Goal: Task Accomplishment & Management: Complete application form

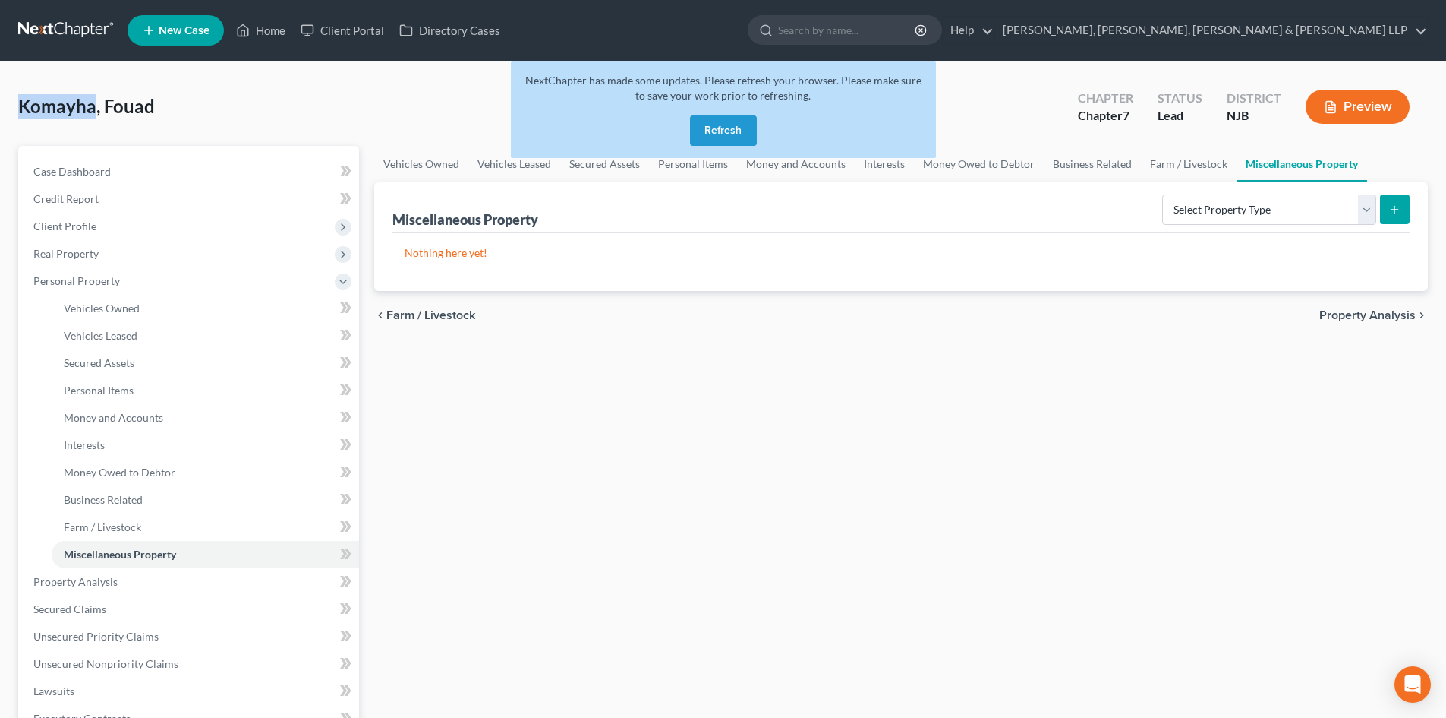
click at [730, 131] on button "Refresh" at bounding box center [723, 130] width 67 height 30
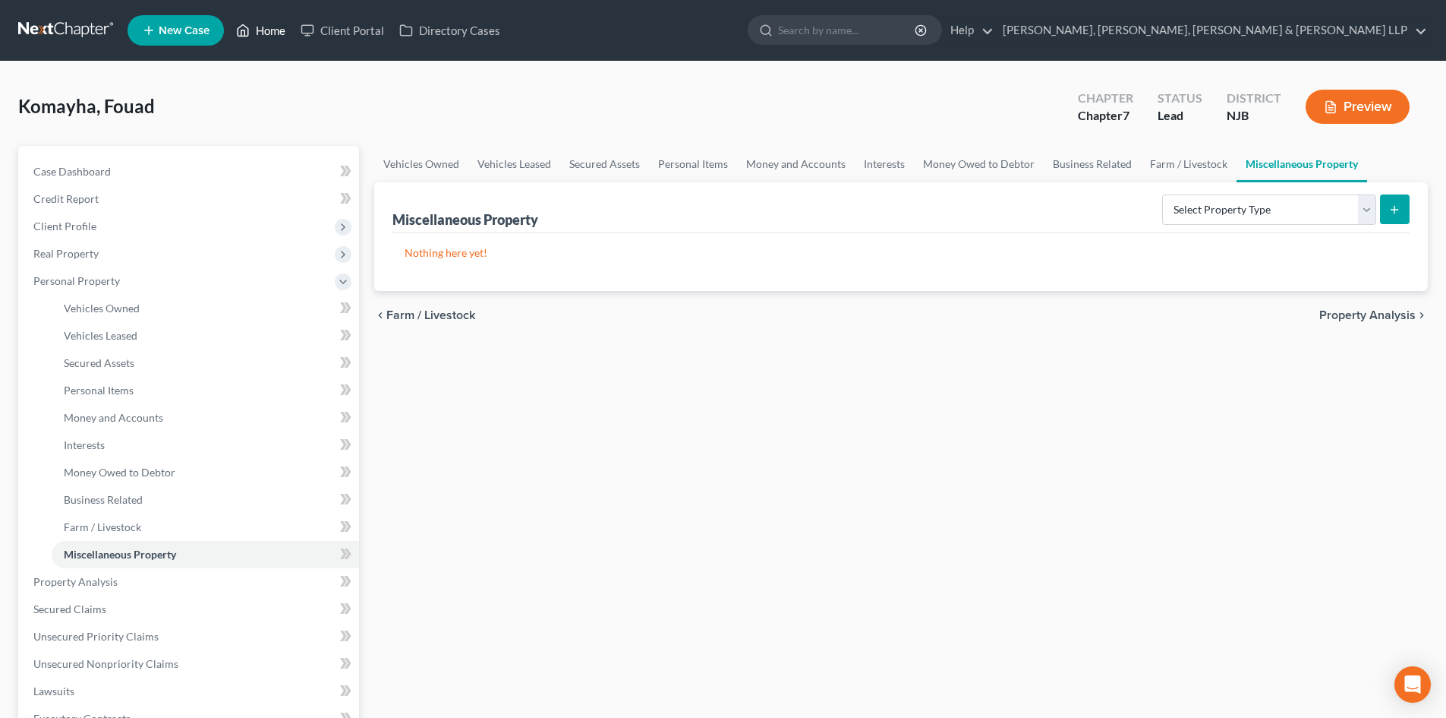
click at [255, 26] on link "Home" at bounding box center [261, 30] width 65 height 27
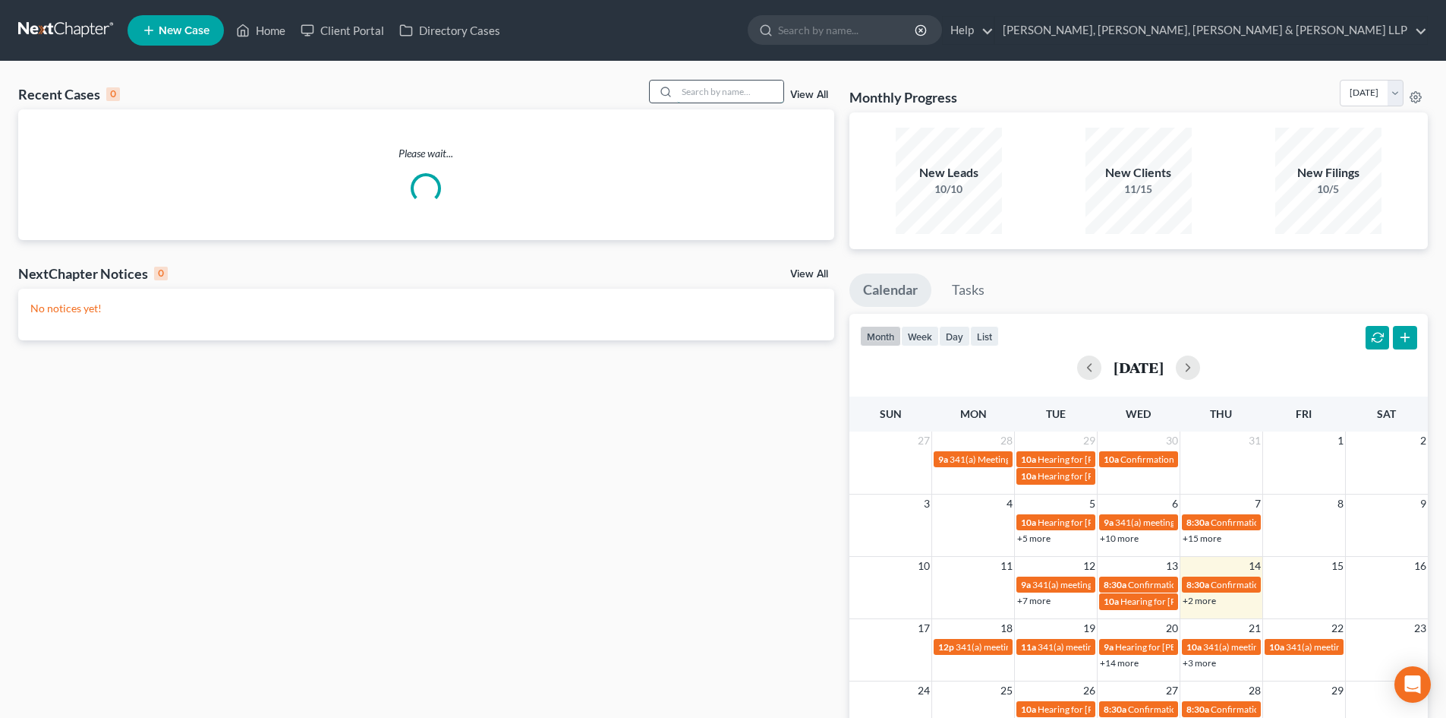
click at [684, 90] on input "search" at bounding box center [730, 91] width 106 height 22
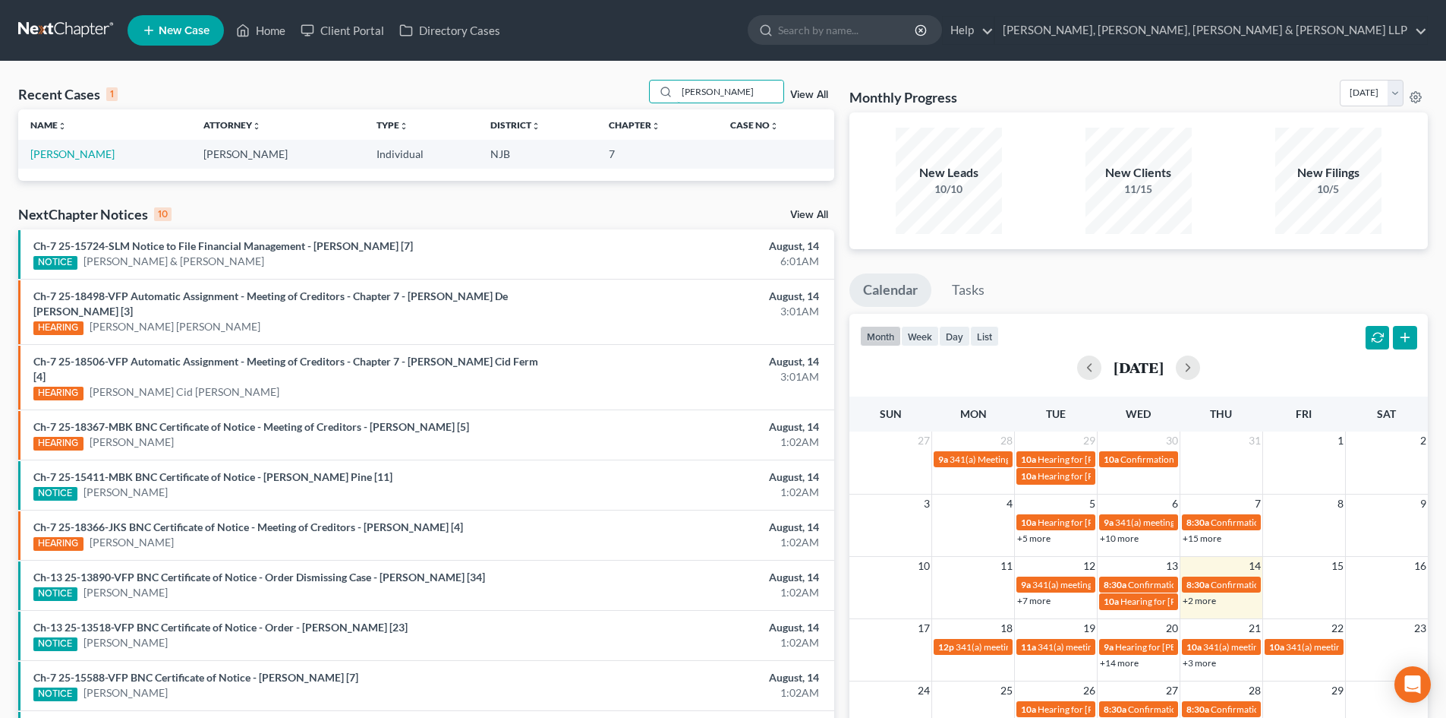
type input "gayle"
click at [93, 144] on td "Carnegie, Gayle" at bounding box center [104, 154] width 173 height 28
click at [96, 155] on link "[PERSON_NAME]" at bounding box center [72, 153] width 84 height 13
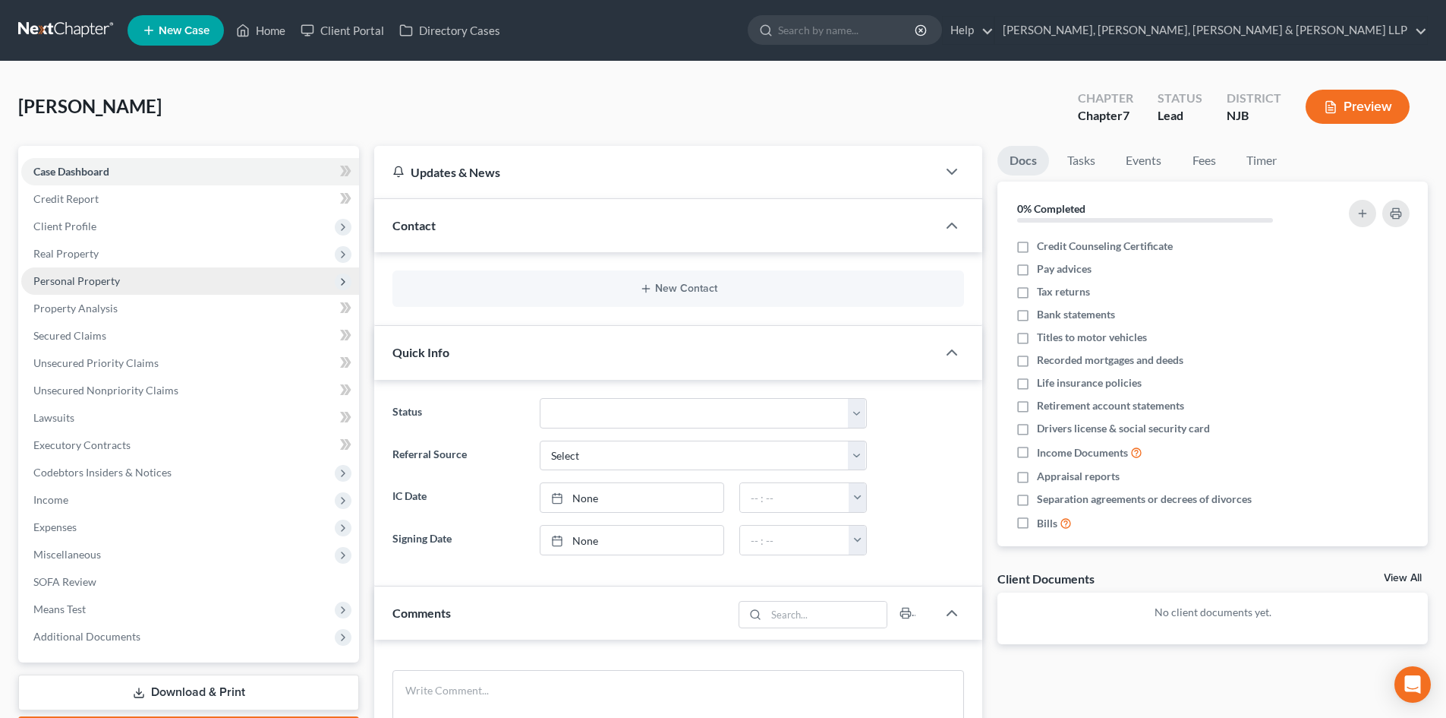
click at [117, 287] on span "Personal Property" at bounding box center [190, 280] width 338 height 27
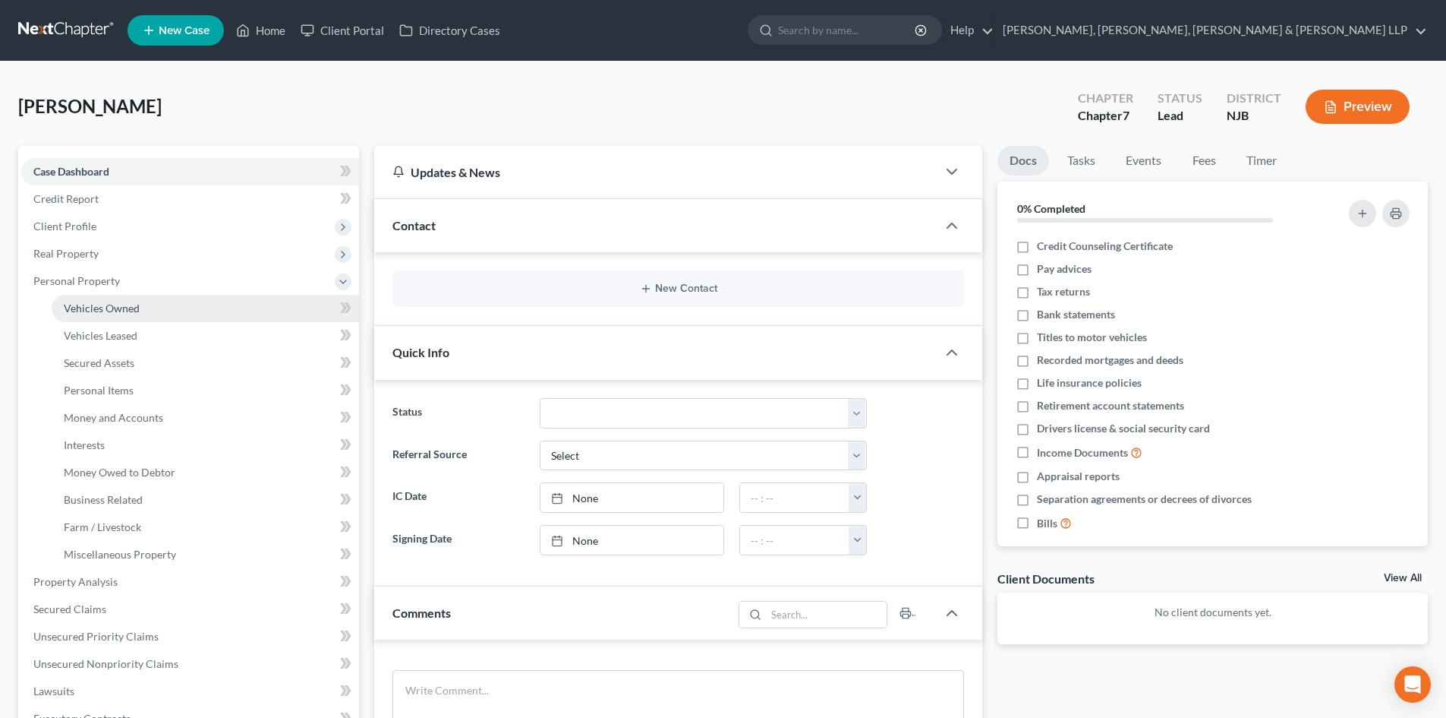
click at [115, 304] on span "Vehicles Owned" at bounding box center [102, 307] width 76 height 13
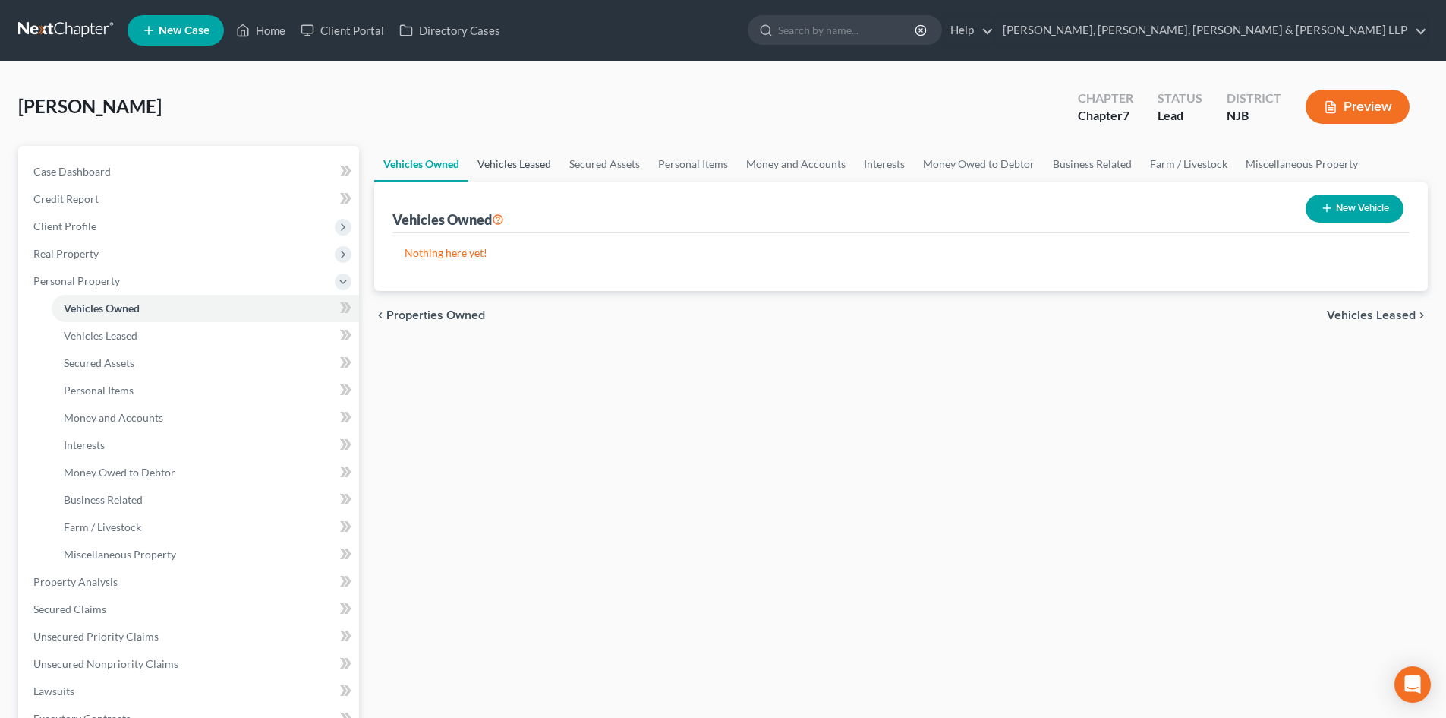
click at [525, 164] on link "Vehicles Leased" at bounding box center [514, 164] width 92 height 36
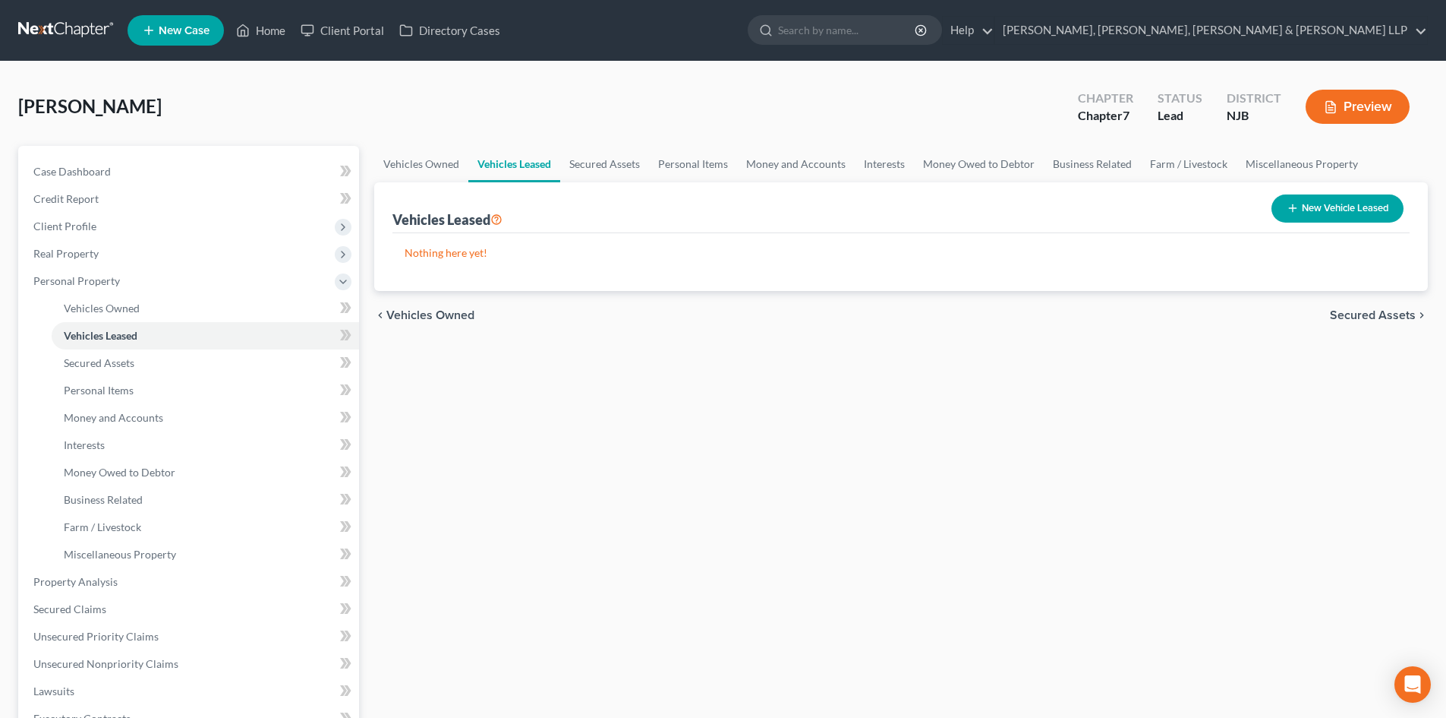
click at [1328, 203] on button "New Vehicle Leased" at bounding box center [1338, 208] width 132 height 28
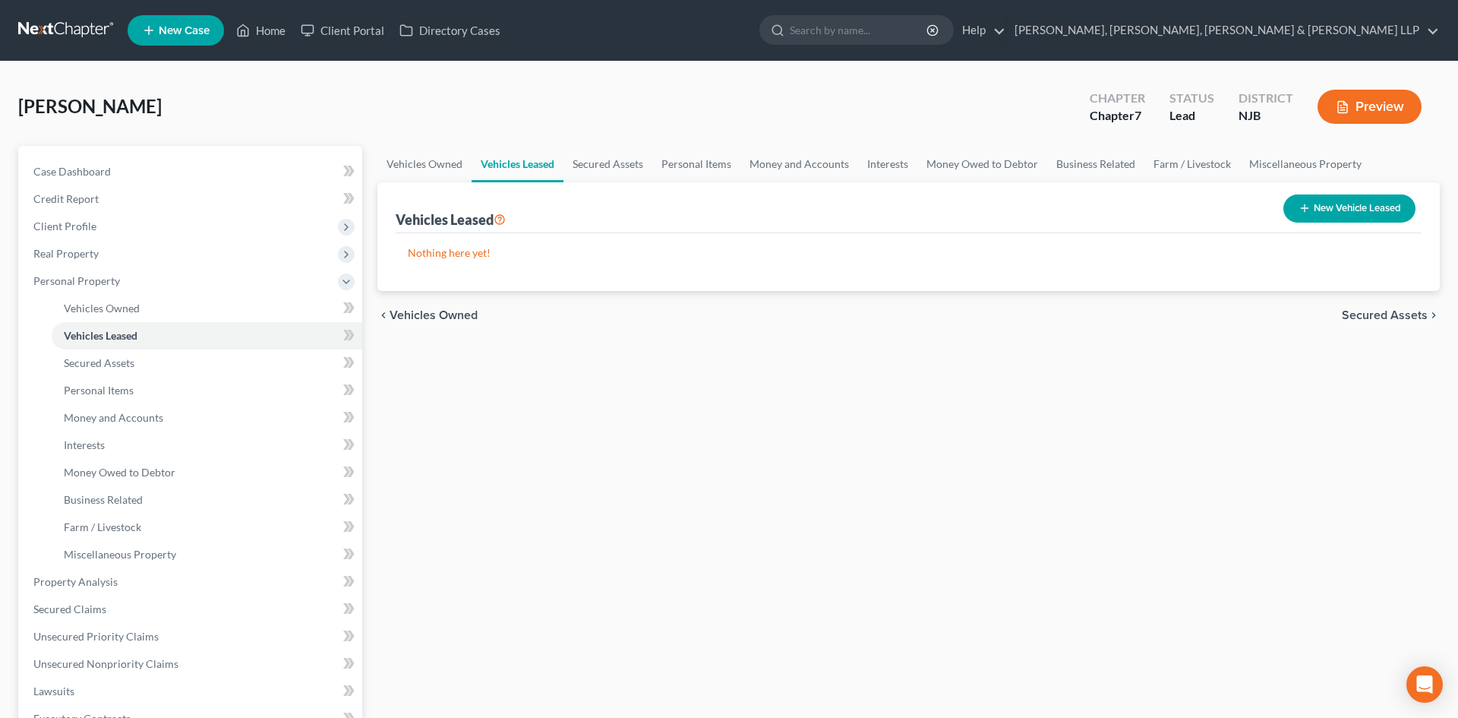
select select "0"
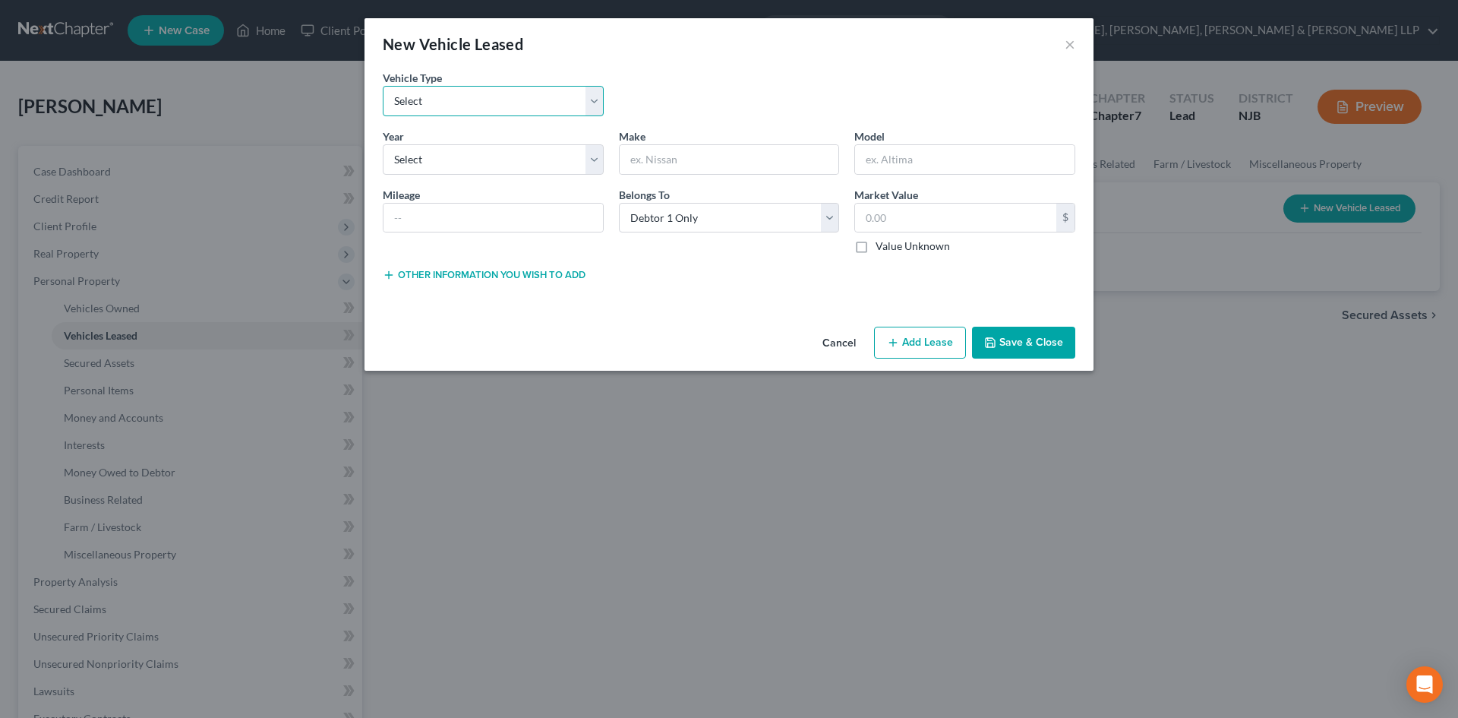
click at [436, 93] on select "Select Automobile Truck Trailer Watercraft Aircraft Motor Home Atv Other Vehicle" at bounding box center [493, 101] width 221 height 30
select select "0"
click at [383, 86] on select "Select Automobile Truck Trailer Watercraft Aircraft Motor Home Atv Other Vehicle" at bounding box center [493, 101] width 221 height 30
click at [436, 158] on select "Select 2026 2025 2024 2023 2022 2021 2020 2019 2018 2017 2016 2015 2014 2013 20…" at bounding box center [493, 159] width 221 height 30
select select "3"
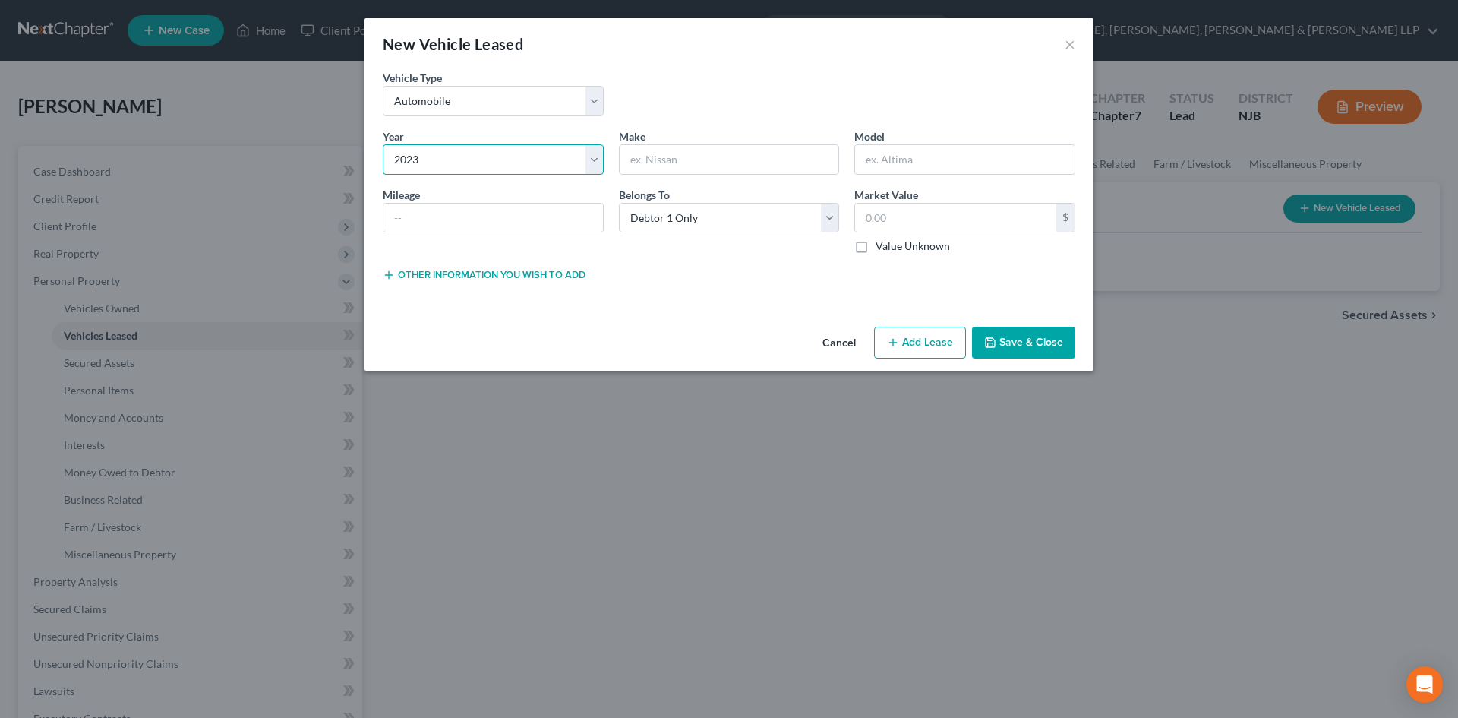
click at [383, 144] on select "Select 2026 2025 2024 2023 2022 2021 2020 2019 2018 2017 2016 2015 2014 2013 20…" at bounding box center [493, 159] width 221 height 30
click at [727, 172] on input "text" at bounding box center [729, 159] width 219 height 29
type input "Toyota"
click at [922, 161] on input "text" at bounding box center [964, 159] width 219 height 29
type input "Rav4"
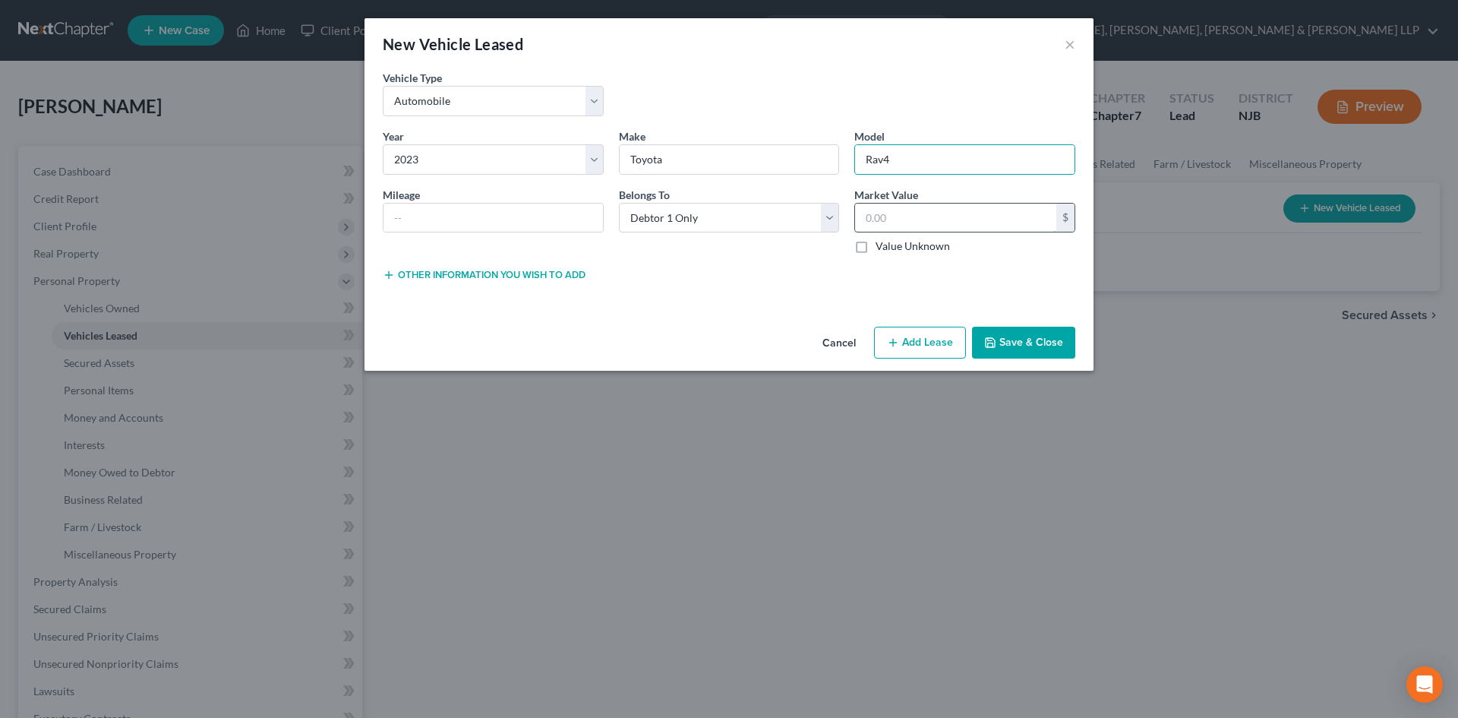
click at [925, 216] on input "text" at bounding box center [955, 217] width 201 height 29
type input "0.00"
click at [1030, 337] on button "Save & Close" at bounding box center [1023, 343] width 103 height 32
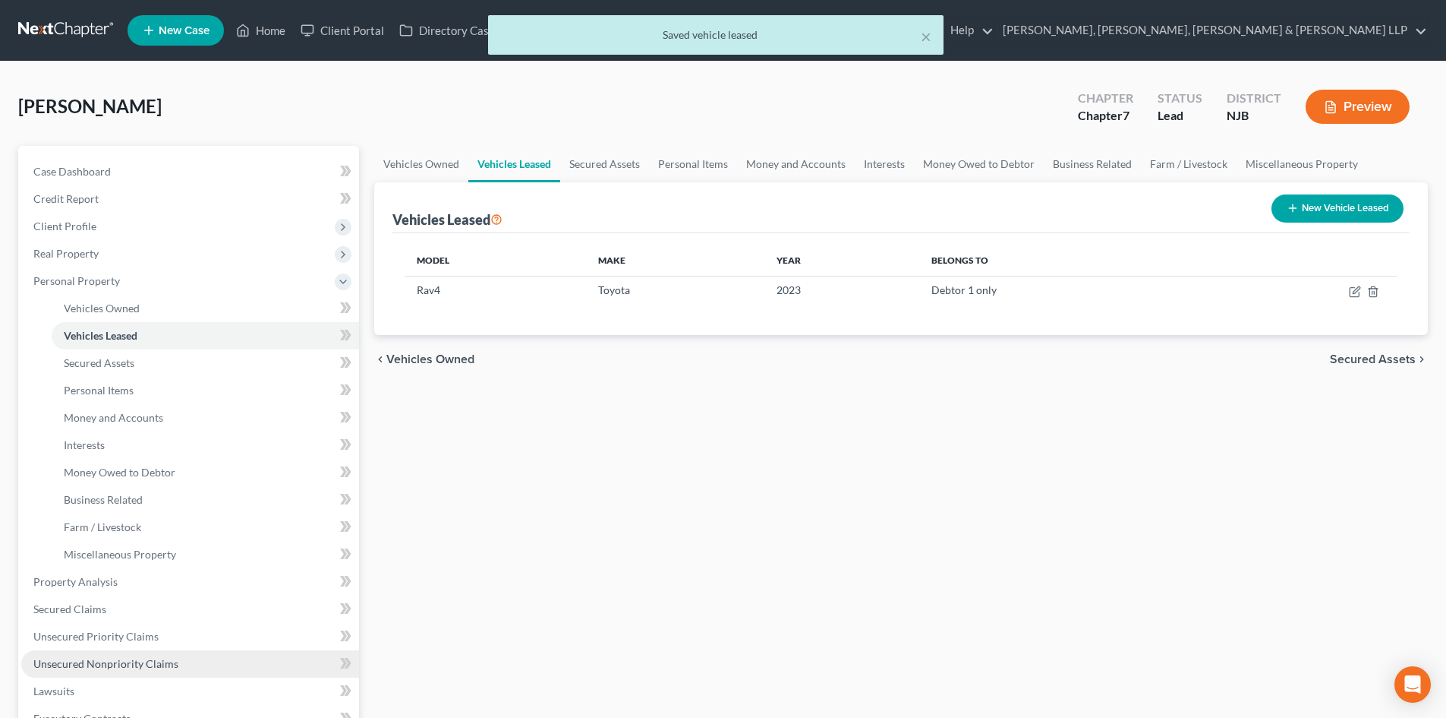
click at [99, 653] on link "Unsecured Nonpriority Claims" at bounding box center [190, 663] width 338 height 27
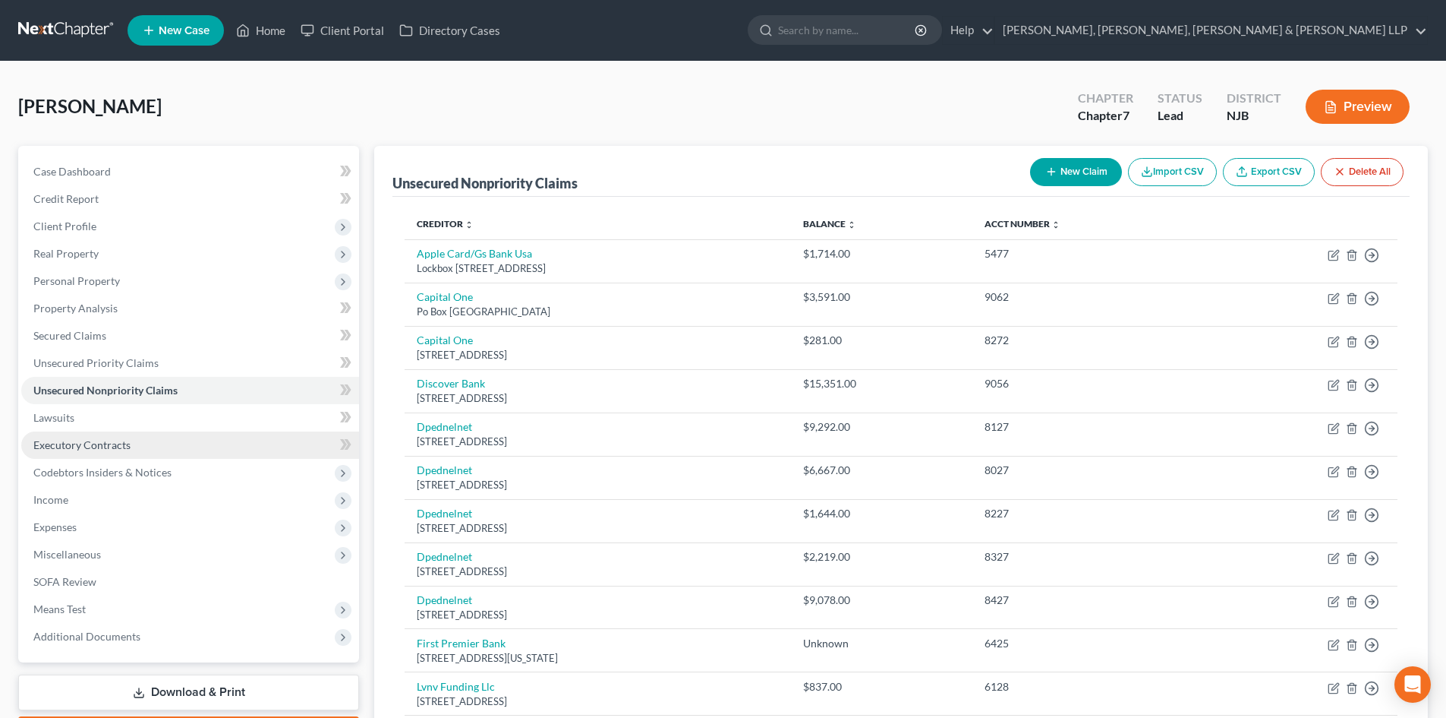
click at [113, 446] on span "Executory Contracts" at bounding box center [81, 444] width 97 height 13
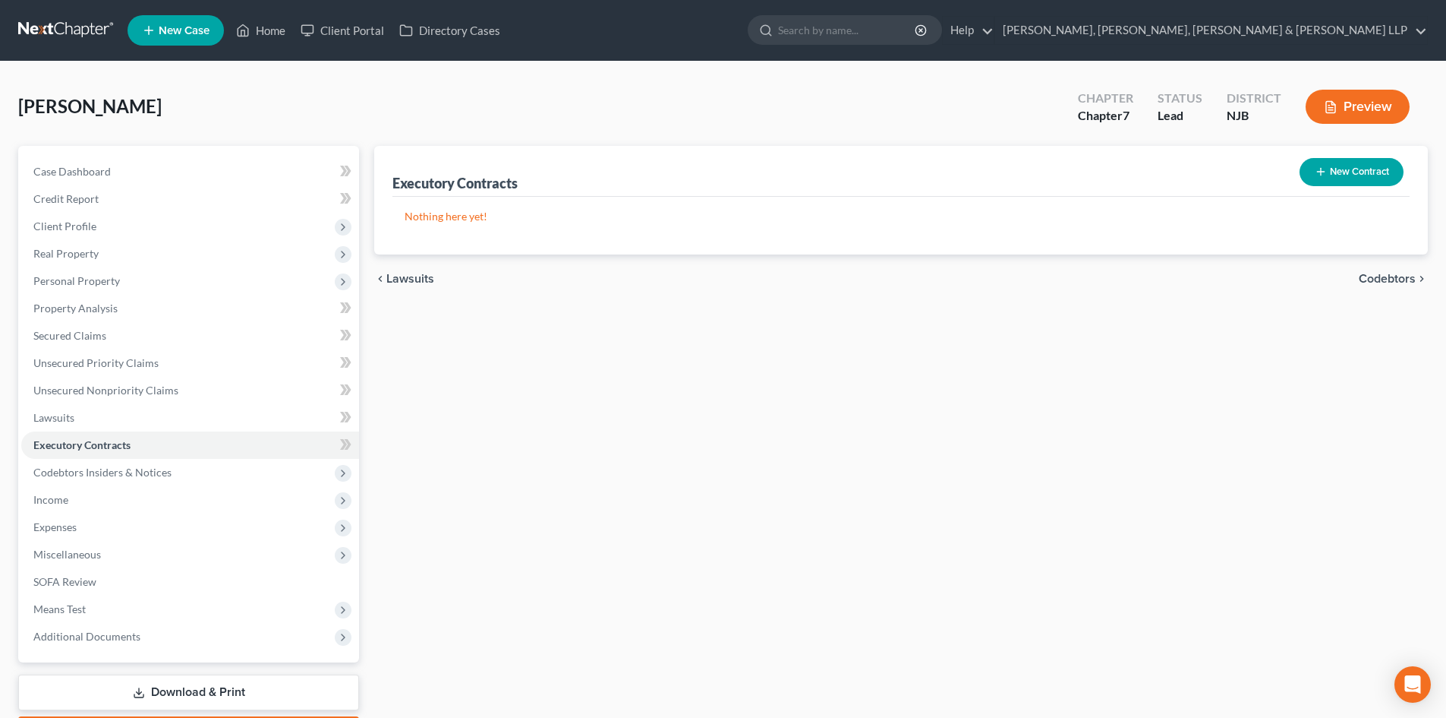
click at [1340, 165] on button "New Contract" at bounding box center [1352, 172] width 104 height 28
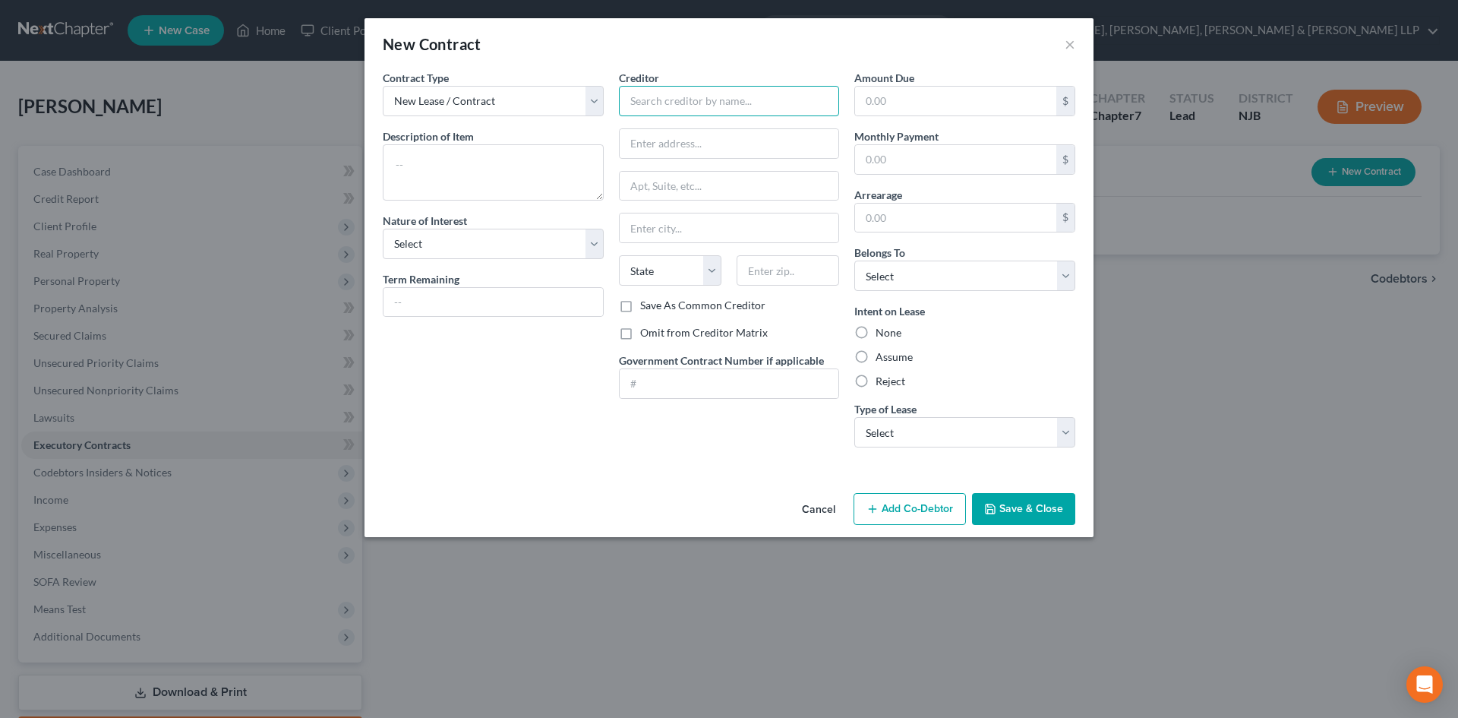
click at [633, 93] on input "text" at bounding box center [729, 101] width 221 height 30
type input "t"
click at [674, 144] on input "text" at bounding box center [729, 143] width 219 height 29
type input "Toyota Financial Services"
type input "PO Box 94316"
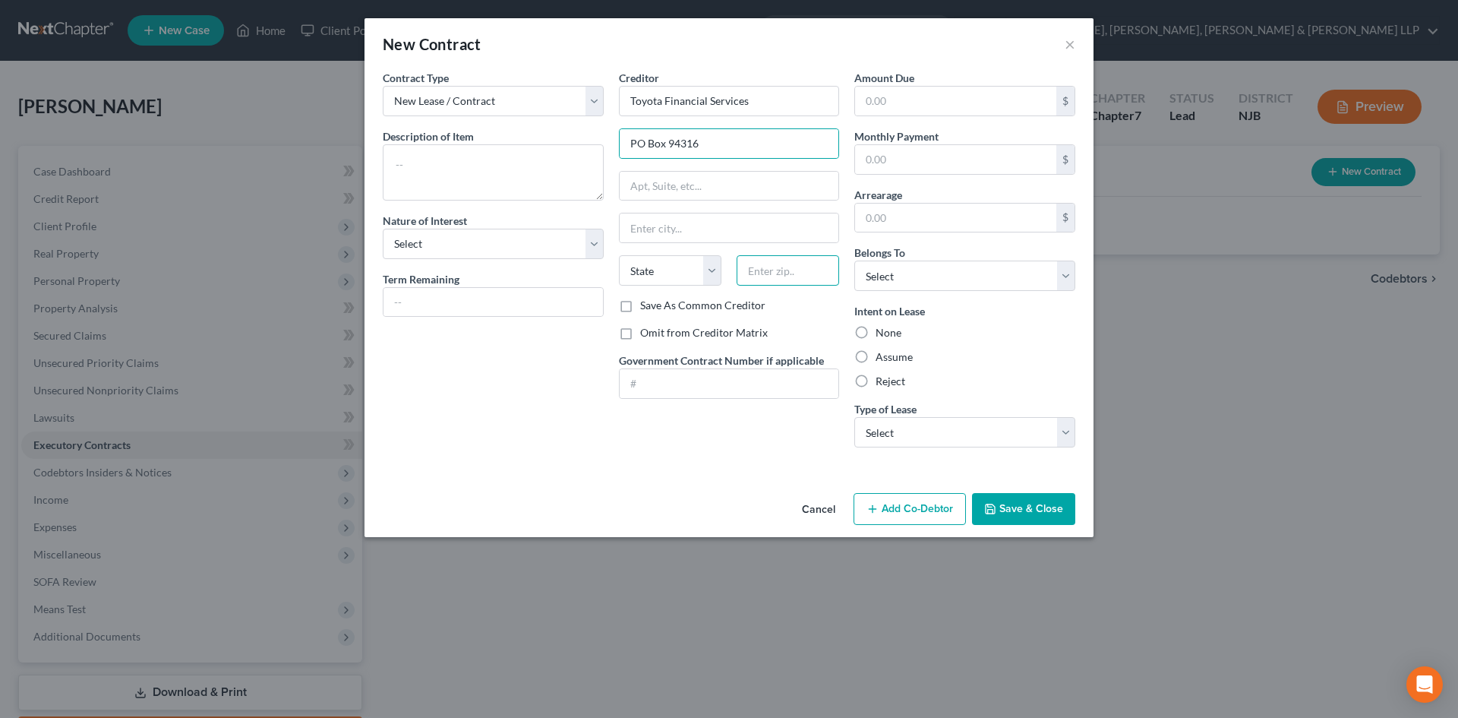
click at [808, 273] on input "text" at bounding box center [788, 270] width 103 height 30
type input "60094"
type input "Palatine"
select select "14"
click at [759, 172] on input "text" at bounding box center [729, 186] width 219 height 29
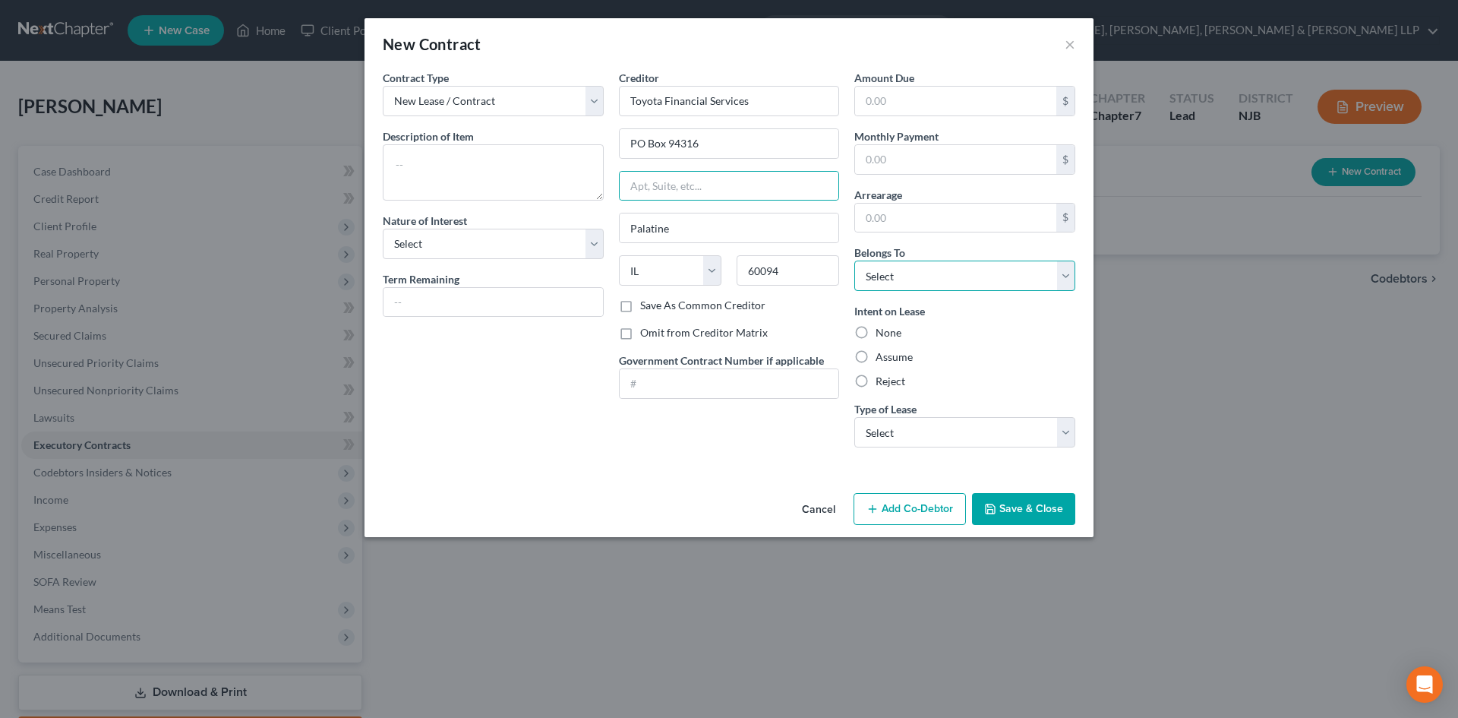
click at [983, 276] on select "Select Debtor 1 Only Debtor 2 Only Debtor 1 And Debtor 2 Only At Least One Of T…" at bounding box center [964, 275] width 221 height 30
select select "0"
click at [854, 260] on select "Select Debtor 1 Only Debtor 2 Only Debtor 1 And Debtor 2 Only At Least One Of T…" at bounding box center [964, 275] width 221 height 30
click at [917, 443] on select "Select Real Estate Car Other" at bounding box center [964, 432] width 221 height 30
select select "1"
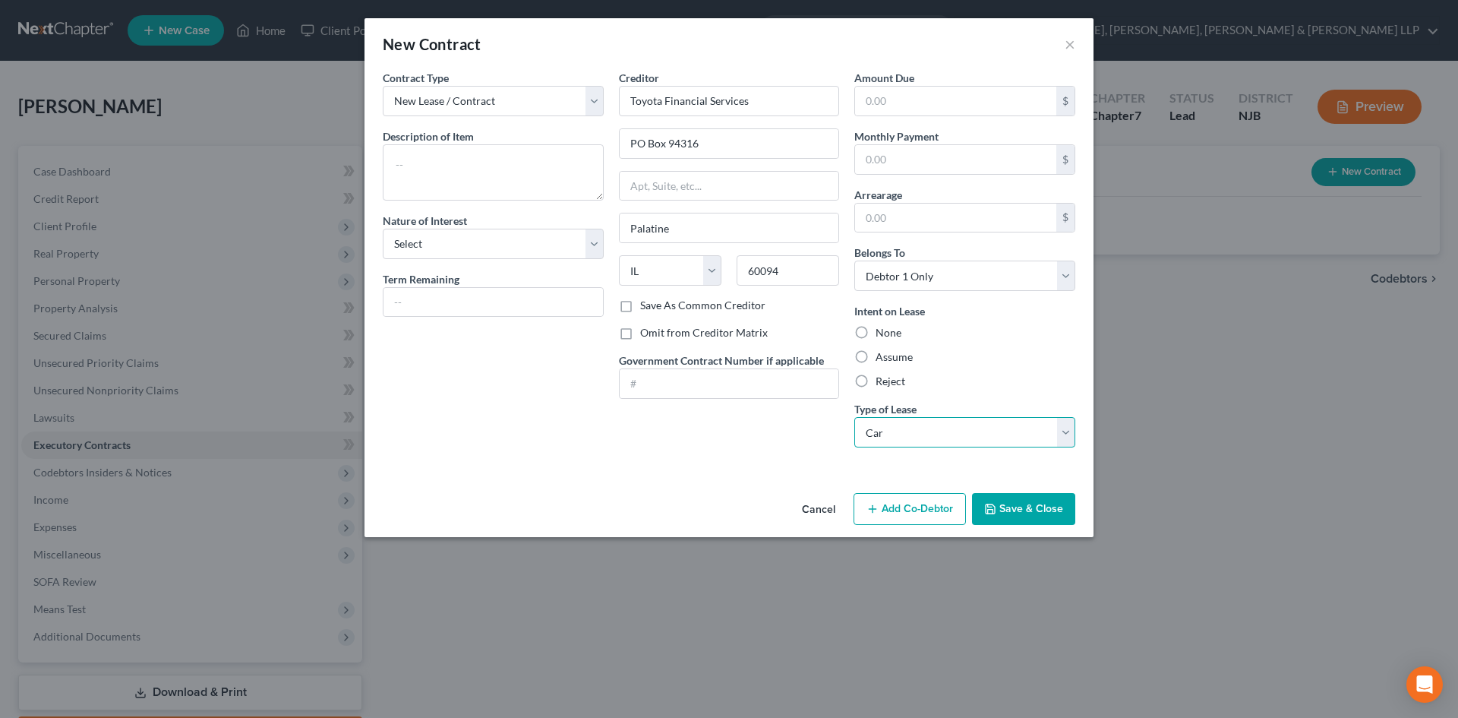
click at [854, 417] on select "Select Real Estate Car Other" at bounding box center [964, 432] width 221 height 30
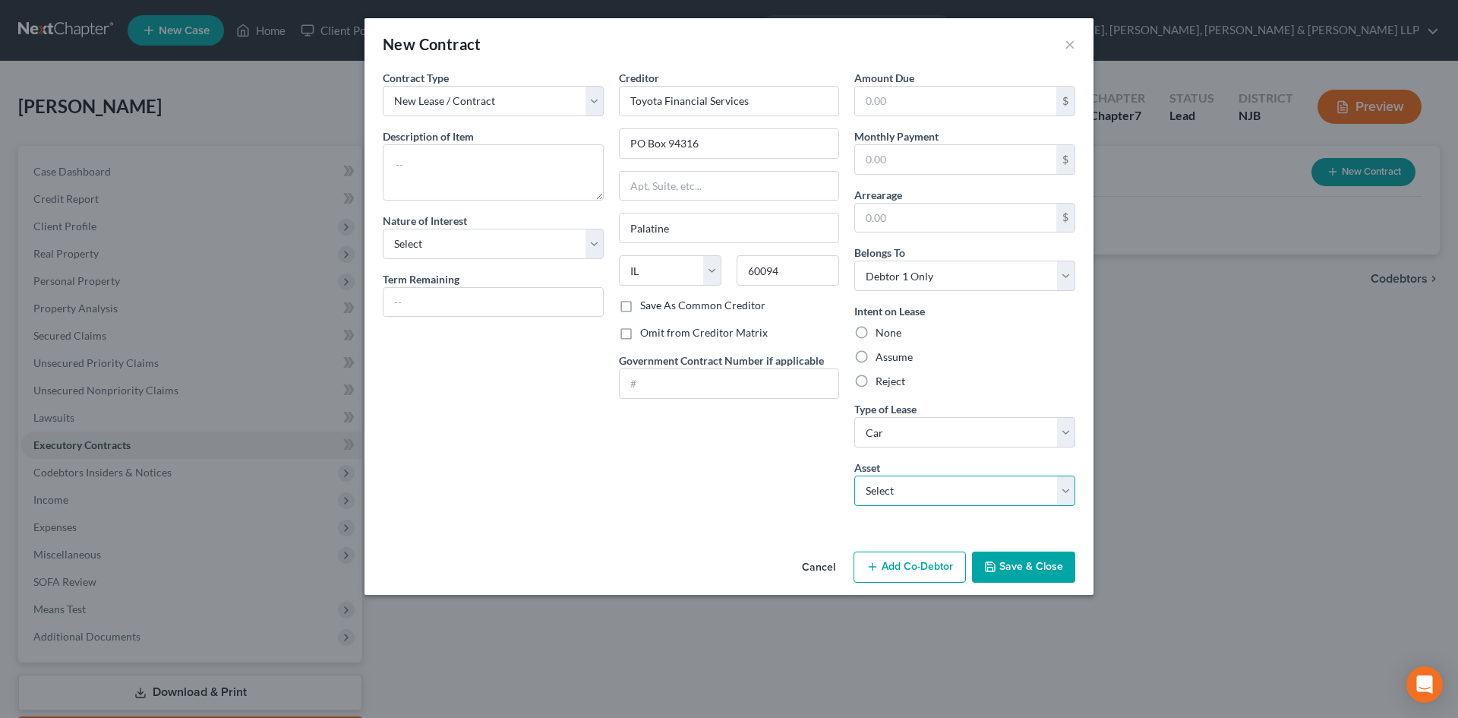
click at [898, 489] on select "Select 2023 Toyota Rav4 - $0.0" at bounding box center [964, 490] width 221 height 30
select select "0"
click at [854, 475] on select "Select 2023 Toyota Rav4 - $0.0" at bounding box center [964, 490] width 221 height 30
type textarea "2023 Toyota Rav4"
click at [891, 157] on input "text" at bounding box center [955, 159] width 201 height 29
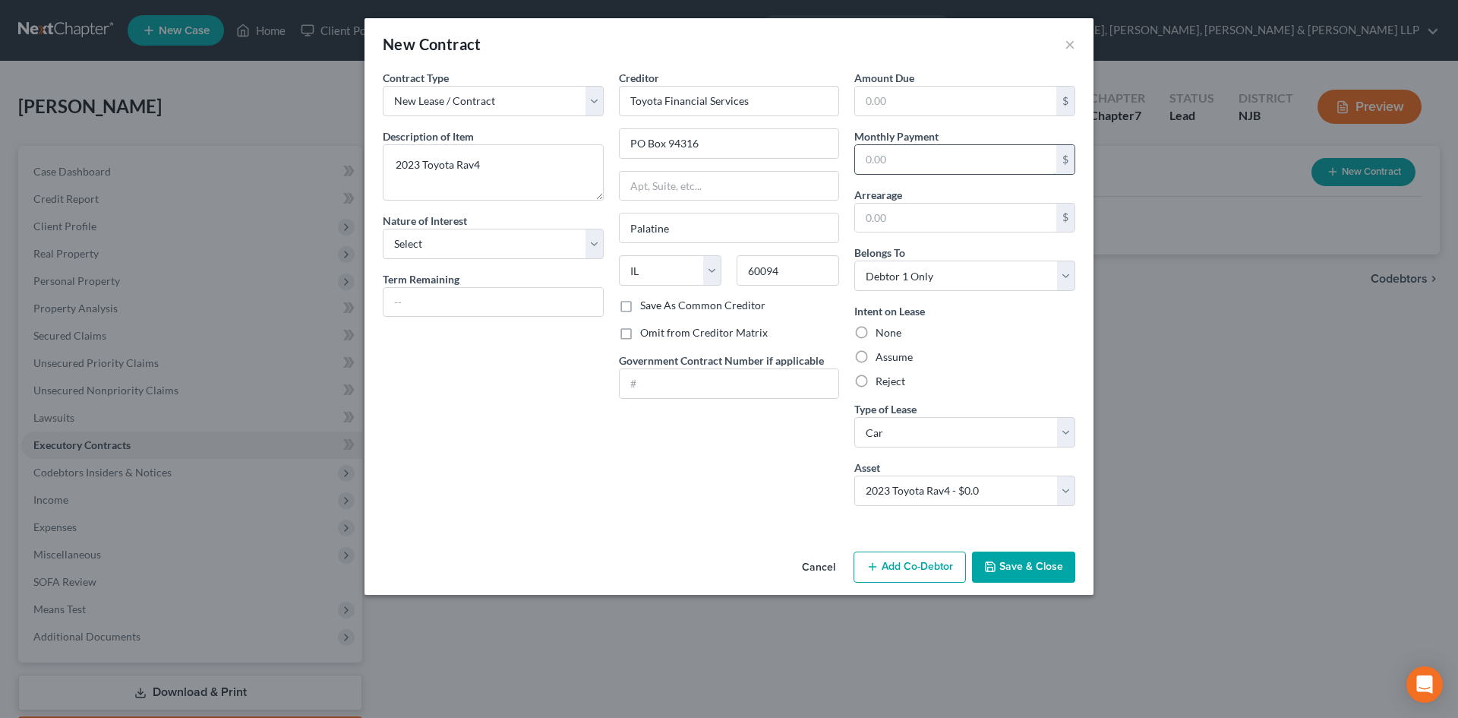
click at [951, 162] on input "text" at bounding box center [955, 159] width 201 height 29
type input "603.76"
click at [888, 350] on label "Assume" at bounding box center [893, 356] width 37 height 15
click at [888, 350] on input "Assume" at bounding box center [887, 354] width 10 height 10
radio input "true"
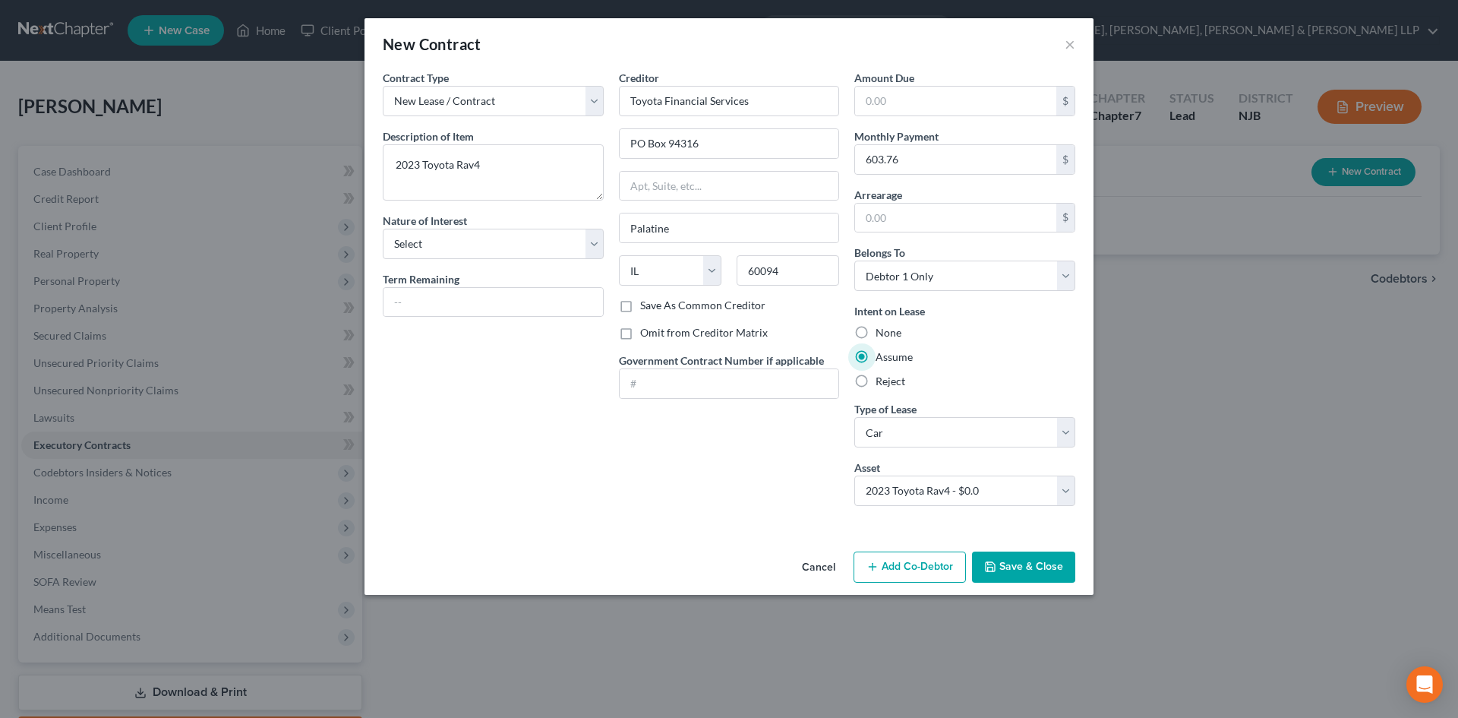
click at [1024, 566] on button "Save & Close" at bounding box center [1023, 567] width 103 height 32
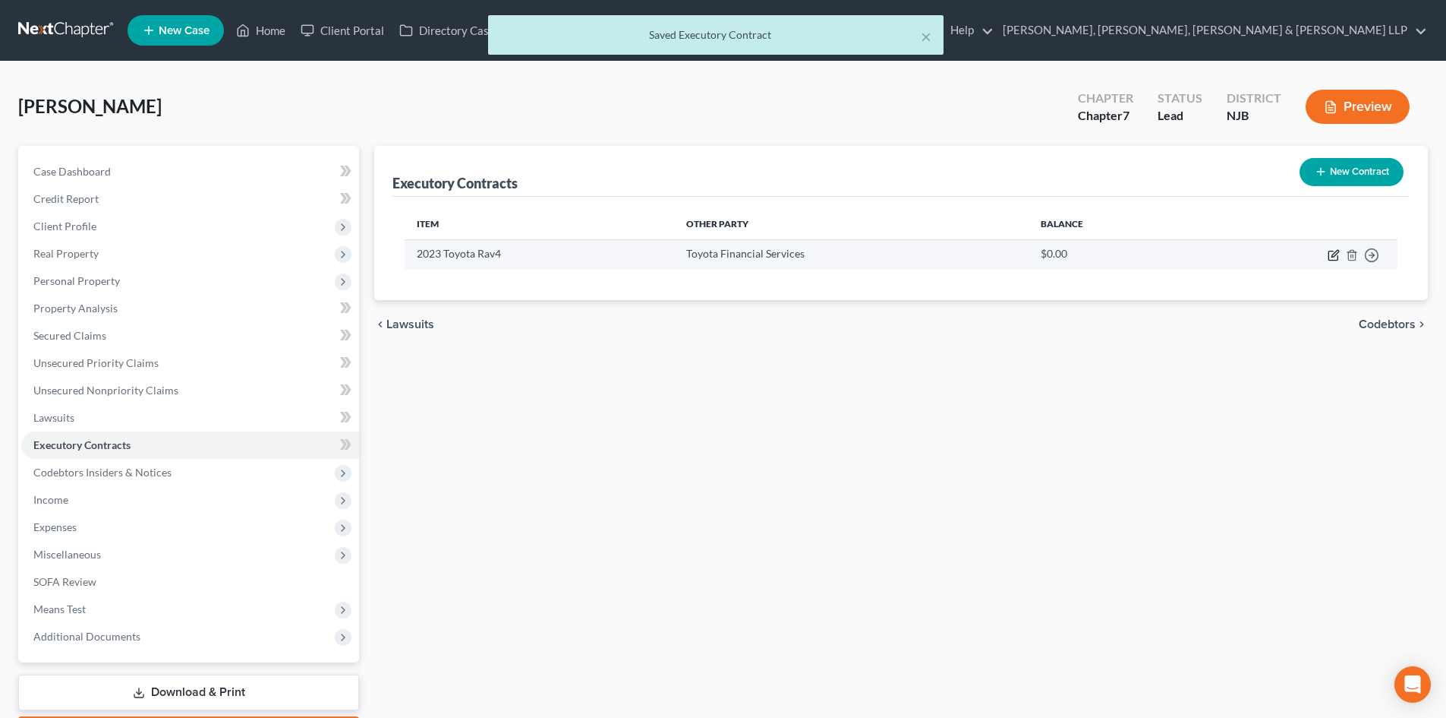
click at [1331, 255] on icon "button" at bounding box center [1334, 255] width 12 height 12
select select "14"
select select "0"
select select "1"
select select "0"
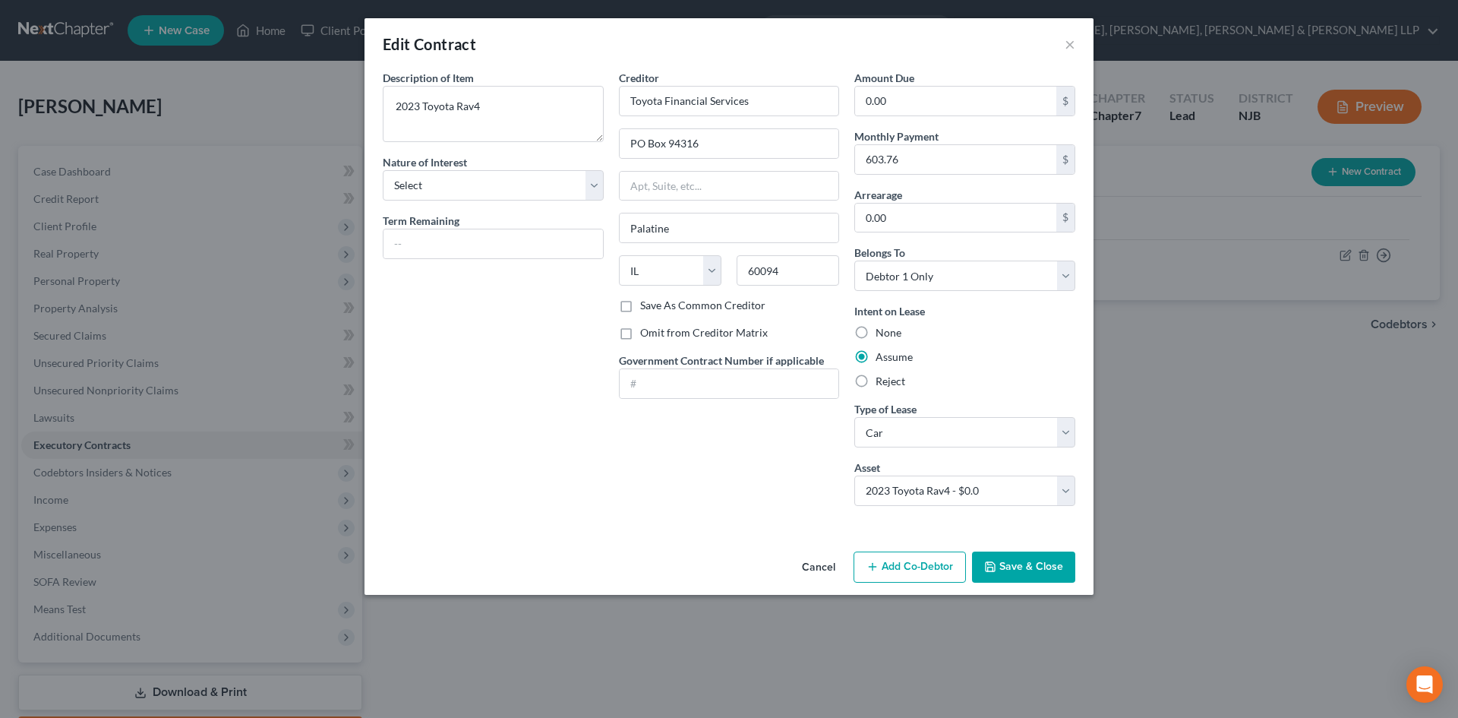
click at [1036, 573] on button "Save & Close" at bounding box center [1023, 567] width 103 height 32
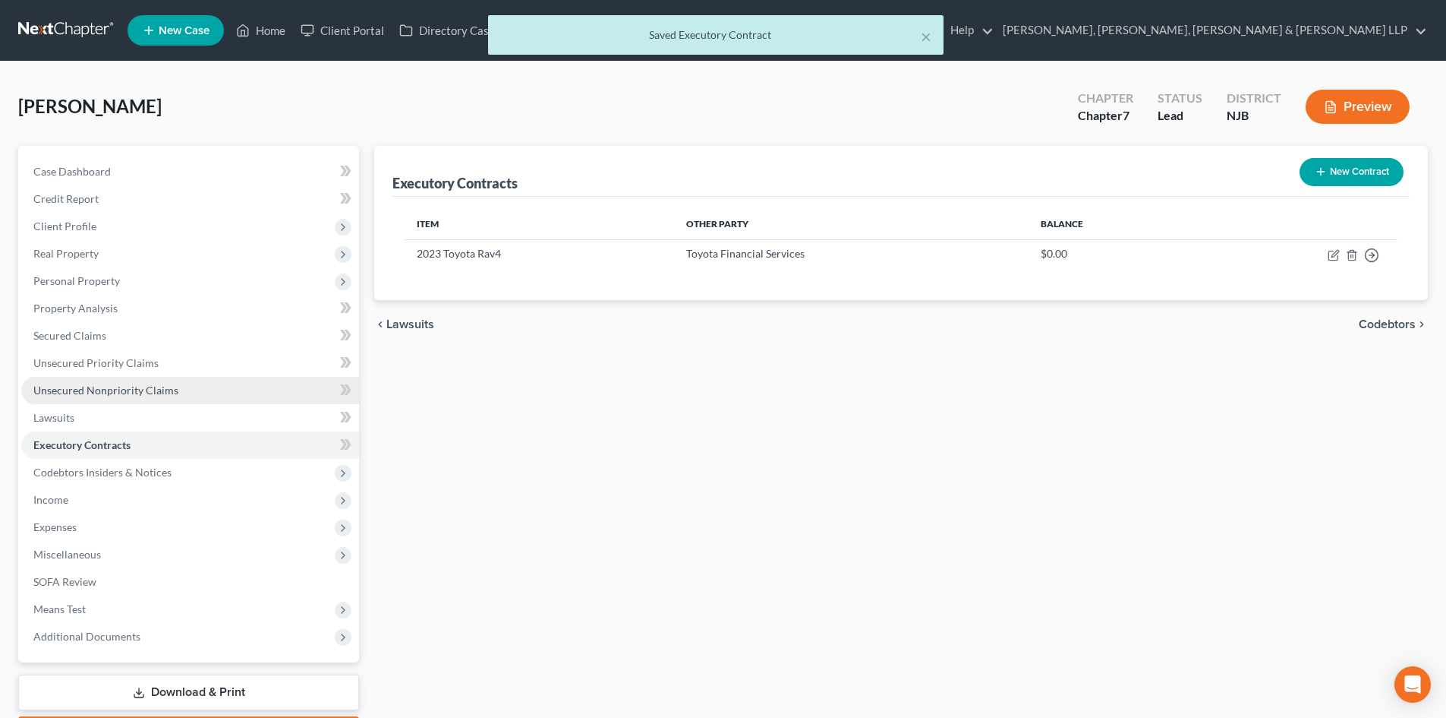
click at [99, 390] on span "Unsecured Nonpriority Claims" at bounding box center [105, 389] width 145 height 13
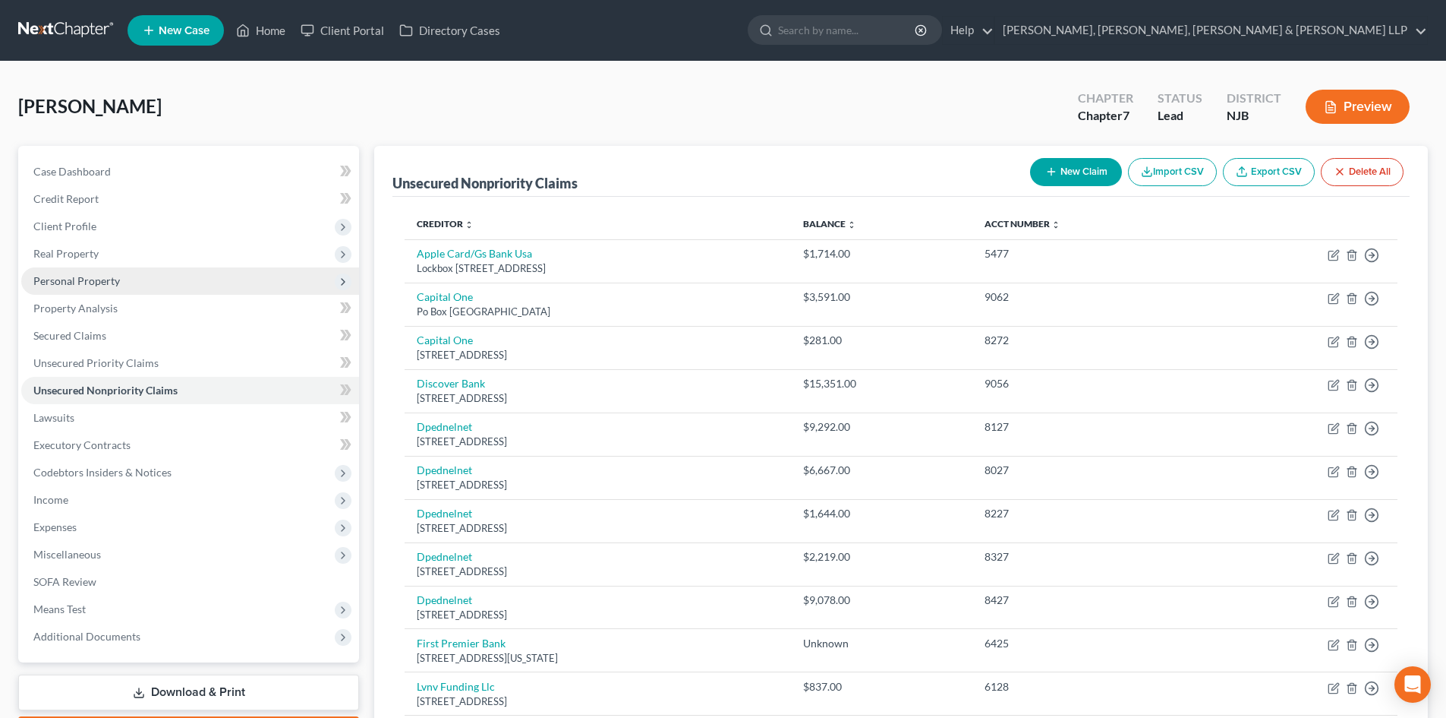
drag, startPoint x: 125, startPoint y: 276, endPoint x: 128, endPoint y: 284, distance: 8.7
click at [125, 276] on span "Personal Property" at bounding box center [190, 280] width 338 height 27
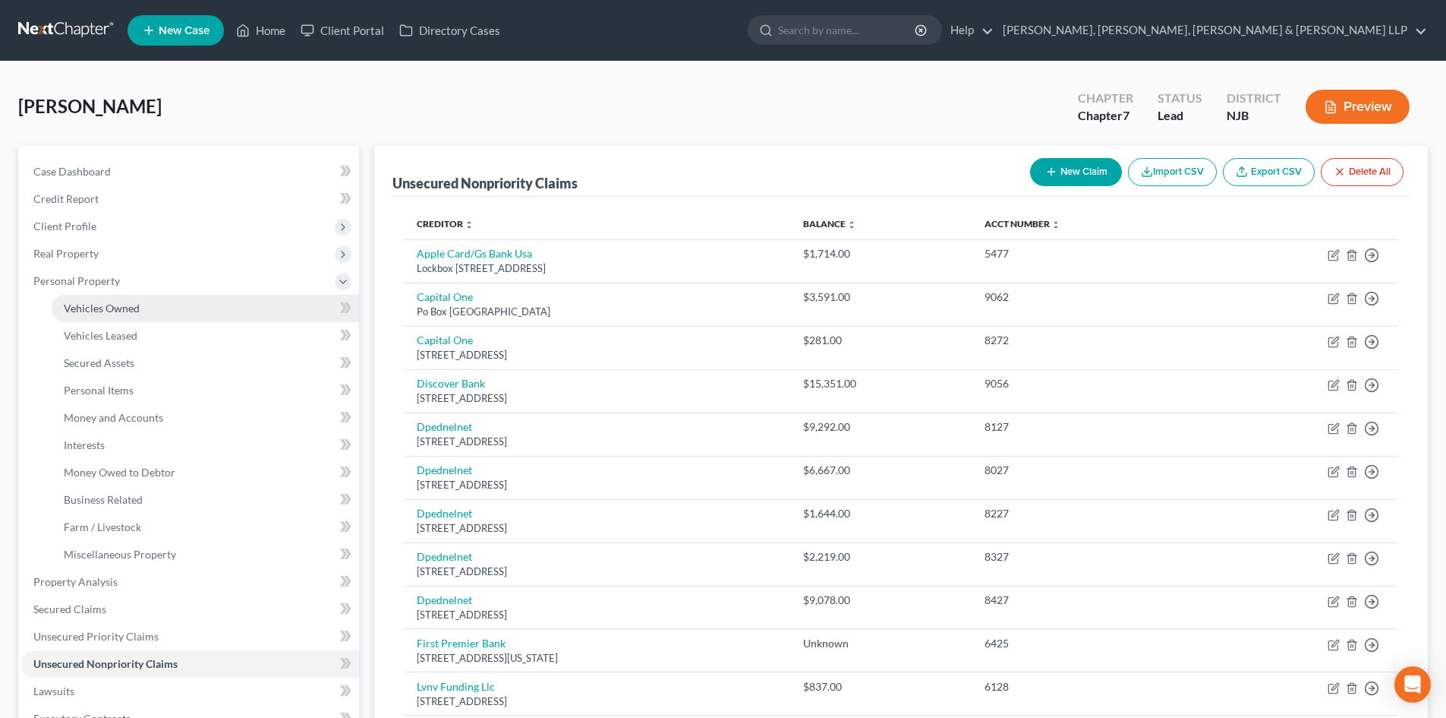
click at [128, 302] on span "Vehicles Owned" at bounding box center [102, 307] width 76 height 13
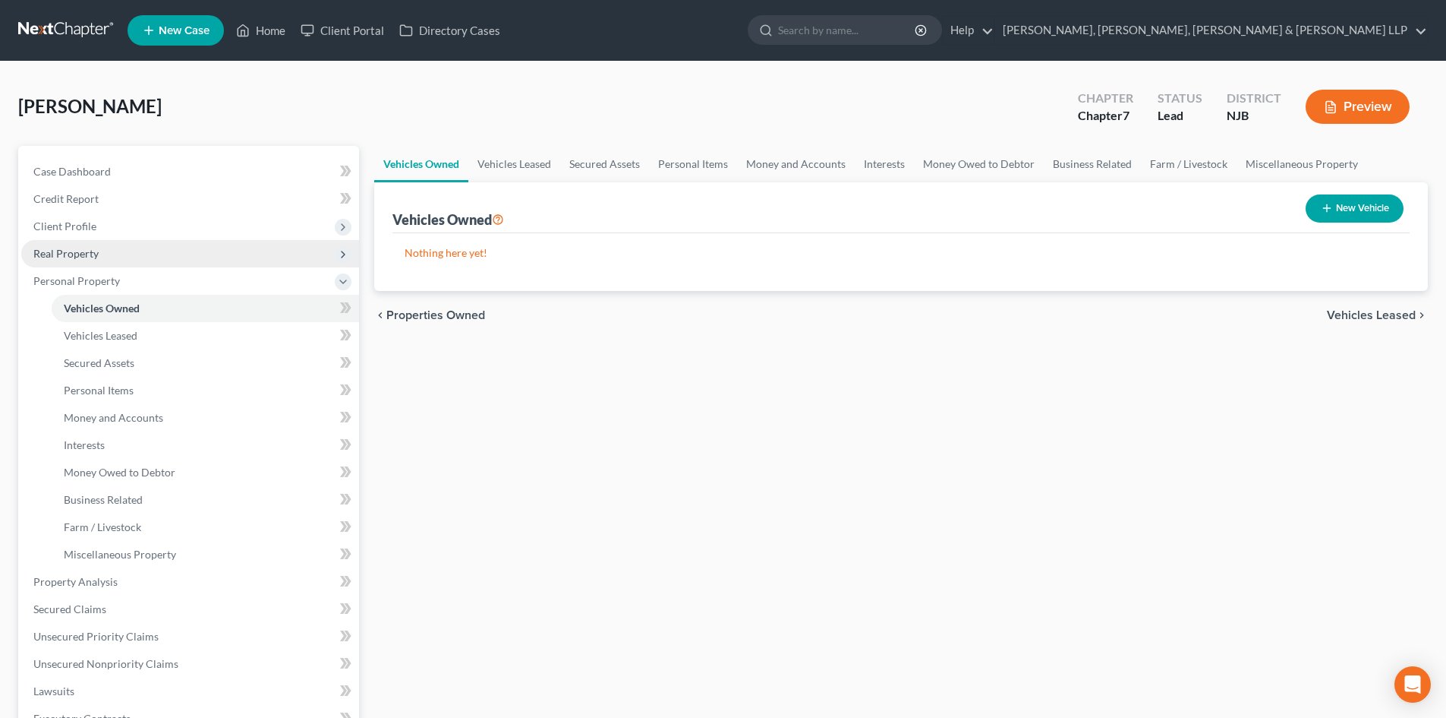
drag, startPoint x: 100, startPoint y: 250, endPoint x: 111, endPoint y: 263, distance: 16.7
click at [101, 250] on span "Real Property" at bounding box center [190, 253] width 338 height 27
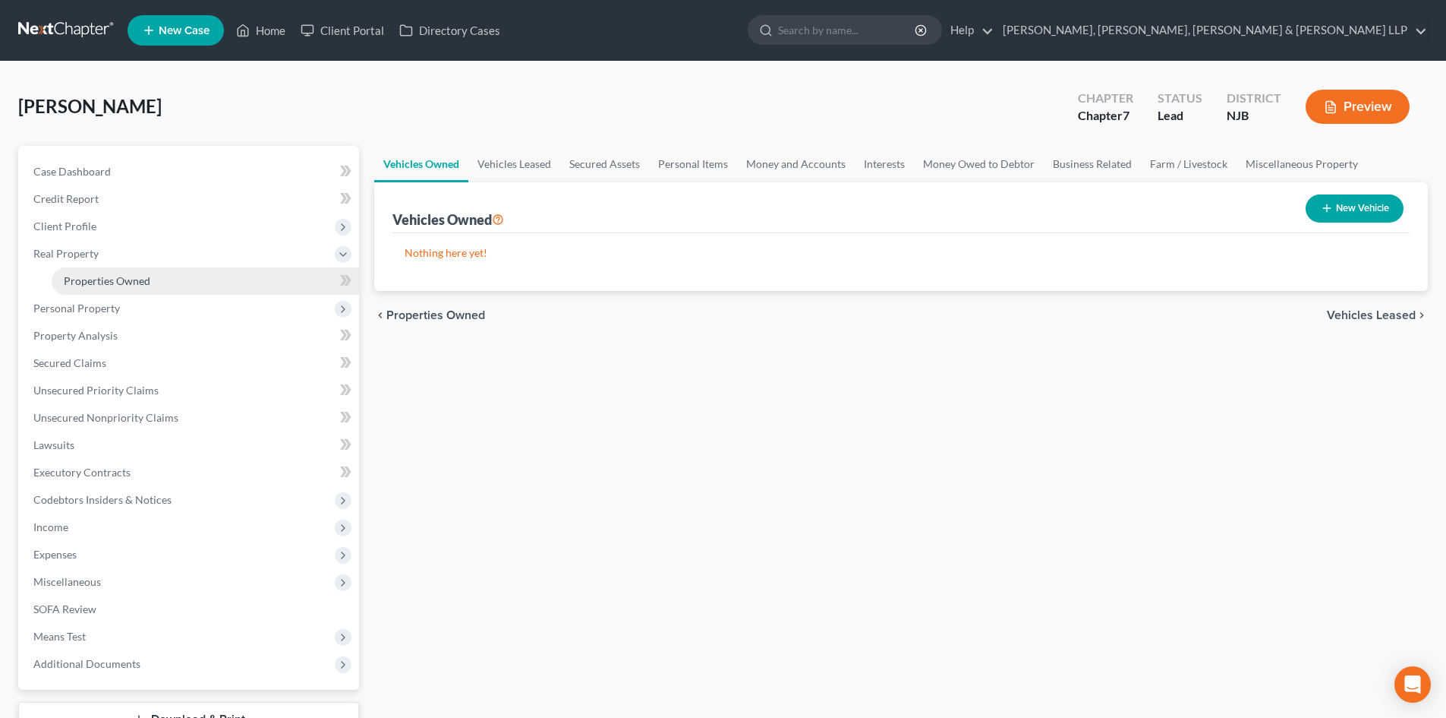
click at [117, 270] on link "Properties Owned" at bounding box center [206, 280] width 308 height 27
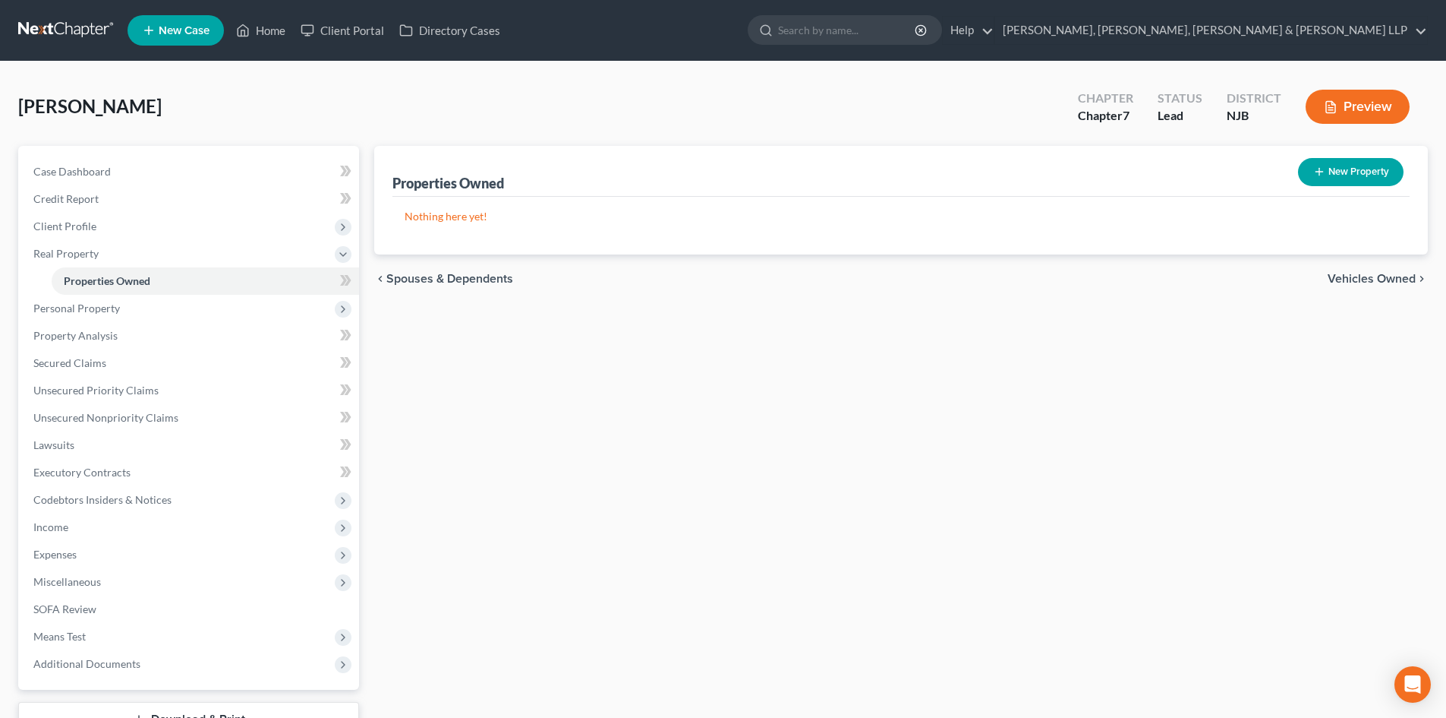
click at [1339, 168] on button "New Property" at bounding box center [1351, 172] width 106 height 28
select select "33"
select select "6"
select select "0"
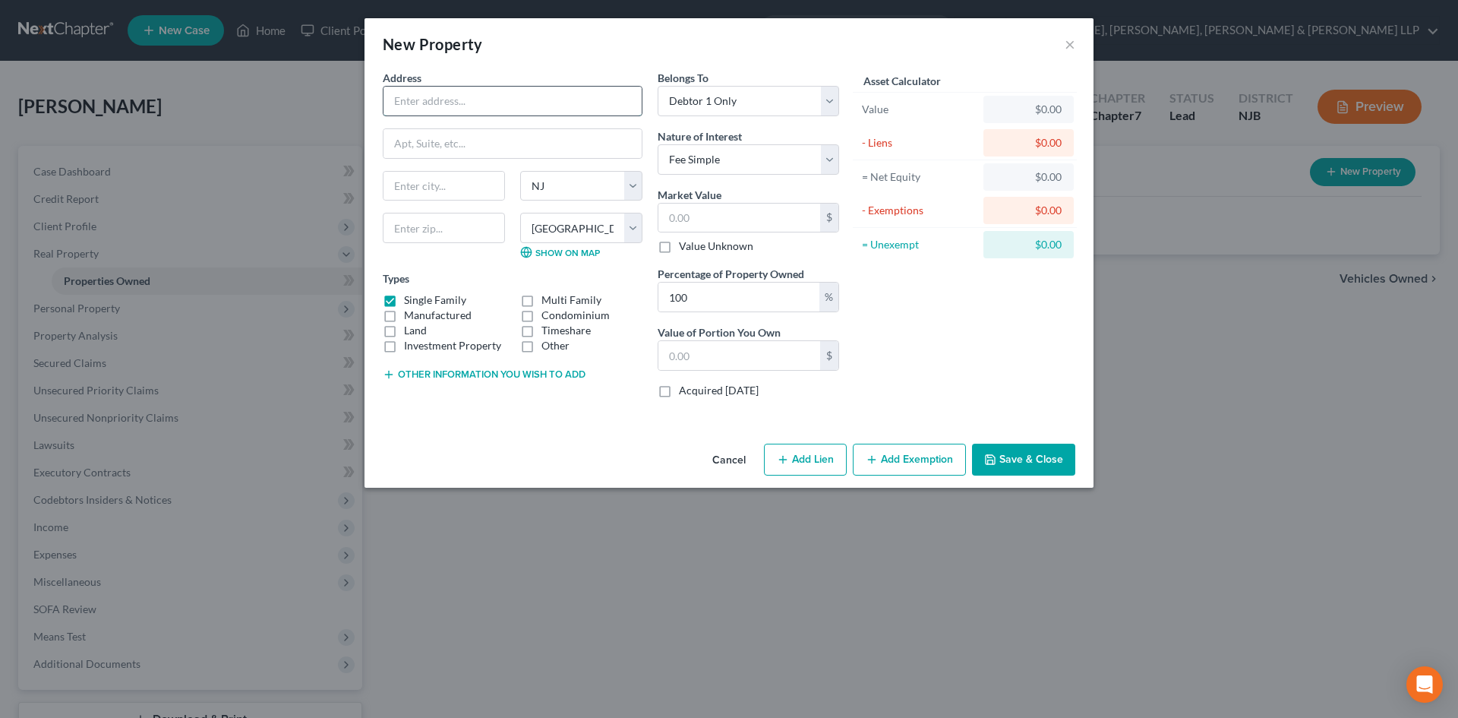
click at [457, 109] on input "text" at bounding box center [512, 101] width 258 height 29
type input "Timeshare"
click at [711, 212] on input "text" at bounding box center [739, 217] width 162 height 29
click at [689, 248] on label "Value Unknown" at bounding box center [716, 245] width 74 height 15
click at [689, 248] on input "Value Unknown" at bounding box center [690, 243] width 10 height 10
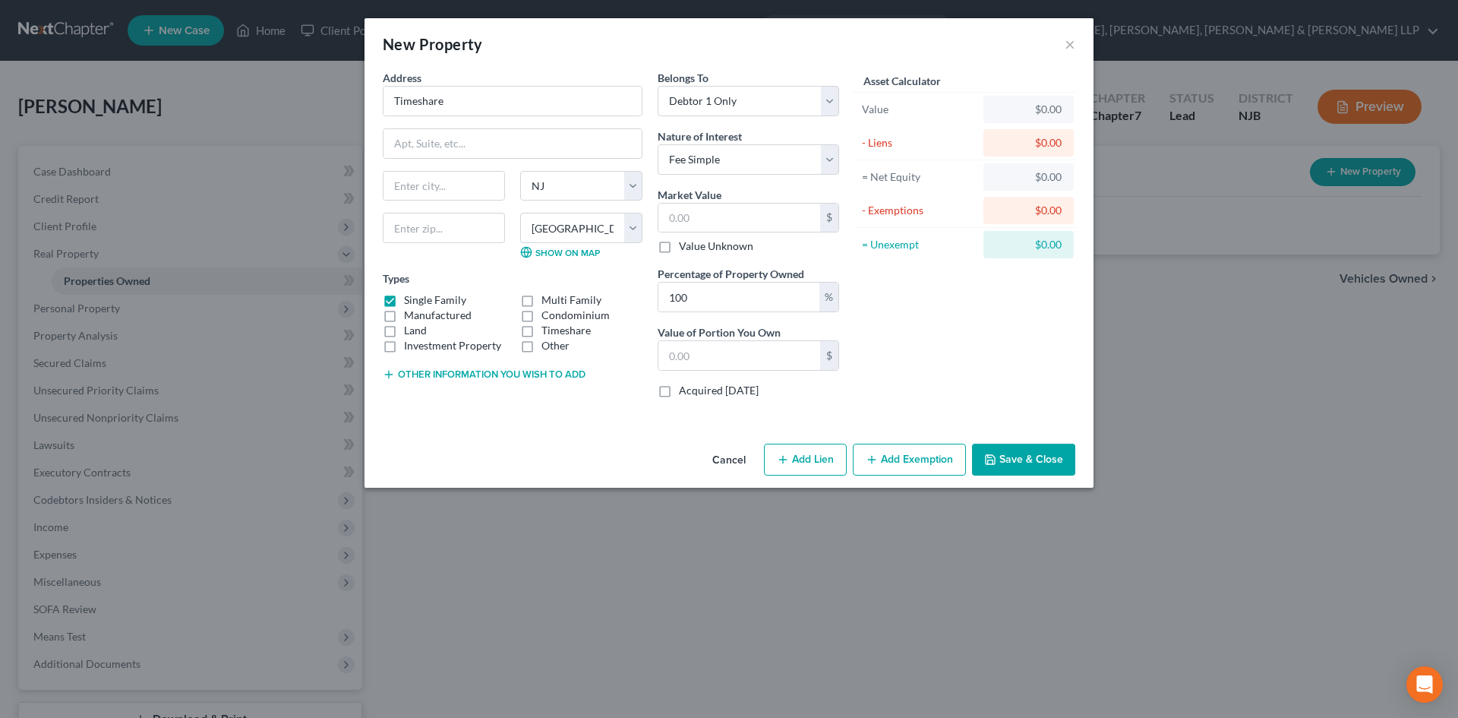
checkbox input "true"
type input "0.00"
click at [541, 328] on label "Timeshare" at bounding box center [565, 330] width 49 height 15
click at [547, 328] on input "Timeshare" at bounding box center [552, 328] width 10 height 10
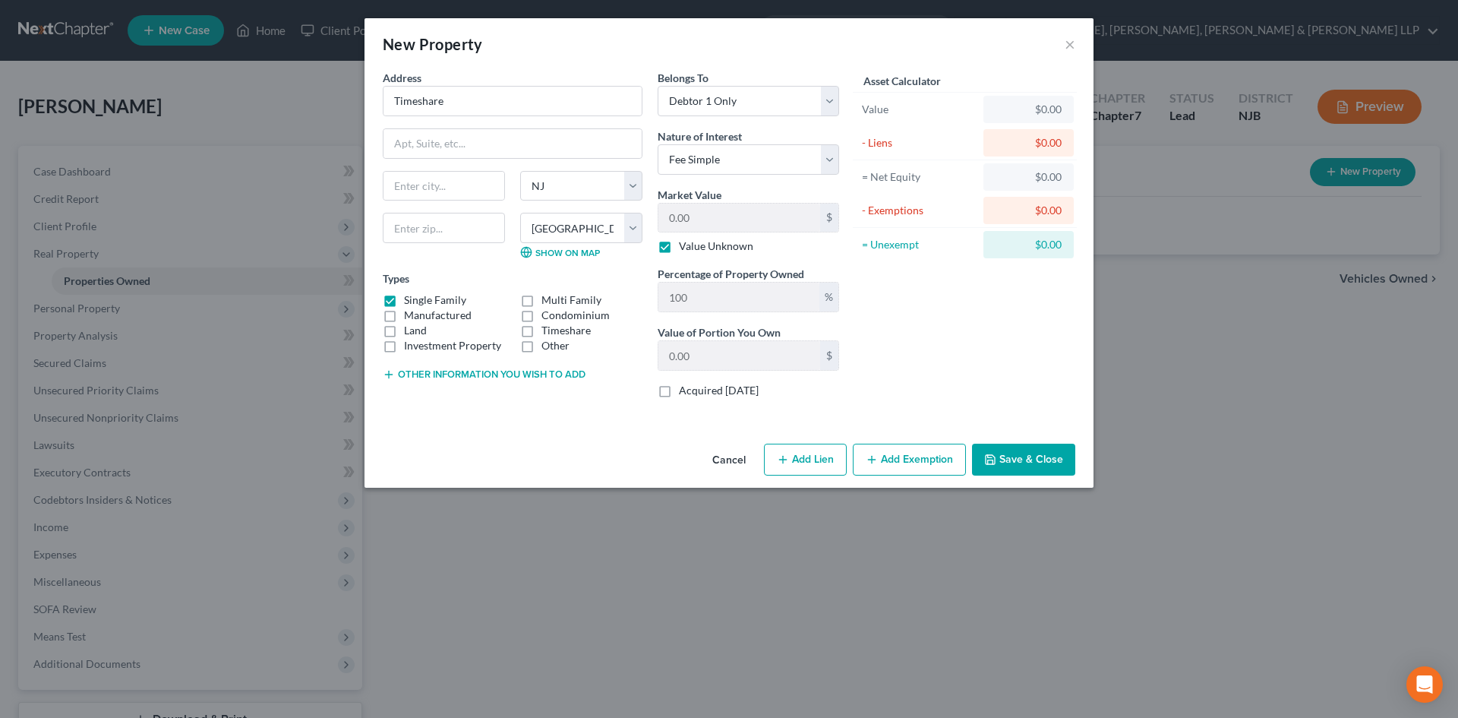
checkbox input "true"
drag, startPoint x: 386, startPoint y: 300, endPoint x: 472, endPoint y: 317, distance: 87.6
click at [404, 300] on label "Single Family" at bounding box center [435, 299] width 62 height 15
click at [410, 300] on input "Single Family" at bounding box center [415, 297] width 10 height 10
checkbox input "false"
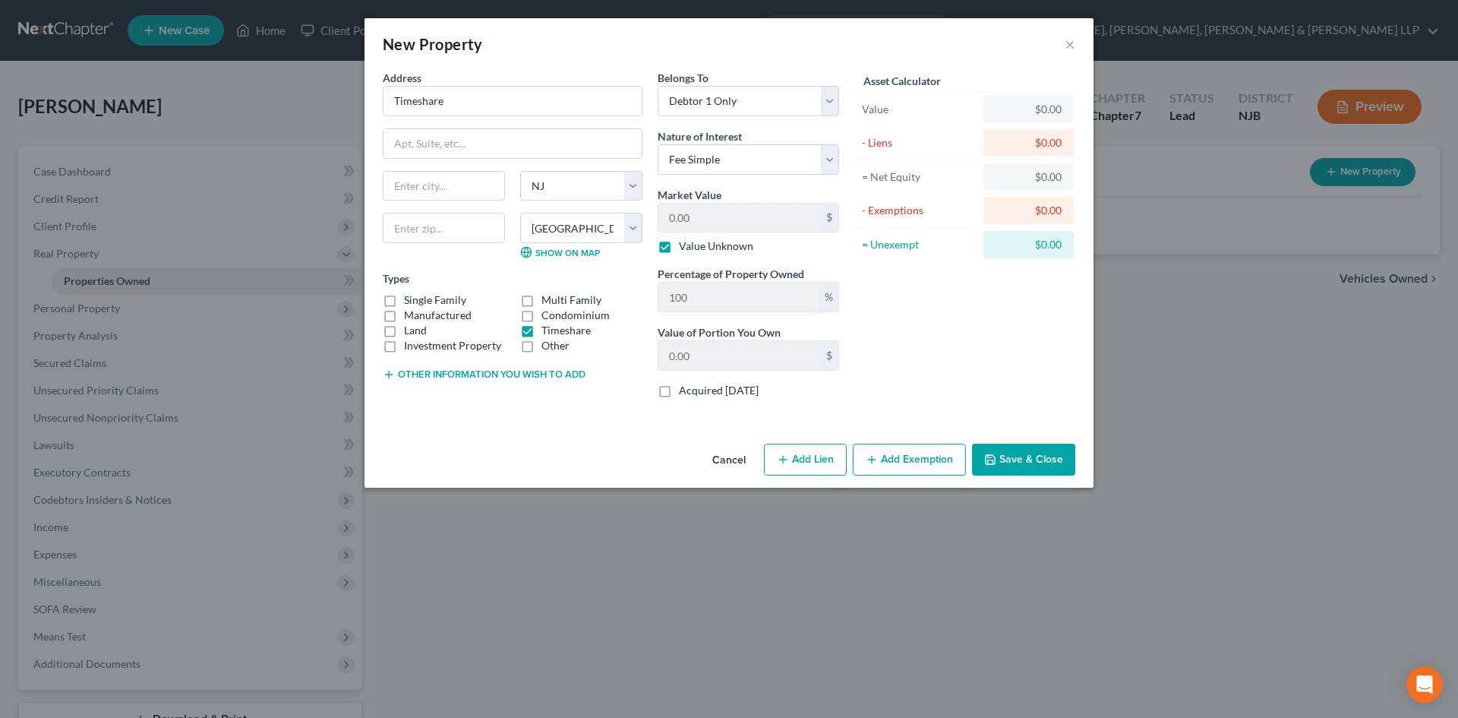
click at [1021, 468] on button "Save & Close" at bounding box center [1023, 459] width 103 height 32
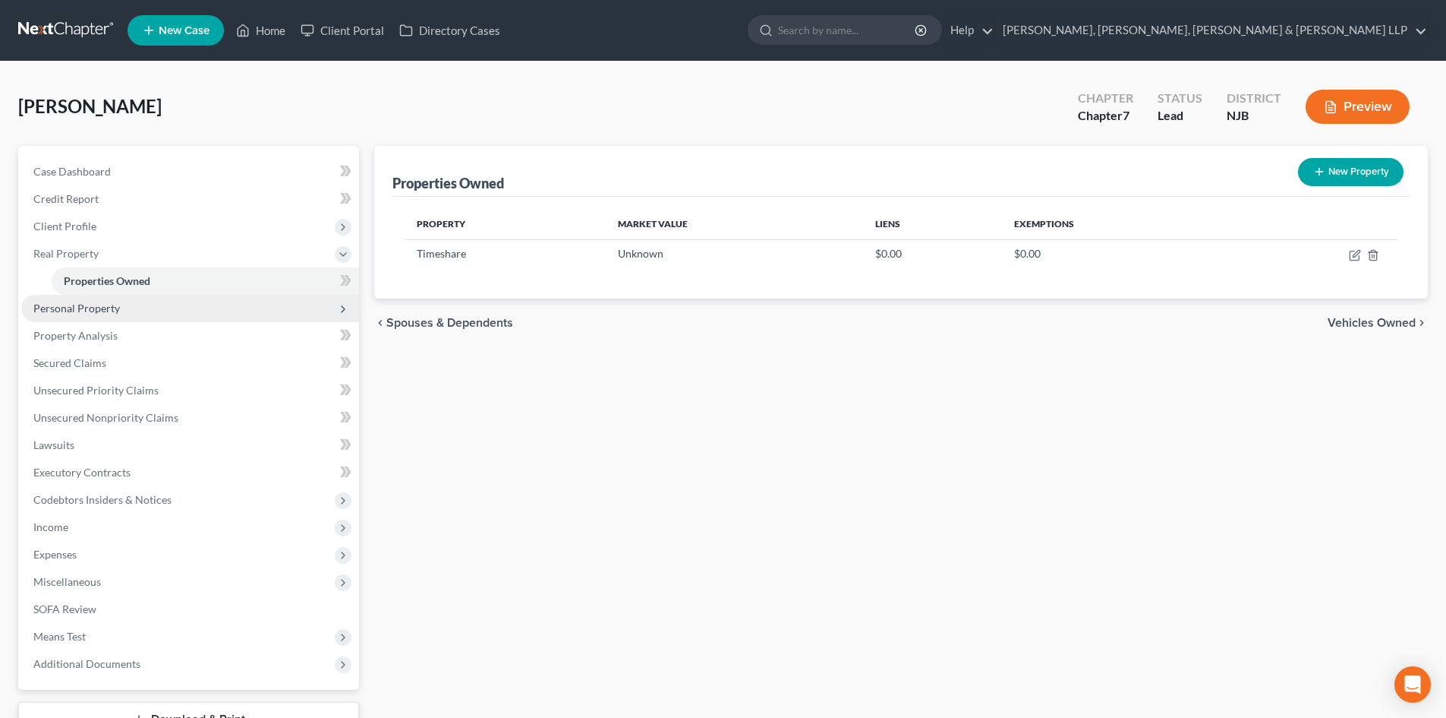
click at [109, 314] on span "Personal Property" at bounding box center [190, 308] width 338 height 27
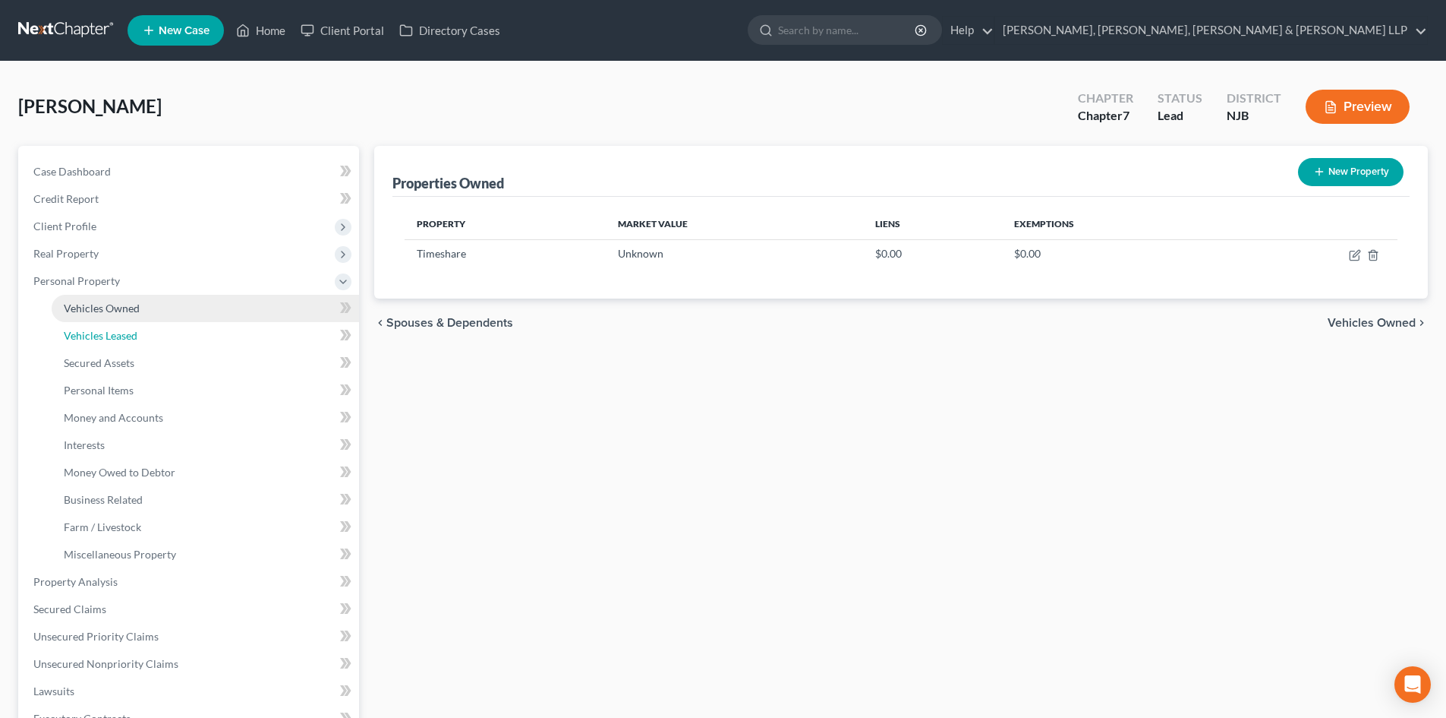
drag, startPoint x: 127, startPoint y: 332, endPoint x: 214, endPoint y: 319, distance: 88.3
click at [128, 333] on span "Vehicles Leased" at bounding box center [101, 335] width 74 height 13
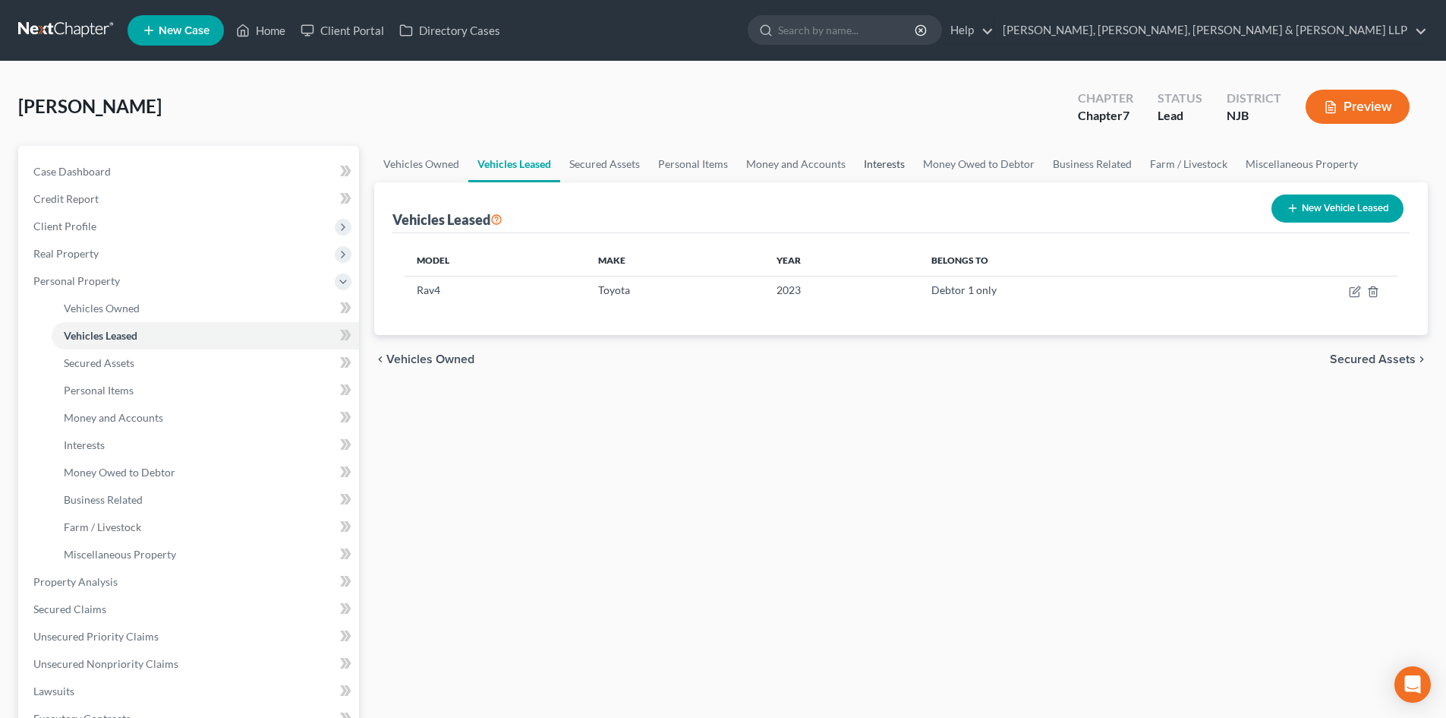
click at [898, 163] on link "Interests" at bounding box center [884, 164] width 59 height 36
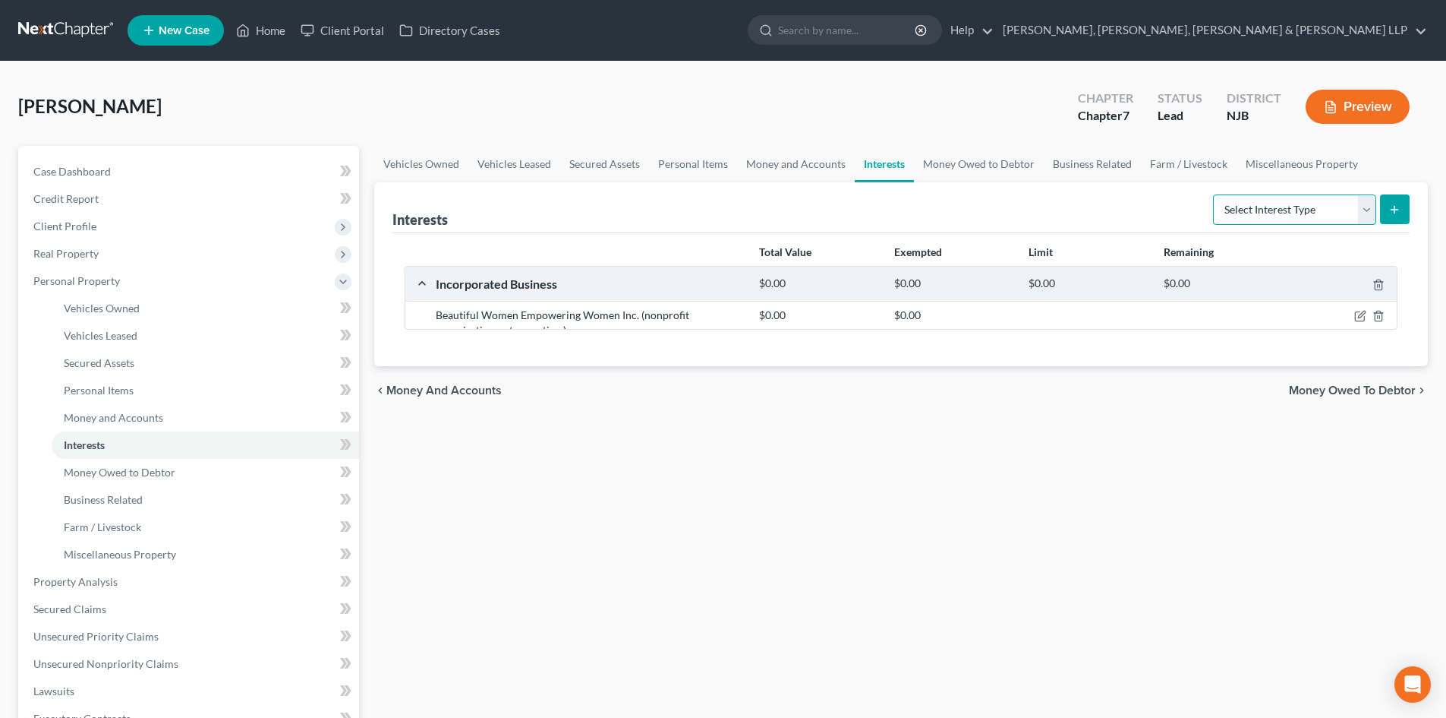
click at [1299, 216] on select "Select Interest Type 401K Annuity Bond Education IRA Government Bond Government…" at bounding box center [1294, 209] width 163 height 30
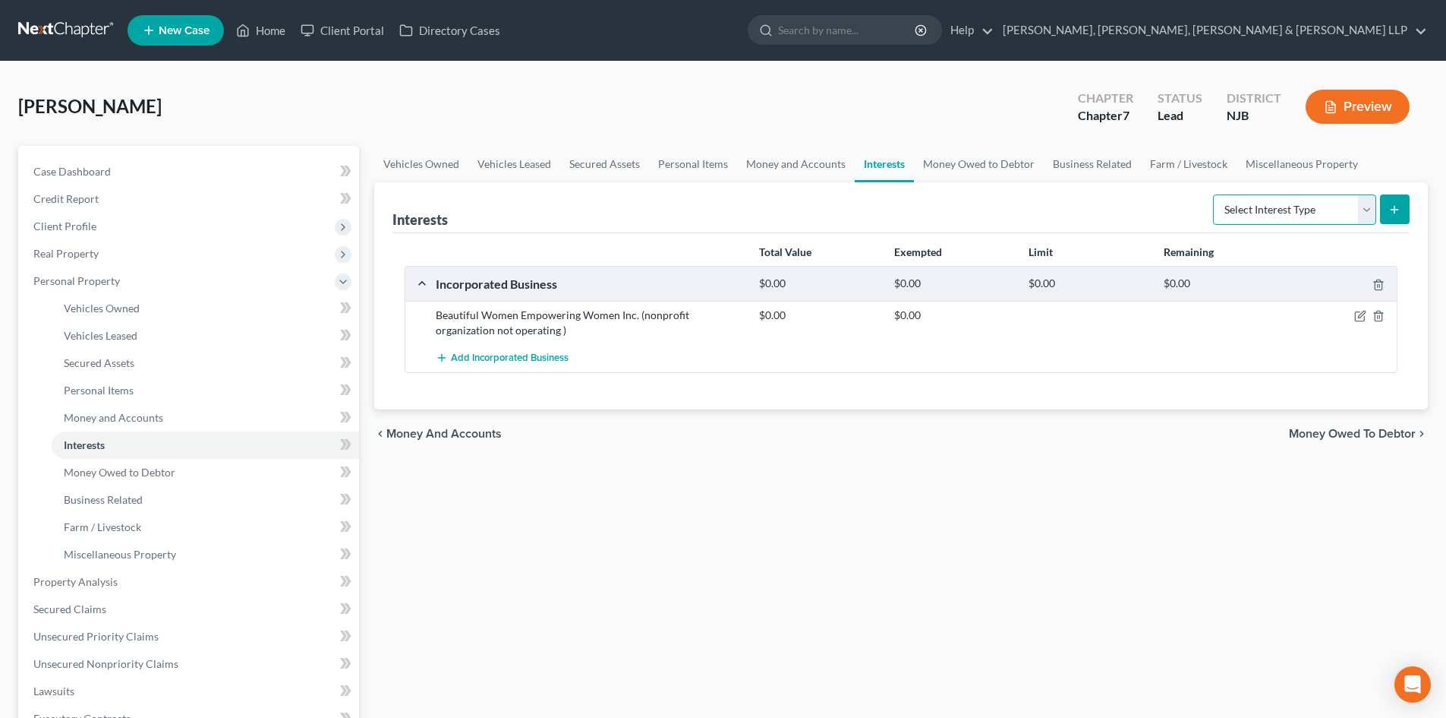
select select "pension_plan"
click at [1215, 194] on select "Select Interest Type 401K Annuity Bond Education IRA Government Bond Government…" at bounding box center [1294, 209] width 163 height 30
click at [1398, 199] on button "submit" at bounding box center [1395, 209] width 30 height 30
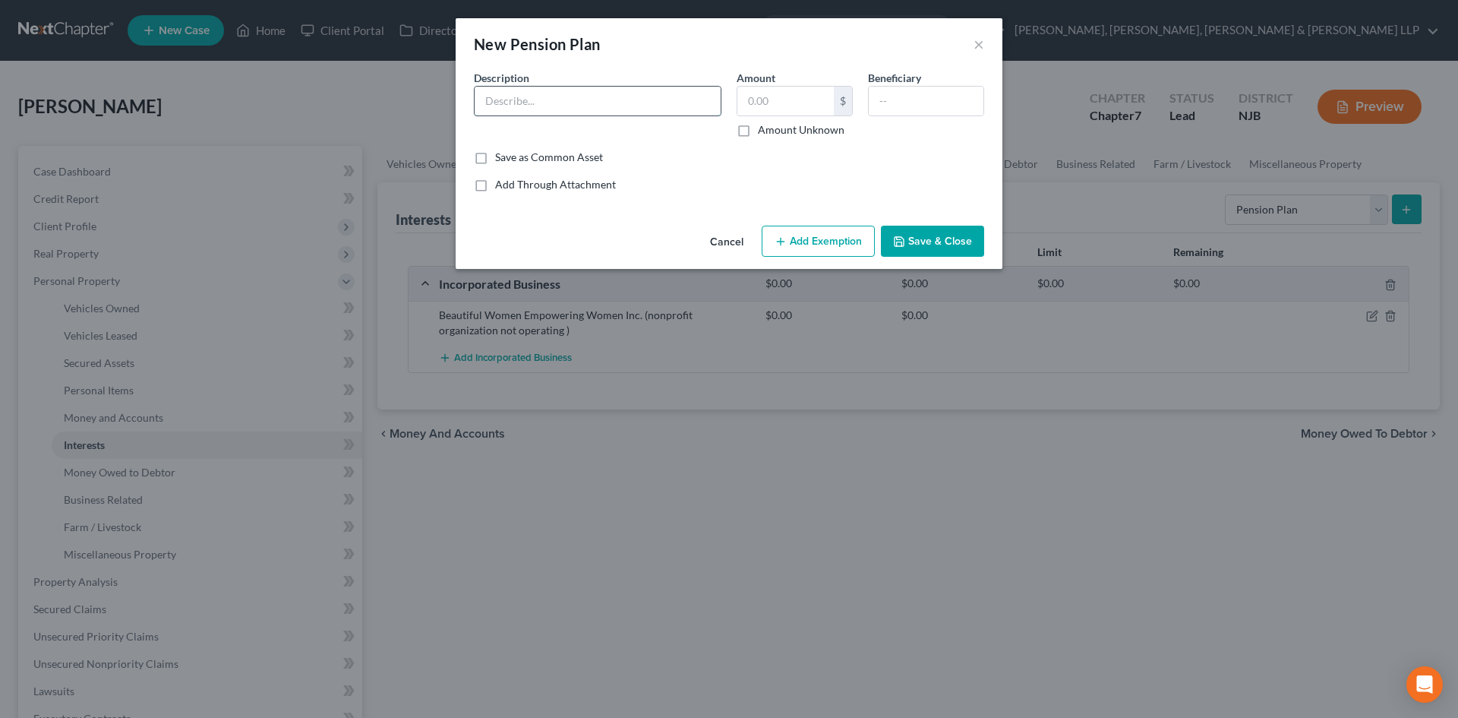
click at [501, 90] on input "text" at bounding box center [598, 101] width 246 height 29
type input "Pension"
click at [775, 113] on input "text" at bounding box center [785, 101] width 96 height 29
type input "2,000"
click at [825, 245] on button "Add Exemption" at bounding box center [818, 242] width 113 height 32
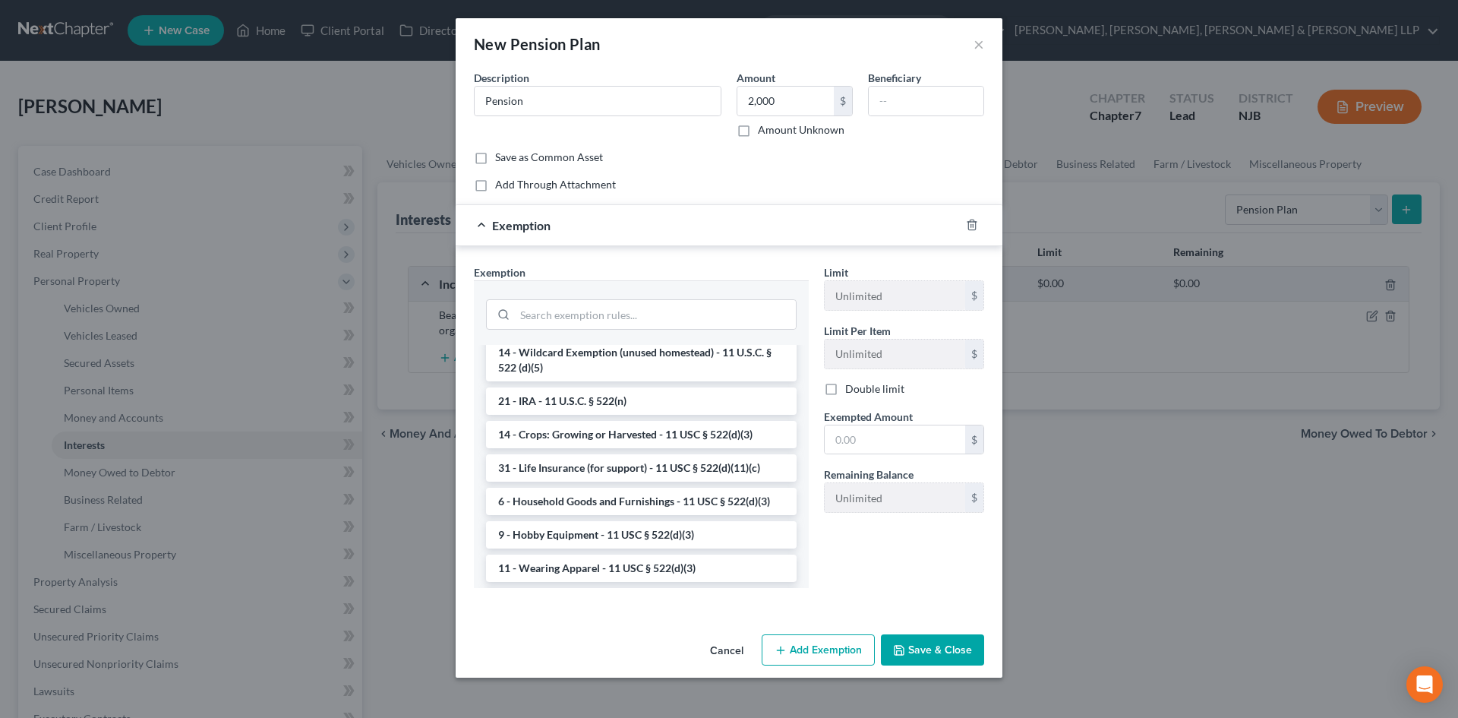
scroll to position [911, 0]
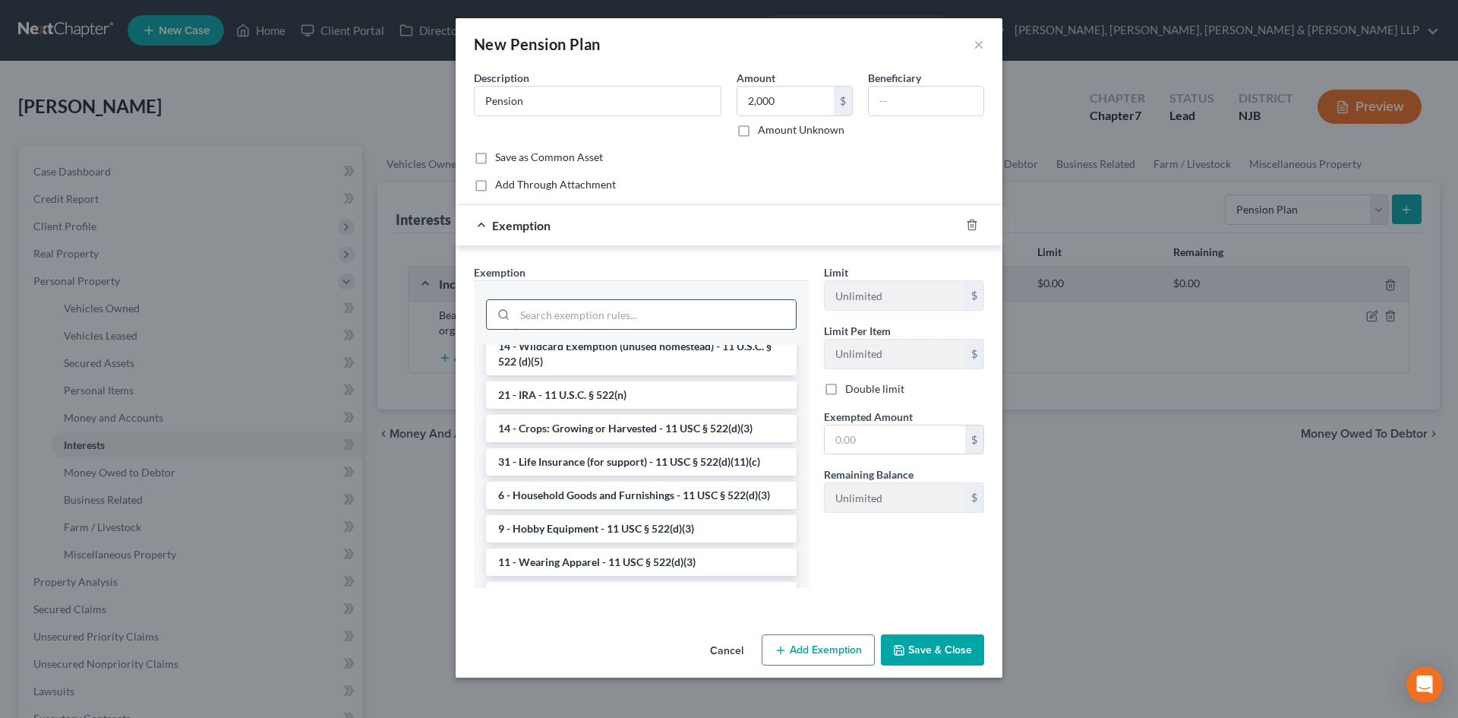
click at [691, 327] on input "search" at bounding box center [655, 314] width 281 height 29
type input "p"
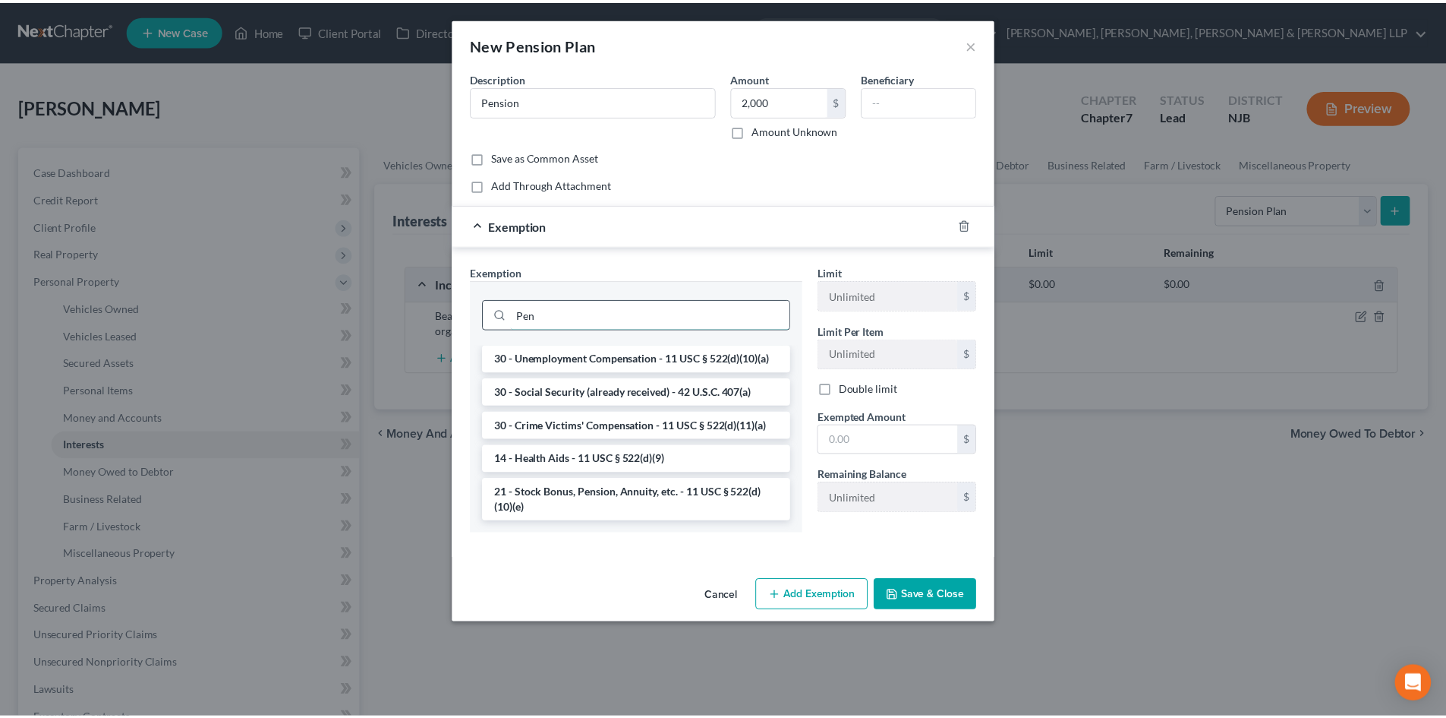
scroll to position [0, 0]
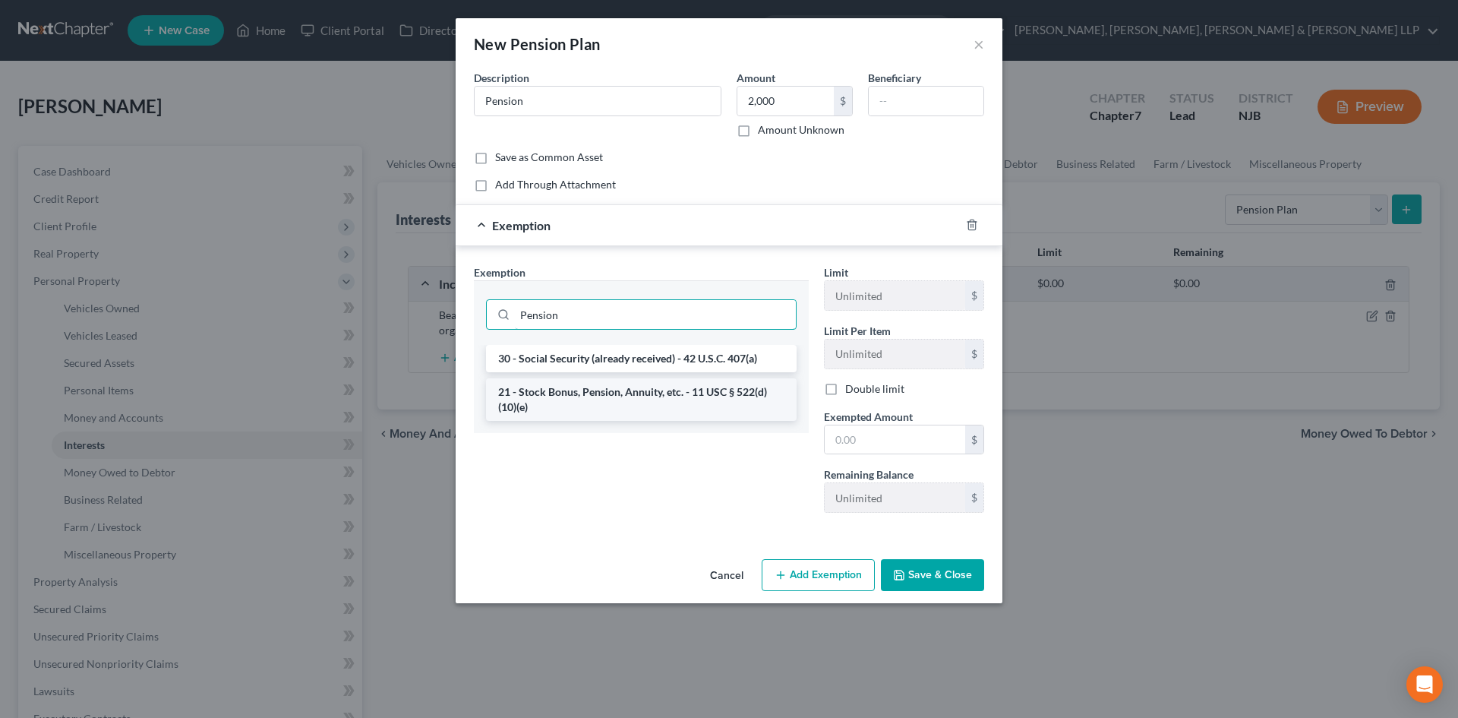
type input "Pension"
click at [665, 407] on li "21 - Stock Bonus, Pension, Annuity, etc. - 11 USC § 522(d)(10)(e)" at bounding box center [641, 399] width 311 height 43
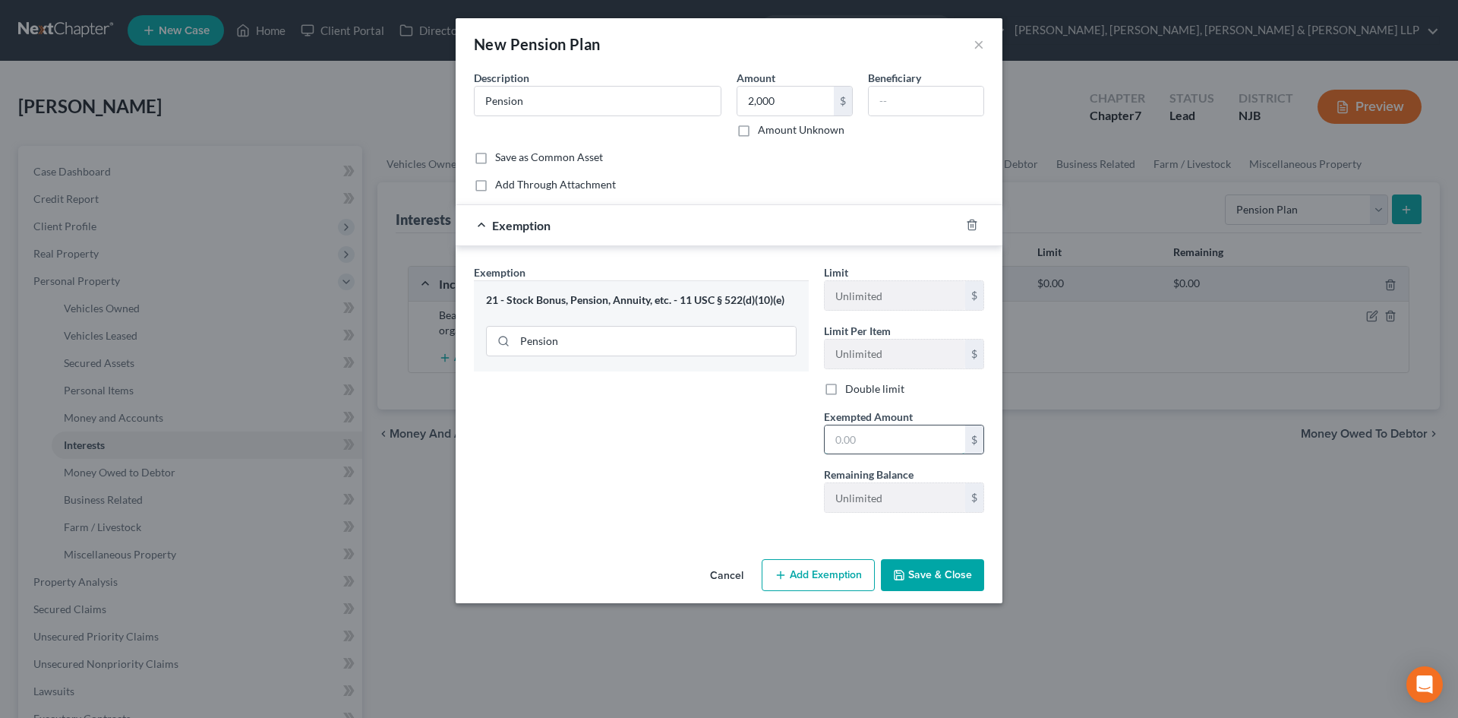
click at [879, 431] on input "text" at bounding box center [895, 439] width 140 height 29
type input "2,000"
click at [689, 433] on div "Exemption Set must be selected for CA. Exemption * 21 - Stock Bonus, Pension, A…" at bounding box center [641, 394] width 350 height 260
click at [933, 576] on button "Save & Close" at bounding box center [932, 575] width 103 height 32
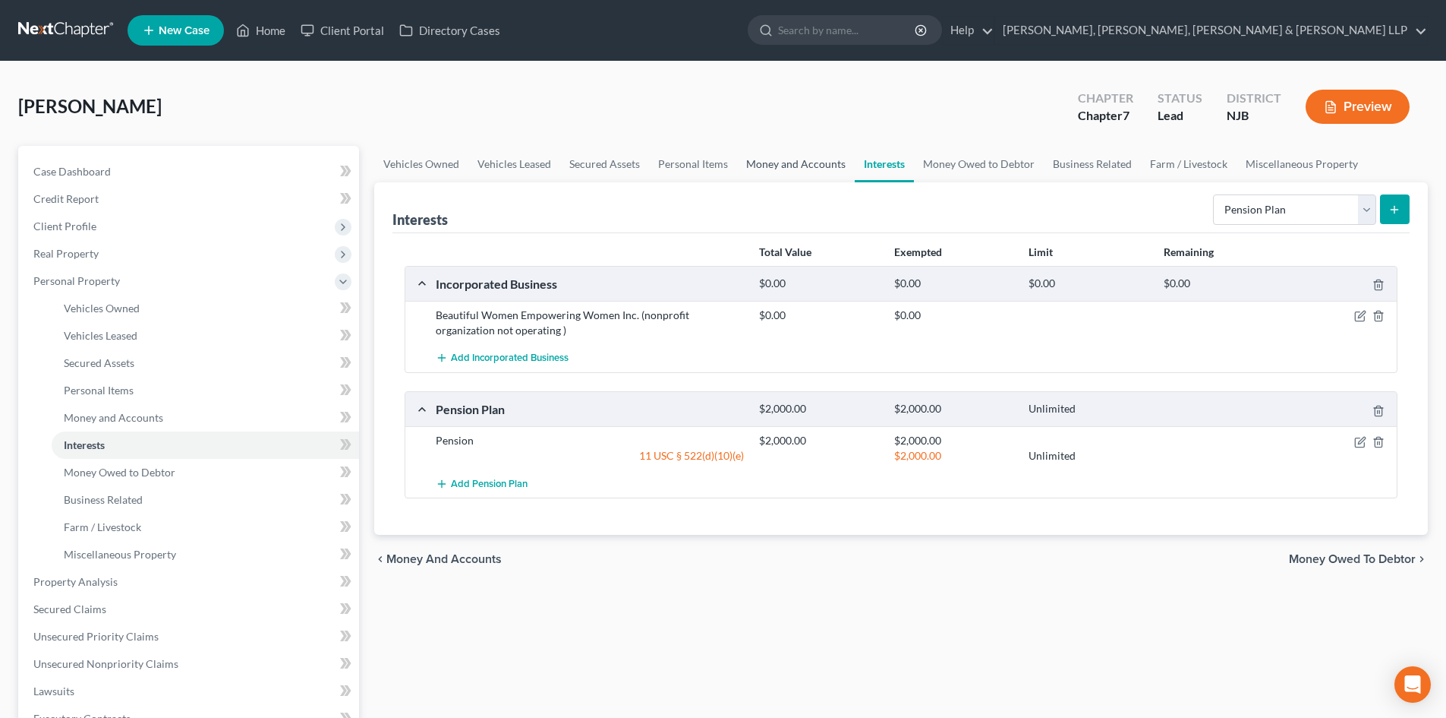
click at [797, 172] on link "Money and Accounts" at bounding box center [796, 164] width 118 height 36
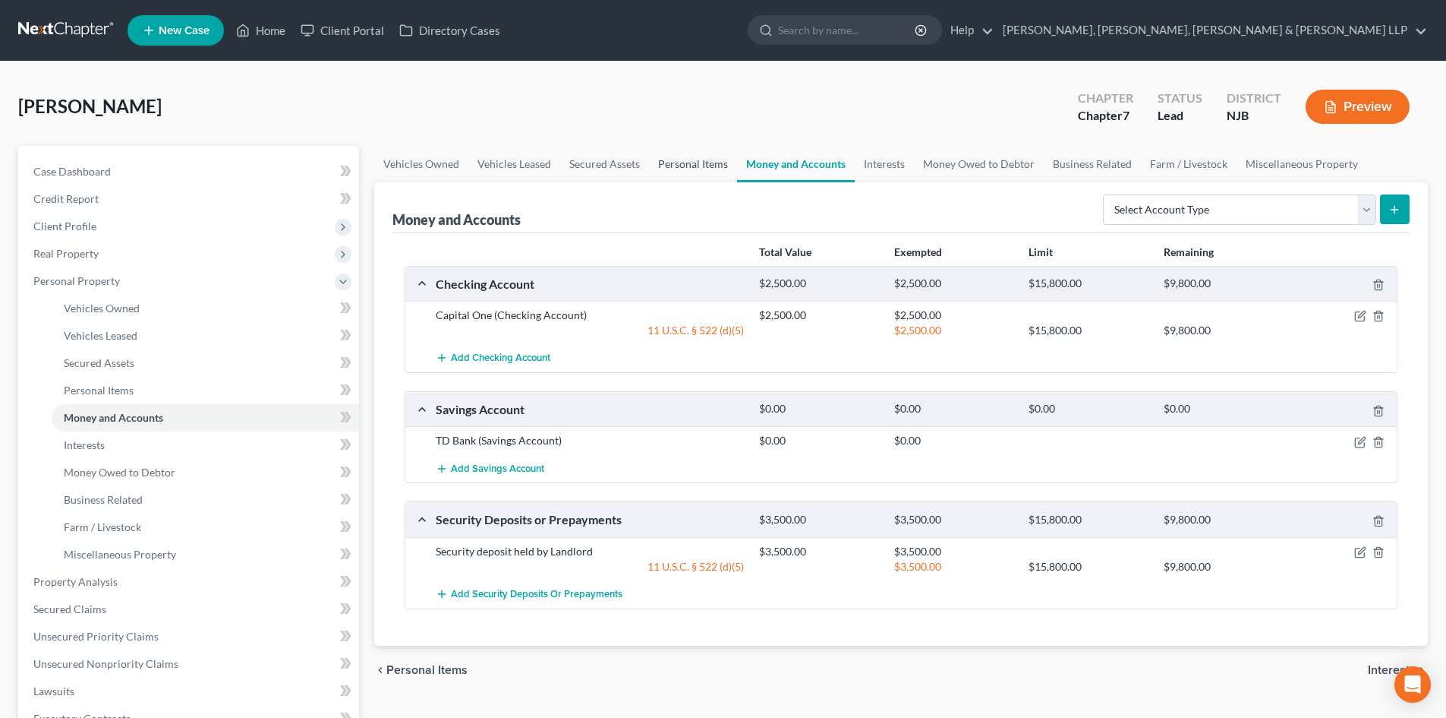
click at [691, 160] on link "Personal Items" at bounding box center [693, 164] width 88 height 36
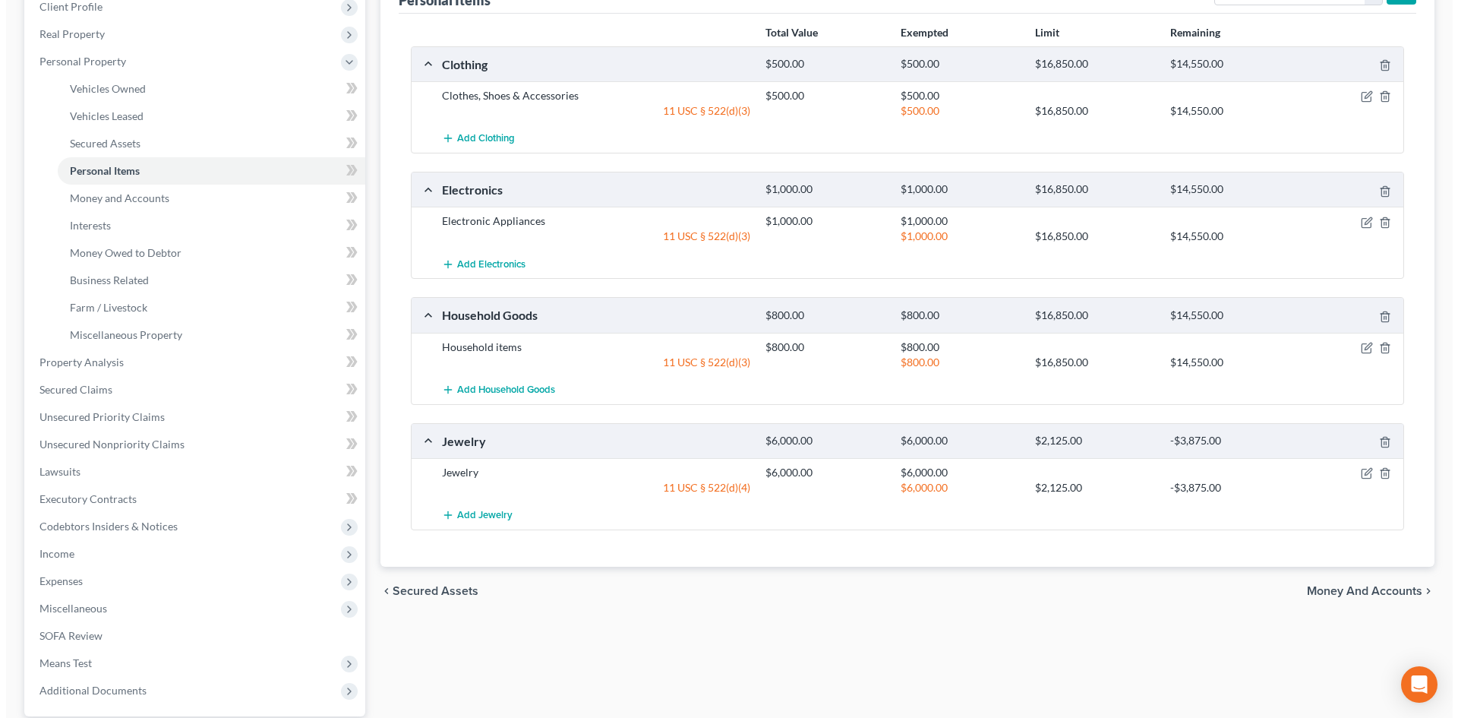
scroll to position [228, 0]
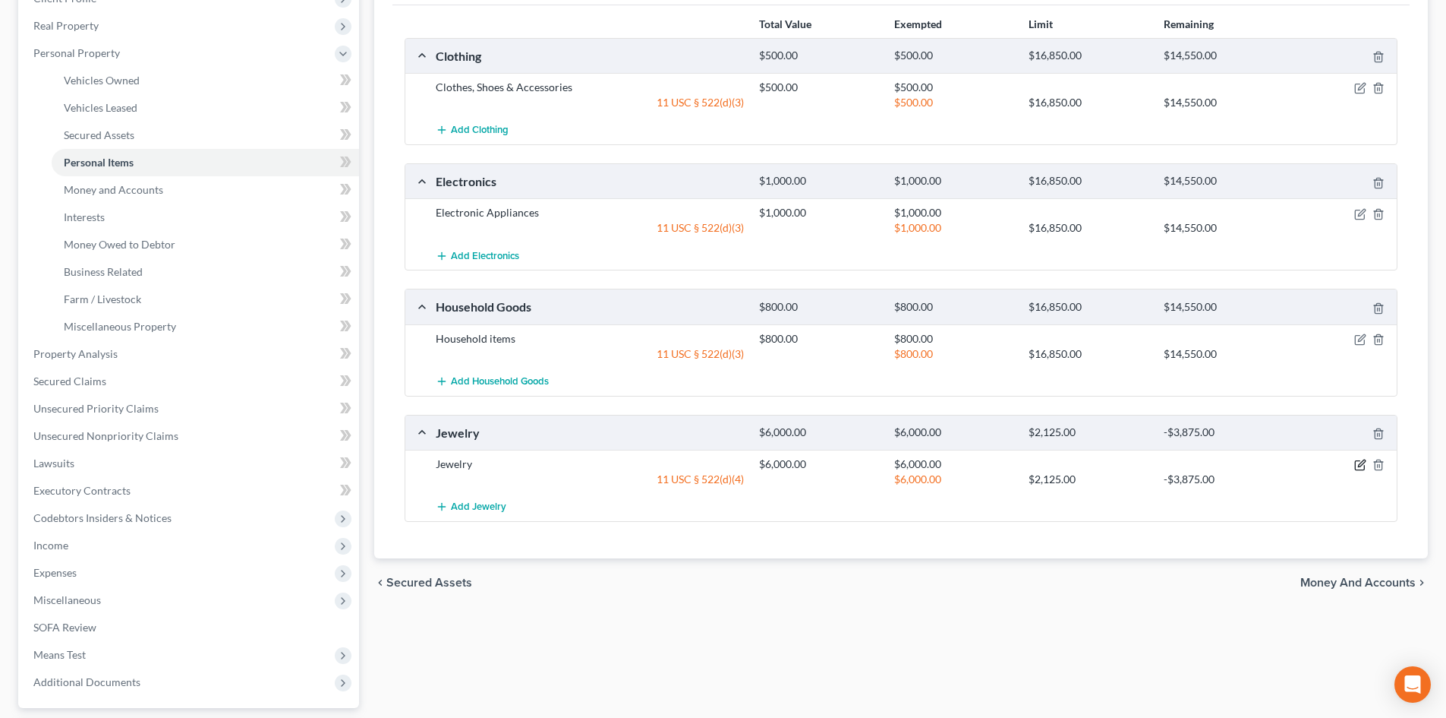
click at [1358, 462] on icon "button" at bounding box center [1361, 465] width 12 height 12
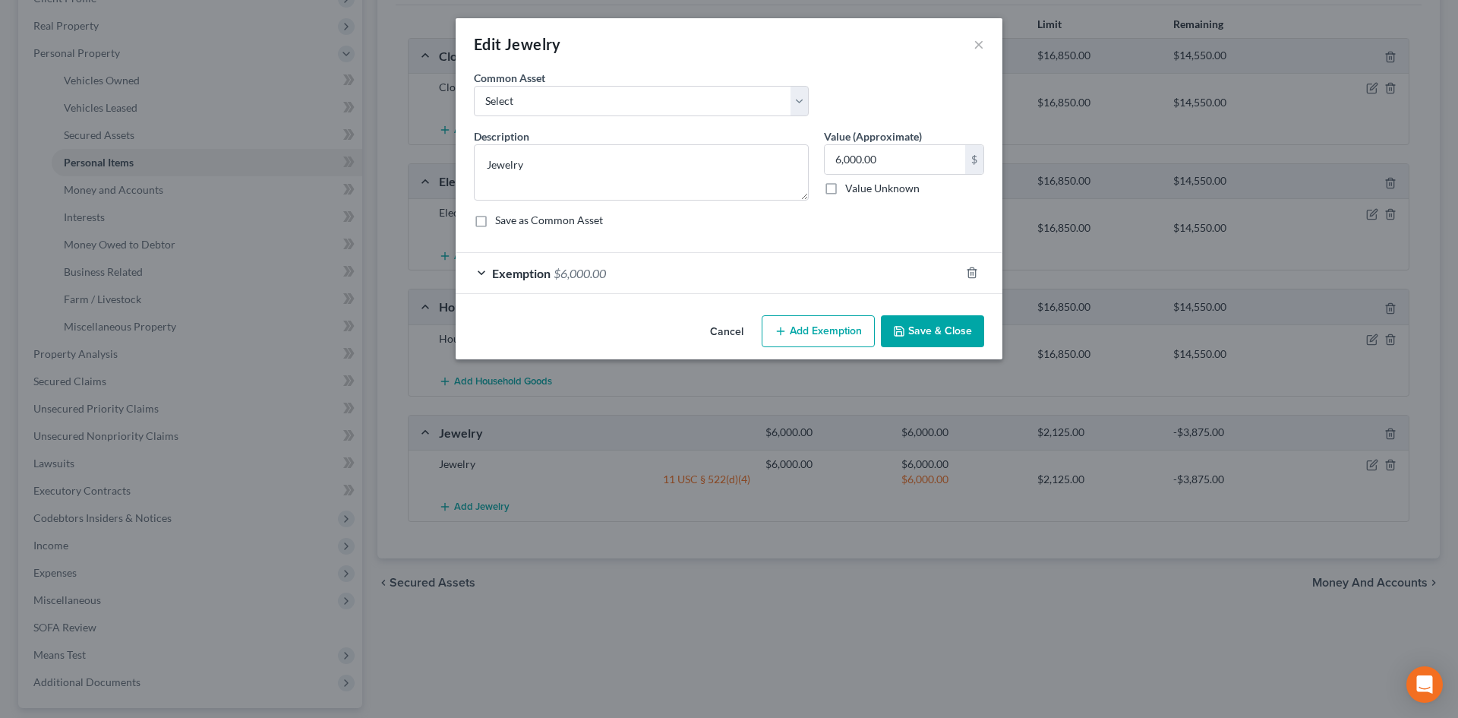
click at [689, 254] on div "Exemption $6,000.00" at bounding box center [708, 273] width 504 height 40
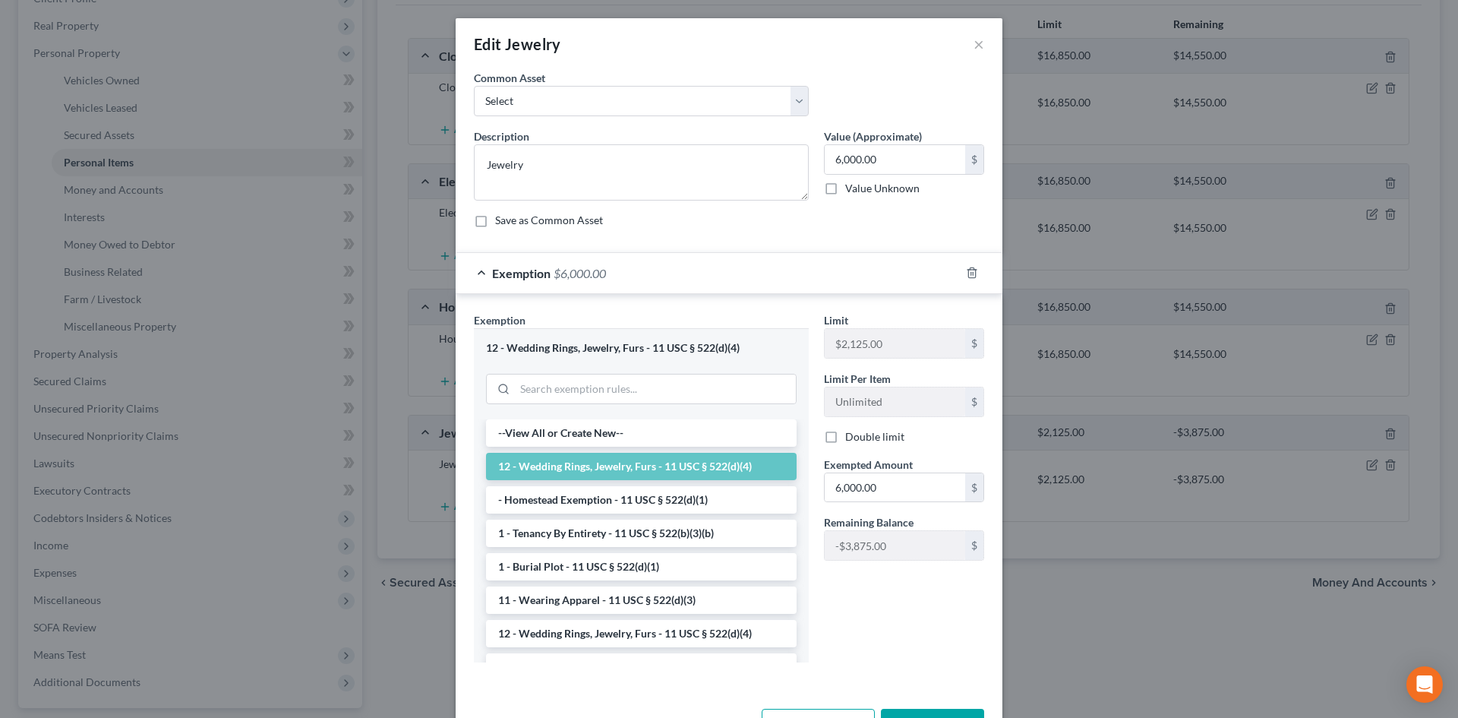
click at [976, 270] on div at bounding box center [981, 272] width 43 height 24
click at [968, 274] on icon "button" at bounding box center [972, 273] width 12 height 12
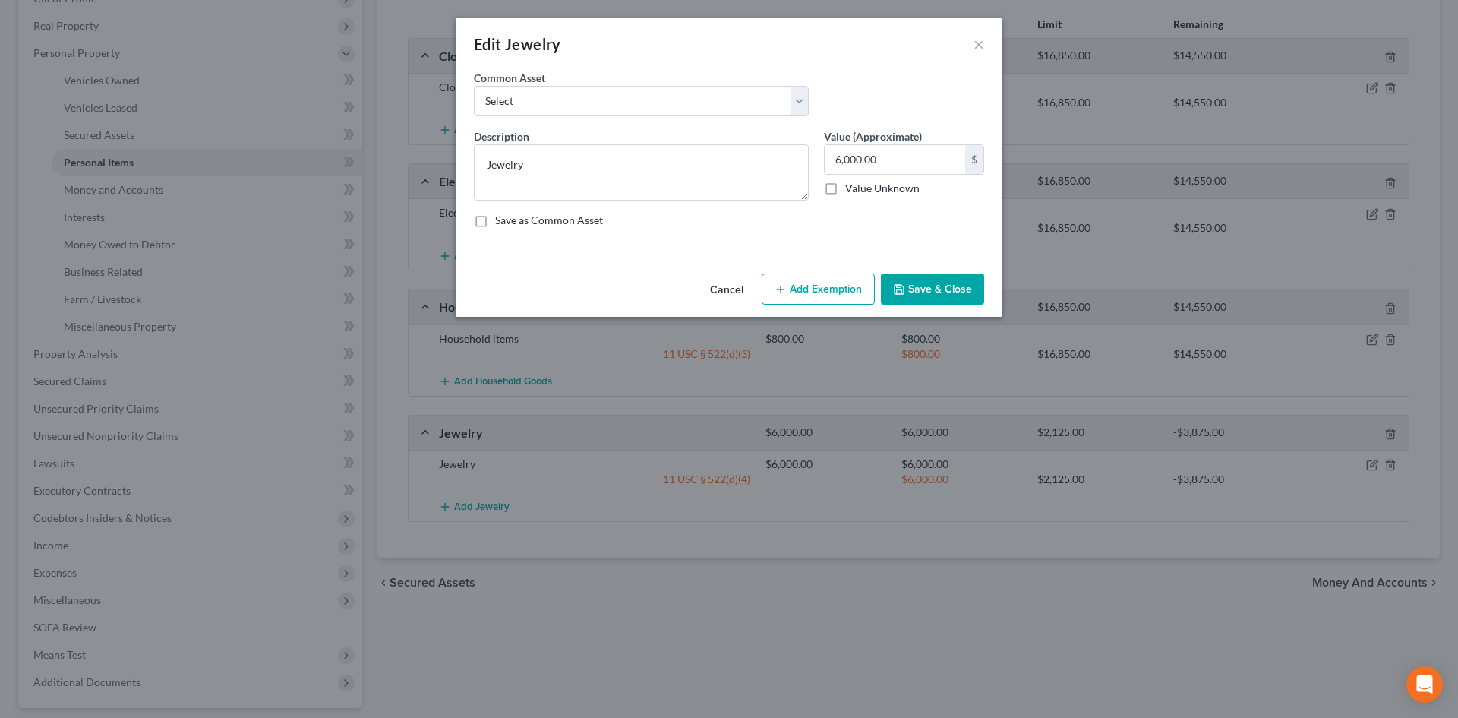
click at [841, 288] on button "Add Exemption" at bounding box center [818, 289] width 113 height 32
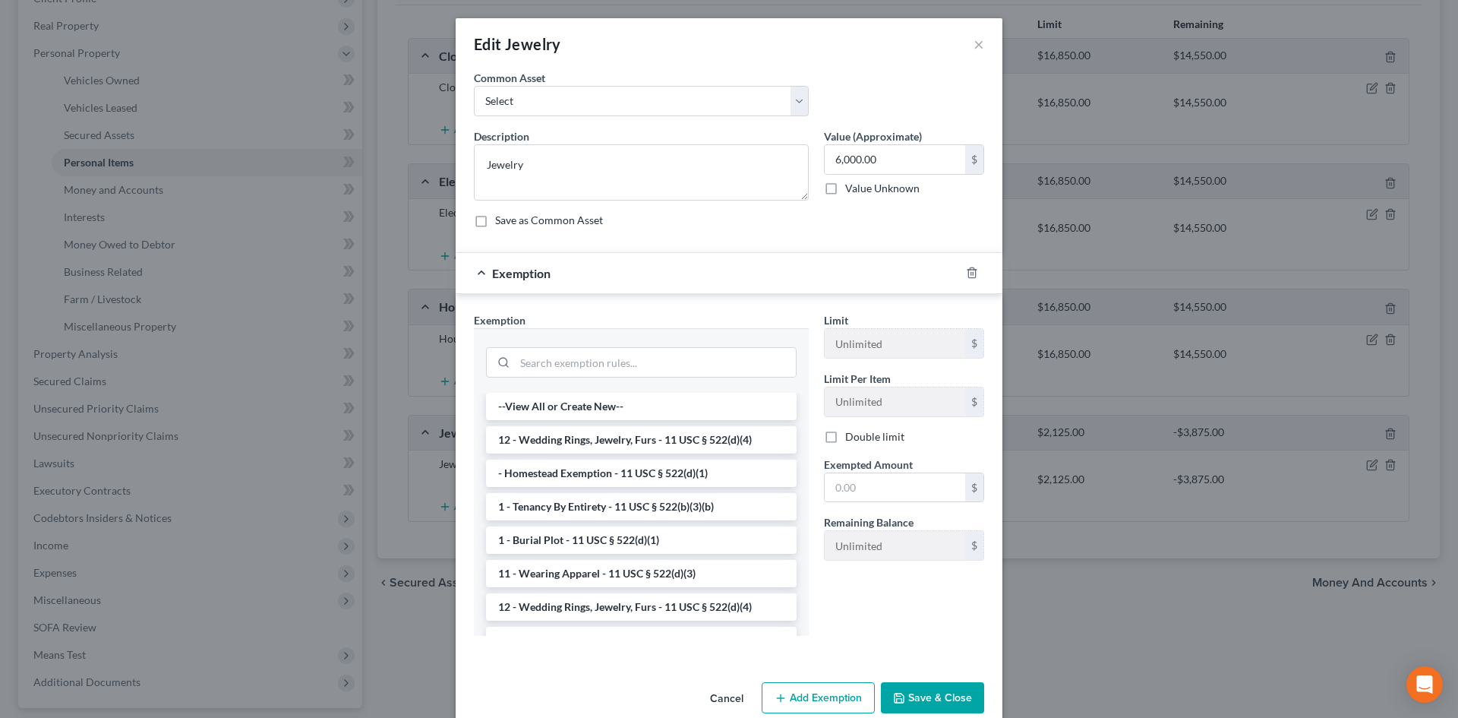
drag, startPoint x: 686, startPoint y: 441, endPoint x: 799, endPoint y: 473, distance: 116.8
click at [686, 442] on li "12 - Wedding Rings, Jewelry, Furs - 11 USC § 522(d)(4)" at bounding box center [641, 439] width 311 height 27
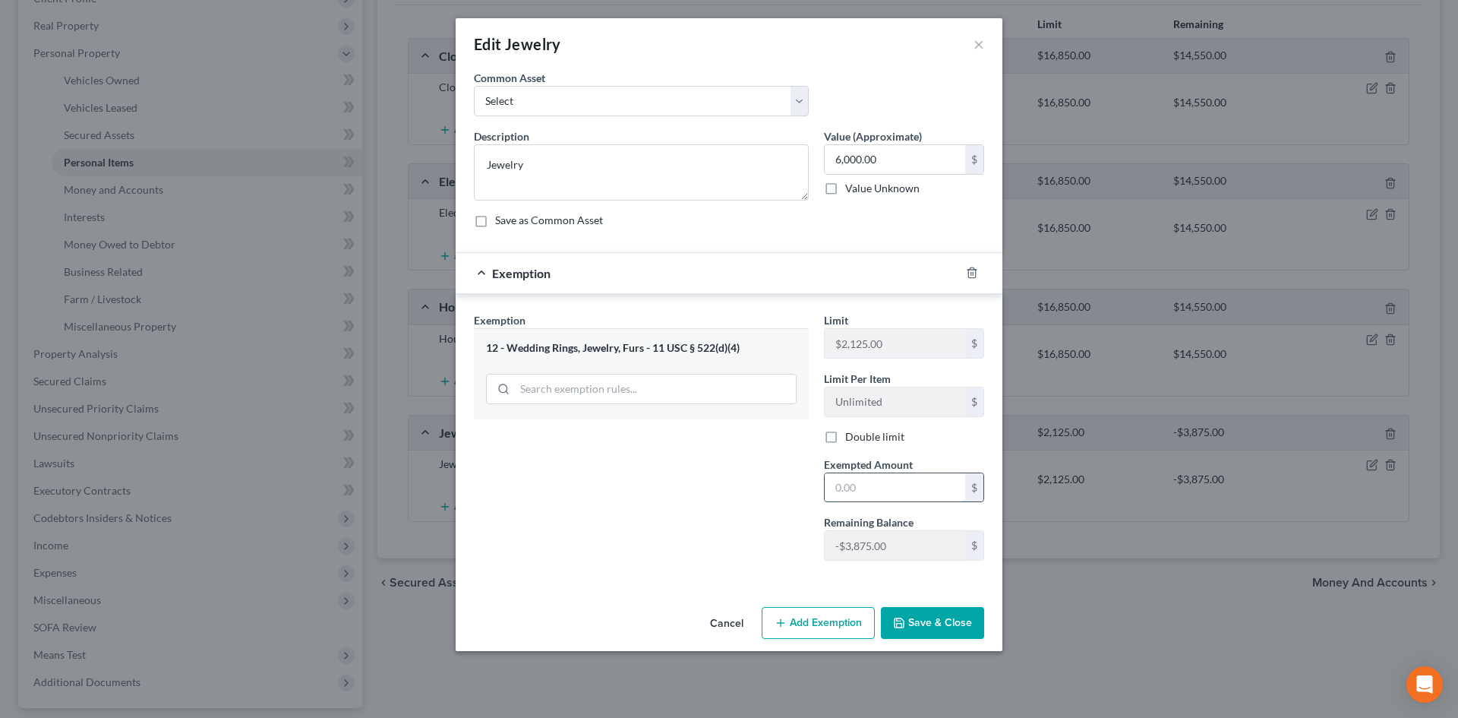
click at [858, 491] on input "text" at bounding box center [895, 487] width 140 height 29
drag, startPoint x: 844, startPoint y: 487, endPoint x: 787, endPoint y: 487, distance: 56.2
click at [787, 487] on div "Exemption Set must be selected for CA. Exemption * 12 - Wedding Rings, Jewelry,…" at bounding box center [728, 442] width 525 height 261
type input "2,125"
click at [976, 270] on polyline "button" at bounding box center [971, 270] width 9 height 0
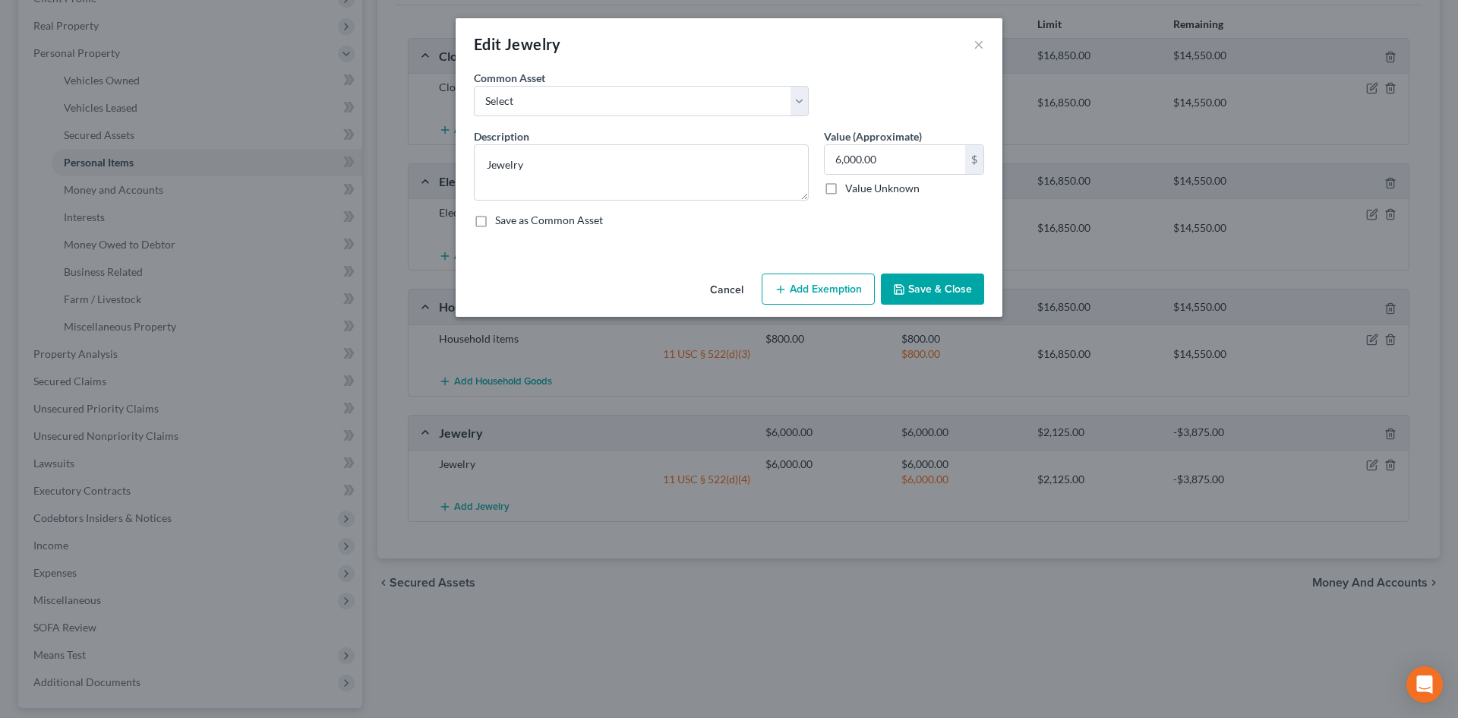
click at [926, 286] on button "Save & Close" at bounding box center [932, 289] width 103 height 32
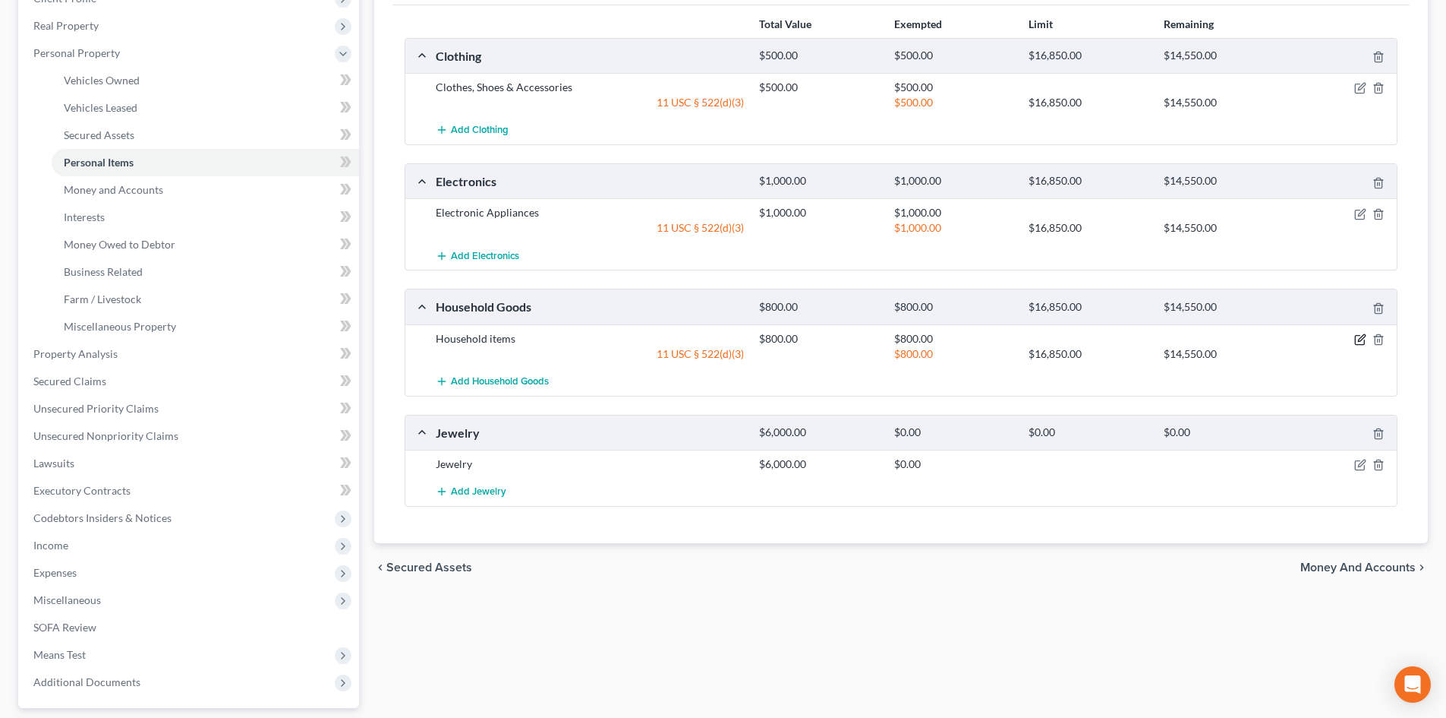
click at [1358, 336] on icon "button" at bounding box center [1359, 340] width 9 height 9
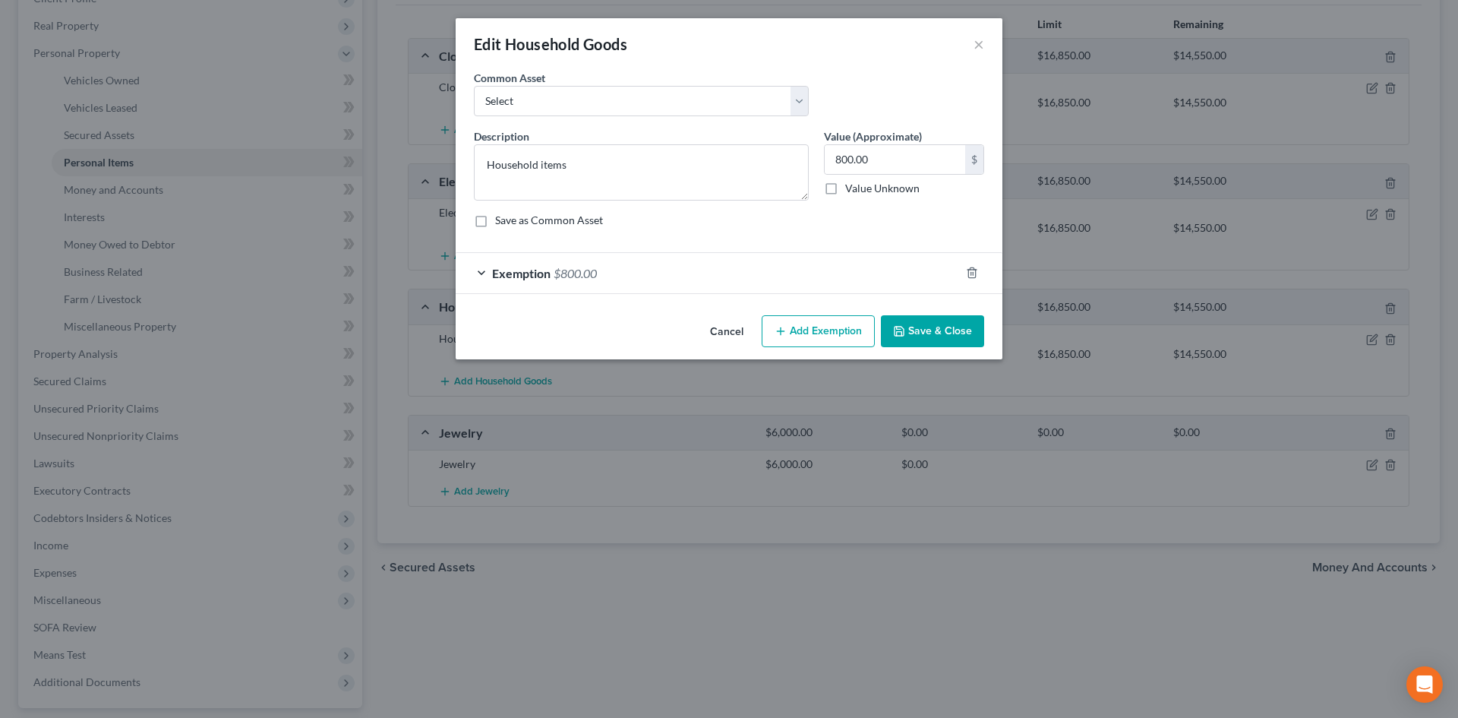
click at [734, 267] on div "Exemption $800.00" at bounding box center [708, 273] width 504 height 40
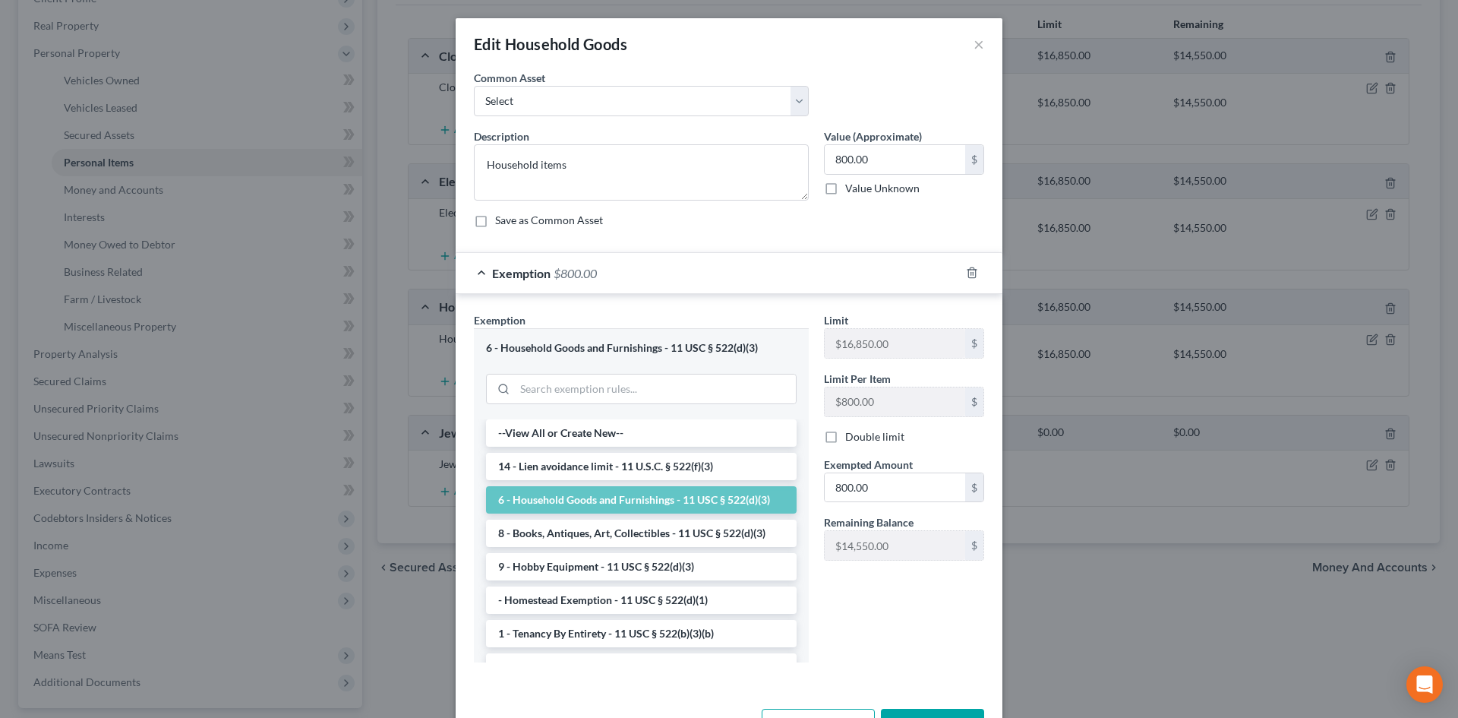
click at [734, 267] on div "Exemption $800.00" at bounding box center [708, 273] width 504 height 40
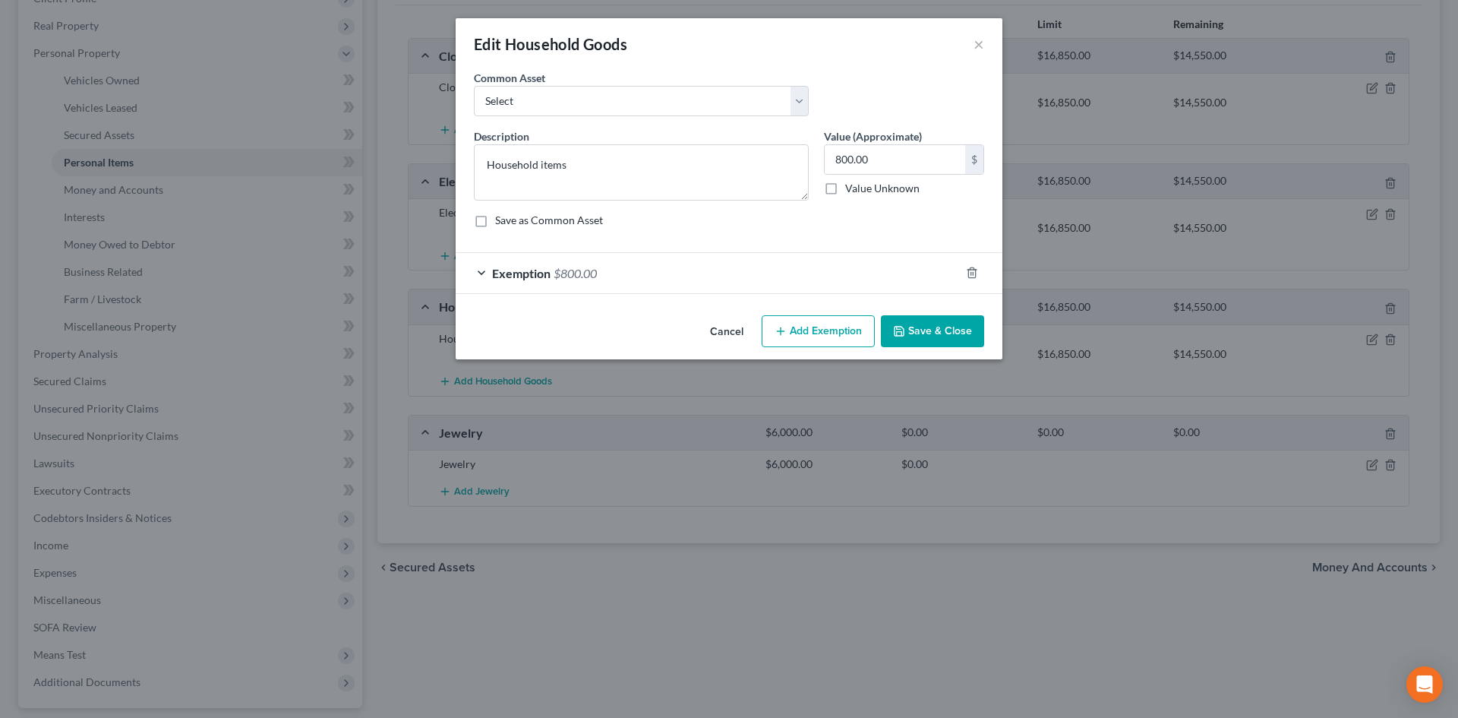
click at [923, 338] on button "Save & Close" at bounding box center [932, 331] width 103 height 32
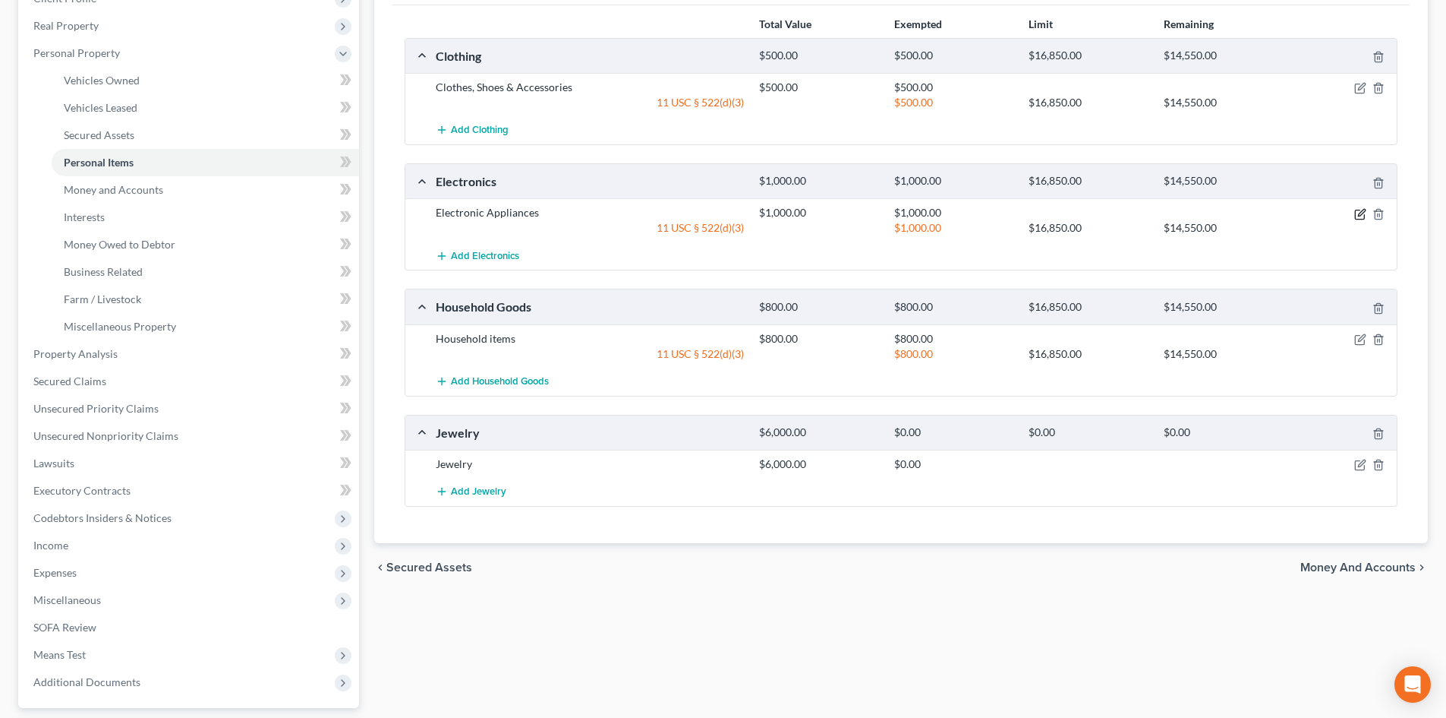
click at [1357, 217] on icon "button" at bounding box center [1361, 214] width 12 height 12
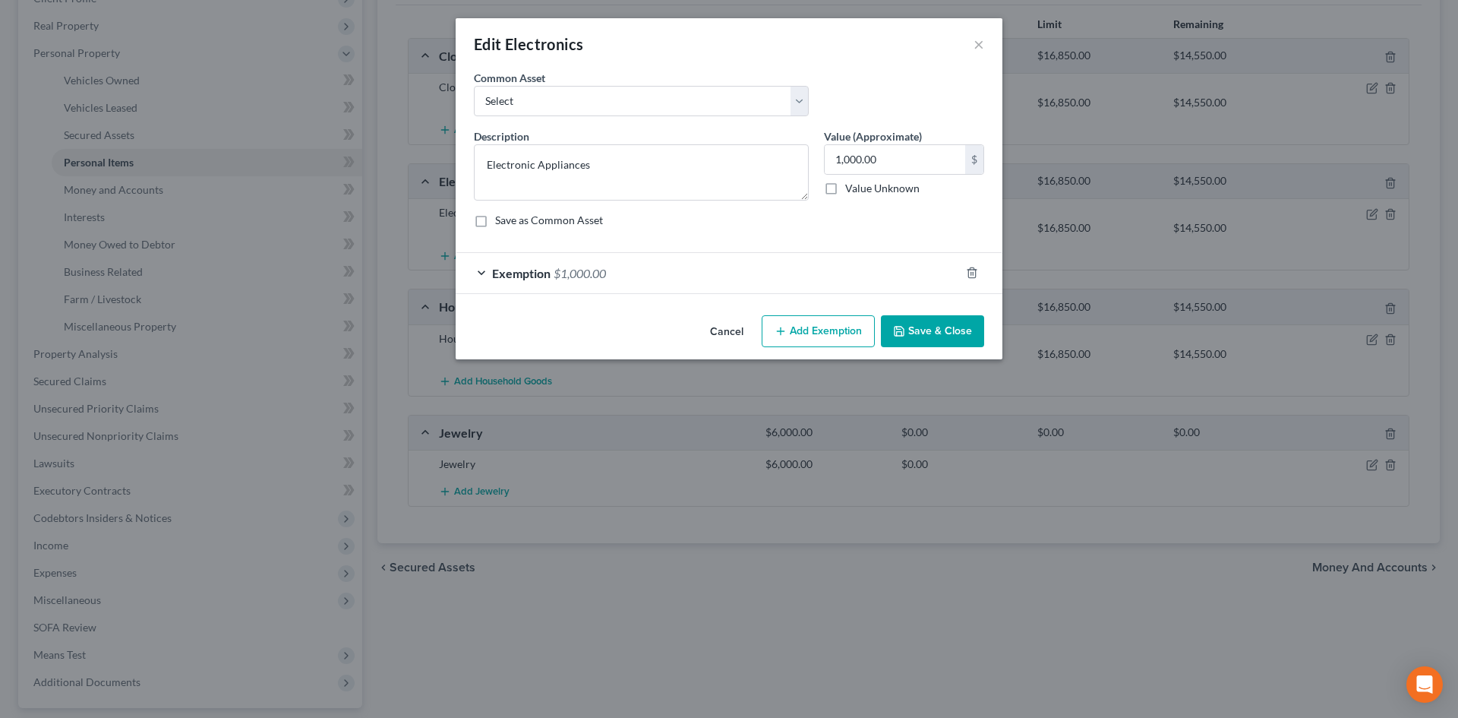
click at [790, 249] on form "An exemption set must first be selected from the Filing Information section. Co…" at bounding box center [729, 182] width 510 height 224
click at [773, 264] on div "Exemption $1,000.00" at bounding box center [708, 273] width 504 height 40
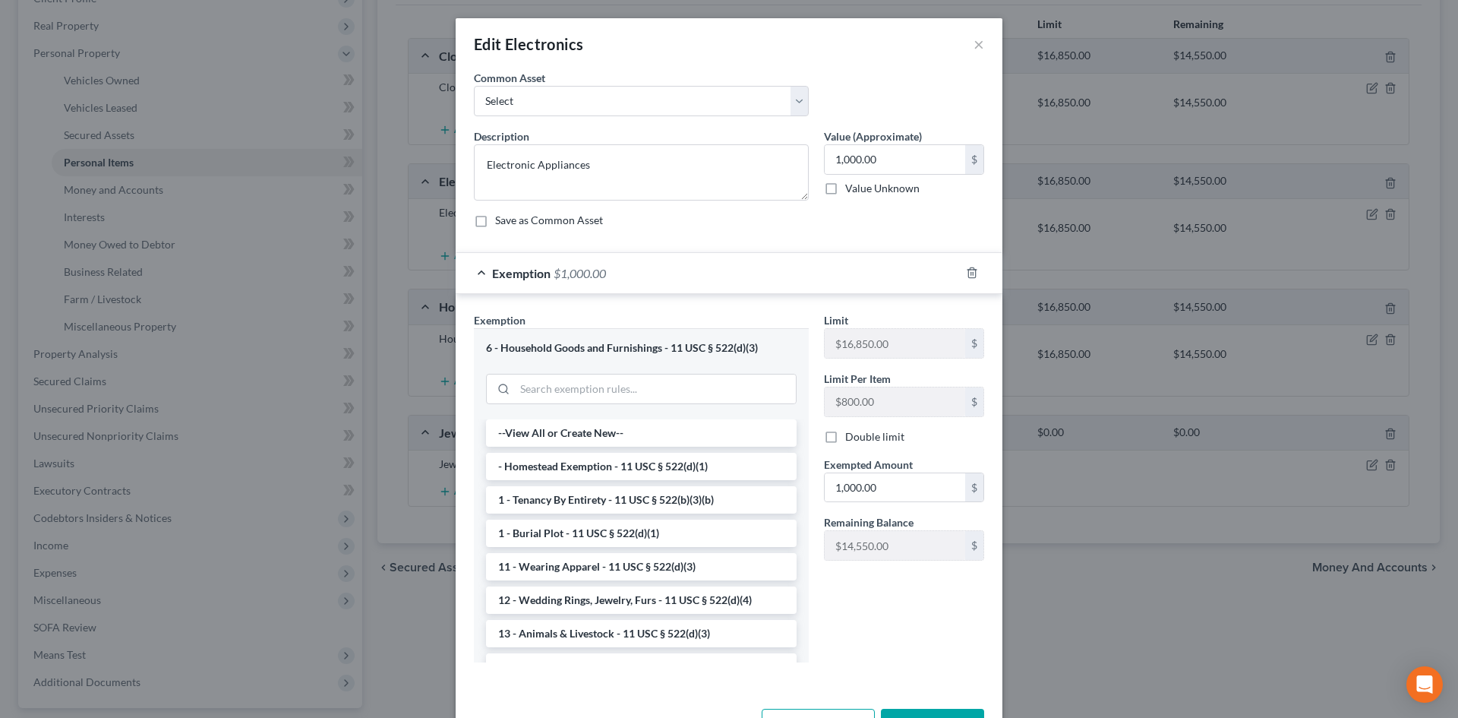
click at [771, 266] on div "Exemption $1,000.00" at bounding box center [708, 273] width 504 height 40
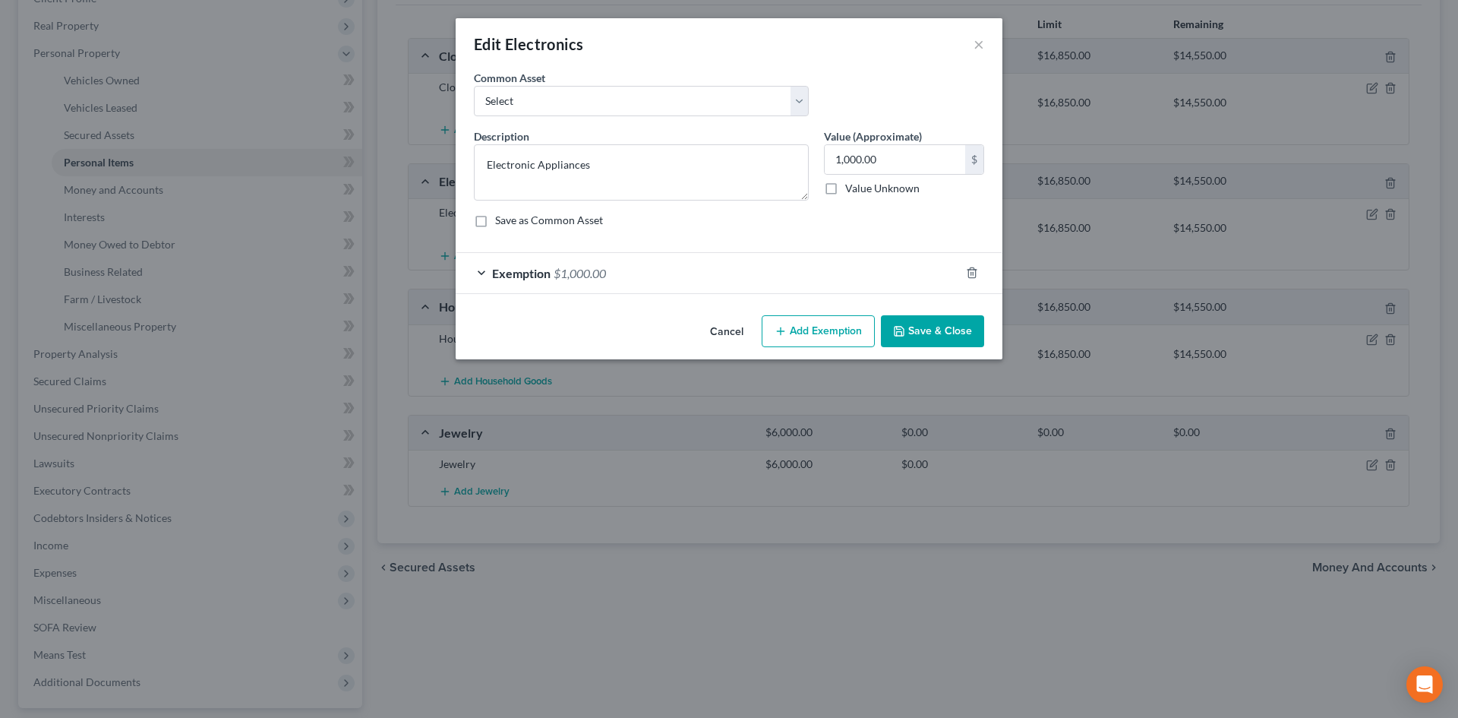
click at [930, 320] on button "Save & Close" at bounding box center [932, 331] width 103 height 32
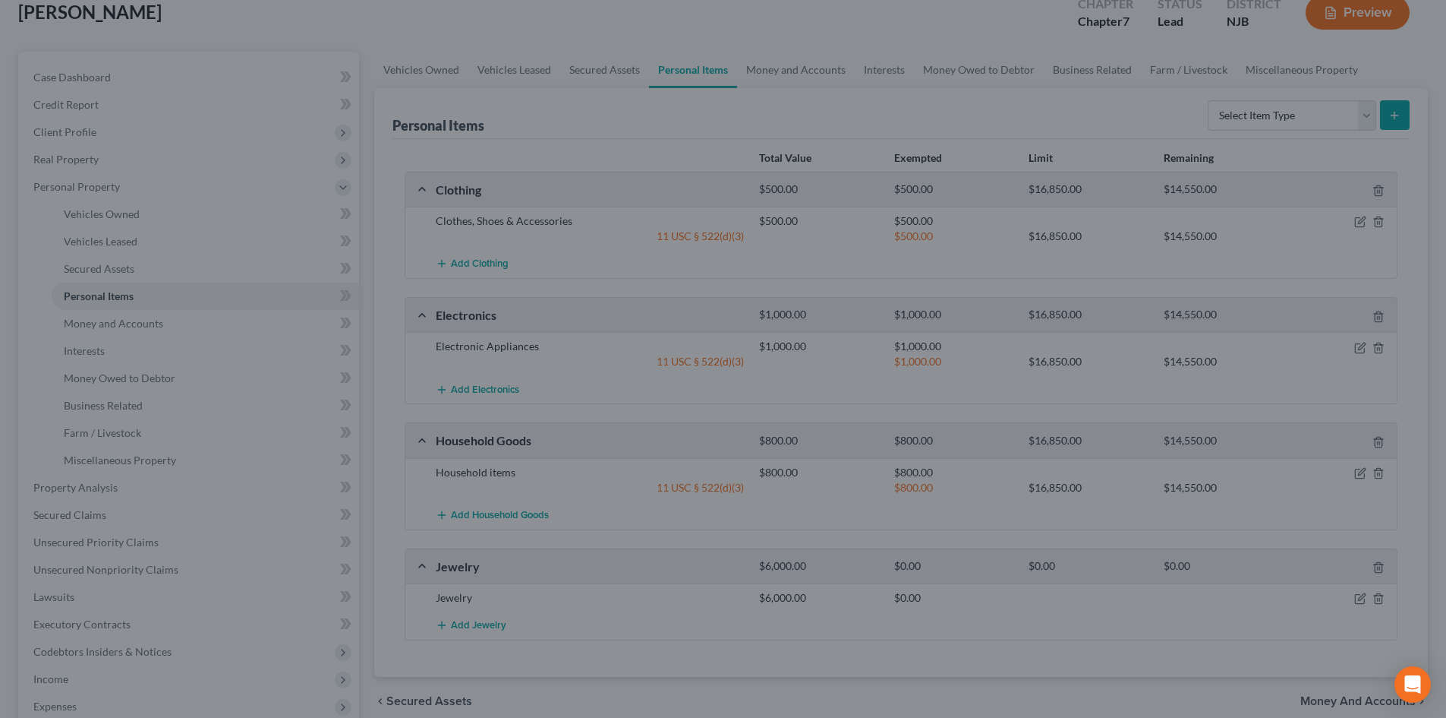
scroll to position [76, 0]
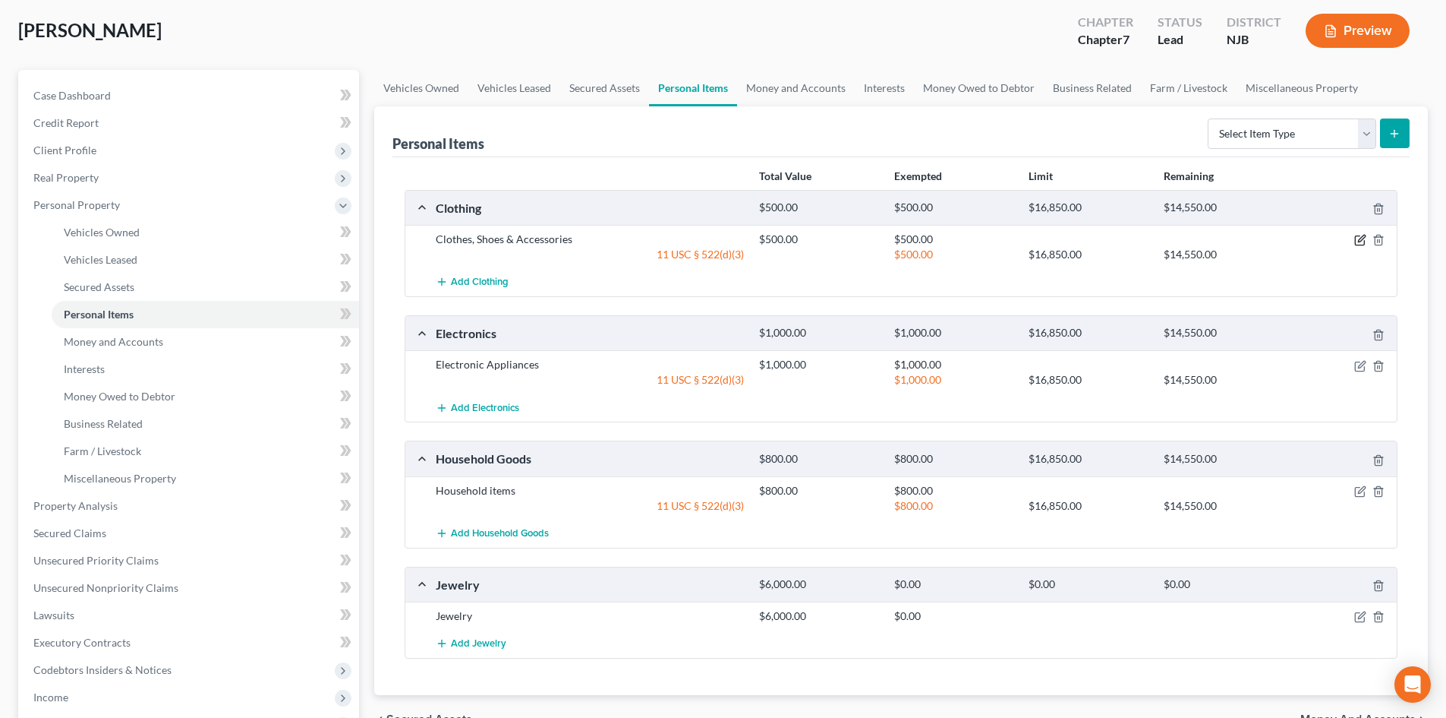
click at [1364, 241] on icon "button" at bounding box center [1359, 240] width 9 height 9
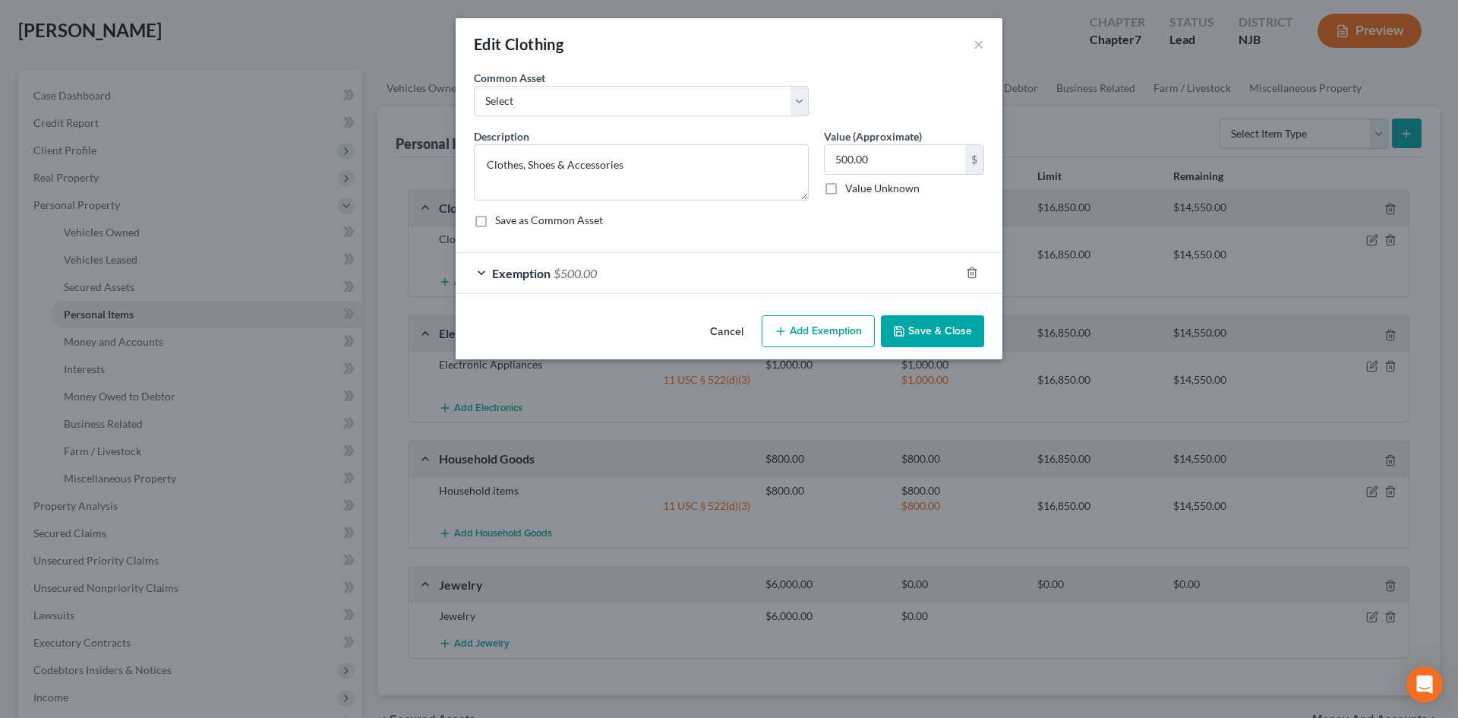
click at [553, 263] on div "Exemption $500.00" at bounding box center [708, 273] width 504 height 40
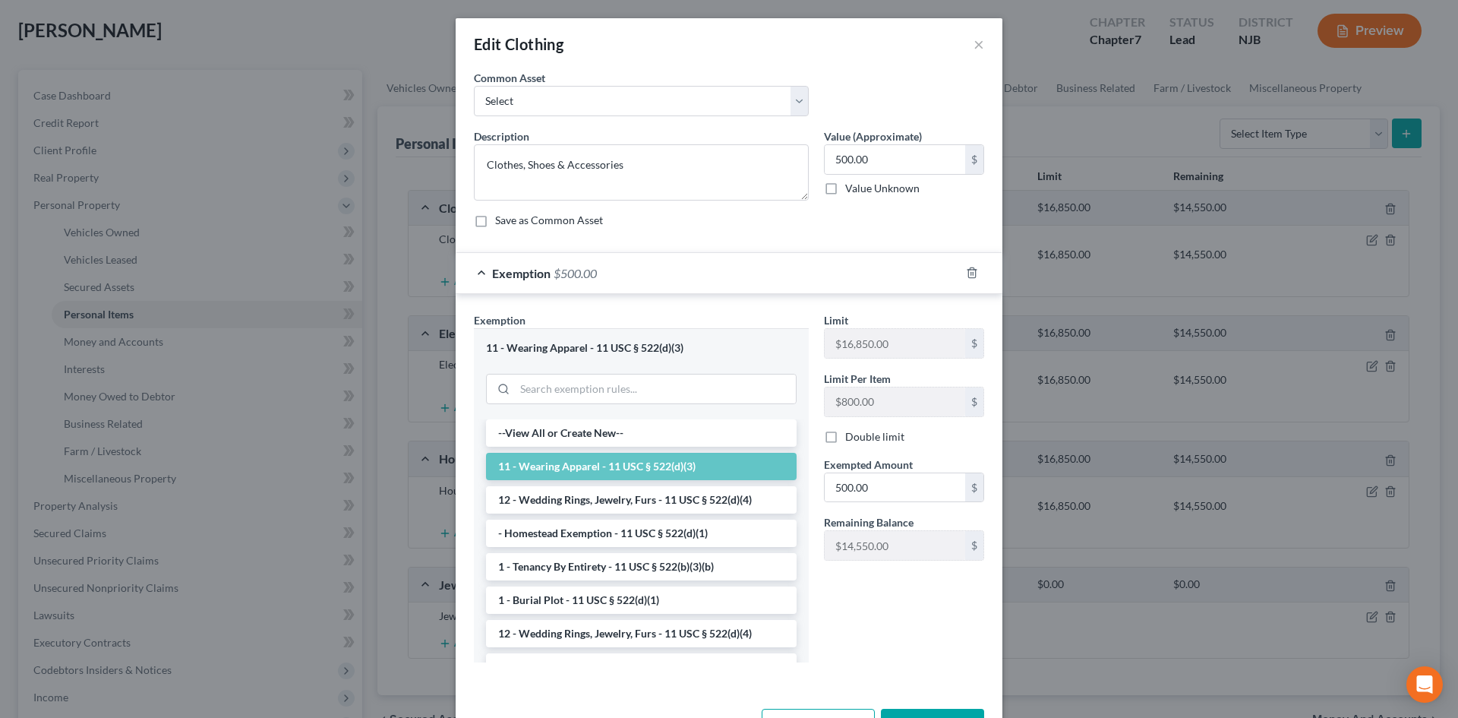
click at [619, 273] on div "Exemption $500.00" at bounding box center [708, 273] width 504 height 40
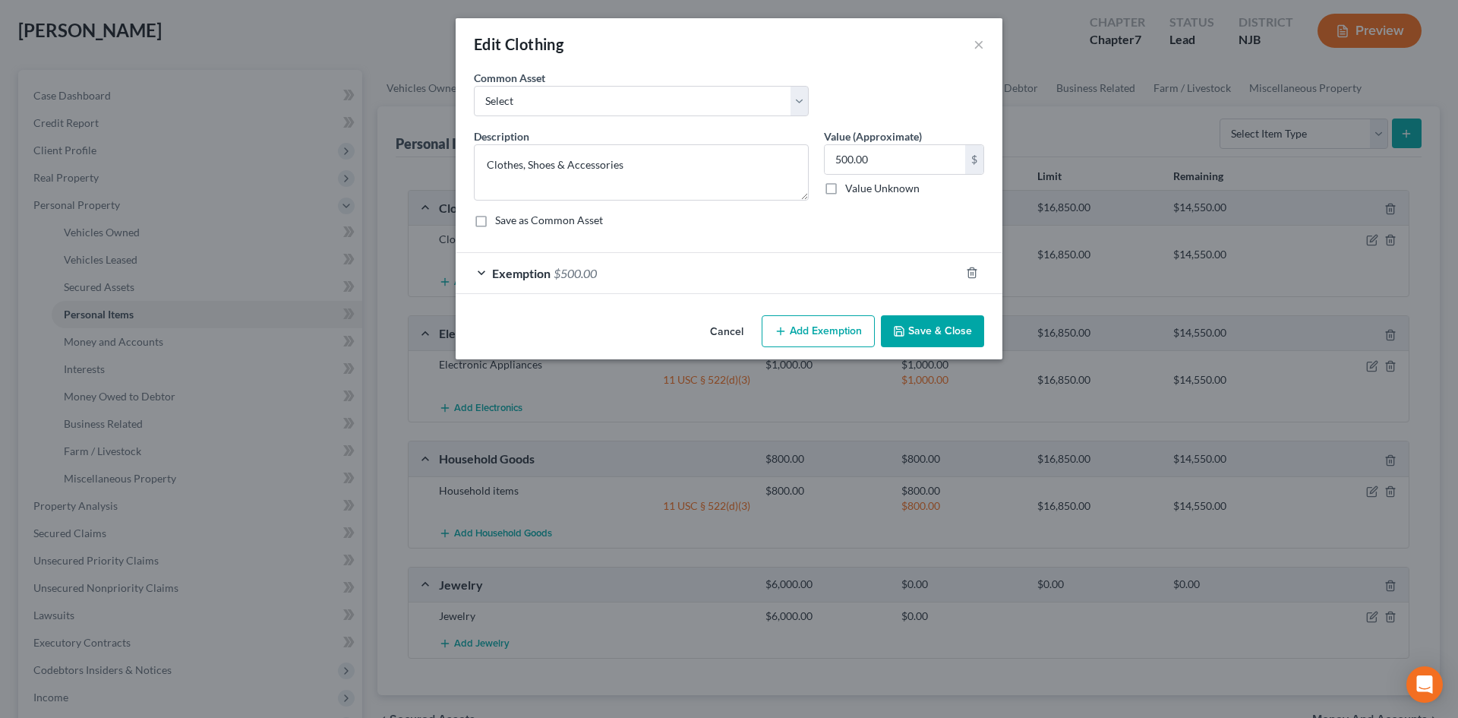
click at [913, 326] on button "Save & Close" at bounding box center [932, 331] width 103 height 32
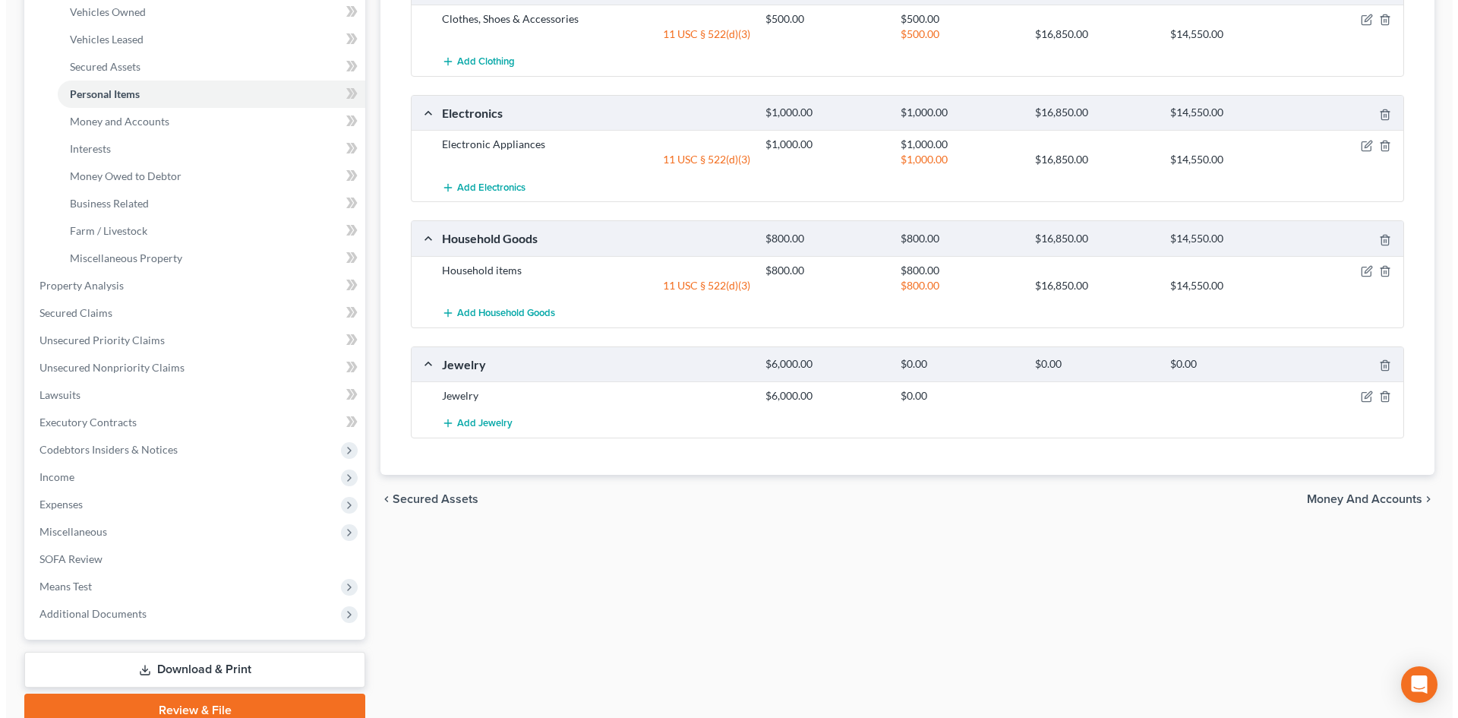
scroll to position [304, 0]
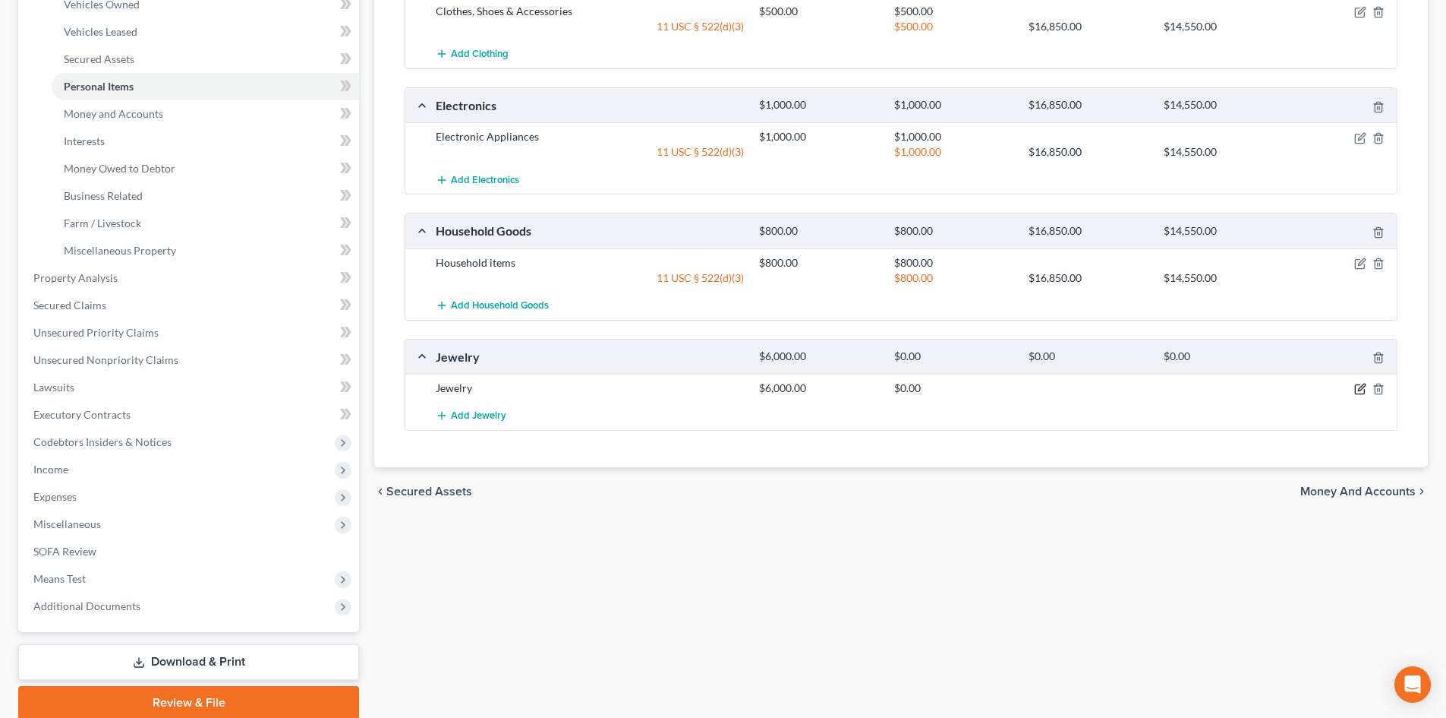
click at [1356, 387] on icon "button" at bounding box center [1361, 389] width 12 height 12
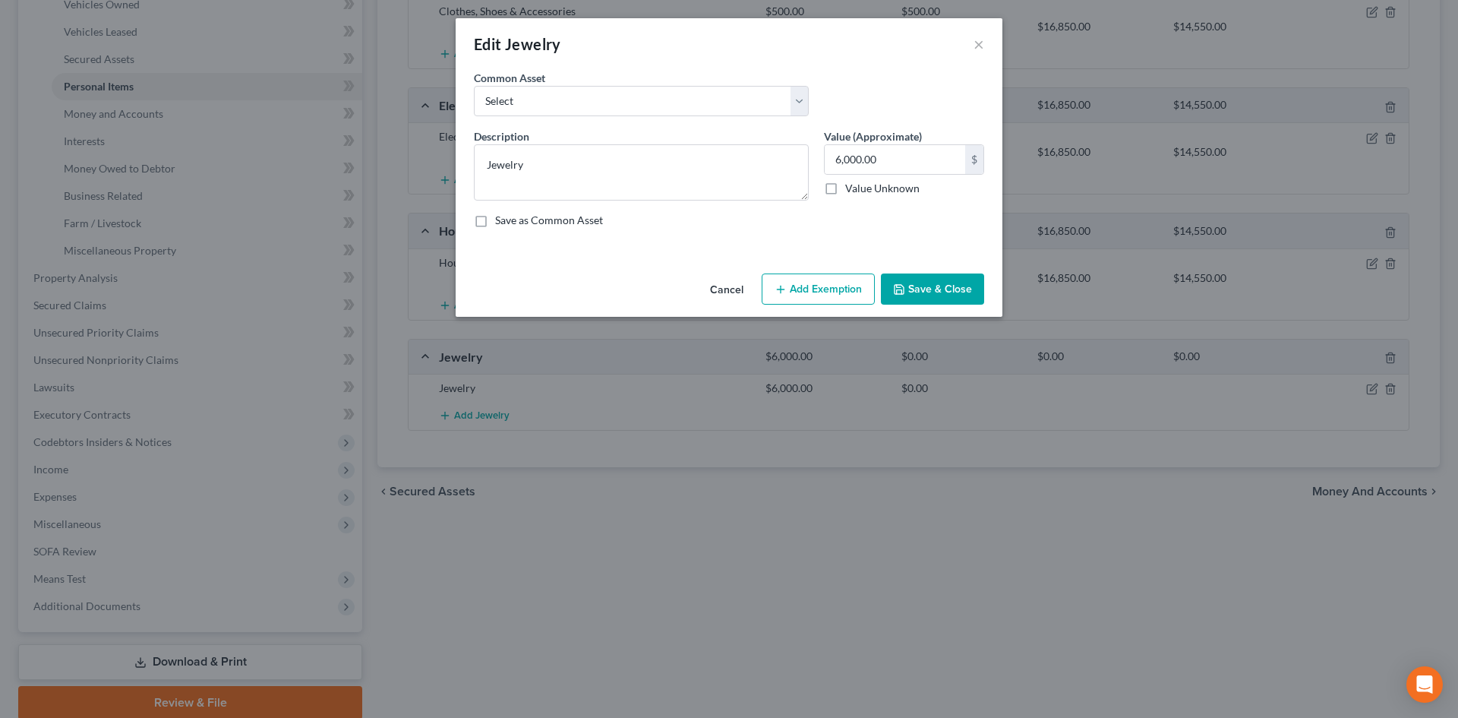
click at [819, 286] on button "Add Exemption" at bounding box center [818, 289] width 113 height 32
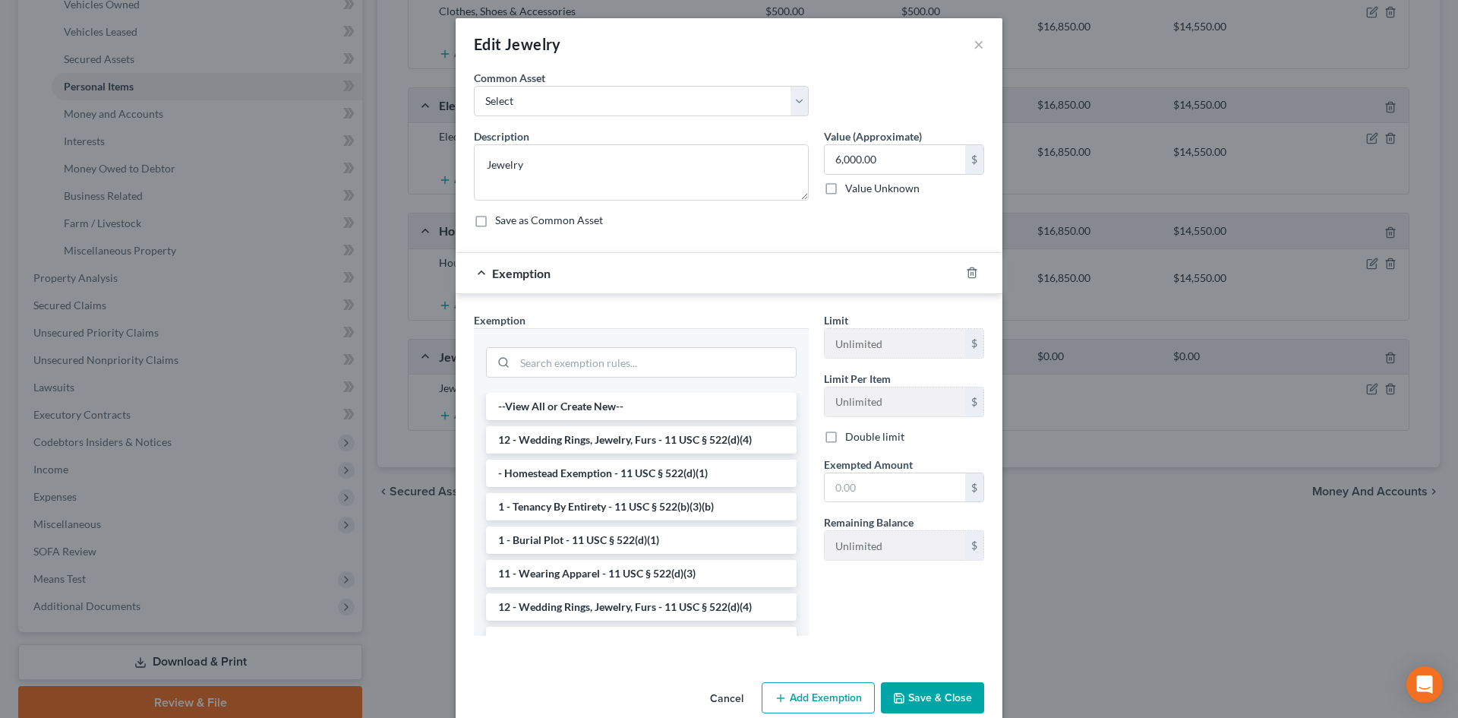
drag, startPoint x: 622, startPoint y: 440, endPoint x: 647, endPoint y: 446, distance: 25.6
click at [622, 441] on li "12 - Wedding Rings, Jewelry, Furs - 11 USC § 522(d)(4)" at bounding box center [641, 439] width 311 height 27
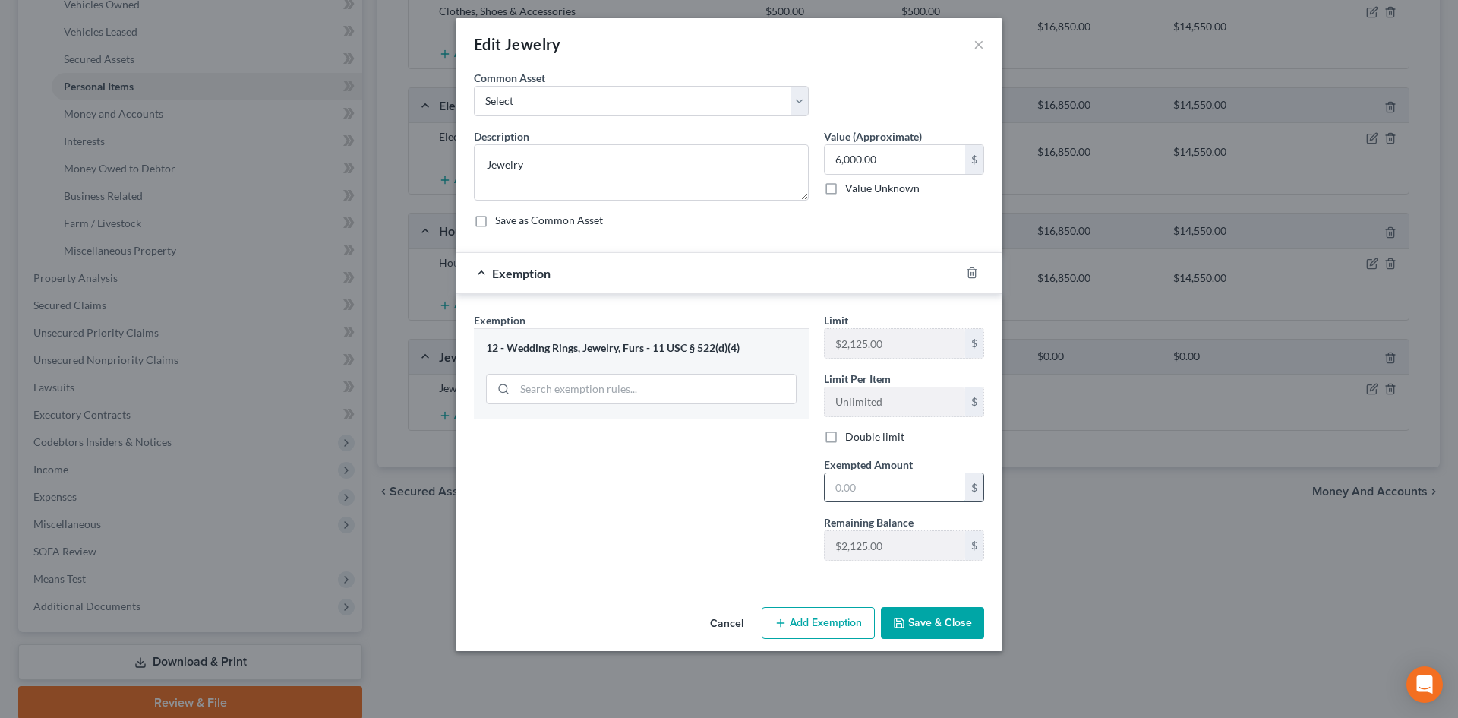
click at [873, 481] on input "text" at bounding box center [895, 487] width 140 height 29
type input "2,125.00"
click at [487, 273] on div "Exemption $2,125.00" at bounding box center [708, 273] width 504 height 40
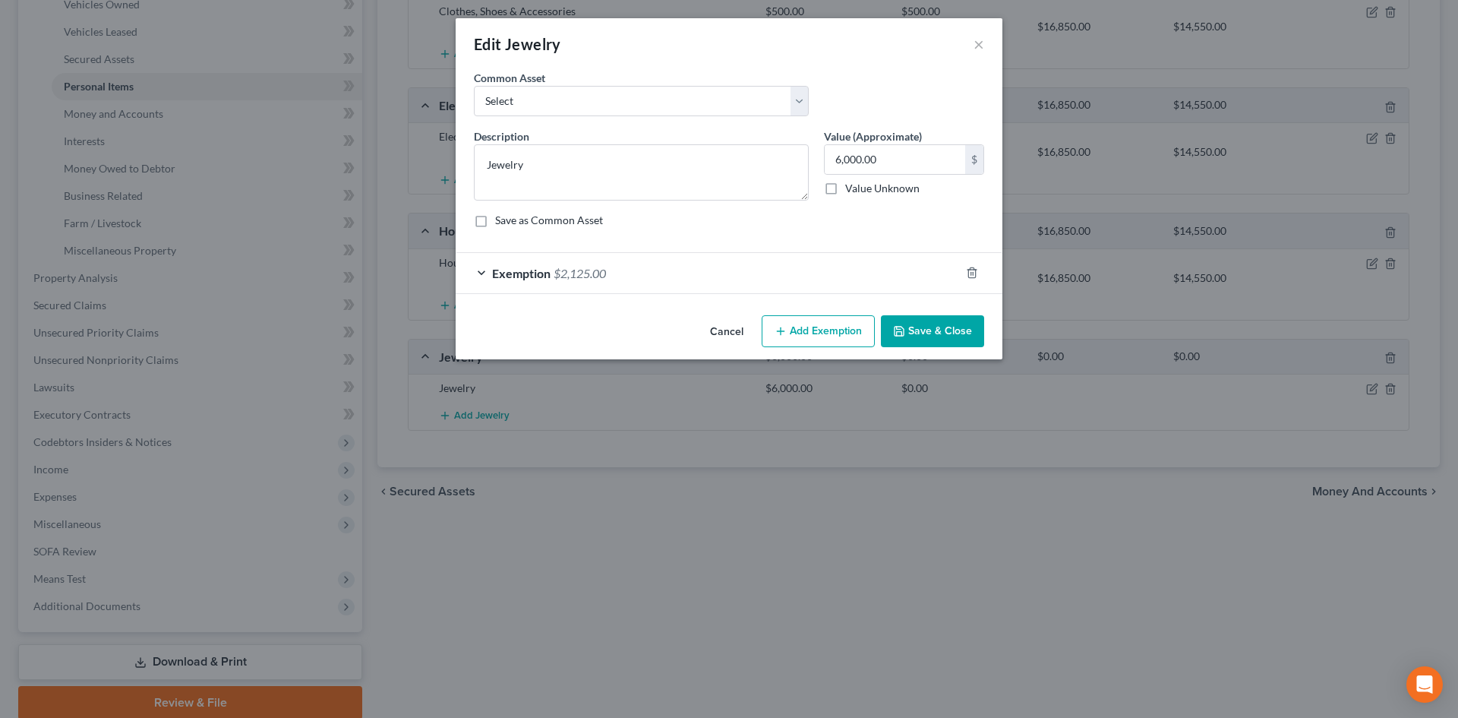
click at [825, 328] on button "Add Exemption" at bounding box center [818, 331] width 113 height 32
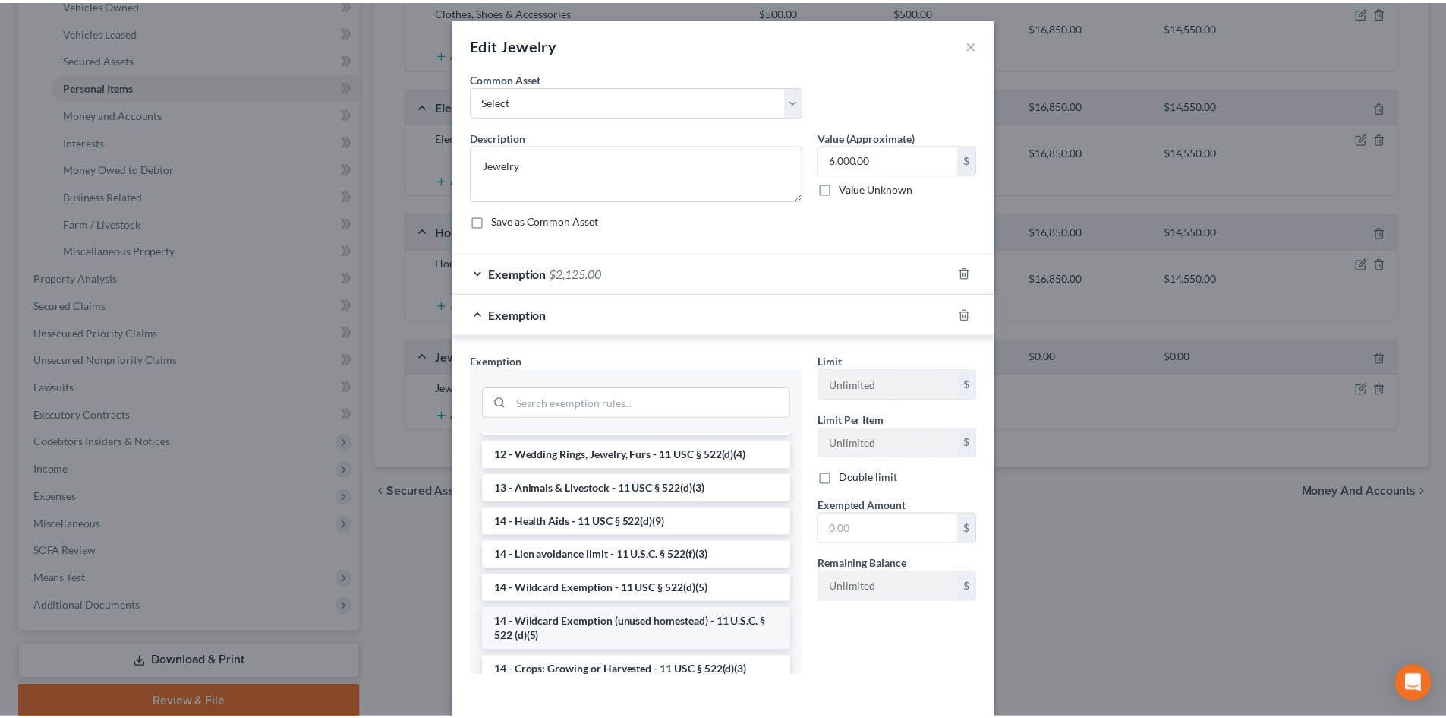
scroll to position [228, 0]
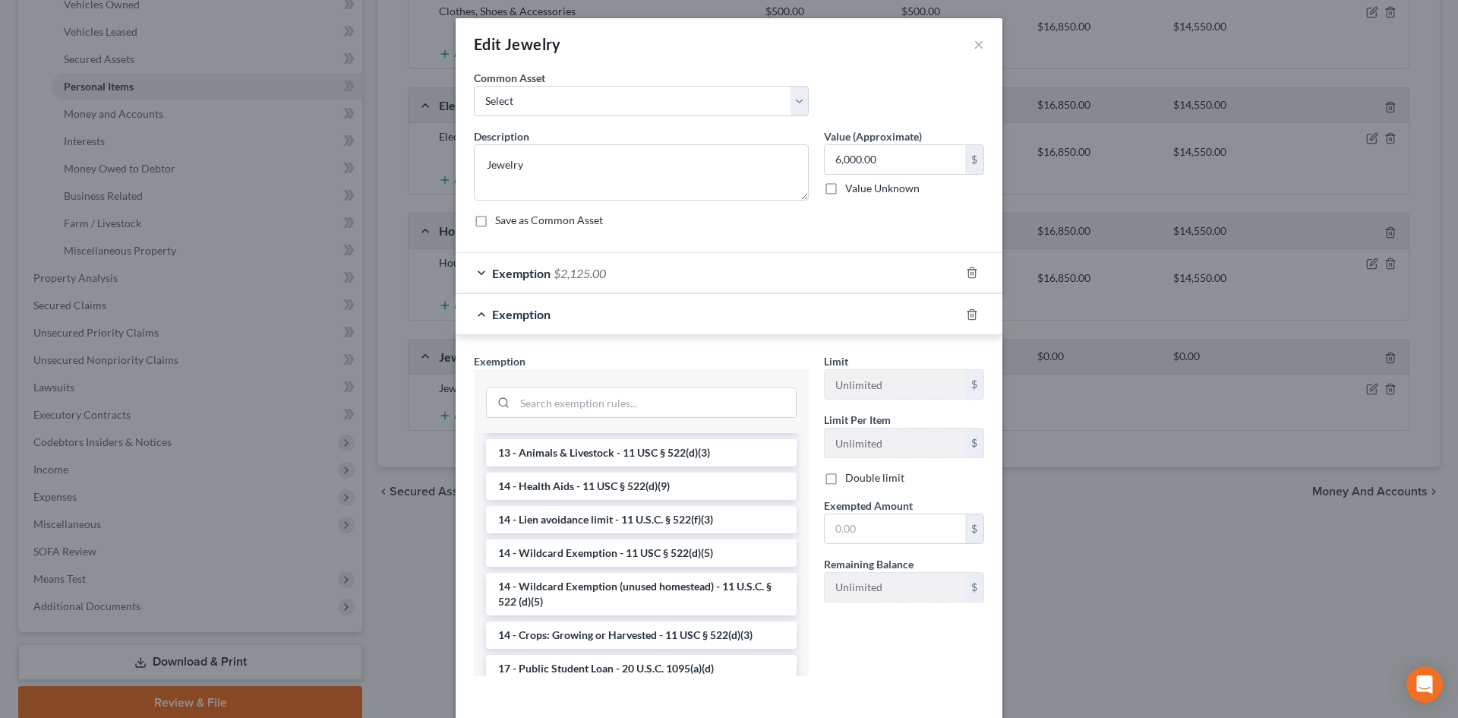
drag, startPoint x: 595, startPoint y: 594, endPoint x: 810, endPoint y: 556, distance: 219.0
click at [595, 593] on li "14 - Wildcard Exemption (unused homestead) - 11 U.S.C. § 522 (d)(5)" at bounding box center [641, 594] width 311 height 43
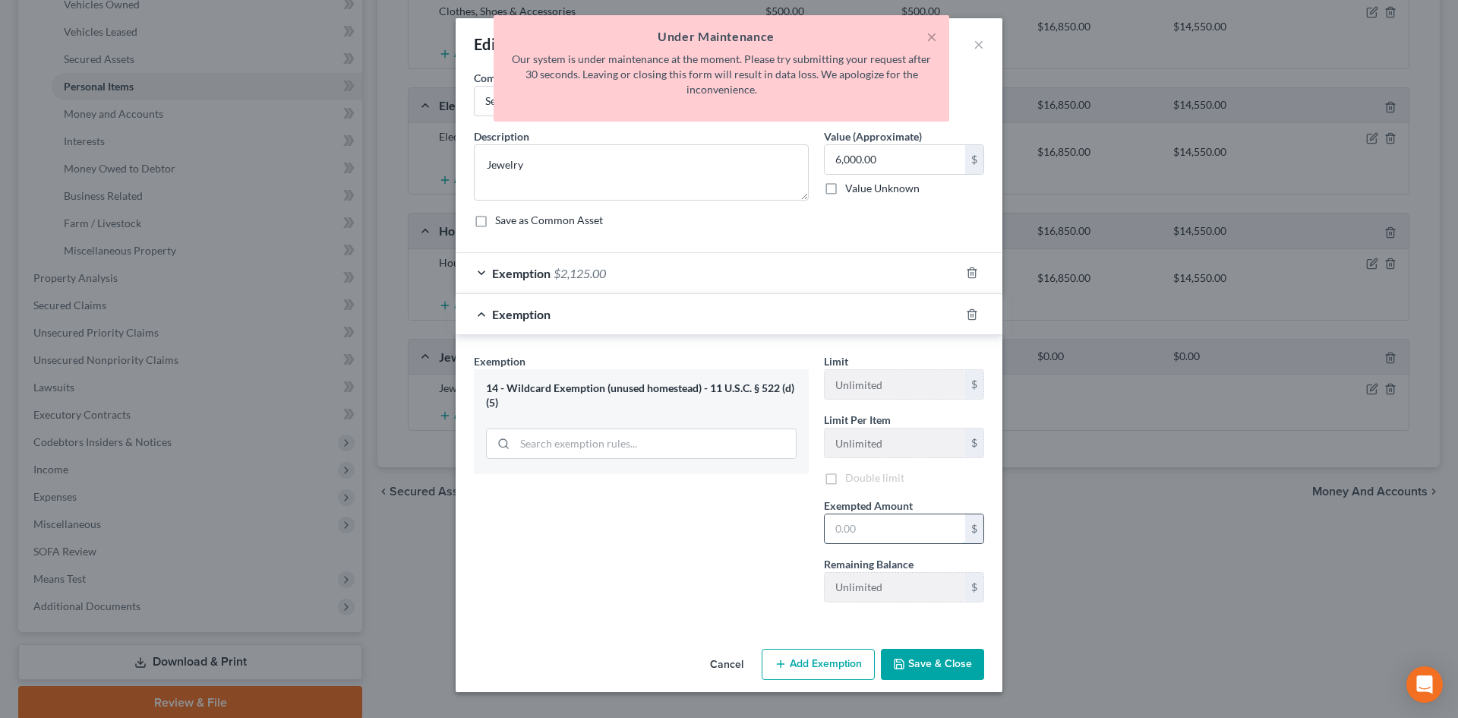
click at [873, 534] on input "text" at bounding box center [895, 528] width 140 height 29
type input "3,875.00"
click at [925, 669] on button "Save & Close" at bounding box center [932, 664] width 103 height 32
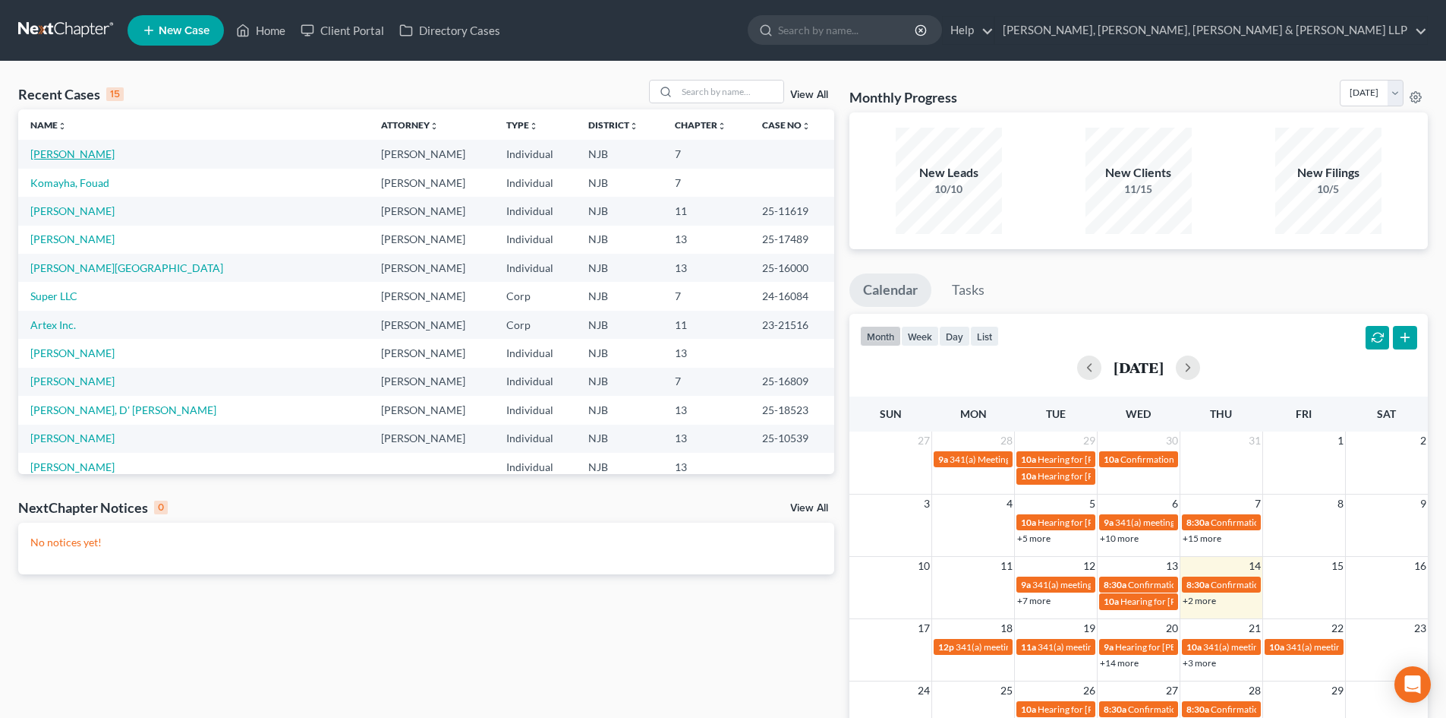
click at [94, 148] on link "[PERSON_NAME]" at bounding box center [72, 153] width 84 height 13
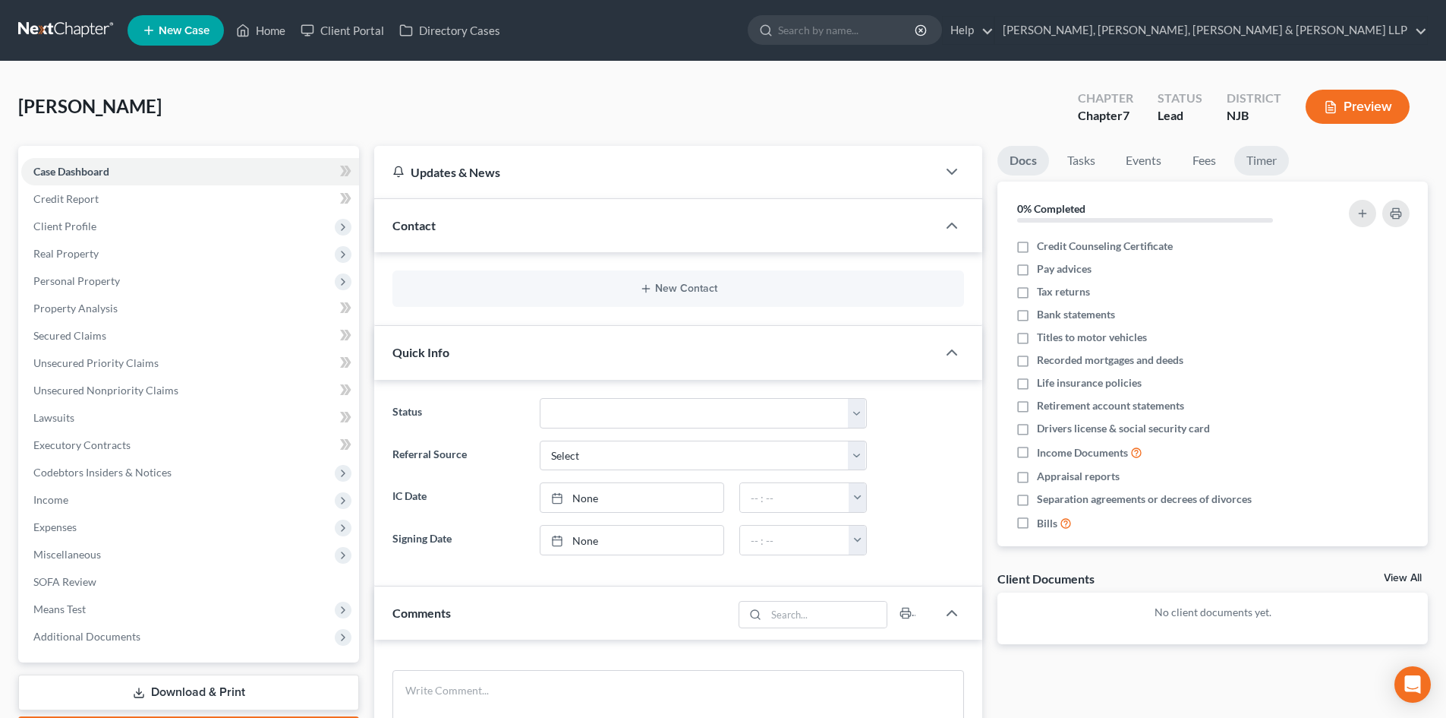
click at [1251, 156] on link "Timer" at bounding box center [1262, 161] width 55 height 30
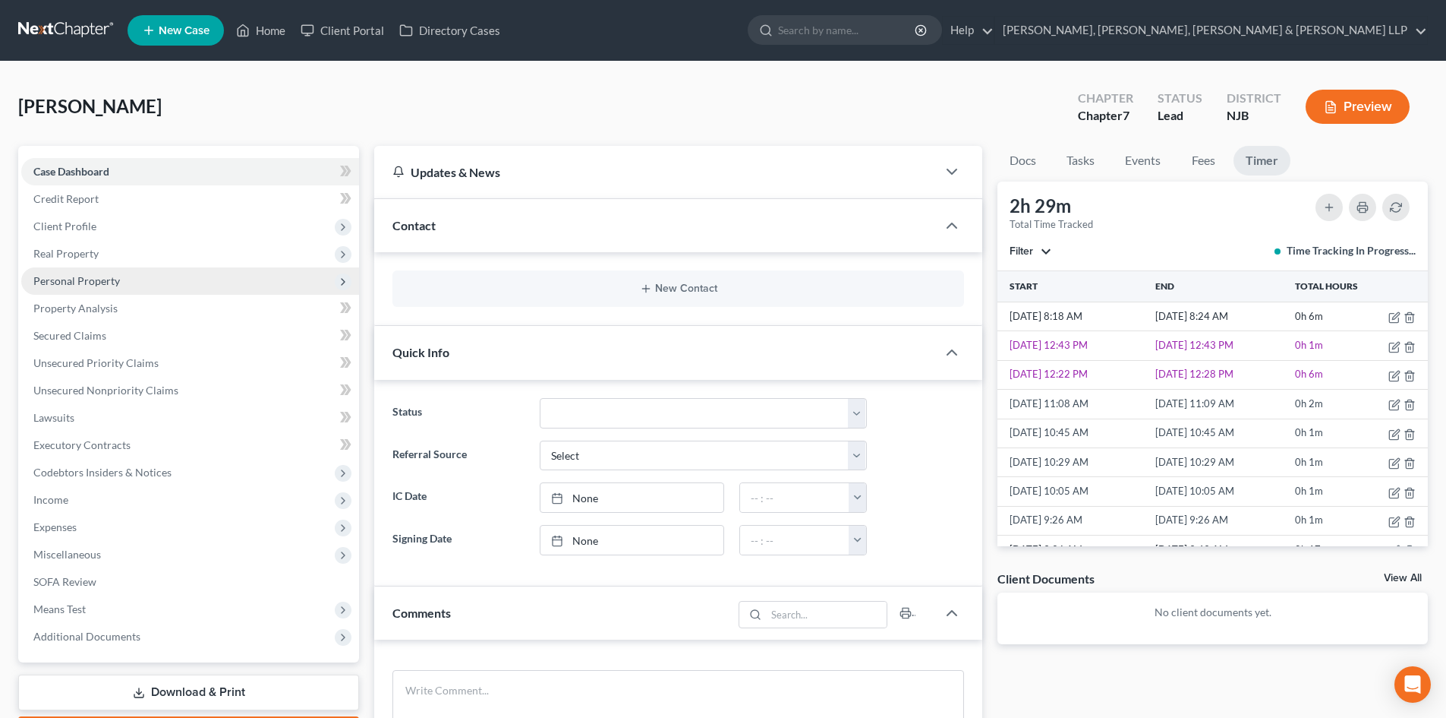
click at [99, 287] on span "Personal Property" at bounding box center [190, 280] width 338 height 27
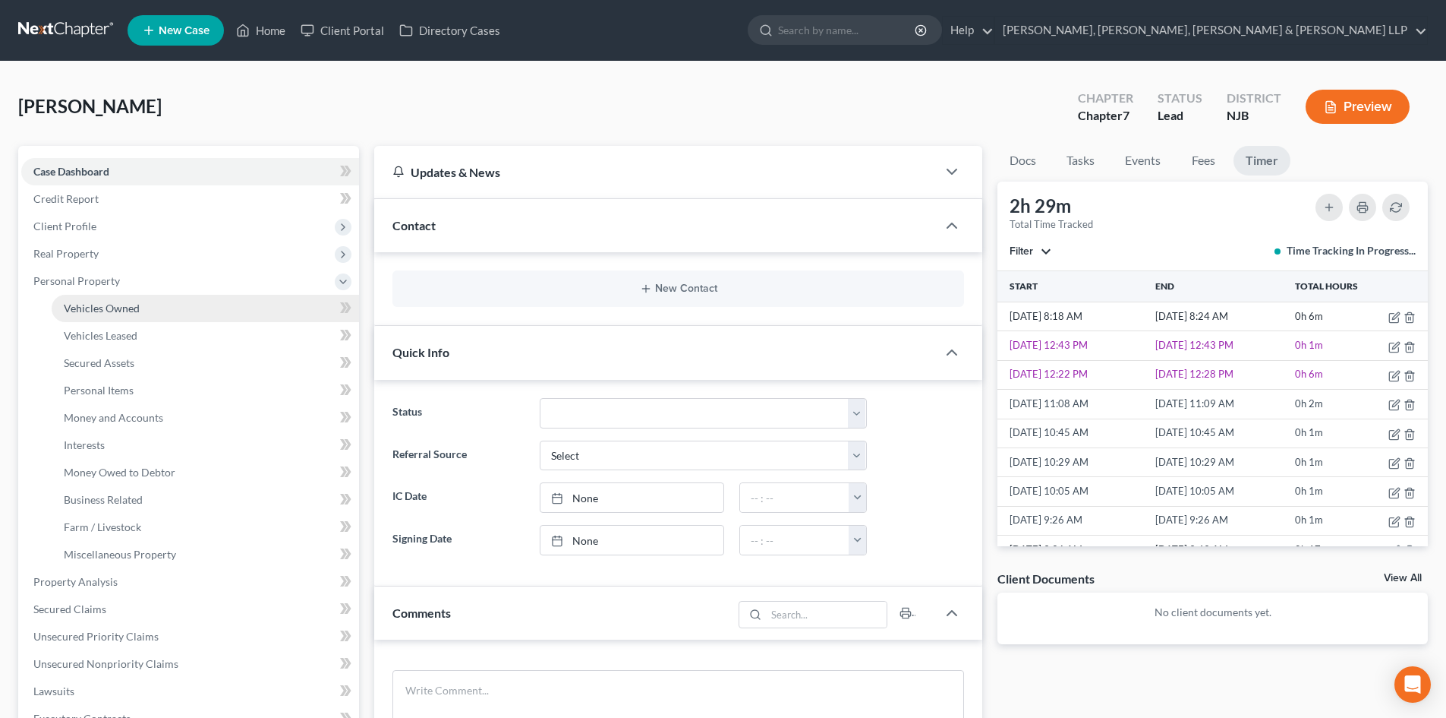
click at [103, 301] on span "Vehicles Owned" at bounding box center [102, 307] width 76 height 13
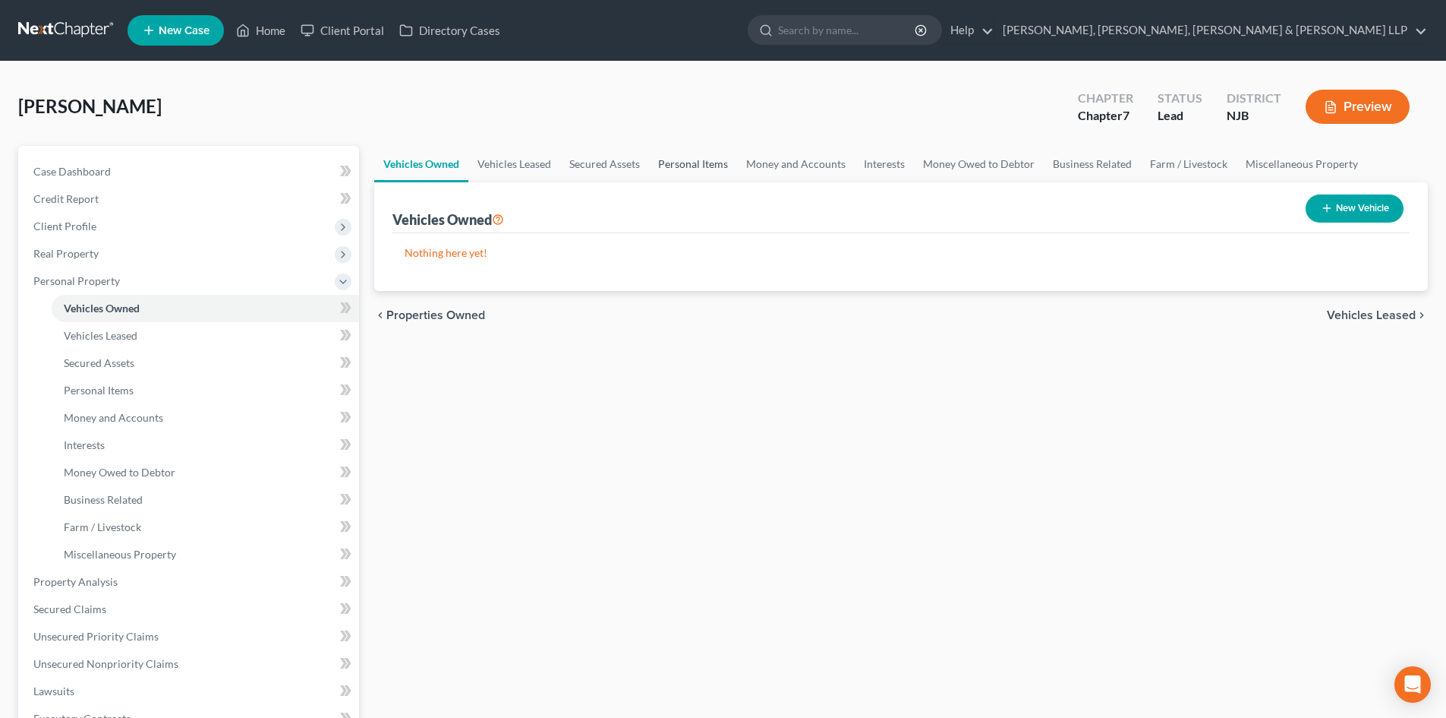
click at [658, 174] on link "Personal Items" at bounding box center [693, 164] width 88 height 36
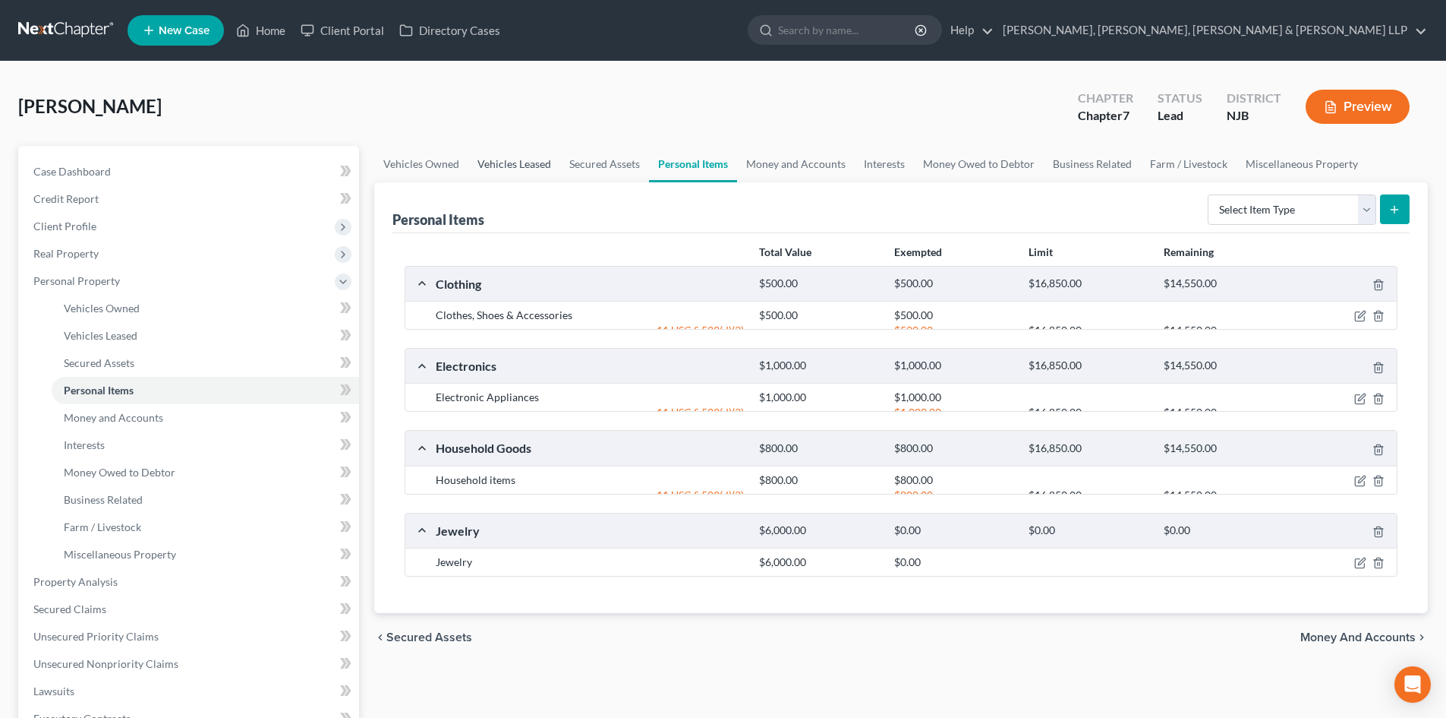
click at [515, 169] on link "Vehicles Leased" at bounding box center [514, 164] width 92 height 36
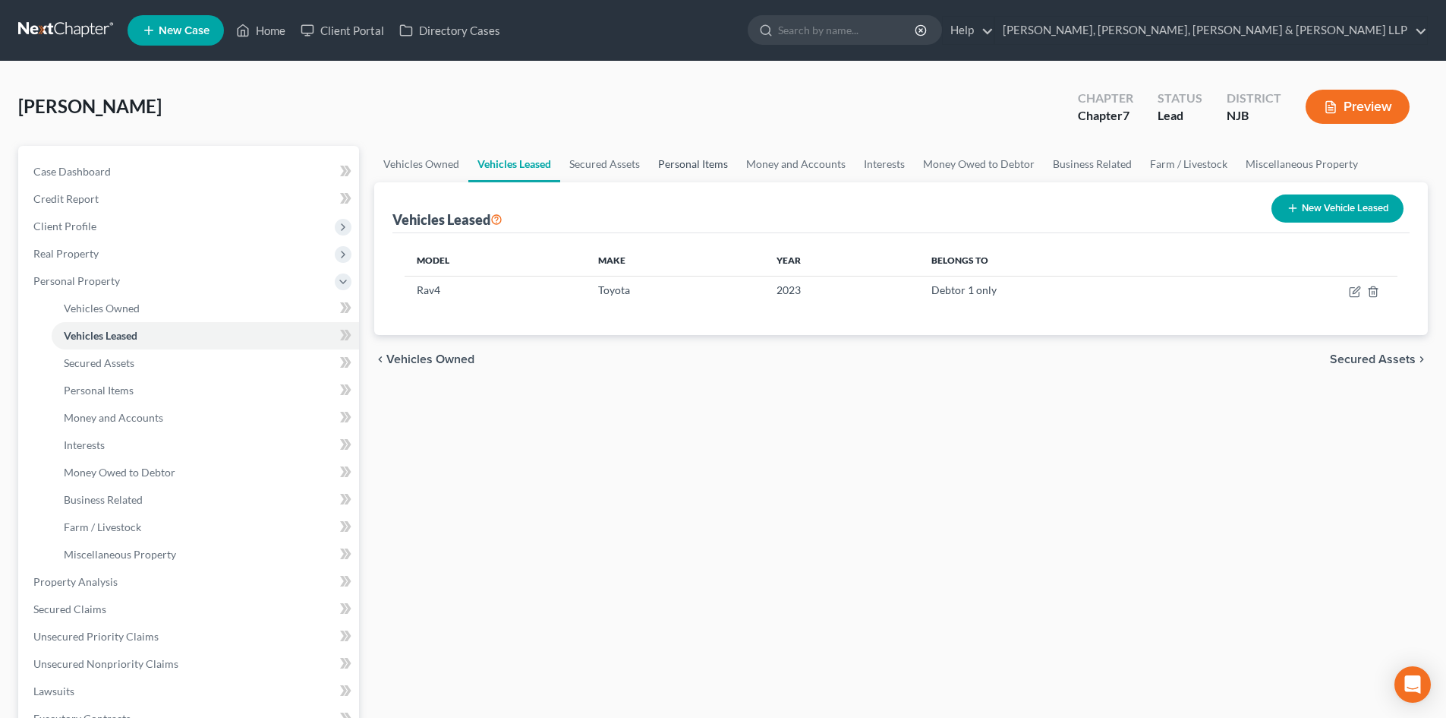
click at [715, 170] on link "Personal Items" at bounding box center [693, 164] width 88 height 36
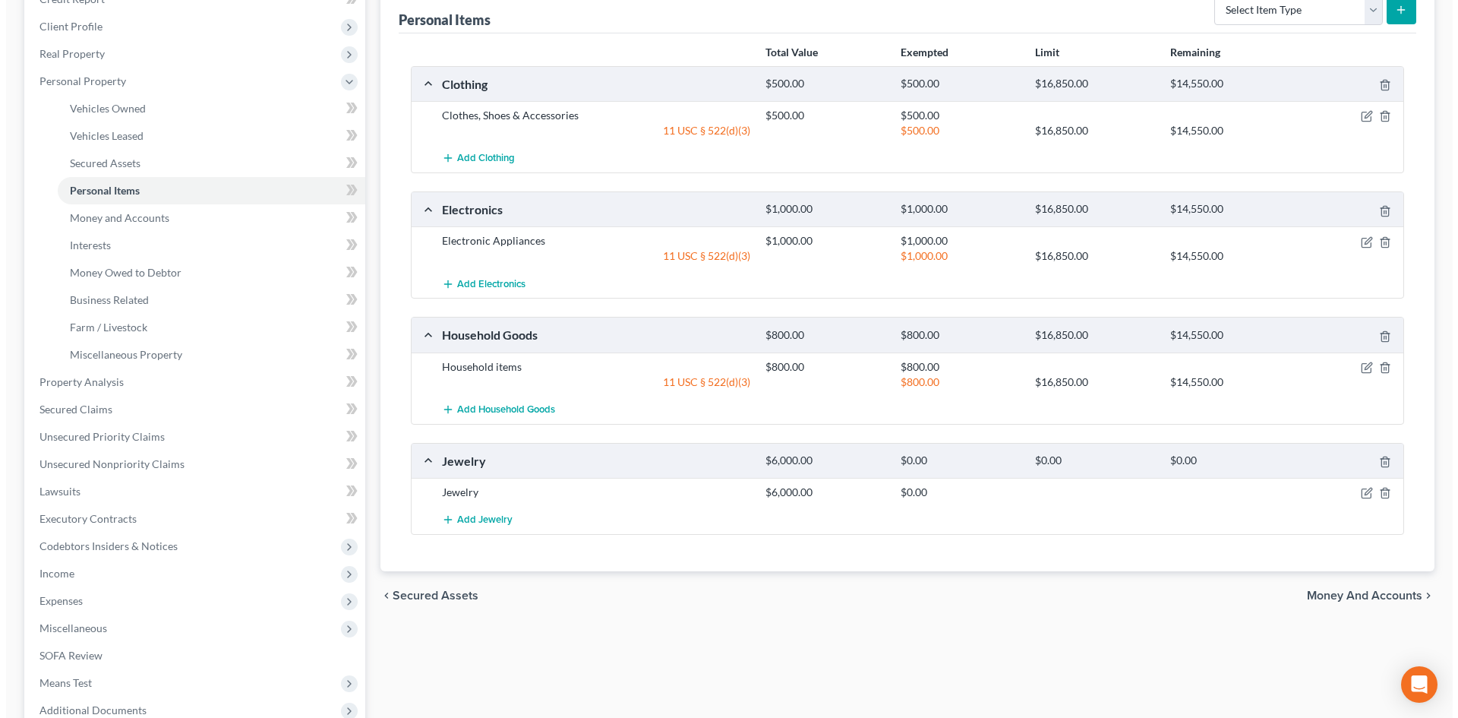
scroll to position [363, 0]
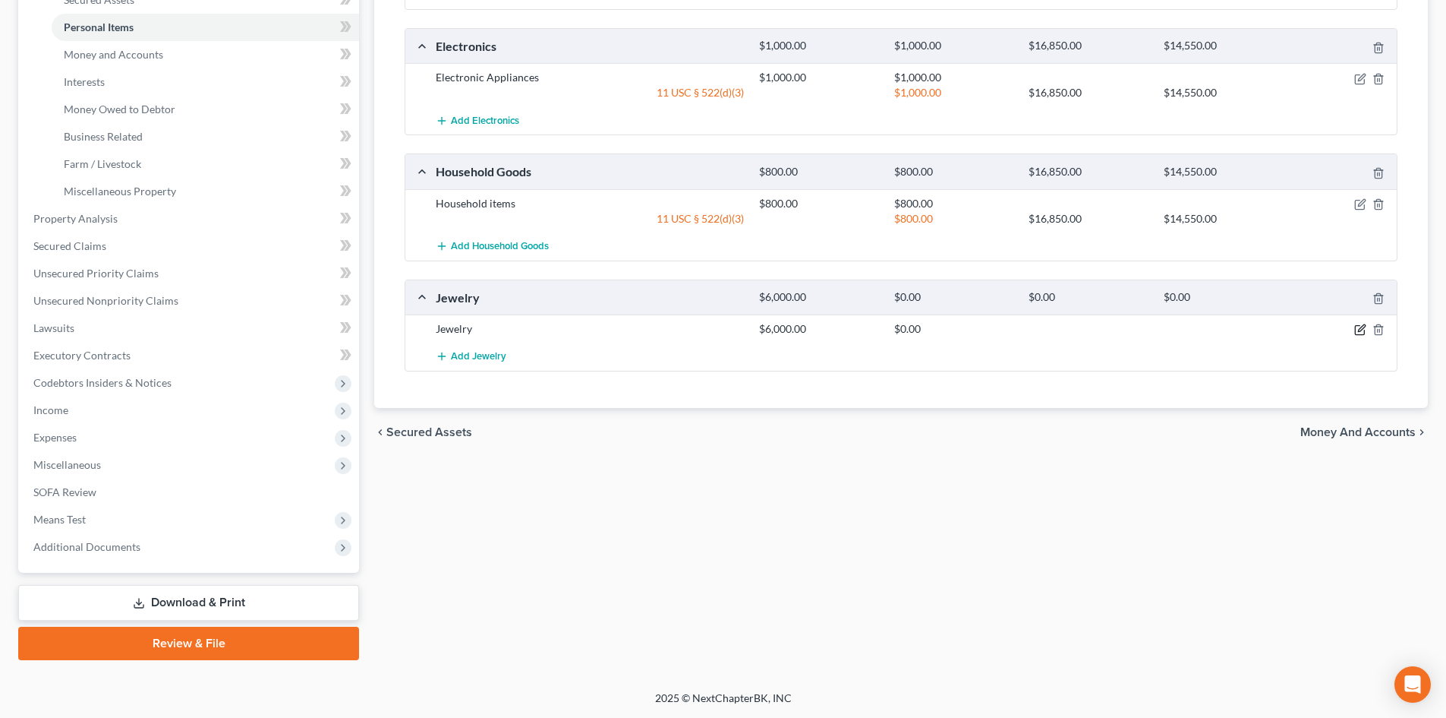
click at [1361, 329] on icon "button" at bounding box center [1361, 328] width 7 height 7
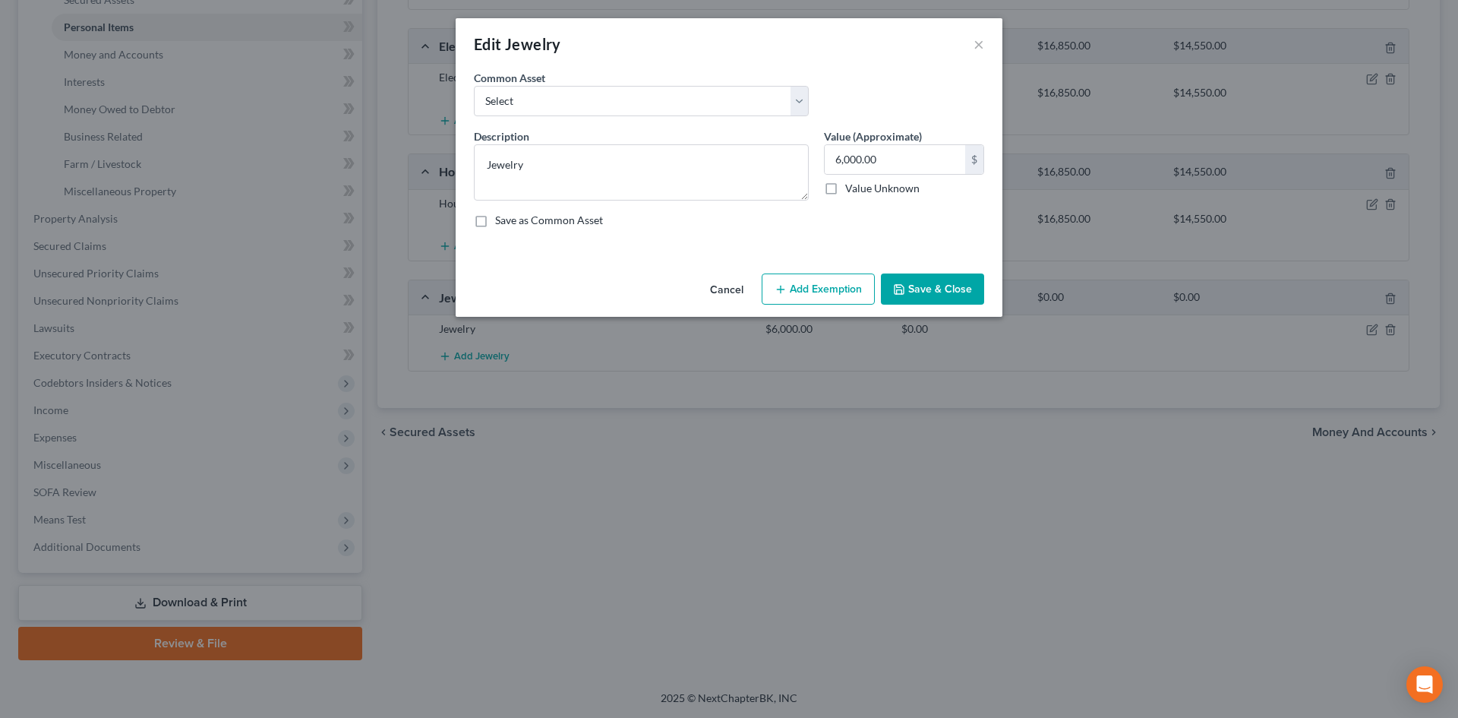
click at [831, 295] on button "Add Exemption" at bounding box center [818, 289] width 113 height 32
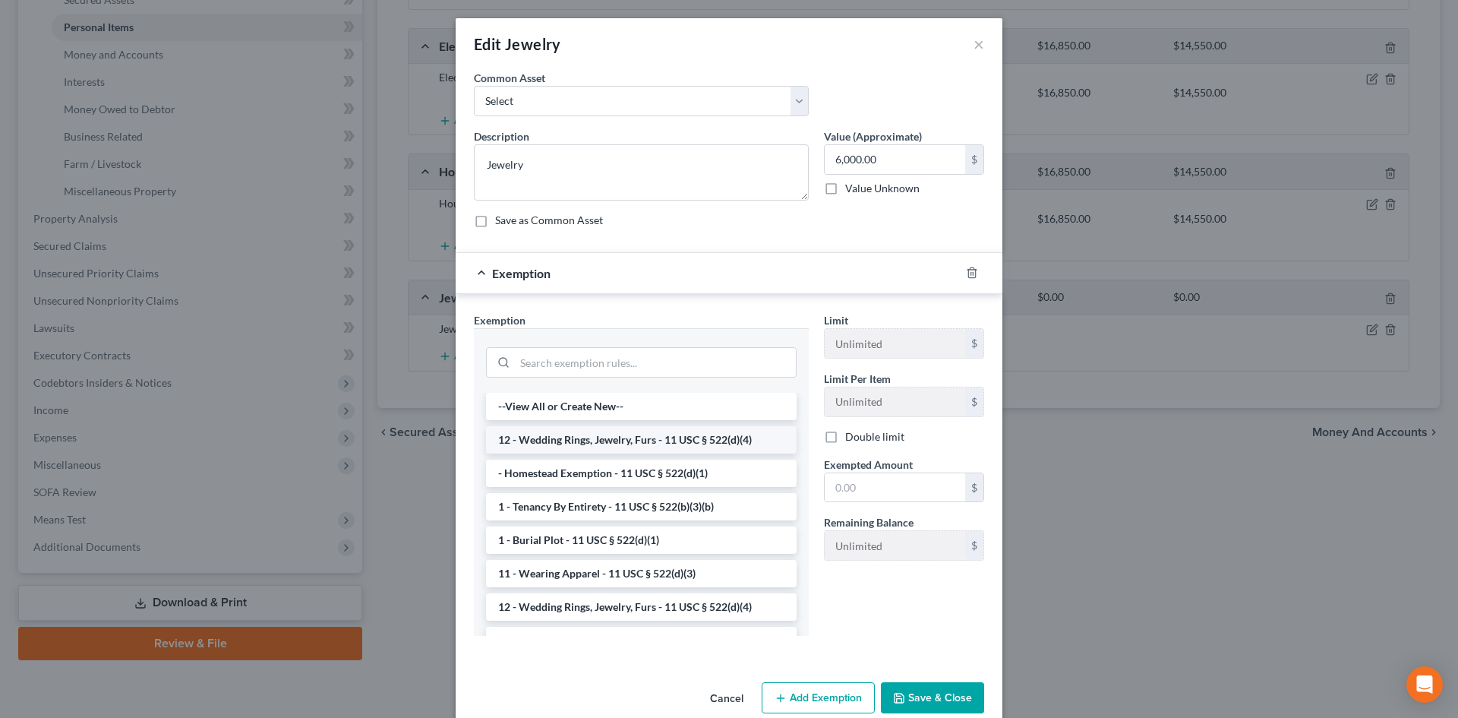
click at [611, 434] on li "12 - Wedding Rings, Jewelry, Furs - 11 USC § 522(d)(4)" at bounding box center [641, 439] width 311 height 27
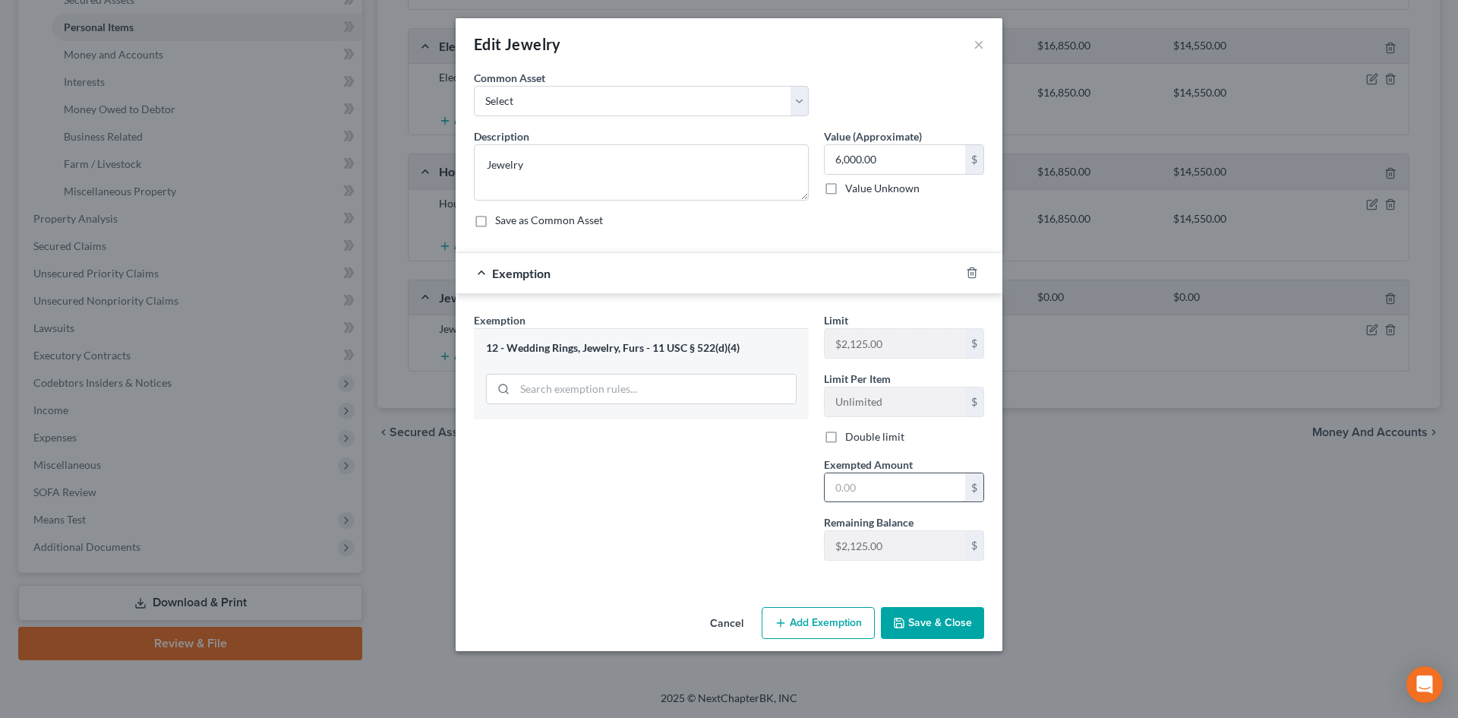
click at [868, 487] on input "text" at bounding box center [895, 487] width 140 height 29
type input "2,125.00"
click at [486, 270] on div "Exemption $2,125.00" at bounding box center [708, 273] width 504 height 40
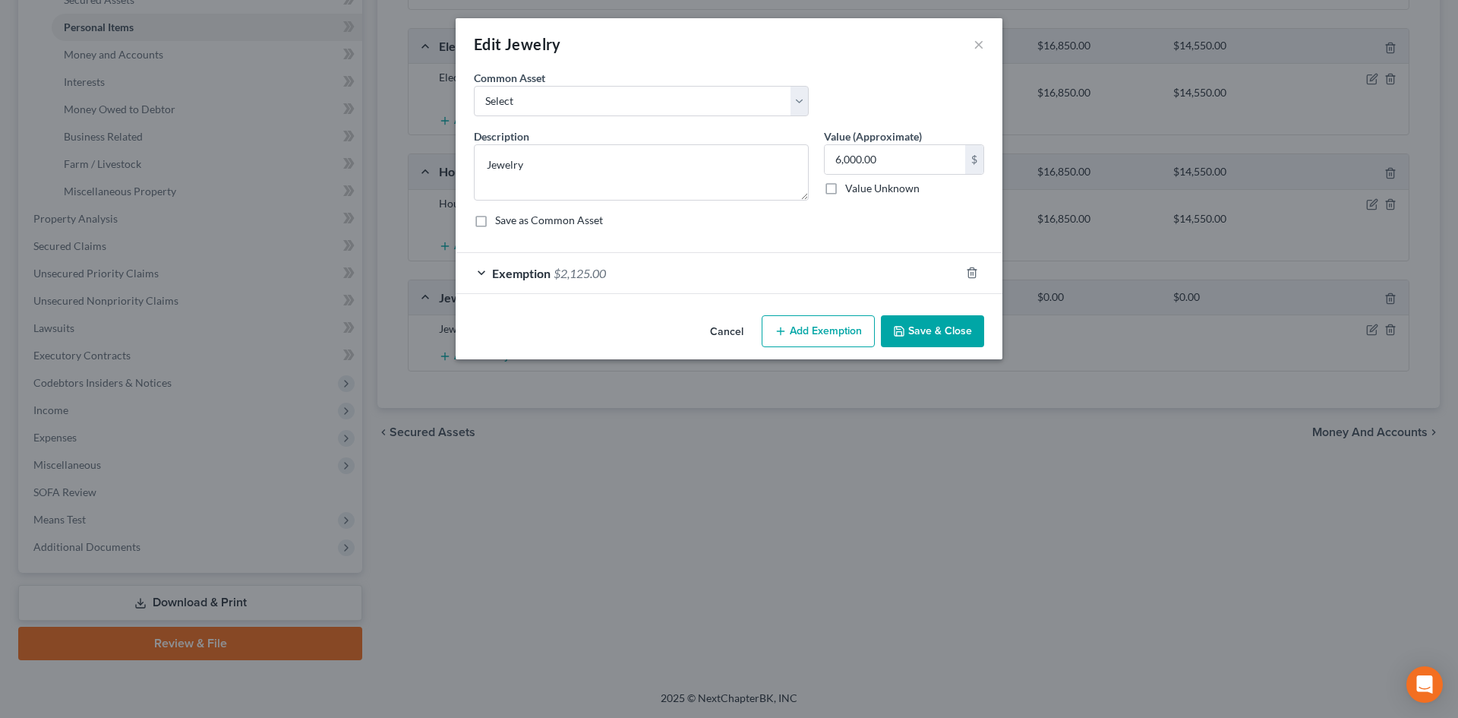
click at [817, 339] on button "Add Exemption" at bounding box center [818, 331] width 113 height 32
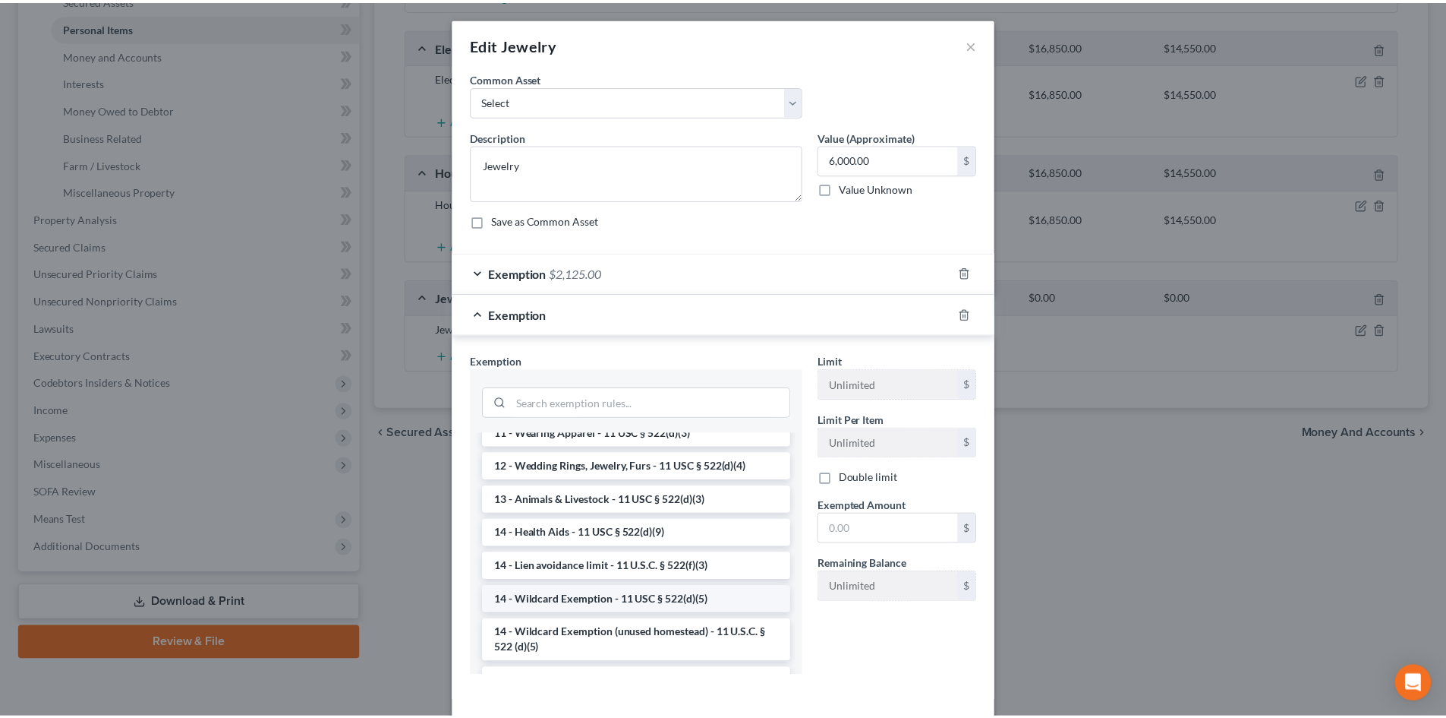
scroll to position [228, 0]
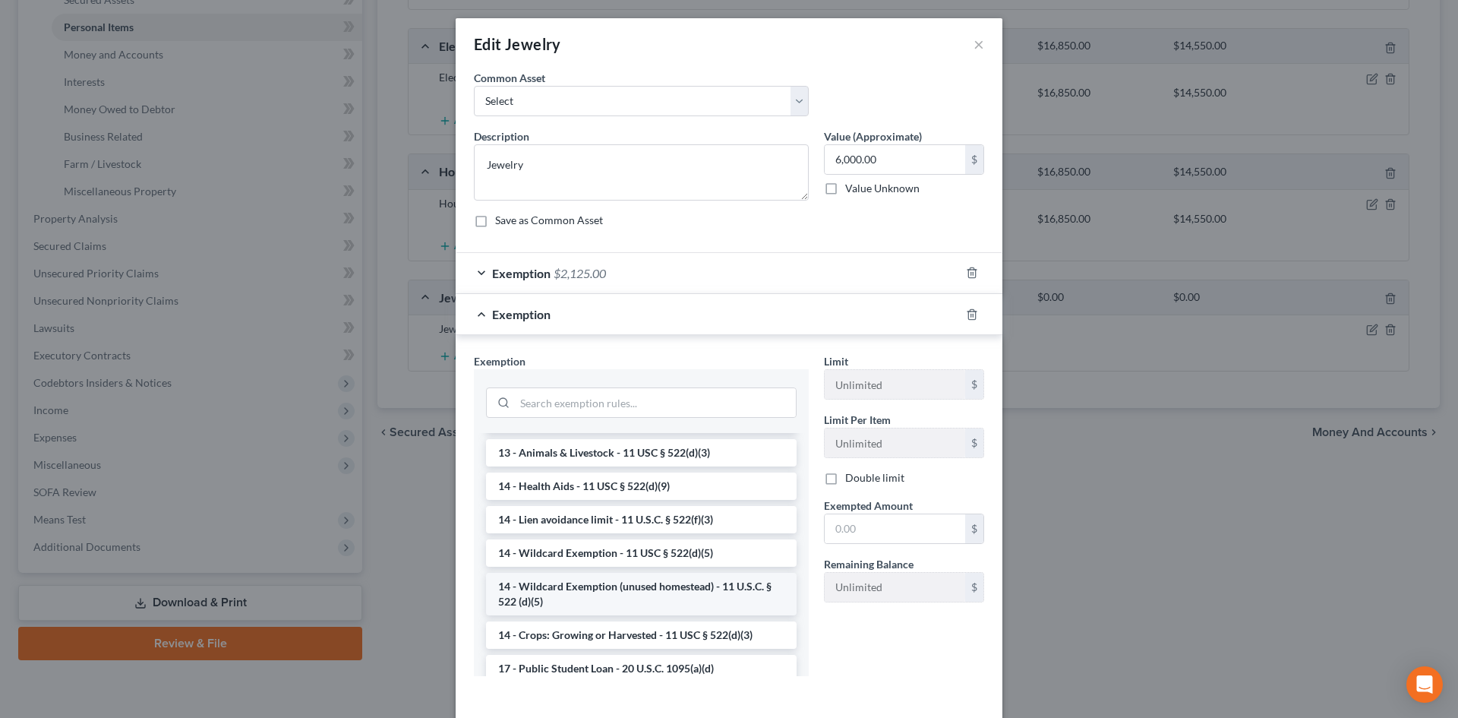
drag, startPoint x: 595, startPoint y: 595, endPoint x: 602, endPoint y: 595, distance: 7.6
click at [595, 596] on li "14 - Wildcard Exemption (unused homestead) - 11 U.S.C. § 522 (d)(5)" at bounding box center [641, 594] width 311 height 43
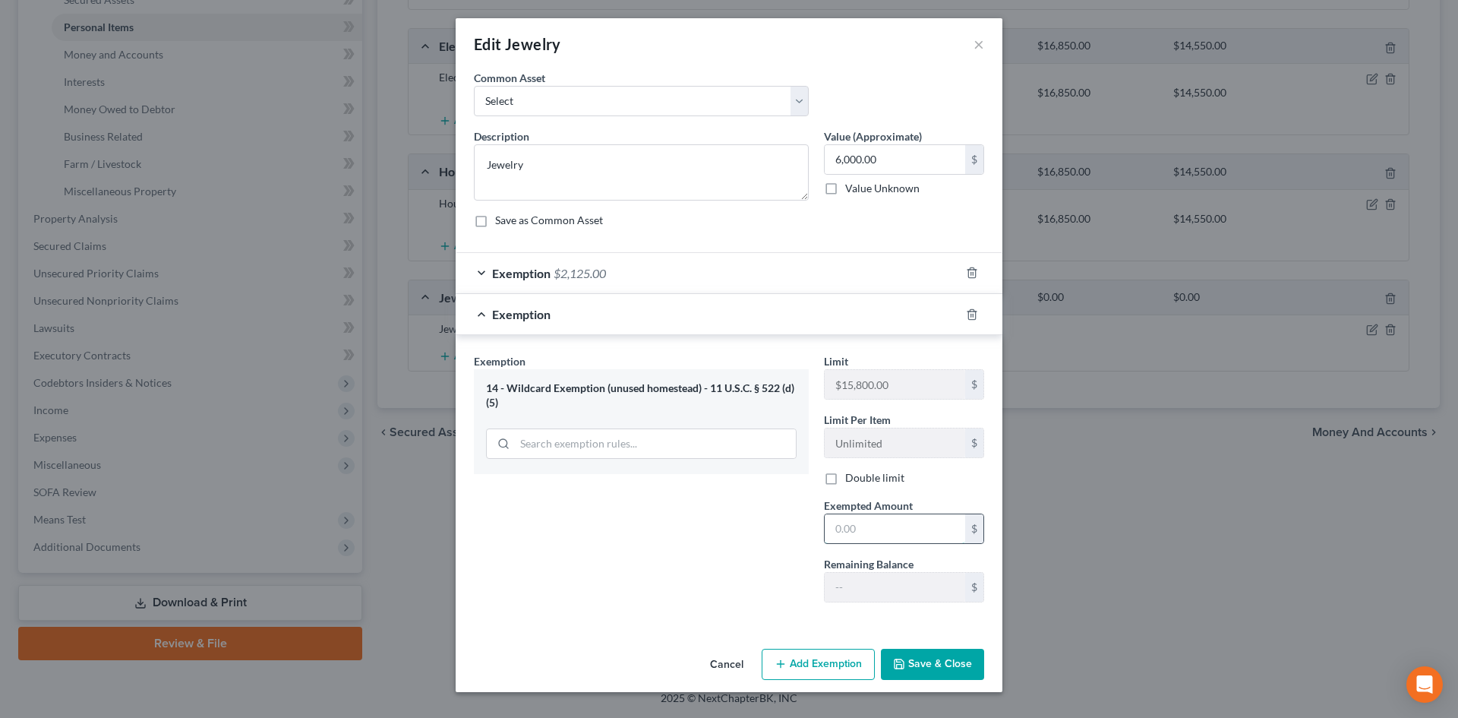
click at [869, 532] on input "text" at bounding box center [895, 528] width 140 height 29
type input "3,875"
click at [954, 663] on button "Save & Close" at bounding box center [932, 664] width 103 height 32
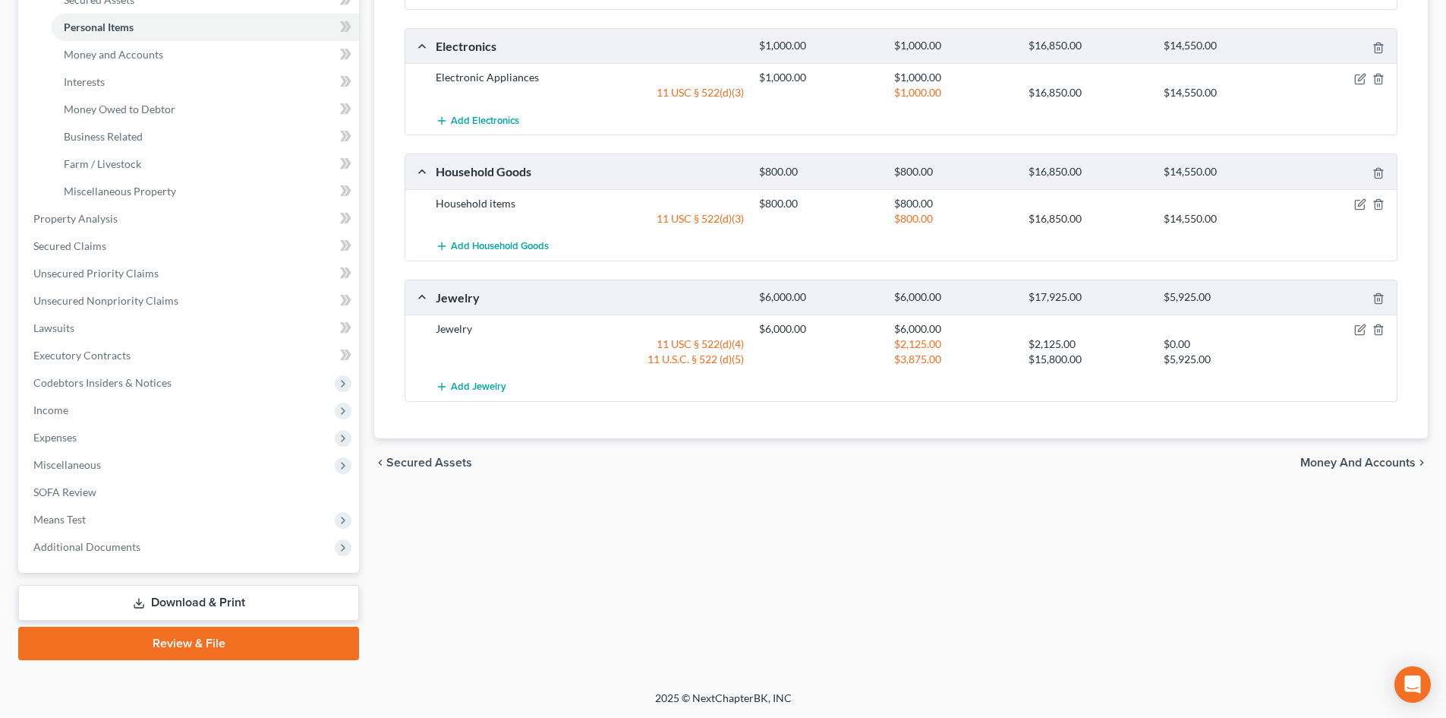
scroll to position [0, 0]
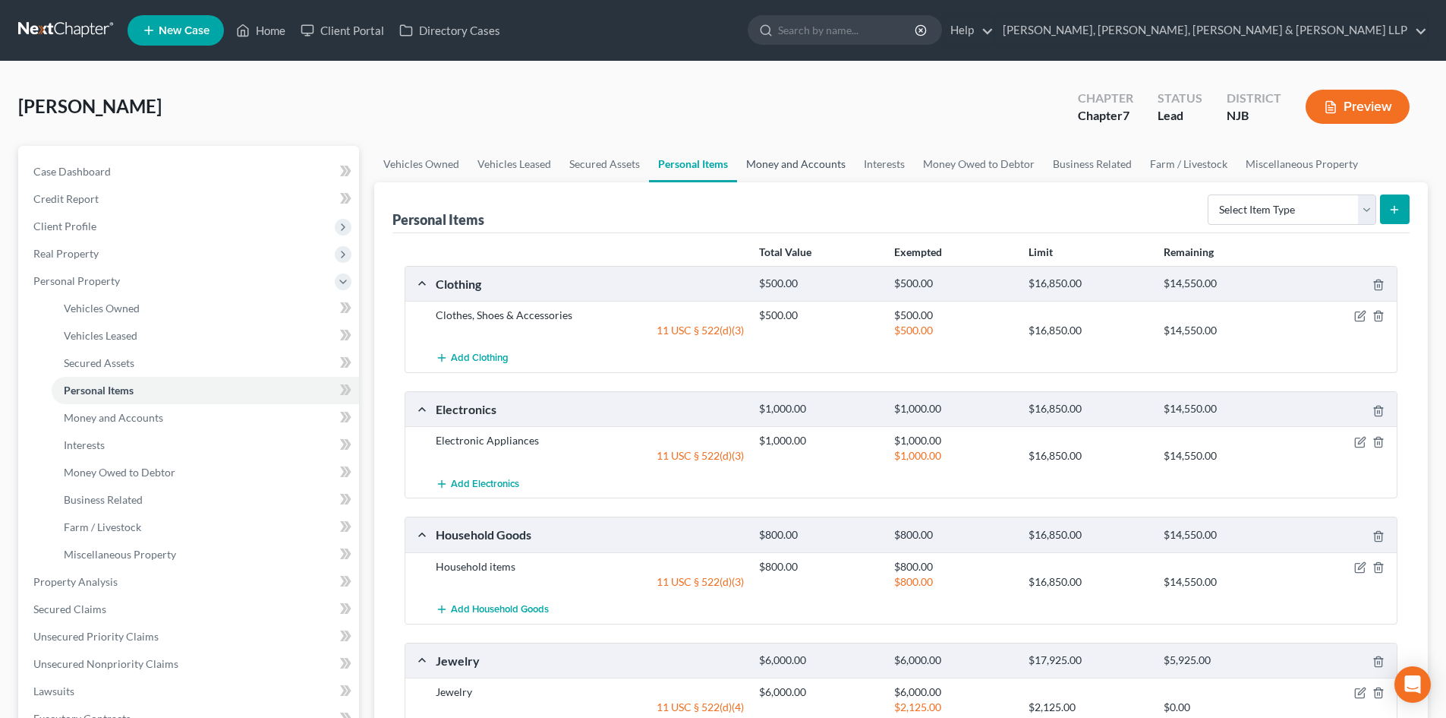
click at [809, 160] on link "Money and Accounts" at bounding box center [796, 164] width 118 height 36
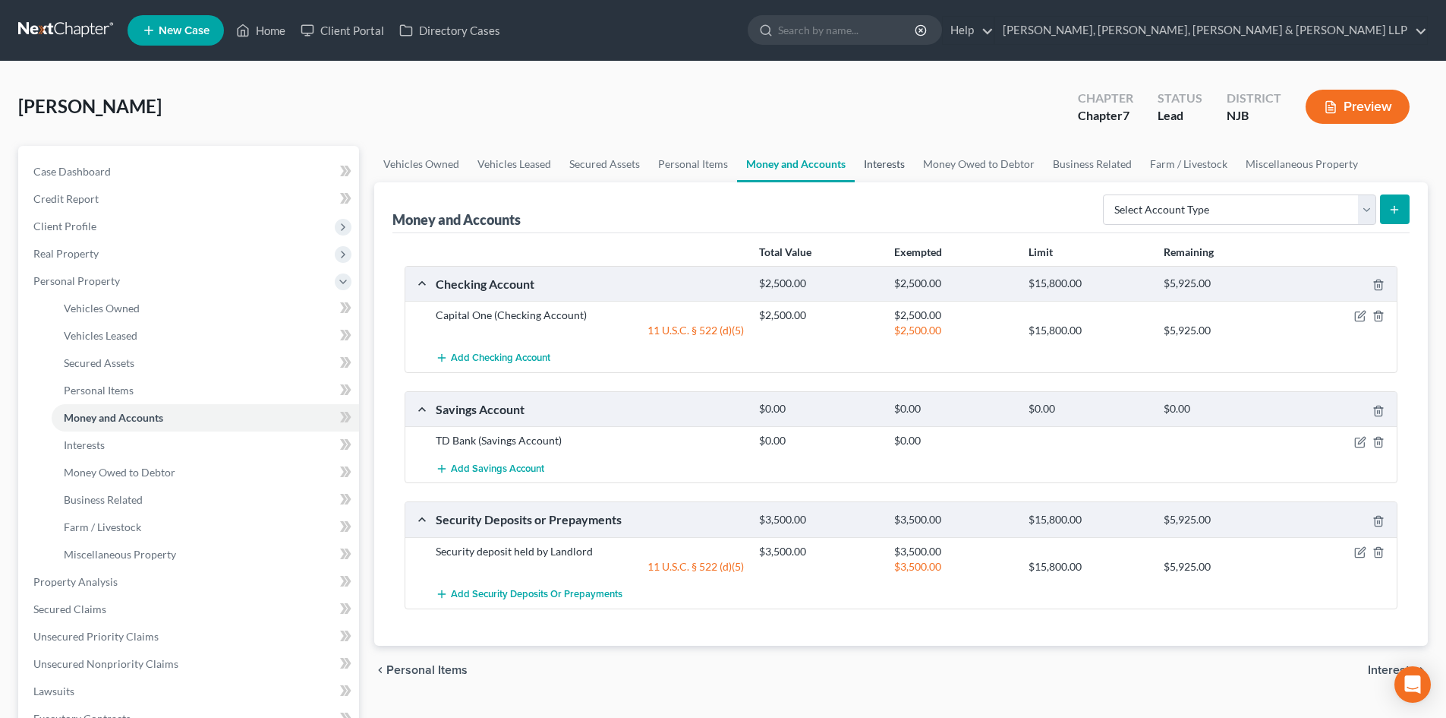
click at [894, 164] on link "Interests" at bounding box center [884, 164] width 59 height 36
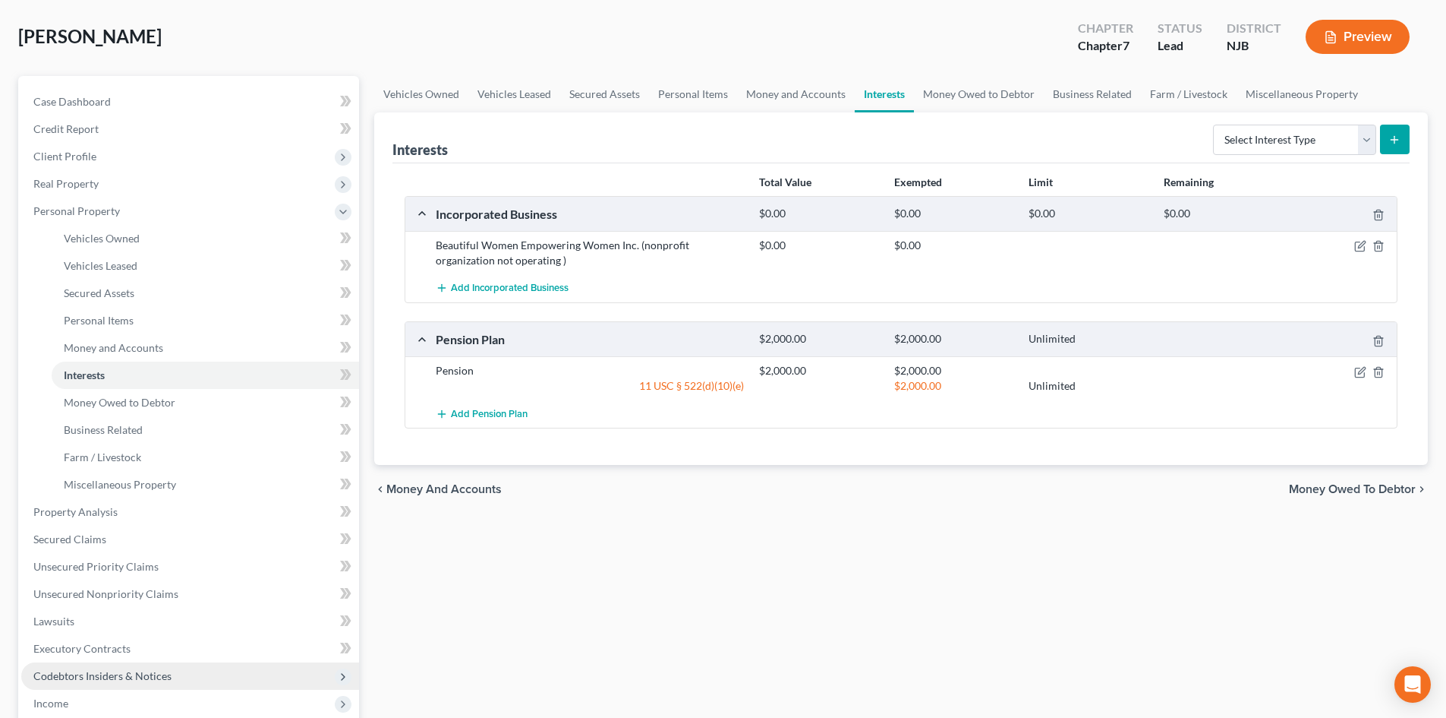
scroll to position [152, 0]
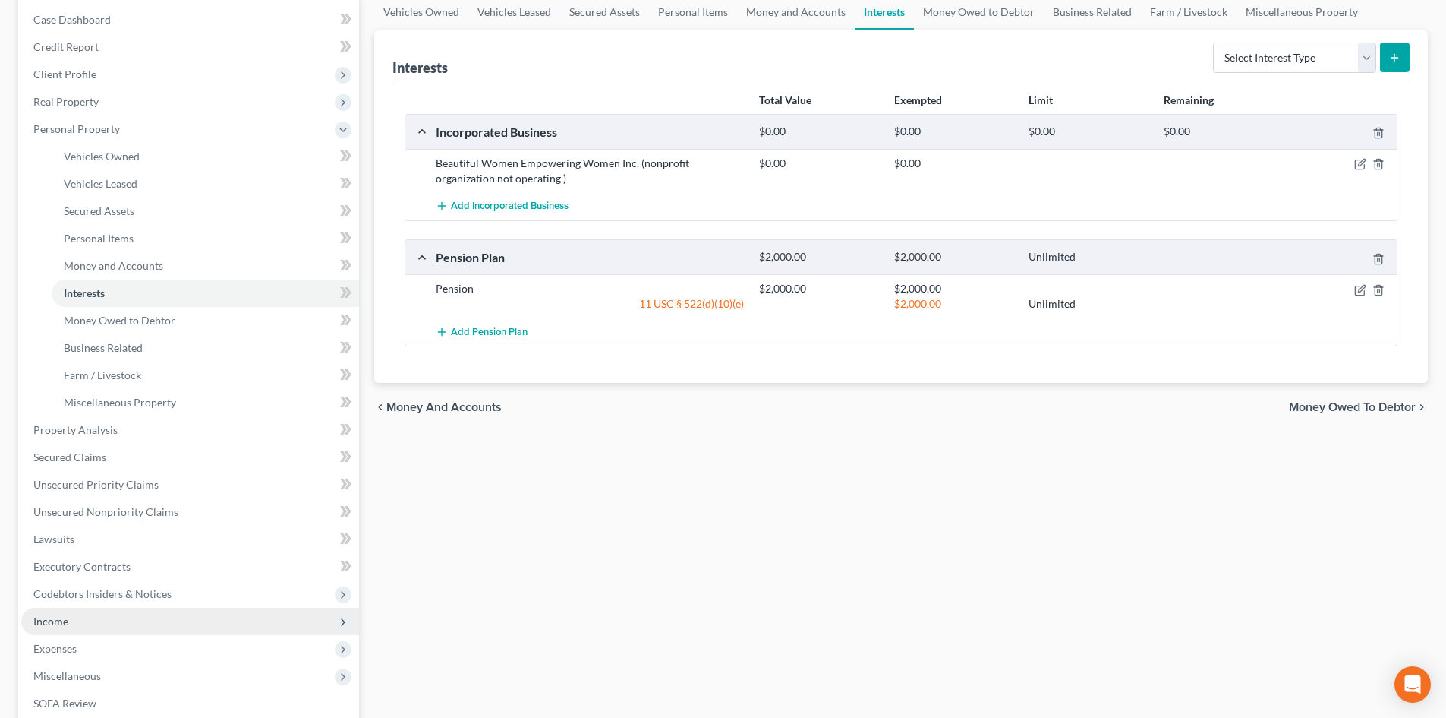
click at [66, 620] on span "Income" at bounding box center [50, 620] width 35 height 13
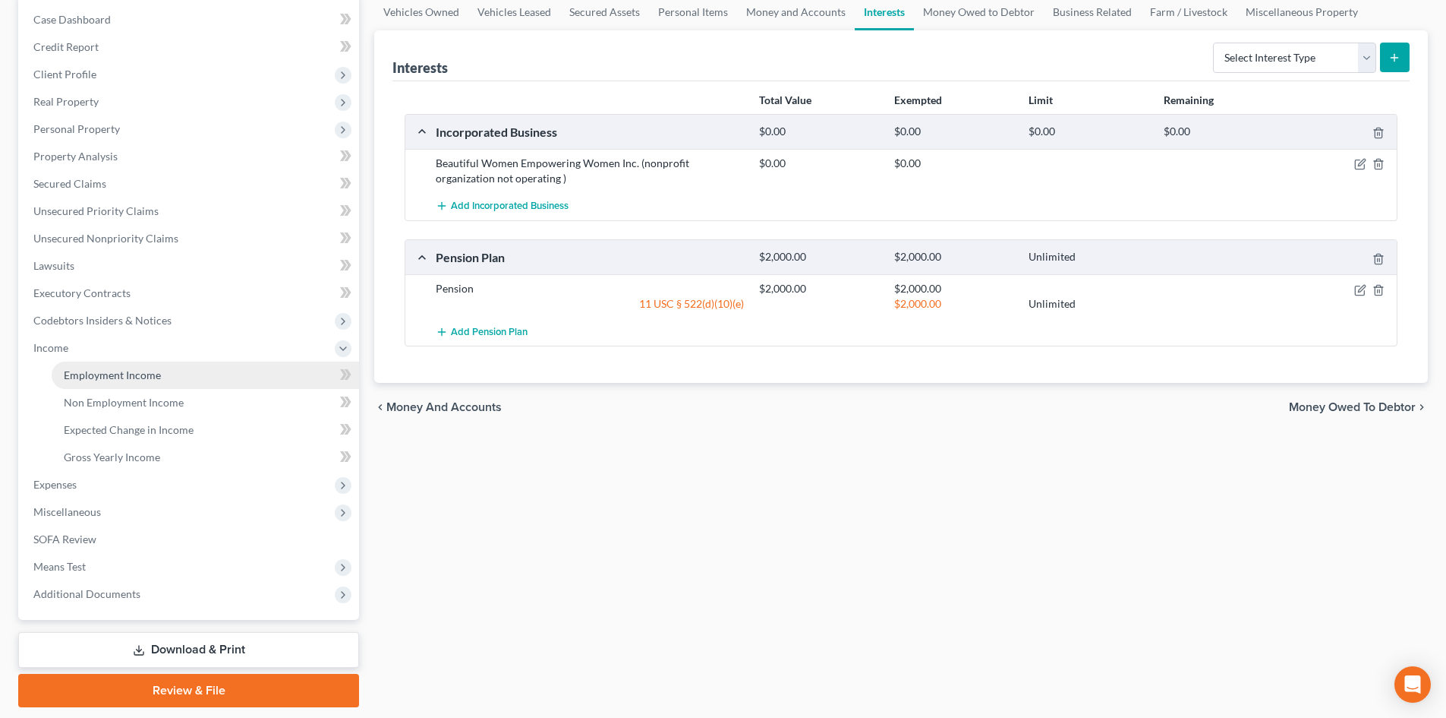
click at [140, 378] on span "Employment Income" at bounding box center [112, 374] width 97 height 13
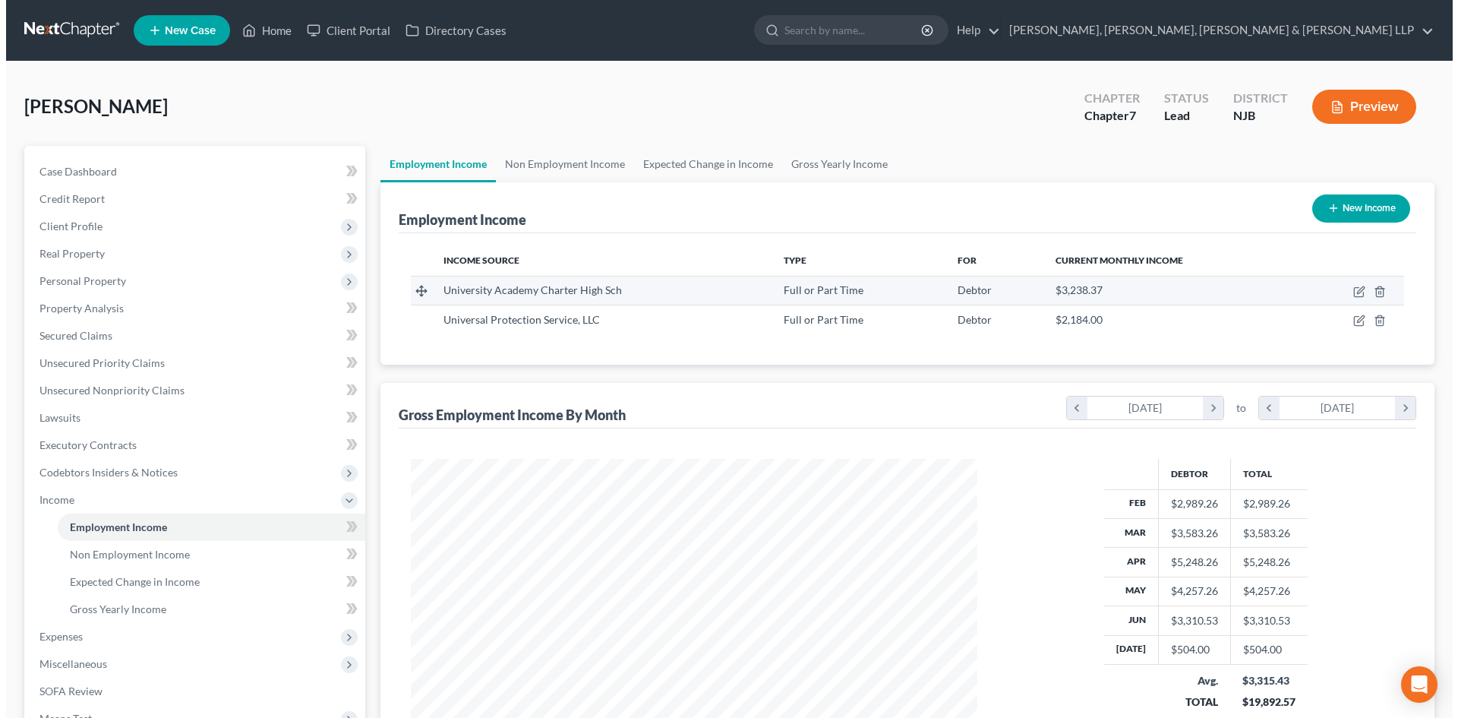
scroll to position [283, 597]
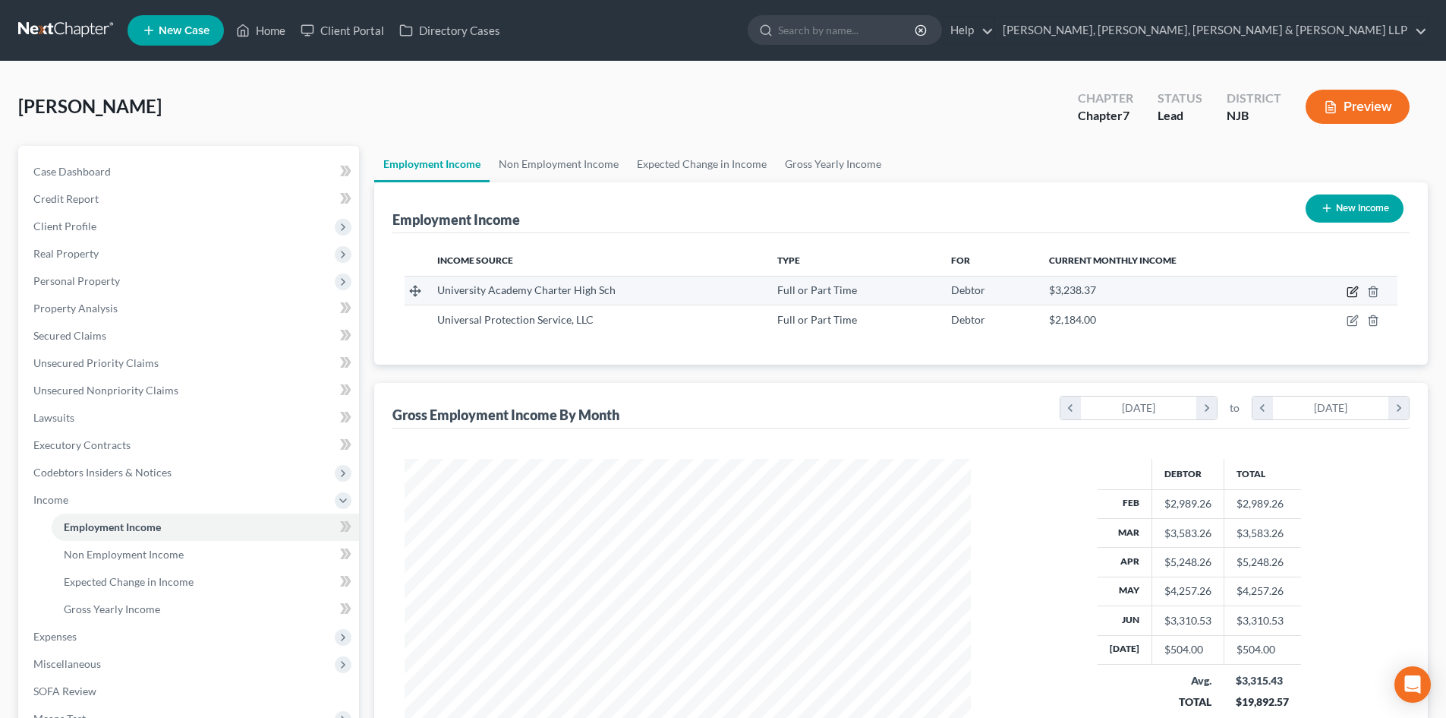
click at [1352, 288] on icon "button" at bounding box center [1352, 292] width 9 height 9
select select "0"
select select "33"
select select "2"
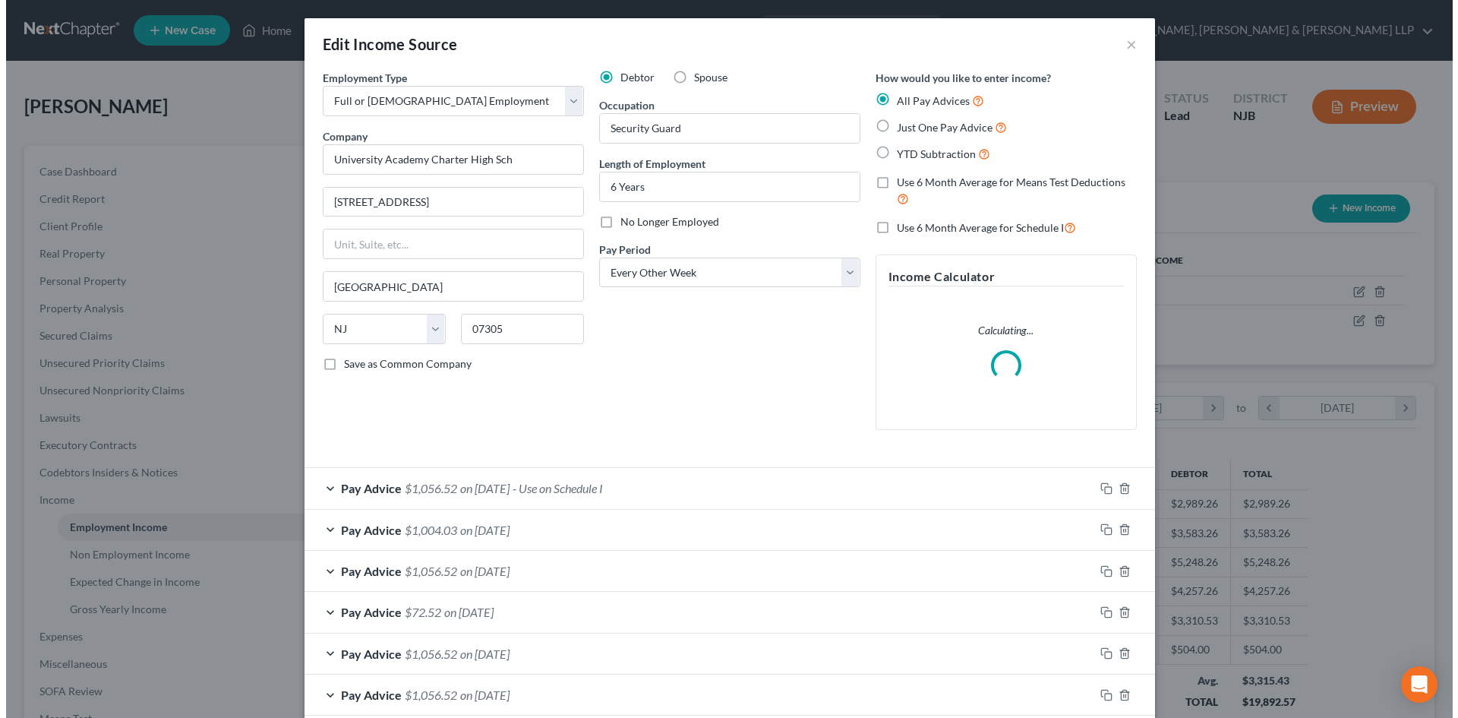
scroll to position [286, 602]
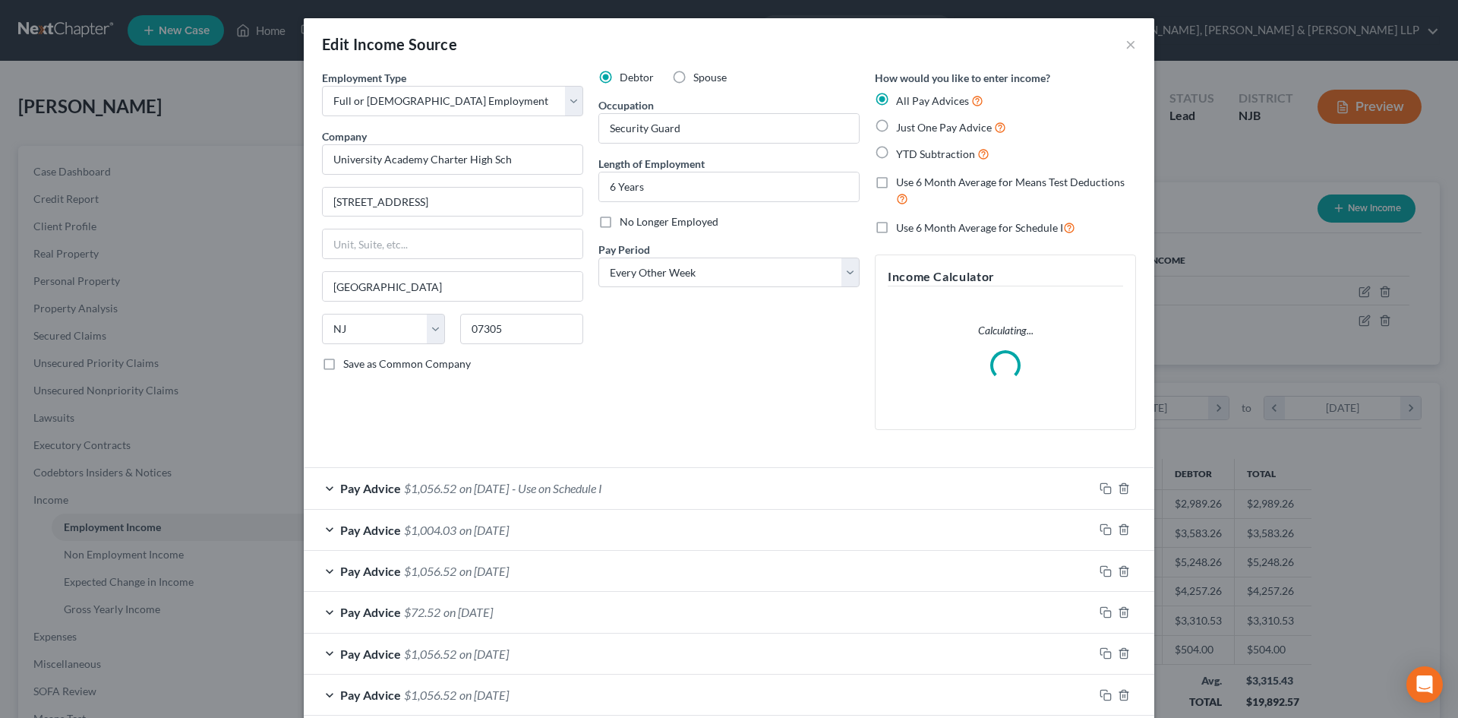
click at [519, 478] on div "Pay Advice $1,056.52 on [DATE] - Use on Schedule I" at bounding box center [699, 488] width 790 height 40
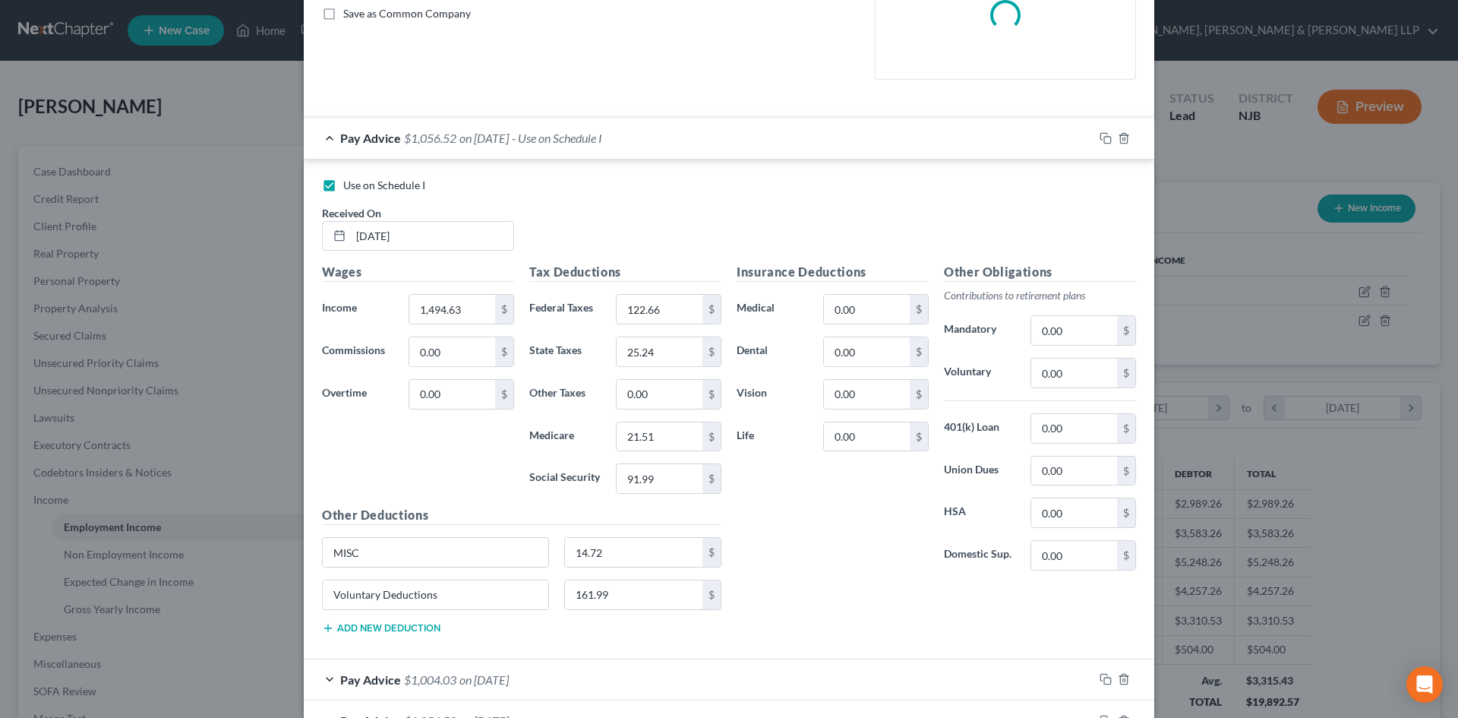
scroll to position [380, 0]
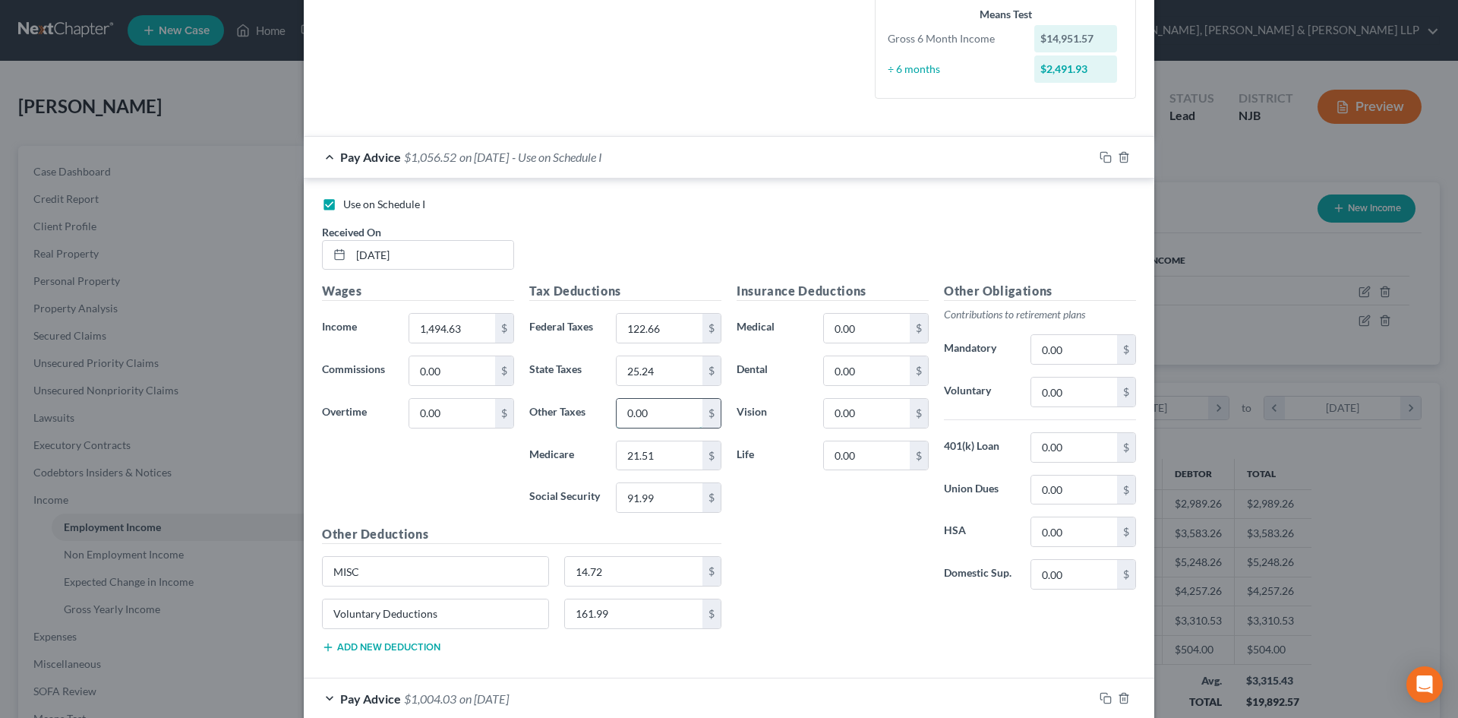
click at [664, 424] on input "0.00" at bounding box center [660, 413] width 86 height 29
type input "176.71"
type input "MISC"
type input "Voluntary Deductions161.99"
drag, startPoint x: 361, startPoint y: 573, endPoint x: 257, endPoint y: 573, distance: 104.8
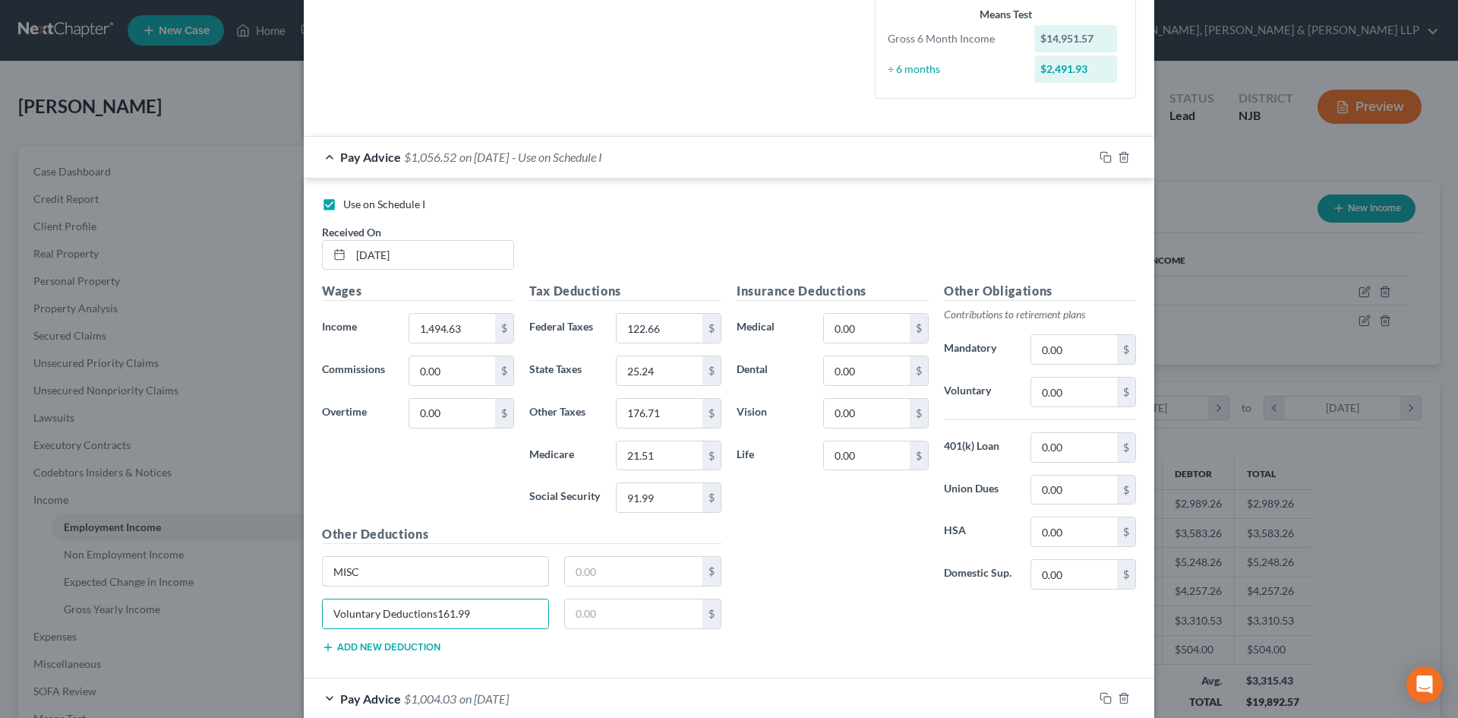
click at [259, 573] on div "Edit Income Source × Employment Type * Select Full or [DEMOGRAPHIC_DATA] Employ…" at bounding box center [729, 359] width 1458 height 718
drag, startPoint x: 472, startPoint y: 611, endPoint x: 245, endPoint y: 604, distance: 226.4
click at [245, 604] on div "Edit Income Source × Employment Type * Select Full or [DEMOGRAPHIC_DATA] Employ…" at bounding box center [729, 359] width 1458 height 718
click at [784, 596] on div "Insurance Deductions Medical 0.00 $ Dental 0.00 $ Vision 0.00 $ Life 0.00 $" at bounding box center [832, 442] width 207 height 320
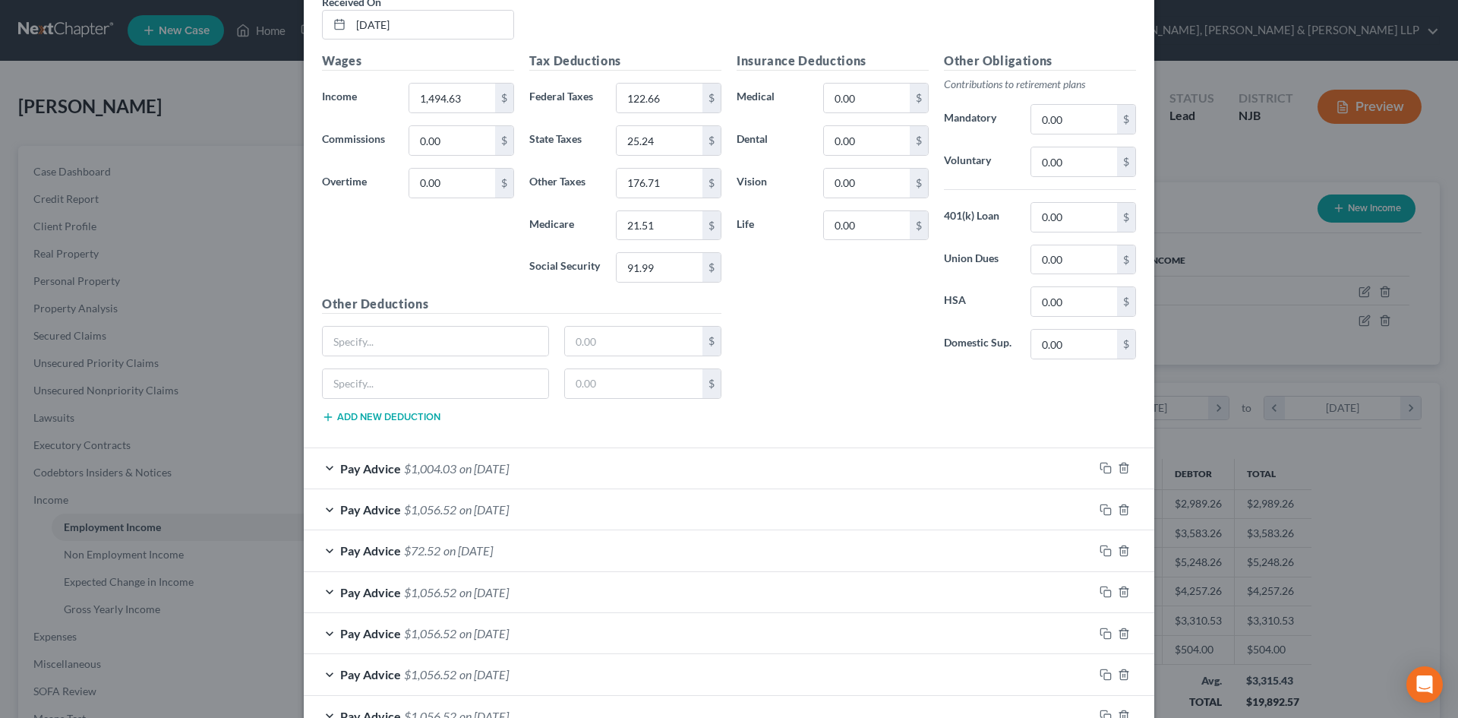
scroll to position [683, 0]
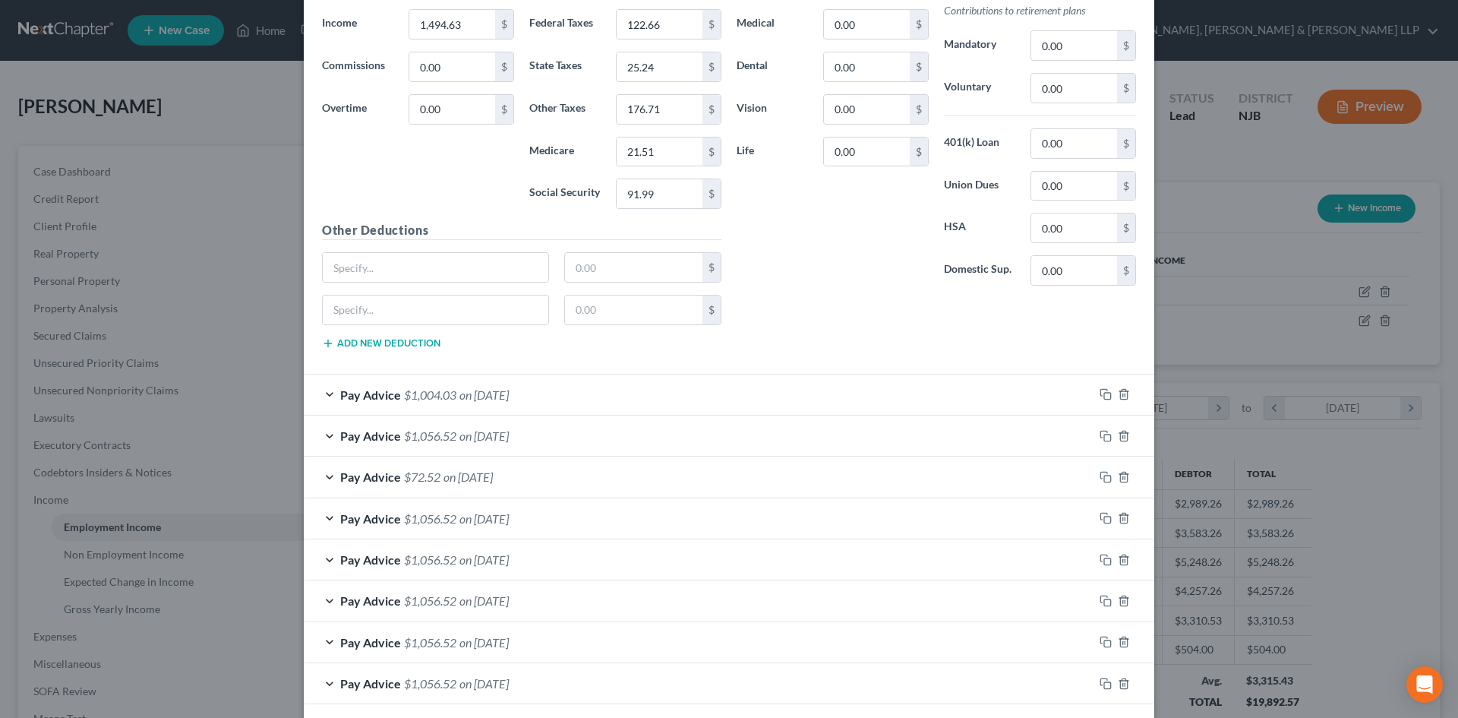
click at [557, 402] on div "Pay Advice $1,004.03 on [DATE]" at bounding box center [699, 394] width 790 height 40
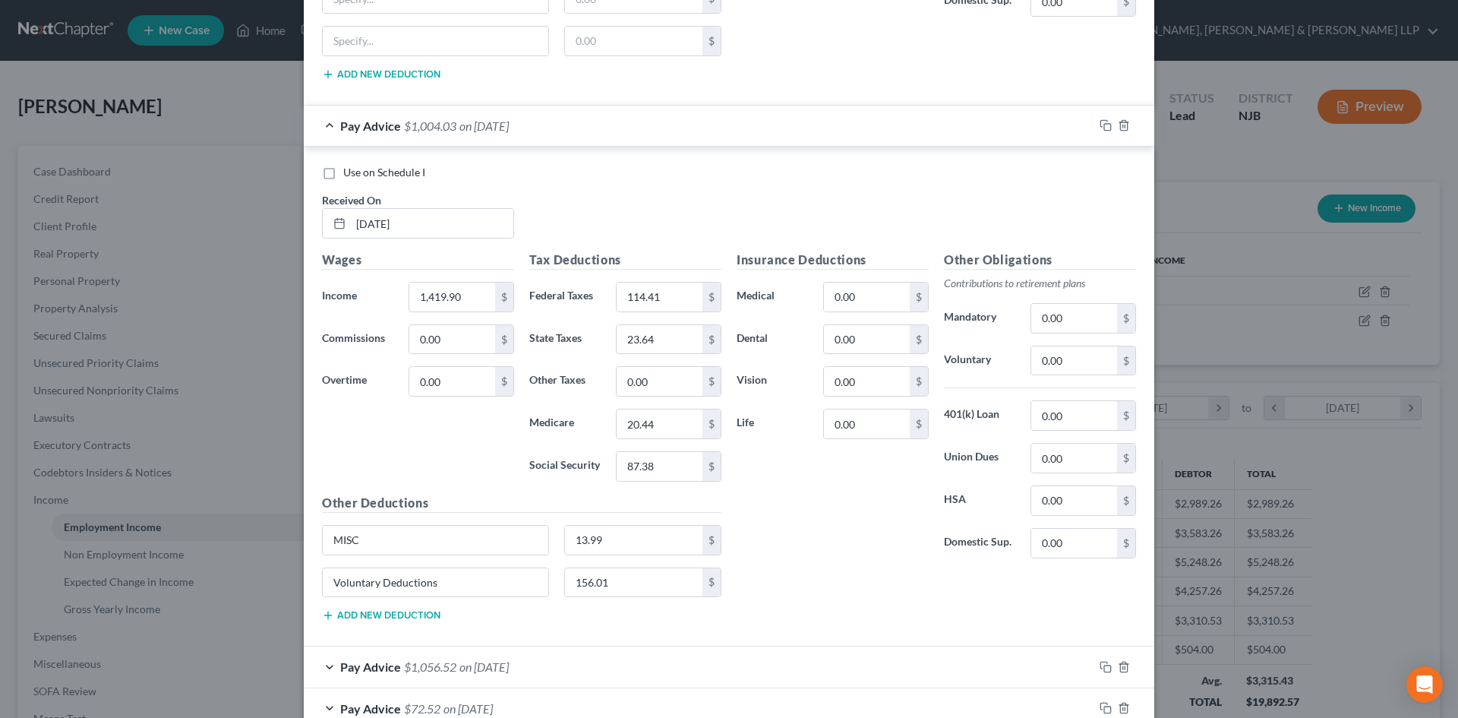
scroll to position [987, 0]
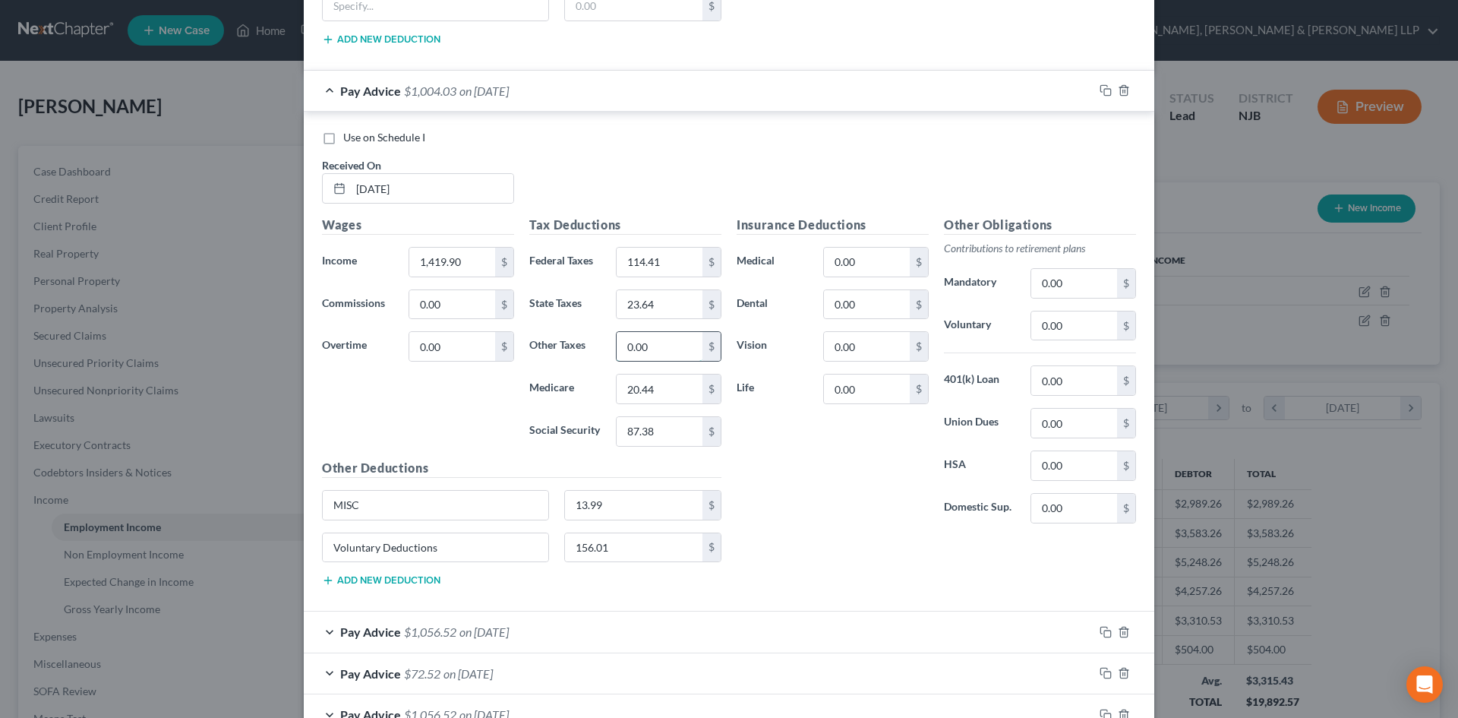
click at [655, 352] on input "0.00" at bounding box center [660, 346] width 86 height 29
type input "170"
click at [620, 506] on input "13.99" at bounding box center [634, 505] width 138 height 29
click at [617, 544] on input "156.01" at bounding box center [634, 547] width 138 height 29
click at [424, 510] on input "MISC" at bounding box center [436, 505] width 226 height 29
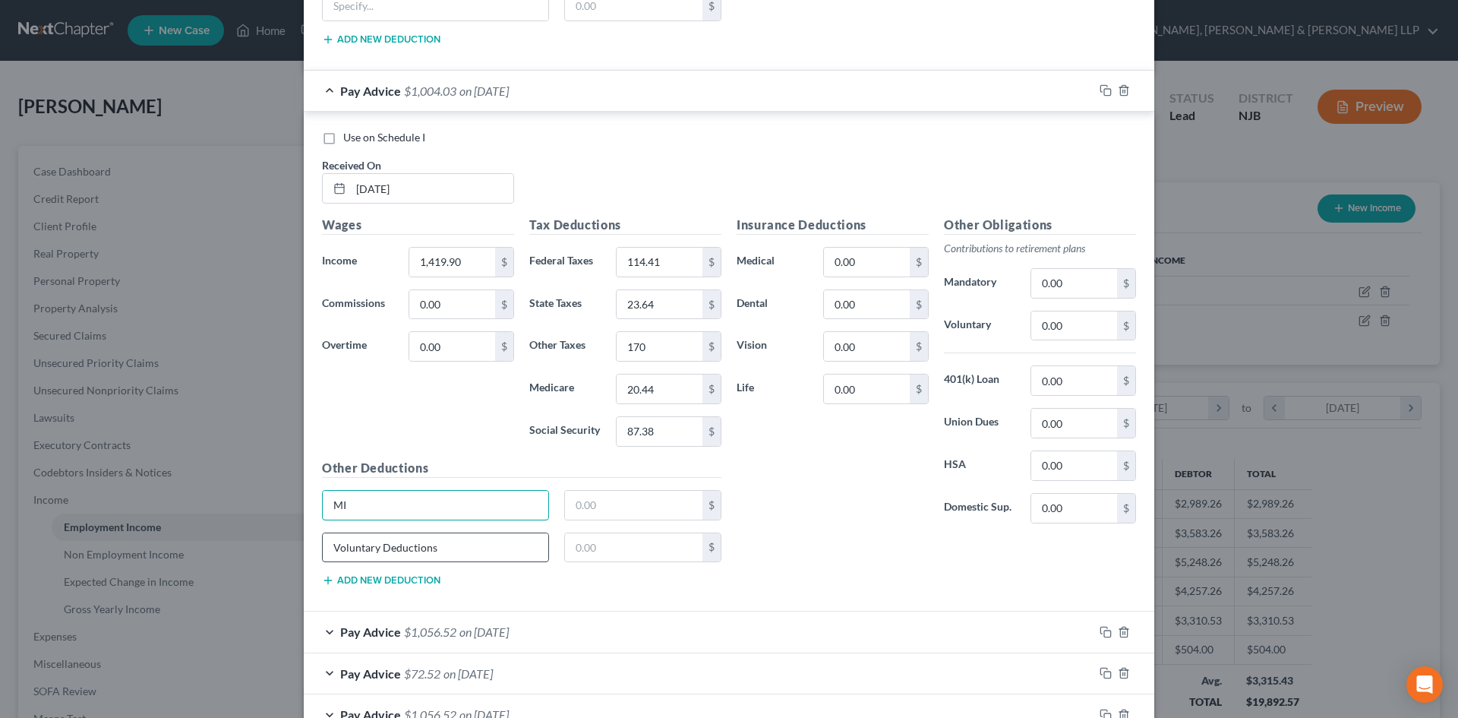
type input "M"
drag, startPoint x: 444, startPoint y: 551, endPoint x: 264, endPoint y: 538, distance: 180.5
click at [264, 538] on div "Edit Income Source × Employment Type * Select Full or [DEMOGRAPHIC_DATA] Employ…" at bounding box center [729, 359] width 1458 height 718
click at [465, 633] on span "on [DATE]" at bounding box center [483, 631] width 49 height 14
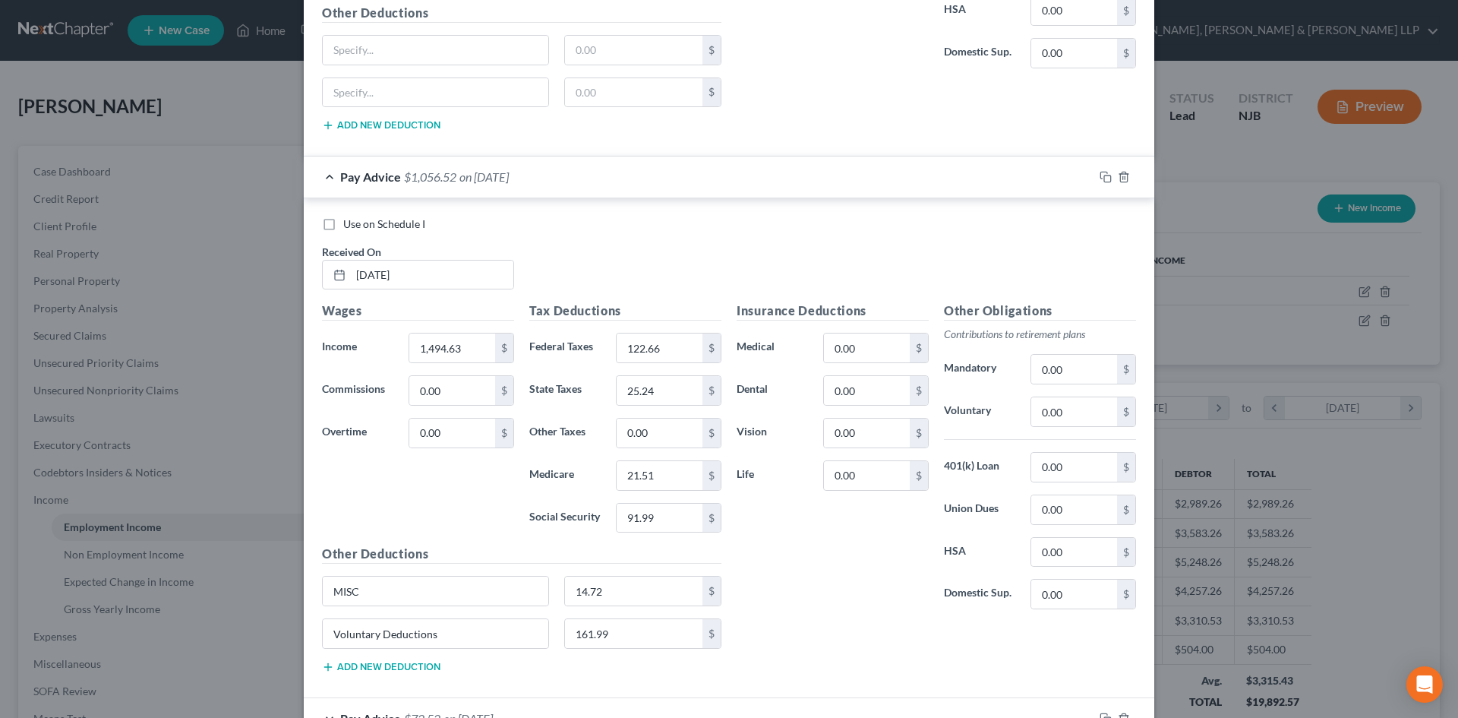
scroll to position [1443, 0]
click at [652, 440] on input "0.00" at bounding box center [660, 432] width 86 height 29
type input "179.71"
type input "MISC14.72"
drag, startPoint x: 617, startPoint y: 601, endPoint x: 585, endPoint y: 598, distance: 31.3
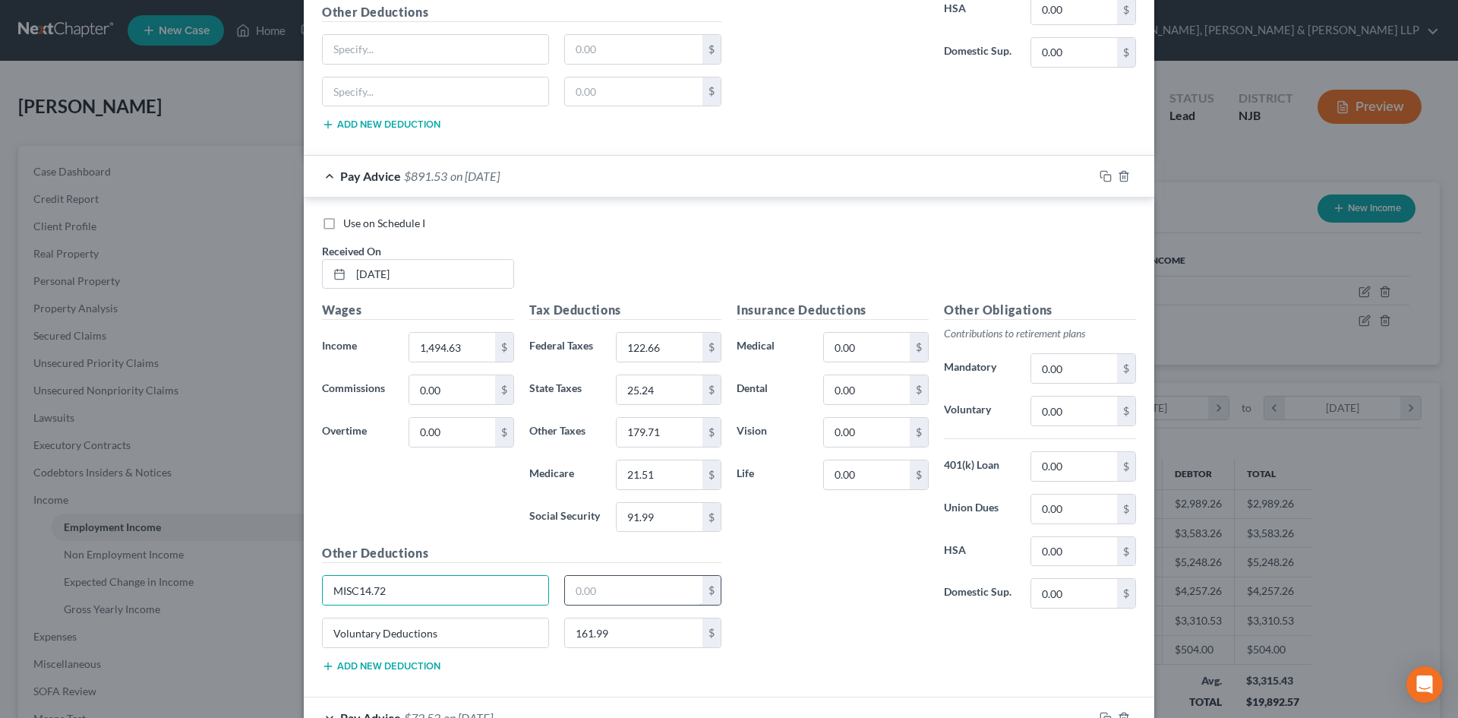
click at [586, 598] on input "text" at bounding box center [634, 590] width 138 height 29
type input "Voluntary Deductions"
drag, startPoint x: 247, startPoint y: 570, endPoint x: 286, endPoint y: 582, distance: 40.6
click at [235, 570] on div "Edit Income Source × Employment Type * Select Full or [DEMOGRAPHIC_DATA] Employ…" at bounding box center [729, 359] width 1458 height 718
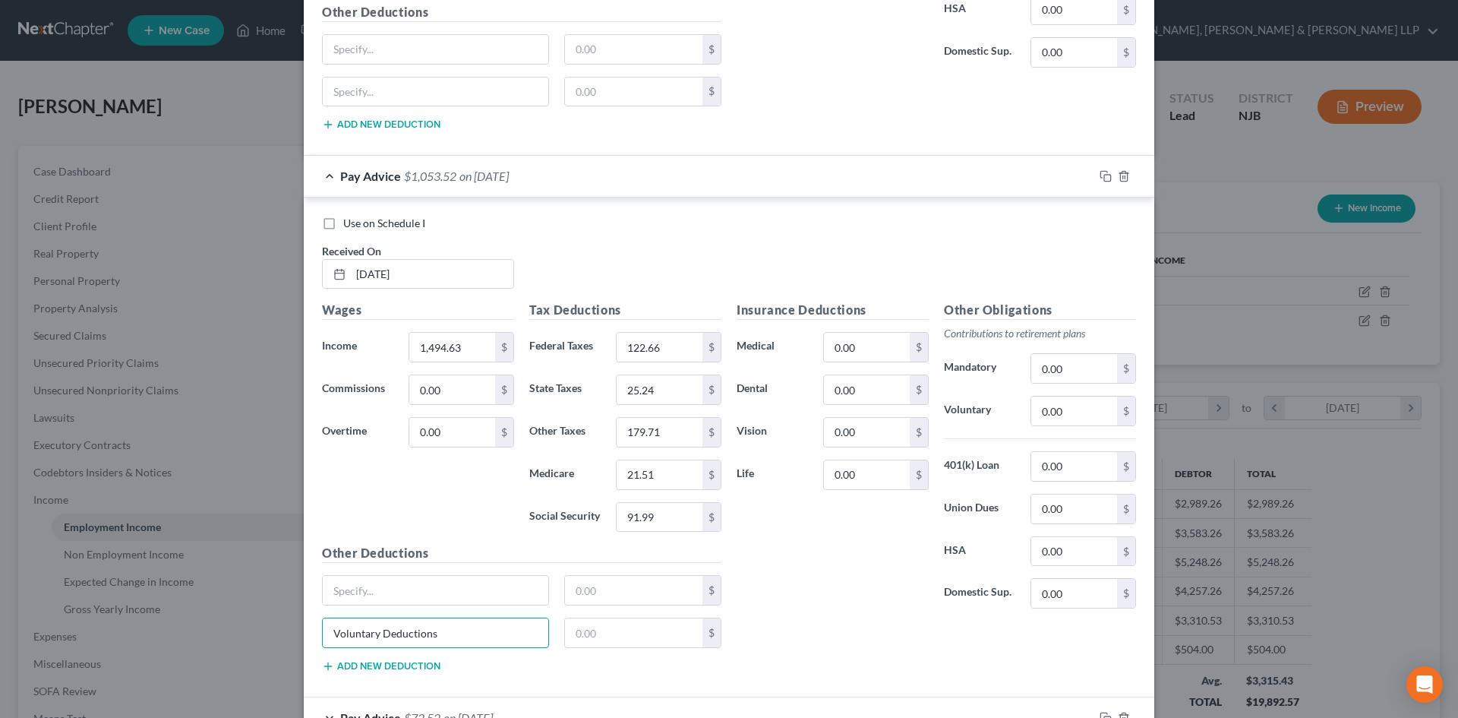
click at [185, 598] on div "Edit Income Source × Employment Type * Select Full or [DEMOGRAPHIC_DATA] Employ…" at bounding box center [729, 359] width 1458 height 718
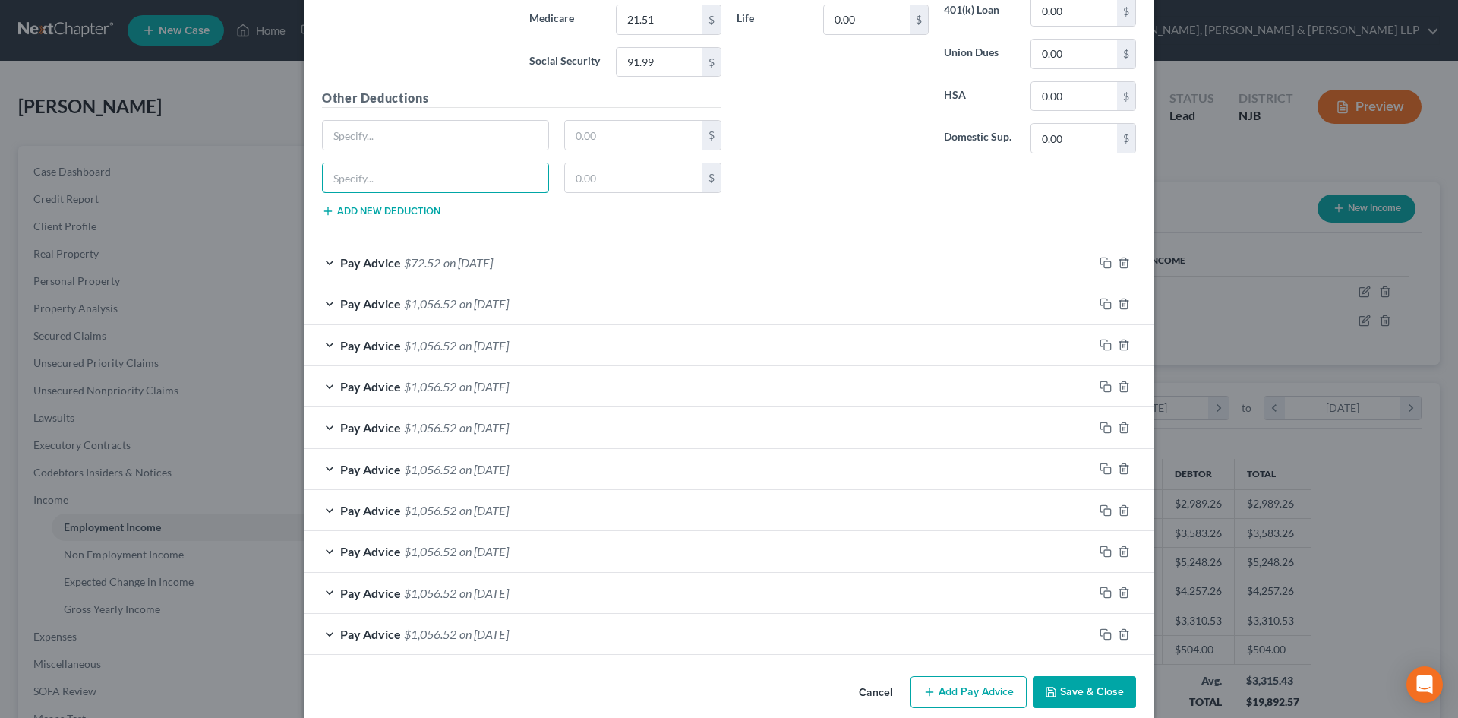
scroll to position [1898, 0]
click at [457, 263] on span "on [DATE]" at bounding box center [467, 261] width 49 height 14
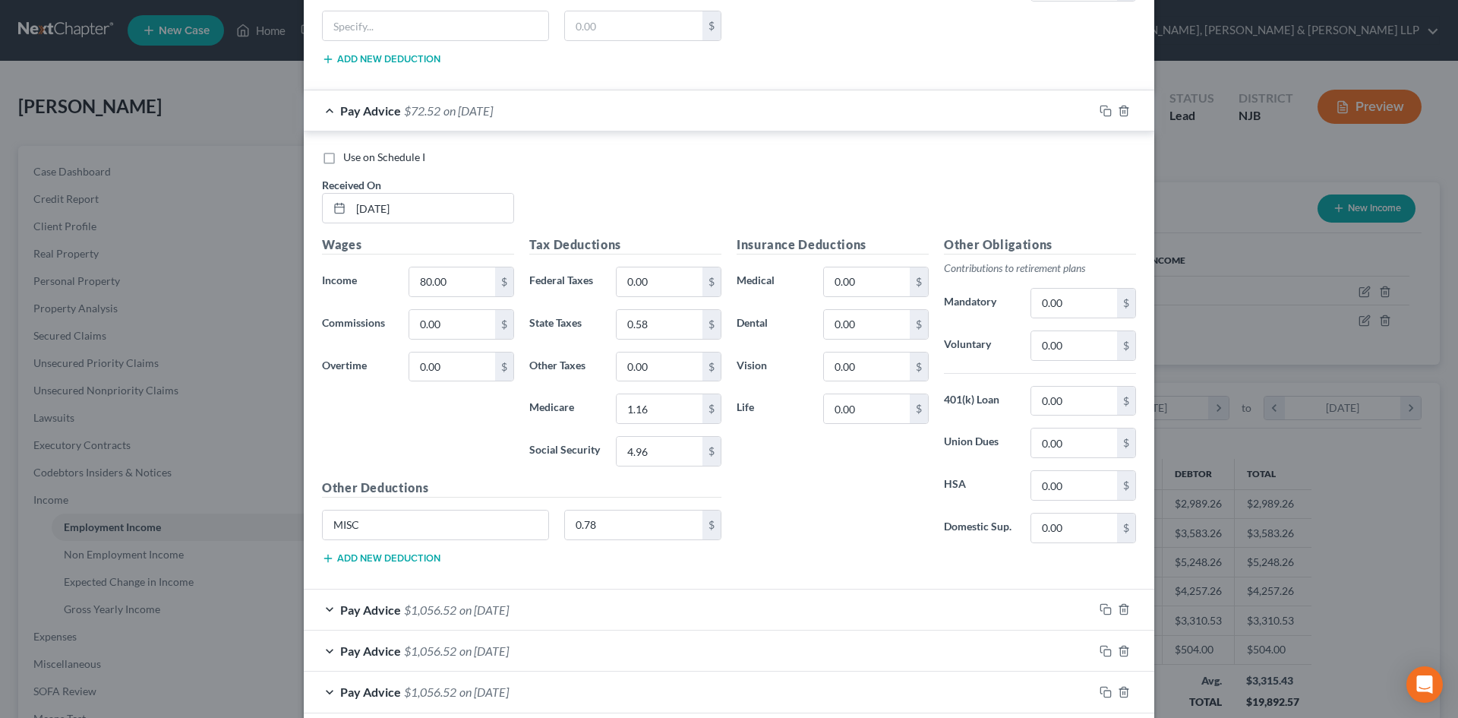
scroll to position [2050, 0]
type input "0.78"
click at [611, 522] on input "0.78" at bounding box center [634, 524] width 138 height 29
click at [447, 529] on input "MISC" at bounding box center [436, 524] width 226 height 29
type input "M"
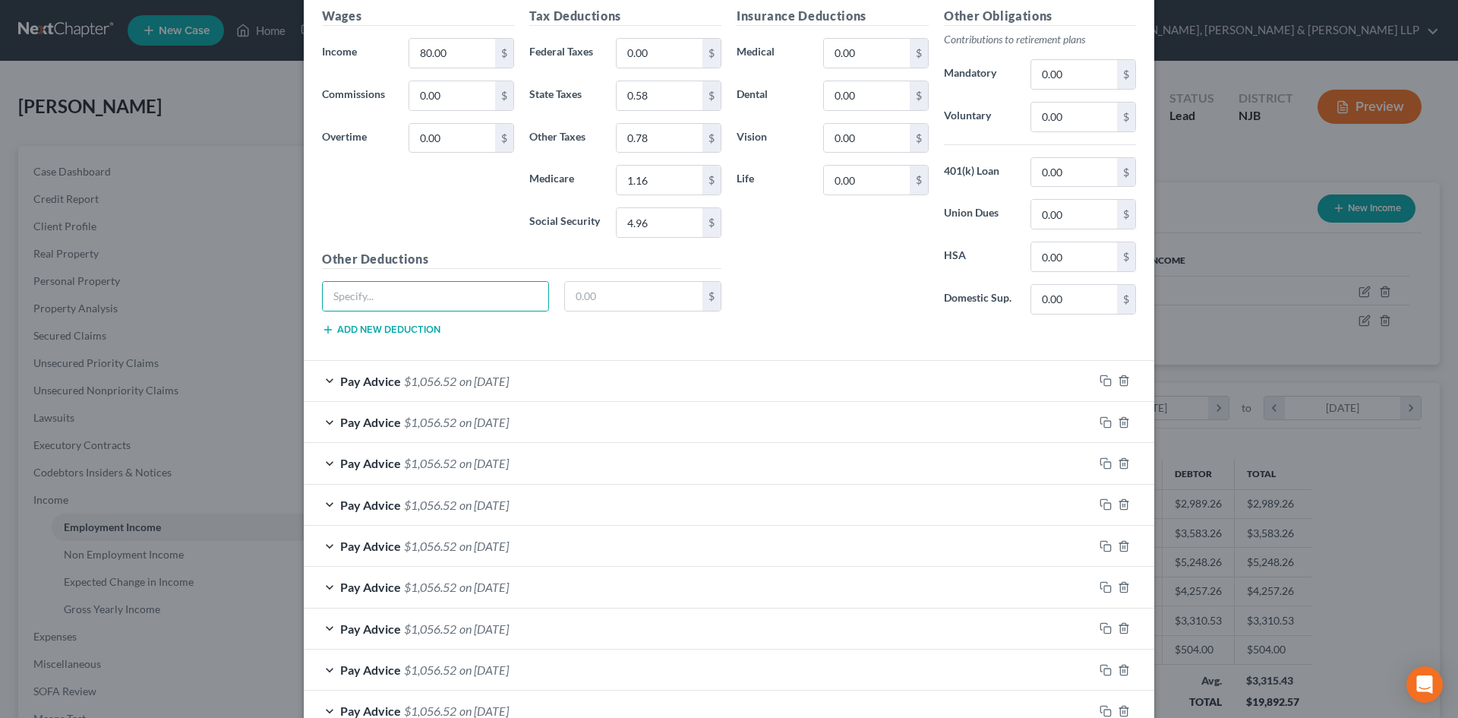
click at [516, 388] on div "Pay Advice $1,056.52 on [DATE]" at bounding box center [699, 381] width 790 height 40
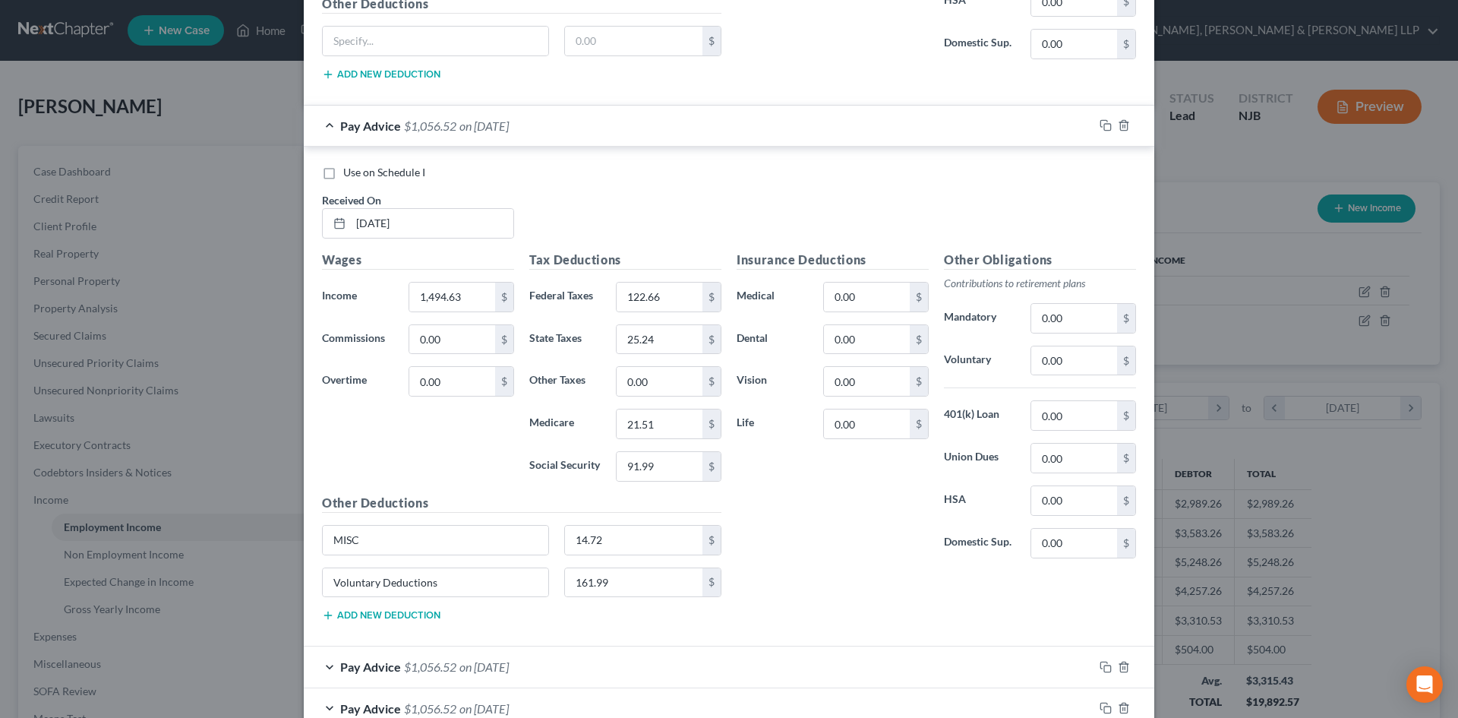
scroll to position [2582, 0]
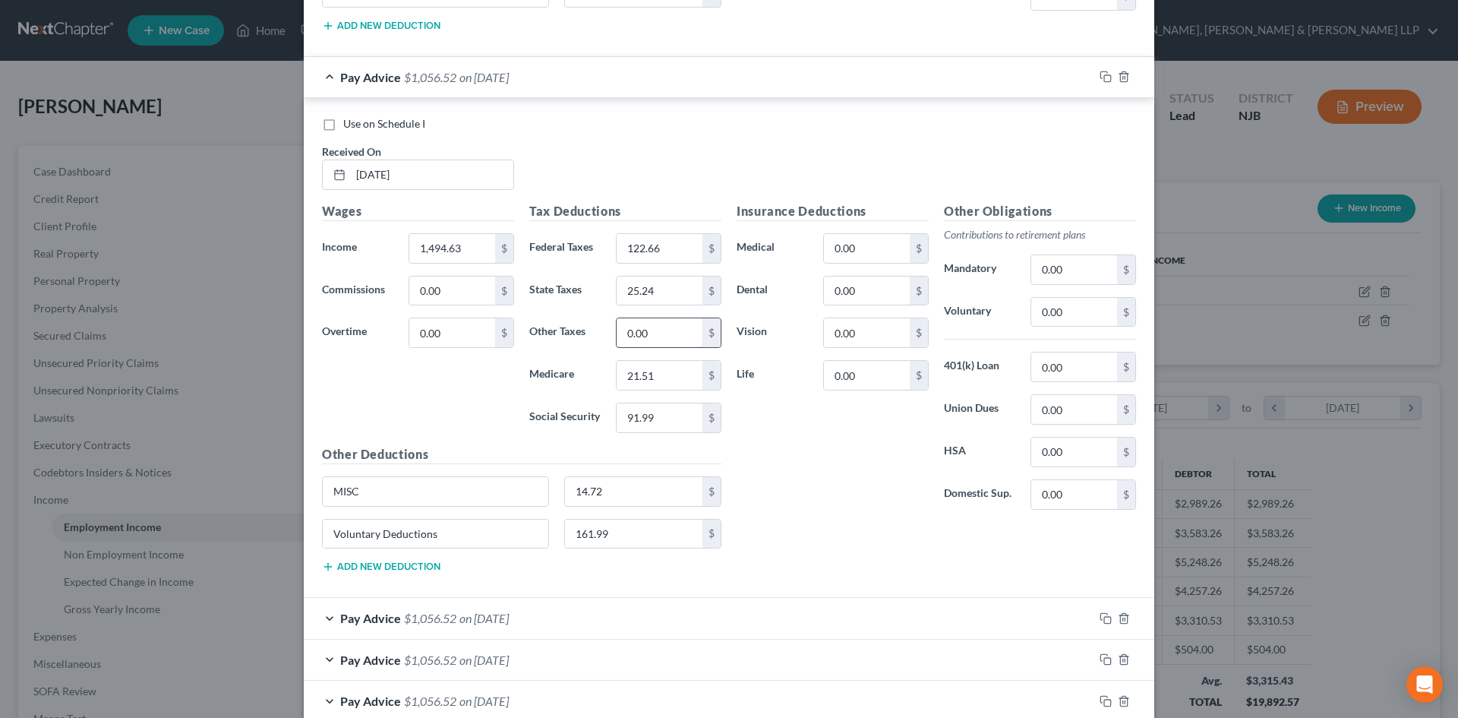
click at [673, 335] on input "0.00" at bounding box center [660, 332] width 86 height 29
type input "176.71"
click at [620, 480] on input "14.72" at bounding box center [634, 491] width 138 height 29
click at [625, 537] on input "161.99" at bounding box center [634, 533] width 138 height 29
click at [431, 500] on input "MISC" at bounding box center [436, 491] width 226 height 29
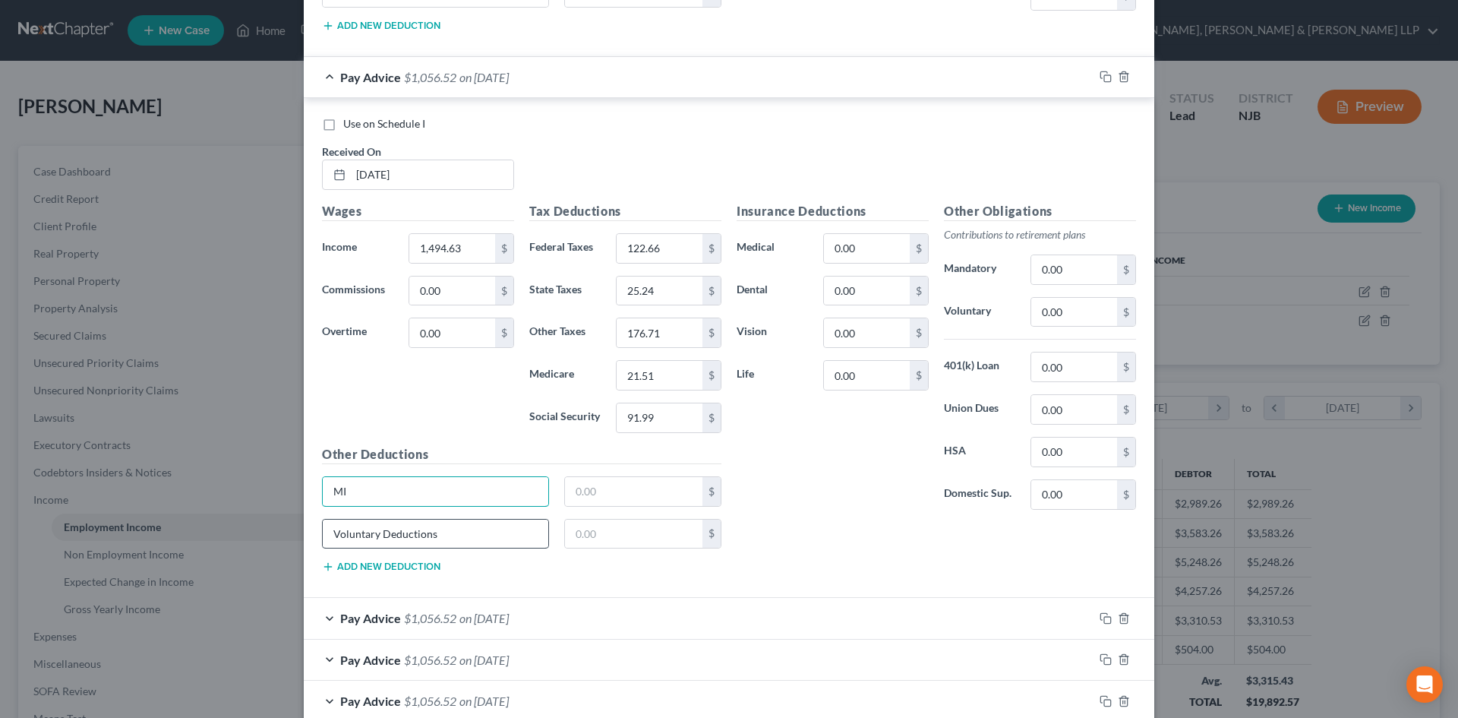
type input "M"
type input "Voluntary Deductio"
drag, startPoint x: 440, startPoint y: 535, endPoint x: 216, endPoint y: 491, distance: 228.4
click at [214, 491] on div "Edit Income Source × Employment Type * Select Full or [DEMOGRAPHIC_DATA] Employ…" at bounding box center [729, 359] width 1458 height 718
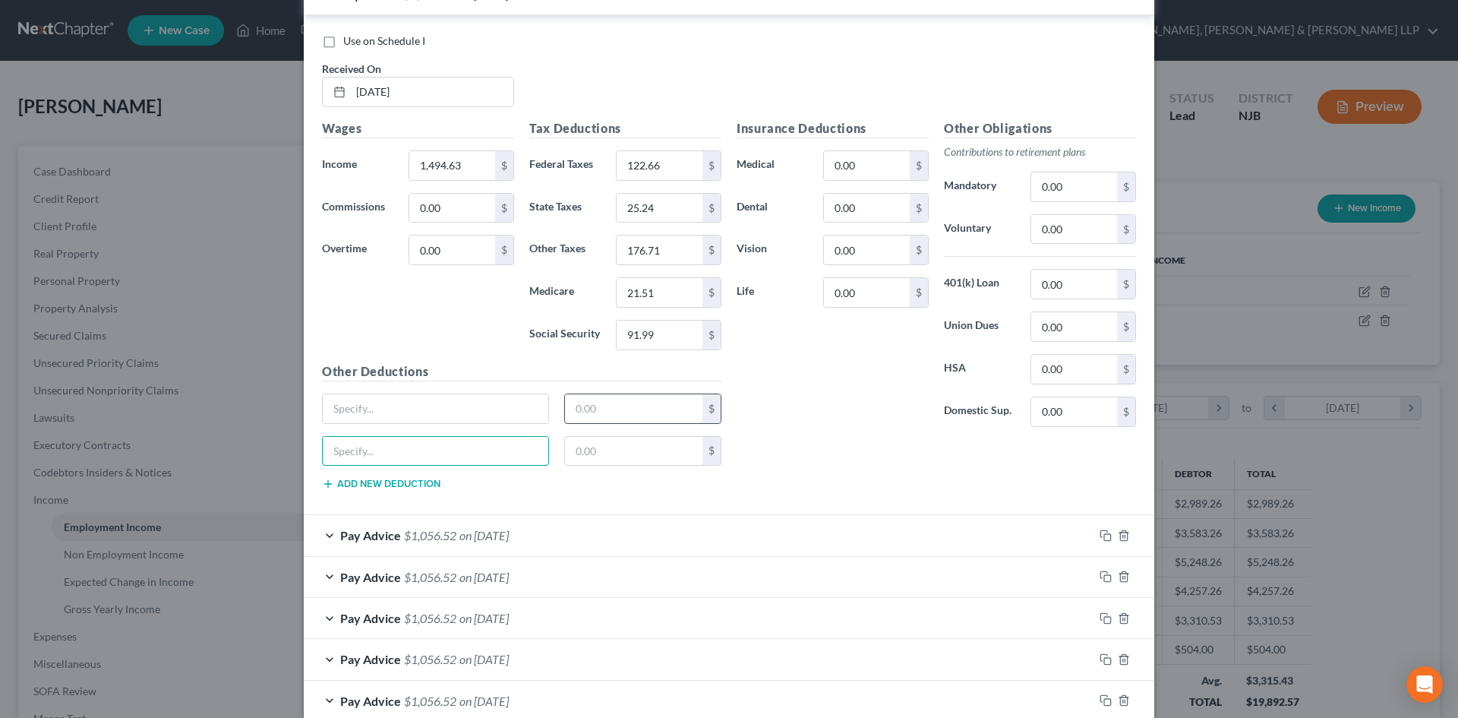
scroll to position [2876, 0]
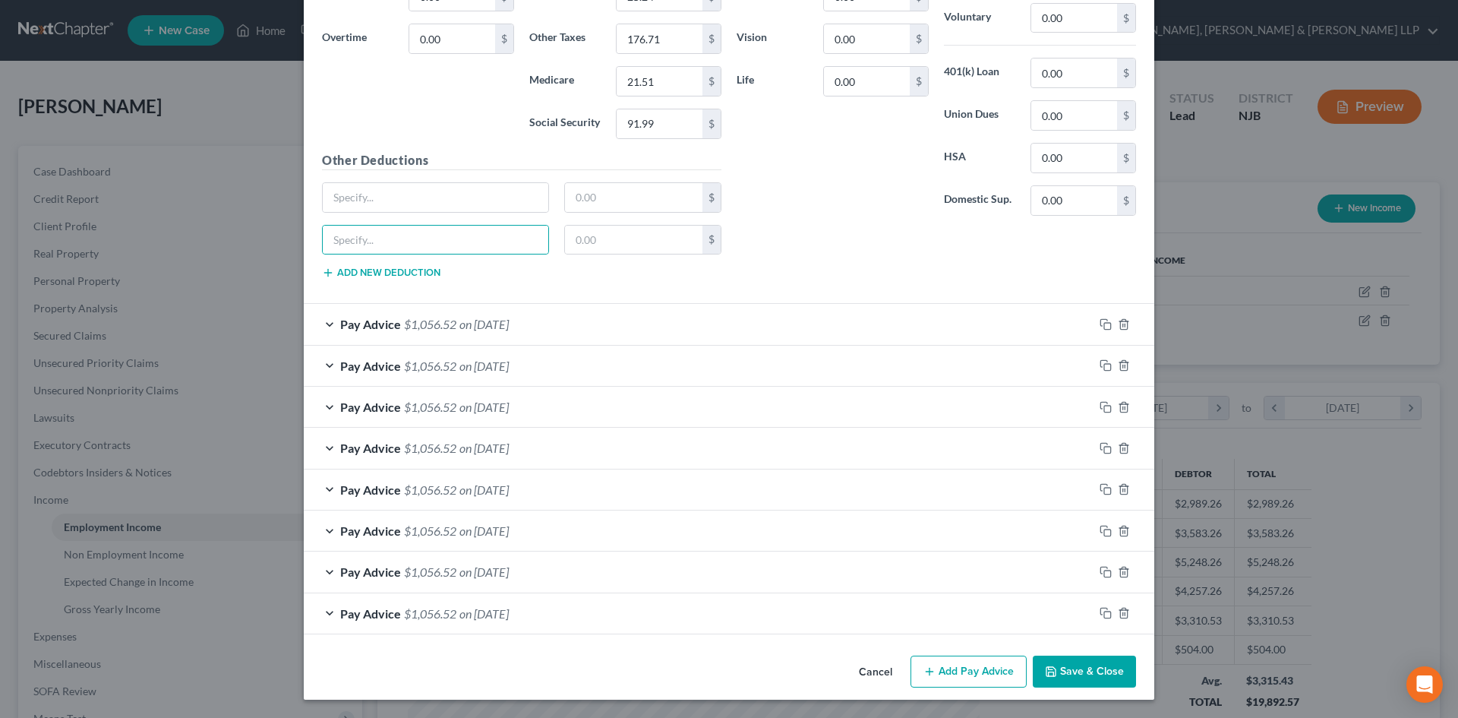
click at [508, 332] on div "Pay Advice $1,056.52 on [DATE]" at bounding box center [699, 324] width 790 height 40
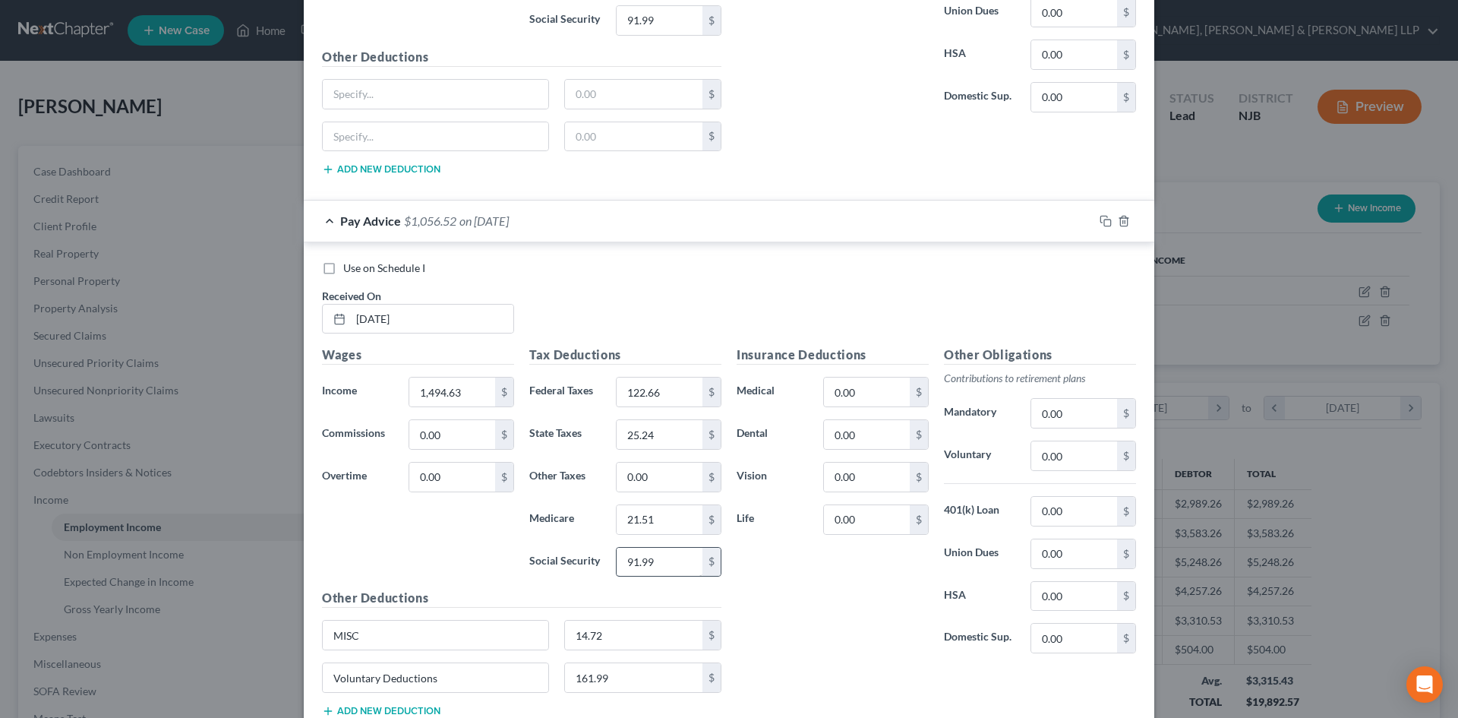
scroll to position [3179, 0]
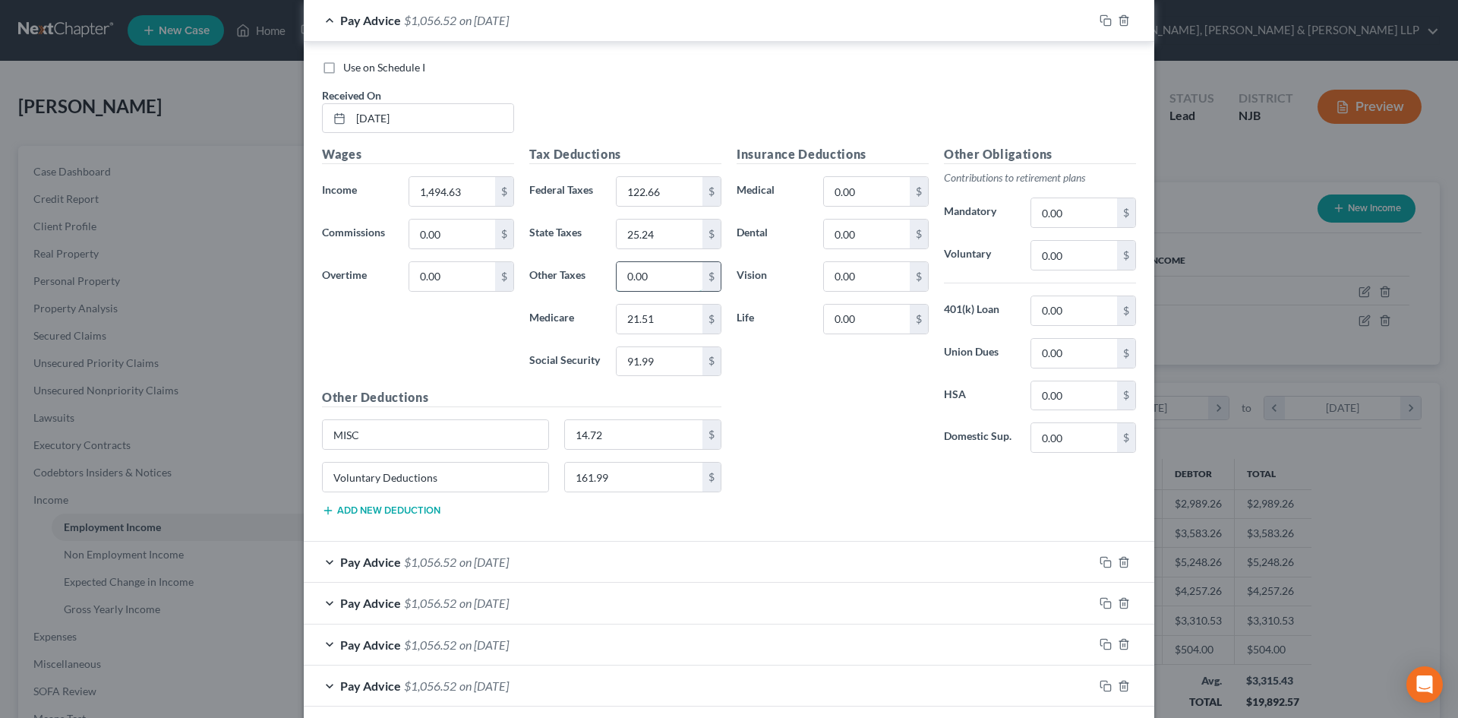
click at [667, 270] on input "0.00" at bounding box center [660, 276] width 86 height 29
type input "176.71"
click at [629, 416] on div "Other Deductions MISC 14.72 $ Voluntary Deductions 161.99 $ Add new deduction" at bounding box center [521, 458] width 415 height 140
click at [253, 457] on div "Edit Income Source × Employment Type * Select Full or [DEMOGRAPHIC_DATA] Employ…" at bounding box center [729, 359] width 1458 height 718
drag, startPoint x: 282, startPoint y: 477, endPoint x: 295, endPoint y: 468, distance: 16.0
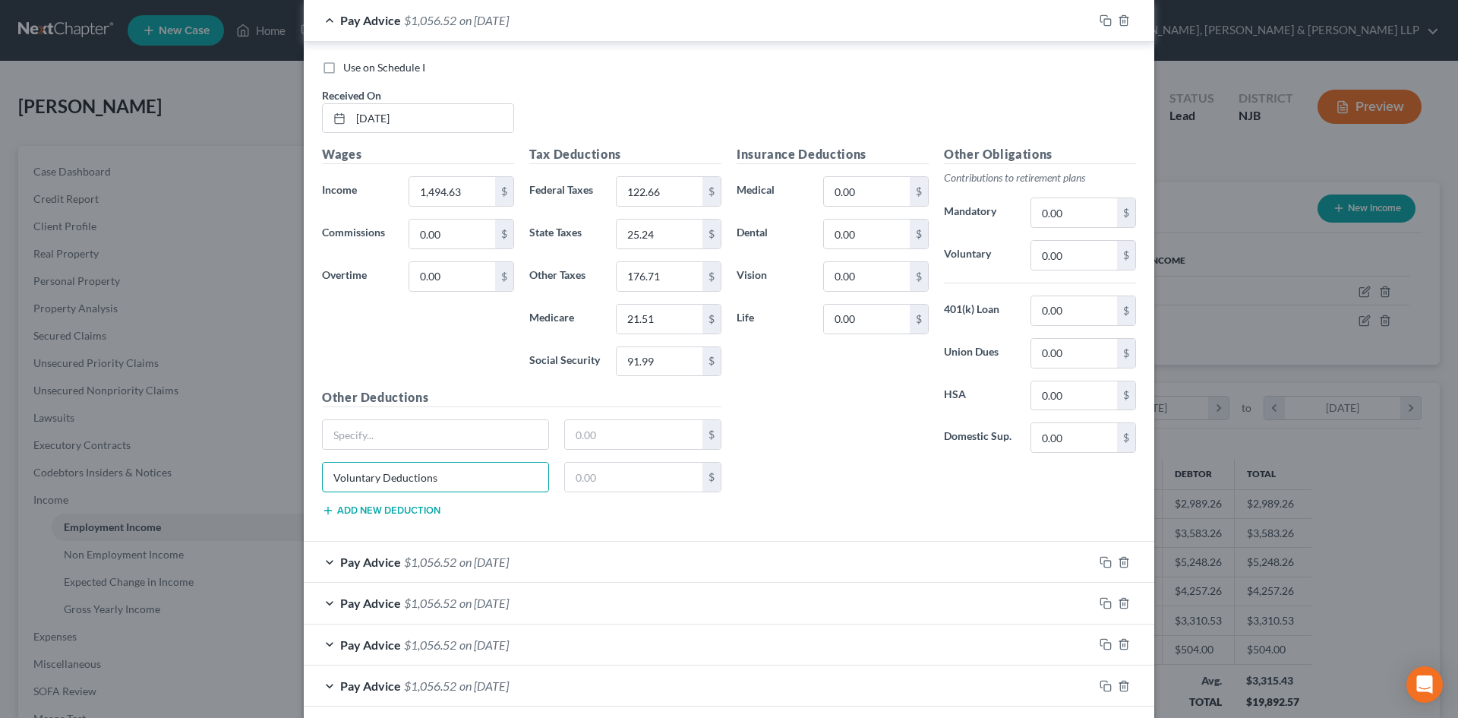
click at [261, 477] on div "Edit Income Source × Employment Type * Select Full or [DEMOGRAPHIC_DATA] Employ…" at bounding box center [729, 359] width 1458 height 718
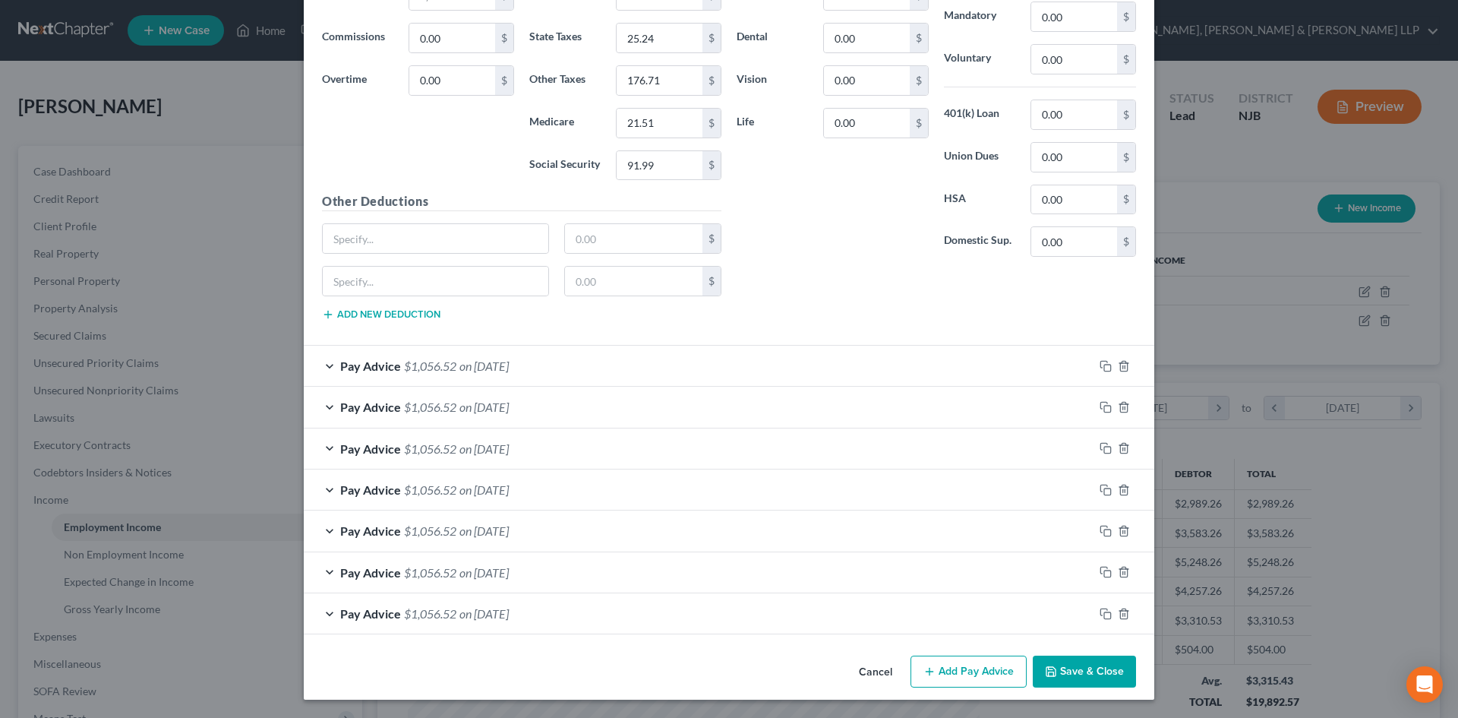
click at [502, 358] on span "on [DATE]" at bounding box center [483, 365] width 49 height 14
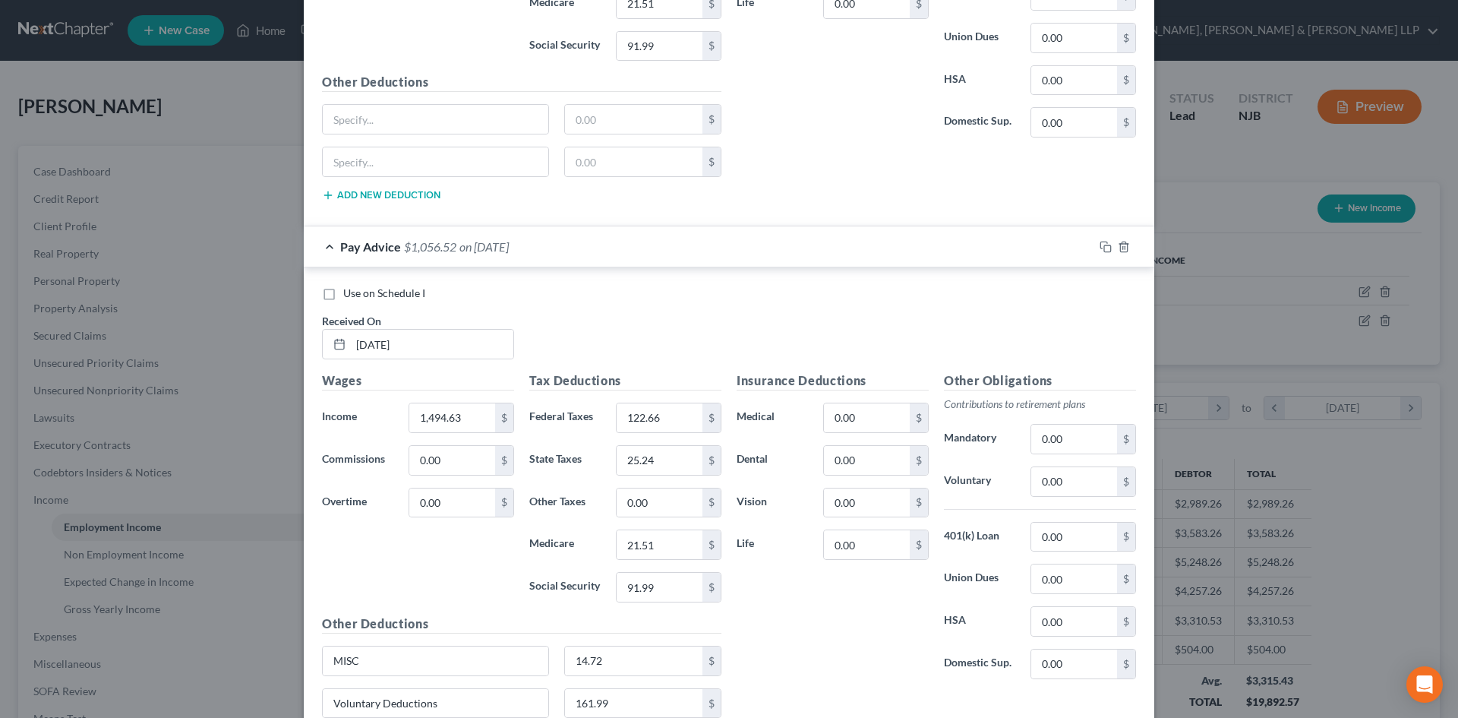
scroll to position [3679, 0]
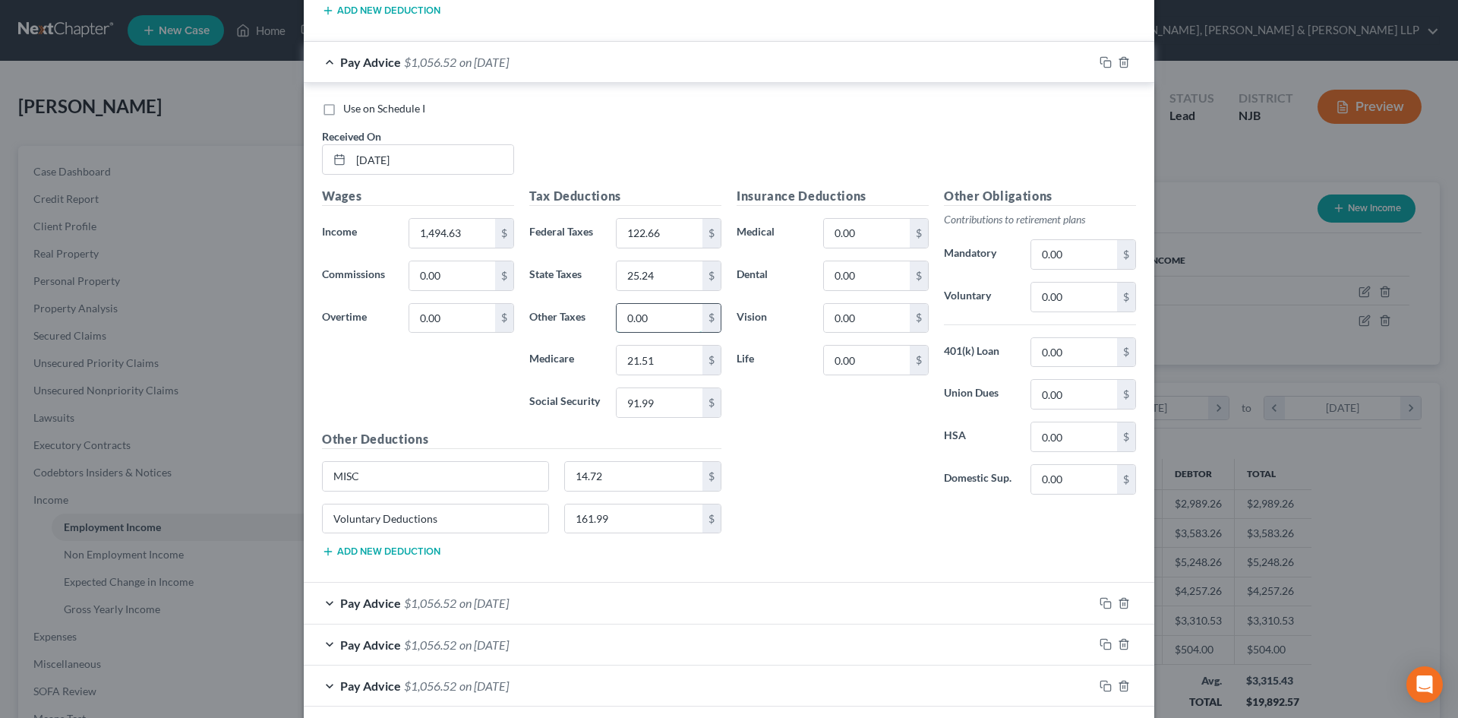
click at [658, 328] on input "0.00" at bounding box center [660, 318] width 86 height 29
type input "176.71"
drag, startPoint x: 626, startPoint y: 517, endPoint x: 618, endPoint y: 524, distance: 10.2
click at [625, 516] on input "161.99" at bounding box center [634, 518] width 138 height 29
click at [456, 480] on input "MISC" at bounding box center [436, 476] width 226 height 29
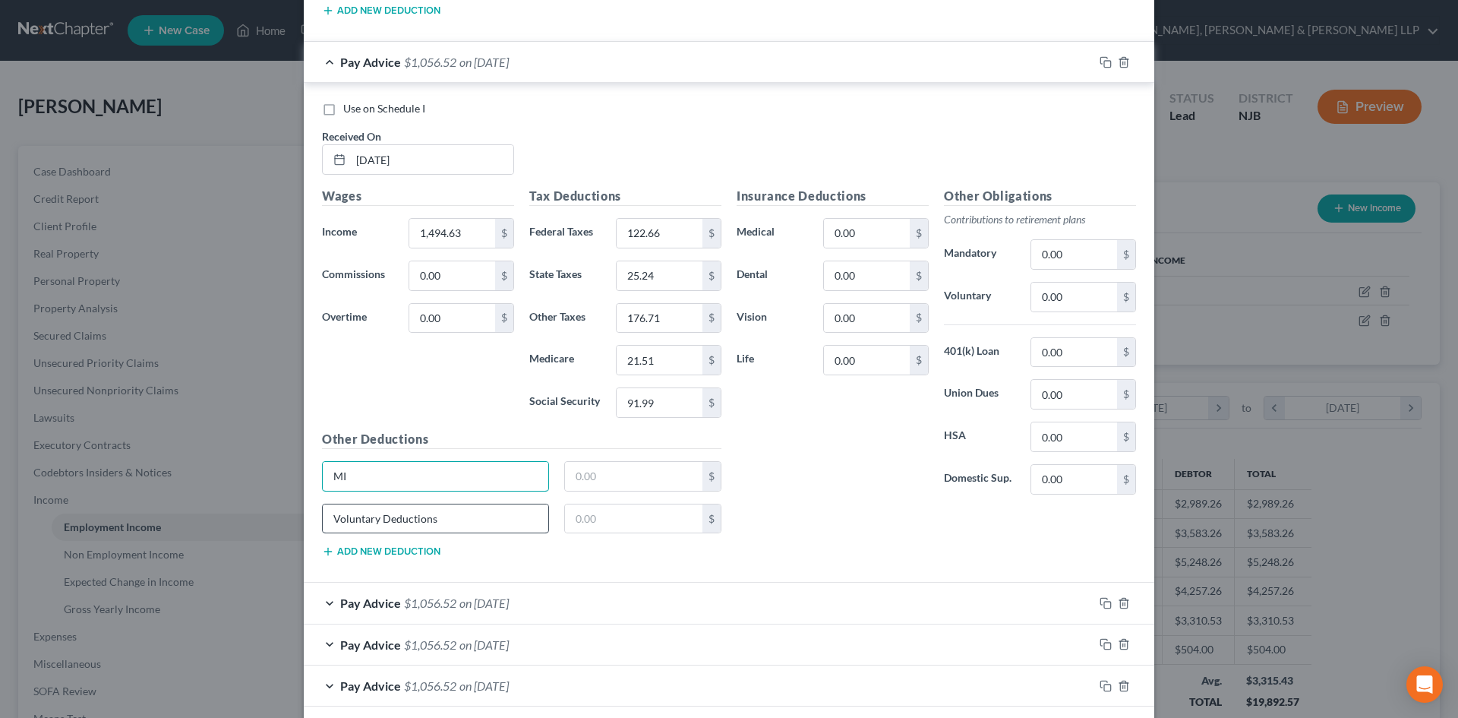
type input "M"
drag, startPoint x: 436, startPoint y: 520, endPoint x: 335, endPoint y: 519, distance: 101.0
click at [335, 519] on input "Voluntary Deduct" at bounding box center [436, 518] width 226 height 29
type input "V"
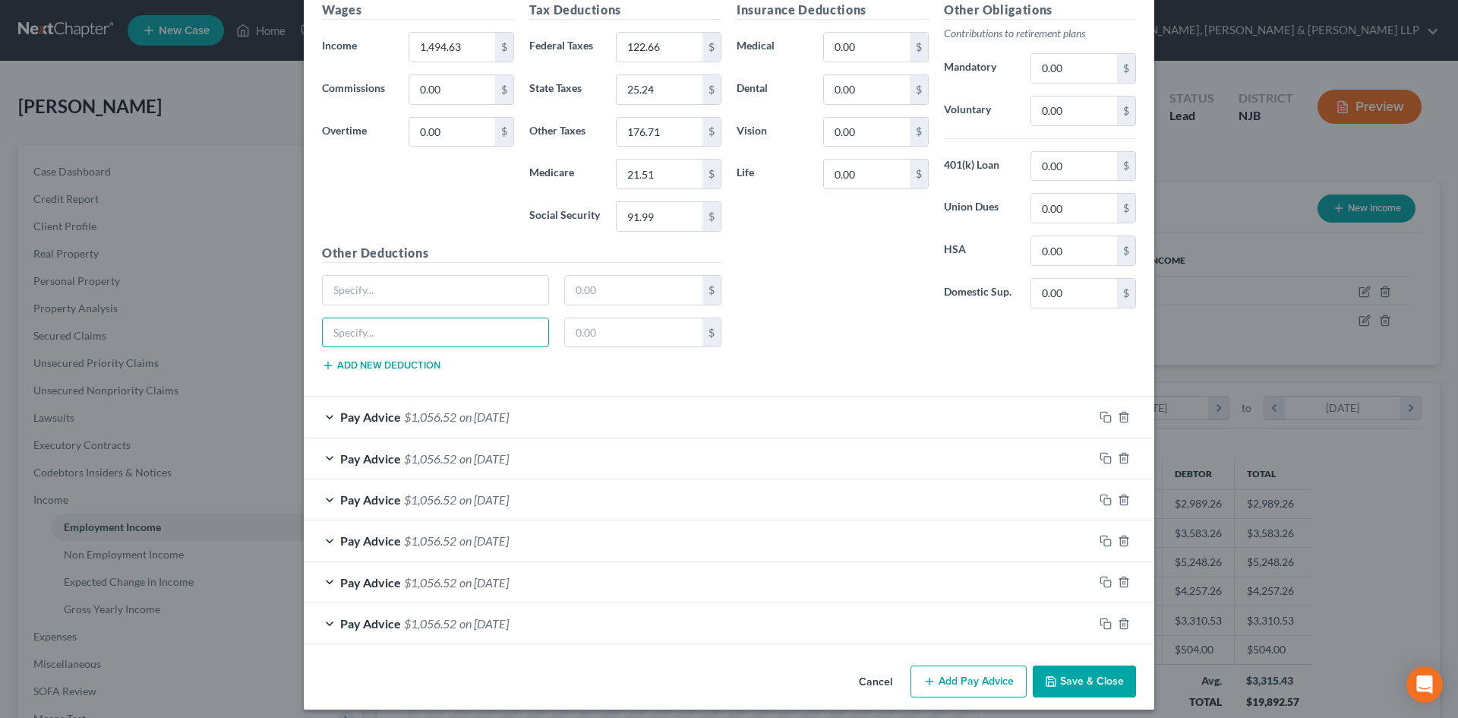
scroll to position [3875, 0]
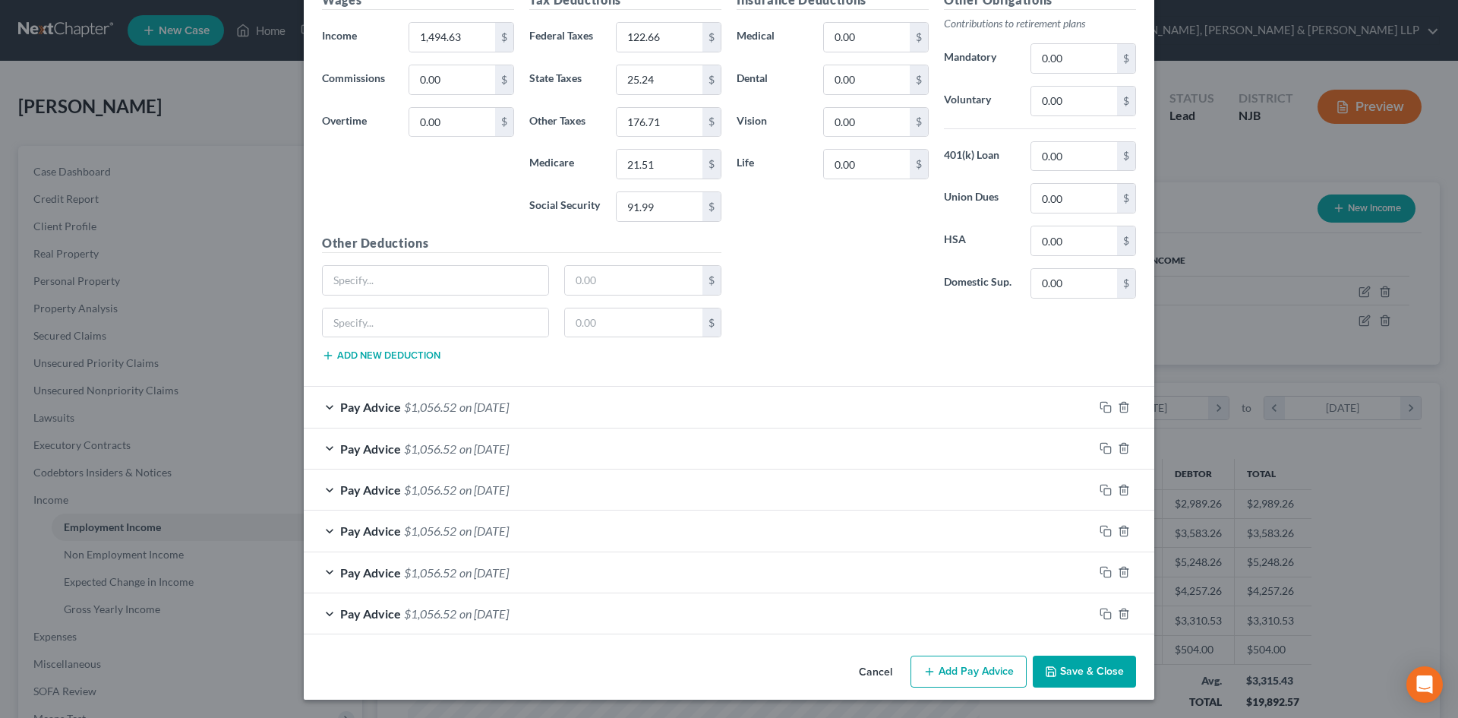
click at [504, 424] on div "Pay Advice $1,056.52 on [DATE]" at bounding box center [699, 406] width 790 height 40
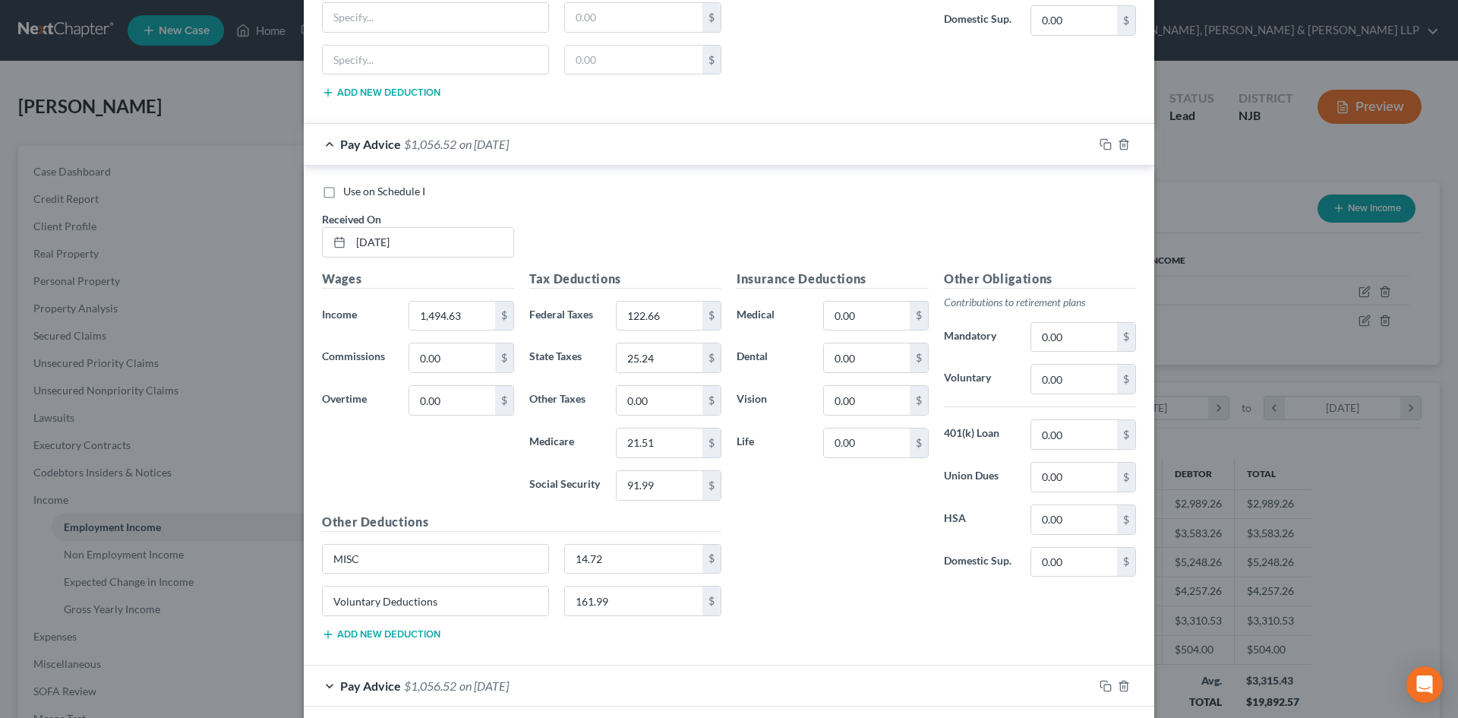
scroll to position [4179, 0]
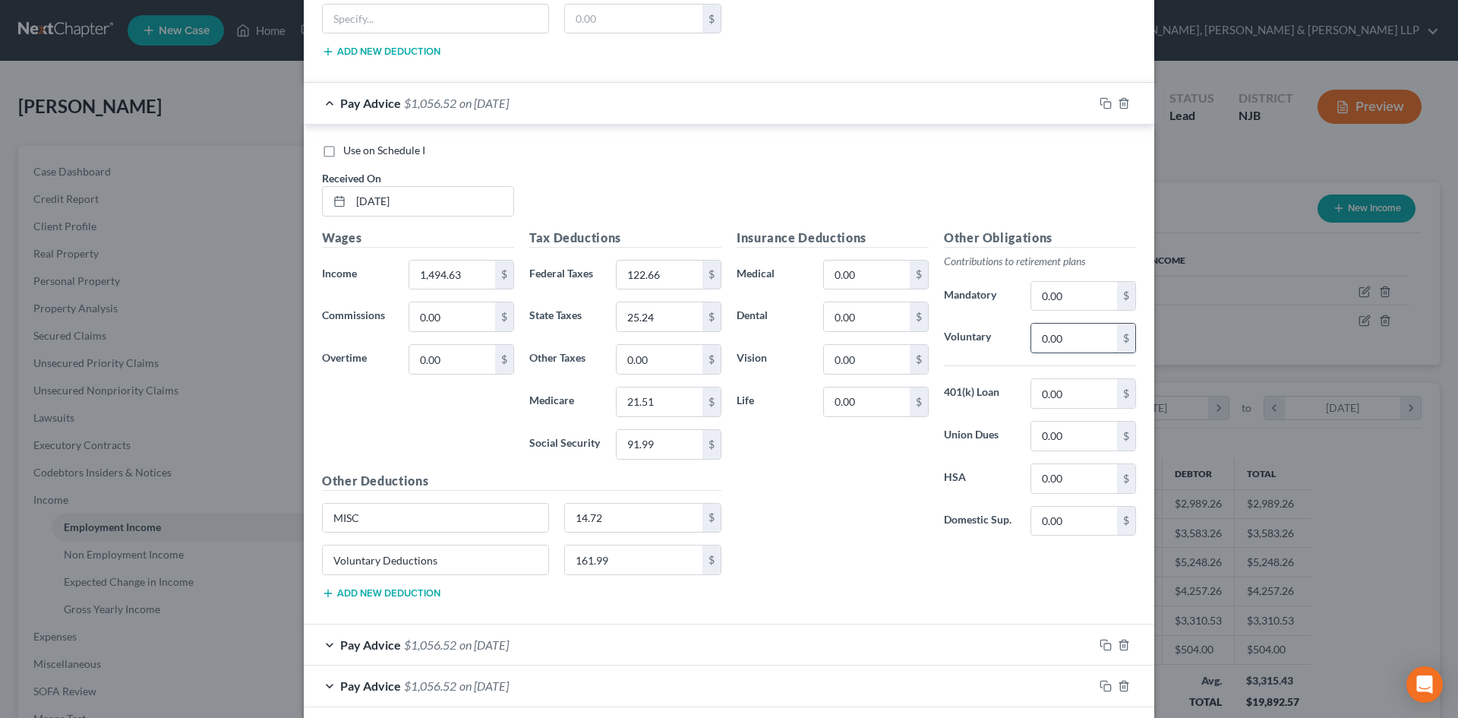
click at [1074, 340] on input "0.00" at bounding box center [1074, 337] width 86 height 29
type input "161.99"
click at [658, 373] on input "0.00" at bounding box center [660, 359] width 86 height 29
type input "14.72"
click at [626, 519] on input "14.72" at bounding box center [634, 517] width 138 height 29
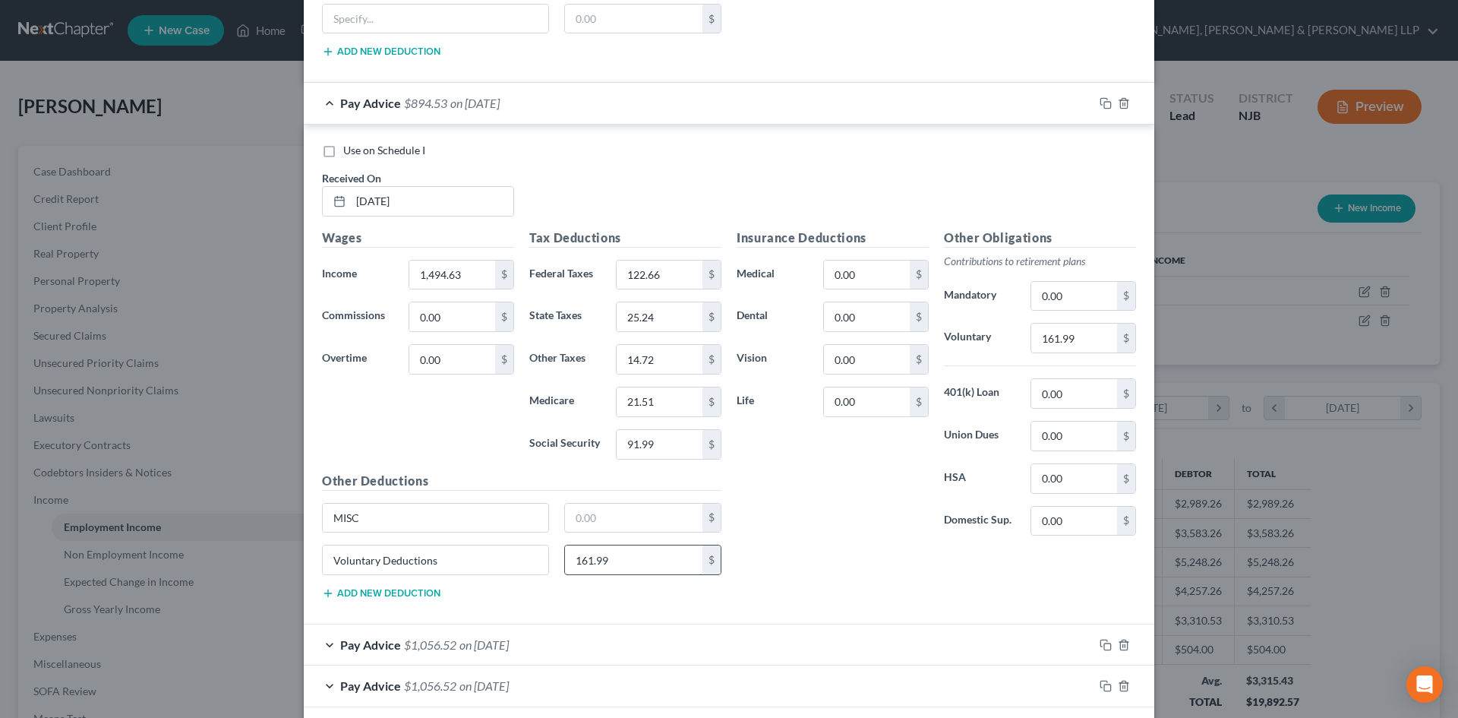
click at [622, 560] on input "161.99" at bounding box center [634, 559] width 138 height 29
click at [399, 517] on input "MISC" at bounding box center [436, 517] width 226 height 29
type input "M"
type input "Vol"
drag, startPoint x: 252, startPoint y: 541, endPoint x: 207, endPoint y: 536, distance: 45.8
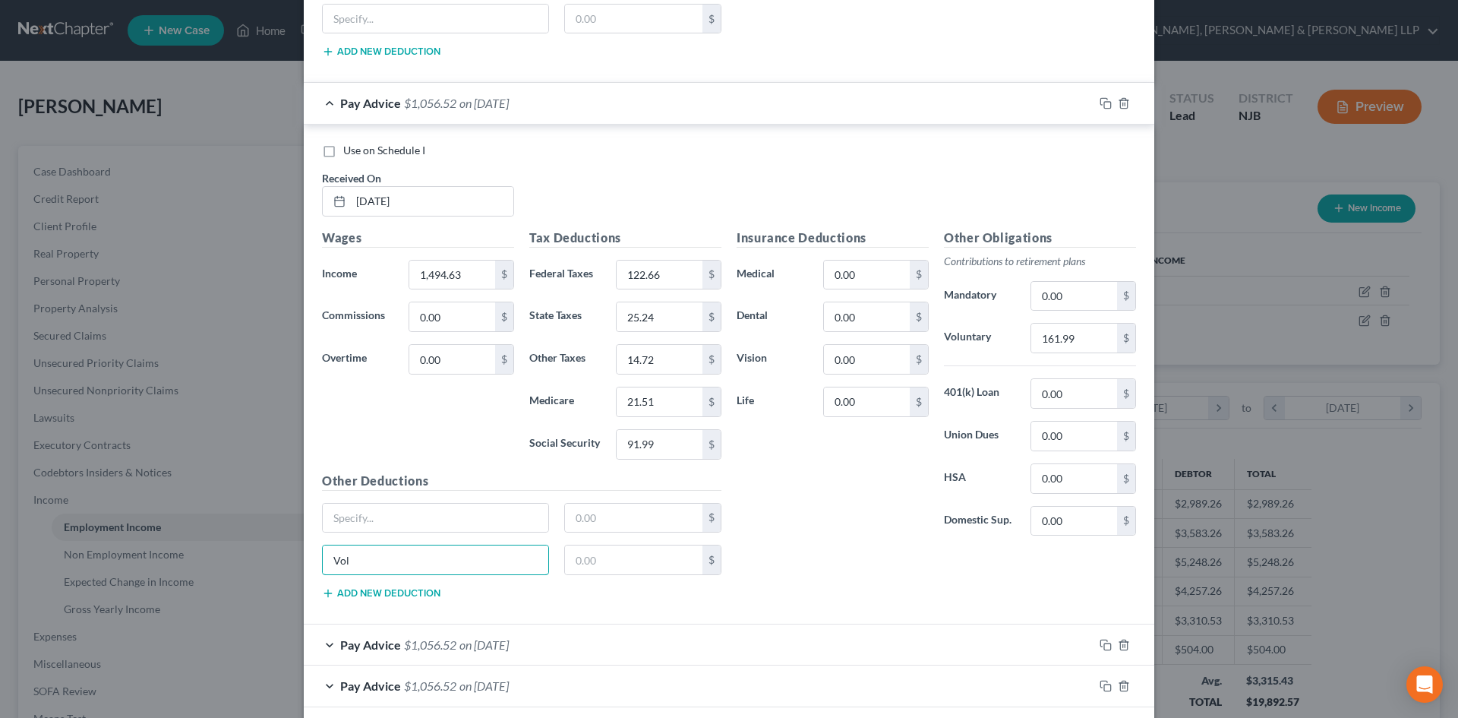
click at [194, 536] on div "Edit Income Source × Employment Type * Select Full or [DEMOGRAPHIC_DATA] Employ…" at bounding box center [729, 359] width 1458 height 718
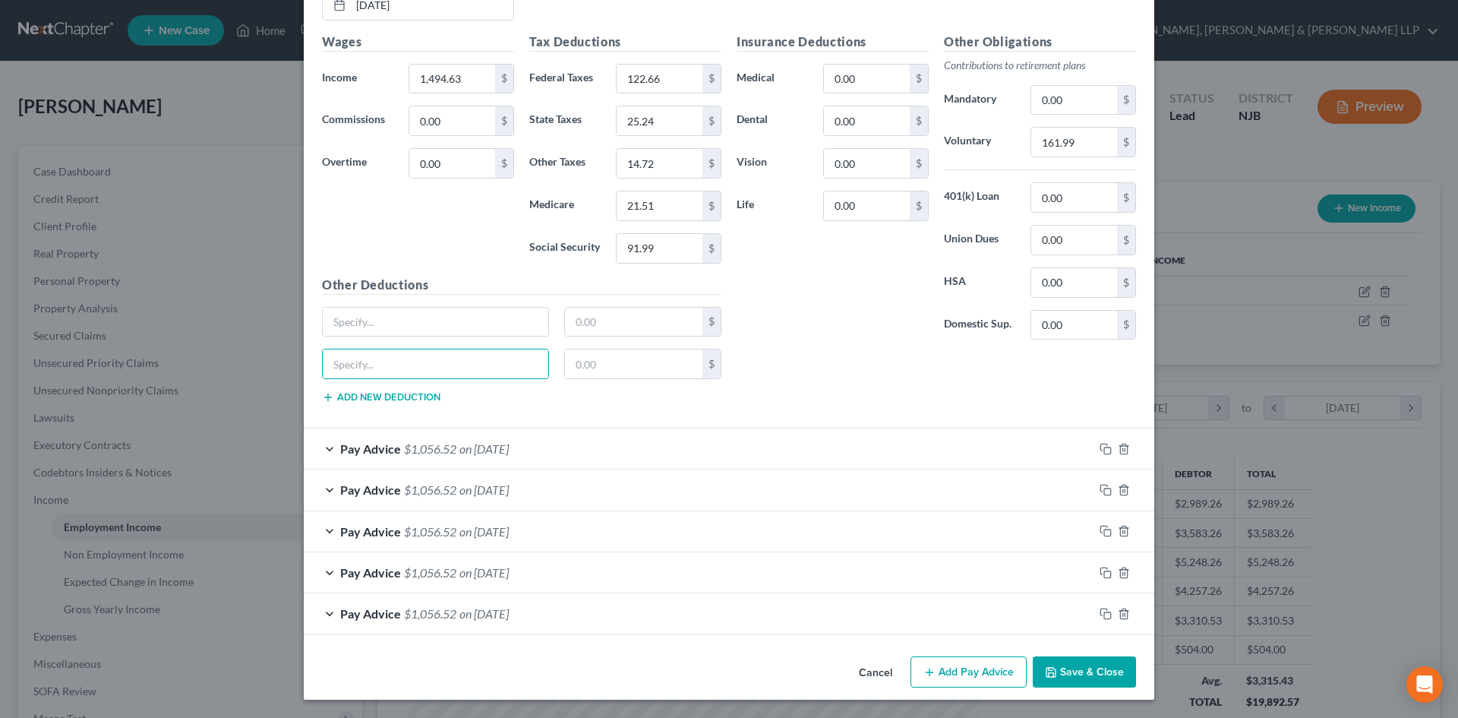
click at [554, 446] on div "Pay Advice $1,056.52 on [DATE]" at bounding box center [699, 448] width 790 height 40
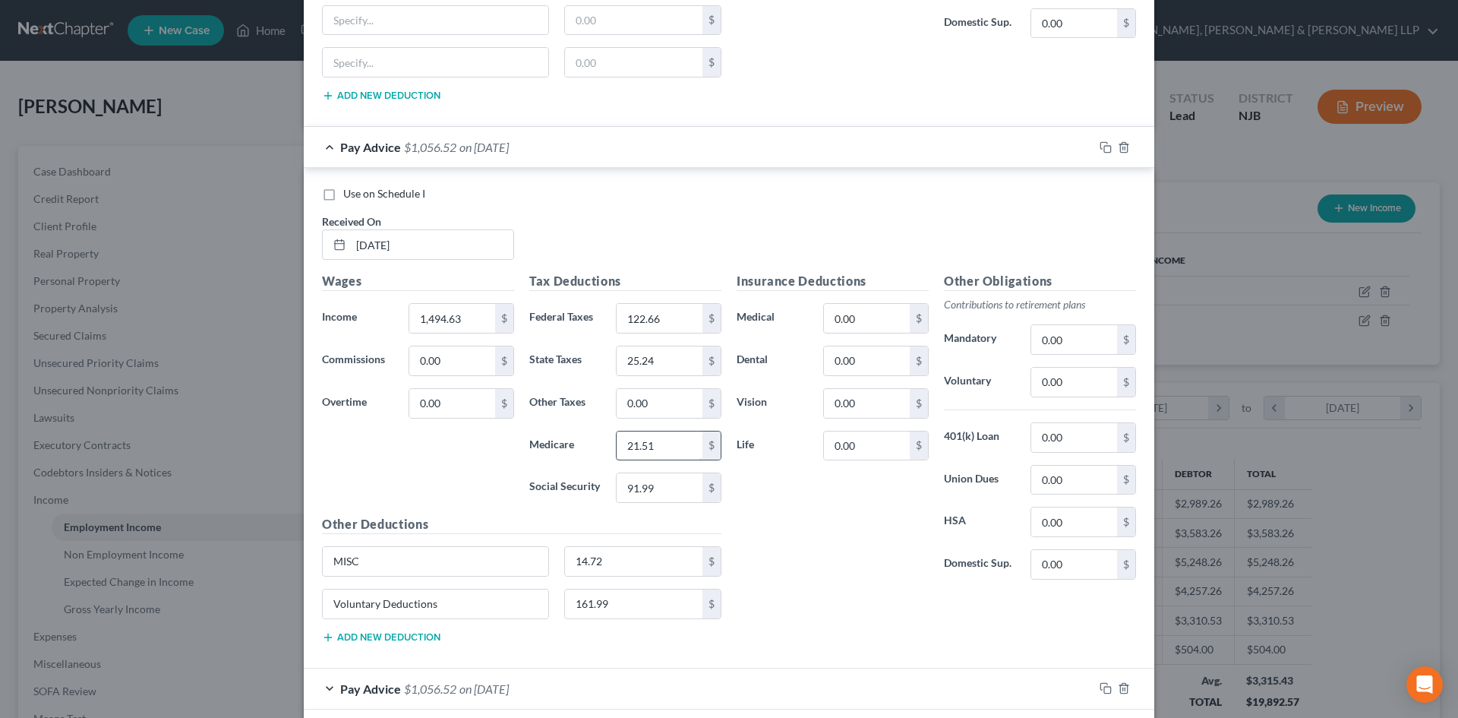
scroll to position [4678, 0]
click at [665, 398] on input "0.00" at bounding box center [660, 400] width 86 height 29
type input "14.72"
click at [1059, 388] on input "0.00" at bounding box center [1074, 379] width 86 height 29
type input "161.99"
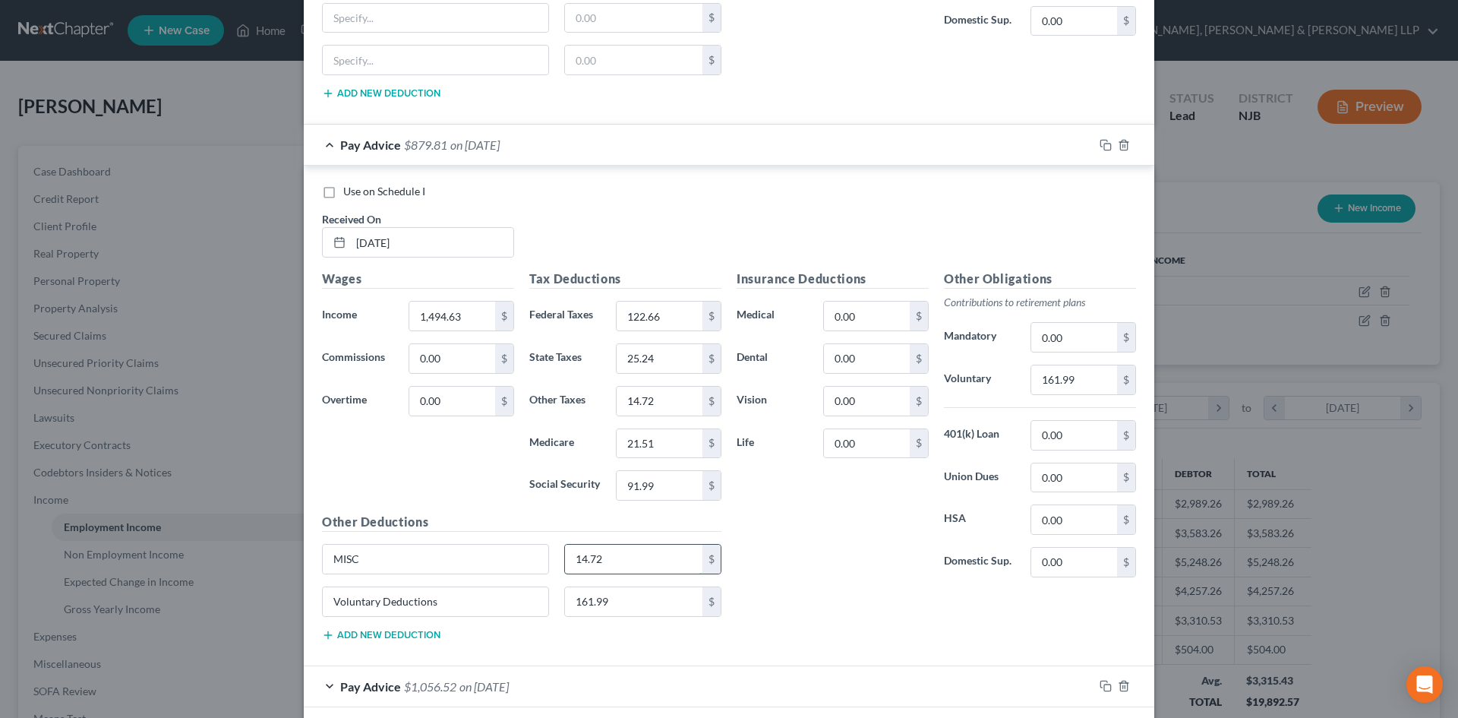
click at [618, 558] on input "14.72" at bounding box center [634, 558] width 138 height 29
click at [613, 603] on input "161.99" at bounding box center [634, 601] width 138 height 29
click at [413, 559] on input "MISC" at bounding box center [436, 558] width 226 height 29
type input "M"
type input "Voluntary Deduc"
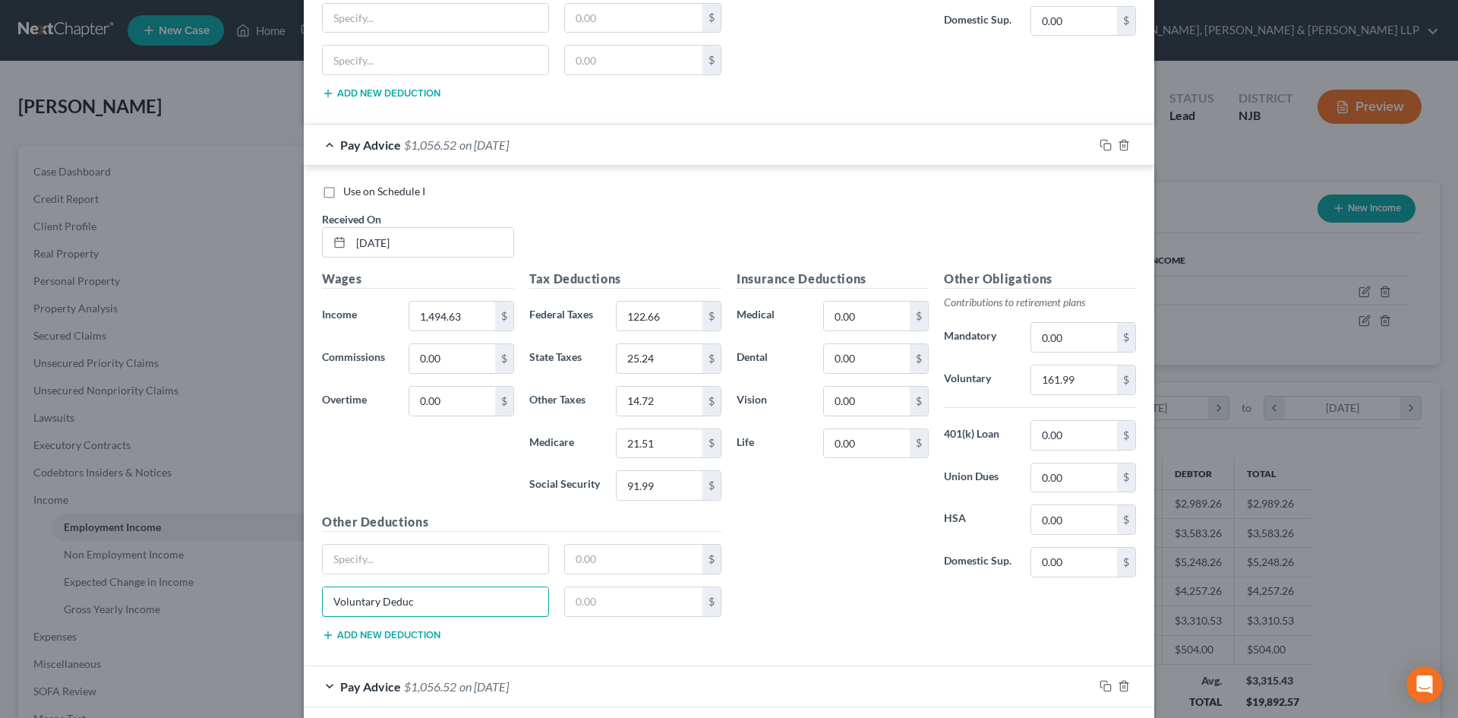
drag, startPoint x: 418, startPoint y: 603, endPoint x: 258, endPoint y: 596, distance: 159.6
click at [258, 596] on div "Edit Income Source × Employment Type * Select Full or [DEMOGRAPHIC_DATA] Employ…" at bounding box center [729, 359] width 1458 height 718
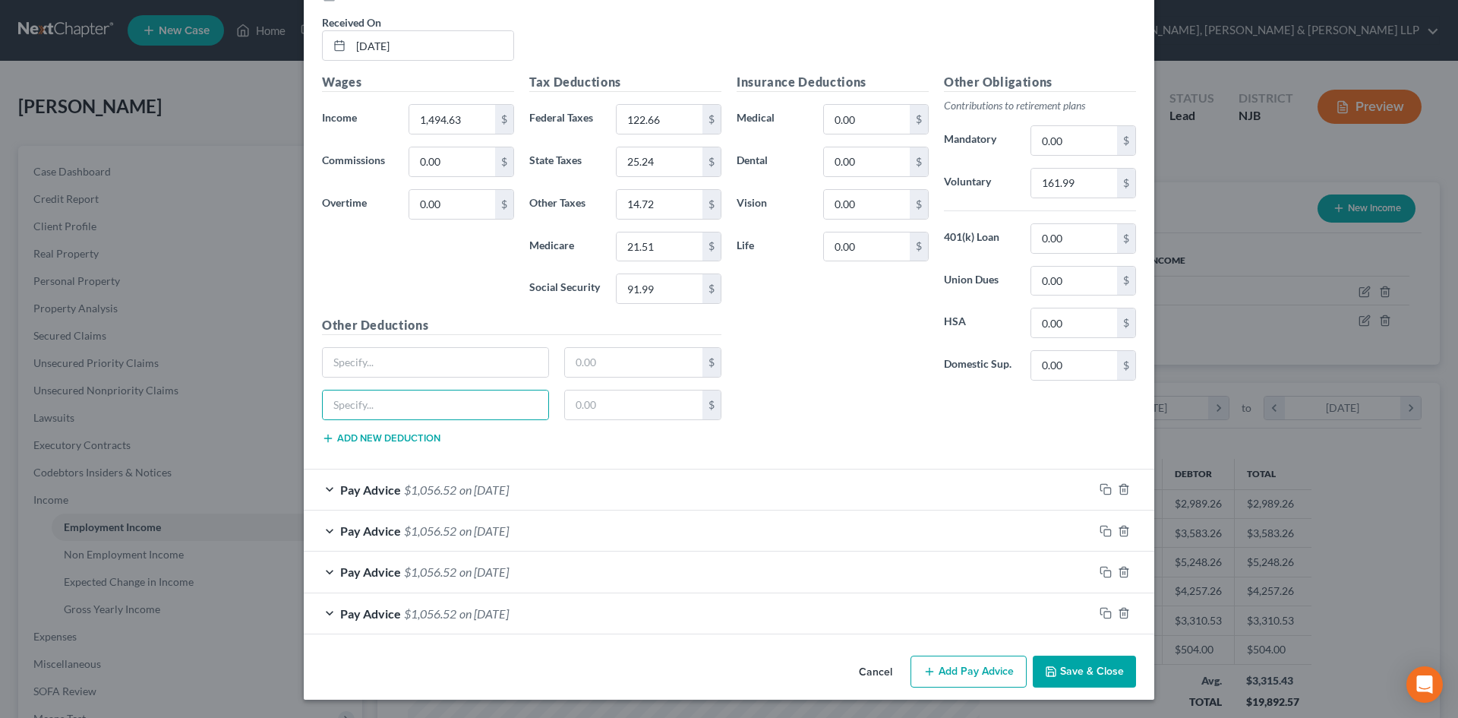
click at [509, 494] on span "on [DATE]" at bounding box center [483, 489] width 49 height 14
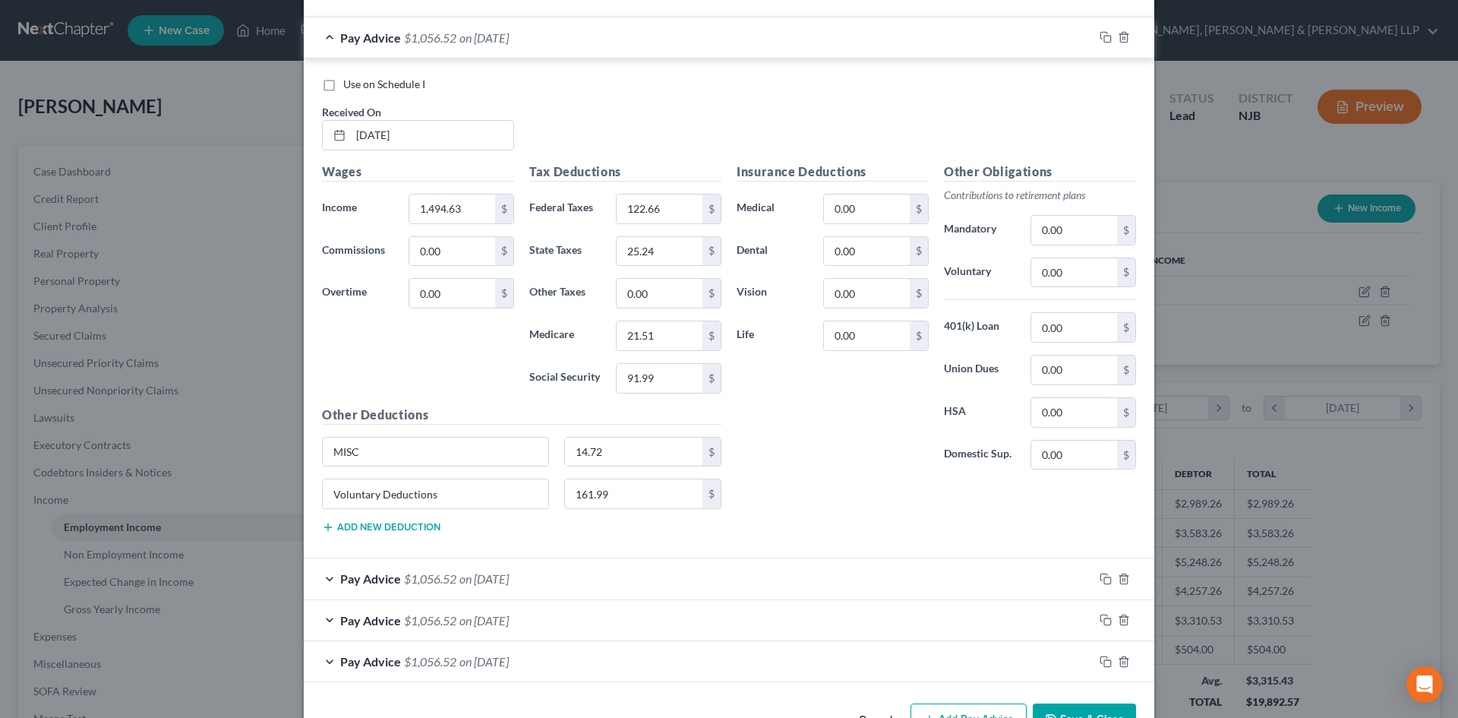
scroll to position [5330, 0]
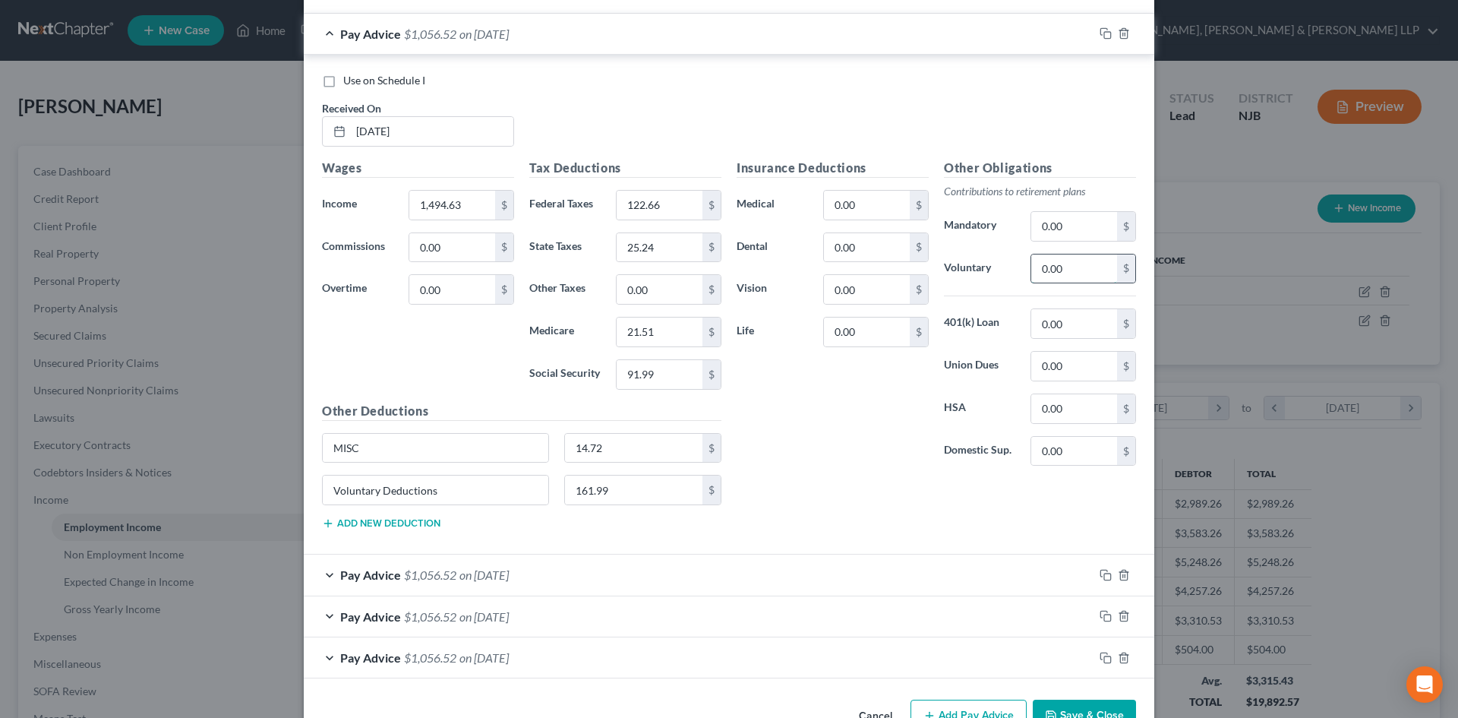
click at [1062, 277] on input "0.00" at bounding box center [1074, 268] width 86 height 29
type input "161.99"
click at [647, 282] on input "0.00" at bounding box center [660, 289] width 86 height 29
type input "14.72"
click at [644, 435] on input "14.72" at bounding box center [634, 448] width 138 height 29
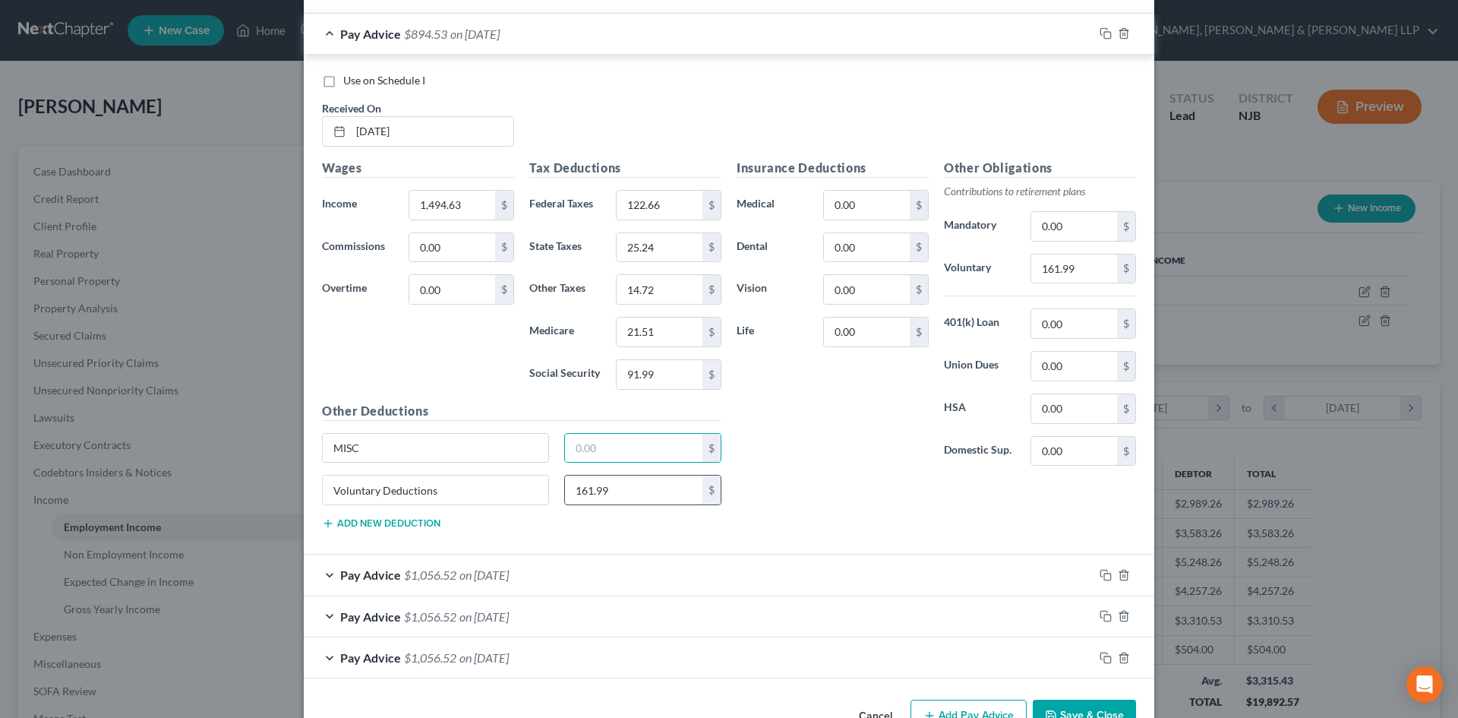
click at [631, 491] on input "161.99" at bounding box center [634, 489] width 138 height 29
drag, startPoint x: 435, startPoint y: 487, endPoint x: 232, endPoint y: 482, distance: 203.6
click at [232, 482] on div "Edit Income Source × Employment Type * Select Full or [DEMOGRAPHIC_DATA] Employ…" at bounding box center [729, 359] width 1458 height 718
drag, startPoint x: 374, startPoint y: 449, endPoint x: 323, endPoint y: 458, distance: 50.9
click at [267, 446] on div "Edit Income Source × Employment Type * Select Full or [DEMOGRAPHIC_DATA] Employ…" at bounding box center [729, 359] width 1458 height 718
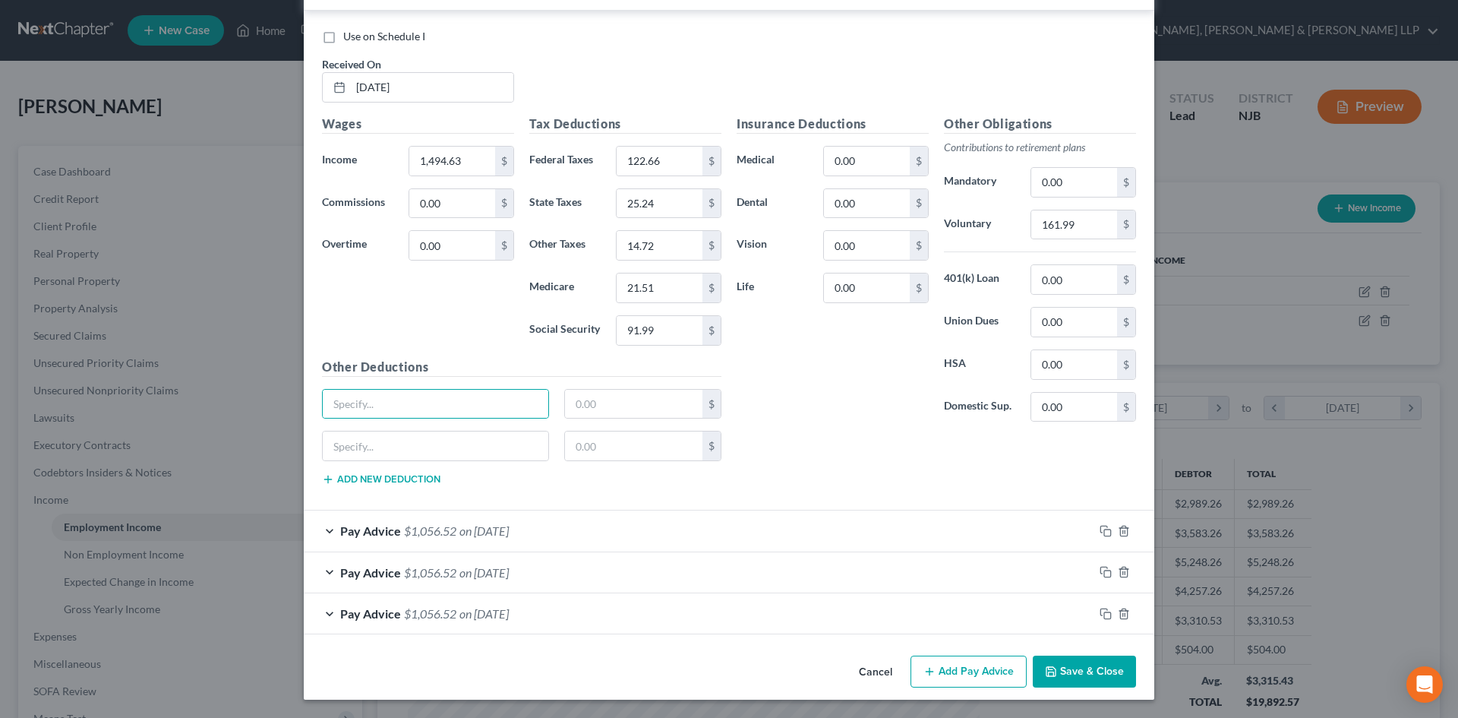
drag, startPoint x: 516, startPoint y: 519, endPoint x: 529, endPoint y: 523, distance: 14.2
click at [516, 519] on div "Pay Advice $1,056.52 on [DATE]" at bounding box center [699, 530] width 790 height 40
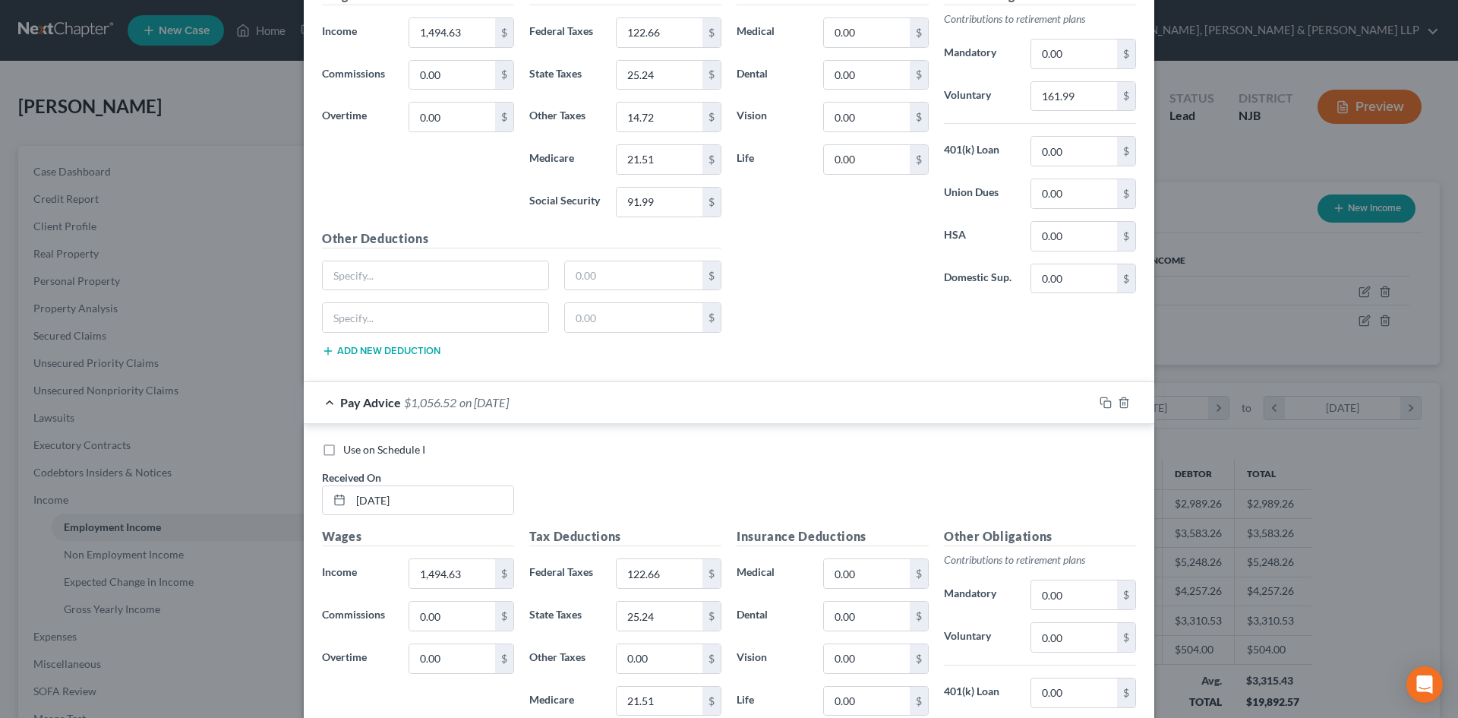
scroll to position [5754, 0]
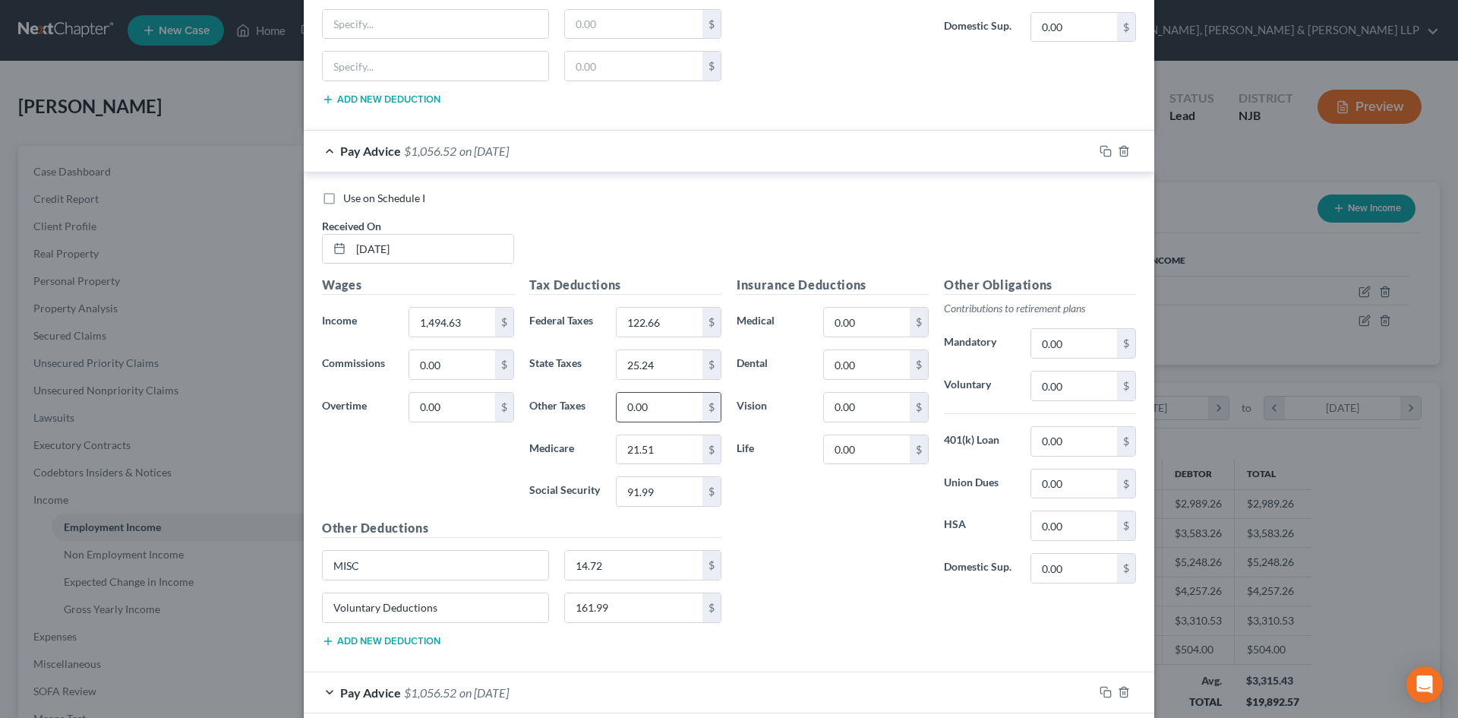
click at [649, 402] on input "0.00" at bounding box center [660, 407] width 86 height 29
type input "14.72"
click at [1078, 393] on input "0.00" at bounding box center [1074, 385] width 86 height 29
type input "161.99"
click at [593, 577] on input "14.72" at bounding box center [634, 565] width 138 height 29
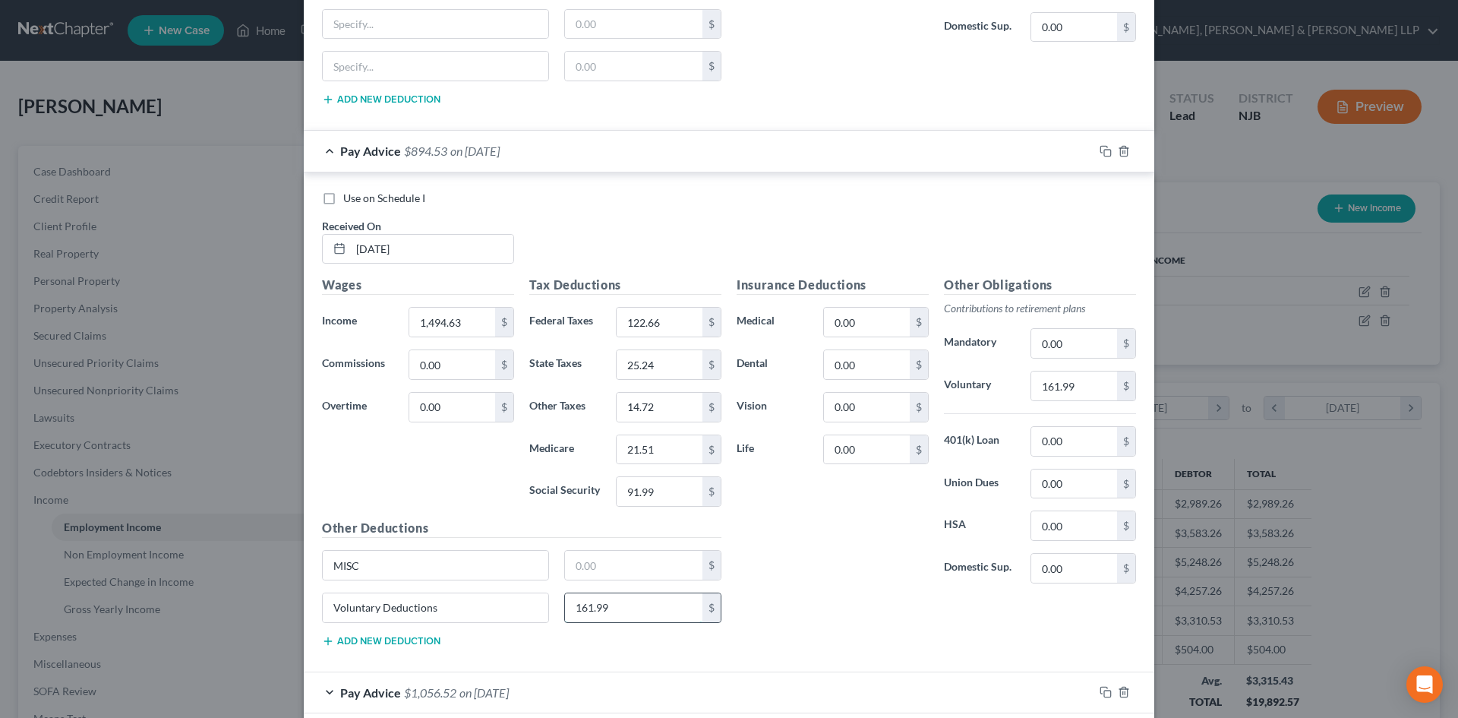
click at [609, 607] on input "161.99" at bounding box center [634, 607] width 138 height 29
drag, startPoint x: 435, startPoint y: 581, endPoint x: 298, endPoint y: 571, distance: 137.8
click at [304, 571] on div "Use on Schedule I Received On * [DATE] Wages Income * 1,494.63 $ Commissions 0.…" at bounding box center [729, 422] width 850 height 500
drag, startPoint x: 435, startPoint y: 608, endPoint x: 208, endPoint y: 595, distance: 227.4
click at [208, 595] on div "Edit Income Source × Employment Type * Select Full or [DEMOGRAPHIC_DATA] Employ…" at bounding box center [729, 359] width 1458 height 718
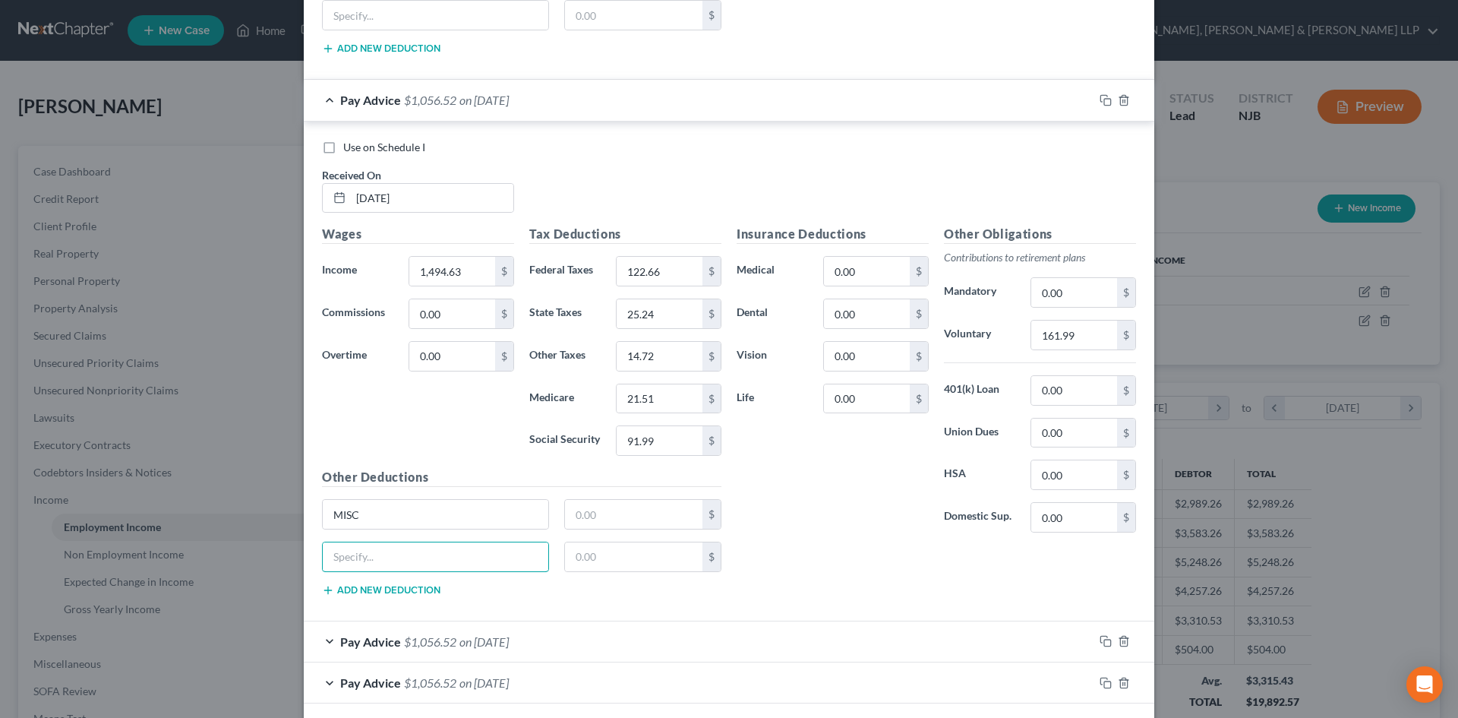
scroll to position [5874, 0]
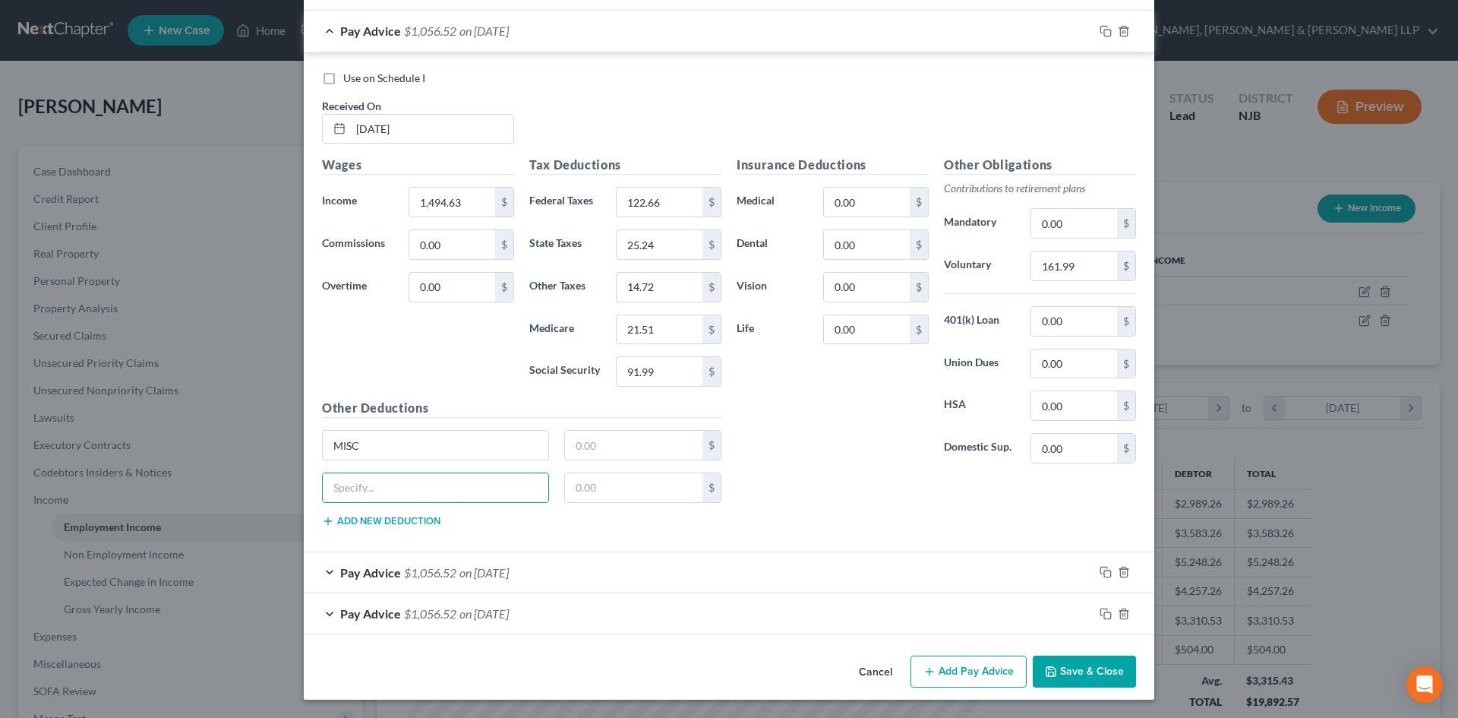
drag, startPoint x: 346, startPoint y: 464, endPoint x: 278, endPoint y: 453, distance: 69.2
click at [273, 453] on div "Edit Income Source × Employment Type * Select Full or [DEMOGRAPHIC_DATA] Employ…" at bounding box center [729, 359] width 1458 height 718
drag, startPoint x: 323, startPoint y: 453, endPoint x: 304, endPoint y: 455, distance: 19.0
click at [286, 451] on div "Edit Income Source × Employment Type * Select Full or [DEMOGRAPHIC_DATA] Employ…" at bounding box center [729, 359] width 1458 height 718
click at [473, 571] on span "on [DATE]" at bounding box center [483, 572] width 49 height 14
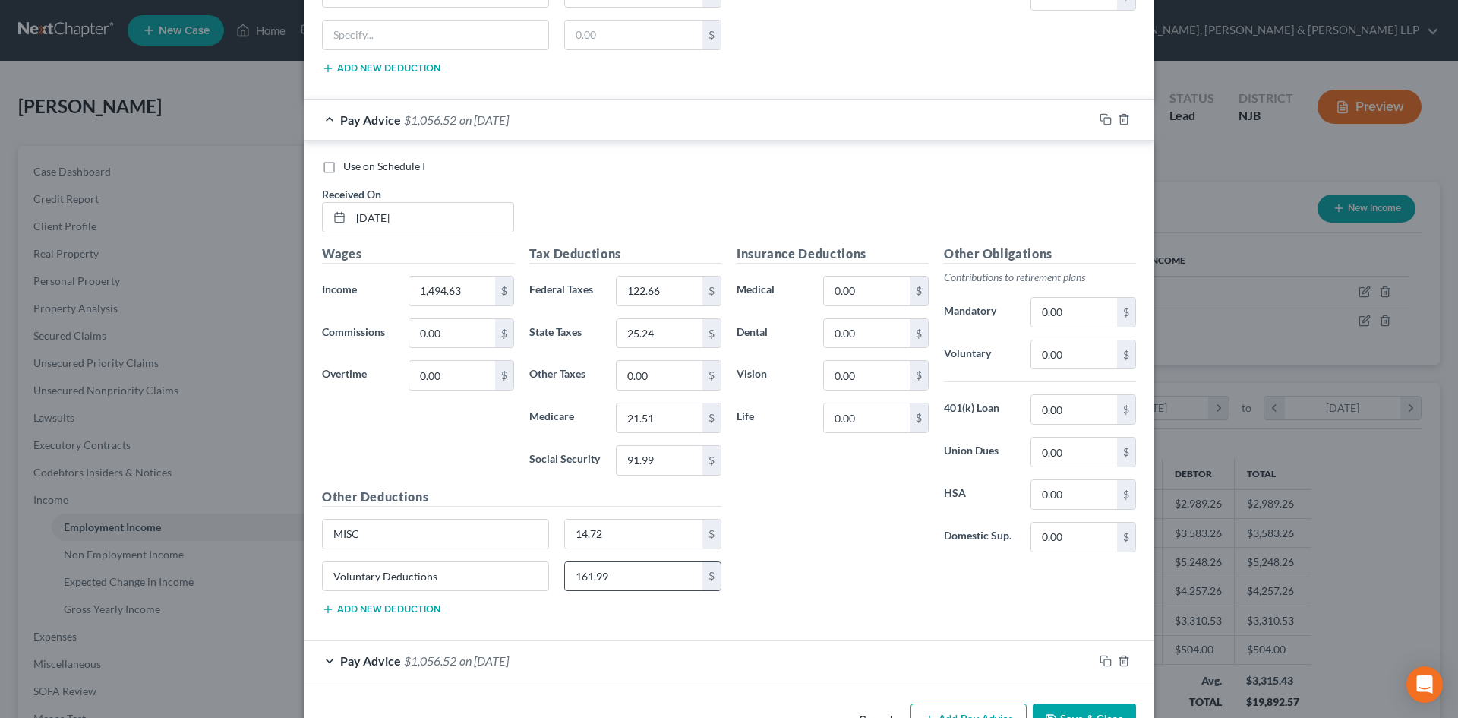
scroll to position [6330, 0]
click at [646, 368] on input "0.00" at bounding box center [660, 372] width 86 height 29
type input "14.72"
click at [1053, 359] on input "0.00" at bounding box center [1074, 351] width 86 height 29
type input "161.99"
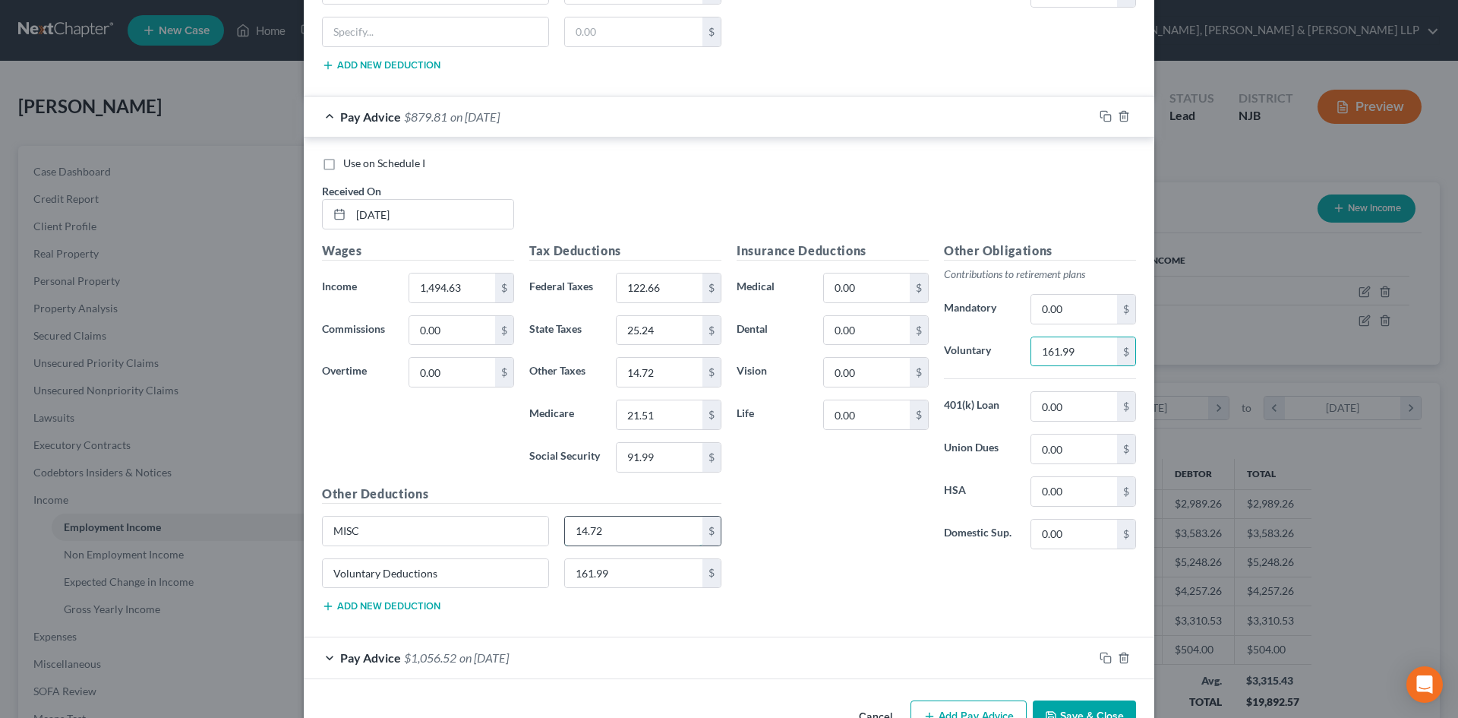
click at [598, 528] on input "14.72" at bounding box center [634, 530] width 138 height 29
click at [610, 576] on input "161.99" at bounding box center [634, 573] width 138 height 29
drag, startPoint x: 367, startPoint y: 538, endPoint x: 319, endPoint y: 545, distance: 48.3
click at [314, 539] on div "MISC" at bounding box center [435, 531] width 242 height 30
drag, startPoint x: 440, startPoint y: 576, endPoint x: 198, endPoint y: 569, distance: 241.6
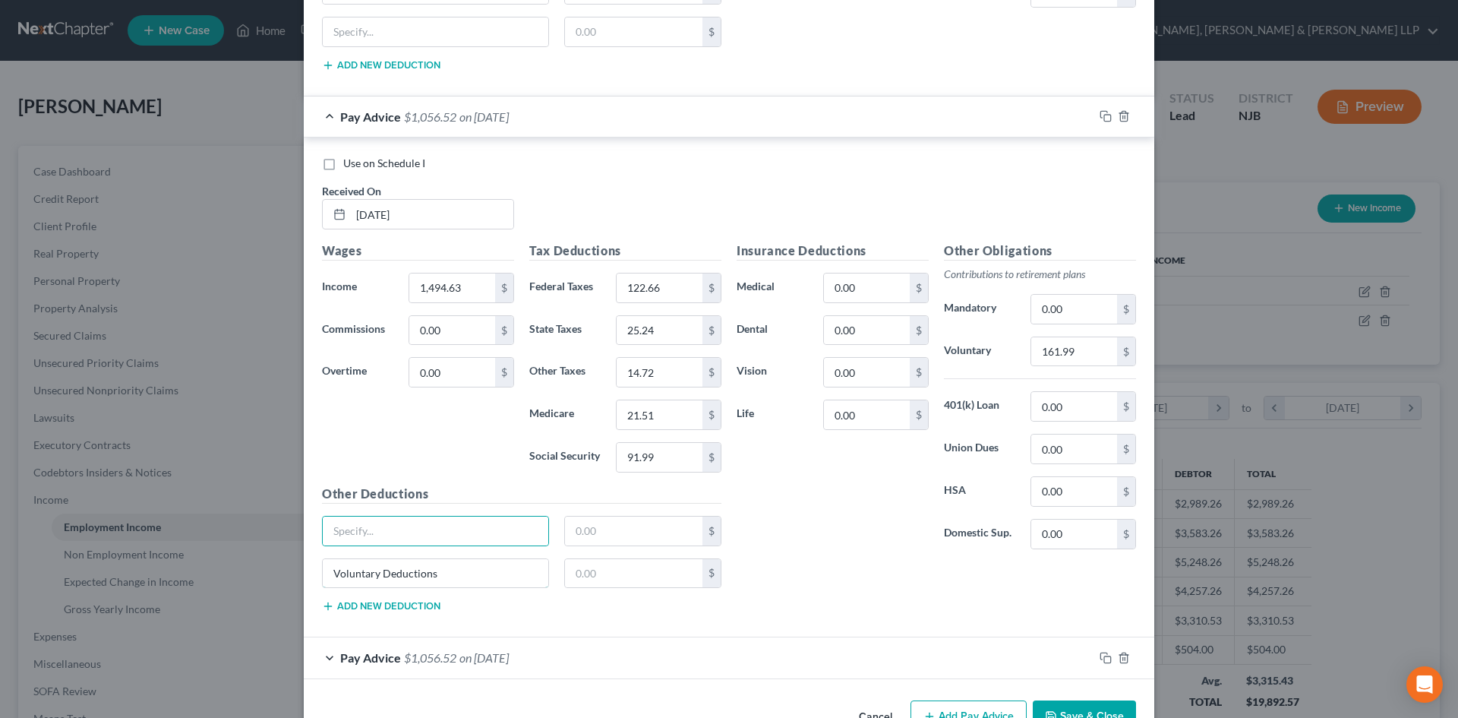
click at [198, 569] on div "Edit Income Source × Employment Type * Select Full or [DEMOGRAPHIC_DATA] Employ…" at bounding box center [729, 359] width 1458 height 718
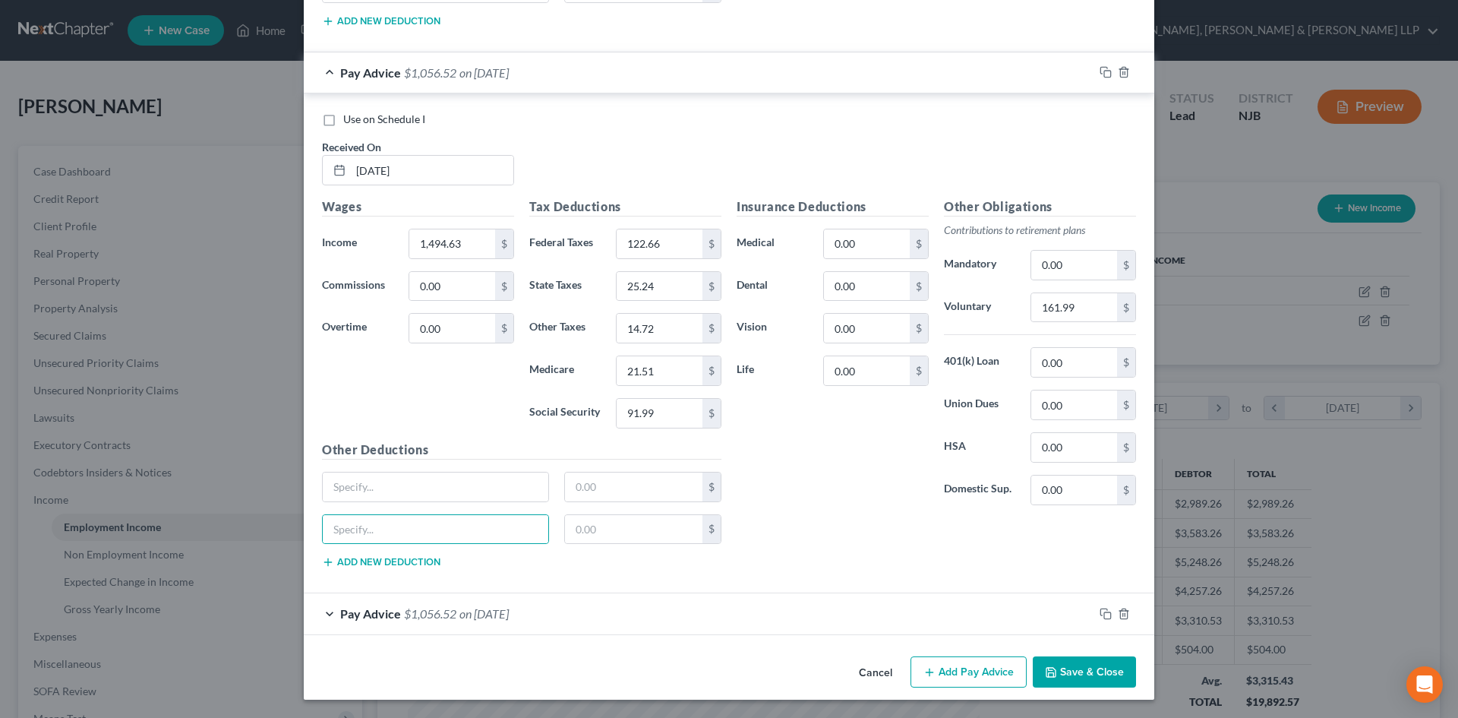
click at [511, 600] on div "Pay Advice $1,056.52 on [DATE]" at bounding box center [699, 613] width 790 height 40
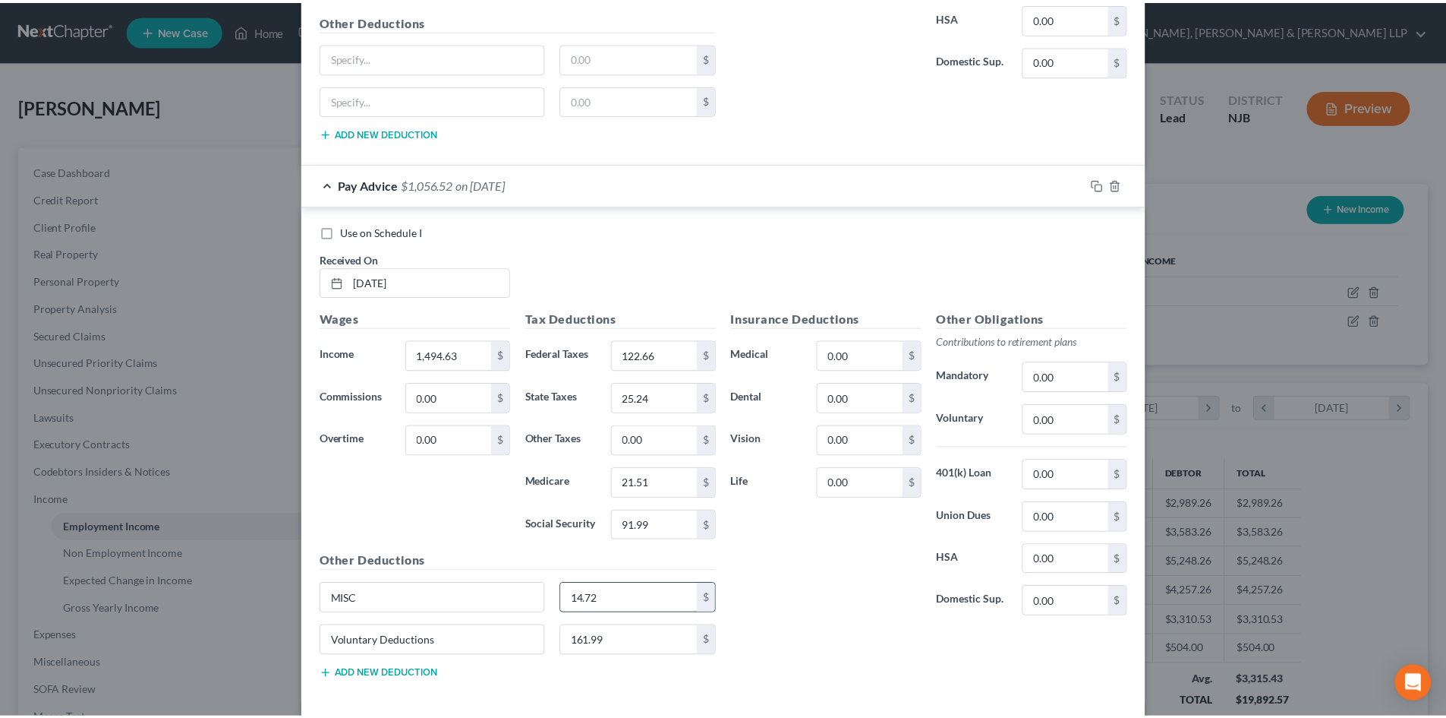
scroll to position [6829, 0]
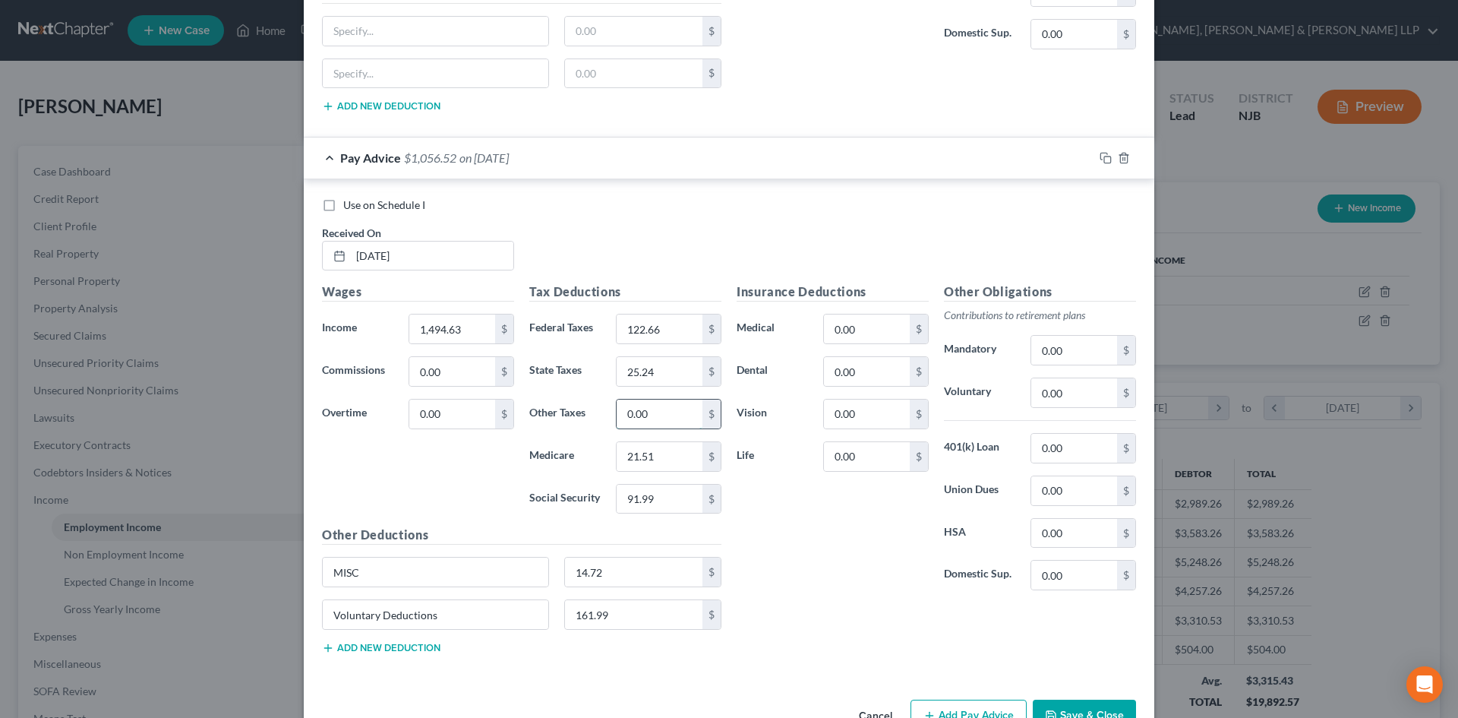
click at [654, 414] on input "0.00" at bounding box center [660, 413] width 86 height 29
type input "14.72"
click at [1056, 396] on input "0.00" at bounding box center [1074, 392] width 86 height 29
type input "161.99"
click at [630, 573] on input "14.72" at bounding box center [634, 571] width 138 height 29
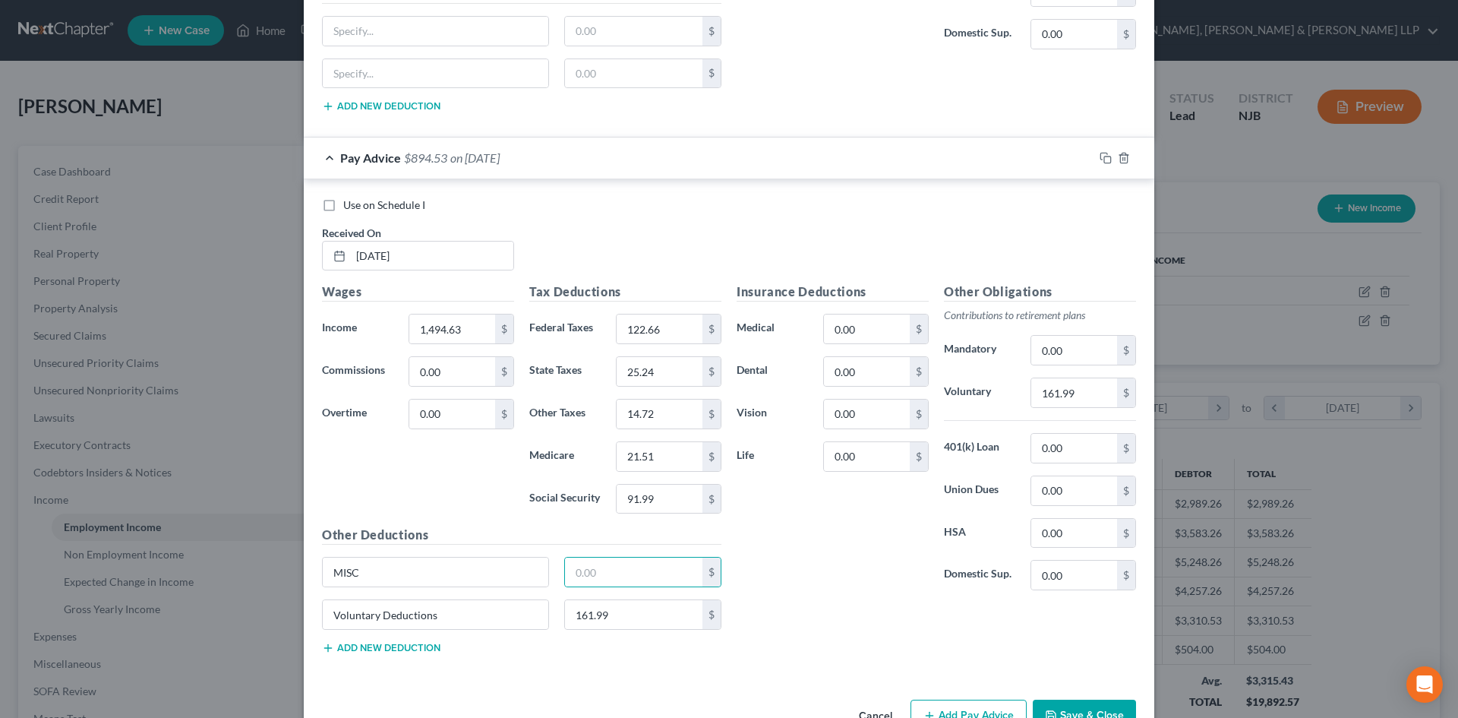
click at [633, 629] on div "Voluntary Deductions 161.99 $" at bounding box center [521, 620] width 415 height 43
click at [629, 617] on input "161.99" at bounding box center [634, 614] width 138 height 29
click at [390, 575] on input "MISC" at bounding box center [436, 571] width 226 height 29
type input "M"
drag, startPoint x: 378, startPoint y: 621, endPoint x: 282, endPoint y: 621, distance: 96.4
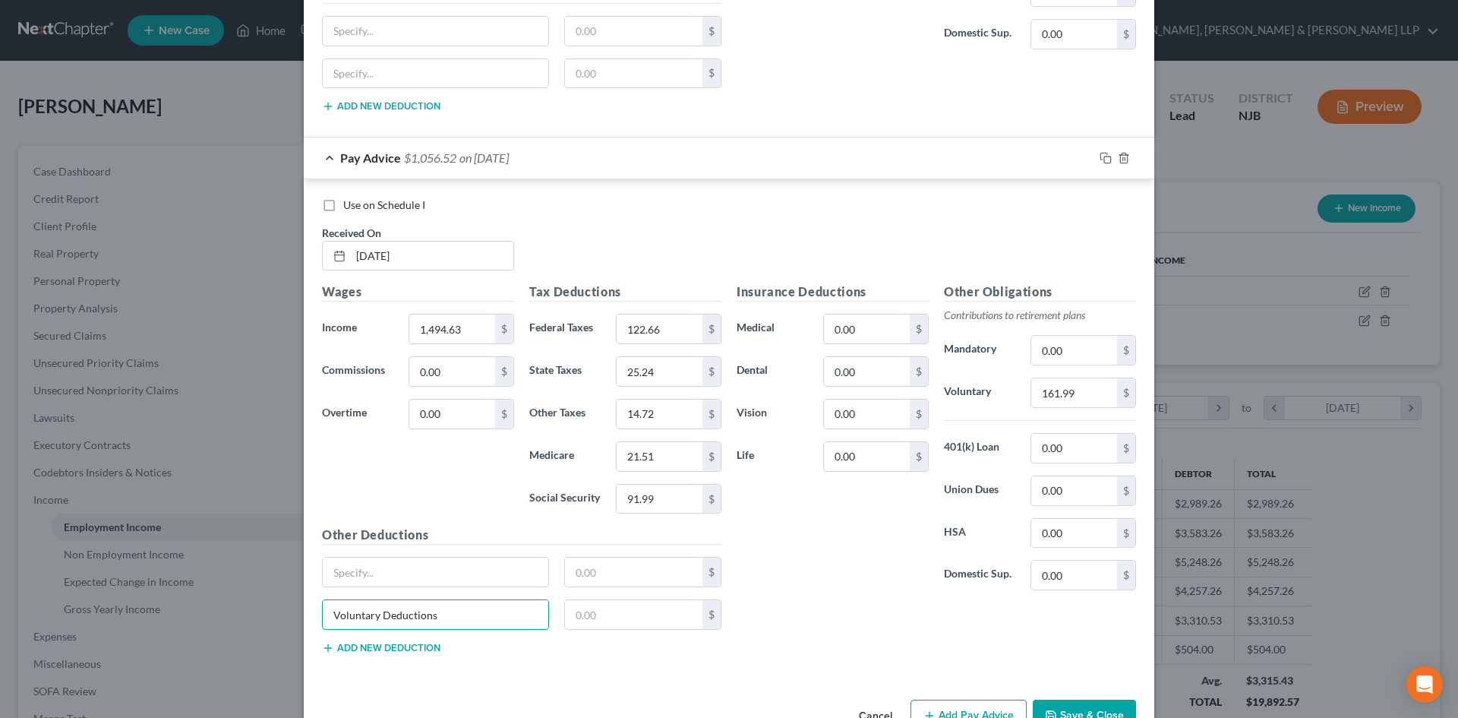
click at [282, 621] on div "Edit Income Source × Employment Type * Select Full or [DEMOGRAPHIC_DATA] Employ…" at bounding box center [729, 359] width 1458 height 718
click at [1067, 703] on button "Save & Close" at bounding box center [1084, 715] width 103 height 32
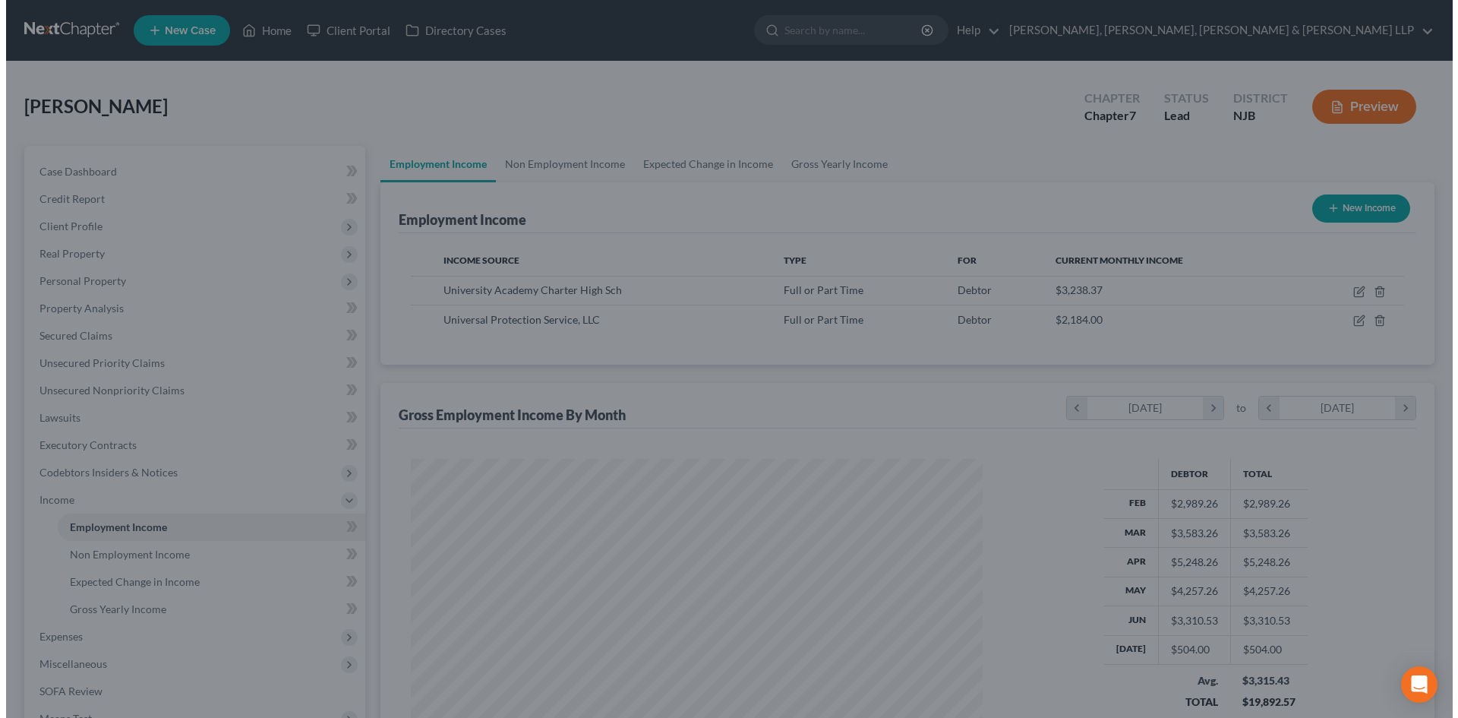
scroll to position [759032, 758718]
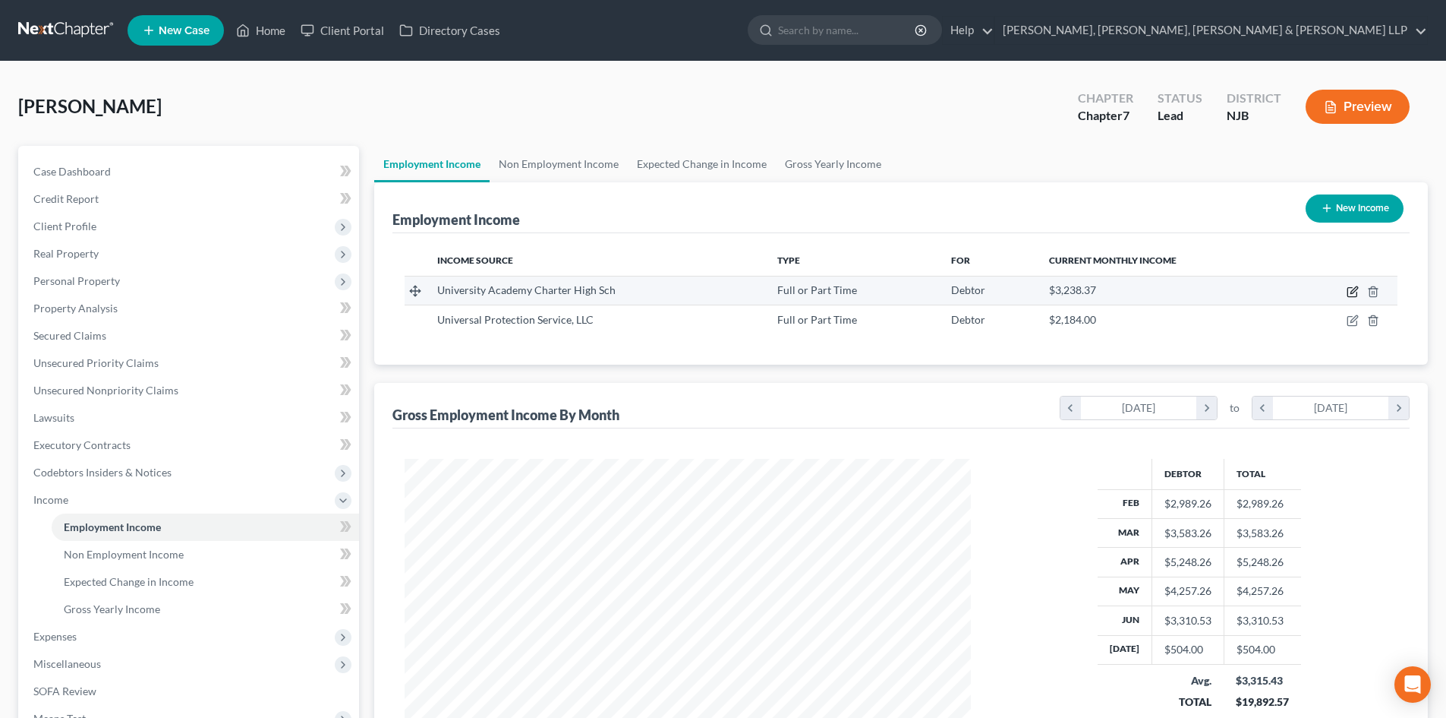
click at [1351, 294] on icon "button" at bounding box center [1353, 292] width 12 height 12
select select "0"
select select "33"
select select "2"
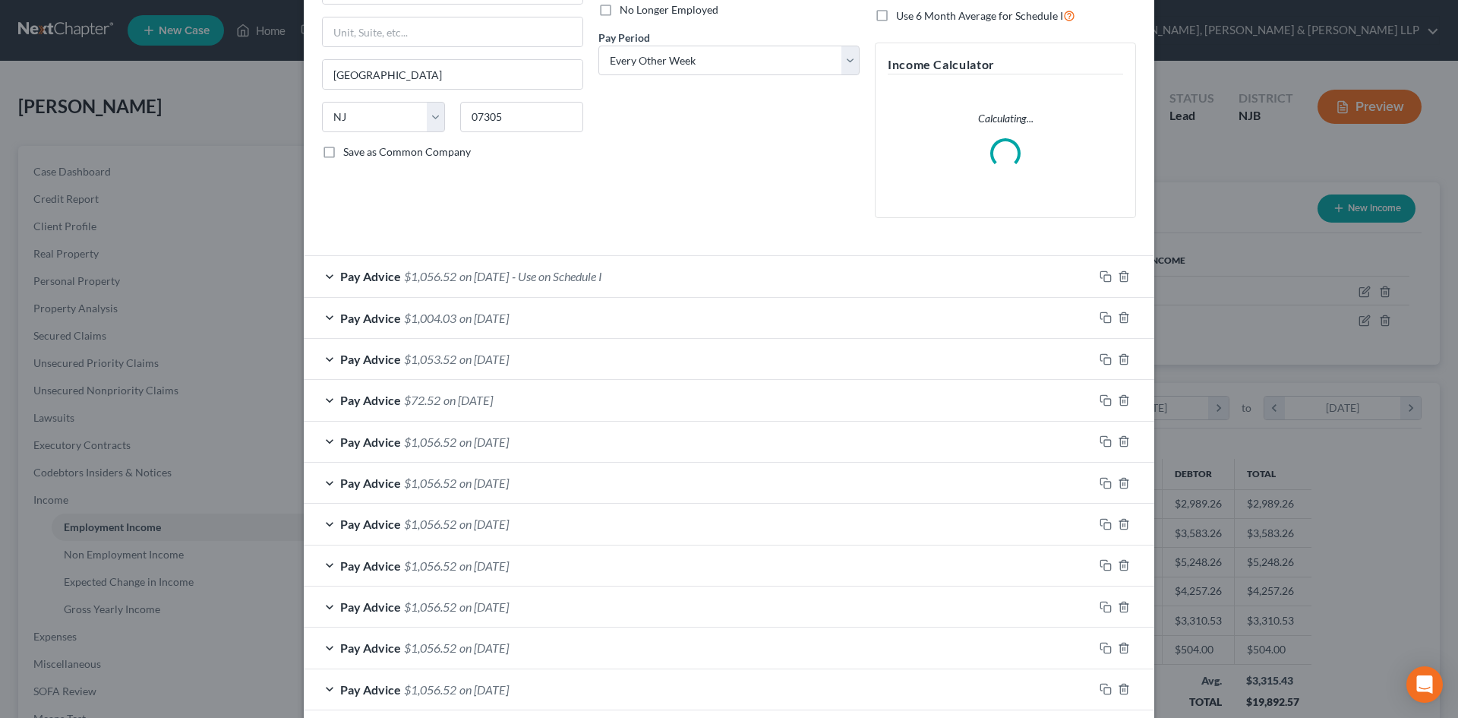
scroll to position [228, 0]
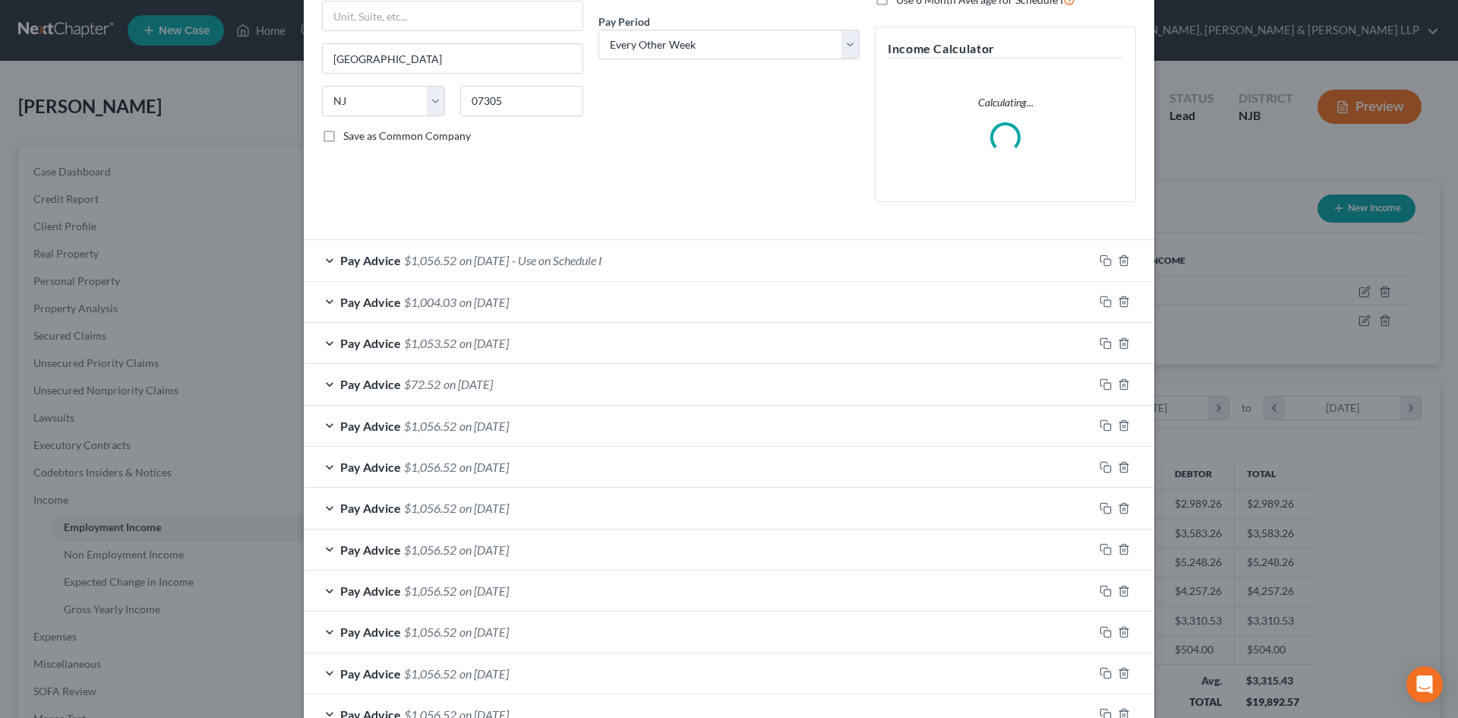
click at [462, 258] on span "on [DATE]" at bounding box center [483, 260] width 49 height 14
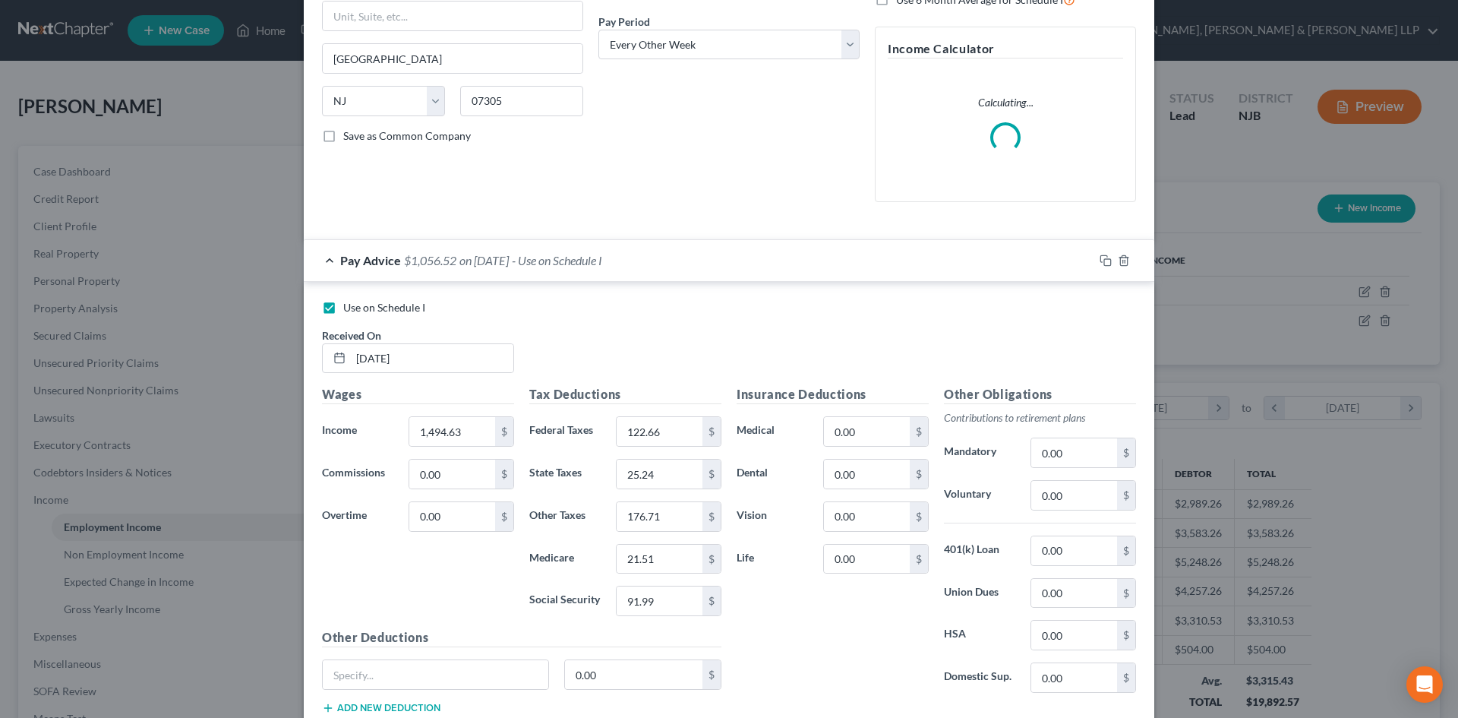
click at [462, 258] on span "on [DATE]" at bounding box center [483, 260] width 49 height 14
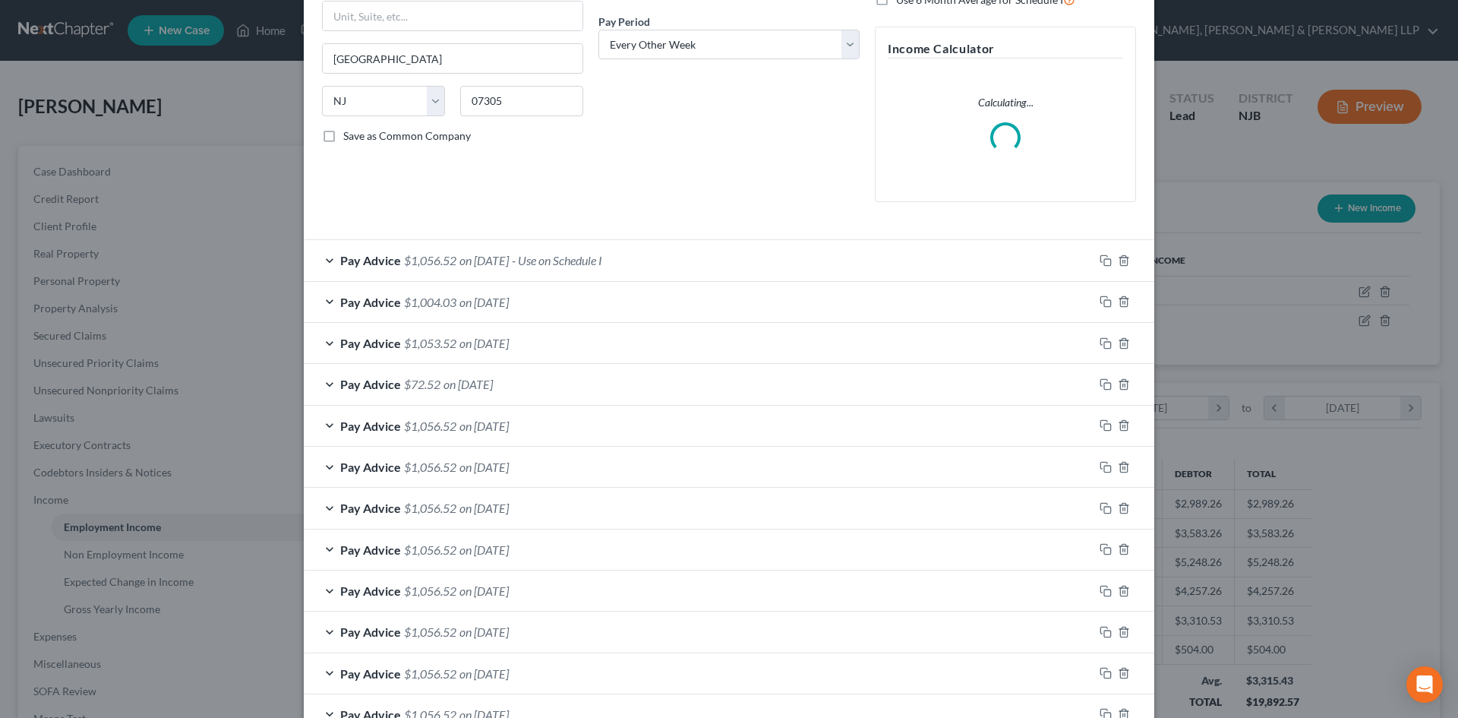
click at [509, 304] on span "on [DATE]" at bounding box center [483, 302] width 49 height 14
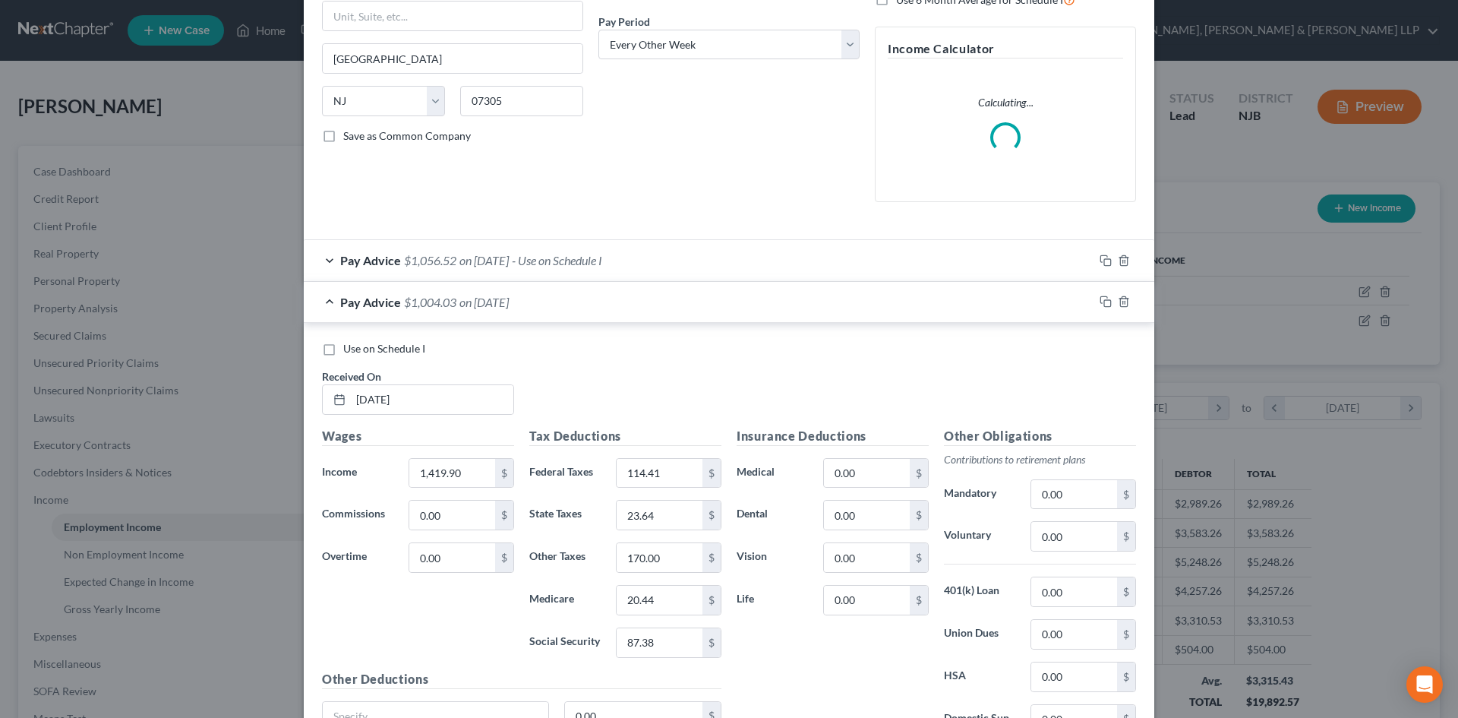
click at [509, 304] on span "on [DATE]" at bounding box center [483, 302] width 49 height 14
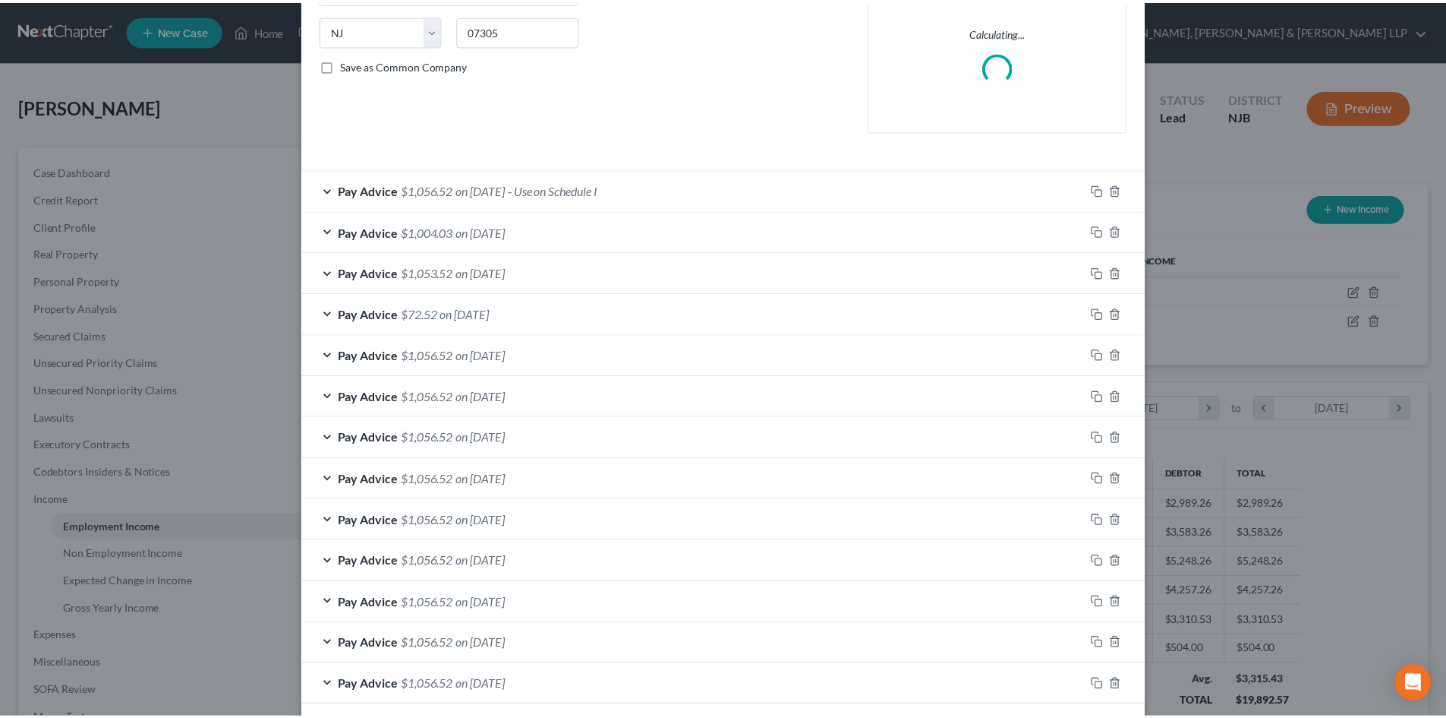
scroll to position [370, 0]
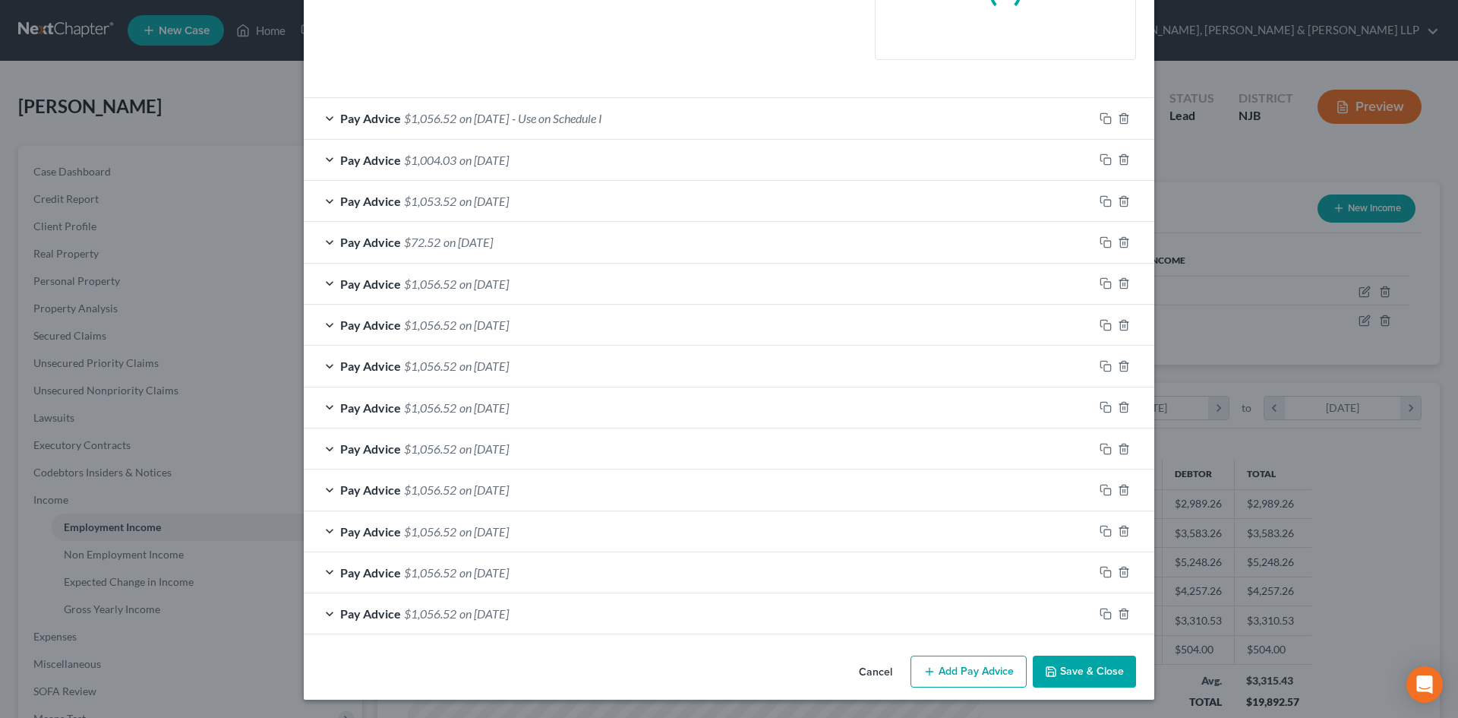
click at [1089, 659] on button "Save & Close" at bounding box center [1084, 671] width 103 height 32
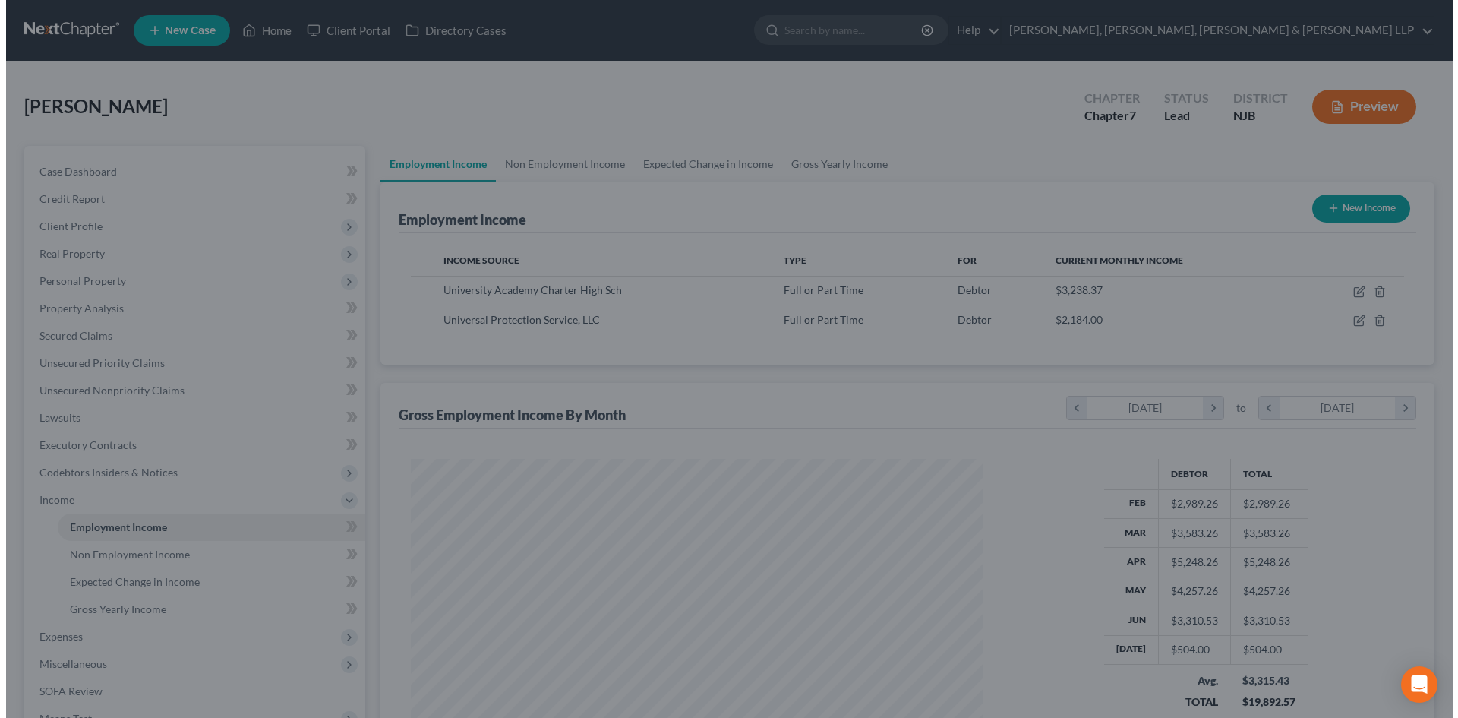
scroll to position [759032, 758718]
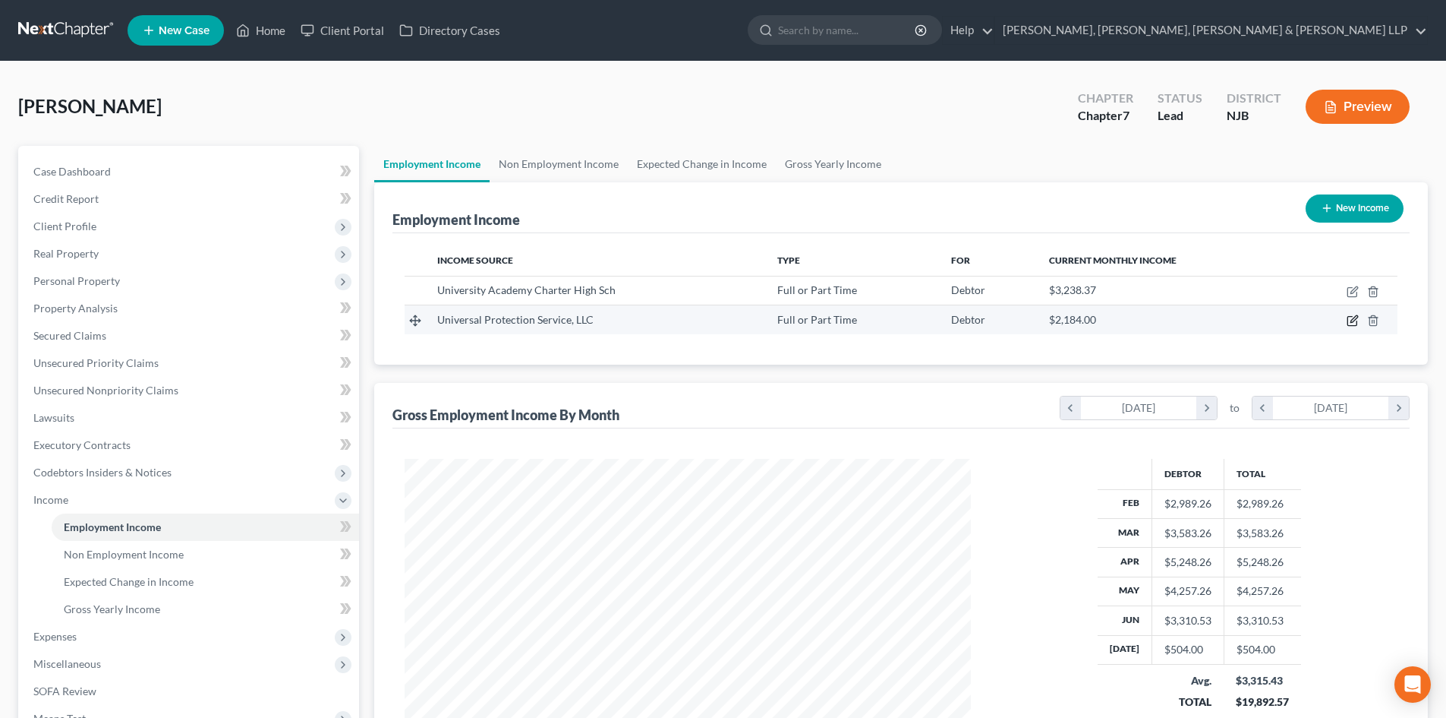
click at [1356, 320] on icon "button" at bounding box center [1354, 319] width 7 height 7
select select "0"
select select "39"
select select "3"
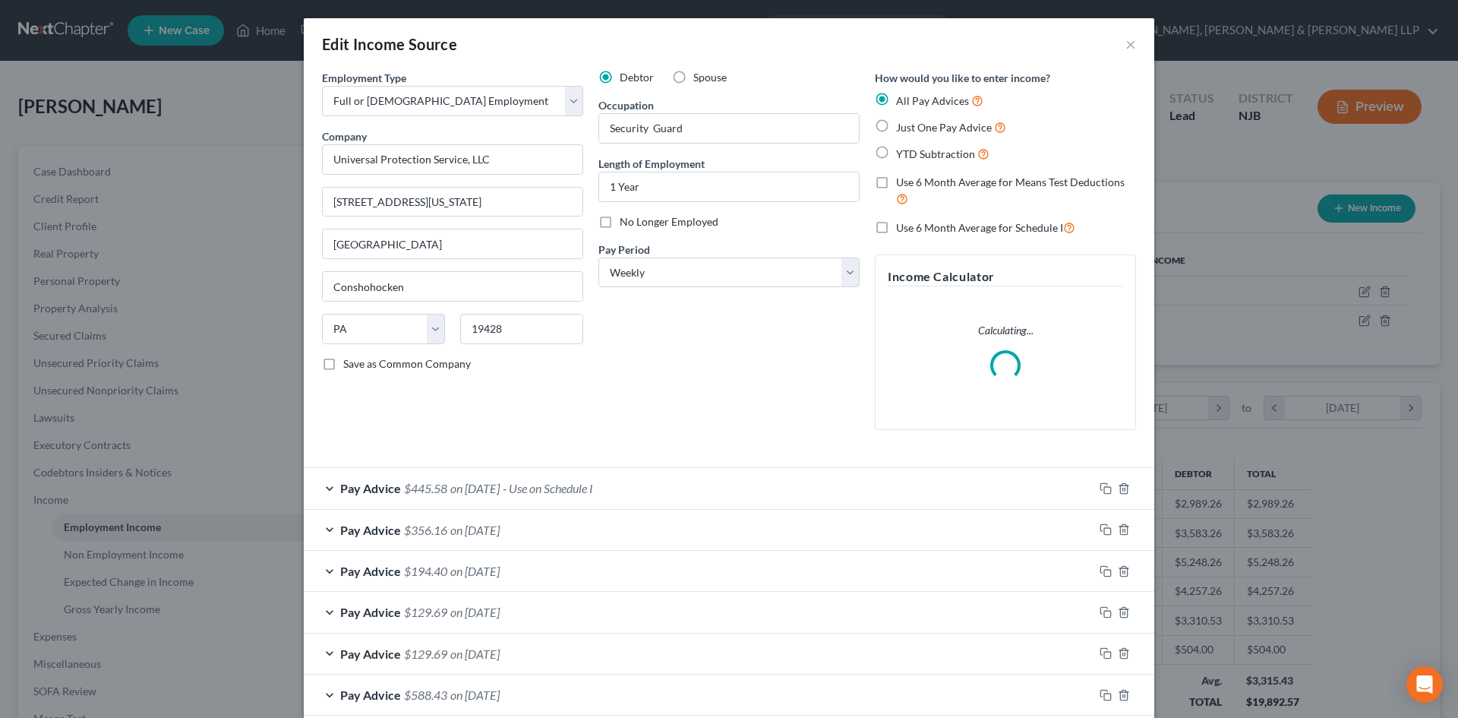
scroll to position [453, 0]
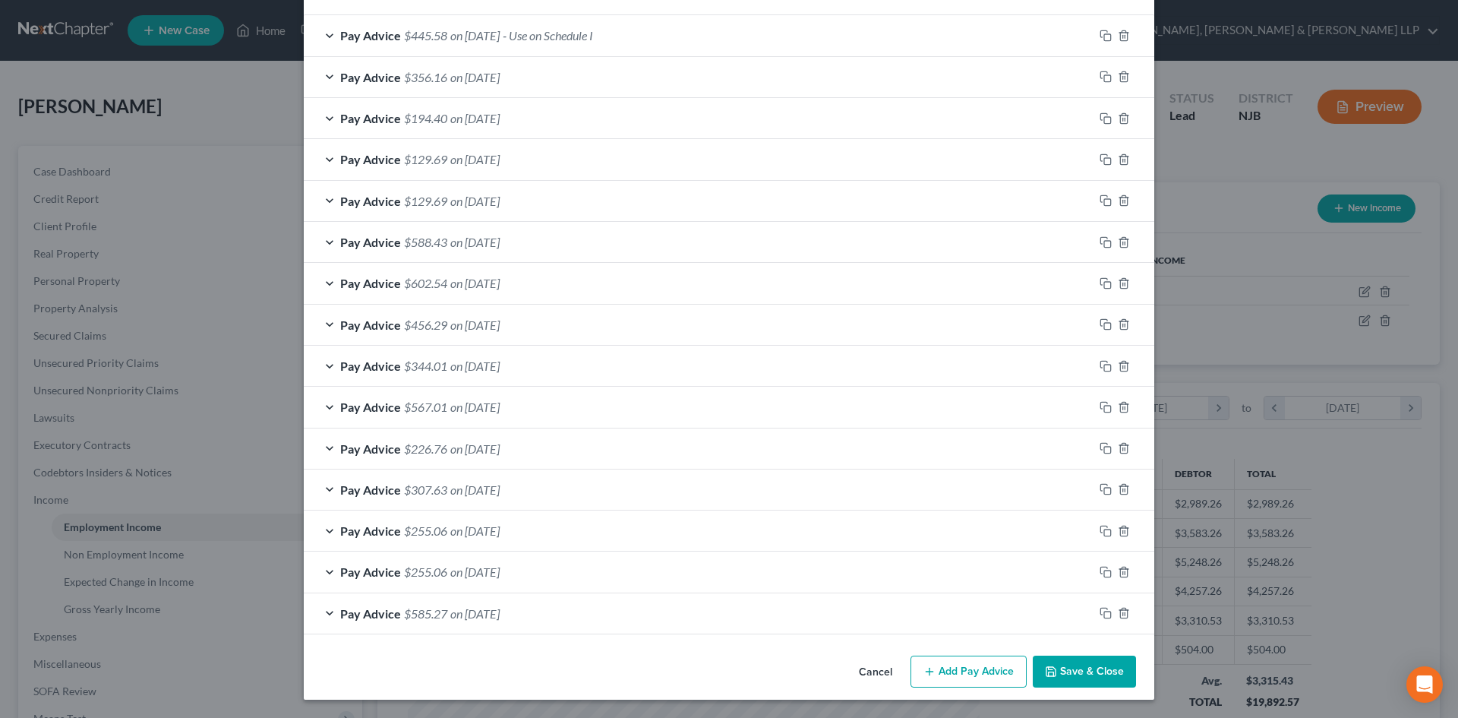
click at [1084, 669] on button "Save & Close" at bounding box center [1084, 671] width 103 height 32
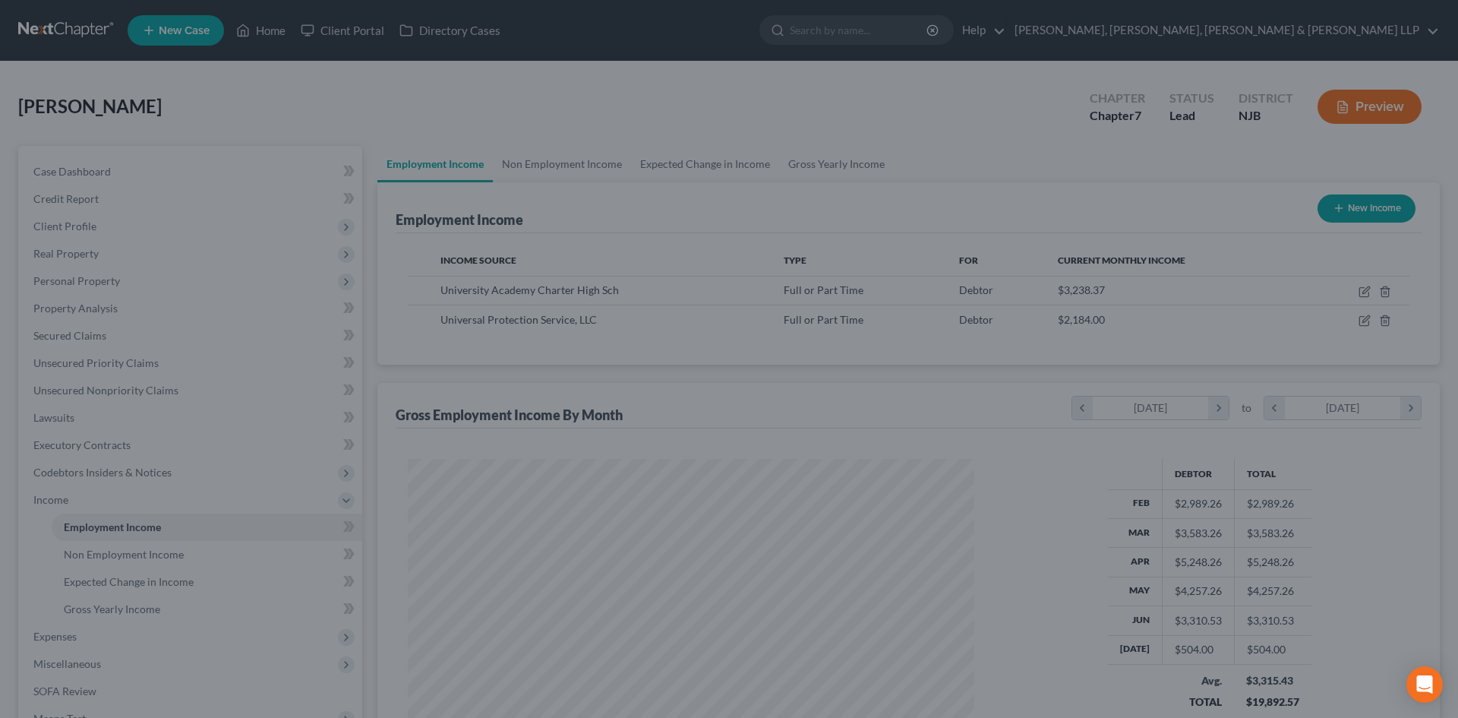
scroll to position [759032, 758718]
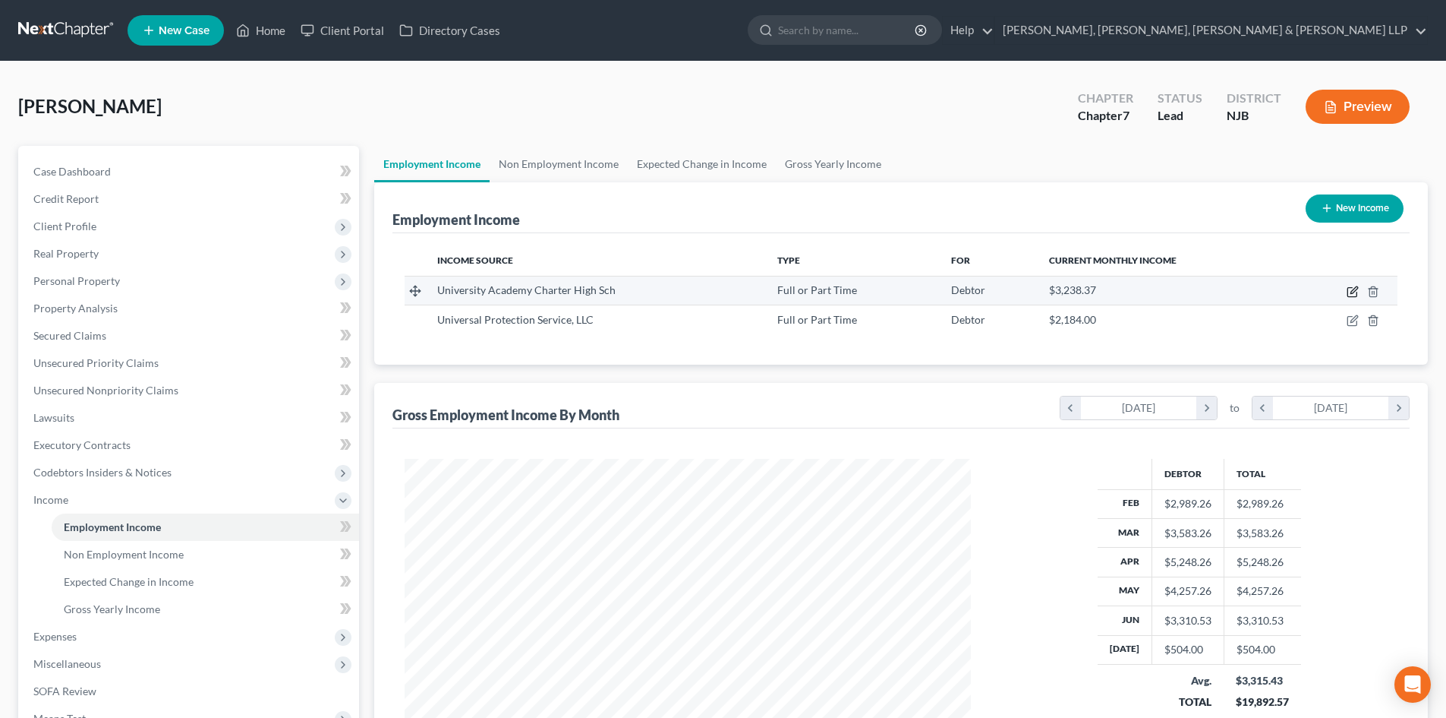
click at [1355, 293] on icon "button" at bounding box center [1353, 292] width 12 height 12
select select "0"
select select "33"
select select "2"
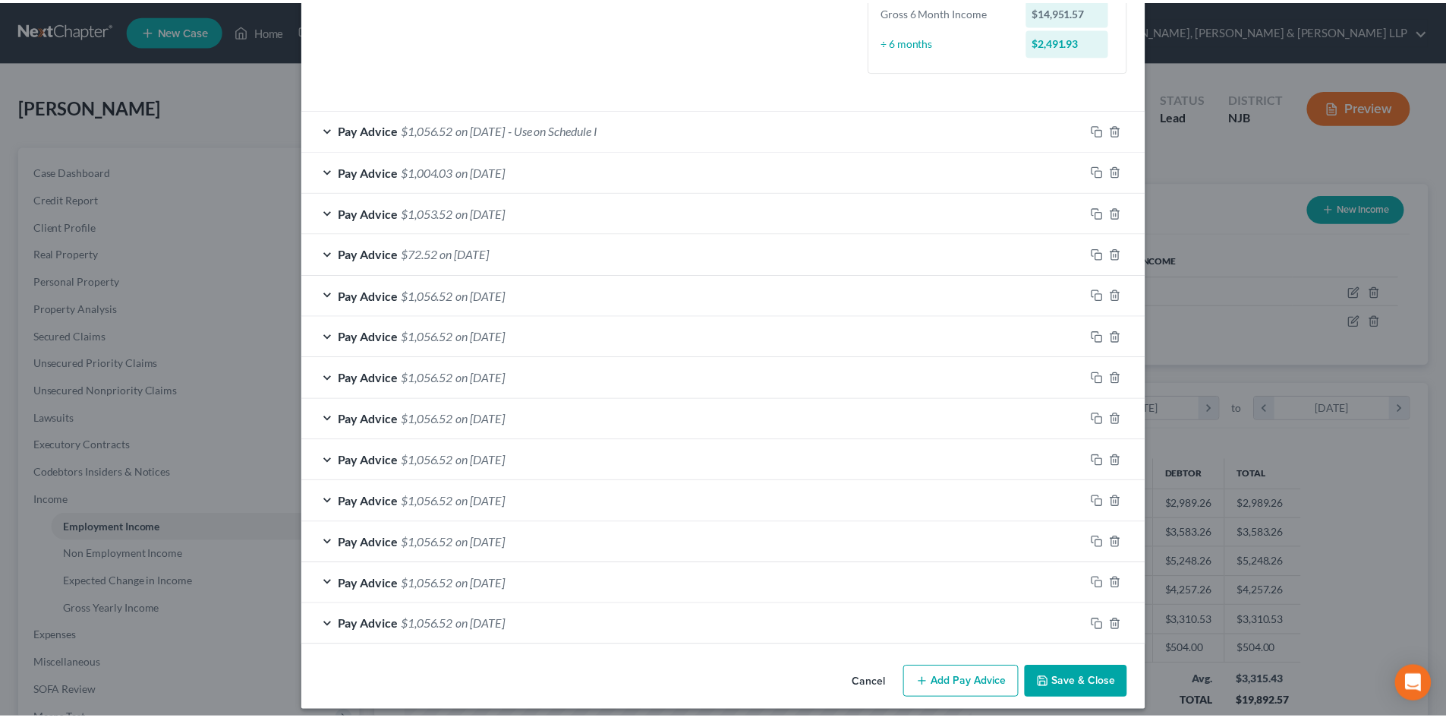
scroll to position [418, 0]
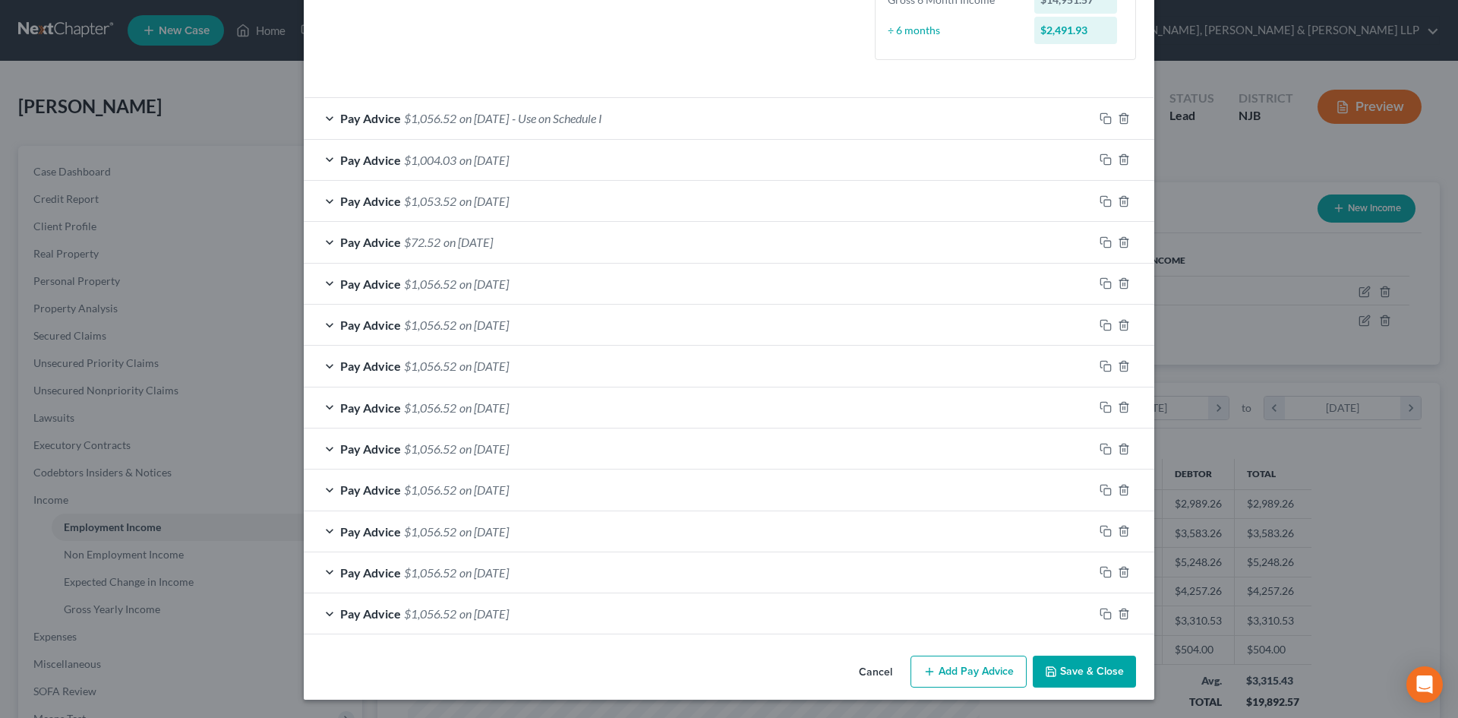
click at [1098, 674] on button "Save & Close" at bounding box center [1084, 671] width 103 height 32
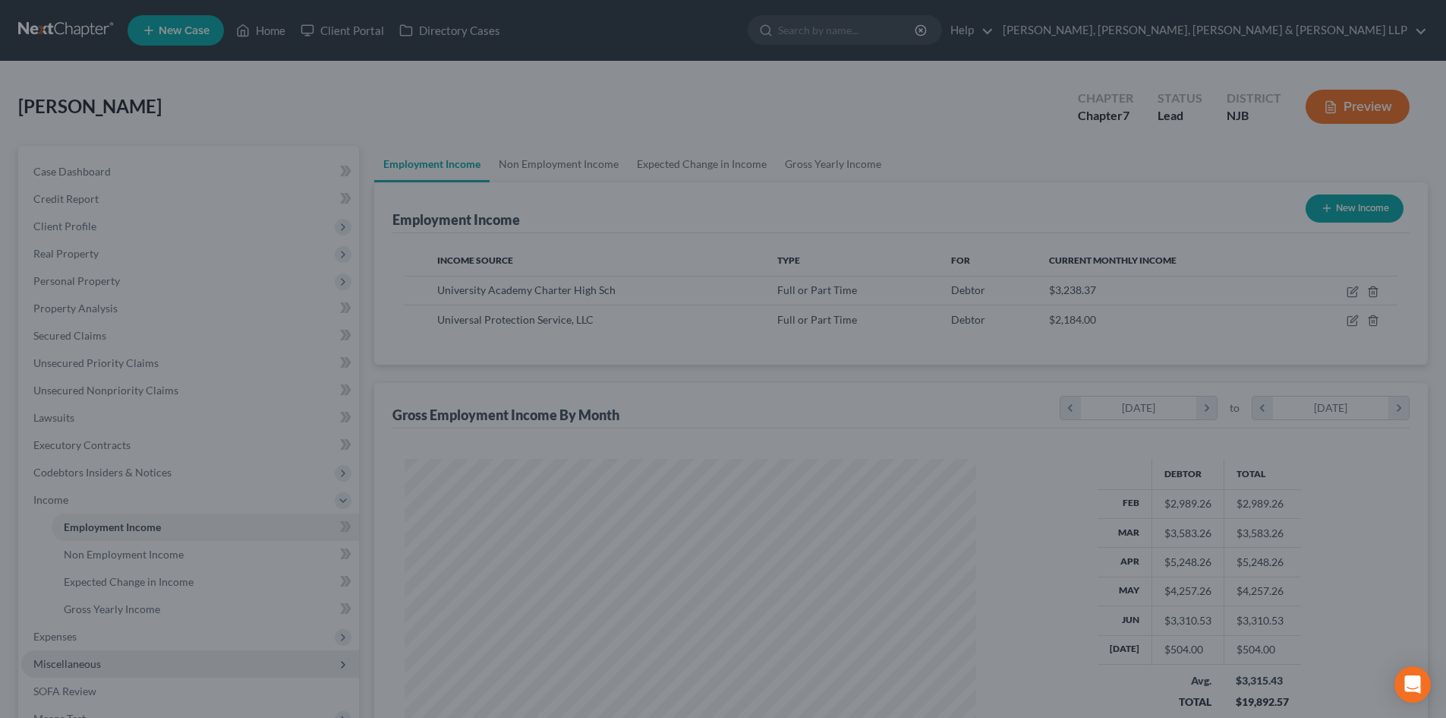
scroll to position [759032, 758718]
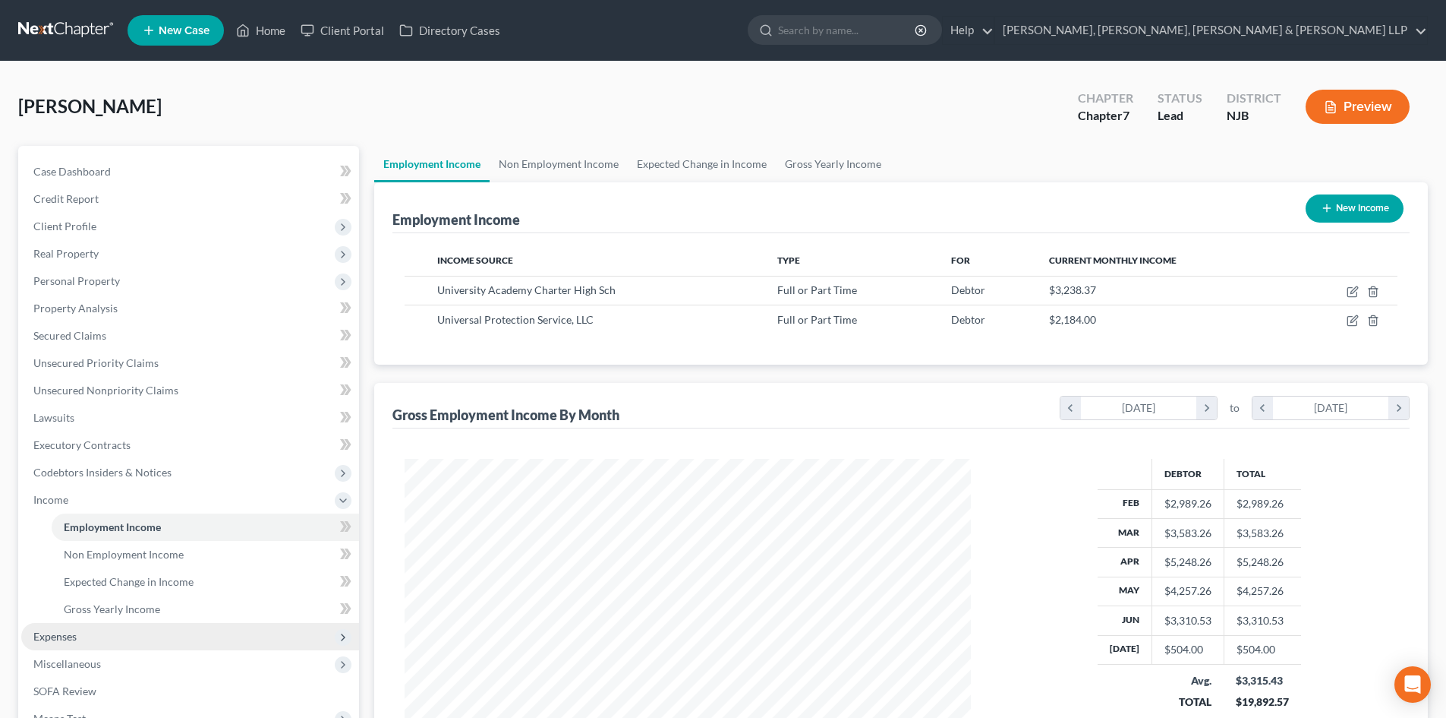
click at [115, 646] on span "Expenses" at bounding box center [190, 636] width 338 height 27
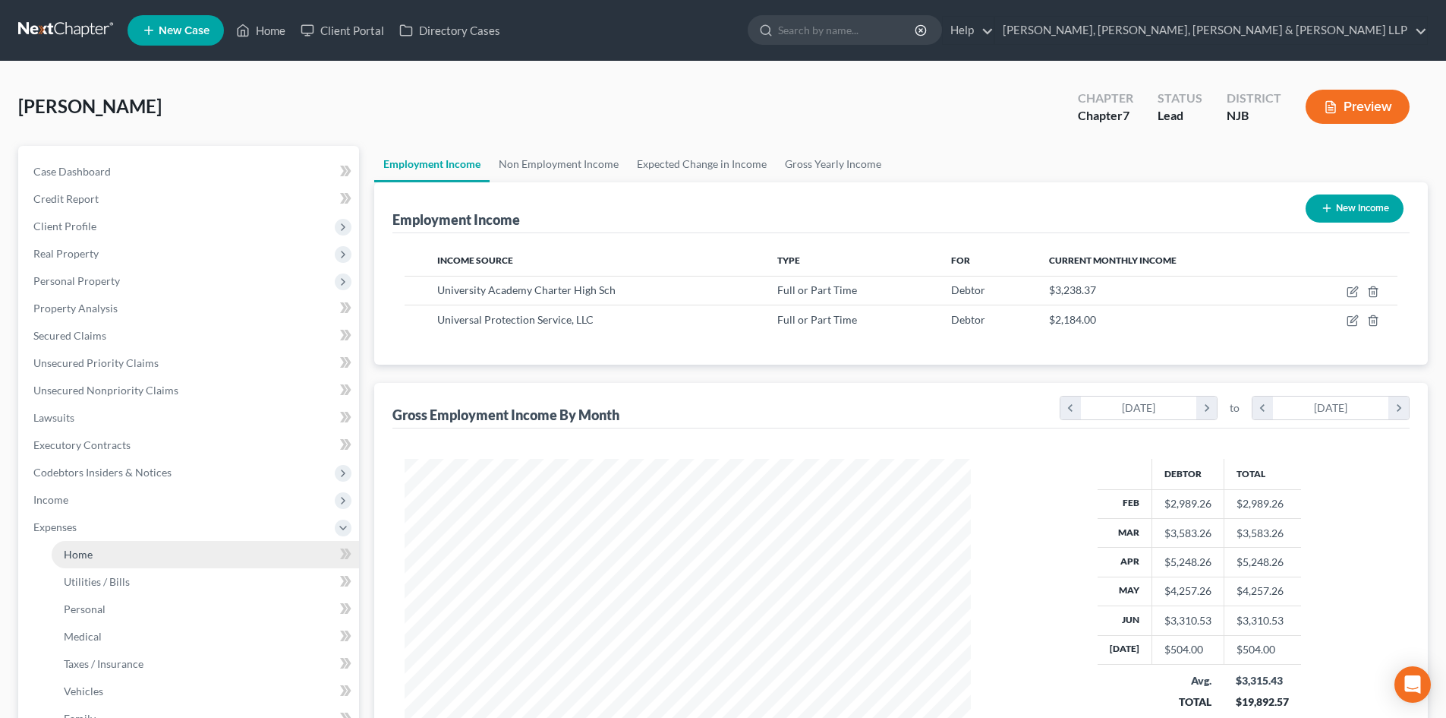
click at [95, 554] on link "Home" at bounding box center [206, 554] width 308 height 27
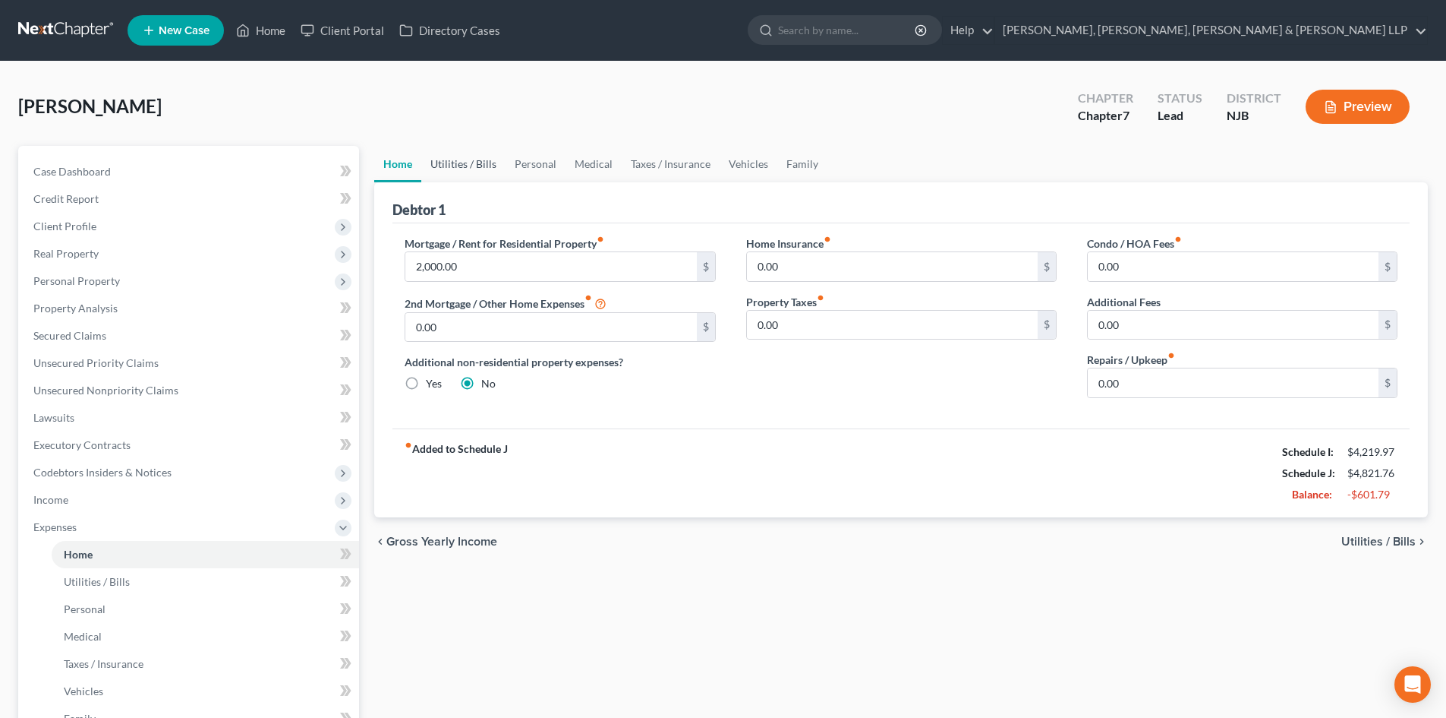
click at [445, 162] on link "Utilities / Bills" at bounding box center [463, 164] width 84 height 36
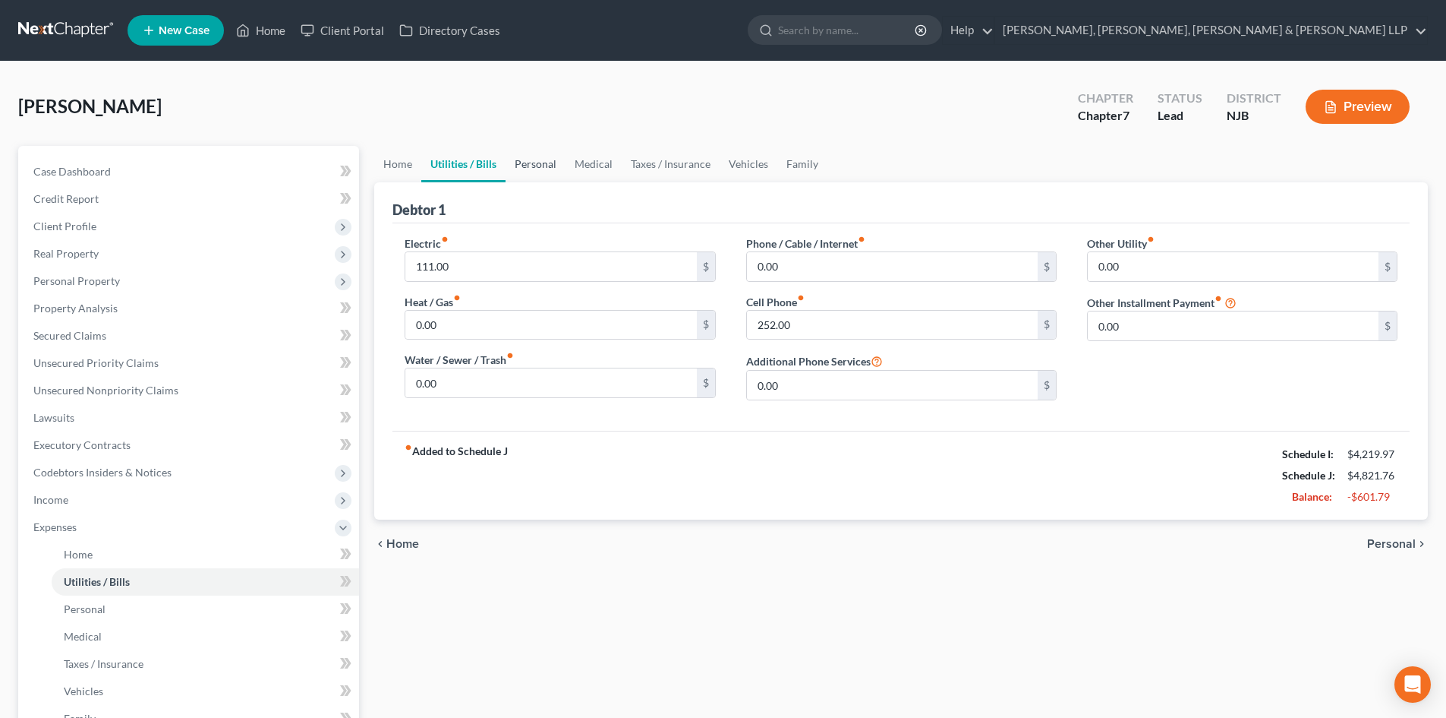
click at [529, 172] on link "Personal" at bounding box center [536, 164] width 60 height 36
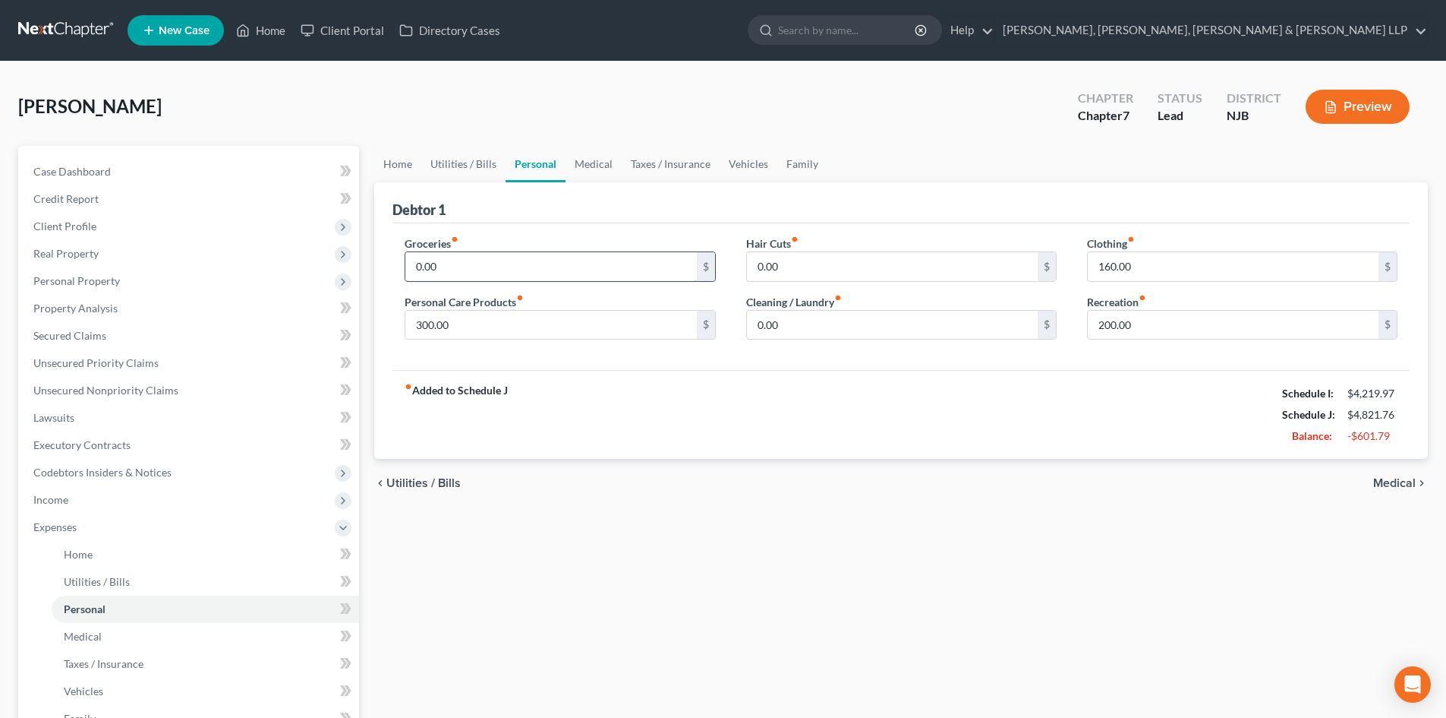
click at [476, 258] on input "0.00" at bounding box center [550, 266] width 291 height 29
type input "500"
click at [462, 333] on input "300.00" at bounding box center [550, 325] width 291 height 29
drag, startPoint x: 445, startPoint y: 331, endPoint x: 412, endPoint y: 335, distance: 33.6
click at [412, 335] on input "200" at bounding box center [550, 325] width 291 height 29
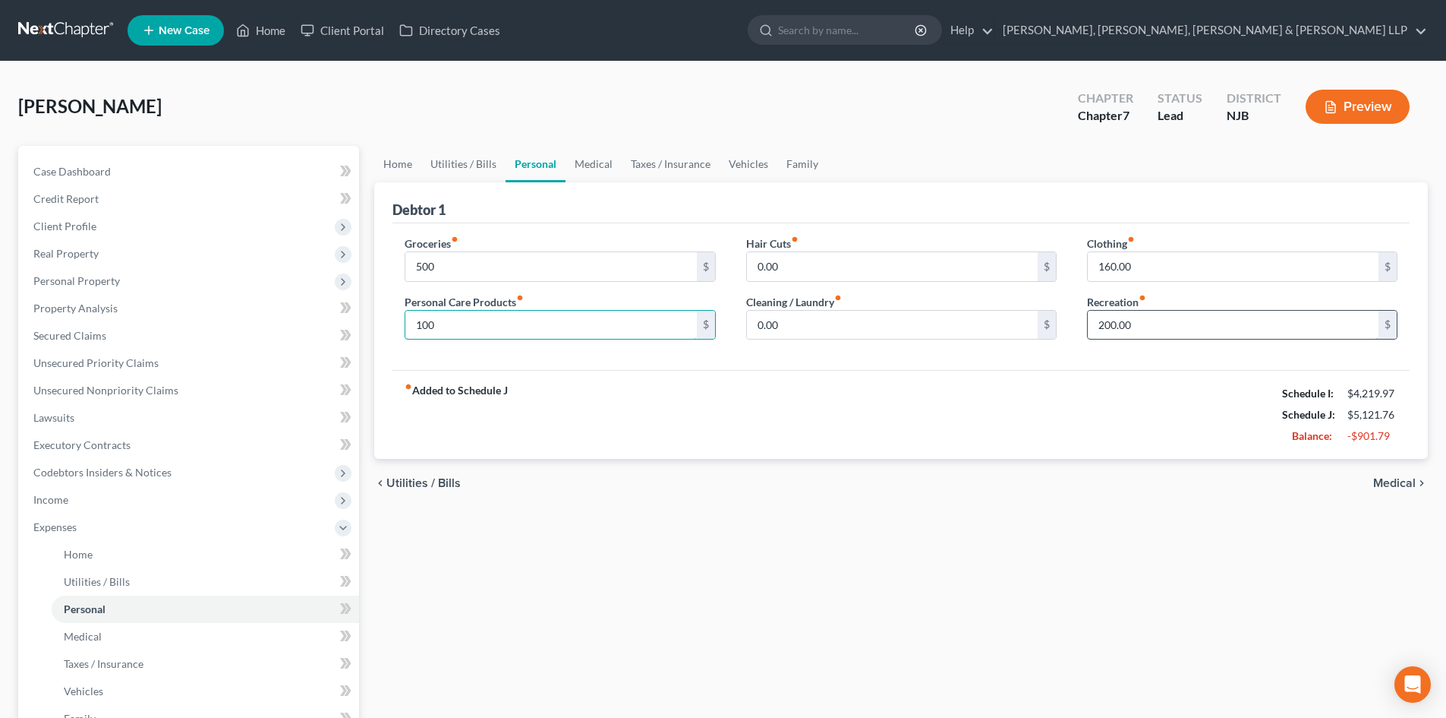
type input "100"
click at [1157, 334] on input "200.00" at bounding box center [1233, 325] width 291 height 29
type input "100"
click at [787, 321] on input "0.00" at bounding box center [892, 325] width 291 height 29
type input "50"
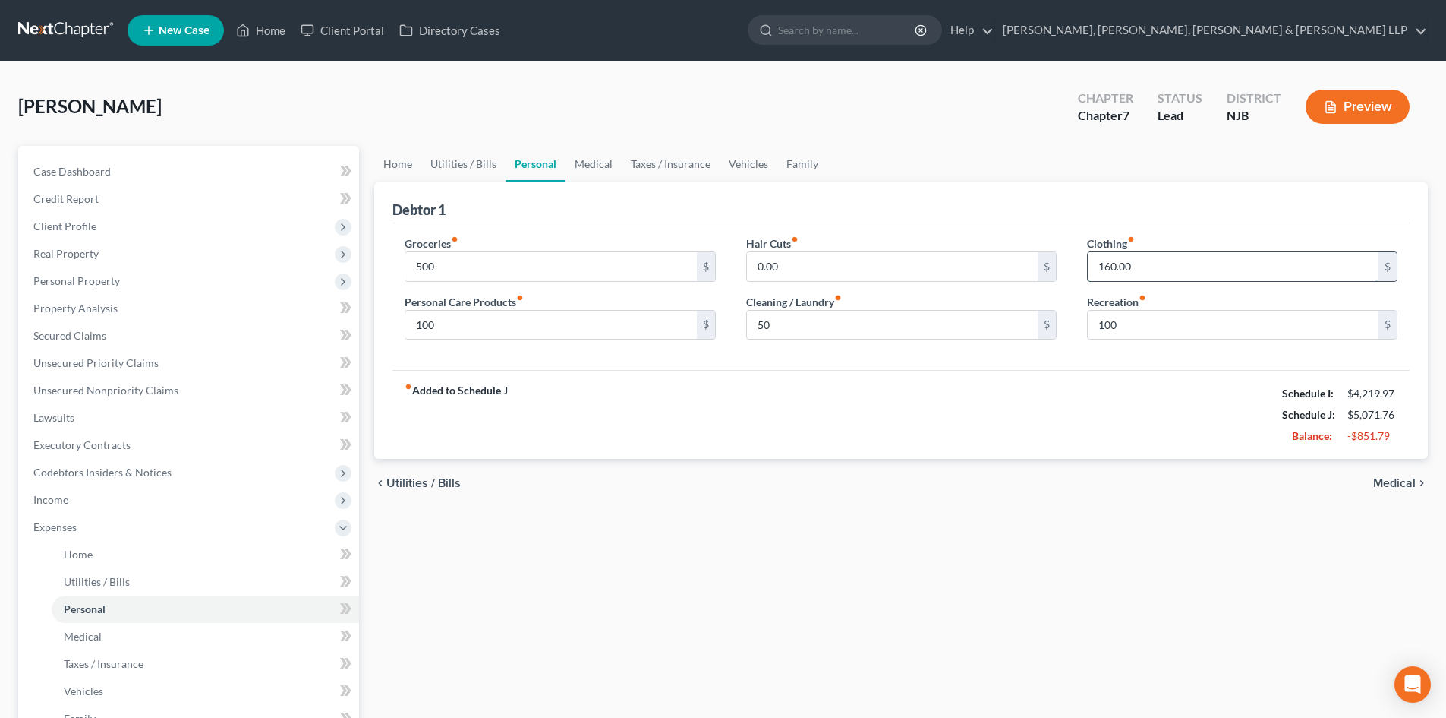
click at [1166, 272] on input "160.00" at bounding box center [1233, 266] width 291 height 29
click at [448, 166] on link "Utilities / Bills" at bounding box center [463, 164] width 84 height 36
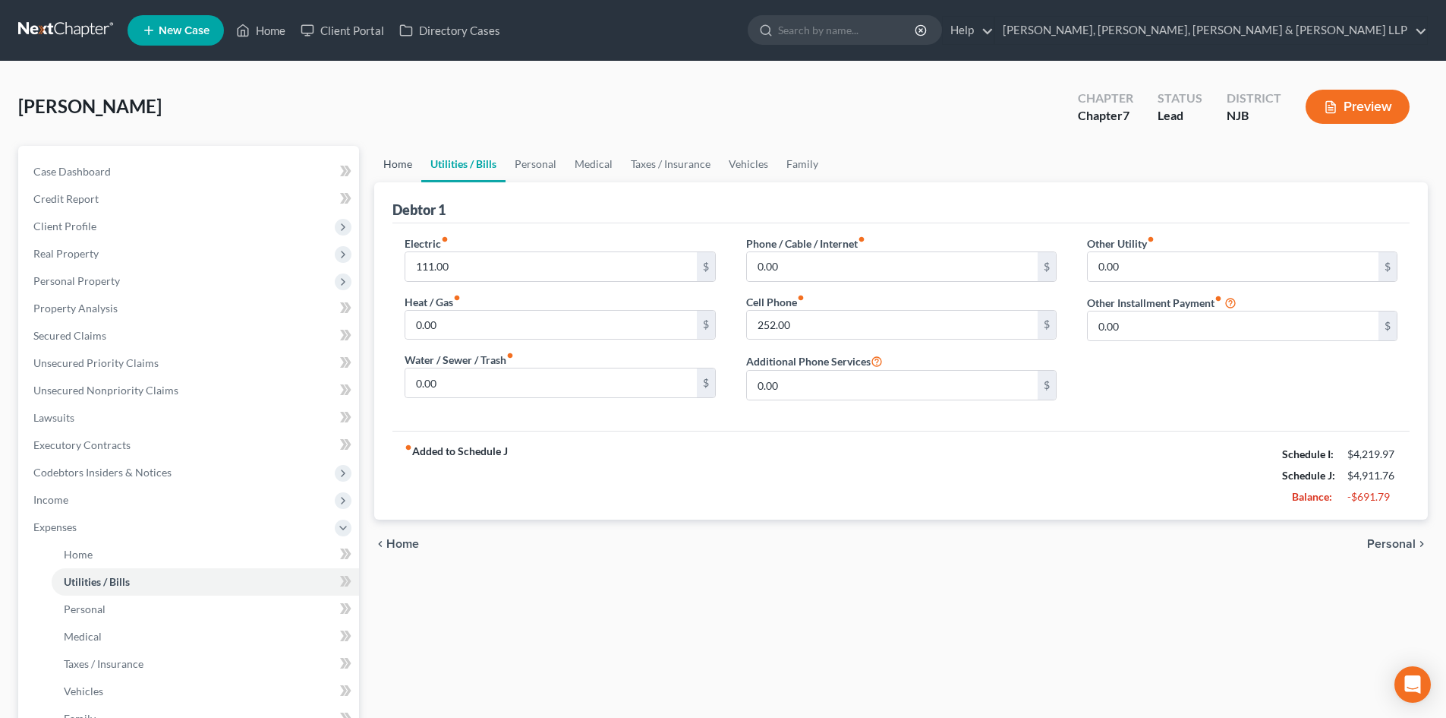
click at [398, 165] on link "Home" at bounding box center [397, 164] width 47 height 36
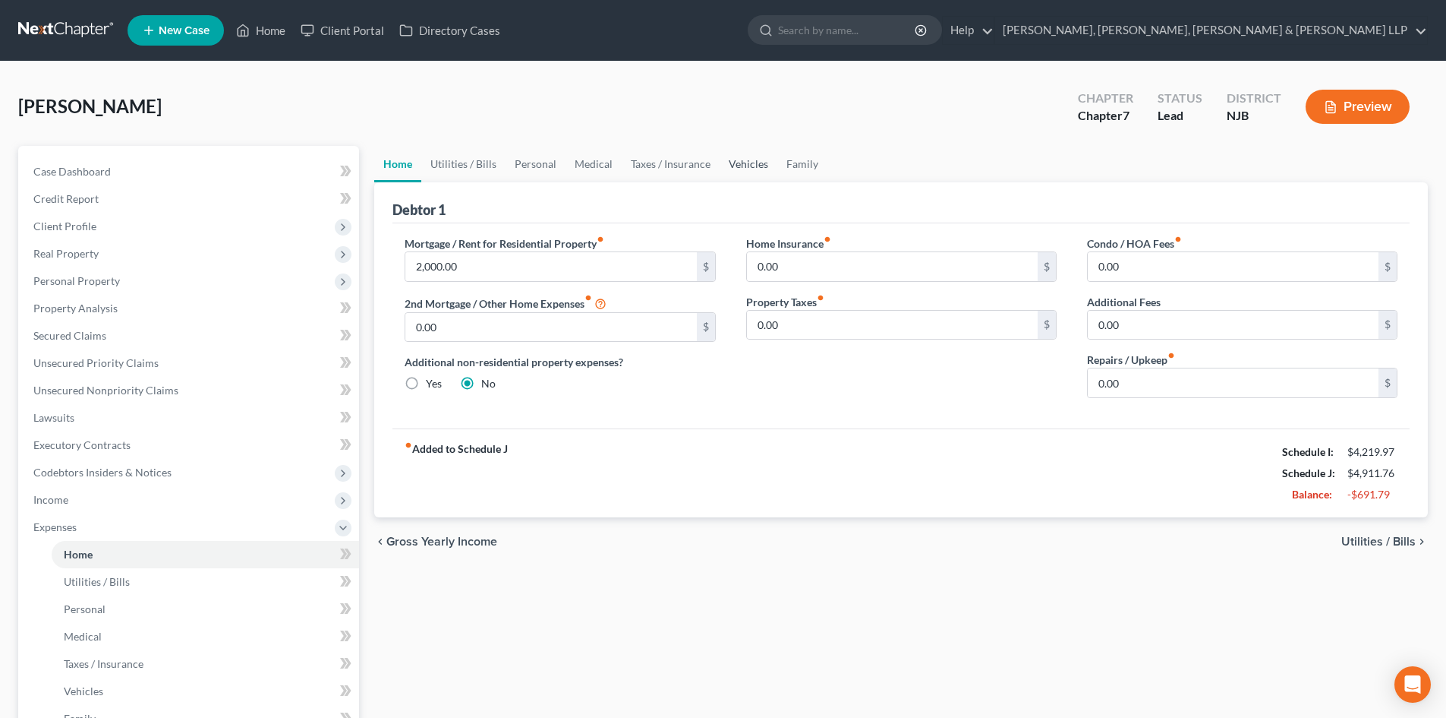
click at [730, 166] on link "Vehicles" at bounding box center [749, 164] width 58 height 36
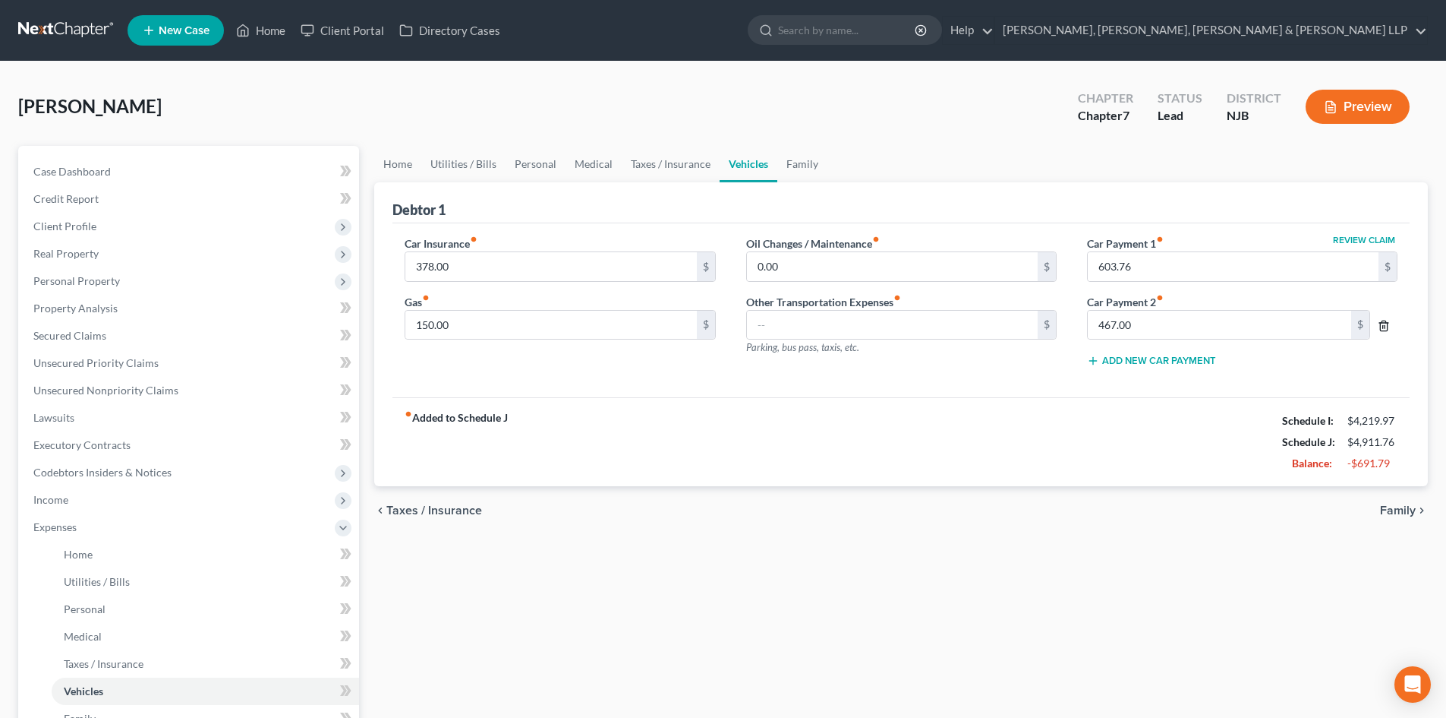
click at [1382, 329] on icon "button" at bounding box center [1384, 326] width 12 height 12
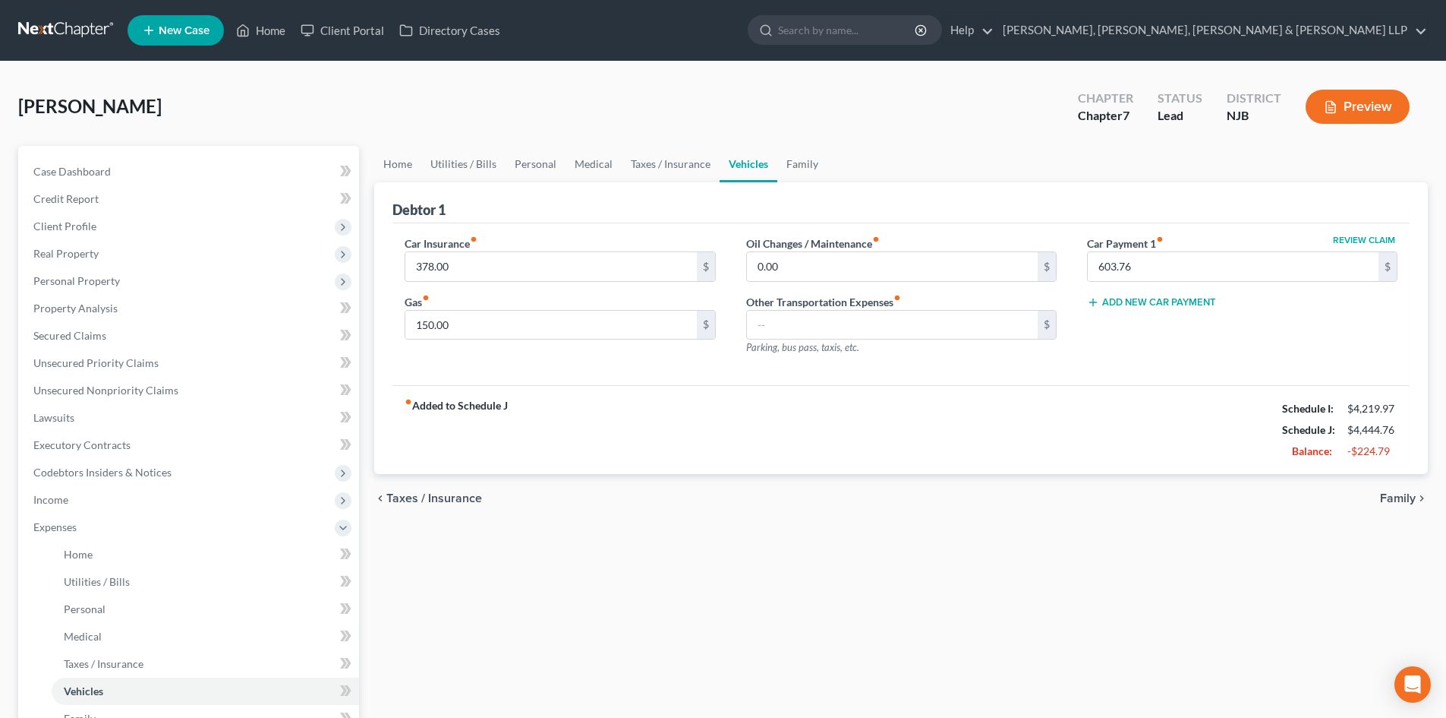
drag, startPoint x: 793, startPoint y: 421, endPoint x: 664, endPoint y: 368, distance: 139.3
click at [788, 421] on div "fiber_manual_record Added to Schedule J Schedule I: $4,219.97 Schedule J: $4,44…" at bounding box center [901, 429] width 1017 height 89
click at [693, 164] on link "Taxes / Insurance" at bounding box center [671, 164] width 98 height 36
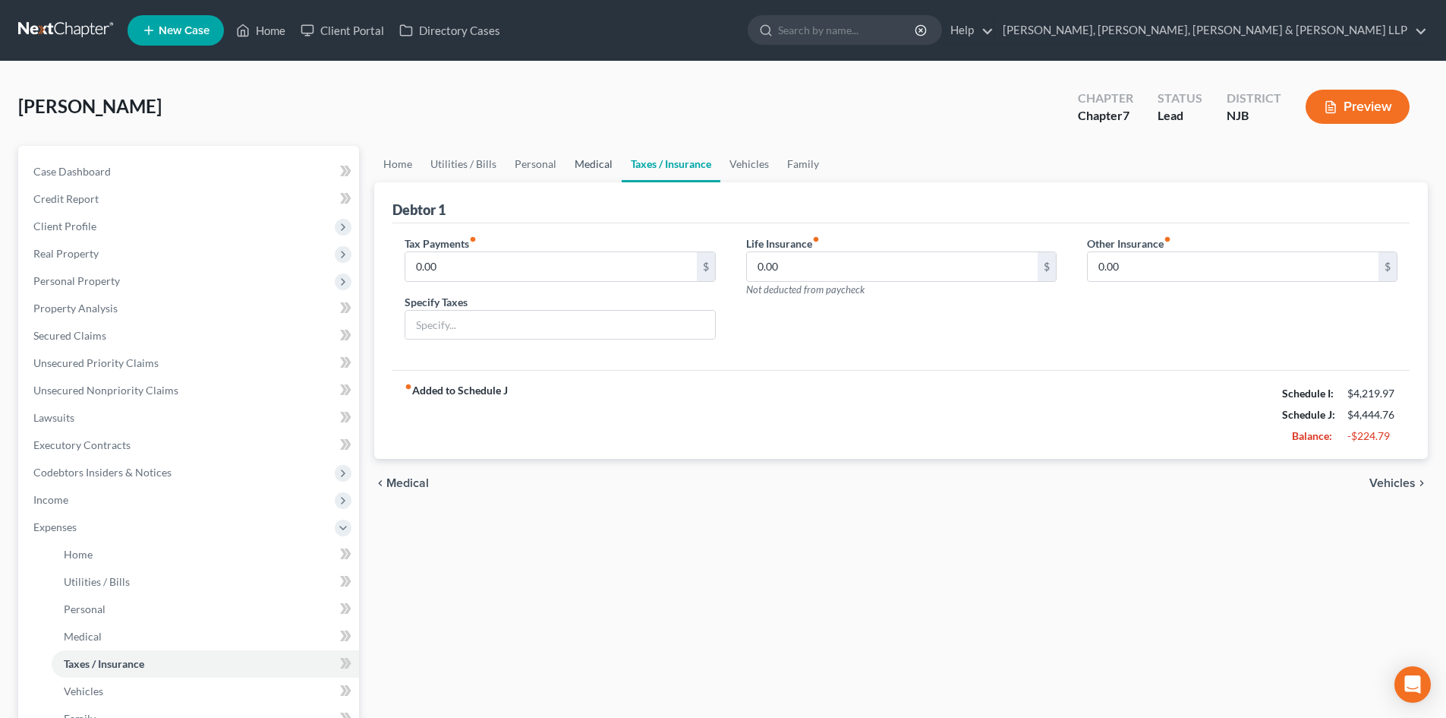
click at [601, 163] on link "Medical" at bounding box center [594, 164] width 56 height 36
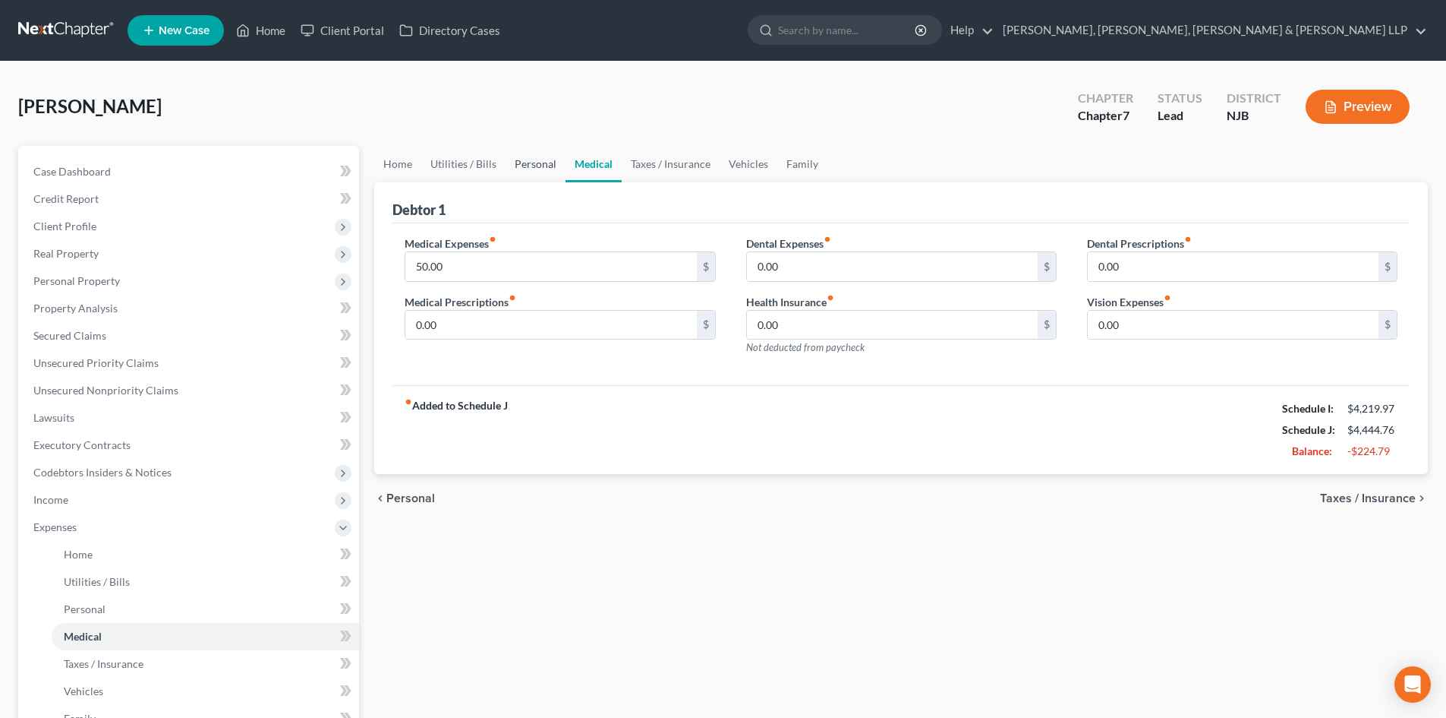
click at [551, 172] on link "Personal" at bounding box center [536, 164] width 60 height 36
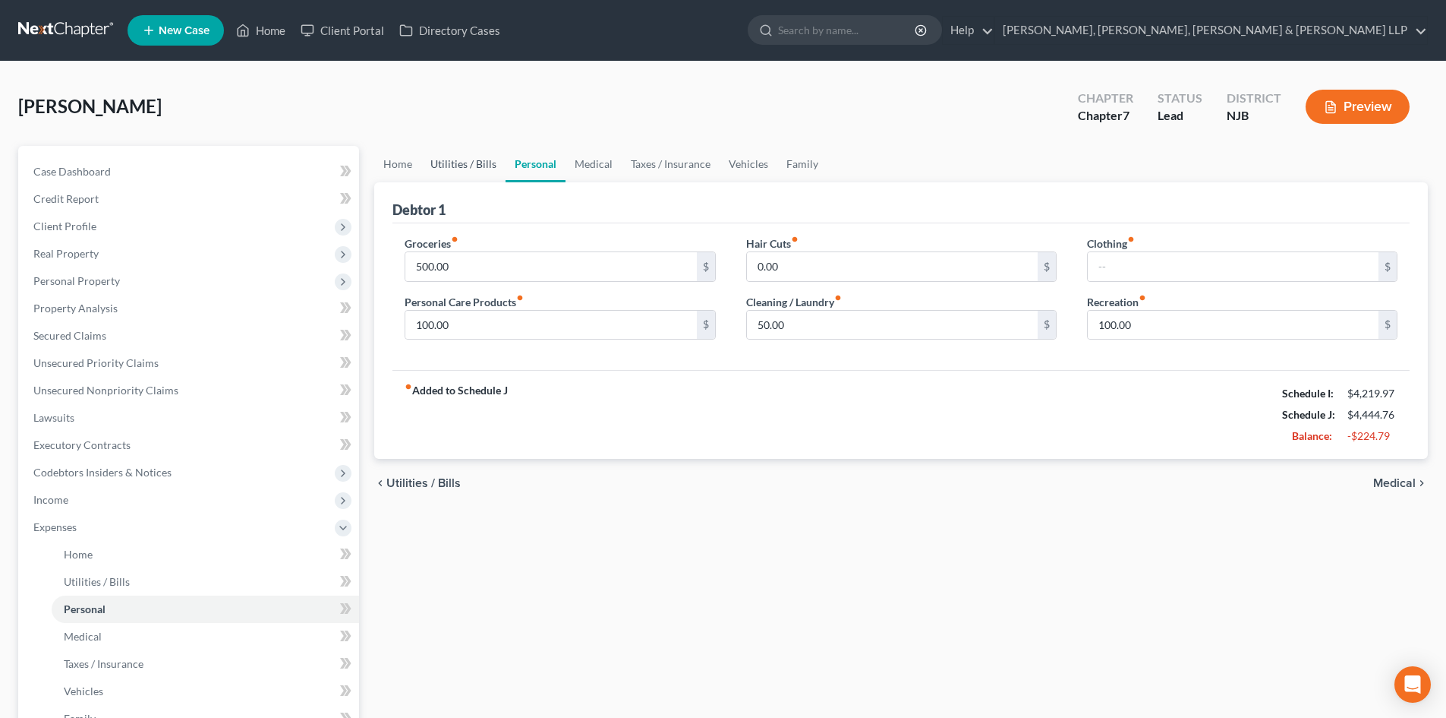
click at [488, 170] on link "Utilities / Bills" at bounding box center [463, 164] width 84 height 36
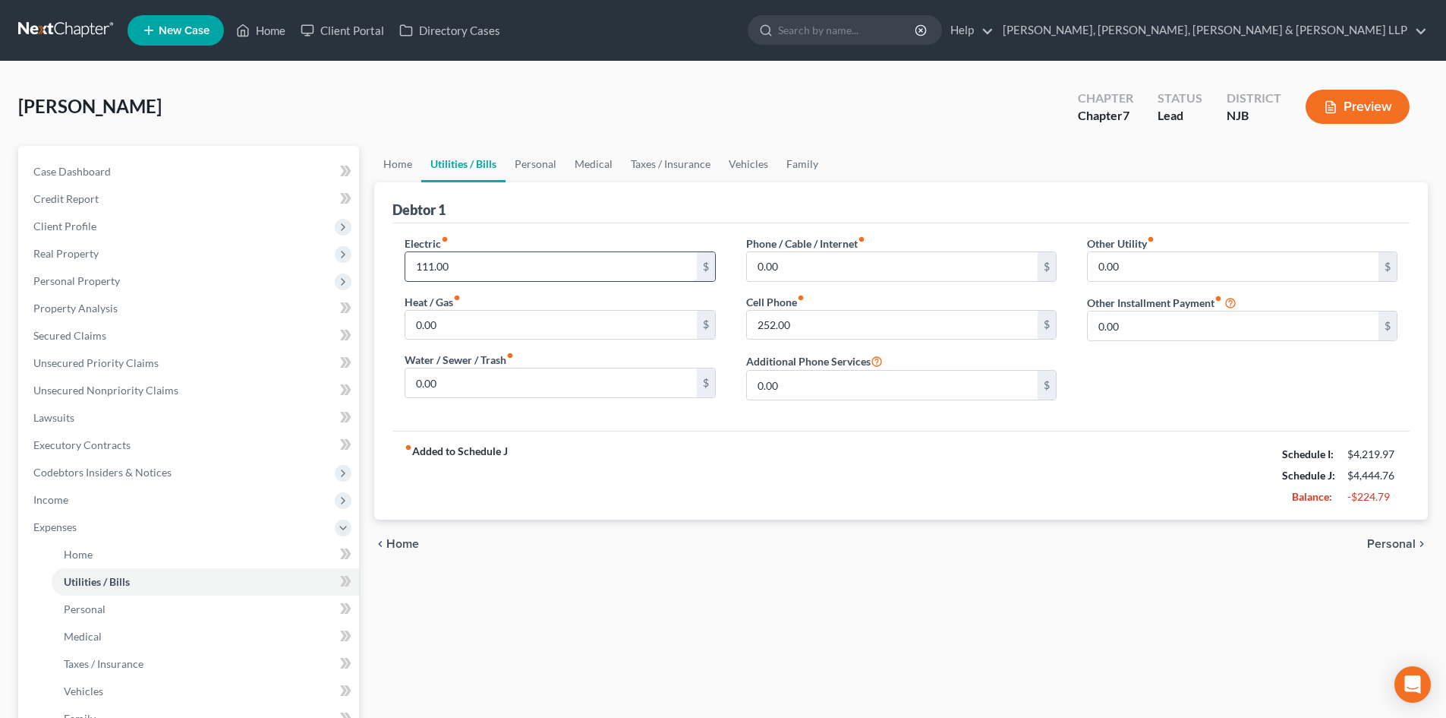
click at [461, 267] on input "111.00" at bounding box center [550, 266] width 291 height 29
type input "90"
click at [798, 273] on input "0.00" at bounding box center [892, 266] width 291 height 29
type input "252"
click at [803, 321] on input "252.00" at bounding box center [892, 325] width 291 height 29
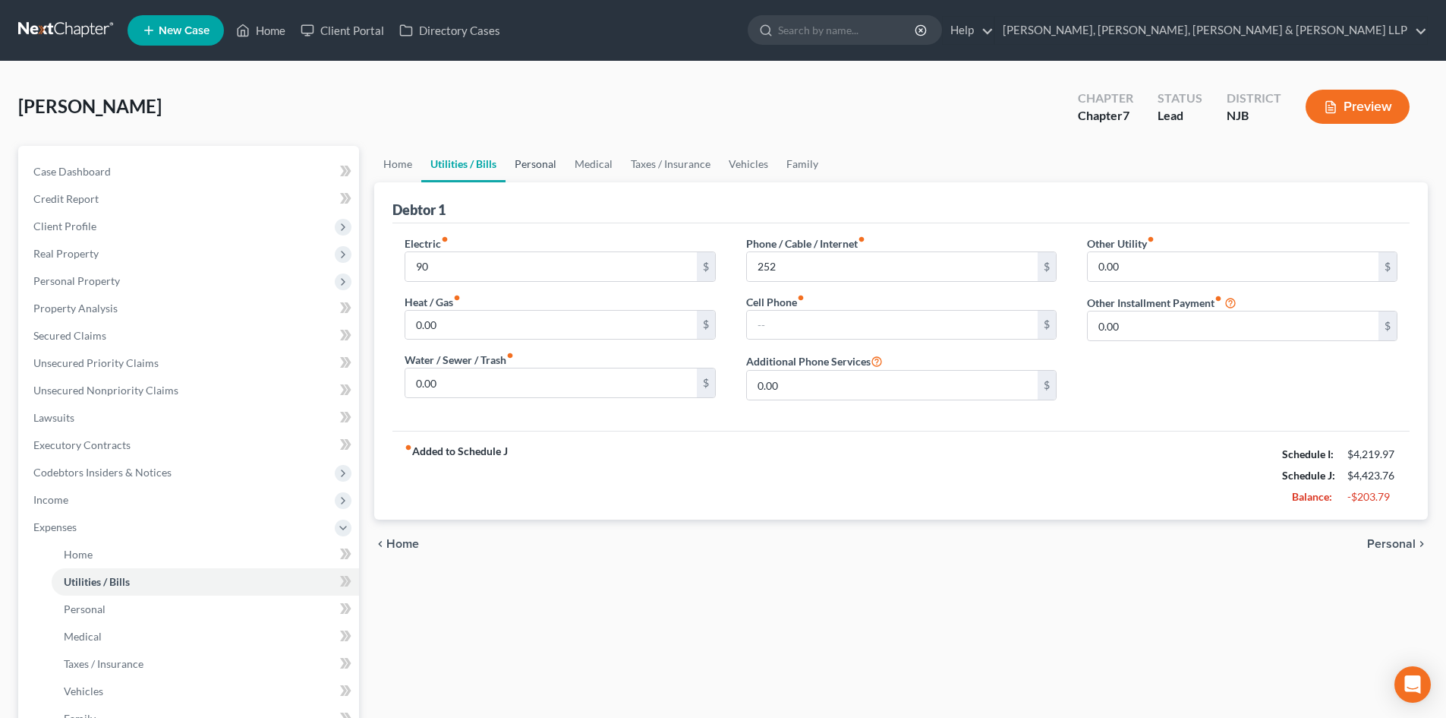
click at [548, 166] on link "Personal" at bounding box center [536, 164] width 60 height 36
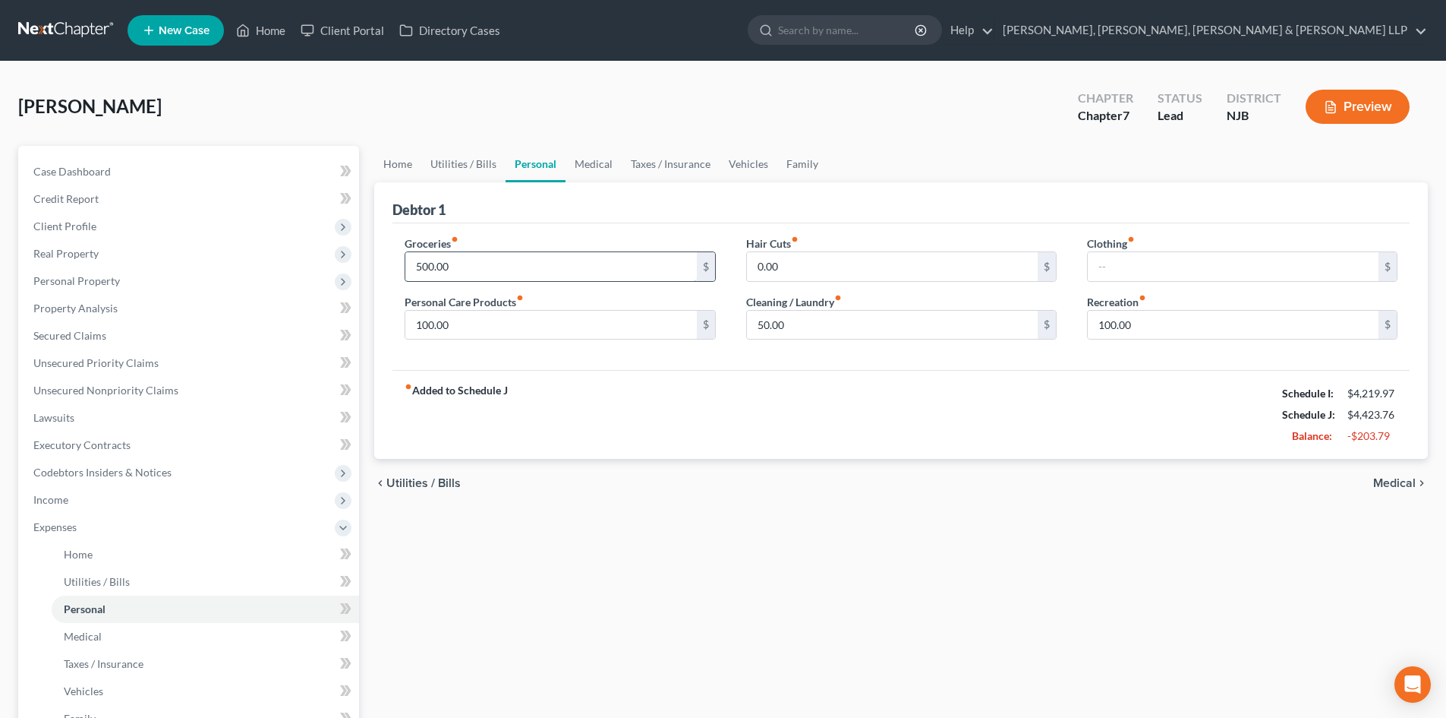
click at [506, 254] on input "500.00" at bounding box center [550, 266] width 291 height 29
click at [466, 330] on input "100.00" at bounding box center [550, 325] width 291 height 29
click at [106, 497] on span "Income" at bounding box center [190, 499] width 338 height 27
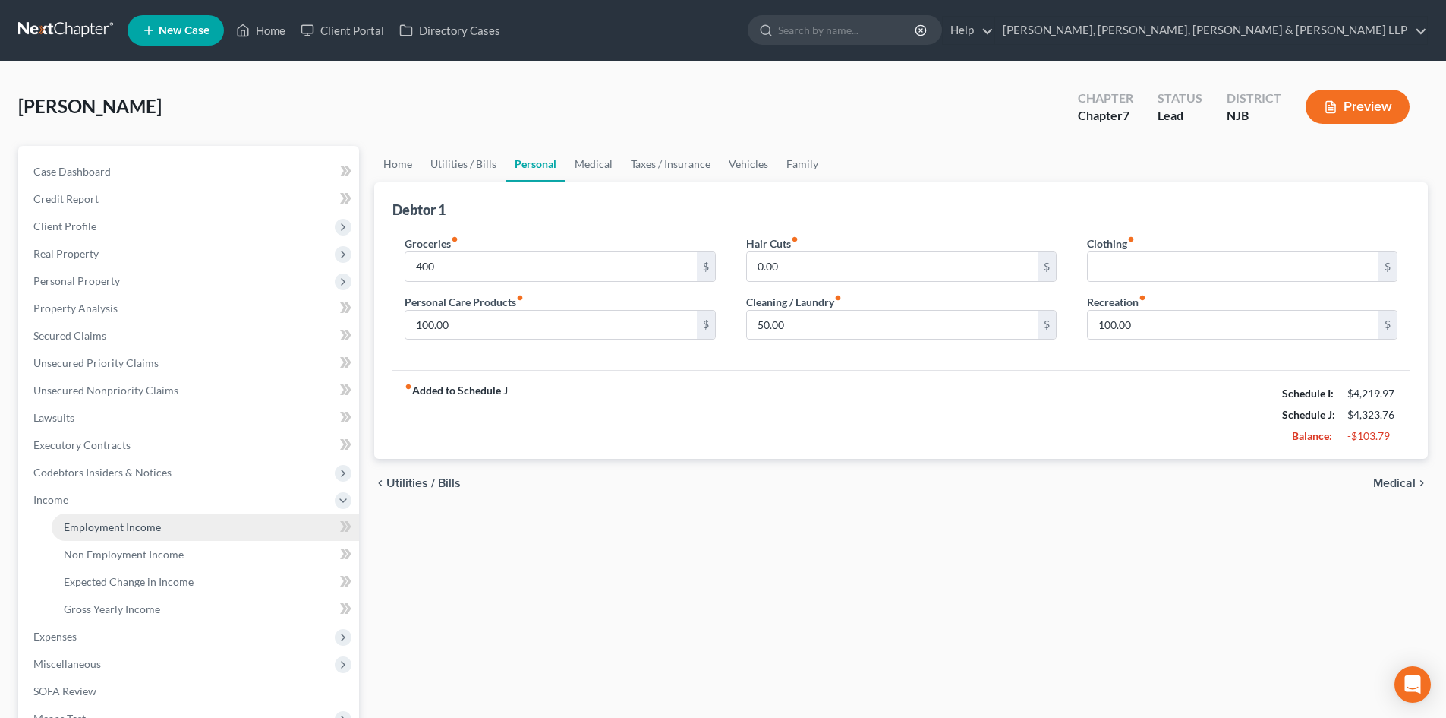
click at [94, 534] on link "Employment Income" at bounding box center [206, 526] width 308 height 27
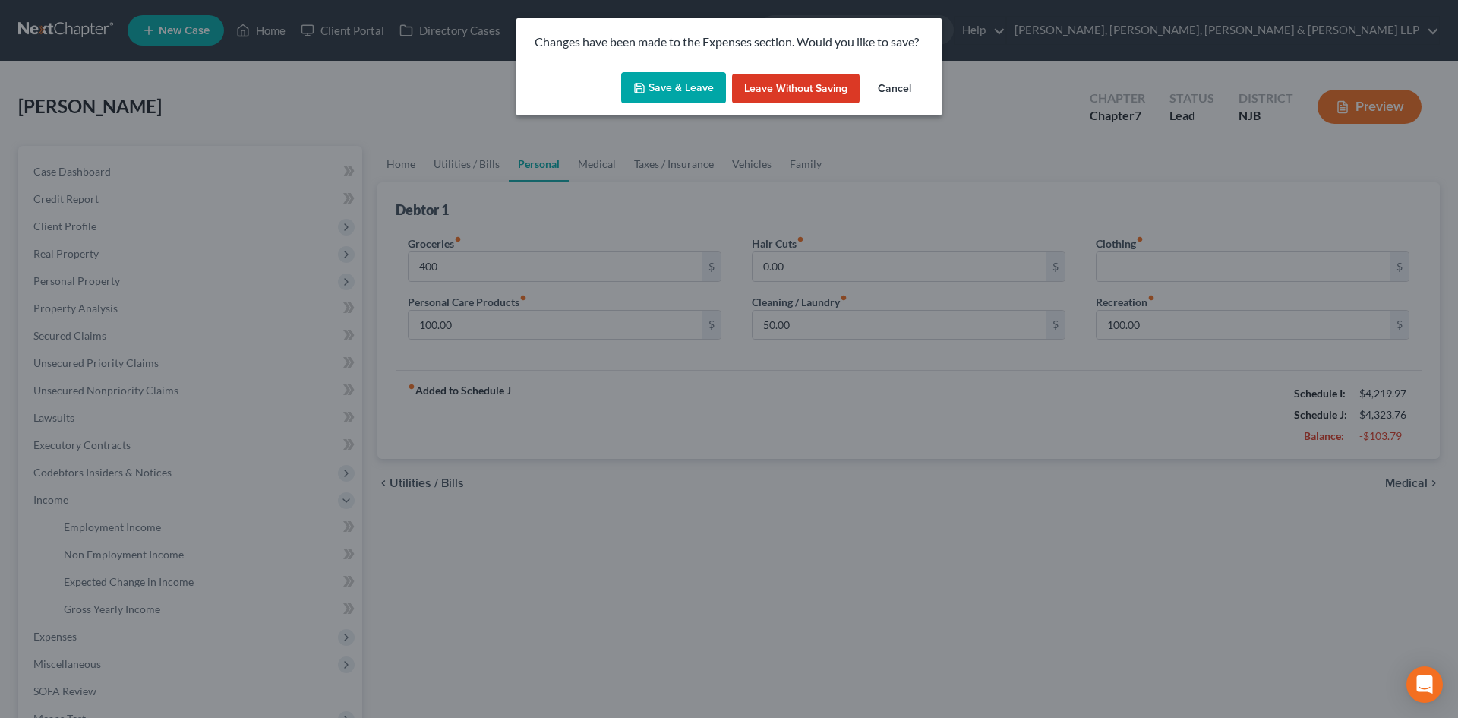
drag, startPoint x: 665, startPoint y: 80, endPoint x: 689, endPoint y: 83, distance: 24.5
click at [666, 80] on button "Save & Leave" at bounding box center [673, 88] width 105 height 32
type input "400.00"
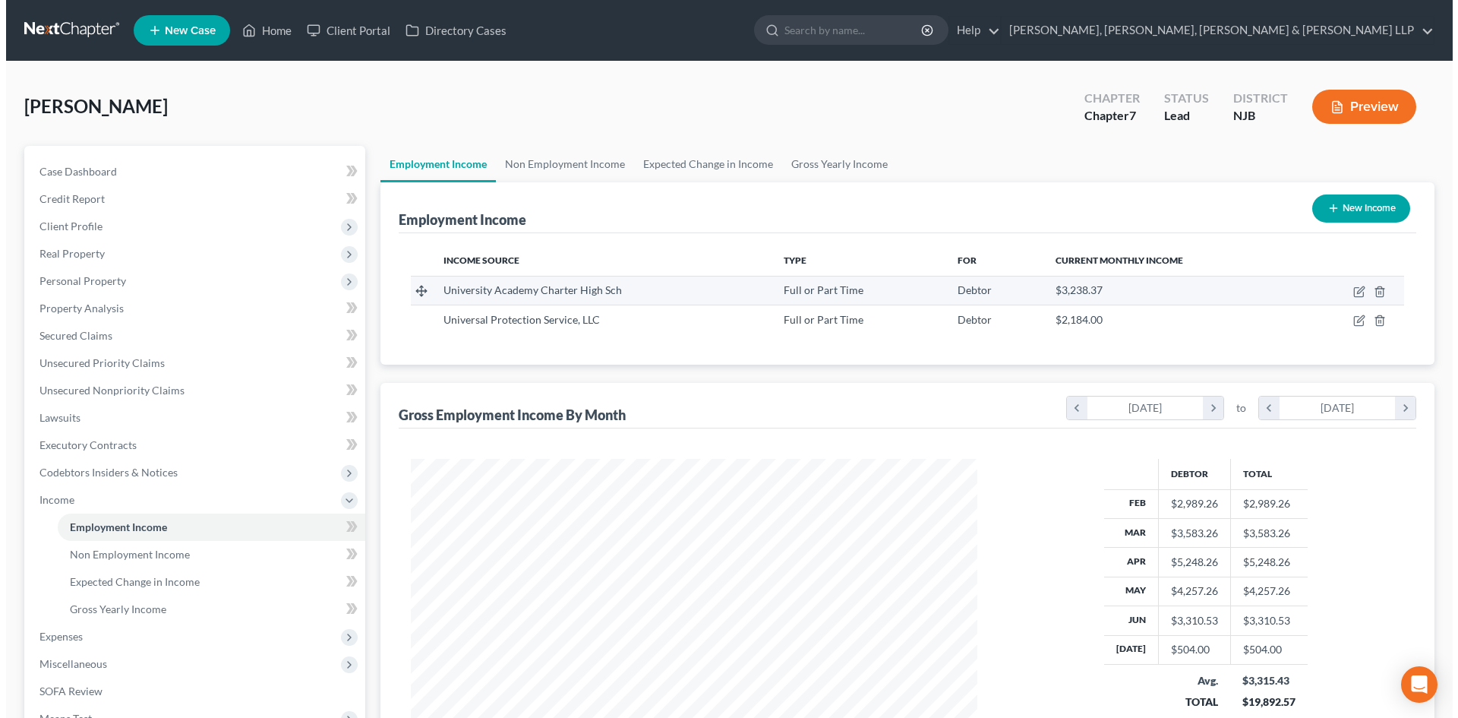
scroll to position [283, 597]
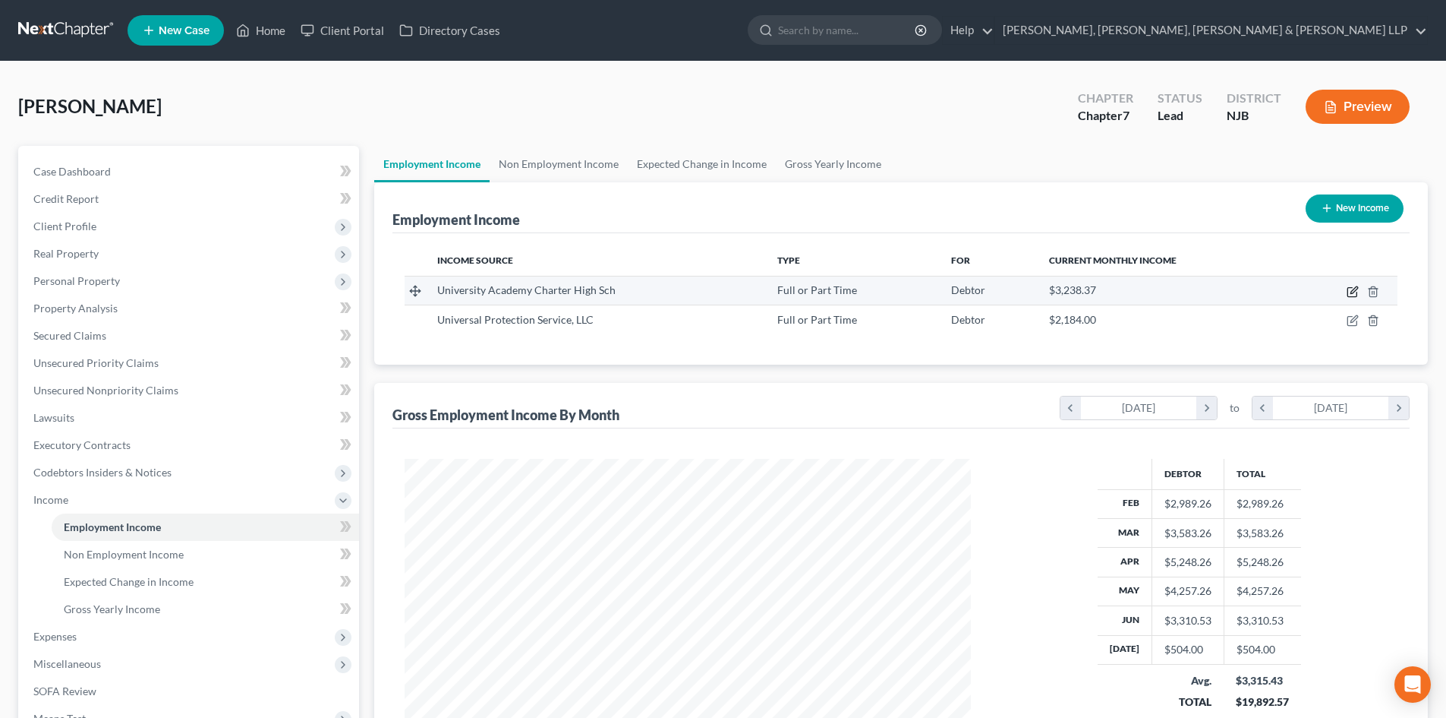
click at [1352, 290] on icon "button" at bounding box center [1353, 292] width 12 height 12
select select "0"
select select "33"
select select "2"
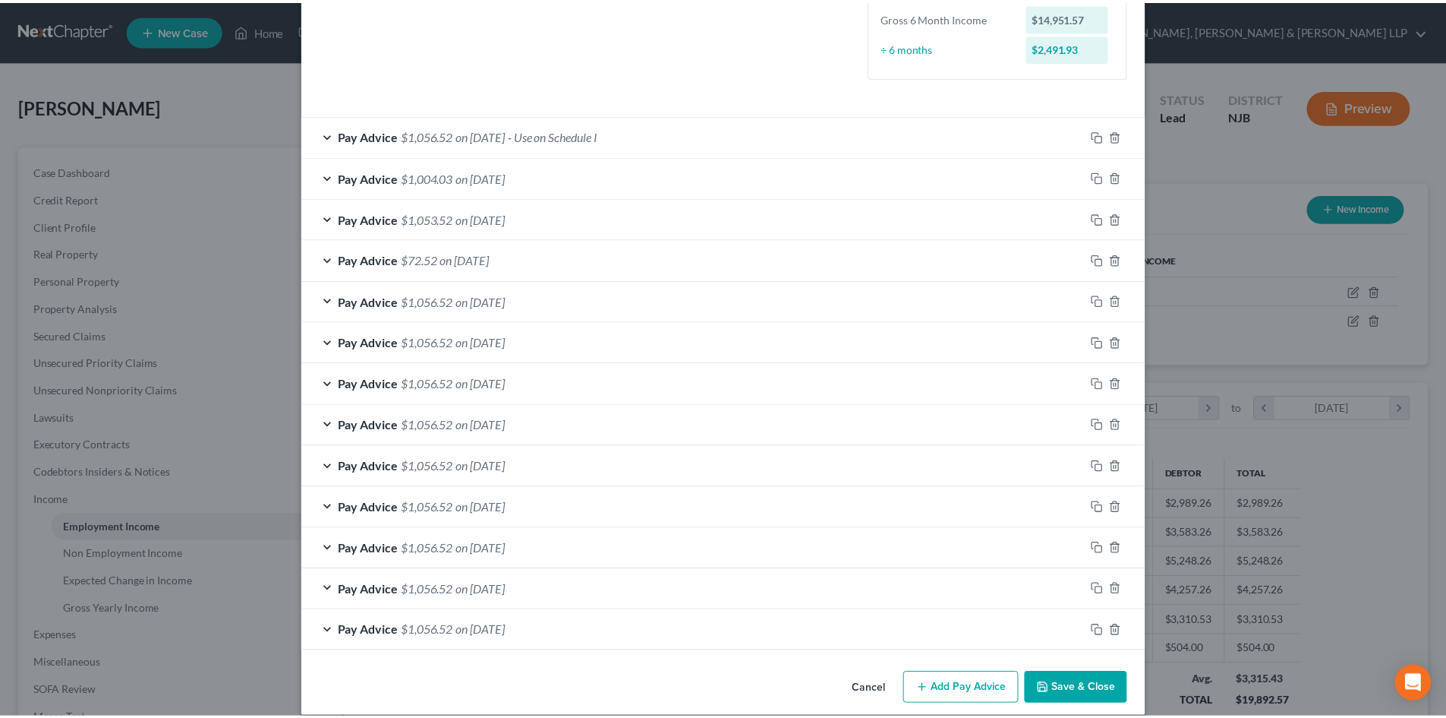
scroll to position [418, 0]
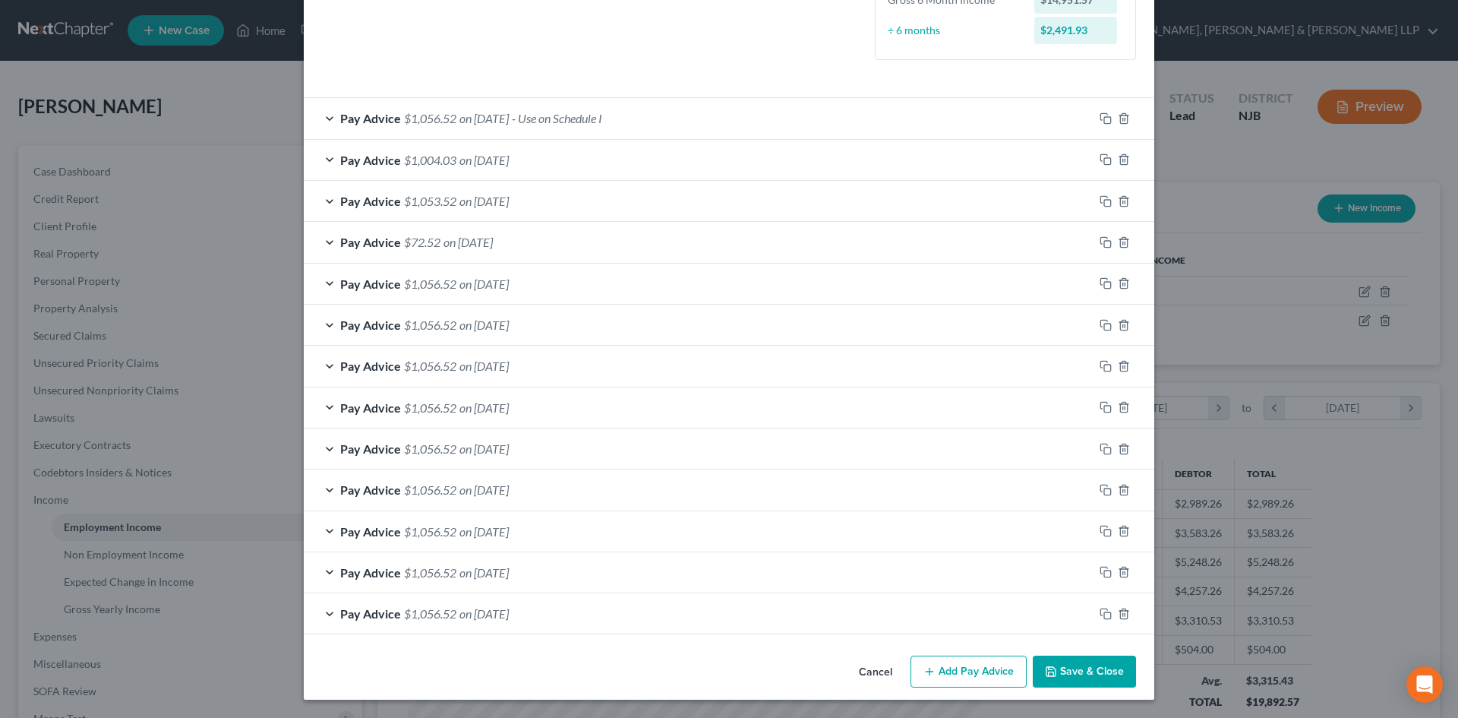
click at [1062, 670] on button "Save & Close" at bounding box center [1084, 671] width 103 height 32
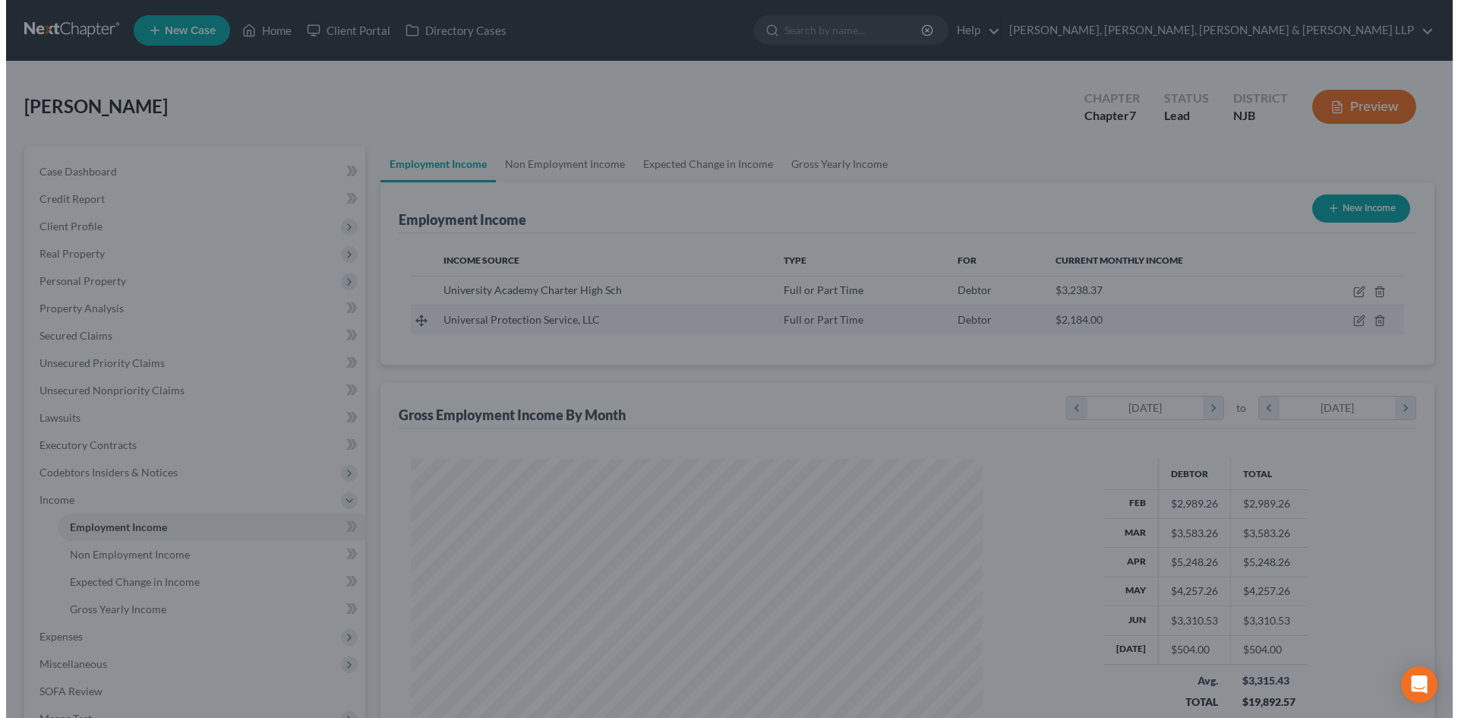
scroll to position [759032, 758718]
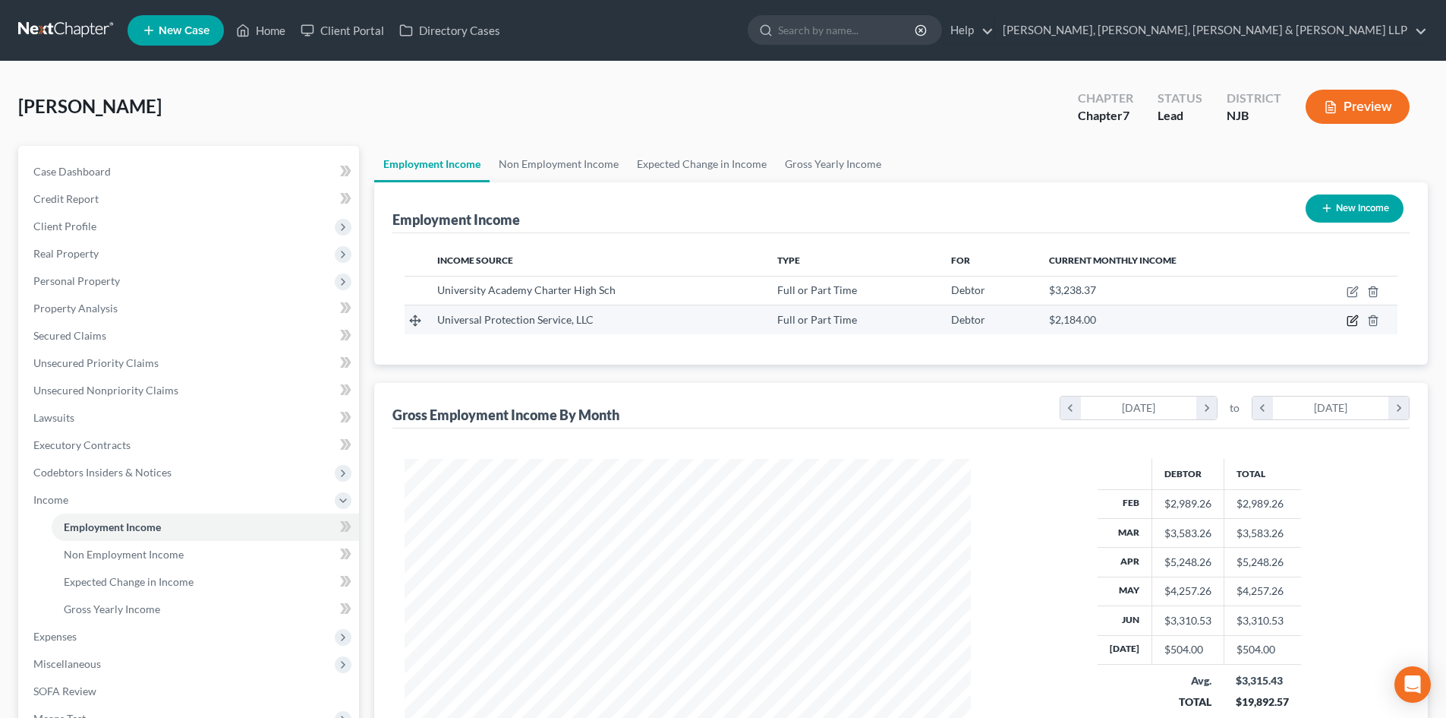
click at [1352, 323] on icon "button" at bounding box center [1353, 320] width 12 height 12
select select "0"
select select "39"
select select "3"
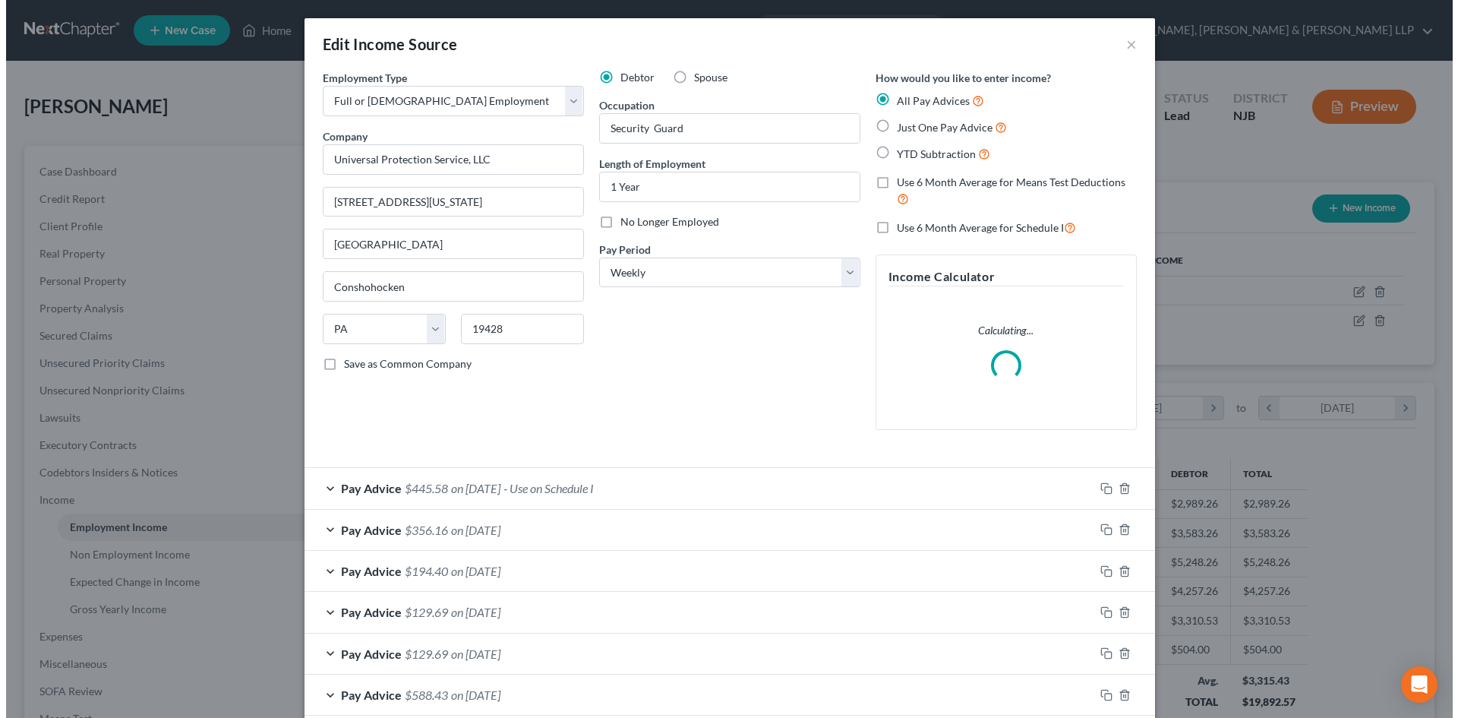
scroll to position [286, 602]
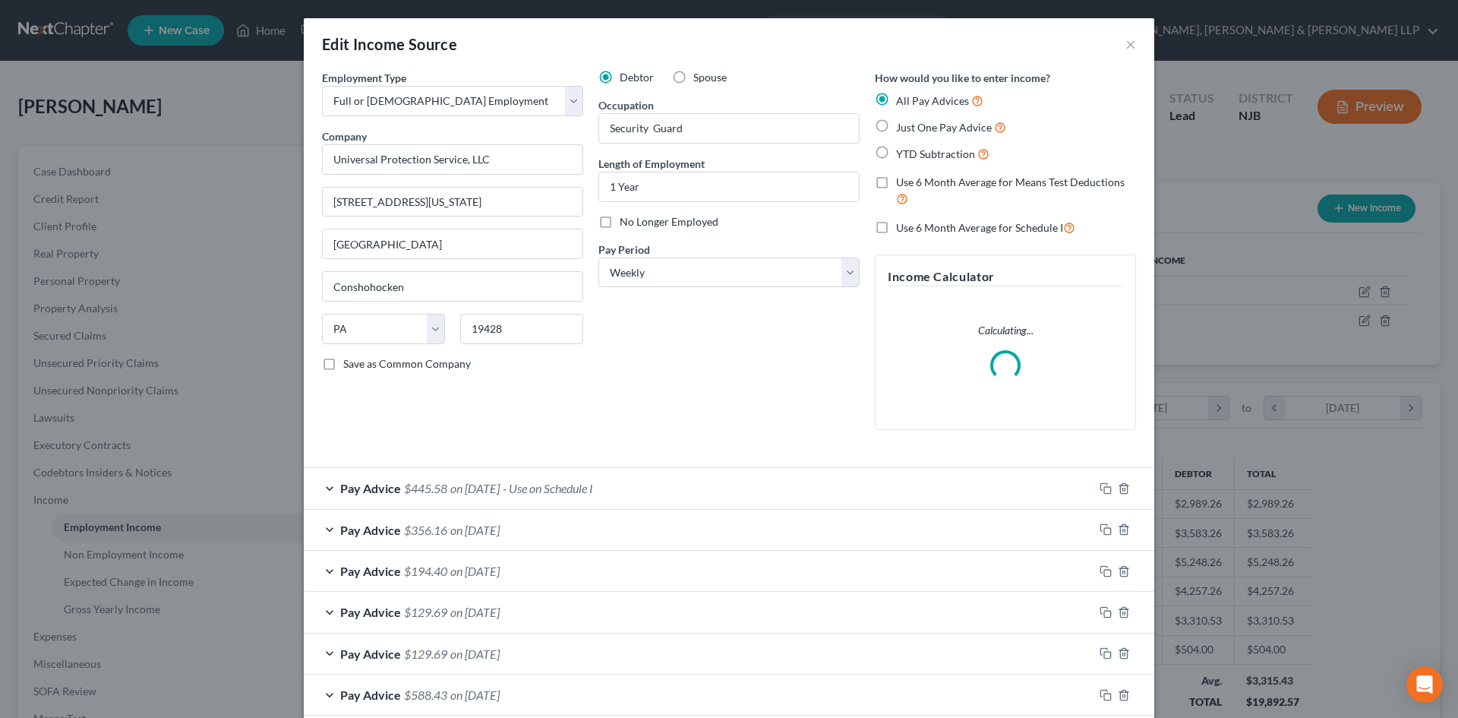
click at [554, 484] on span "- Use on Schedule I" at bounding box center [548, 488] width 90 height 14
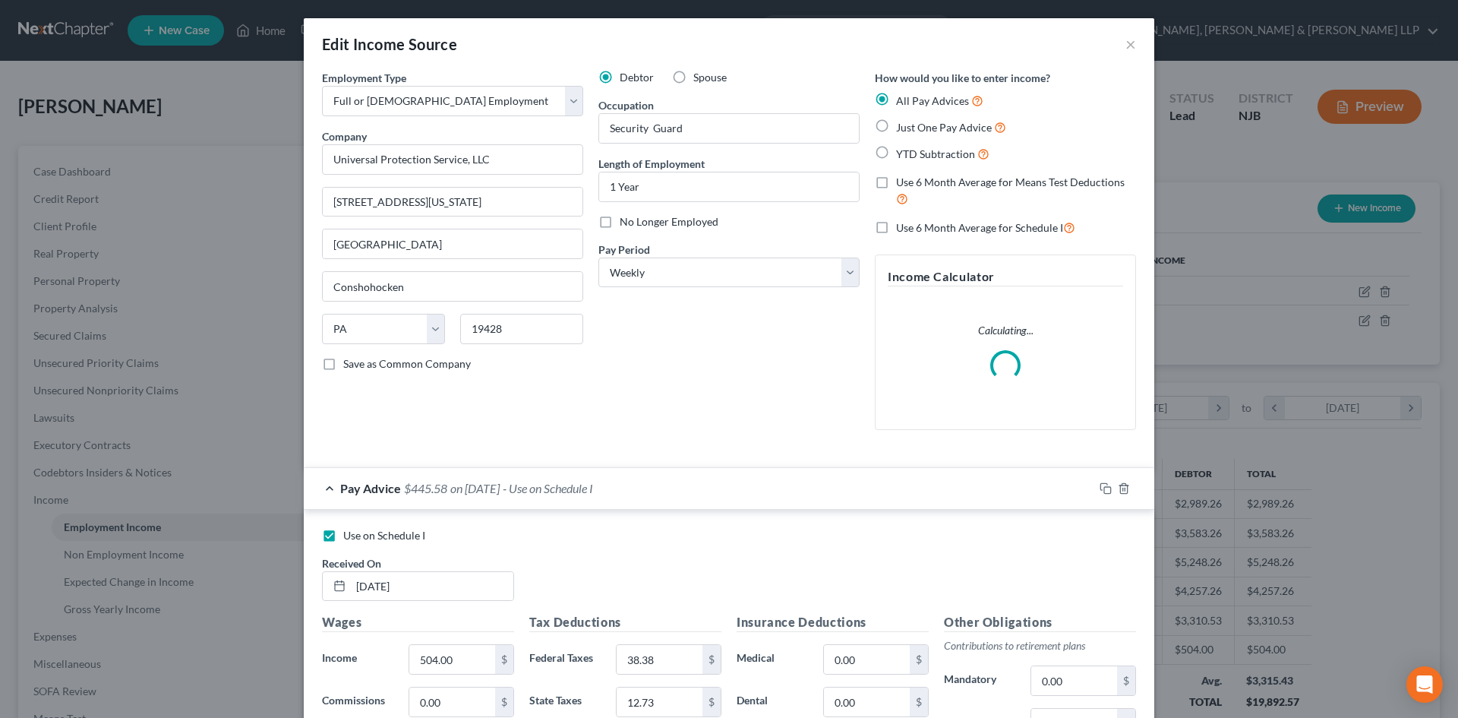
click at [554, 482] on span "- Use on Schedule I" at bounding box center [548, 488] width 90 height 14
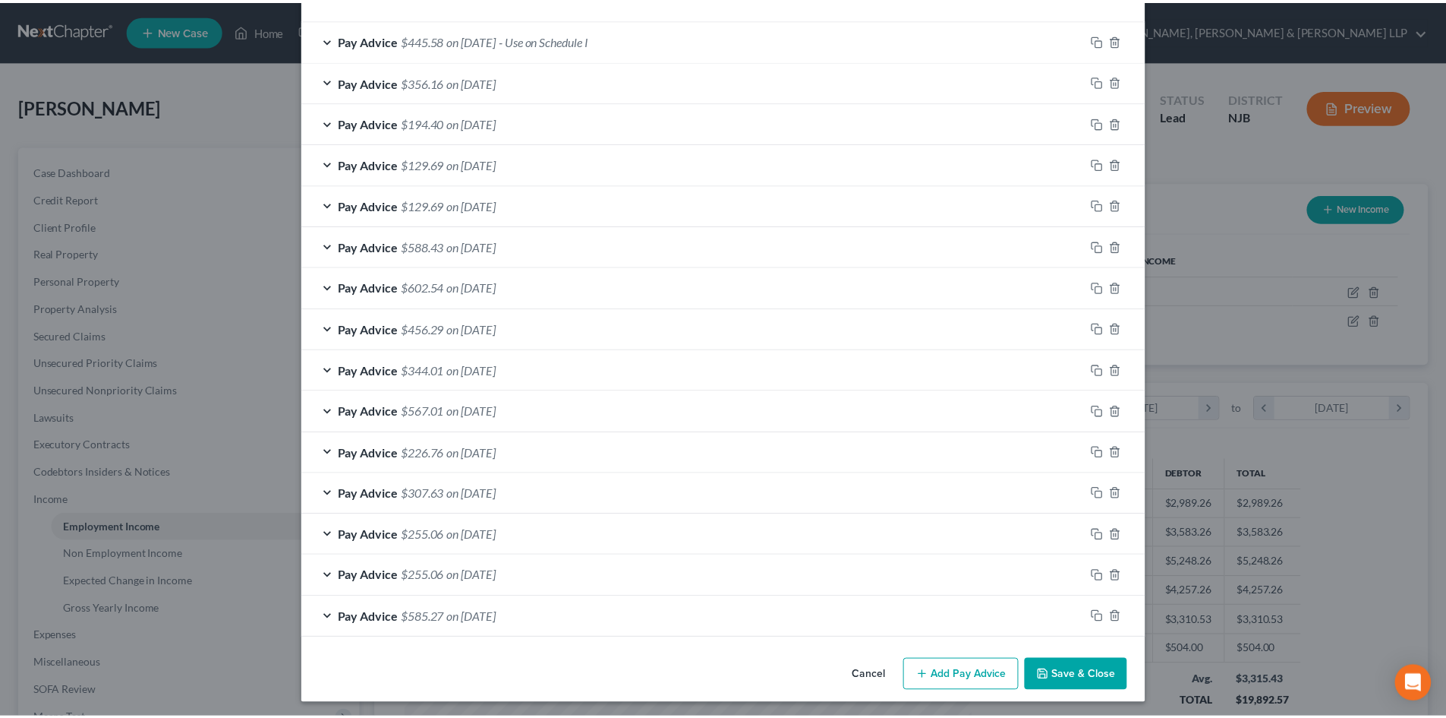
scroll to position [453, 0]
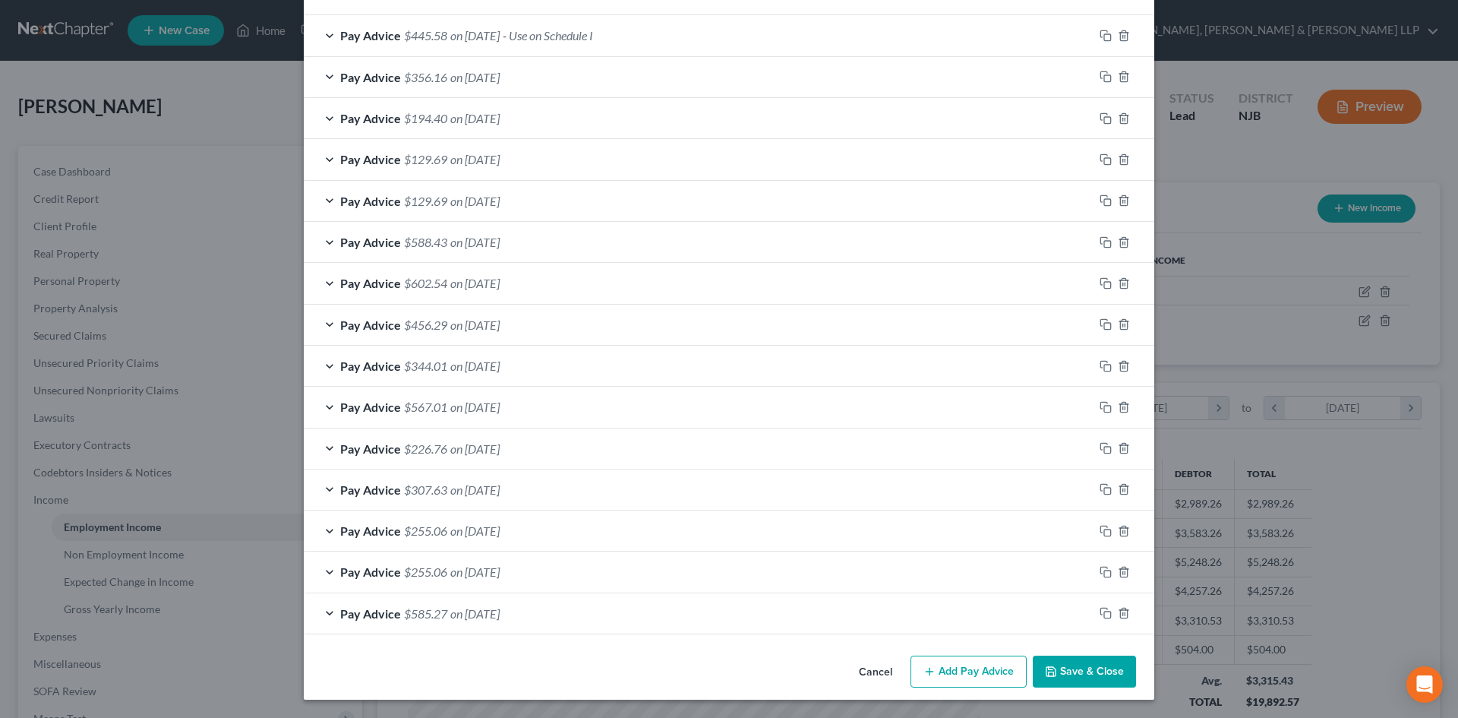
click at [1100, 675] on button "Save & Close" at bounding box center [1084, 671] width 103 height 32
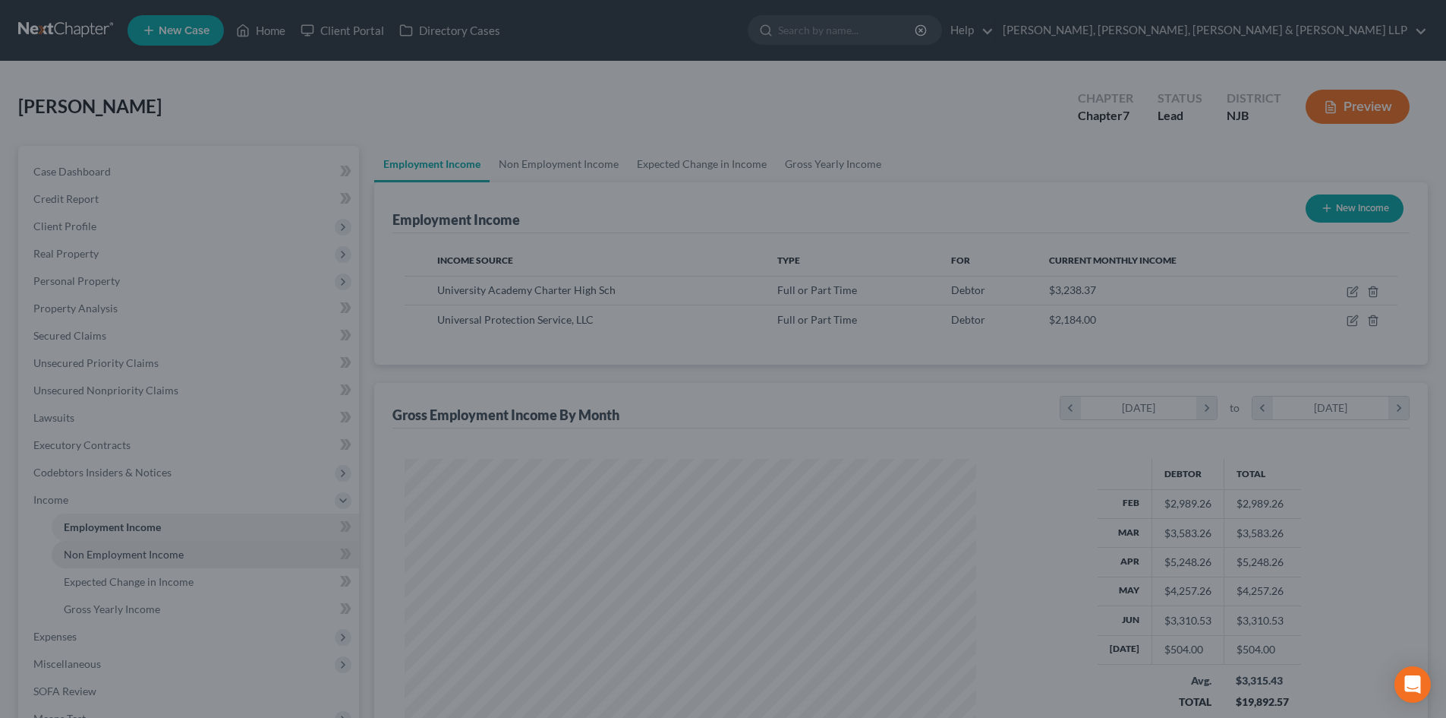
scroll to position [759032, 758718]
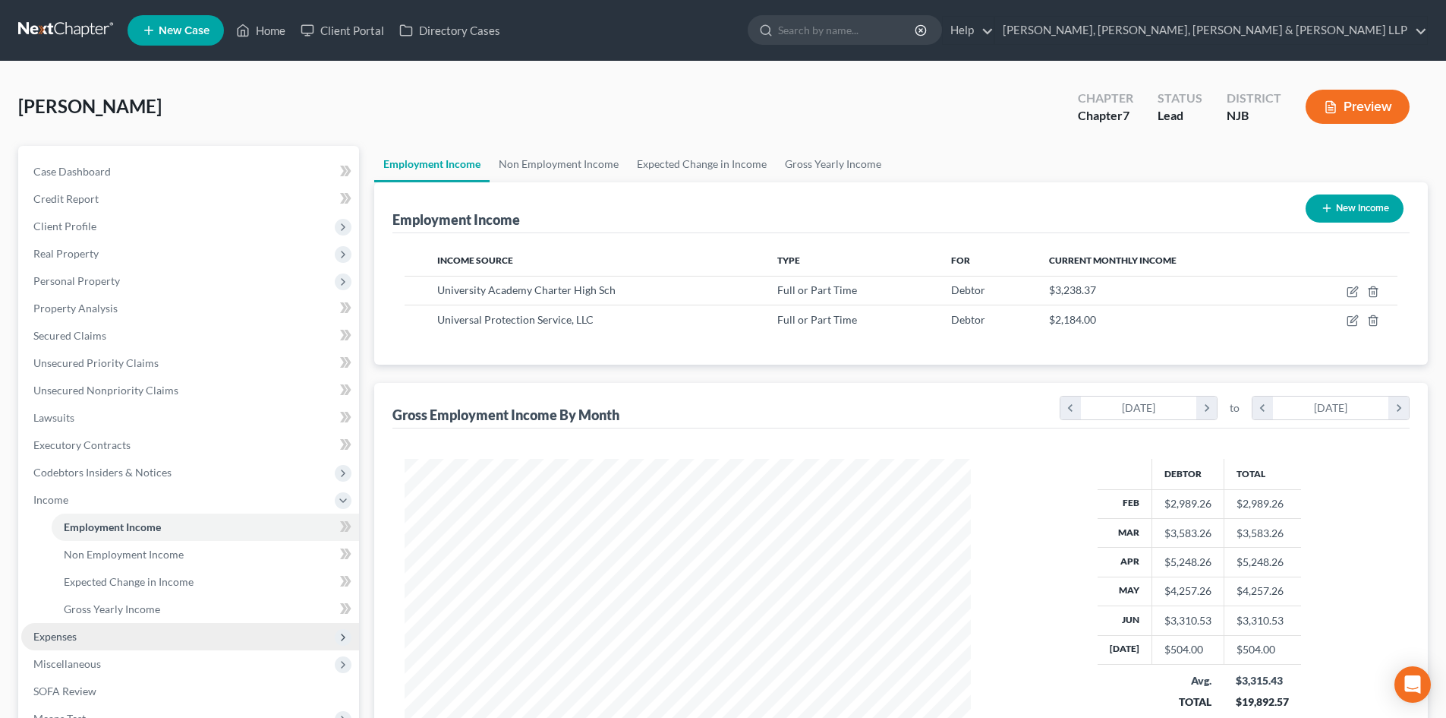
click at [96, 629] on span "Expenses" at bounding box center [190, 636] width 338 height 27
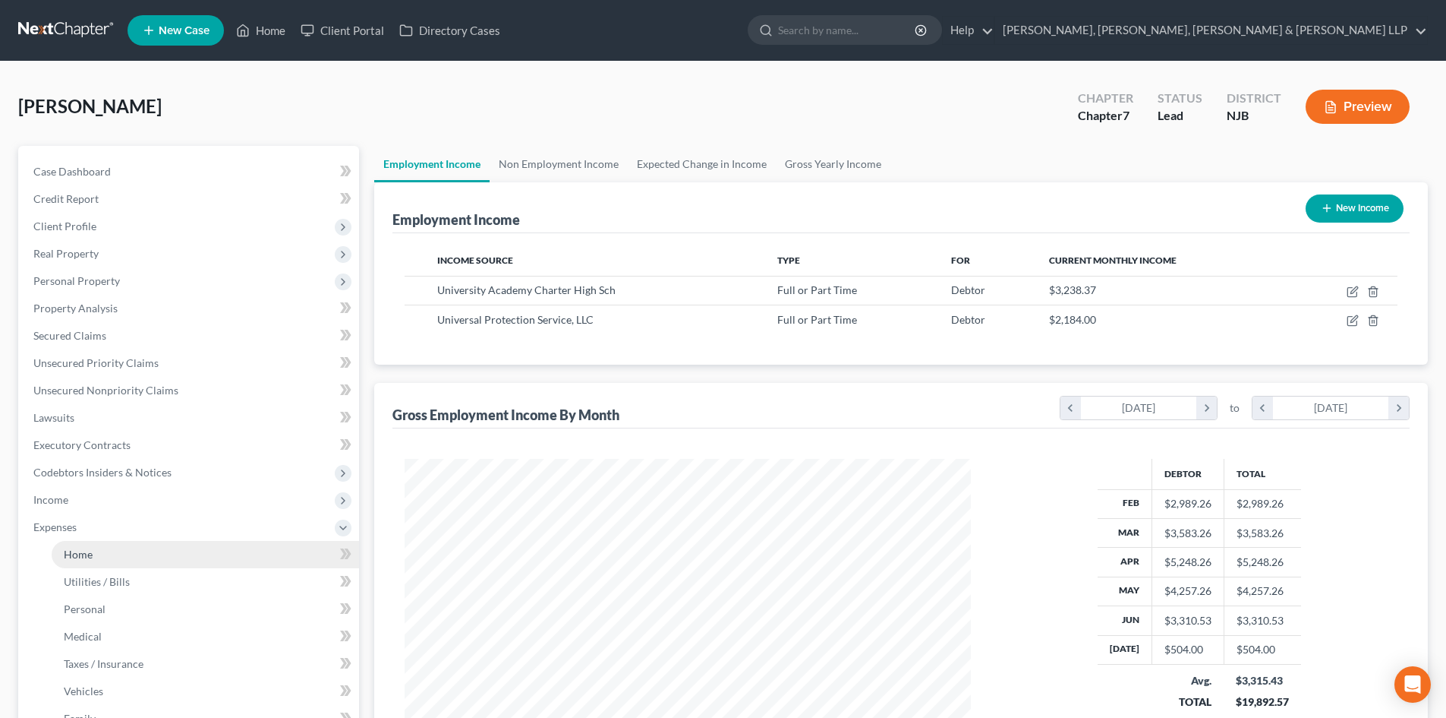
click at [111, 557] on link "Home" at bounding box center [206, 554] width 308 height 27
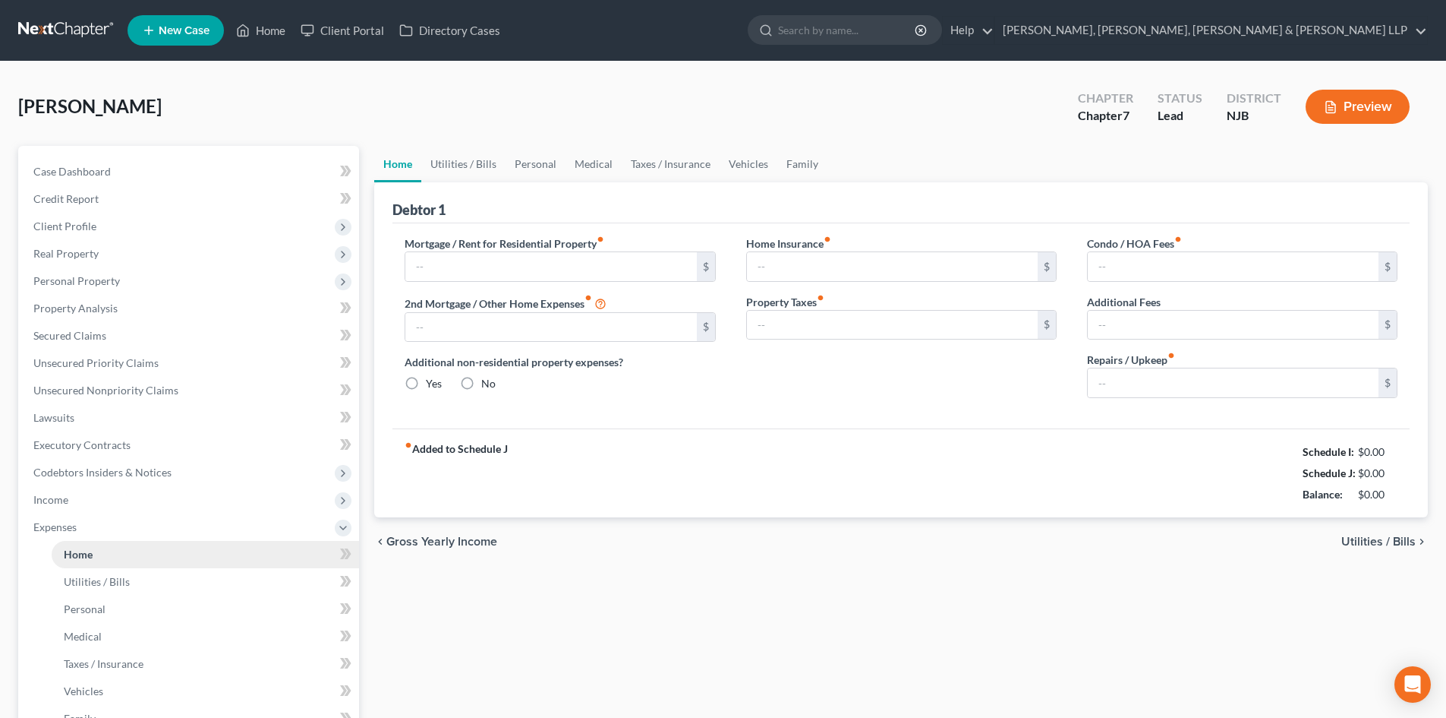
type input "2,000.00"
type input "0.00"
radio input "true"
type input "0.00"
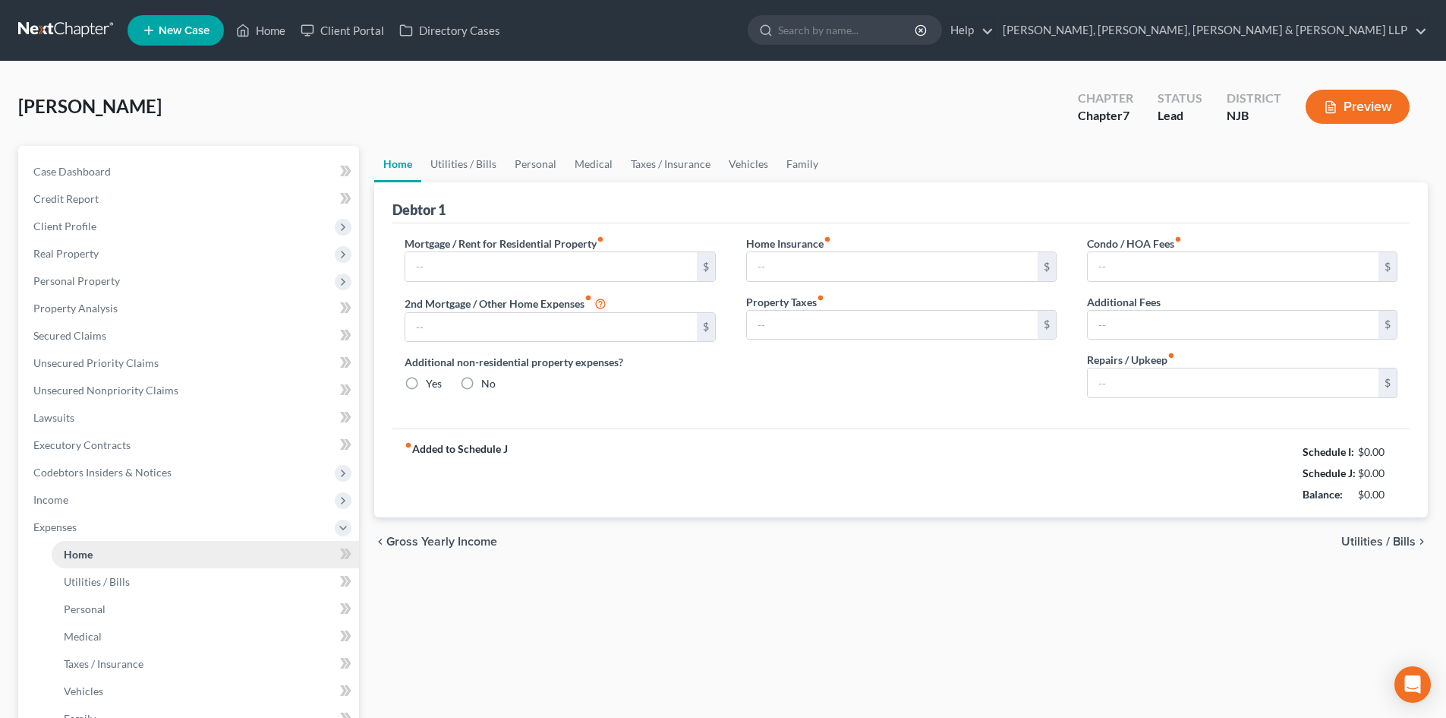
type input "0.00"
click at [112, 556] on link "Home" at bounding box center [206, 554] width 308 height 27
click at [651, 180] on link "Taxes / Insurance" at bounding box center [671, 164] width 98 height 36
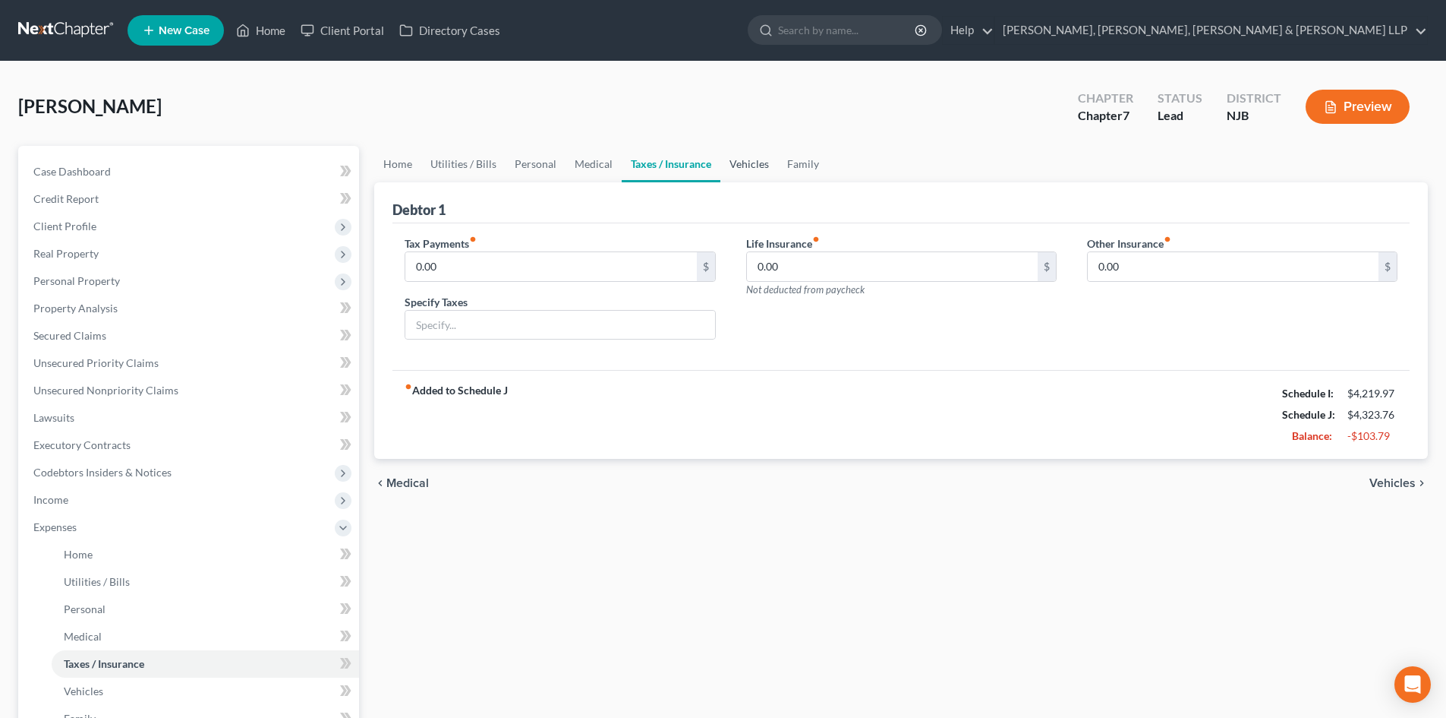
click at [765, 171] on link "Vehicles" at bounding box center [750, 164] width 58 height 36
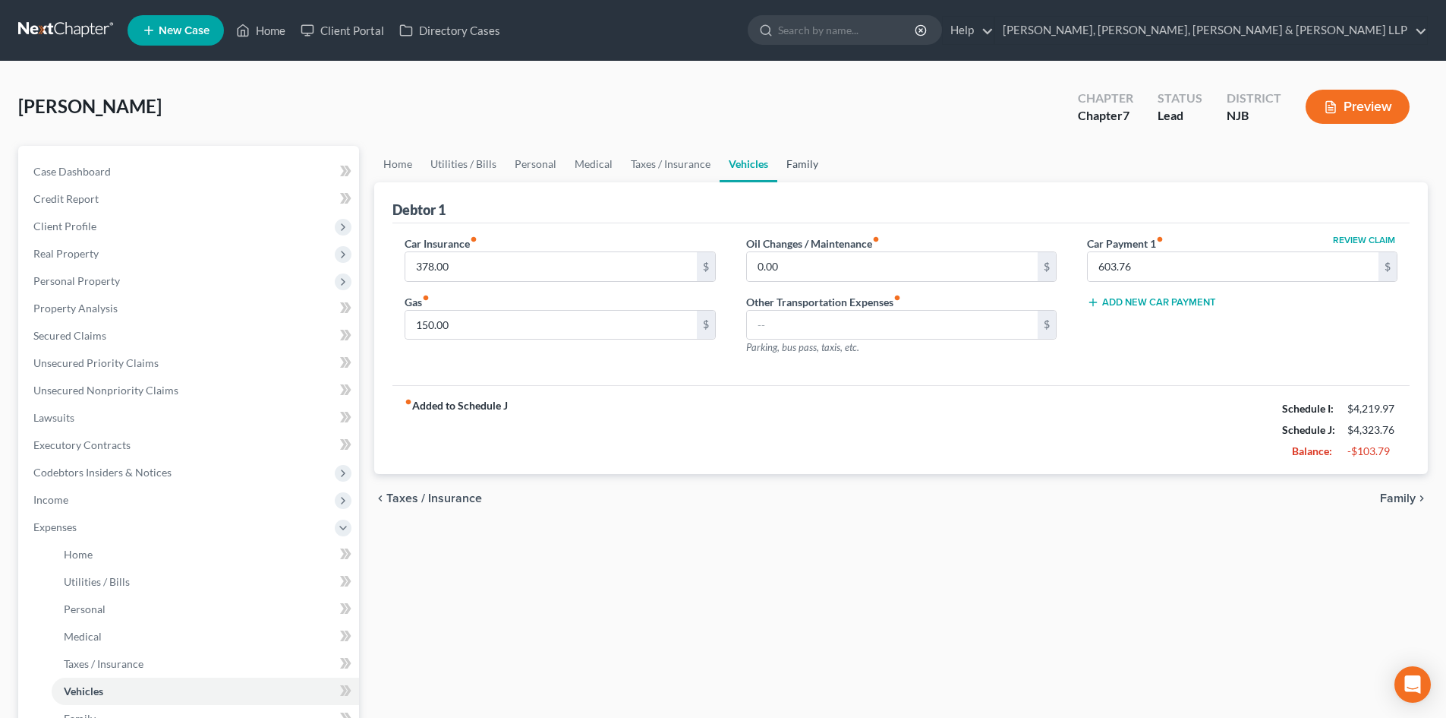
click at [801, 168] on link "Family" at bounding box center [803, 164] width 50 height 36
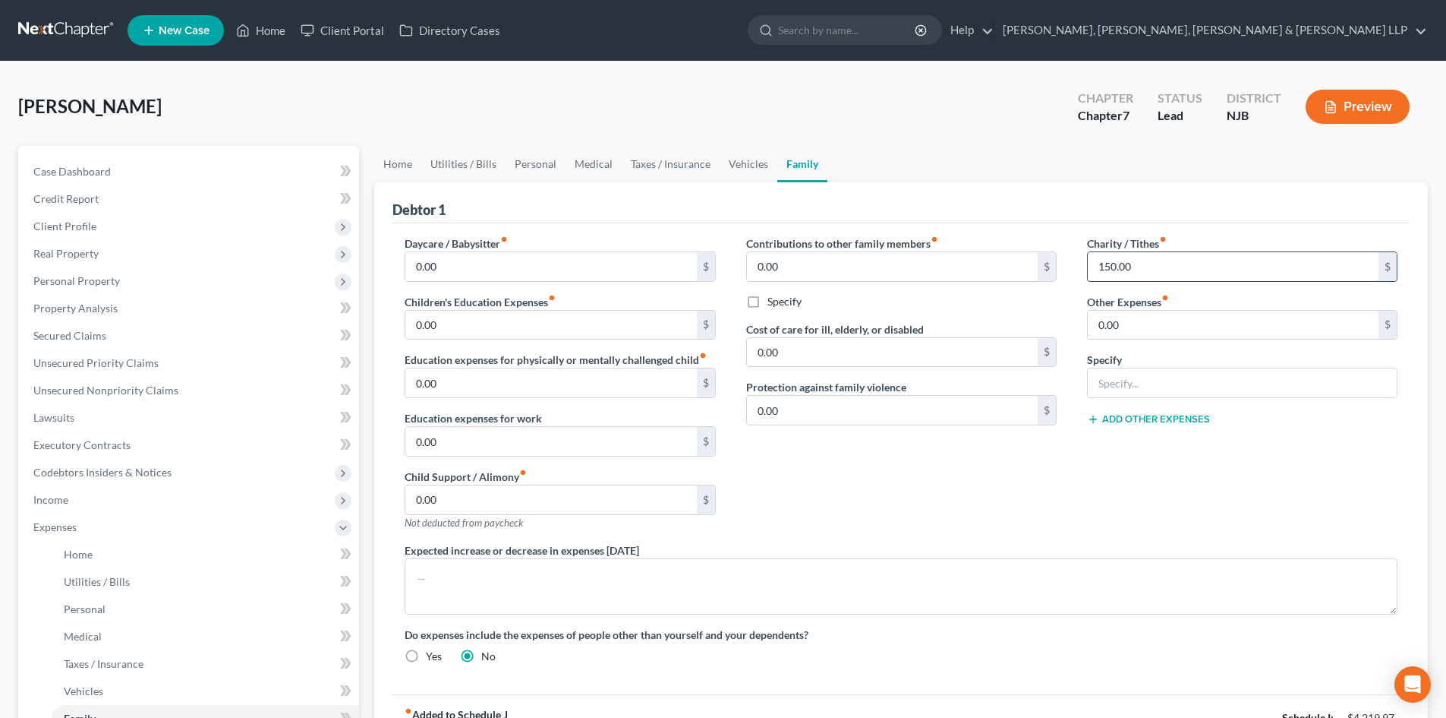
click at [1156, 263] on input "150.00" at bounding box center [1233, 266] width 291 height 29
click at [682, 163] on link "Taxes / Insurance" at bounding box center [671, 164] width 98 height 36
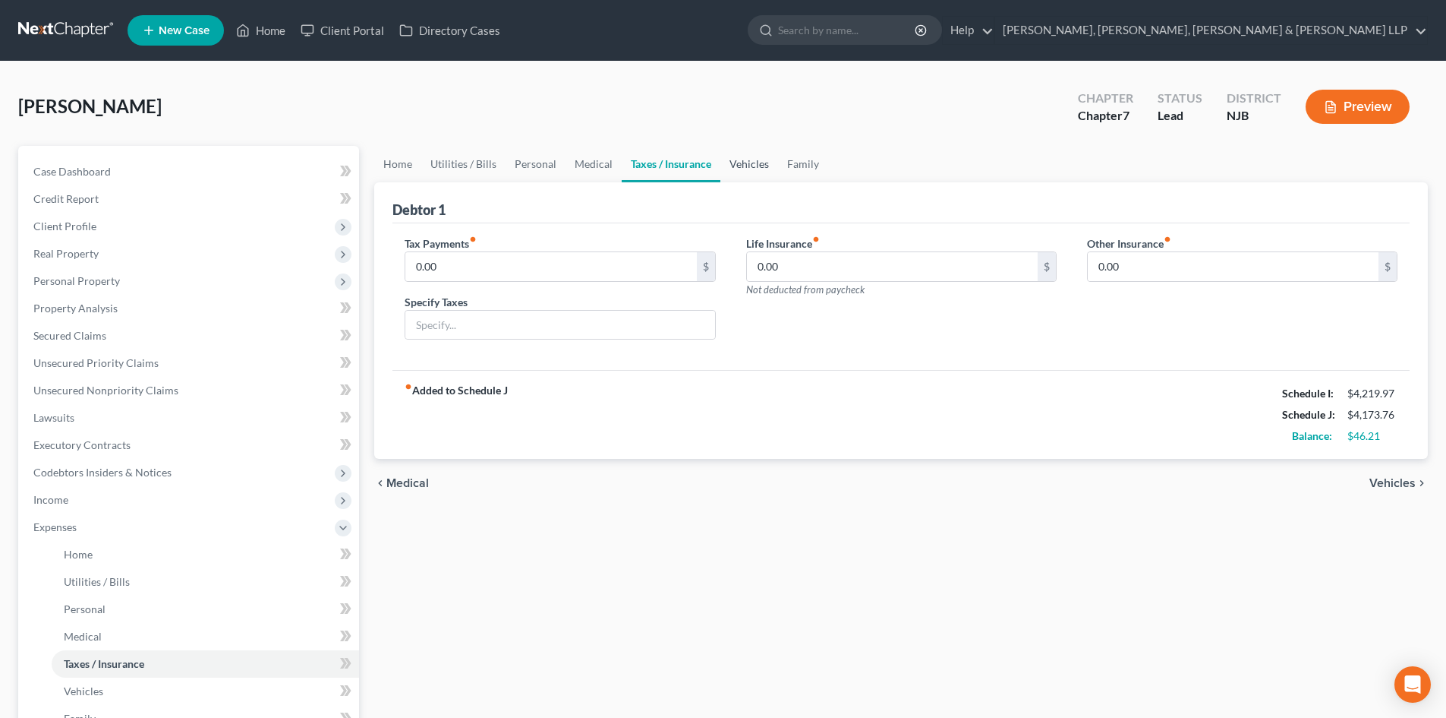
click at [745, 157] on link "Vehicles" at bounding box center [750, 164] width 58 height 36
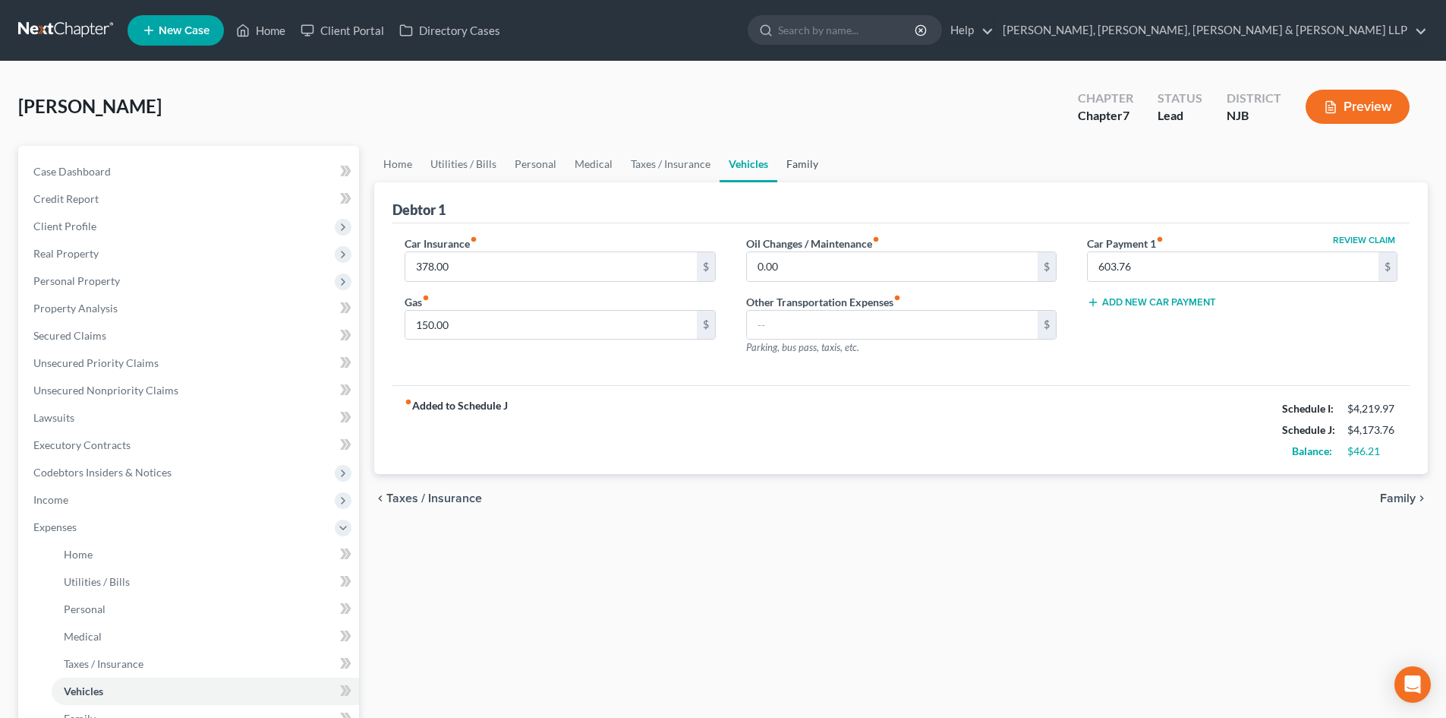
click at [819, 162] on link "Family" at bounding box center [803, 164] width 50 height 36
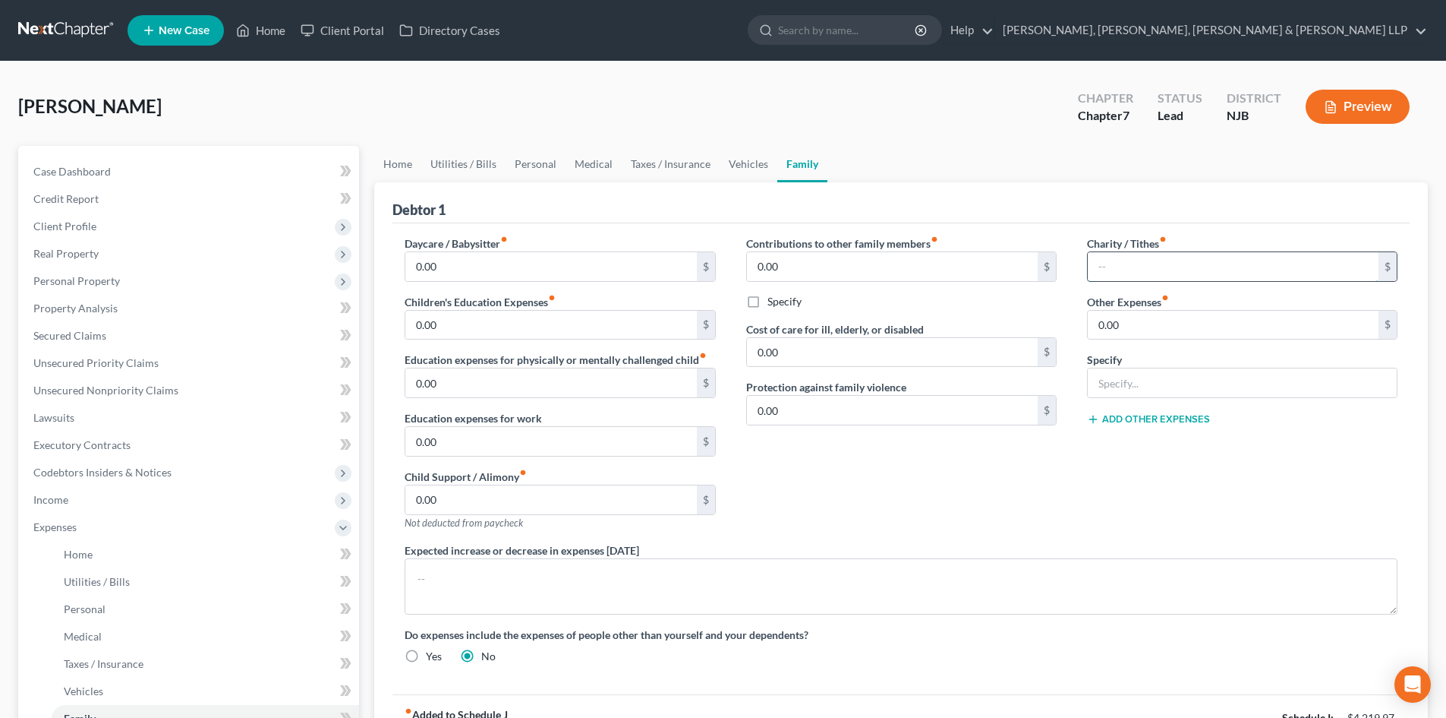
drag, startPoint x: 1142, startPoint y: 280, endPoint x: 1143, endPoint y: 271, distance: 9.1
click at [1142, 280] on input "text" at bounding box center [1233, 266] width 291 height 29
drag, startPoint x: 1145, startPoint y: 257, endPoint x: 1094, endPoint y: 270, distance: 52.5
click at [1094, 270] on input "40" at bounding box center [1233, 266] width 291 height 29
type input "45"
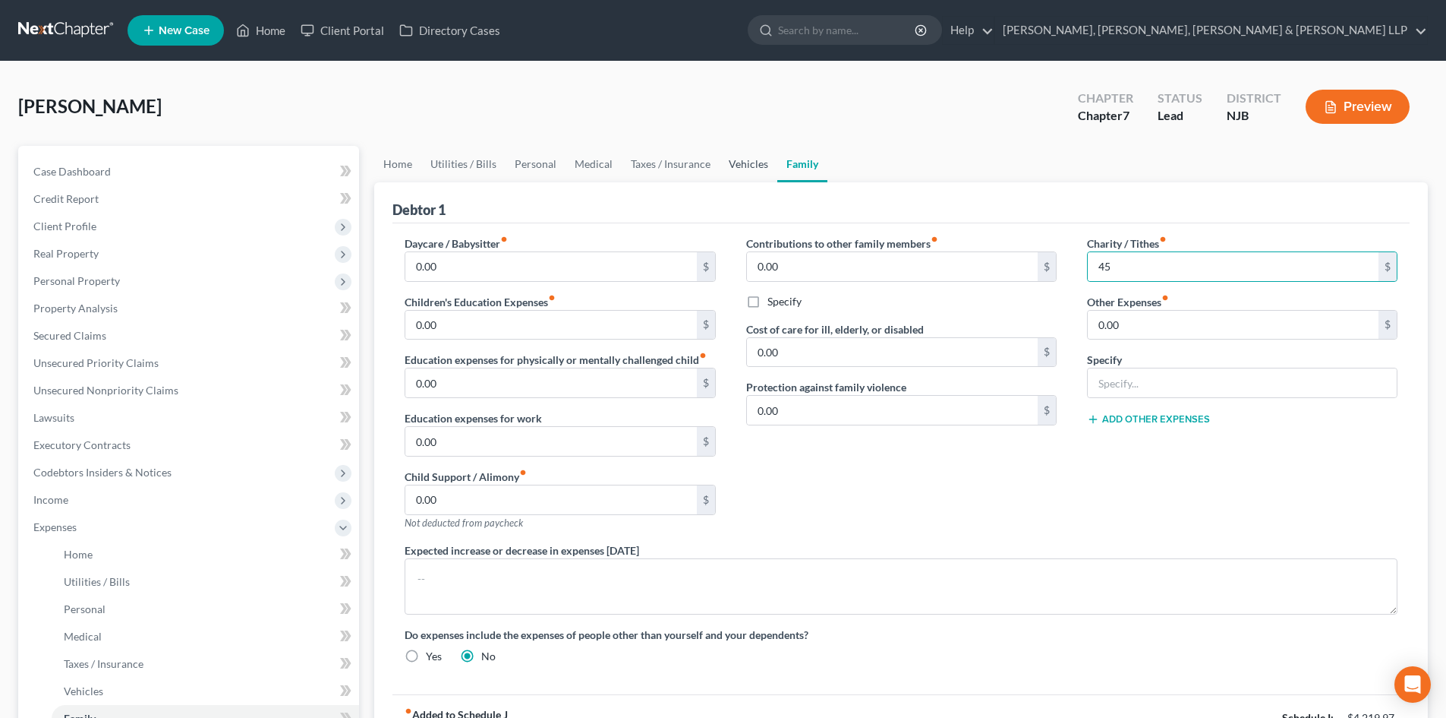
click at [751, 159] on link "Vehicles" at bounding box center [749, 164] width 58 height 36
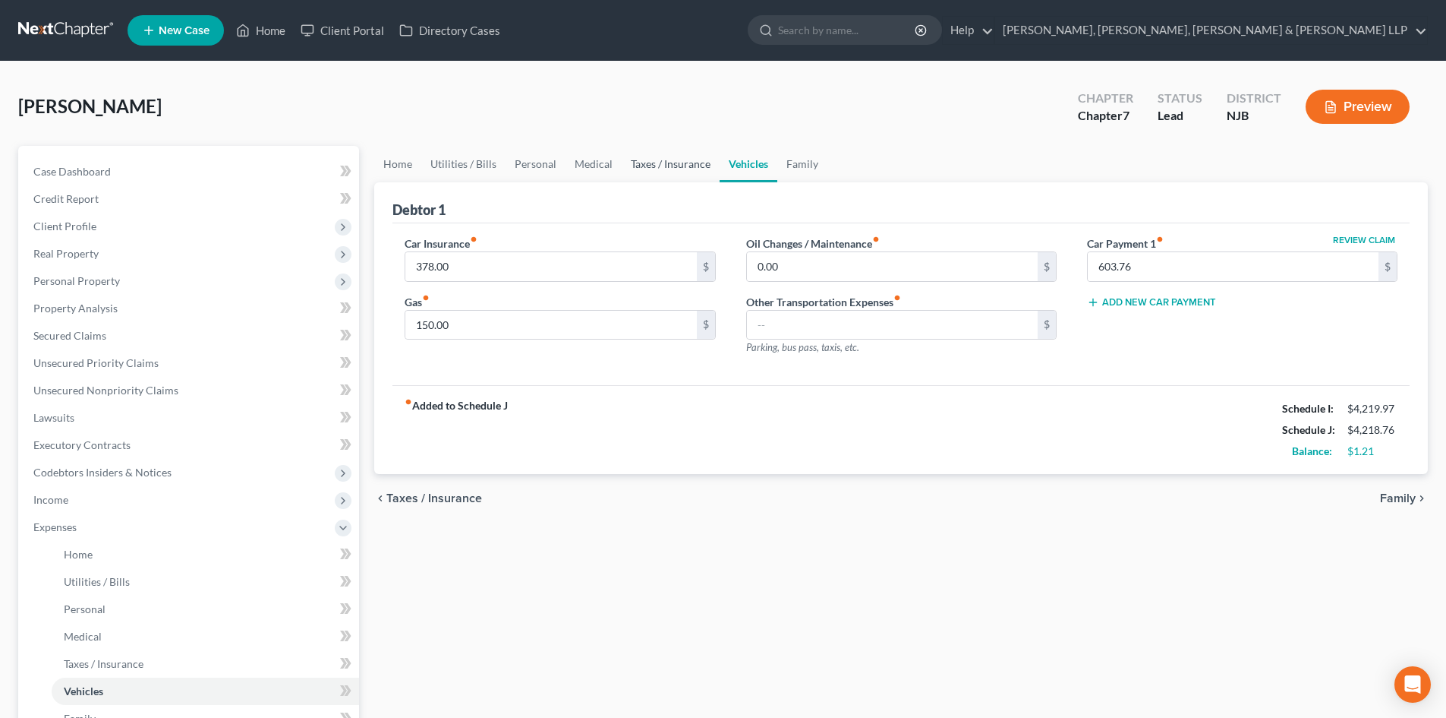
click at [674, 166] on link "Taxes / Insurance" at bounding box center [671, 164] width 98 height 36
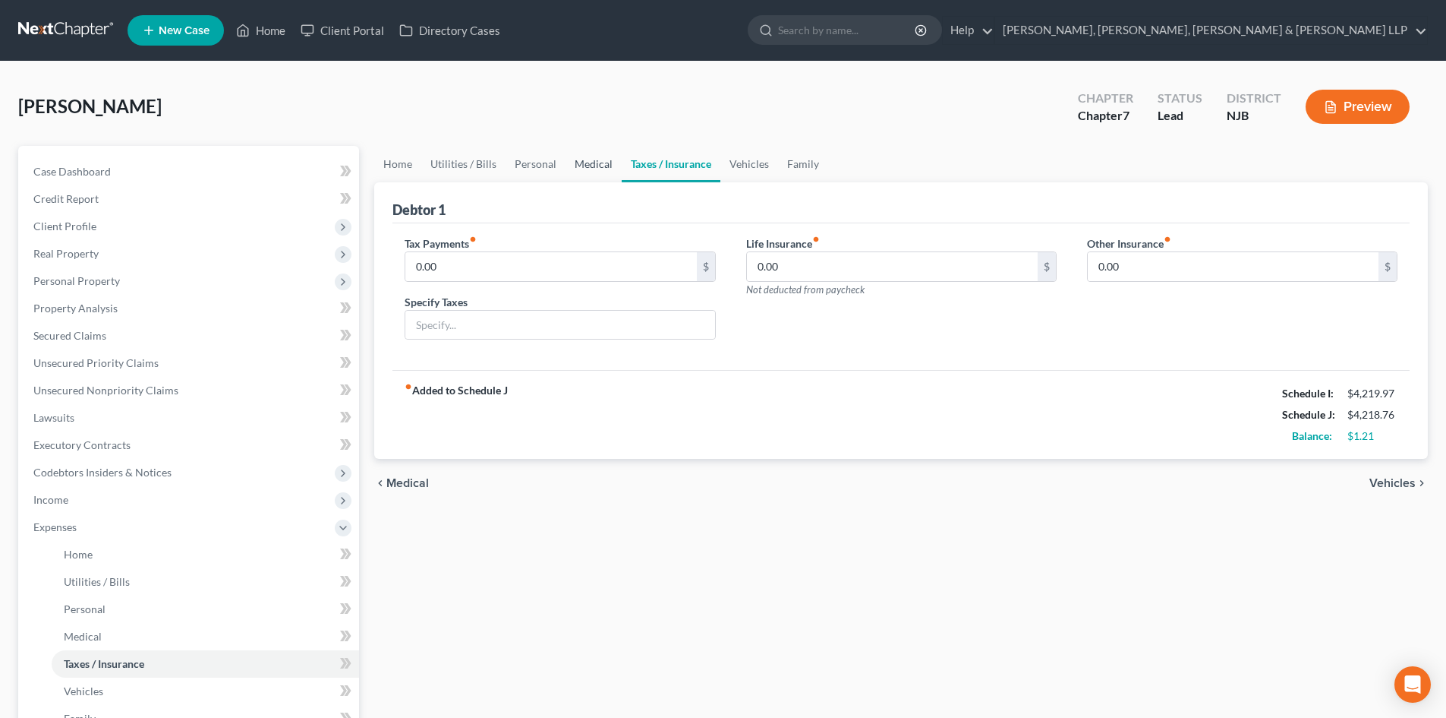
click at [595, 165] on link "Medical" at bounding box center [594, 164] width 56 height 36
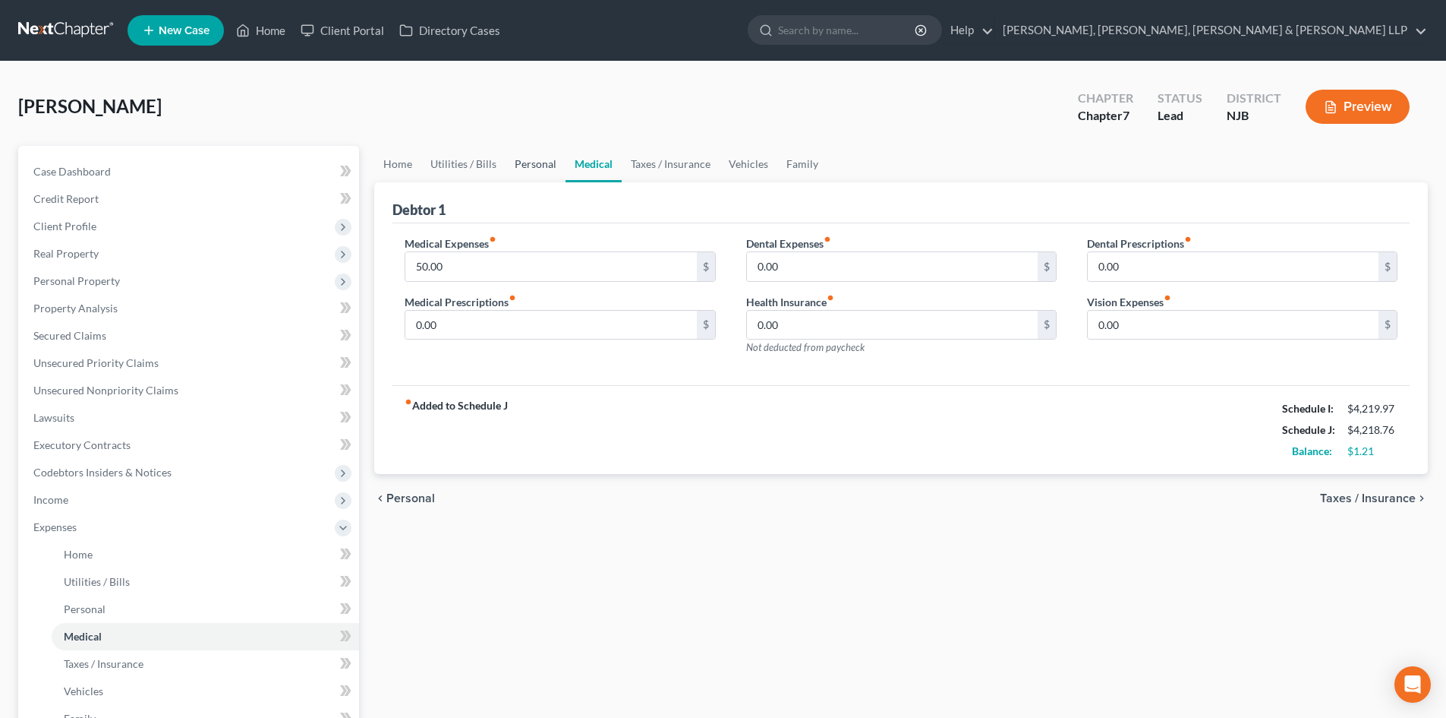
click at [552, 162] on link "Personal" at bounding box center [536, 164] width 60 height 36
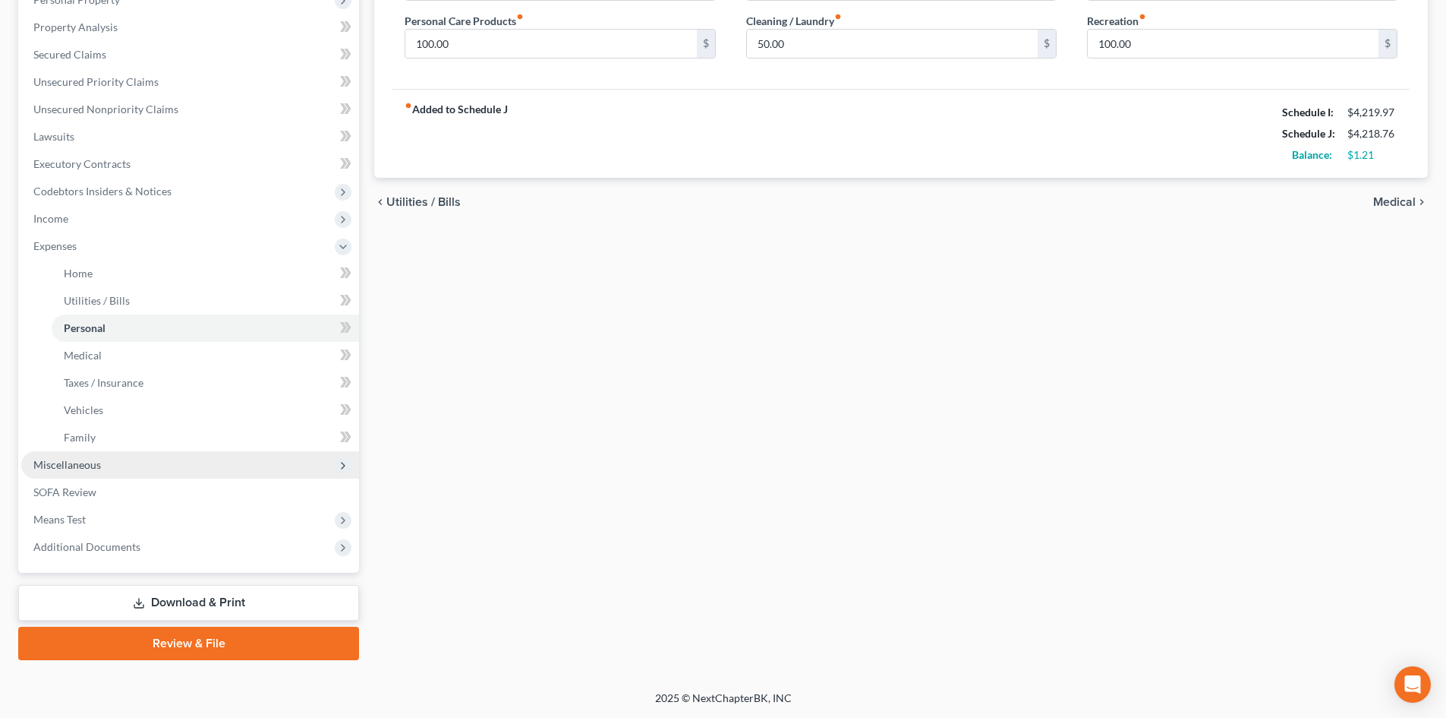
click at [74, 459] on span "Miscellaneous" at bounding box center [67, 464] width 68 height 13
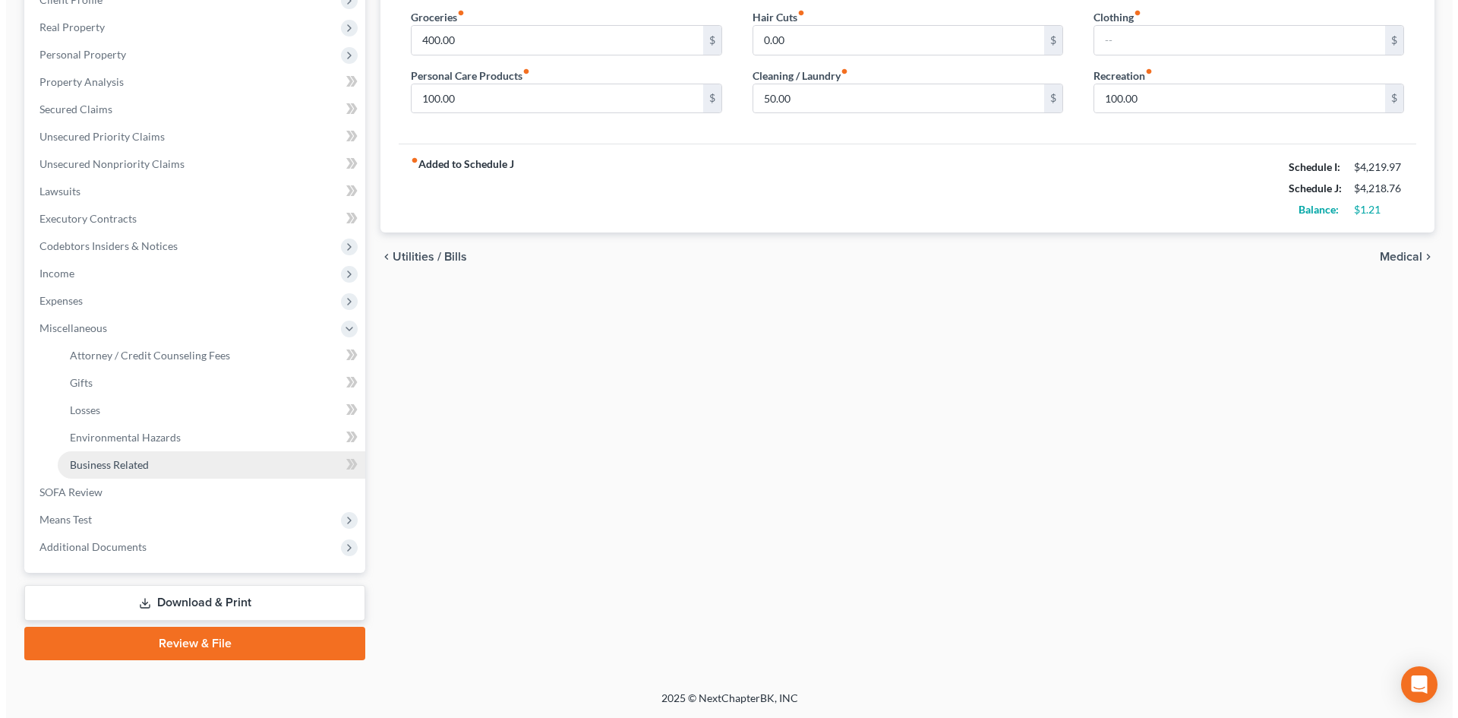
scroll to position [226, 0]
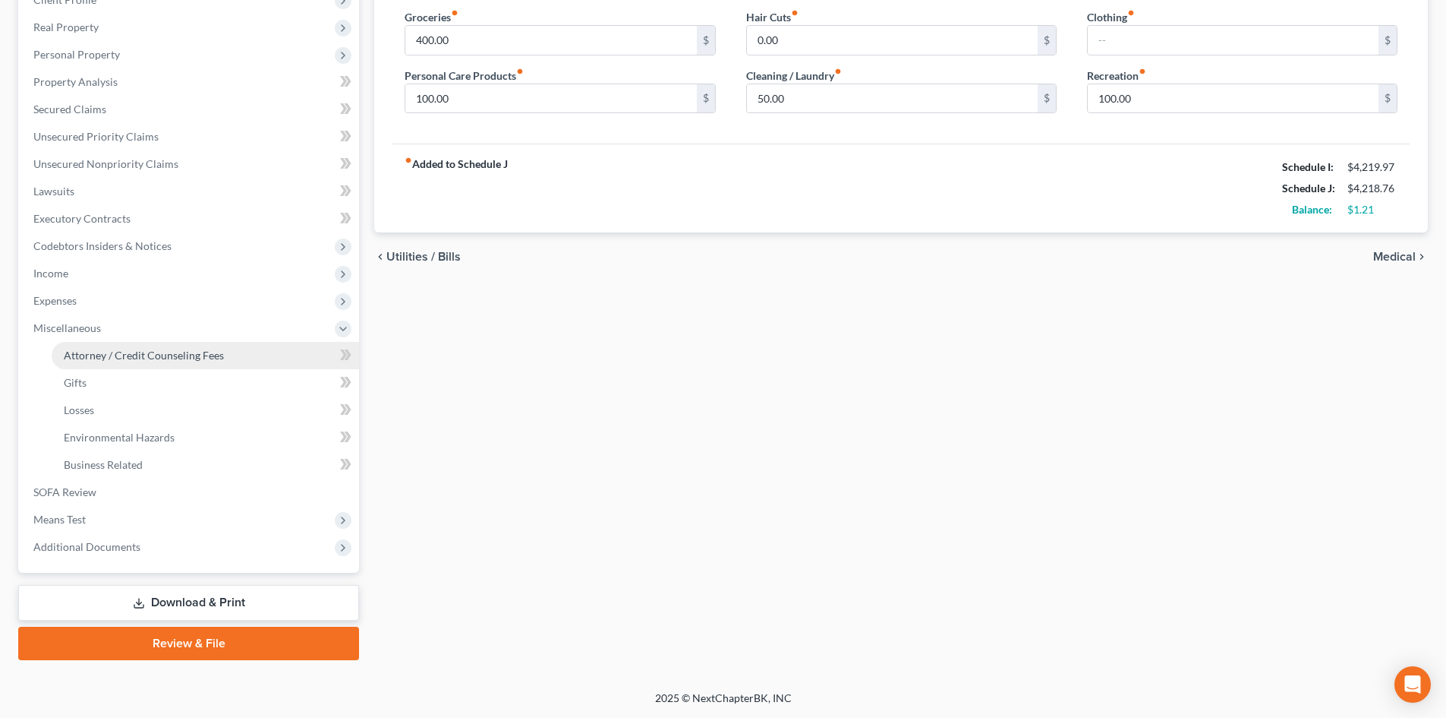
click at [180, 356] on span "Attorney / Credit Counseling Fees" at bounding box center [144, 355] width 160 height 13
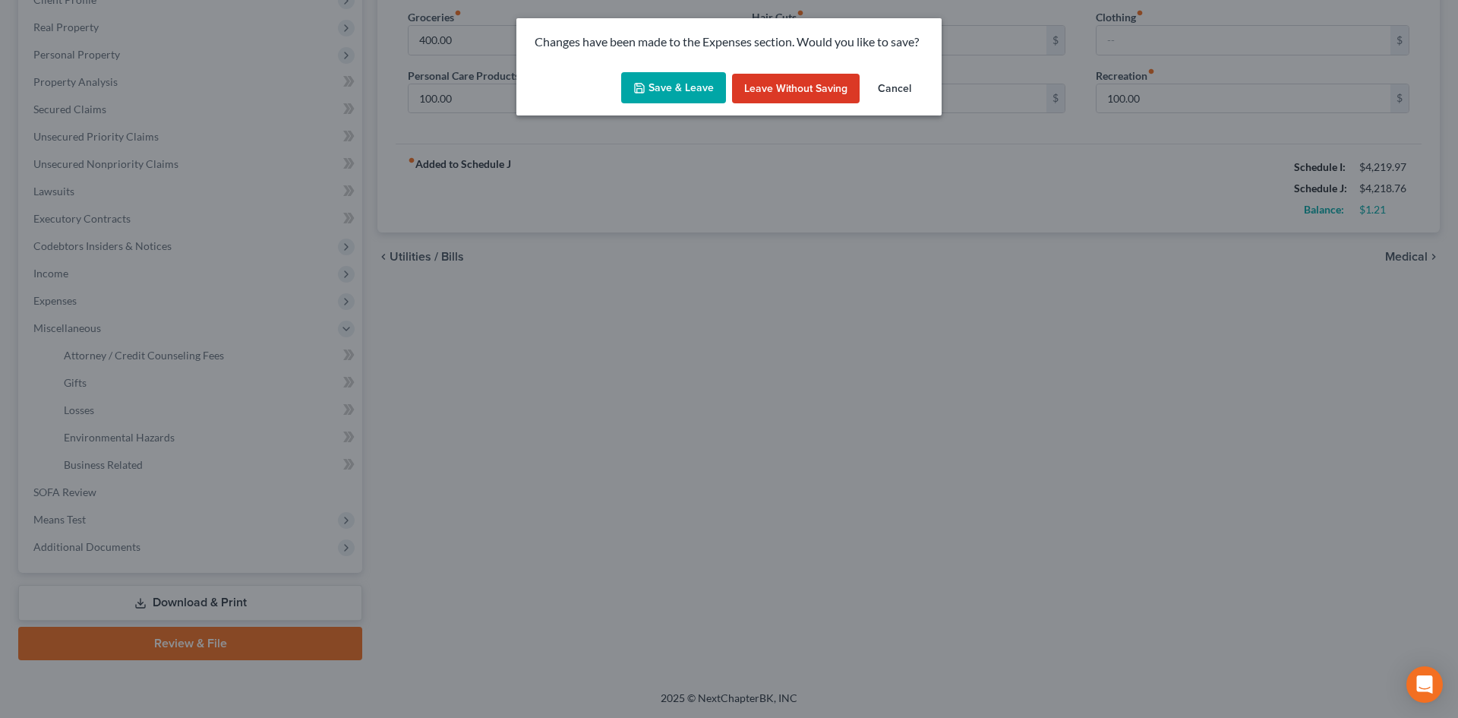
click at [664, 92] on button "Save & Leave" at bounding box center [673, 88] width 105 height 32
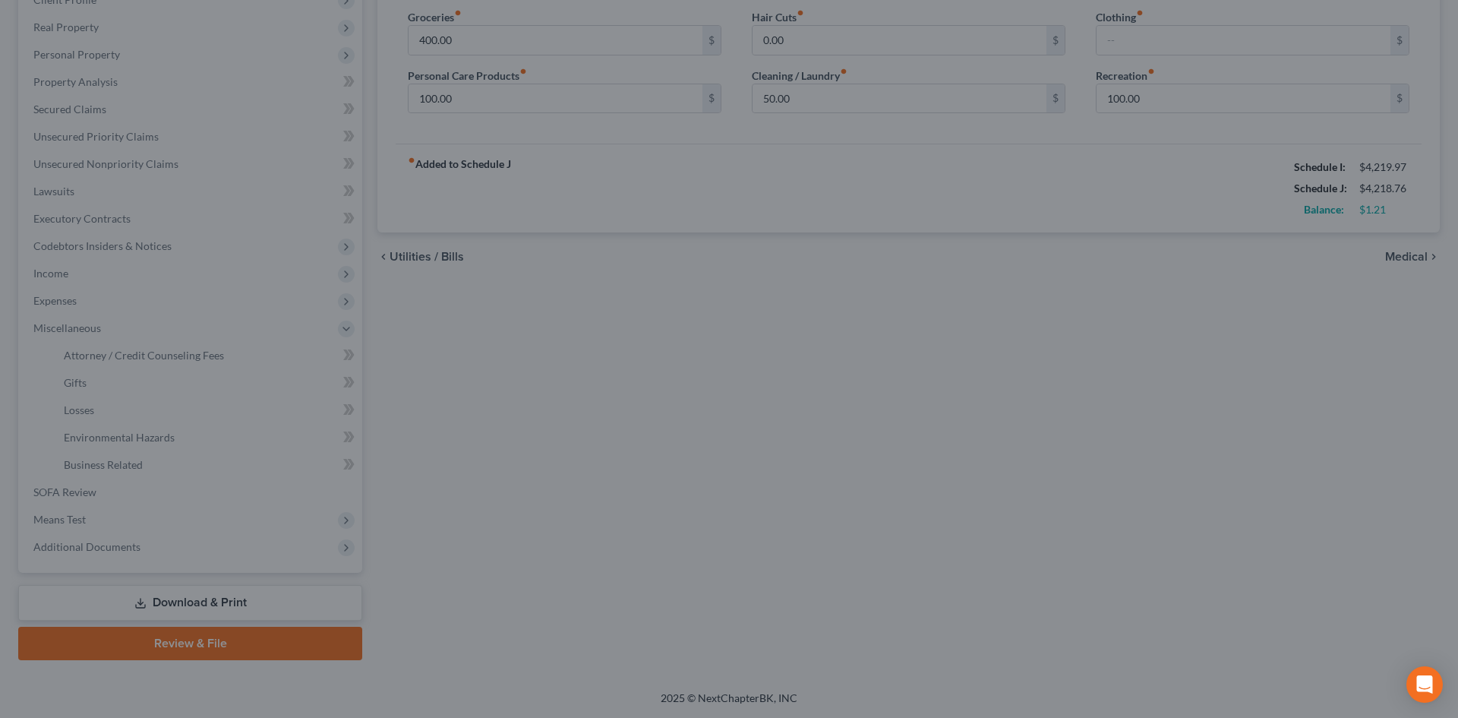
select select "1"
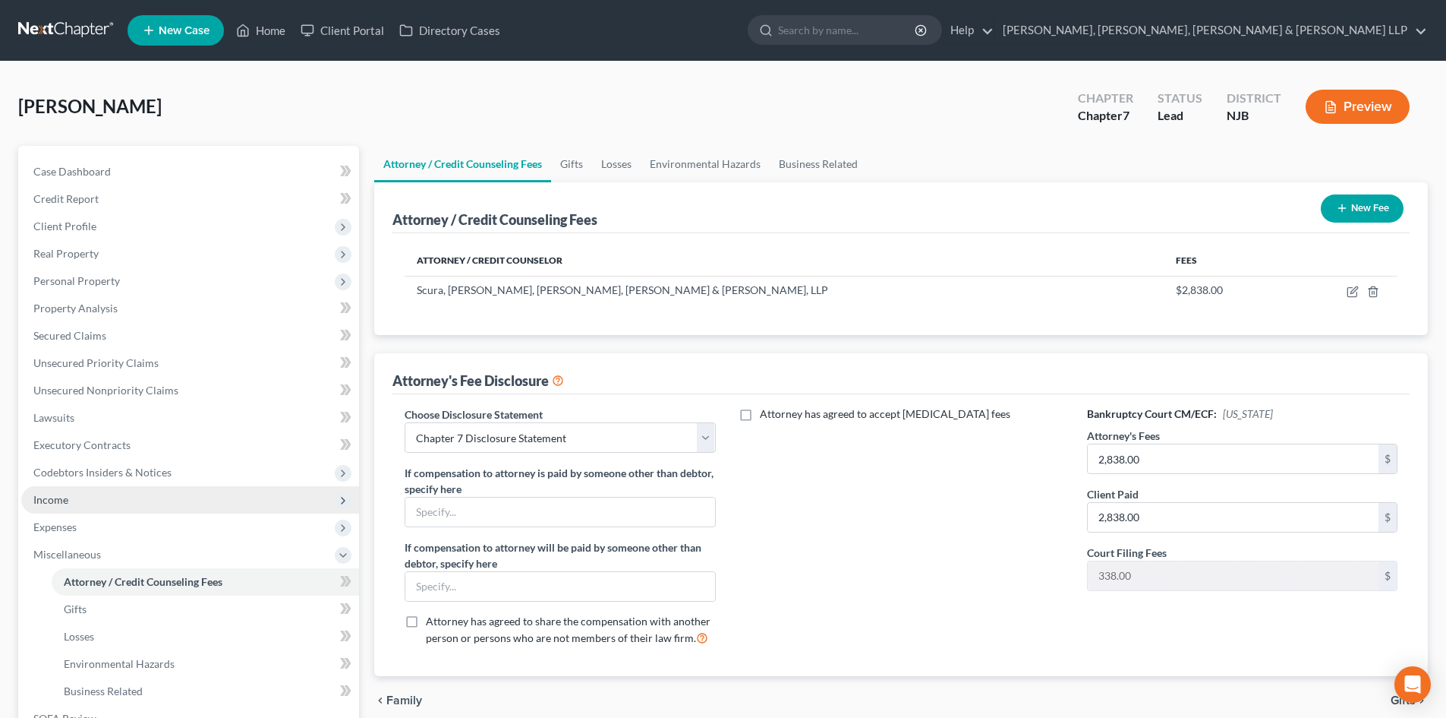
click at [87, 510] on span "Income" at bounding box center [190, 499] width 338 height 27
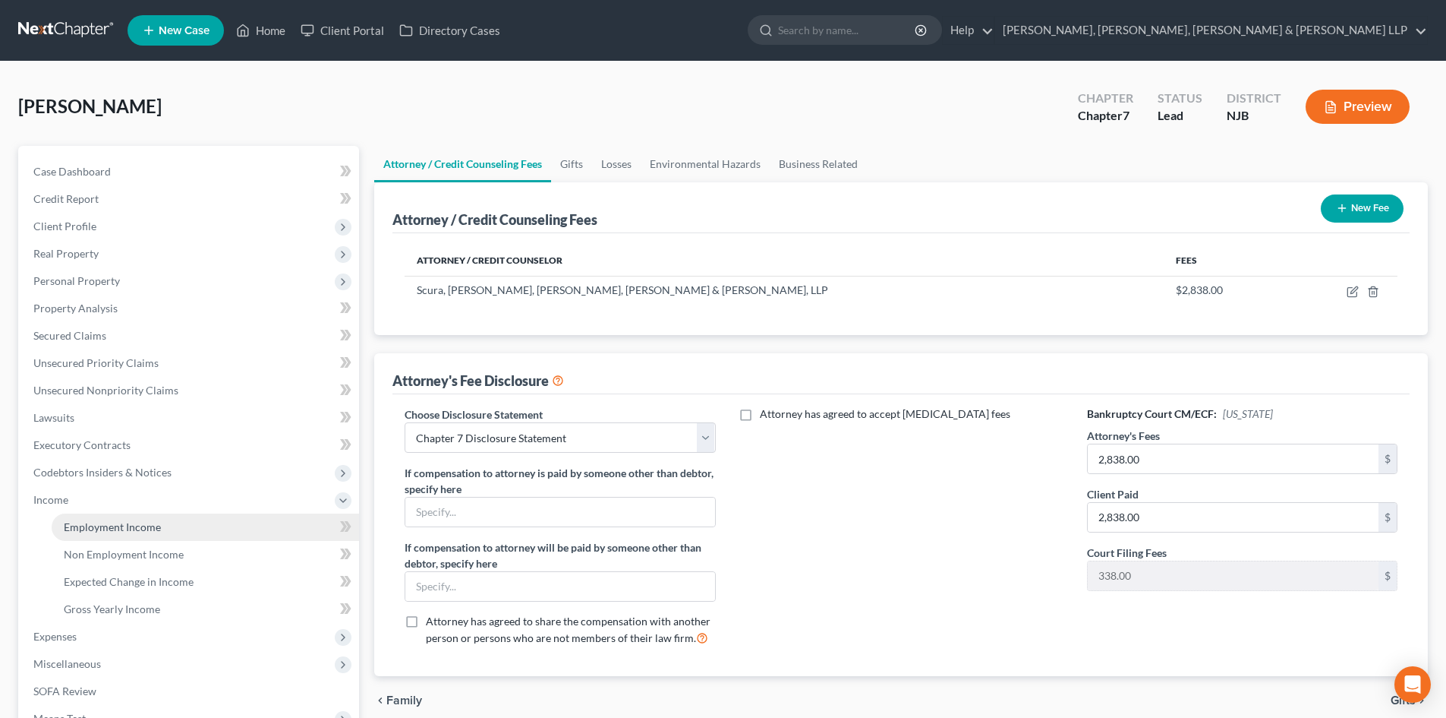
click at [99, 520] on span "Employment Income" at bounding box center [112, 526] width 97 height 13
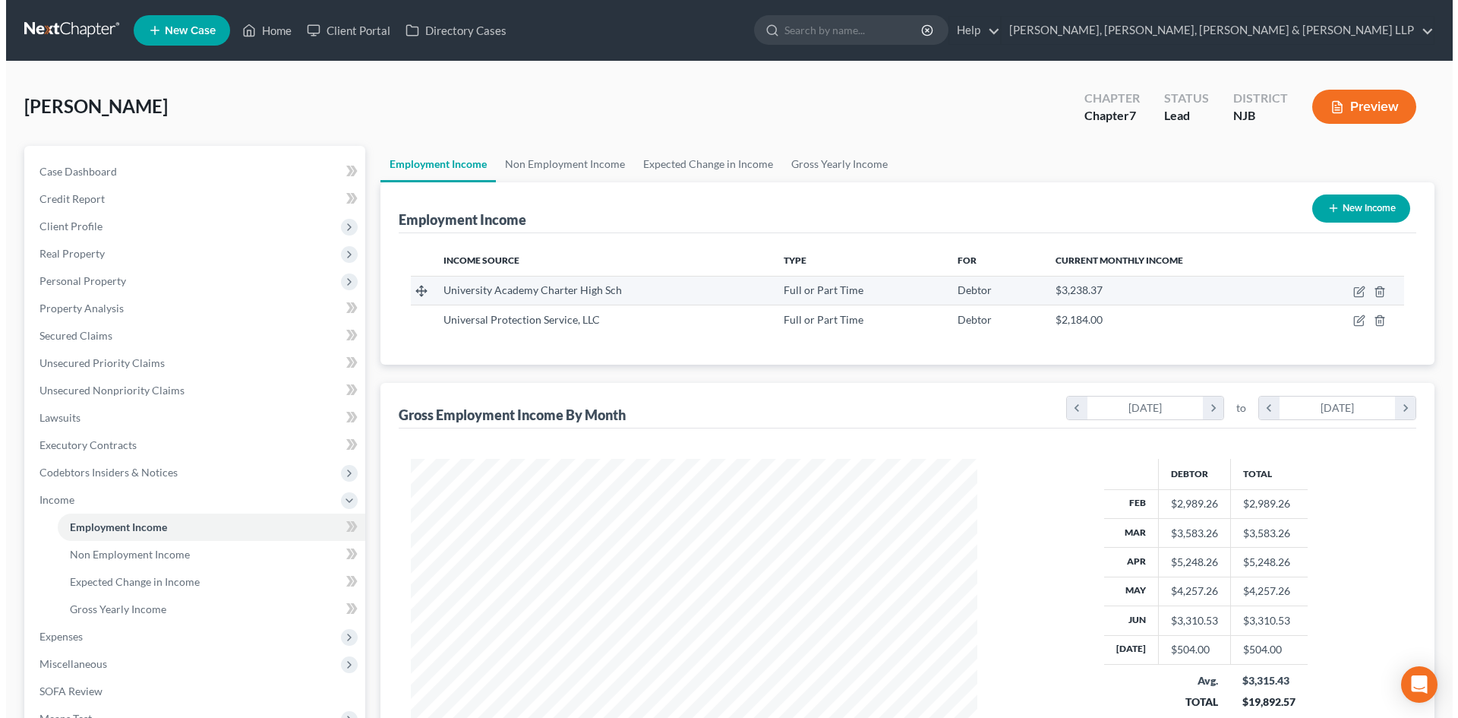
scroll to position [283, 597]
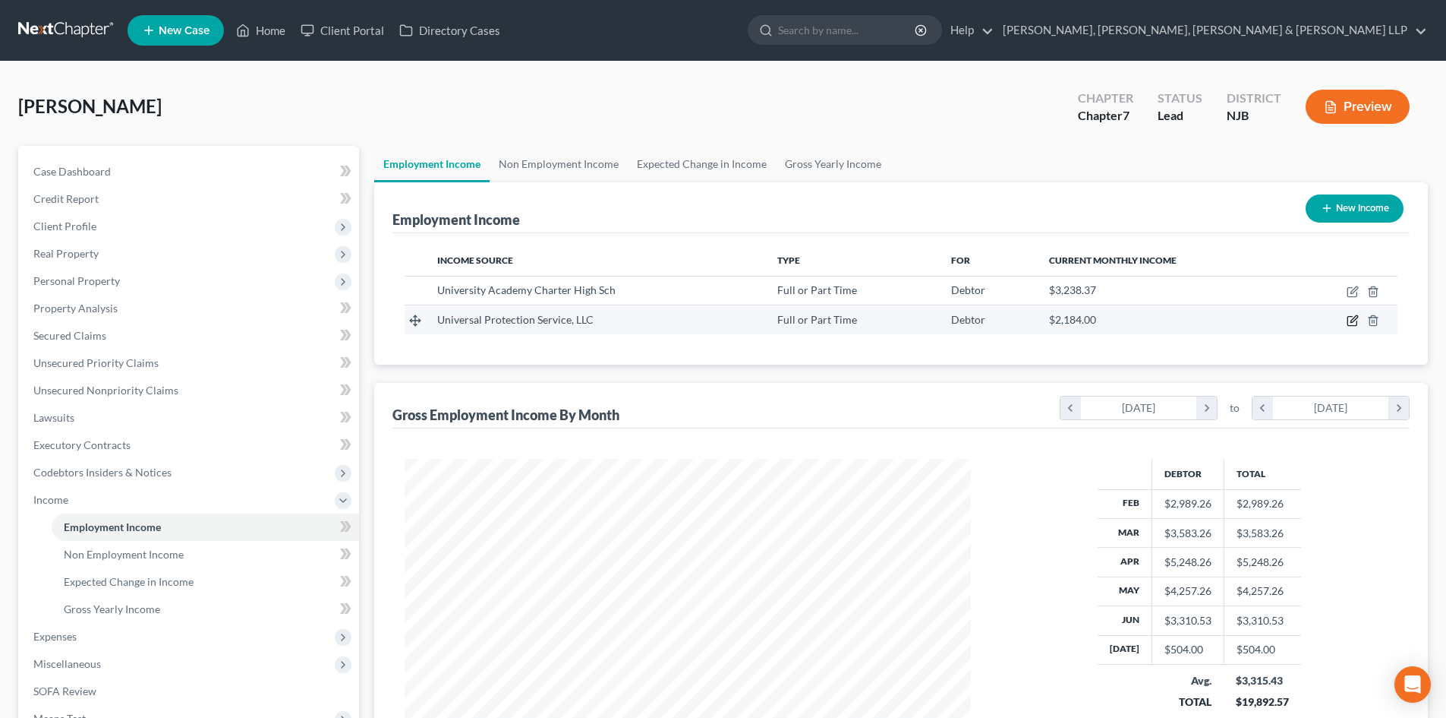
click at [1354, 323] on icon "button" at bounding box center [1353, 320] width 12 height 12
select select "0"
select select "39"
select select "3"
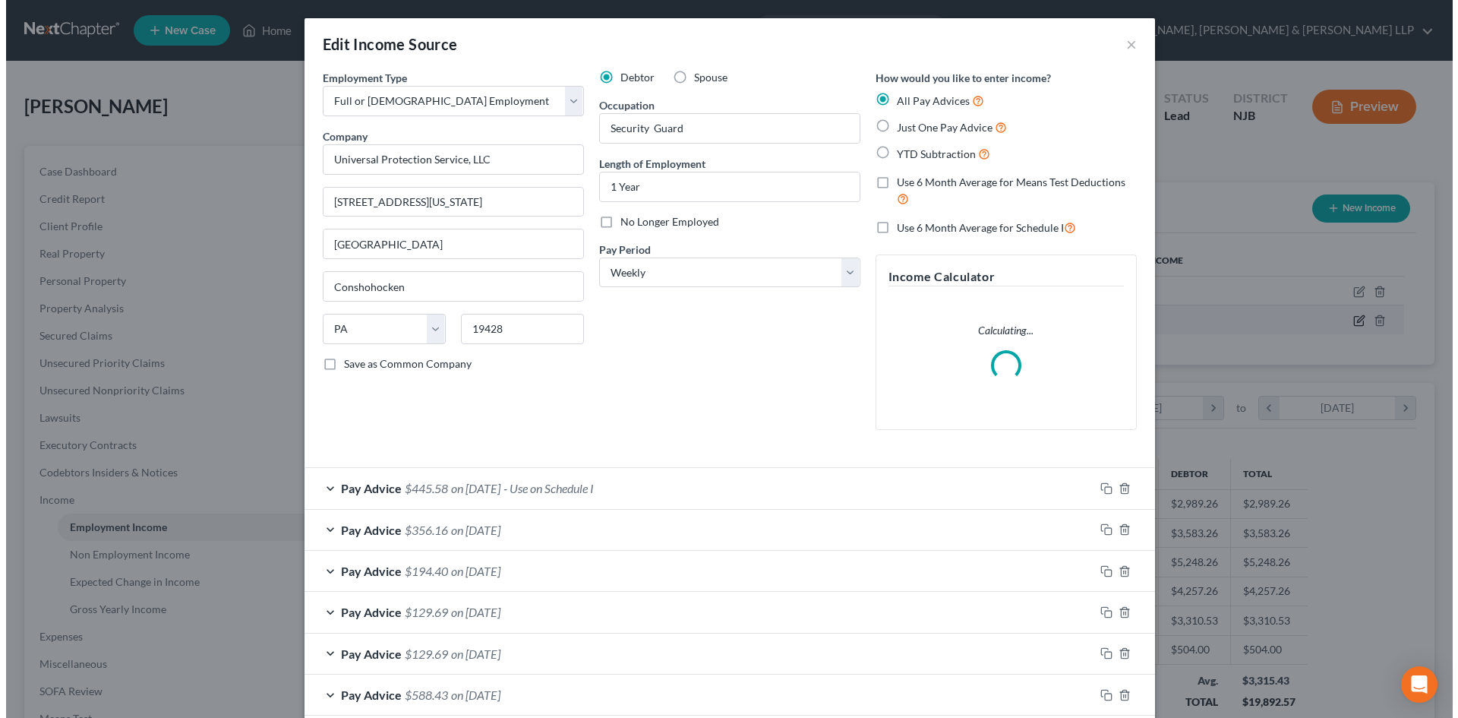
scroll to position [286, 602]
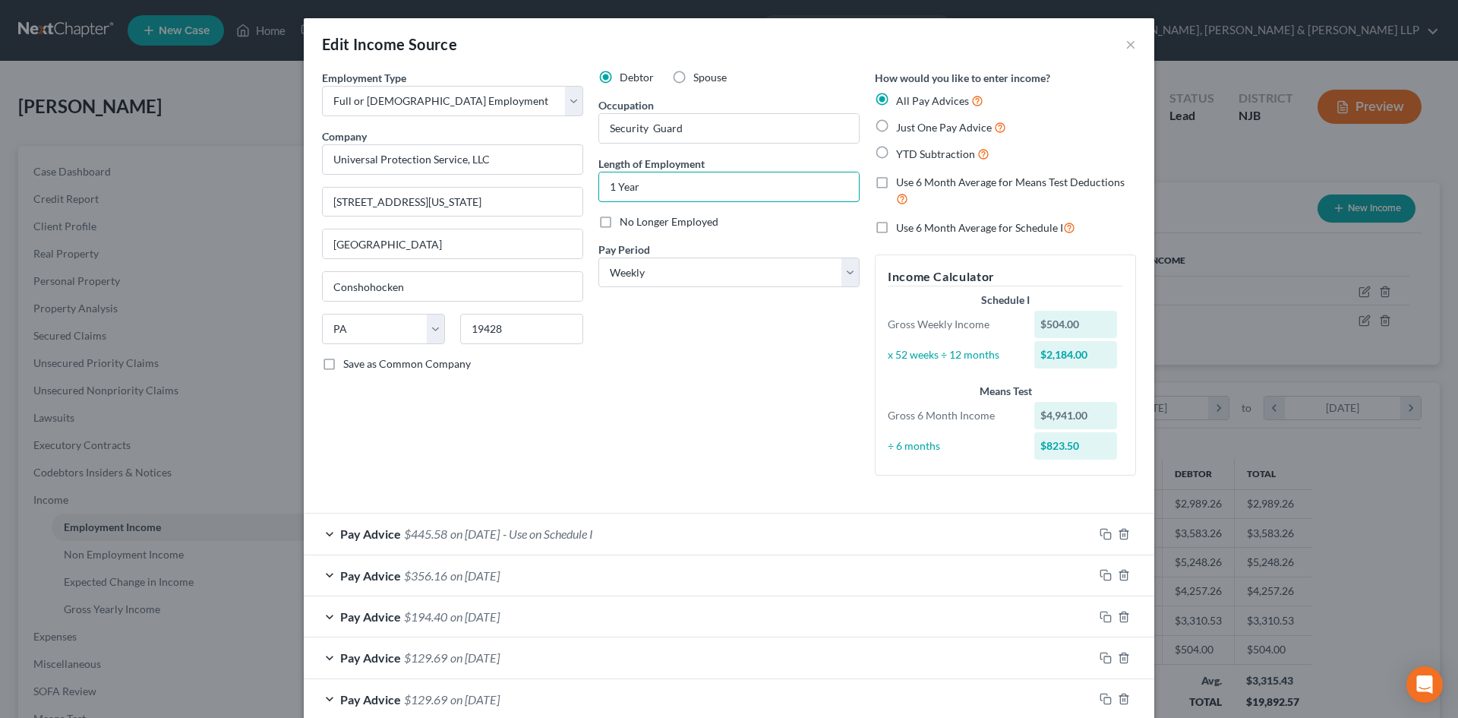
drag, startPoint x: 604, startPoint y: 190, endPoint x: 585, endPoint y: 194, distance: 18.6
click at [591, 193] on div "Debtor Spouse Occupation Security Guard Length of Employment 1 Year No Longer E…" at bounding box center [729, 279] width 276 height 418
type input "6Year"
drag, startPoint x: 488, startPoint y: 204, endPoint x: 247, endPoint y: 202, distance: 241.5
click at [247, 202] on div "Edit Income Source × Employment Type * Select Full or [DEMOGRAPHIC_DATA] Employ…" at bounding box center [729, 359] width 1458 height 718
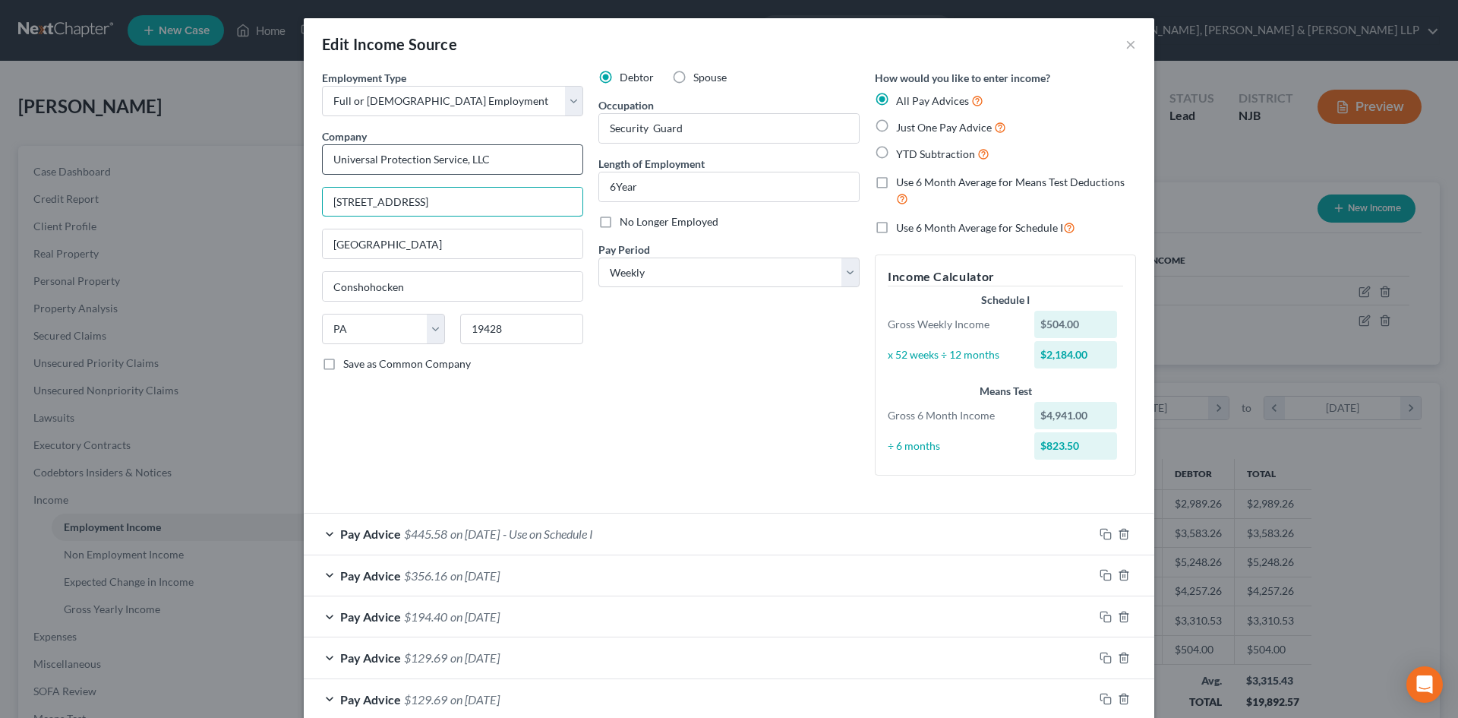
type input "[STREET_ADDRESS]"
drag, startPoint x: 412, startPoint y: 159, endPoint x: 232, endPoint y: 159, distance: 179.2
click at [232, 159] on div "Edit Income Source × Employment Type * Select Full or [DEMOGRAPHIC_DATA] Employ…" at bounding box center [729, 359] width 1458 height 718
drag, startPoint x: 469, startPoint y: 326, endPoint x: 459, endPoint y: 296, distance: 31.5
click at [442, 321] on div "State [US_STATE] AK AR AZ CA CO CT DE DC [GEOGRAPHIC_DATA] [GEOGRAPHIC_DATA] GU…" at bounding box center [452, 335] width 276 height 43
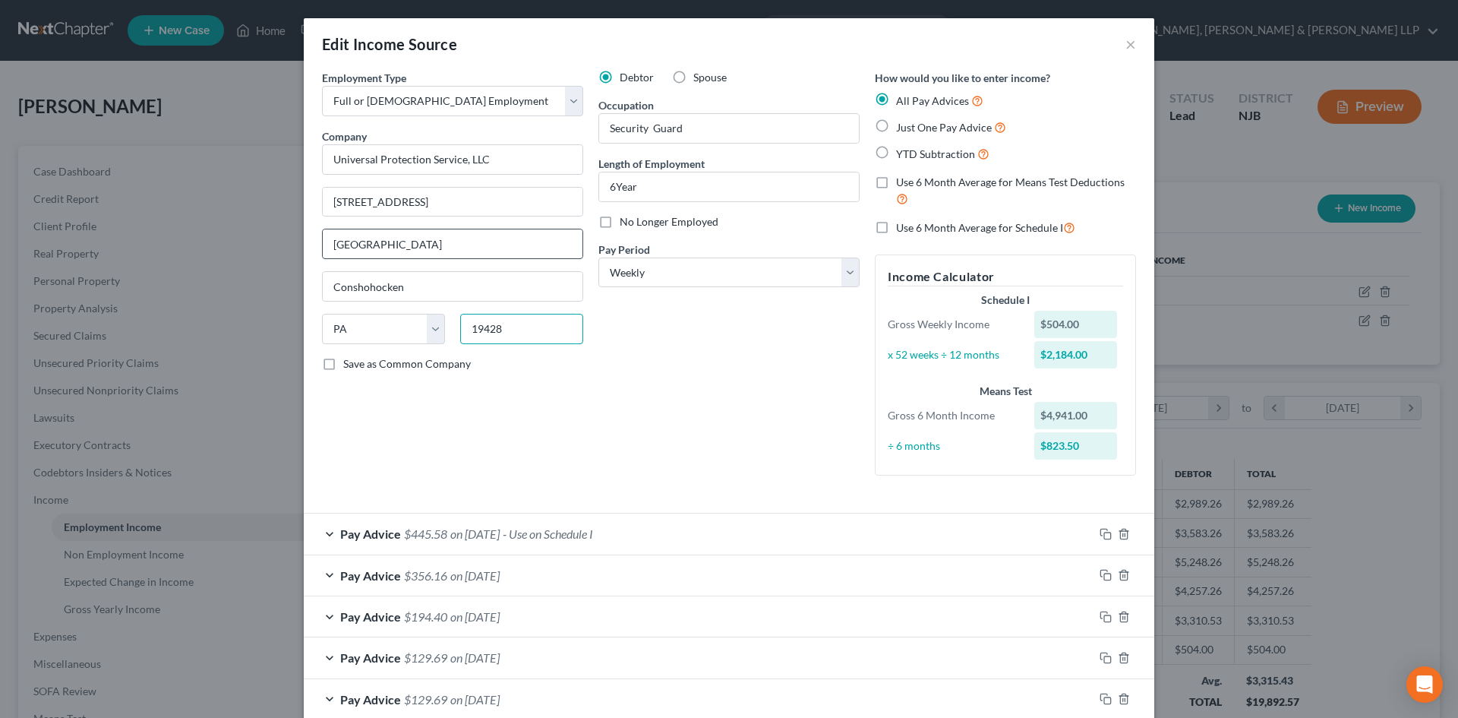
paste input "07102"
type input "07102"
type input "[GEOGRAPHIC_DATA]"
select select "33"
drag, startPoint x: 482, startPoint y: 258, endPoint x: 493, endPoint y: 257, distance: 10.7
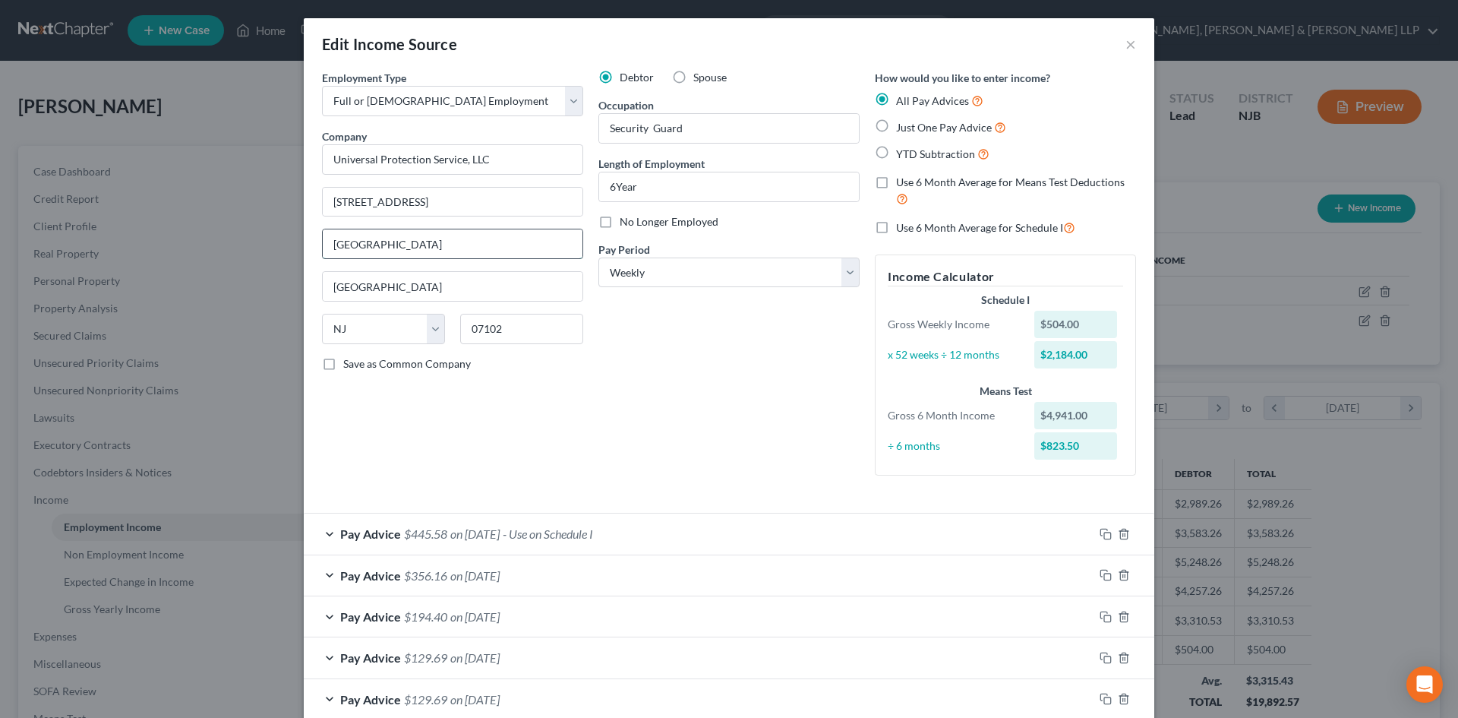
click at [482, 257] on input "[GEOGRAPHIC_DATA]" at bounding box center [453, 243] width 260 height 29
drag, startPoint x: 265, startPoint y: 236, endPoint x: 134, endPoint y: 232, distance: 130.7
click at [134, 232] on div "Edit Income Source × Employment Type * Select Full or [DEMOGRAPHIC_DATA] Employ…" at bounding box center [729, 359] width 1458 height 718
click at [611, 176] on input "6Year" at bounding box center [729, 186] width 260 height 29
click at [642, 189] on input "6 Year" at bounding box center [729, 186] width 260 height 29
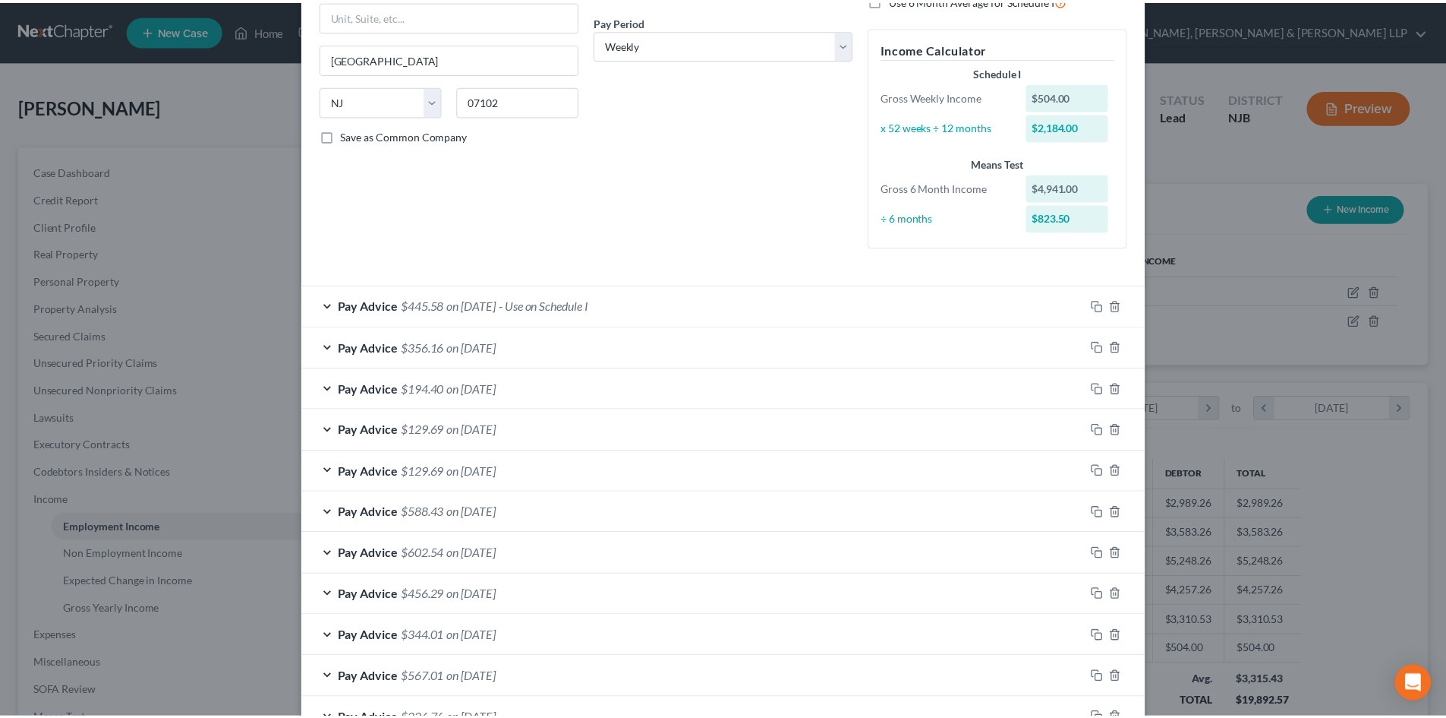
scroll to position [498, 0]
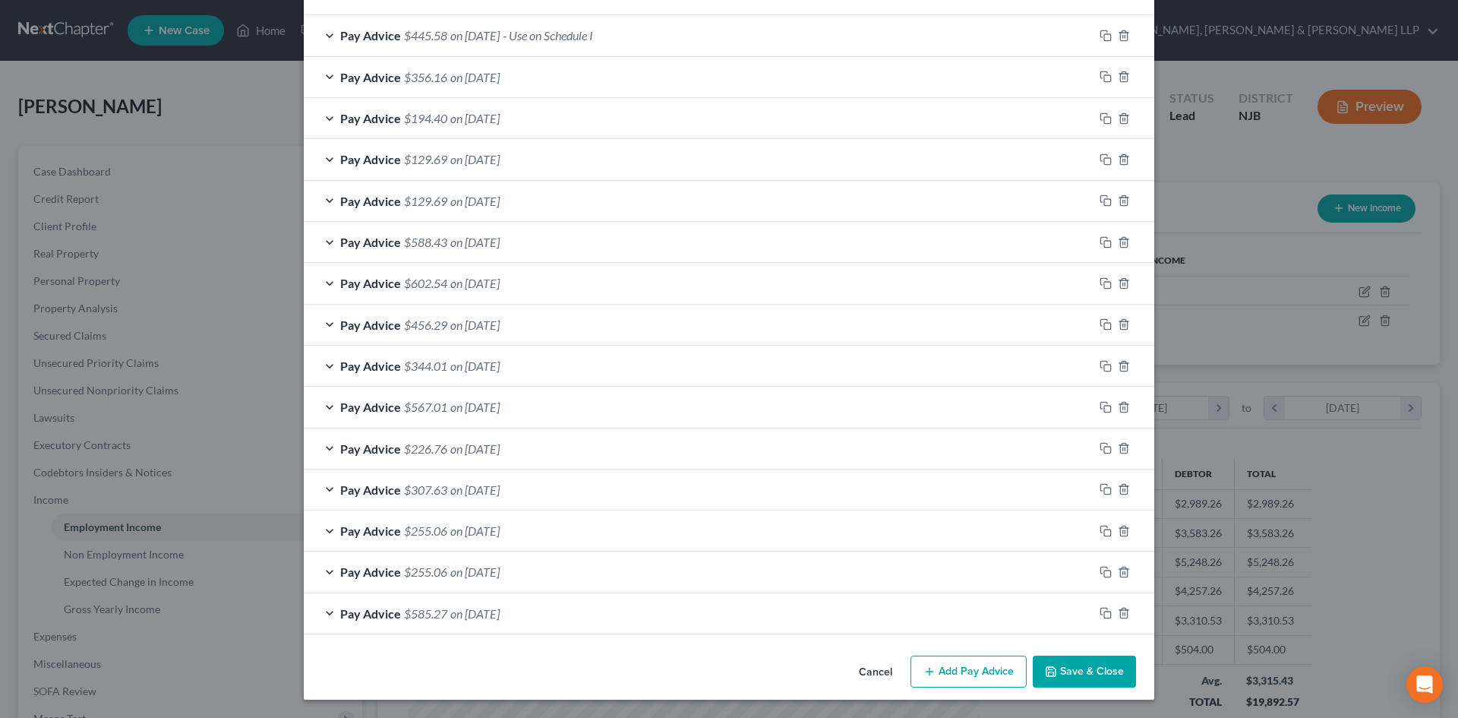
type input "6 Years"
click at [1071, 664] on button "Save & Close" at bounding box center [1084, 671] width 103 height 32
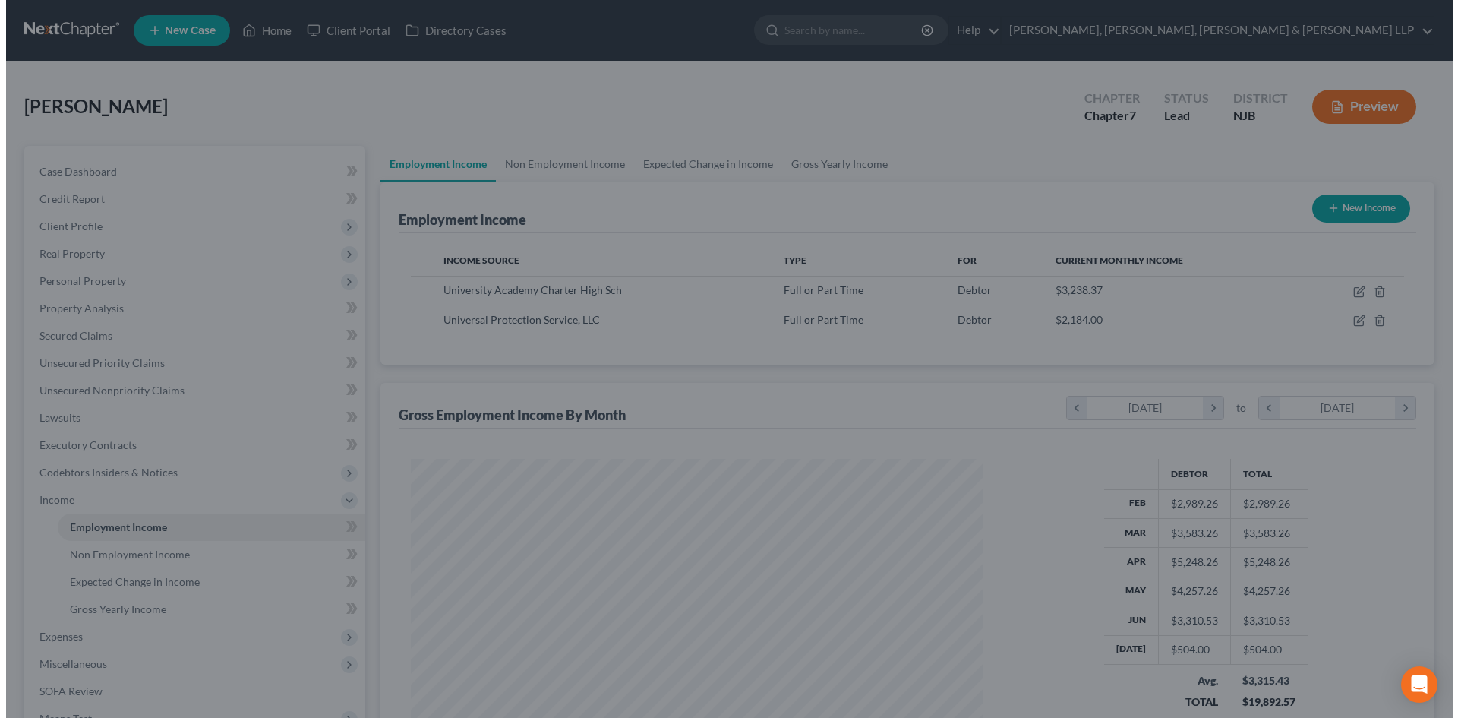
scroll to position [759032, 758718]
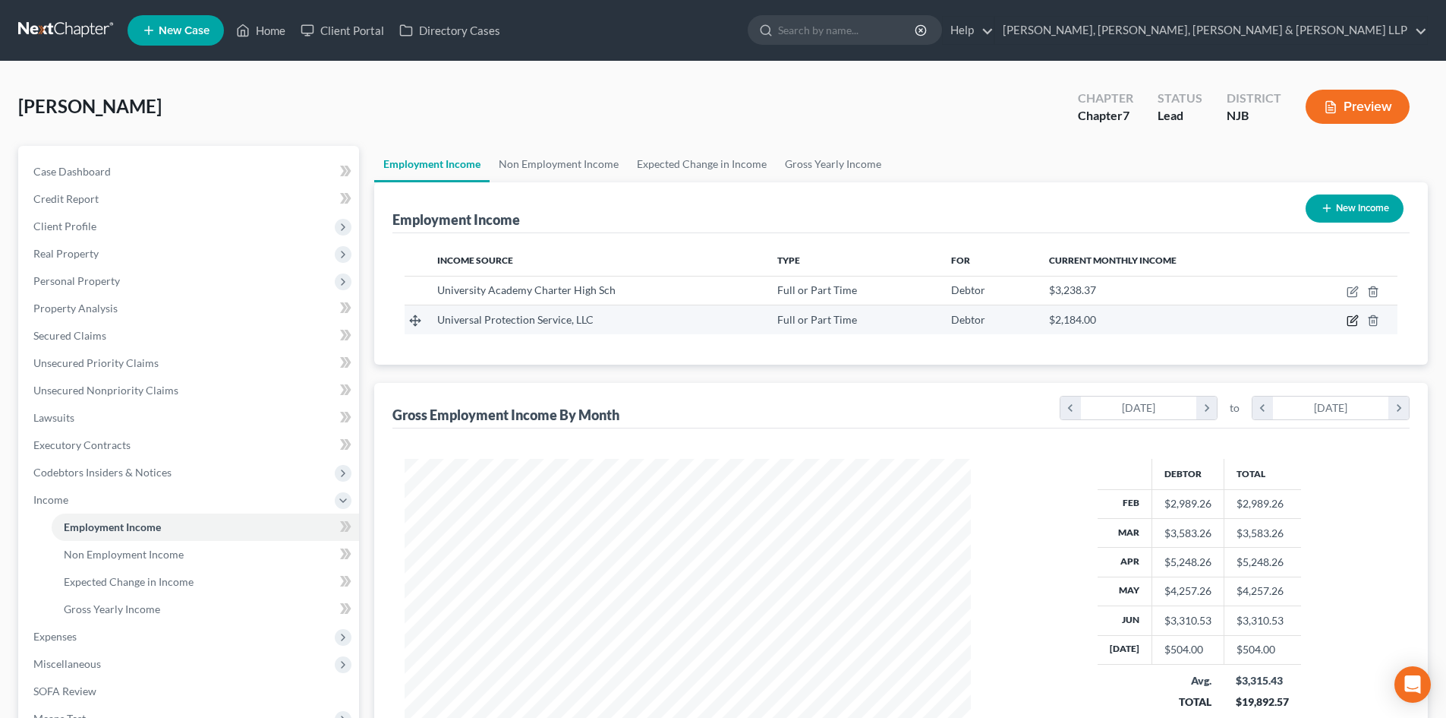
click at [1355, 322] on icon "button" at bounding box center [1353, 320] width 12 height 12
select select "0"
select select "33"
select select "3"
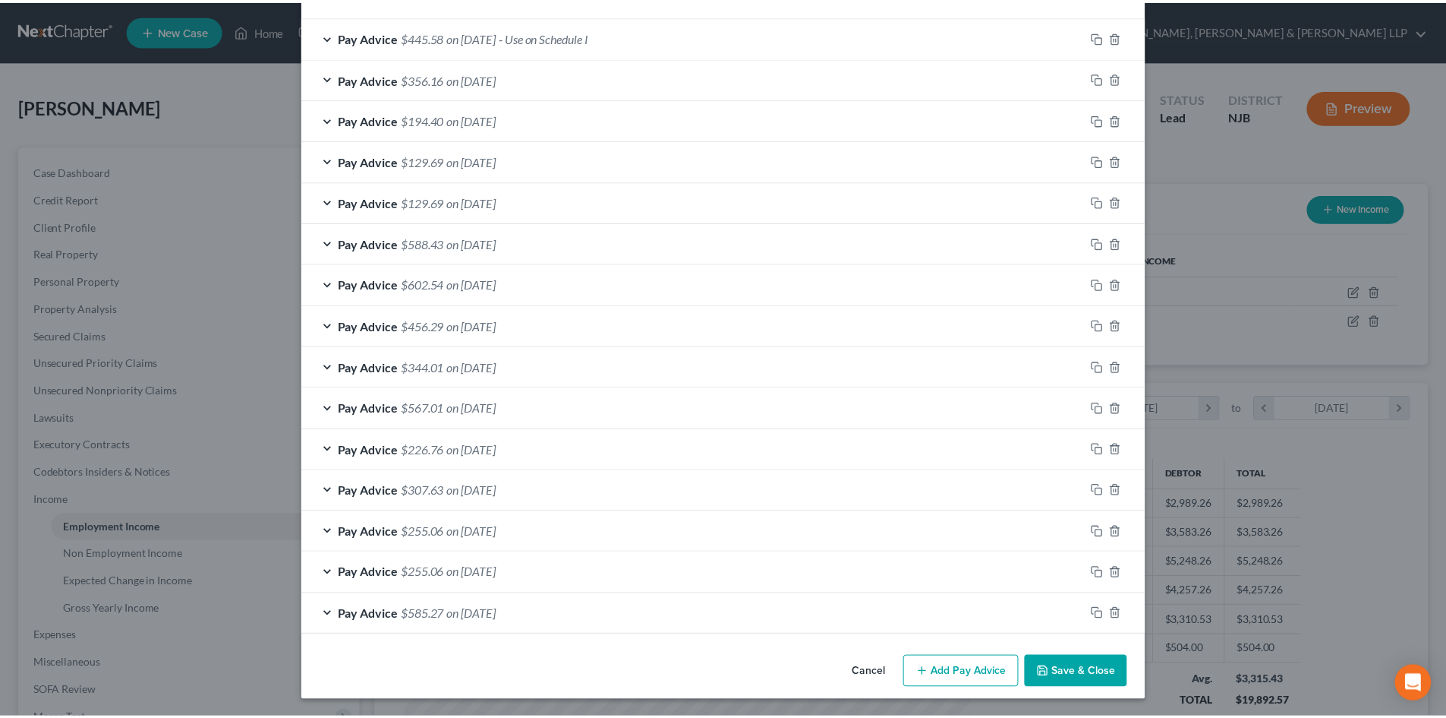
scroll to position [453, 0]
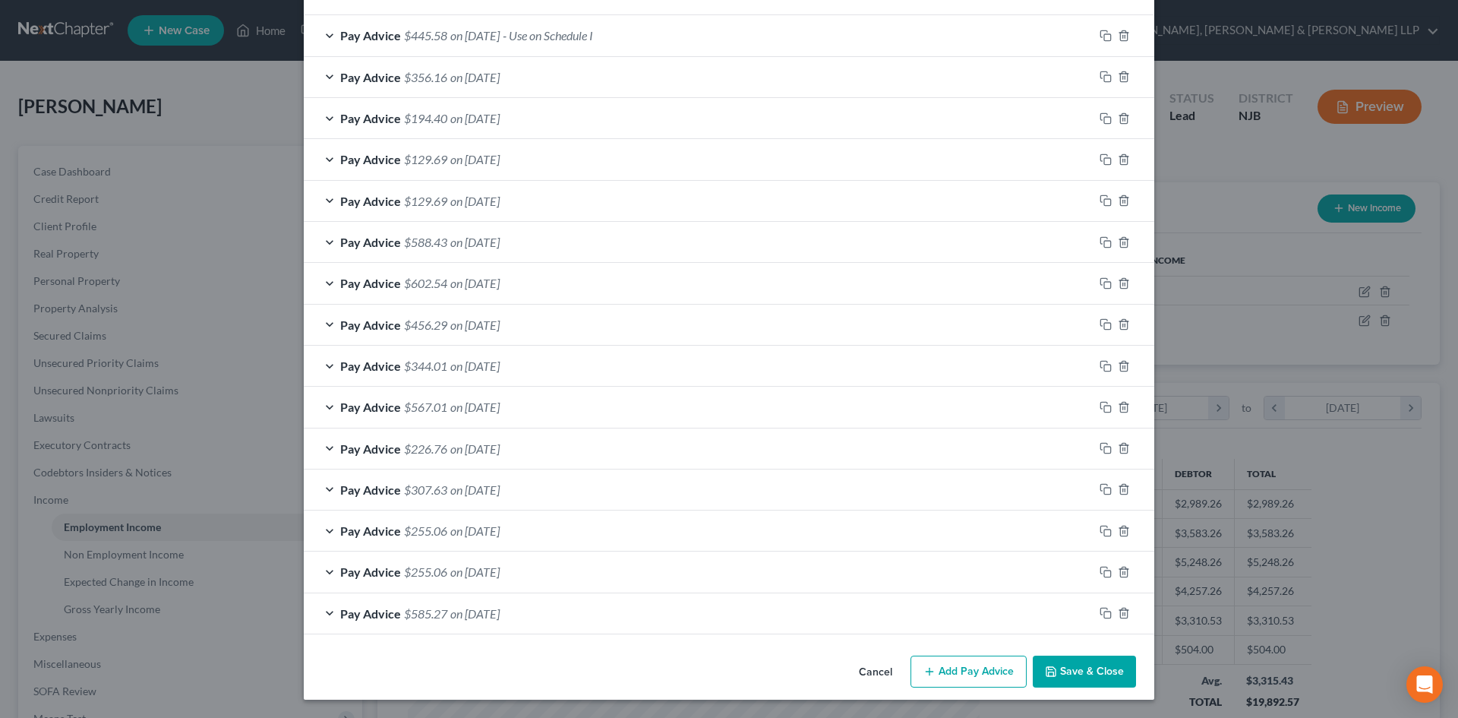
click at [1091, 669] on button "Save & Close" at bounding box center [1084, 671] width 103 height 32
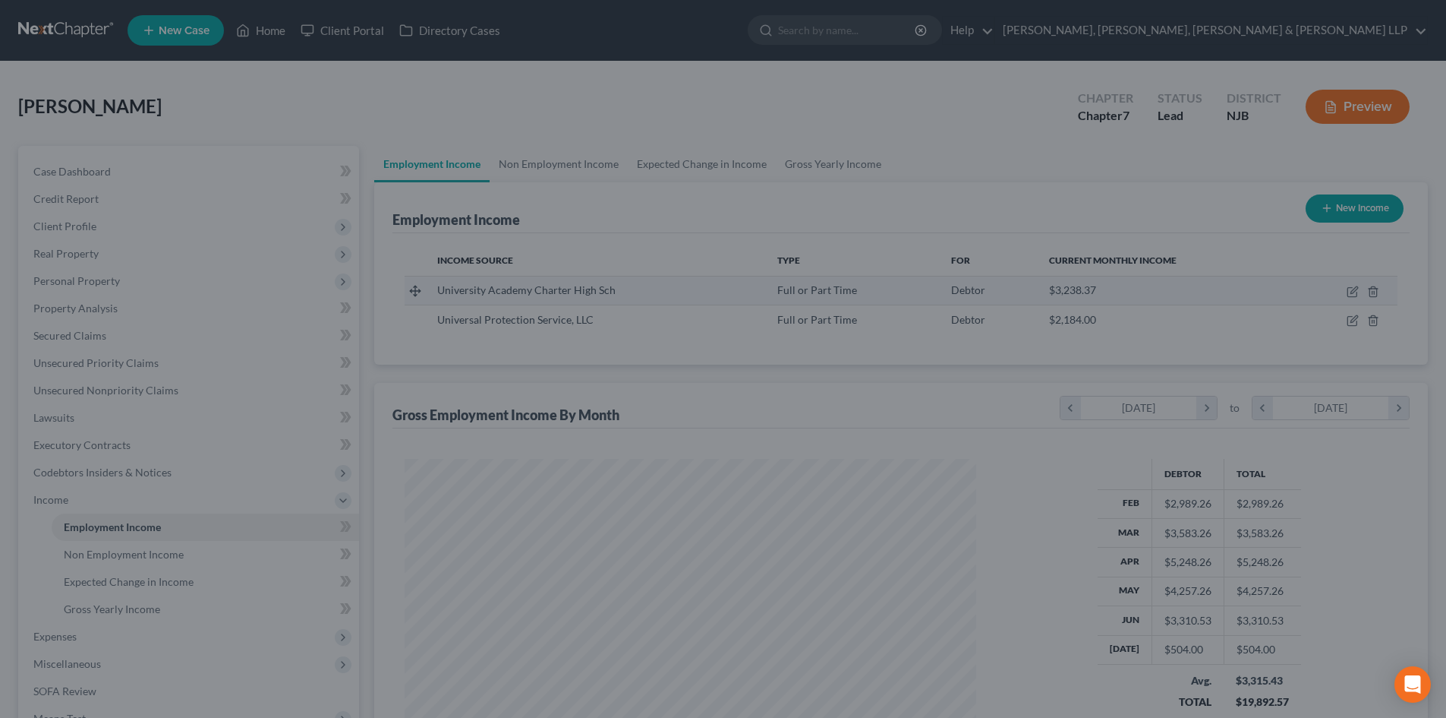
scroll to position [283, 597]
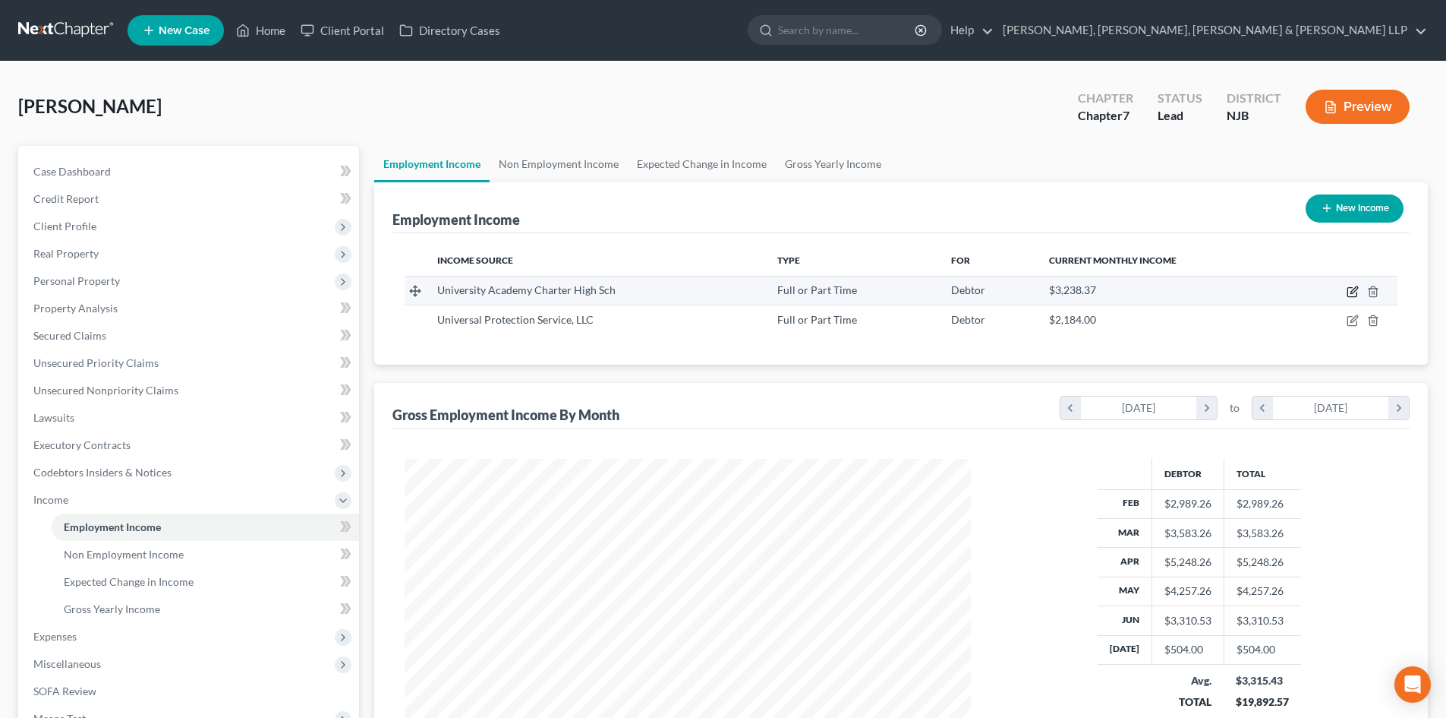
click at [1350, 292] on icon "button" at bounding box center [1353, 292] width 12 height 12
select select "0"
select select "33"
select select "2"
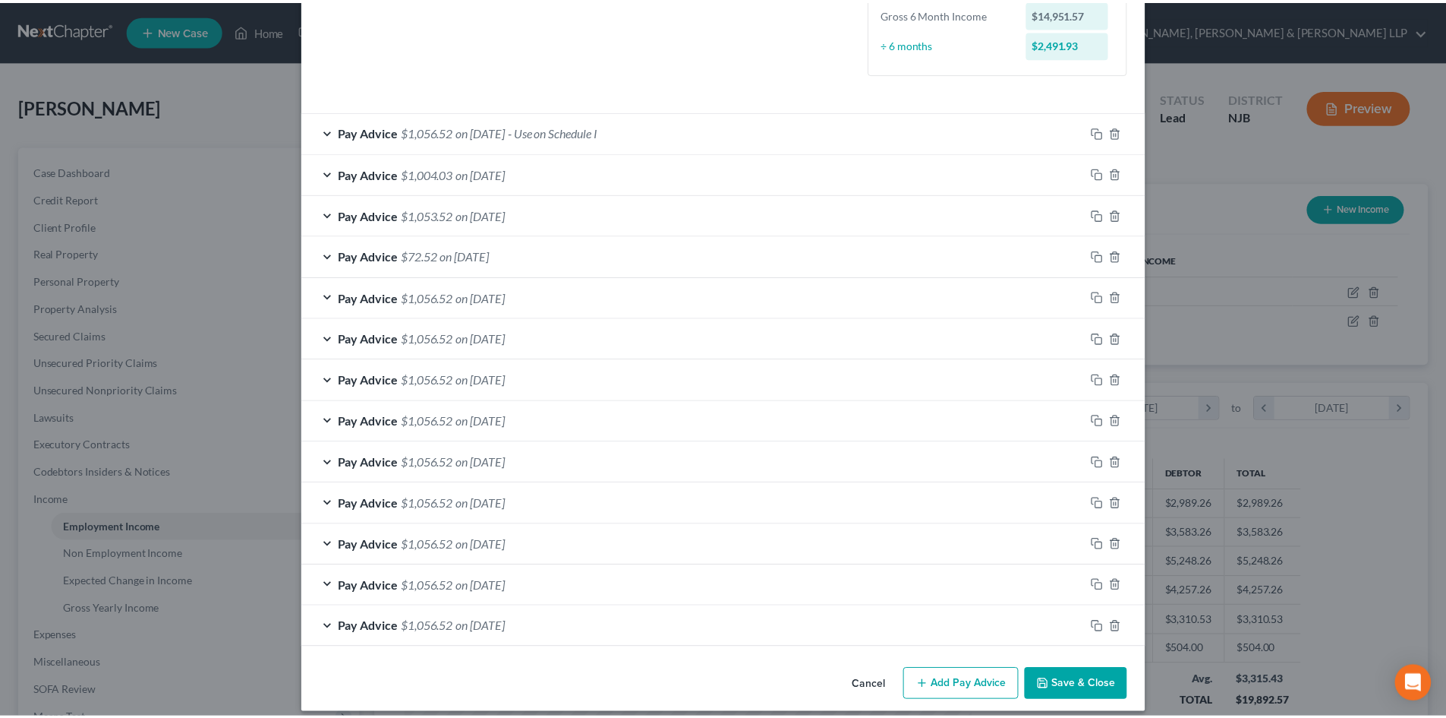
scroll to position [418, 0]
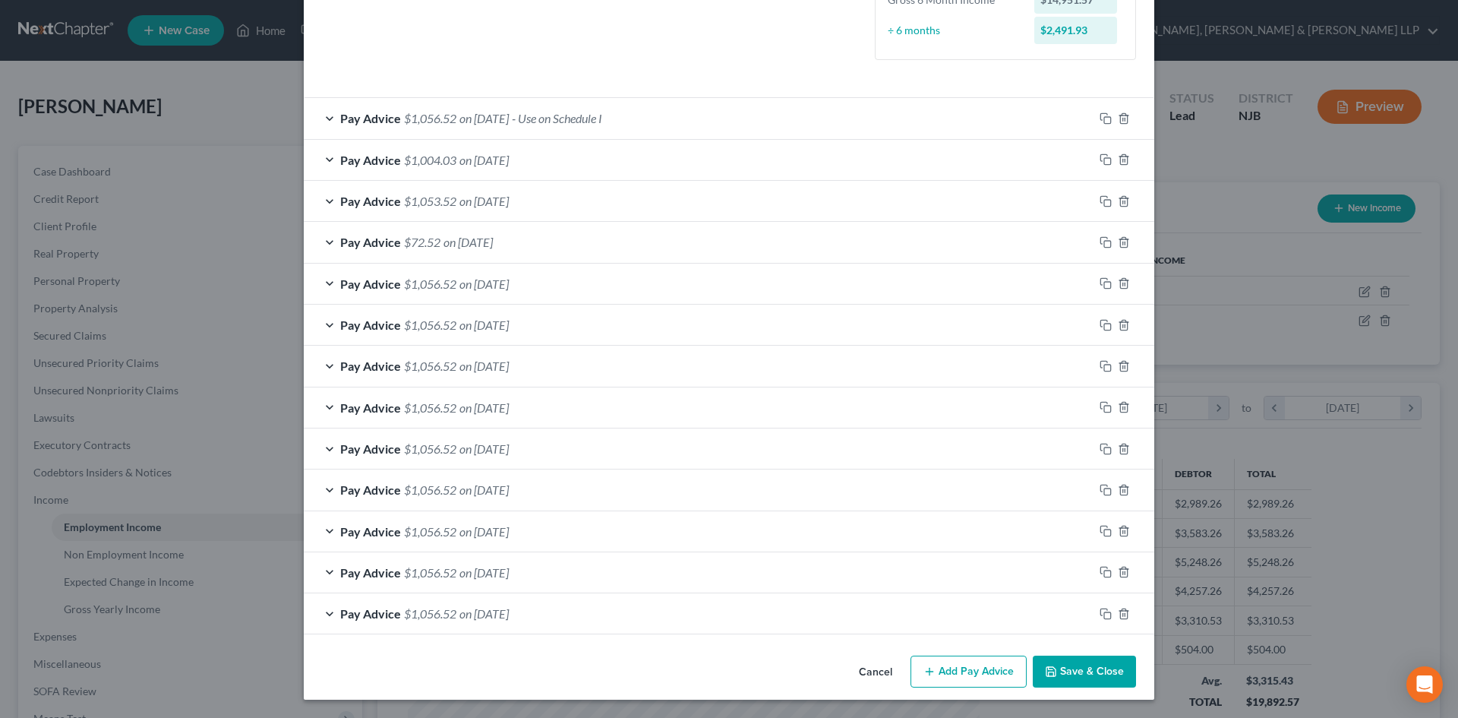
click at [1070, 670] on button "Save & Close" at bounding box center [1084, 671] width 103 height 32
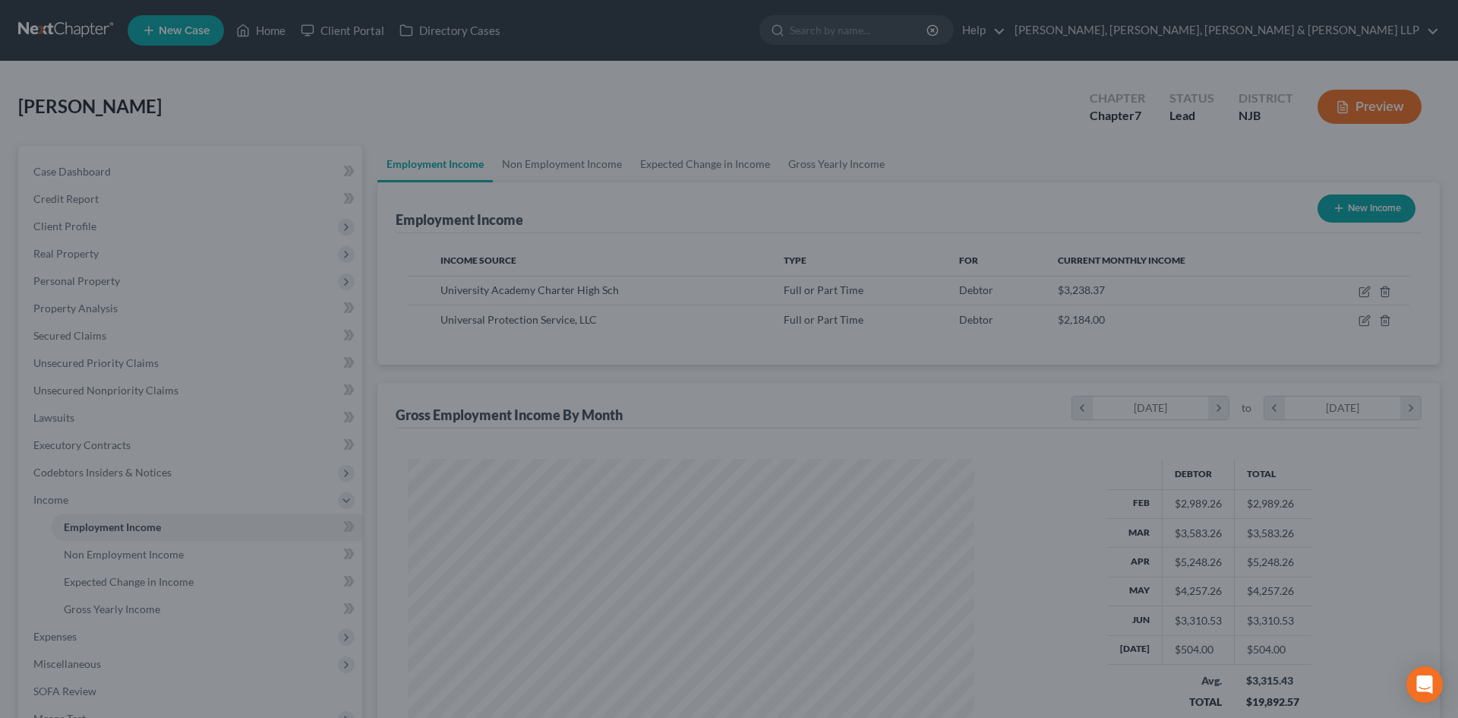
scroll to position [759032, 758718]
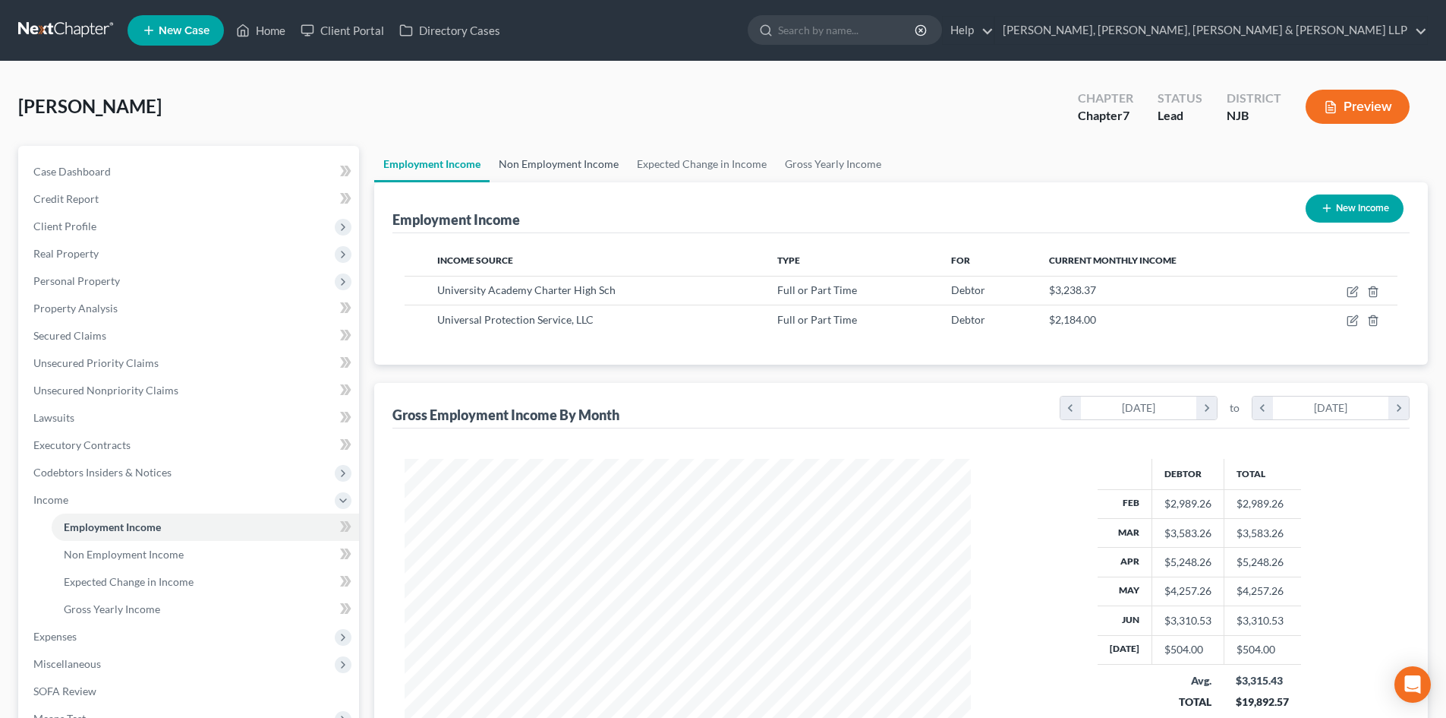
drag, startPoint x: 574, startPoint y: 158, endPoint x: 614, endPoint y: 162, distance: 39.7
click at [574, 158] on link "Non Employment Income" at bounding box center [559, 164] width 138 height 36
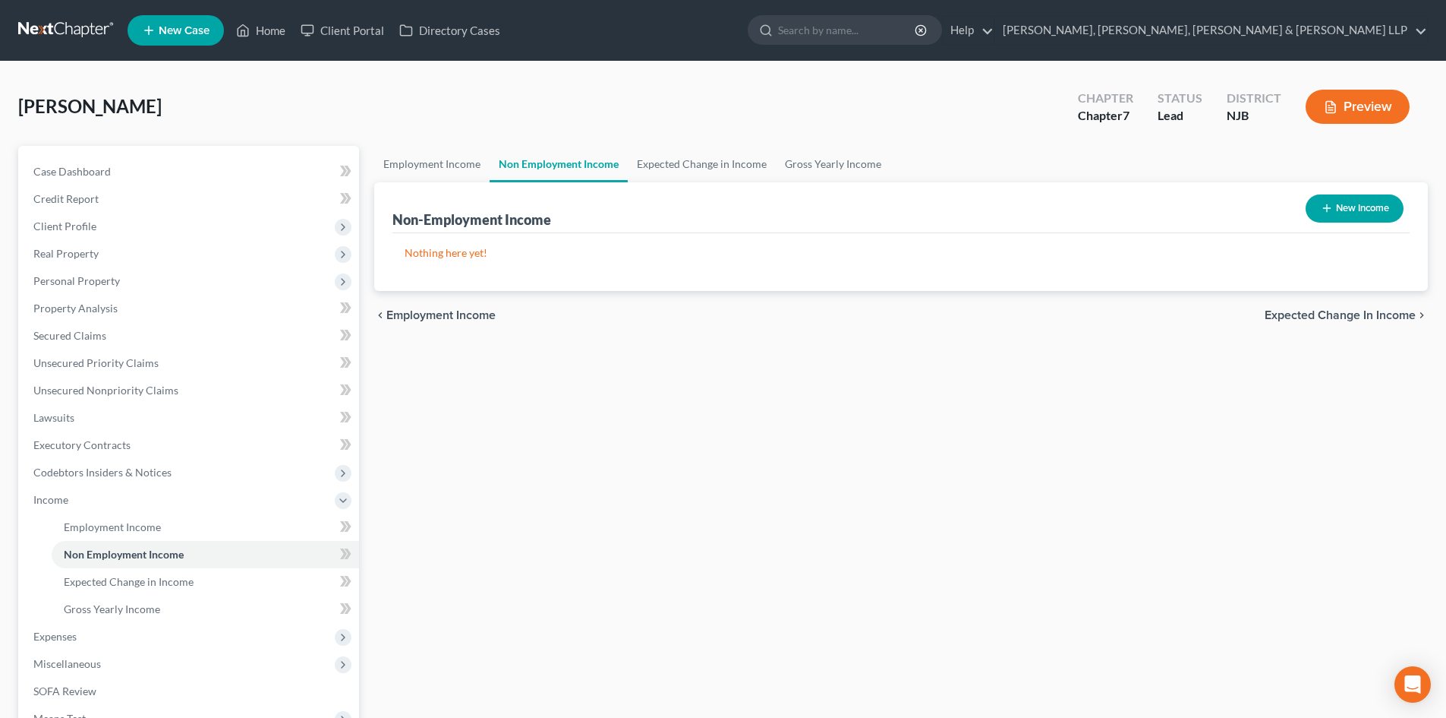
click at [1316, 202] on button "New Income" at bounding box center [1355, 208] width 98 height 28
select select "0"
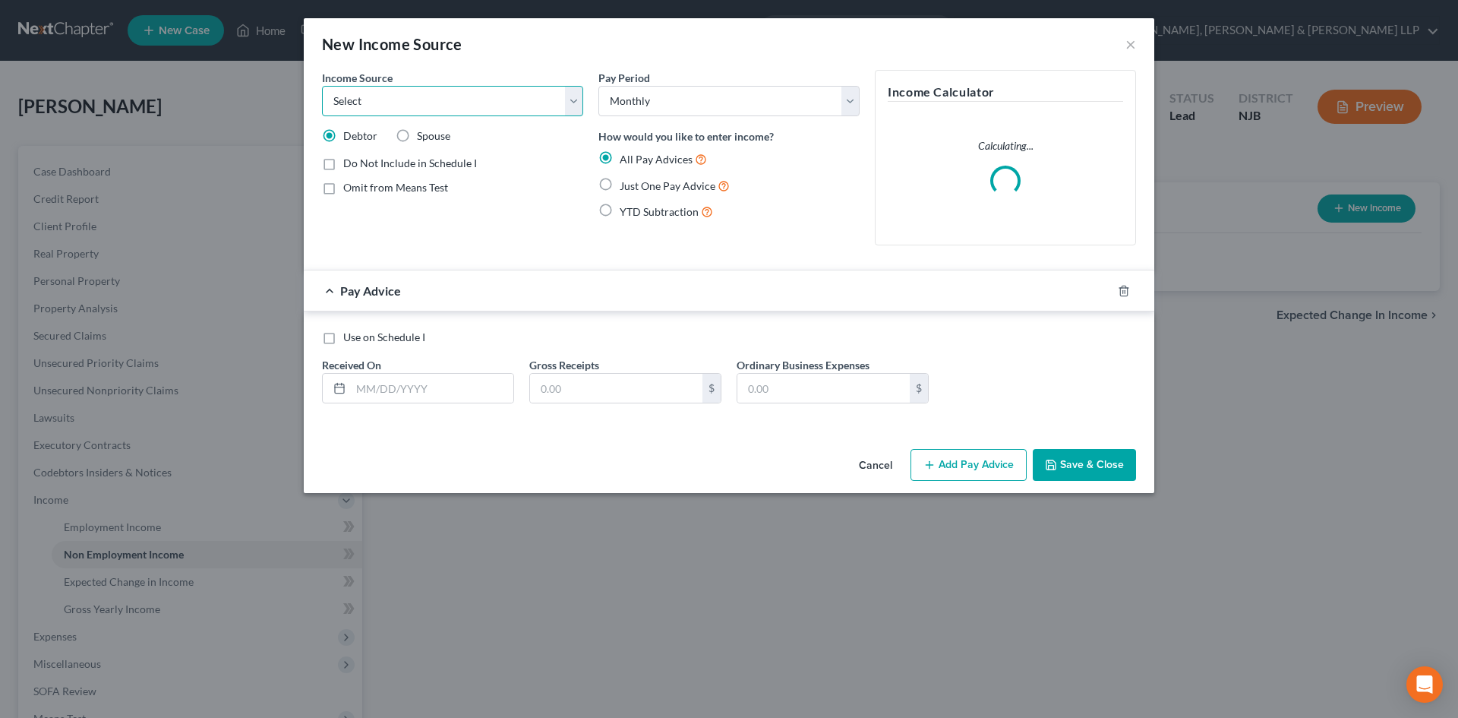
click at [465, 97] on select "Select Unemployment Disability (from employer) Pension Retirement Social Securi…" at bounding box center [452, 101] width 261 height 30
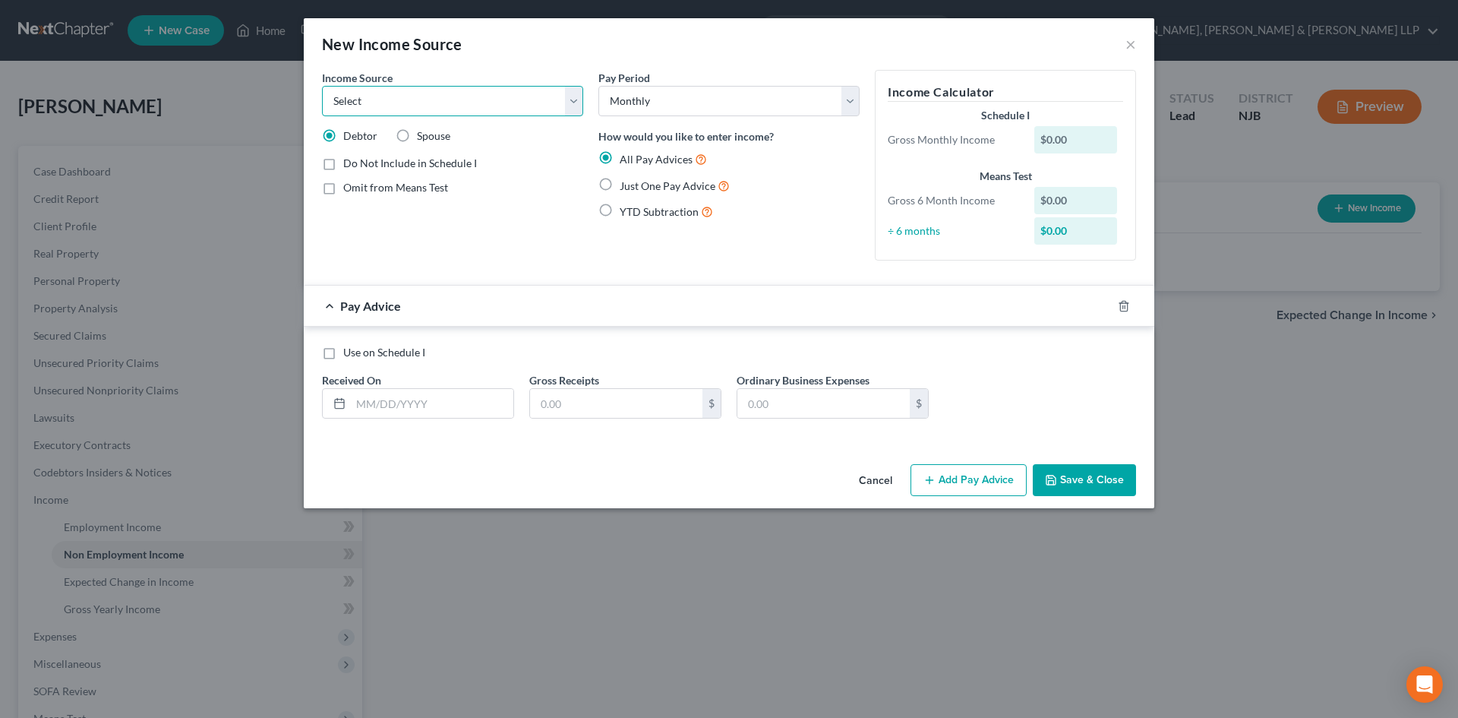
select select "13"
click at [322, 86] on select "Select Unemployment Disability (from employer) Pension Retirement Social Securi…" at bounding box center [452, 101] width 261 height 30
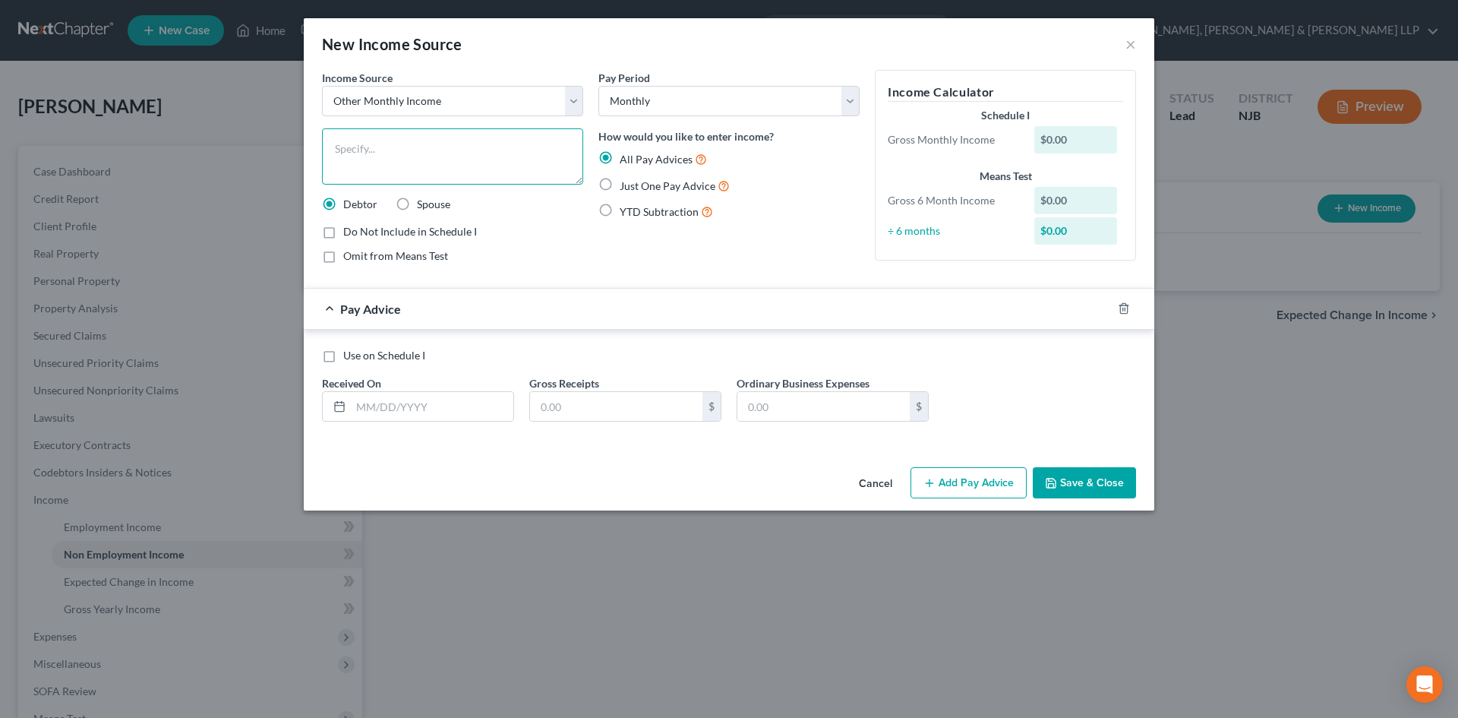
click at [410, 153] on textarea at bounding box center [452, 156] width 261 height 56
drag, startPoint x: 389, startPoint y: 150, endPoint x: 370, endPoint y: 153, distance: 19.1
type textarea "Disabled daughter's social security income"
click at [620, 183] on label "Just One Pay Advice" at bounding box center [675, 185] width 110 height 17
click at [626, 183] on input "Just One Pay Advice" at bounding box center [631, 182] width 10 height 10
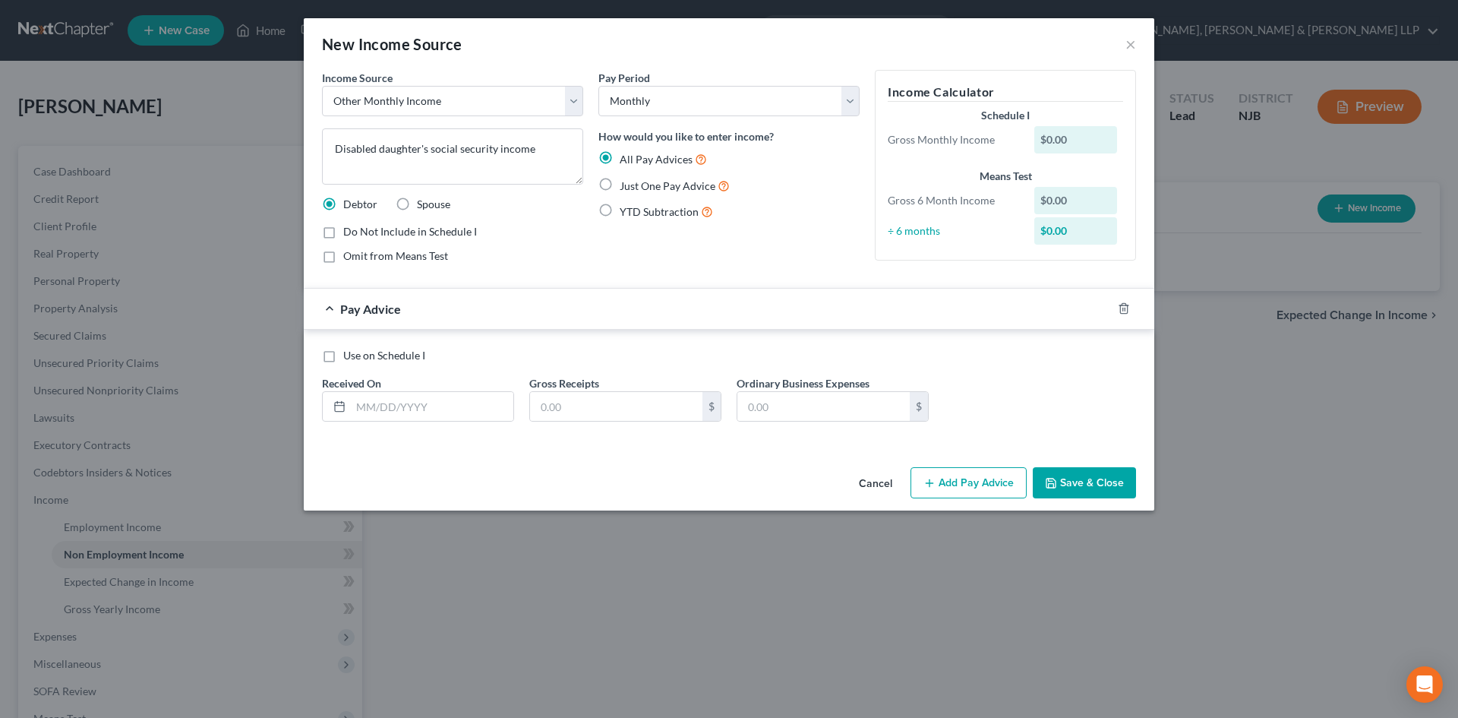
radio input "true"
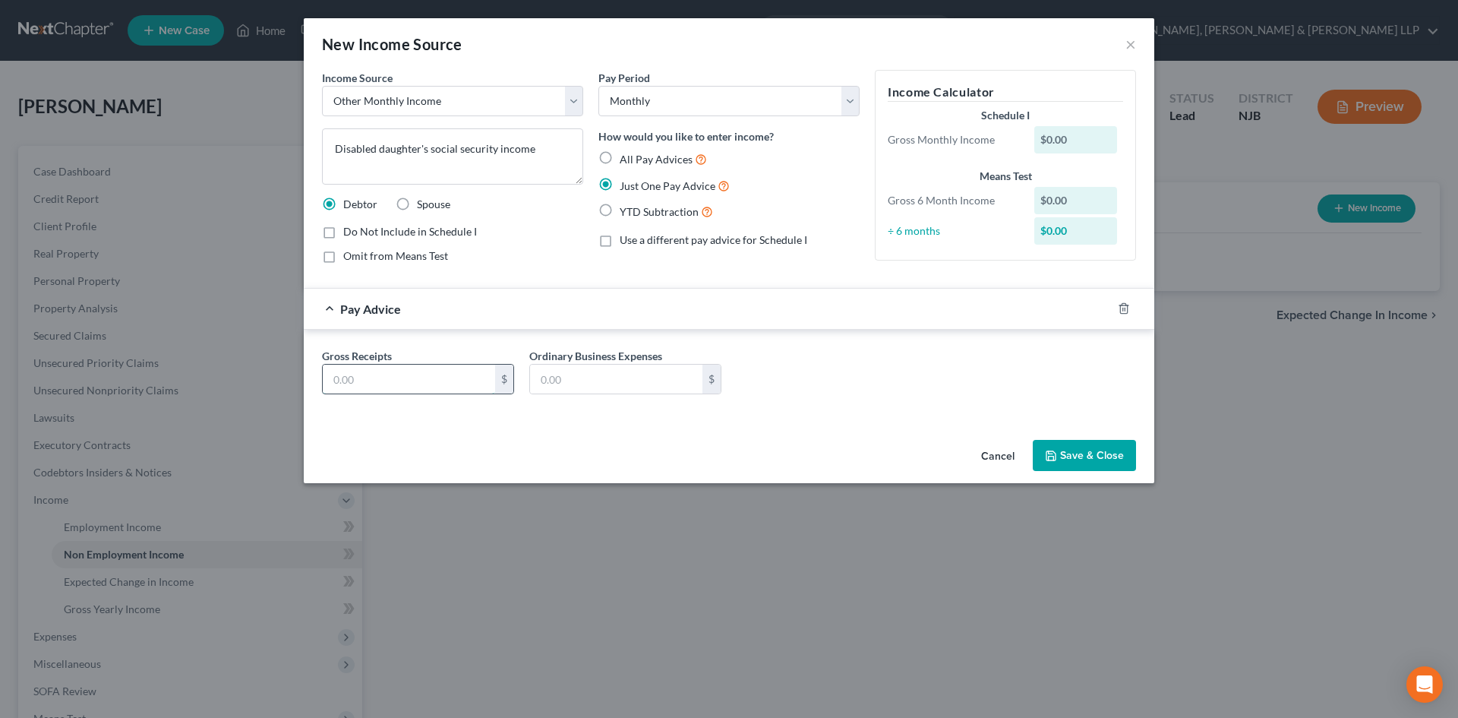
click at [456, 377] on input "text" at bounding box center [409, 378] width 172 height 29
type input "950"
click at [1097, 450] on button "Save & Close" at bounding box center [1084, 456] width 103 height 32
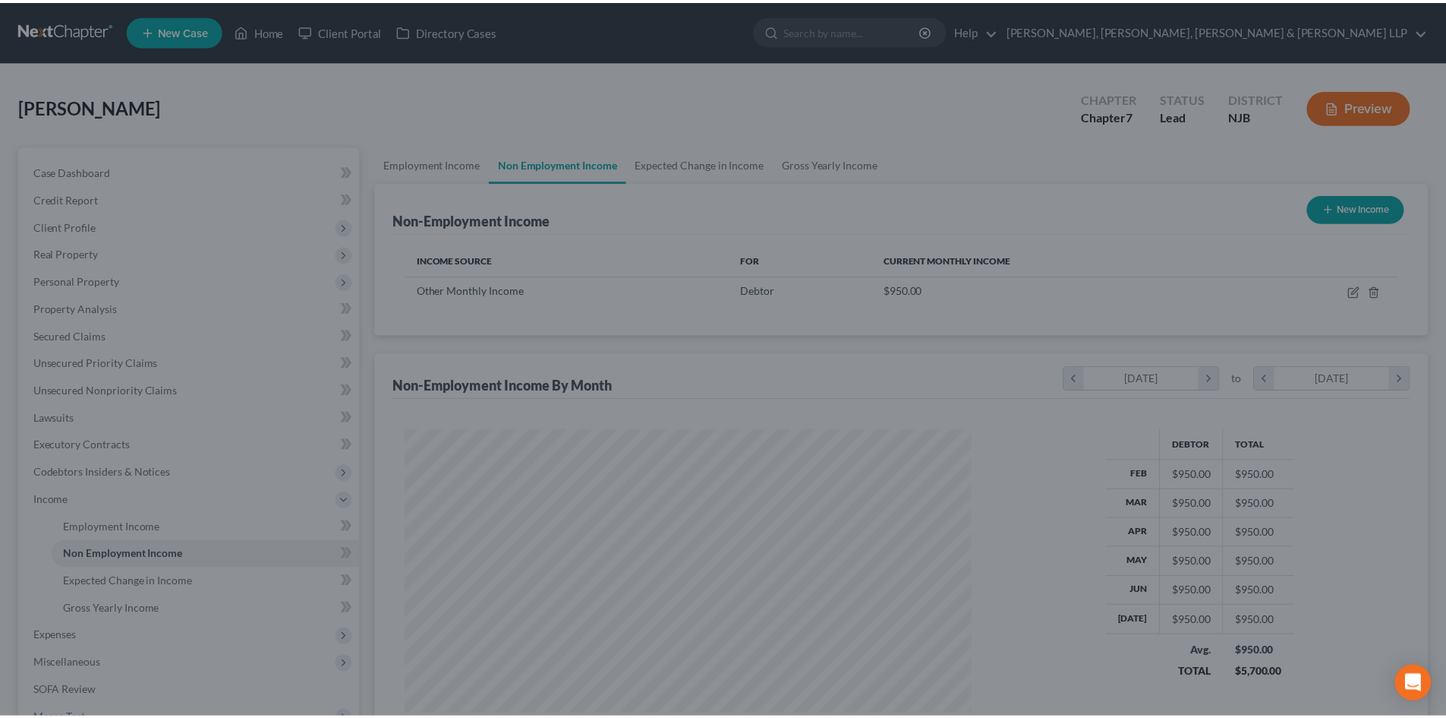
scroll to position [283, 597]
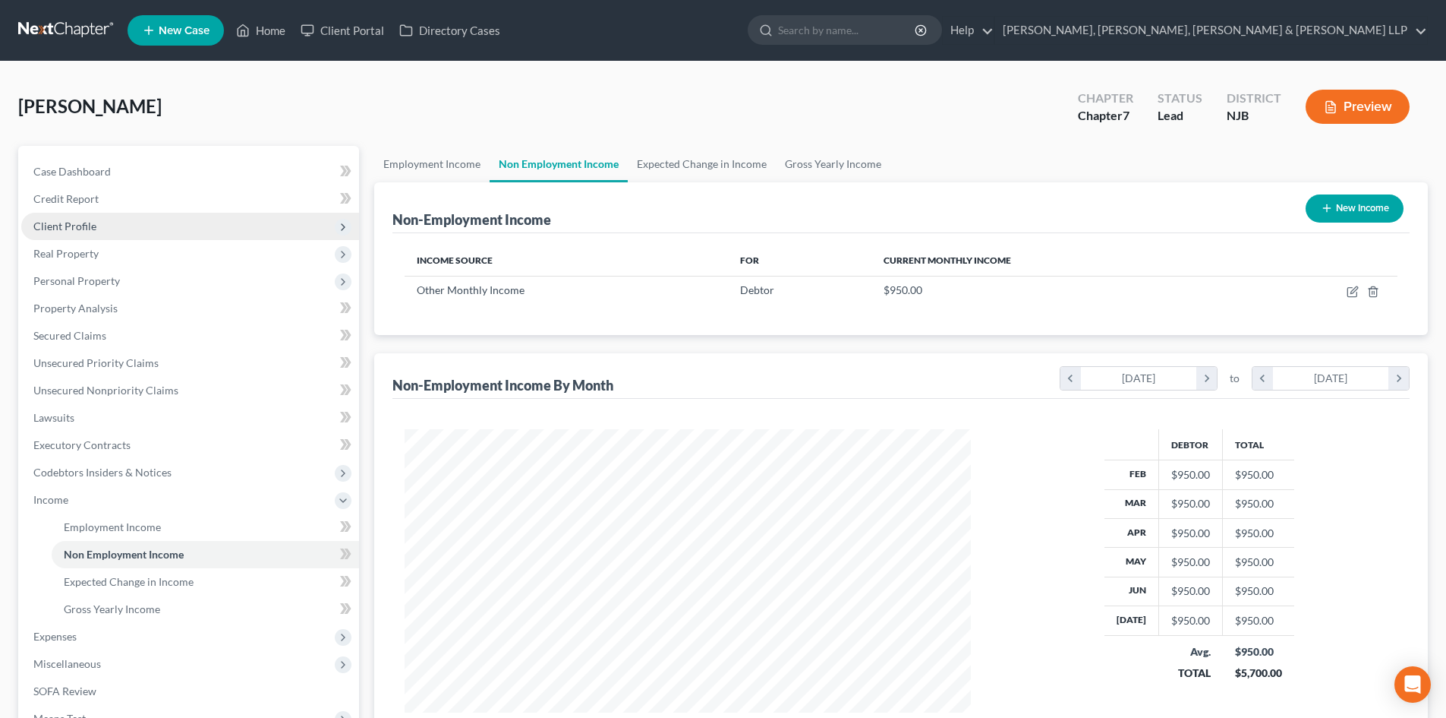
drag, startPoint x: 150, startPoint y: 220, endPoint x: 147, endPoint y: 230, distance: 10.6
click at [150, 220] on span "Client Profile" at bounding box center [190, 226] width 338 height 27
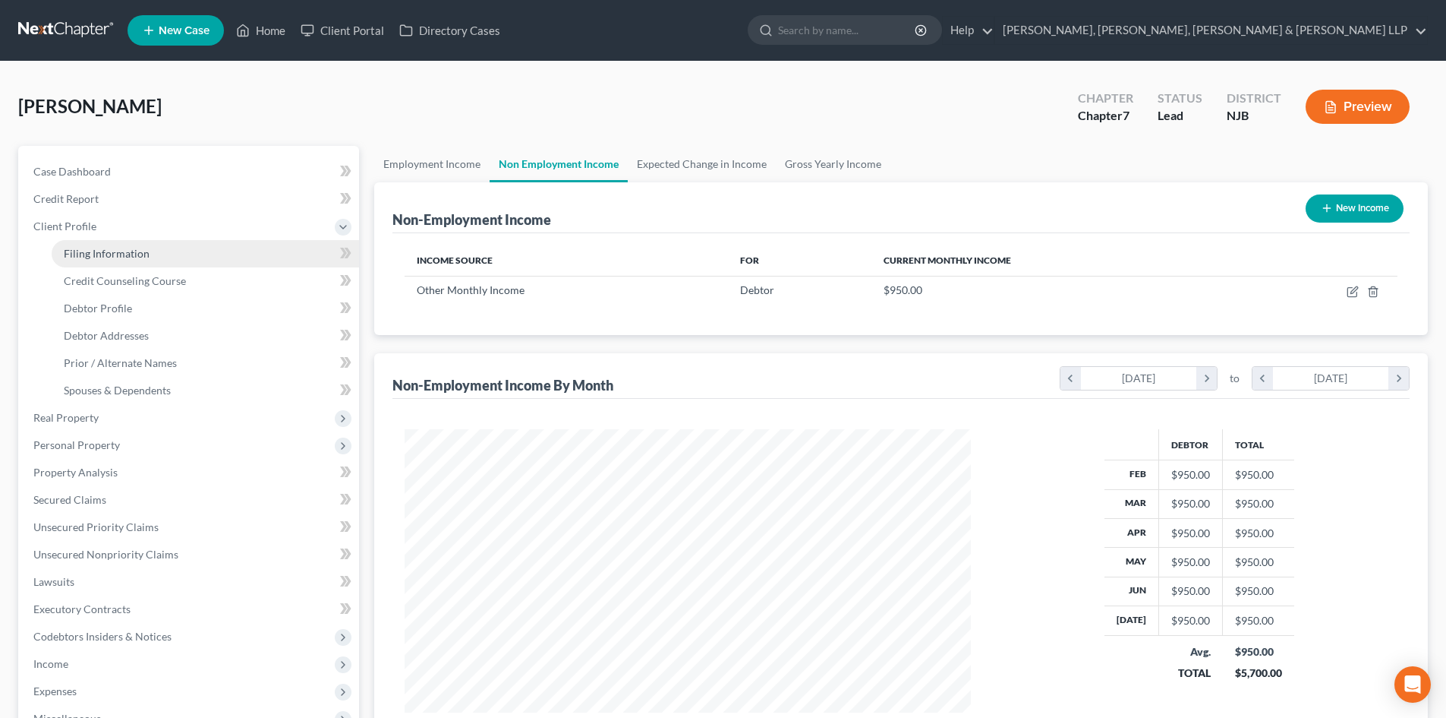
click at [141, 242] on link "Filing Information" at bounding box center [206, 253] width 308 height 27
select select "1"
select select "0"
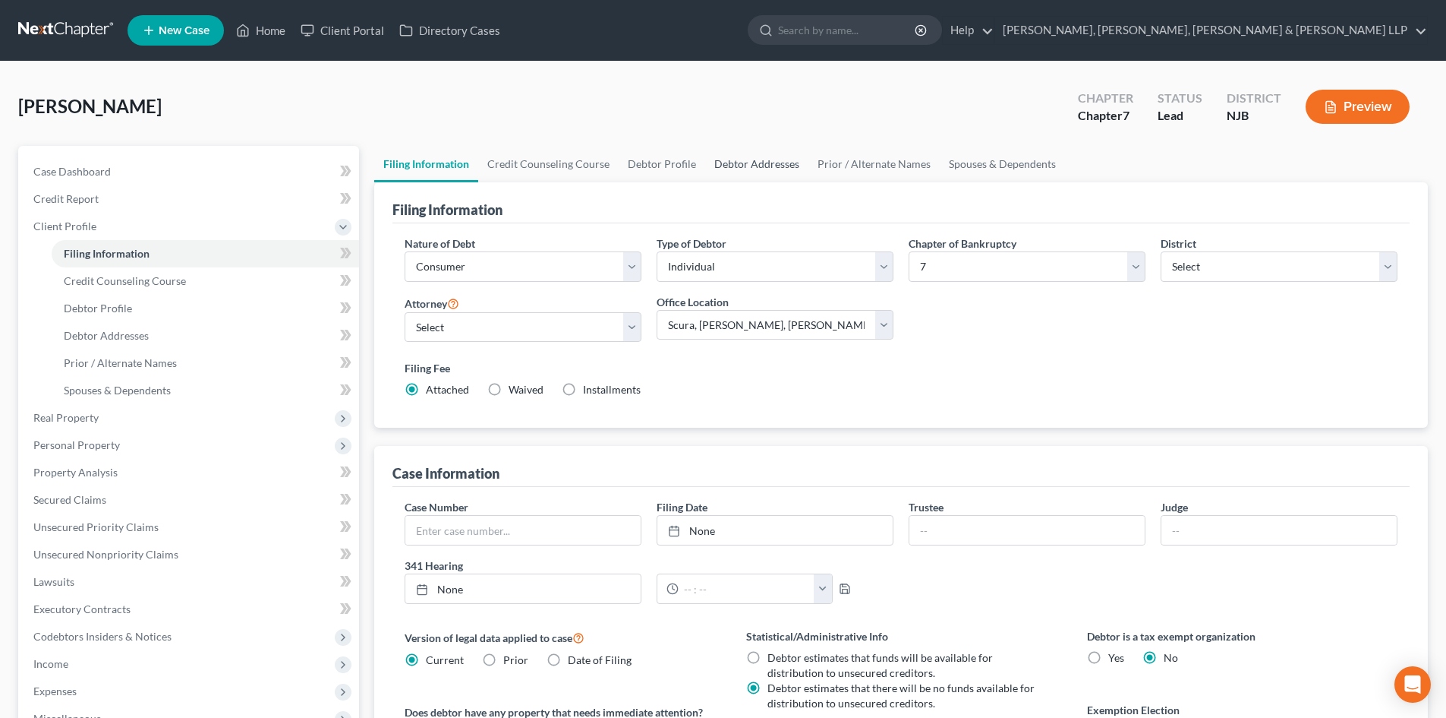
click at [747, 165] on link "Debtor Addresses" at bounding box center [756, 164] width 103 height 36
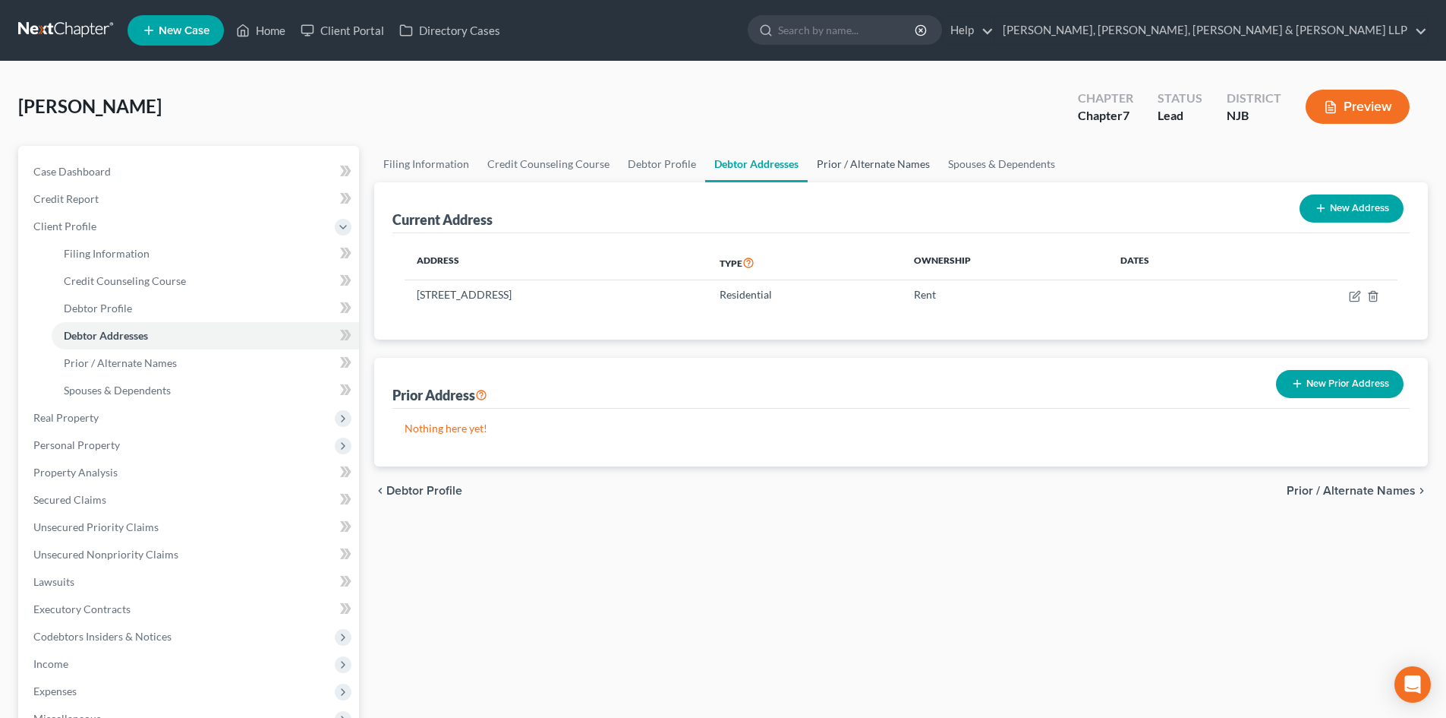
click at [855, 164] on link "Prior / Alternate Names" at bounding box center [873, 164] width 131 height 36
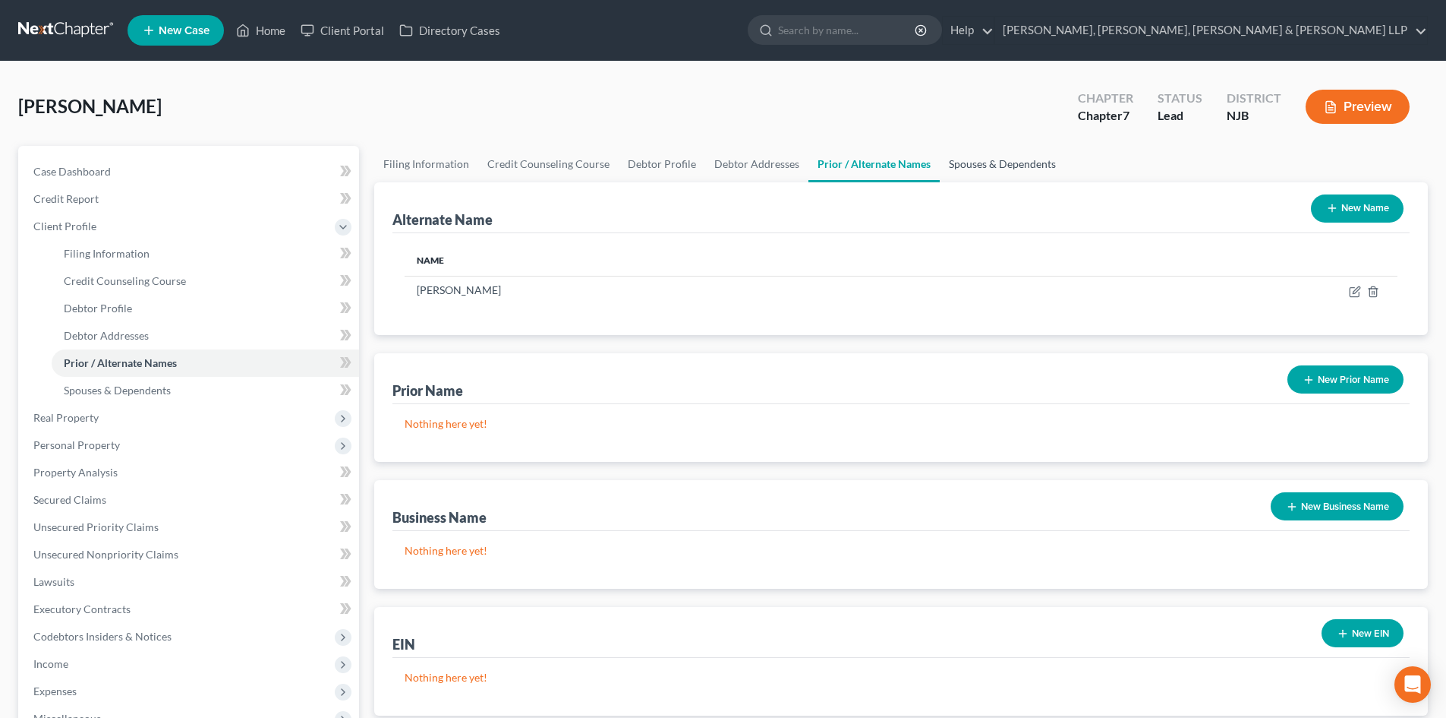
click at [973, 169] on link "Spouses & Dependents" at bounding box center [1002, 164] width 125 height 36
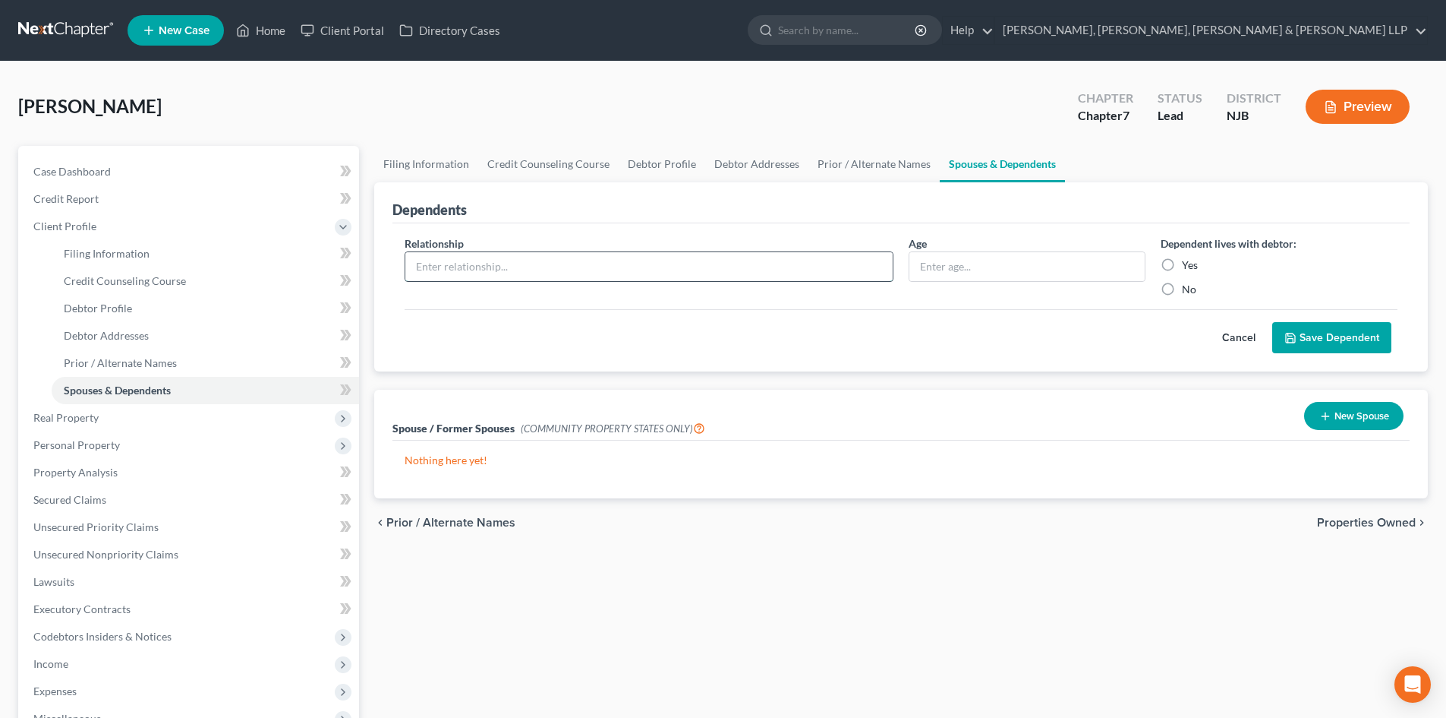
click at [679, 266] on input "text" at bounding box center [648, 266] width 487 height 29
type input "Daughter"
click at [939, 273] on input "text" at bounding box center [1027, 266] width 235 height 29
type input "33"
click at [1182, 262] on label "Yes" at bounding box center [1190, 264] width 16 height 15
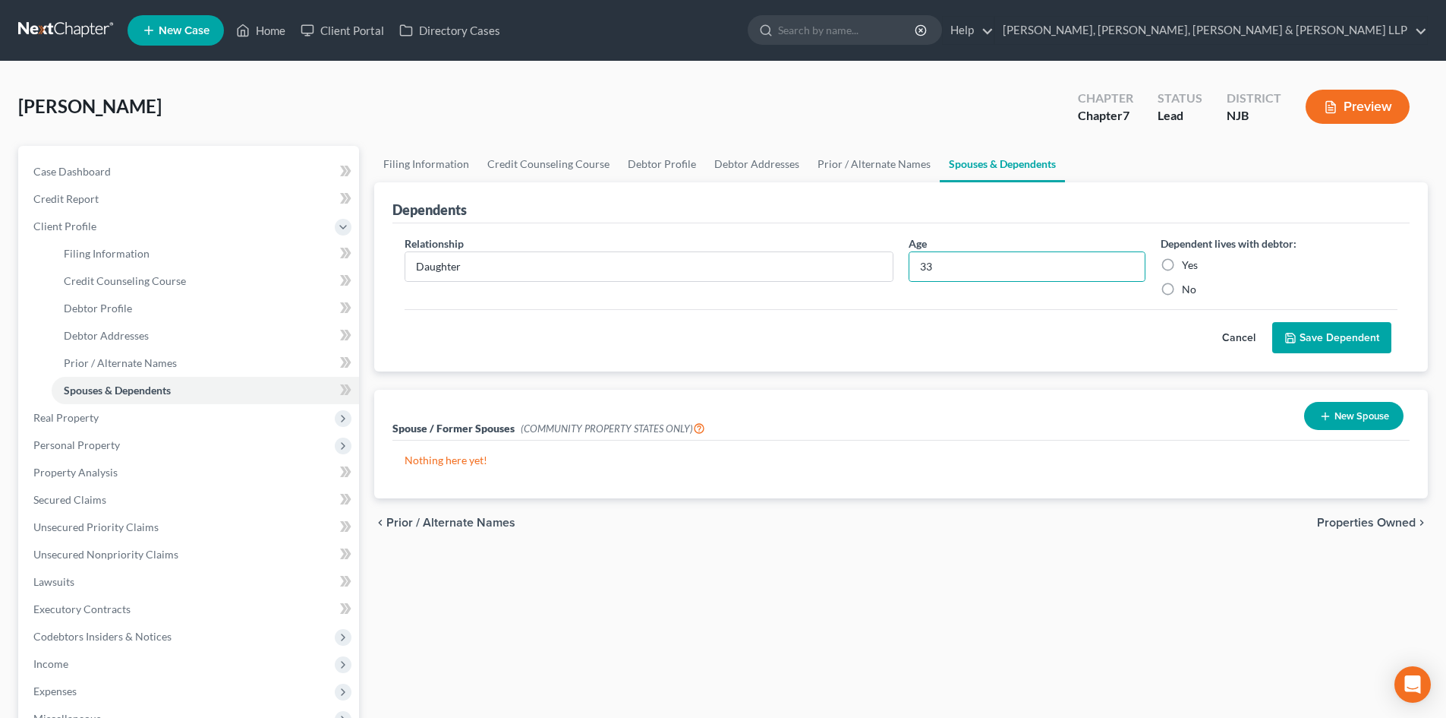
click at [1188, 262] on input "Yes" at bounding box center [1193, 262] width 10 height 10
radio input "true"
drag, startPoint x: 1289, startPoint y: 329, endPoint x: 873, endPoint y: 252, distance: 422.4
click at [1289, 329] on button "Save Dependent" at bounding box center [1332, 338] width 119 height 32
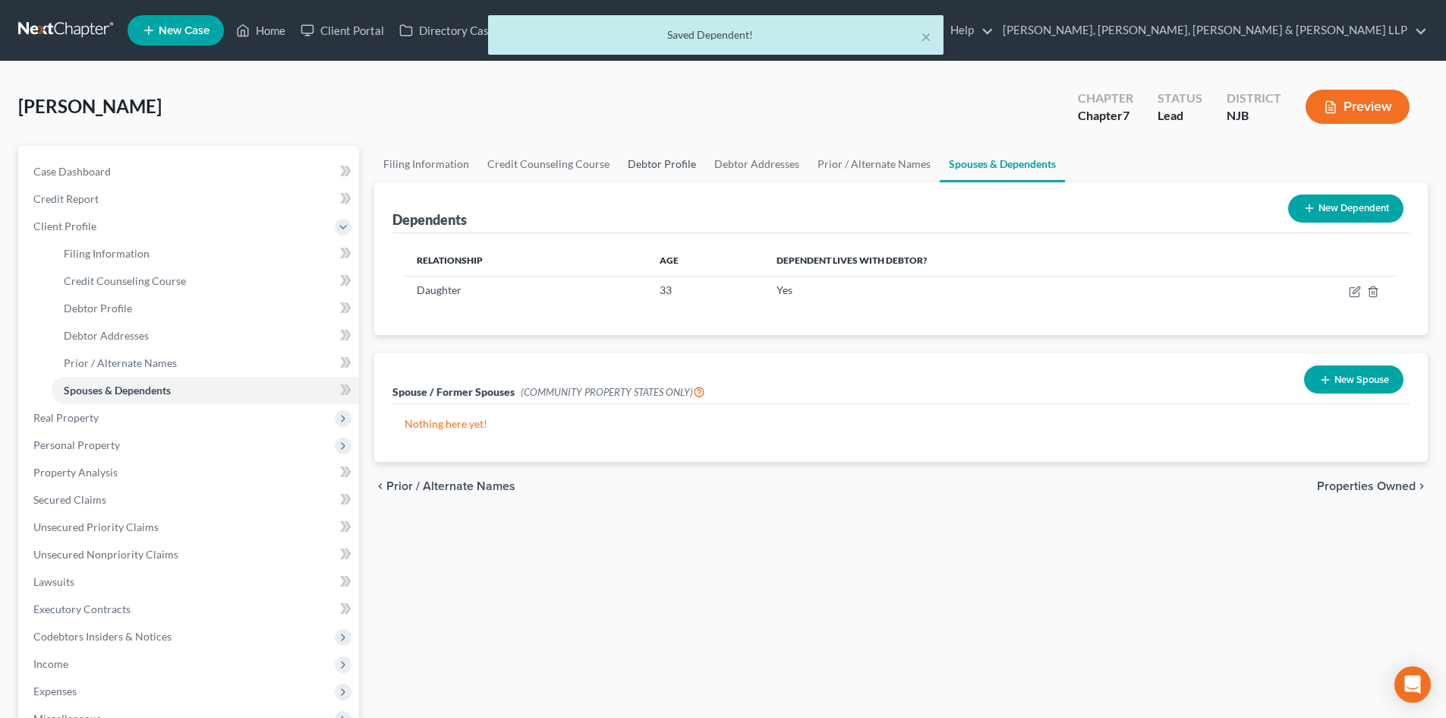
drag, startPoint x: 639, startPoint y: 153, endPoint x: 692, endPoint y: 165, distance: 54.4
click at [639, 155] on link "Debtor Profile" at bounding box center [662, 164] width 87 height 36
select select "0"
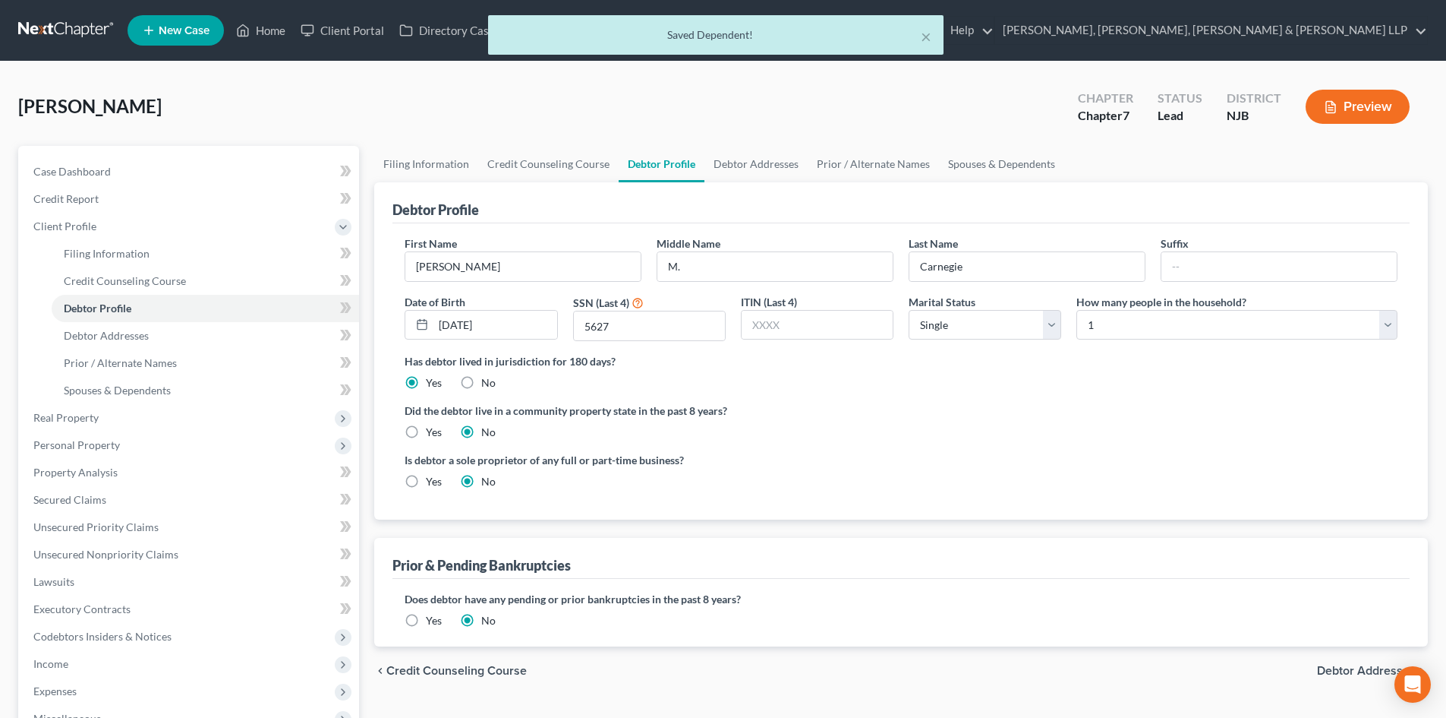
drag, startPoint x: 1069, startPoint y: 316, endPoint x: 1106, endPoint y: 322, distance: 36.9
click at [1070, 316] on div "How many people in the household? Select 1 2 3 4 5 6 7 8 9 10 11 12 13 14 15 16…" at bounding box center [1237, 318] width 336 height 48
drag, startPoint x: 1117, startPoint y: 325, endPoint x: 1116, endPoint y: 338, distance: 12.9
click at [1118, 327] on select "Select 1 2 3 4 5 6 7 8 9 10 11 12 13 14 15 16 17 18 19 20" at bounding box center [1237, 325] width 321 height 30
select select "1"
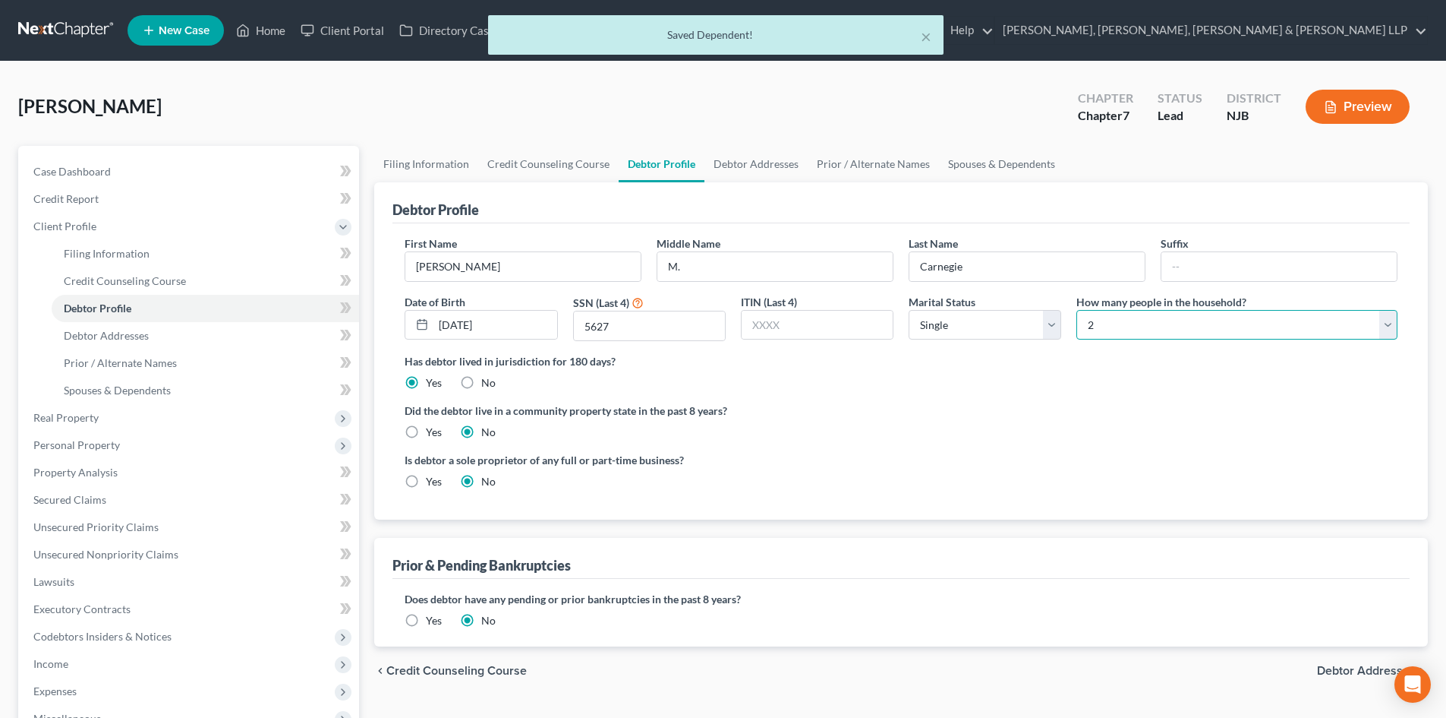
click at [1077, 310] on select "Select 1 2 3 4 5 6 7 8 9 10 11 12 13 14 15 16 17 18 19 20" at bounding box center [1237, 325] width 321 height 30
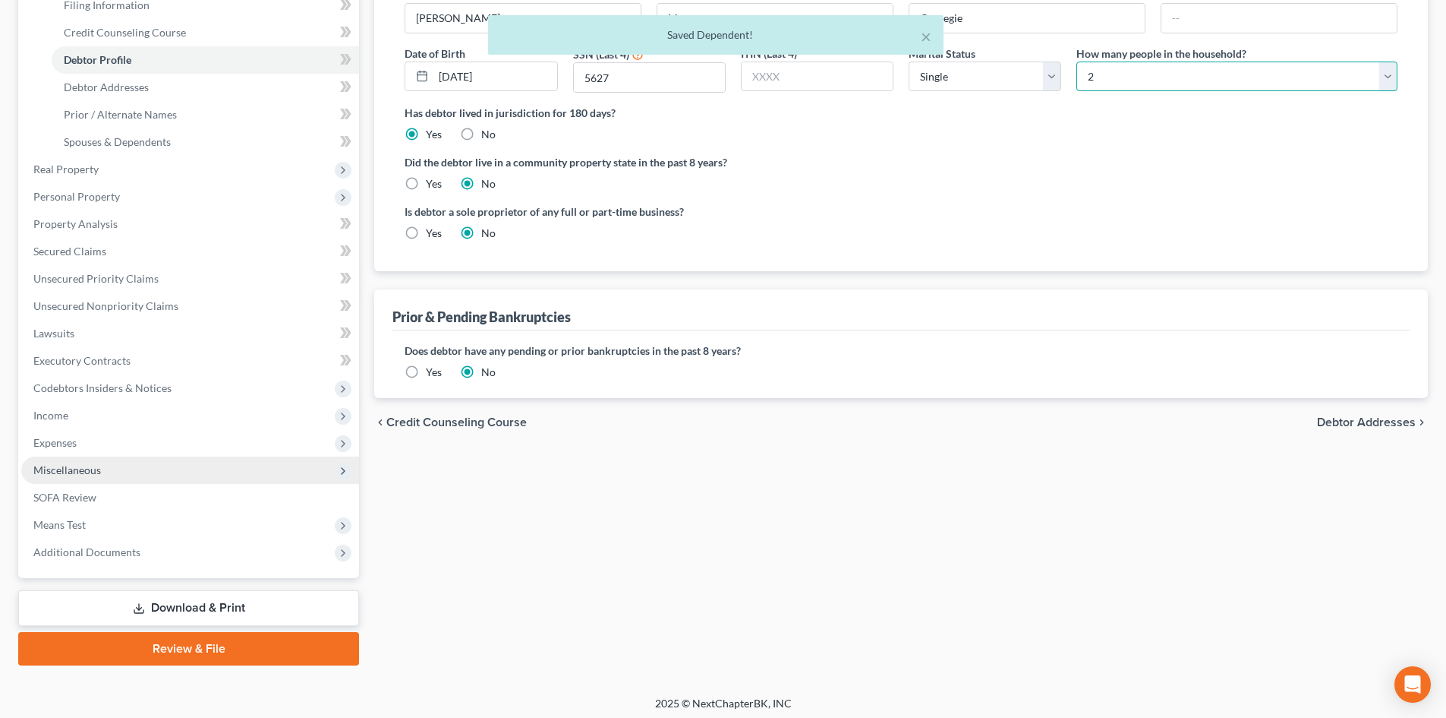
scroll to position [254, 0]
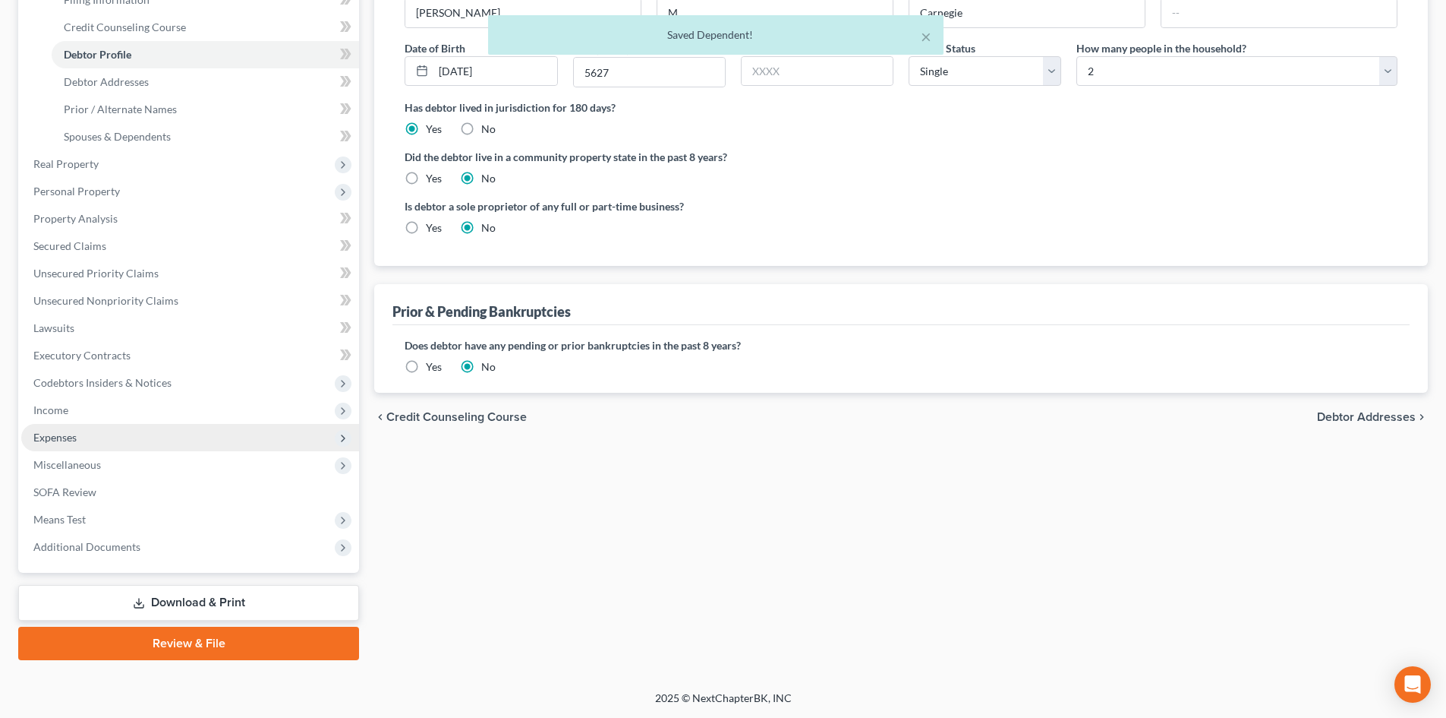
click at [68, 434] on span "Expenses" at bounding box center [54, 437] width 43 height 13
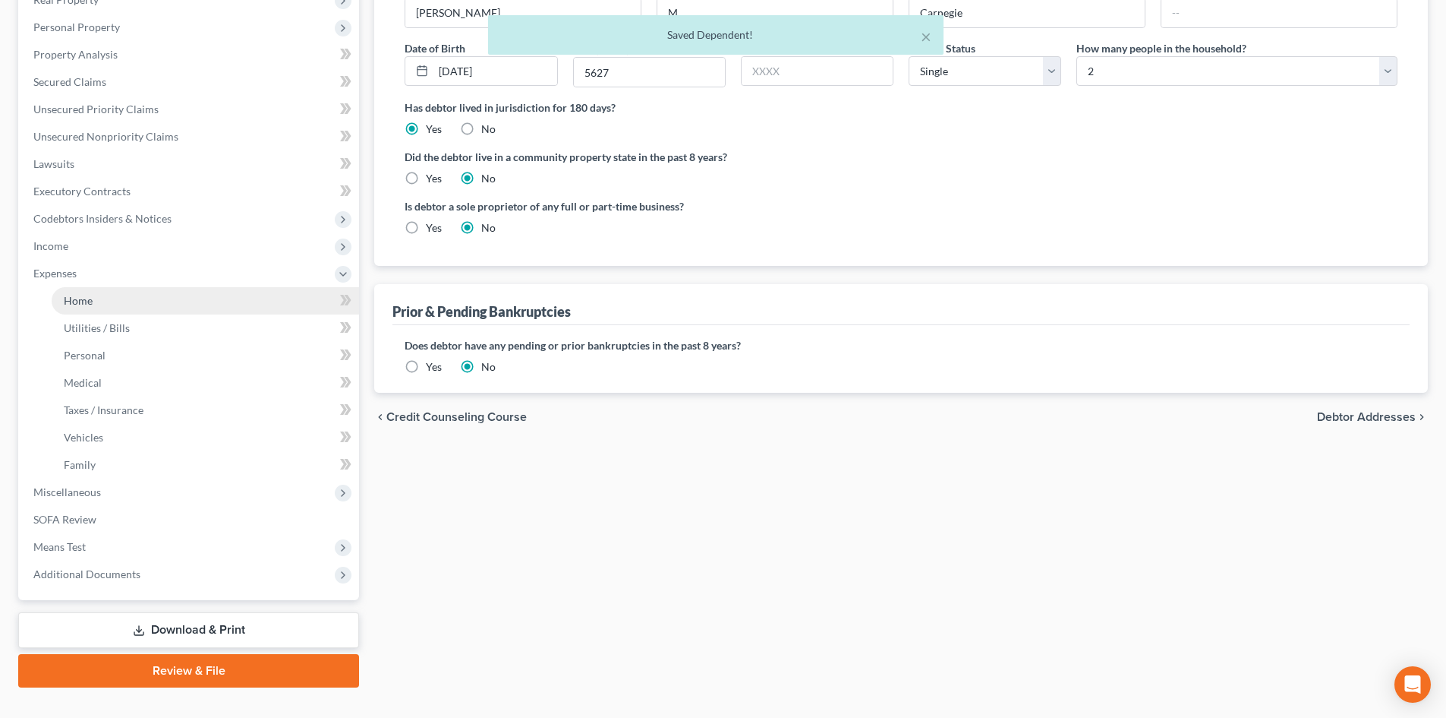
click at [97, 307] on link "Home" at bounding box center [206, 300] width 308 height 27
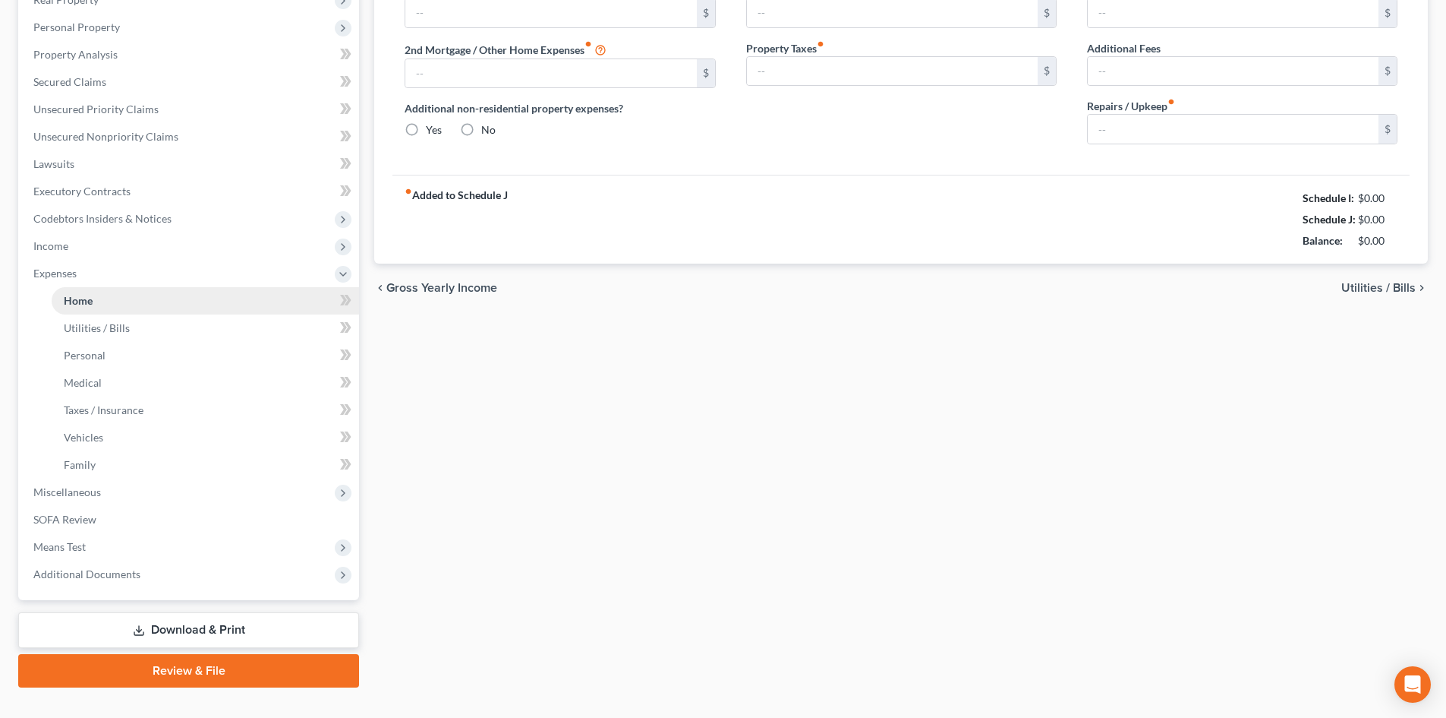
type input "2,000.00"
type input "0.00"
radio input "true"
type input "0.00"
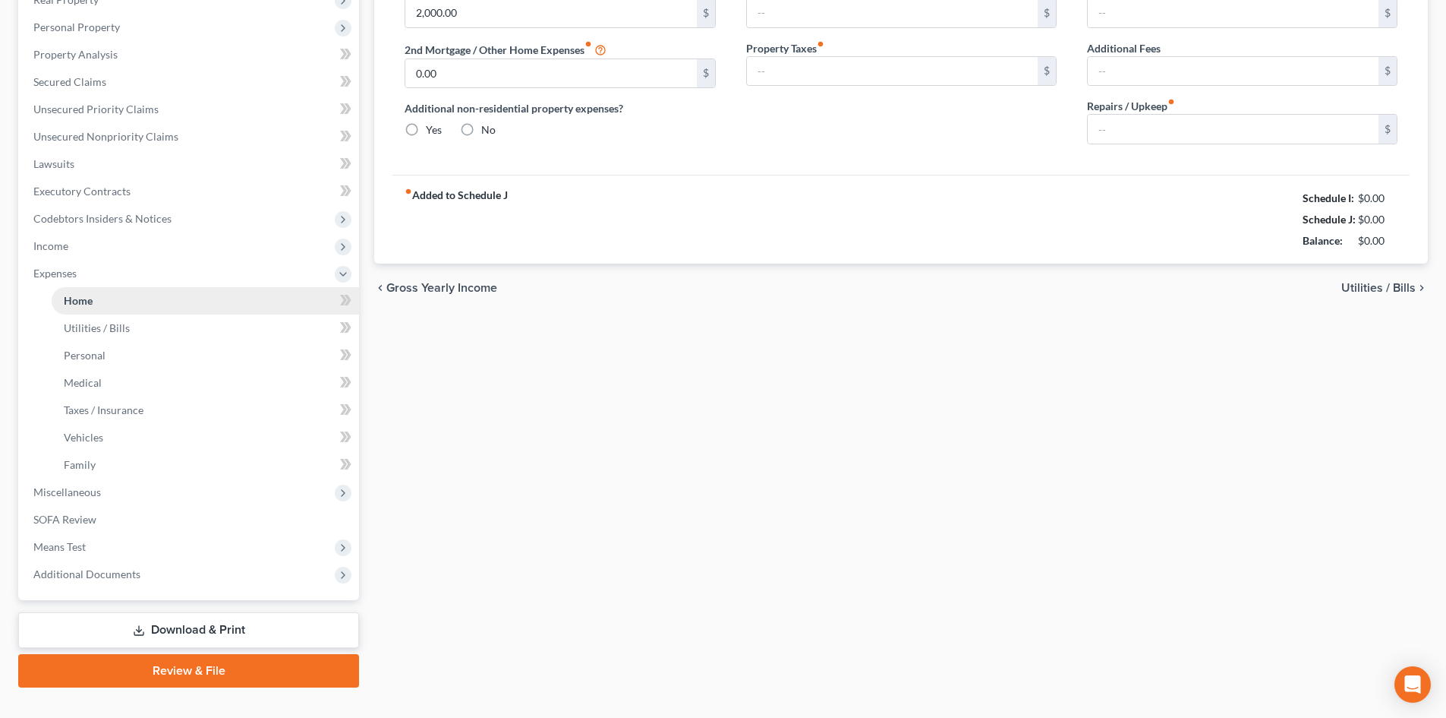
type input "0.00"
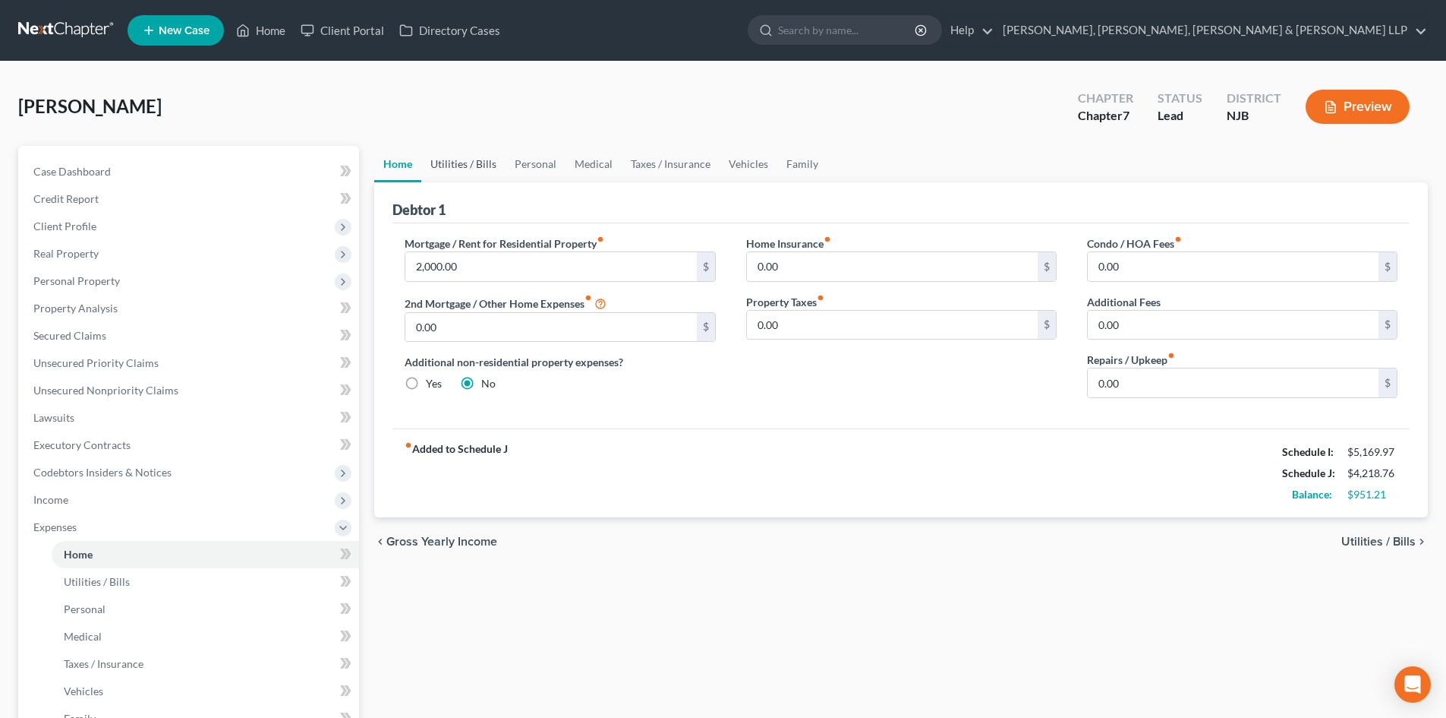
click at [478, 160] on link "Utilities / Bills" at bounding box center [463, 164] width 84 height 36
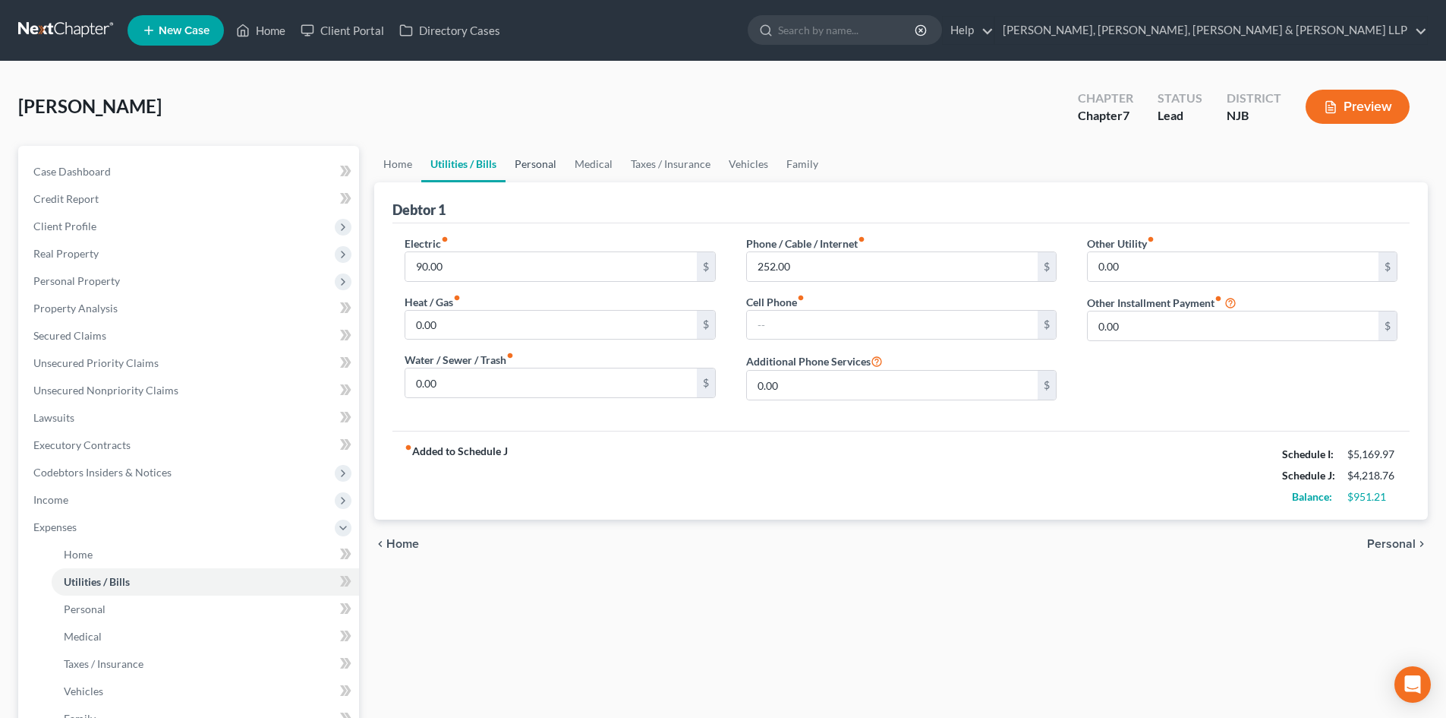
click at [547, 161] on link "Personal" at bounding box center [536, 164] width 60 height 36
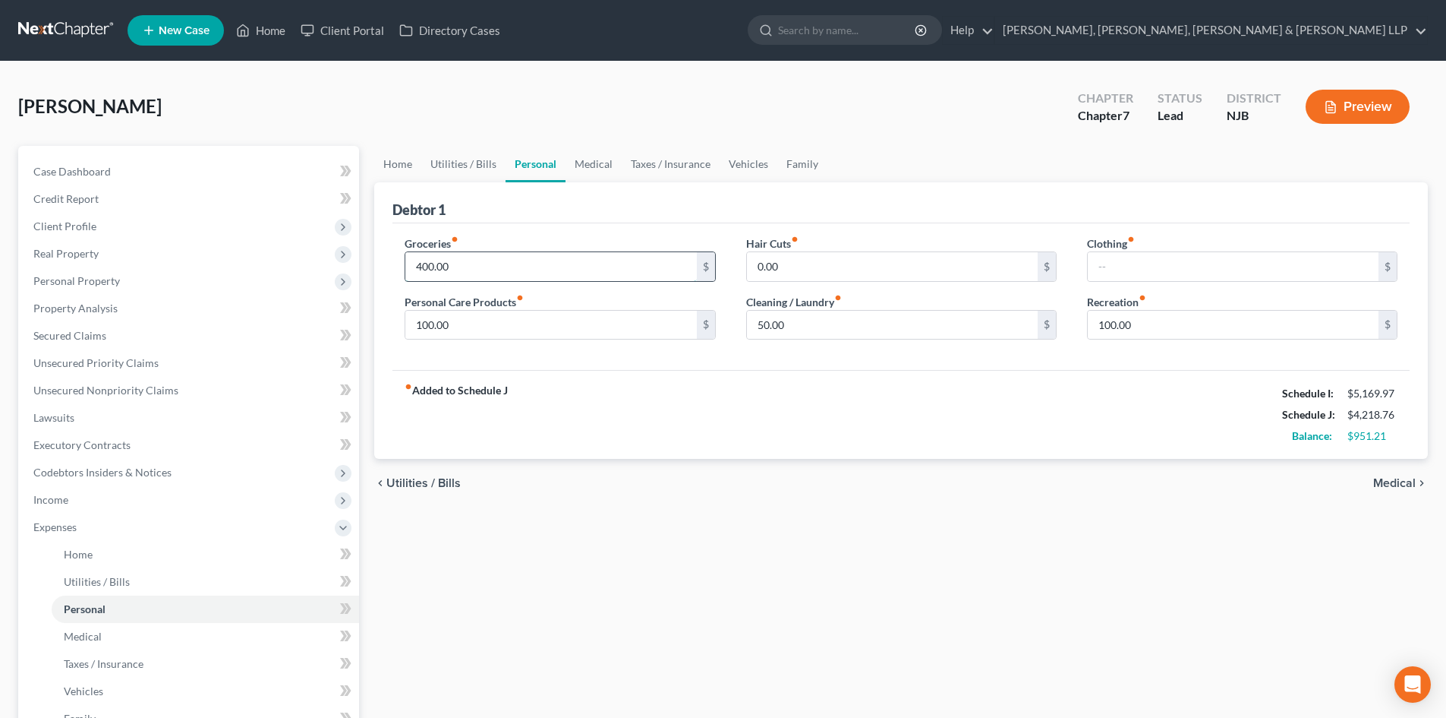
click at [482, 260] on input "400.00" at bounding box center [550, 266] width 291 height 29
type input "600"
click at [1193, 335] on input "100.00" at bounding box center [1233, 325] width 291 height 29
type input "150"
click at [823, 326] on input "50.00" at bounding box center [892, 325] width 291 height 29
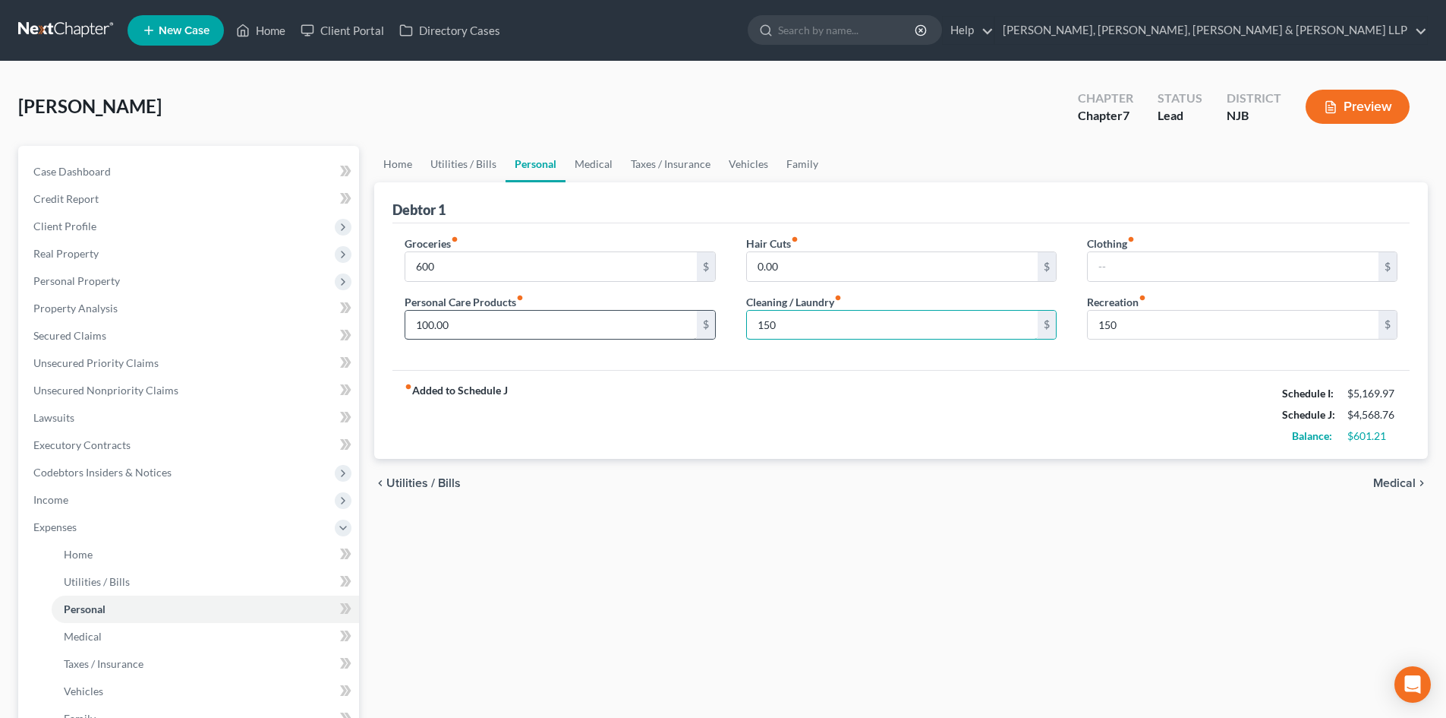
type input "150"
click at [472, 322] on input "100.00" at bounding box center [550, 325] width 291 height 29
type input "200"
click at [599, 165] on link "Medical" at bounding box center [594, 164] width 56 height 36
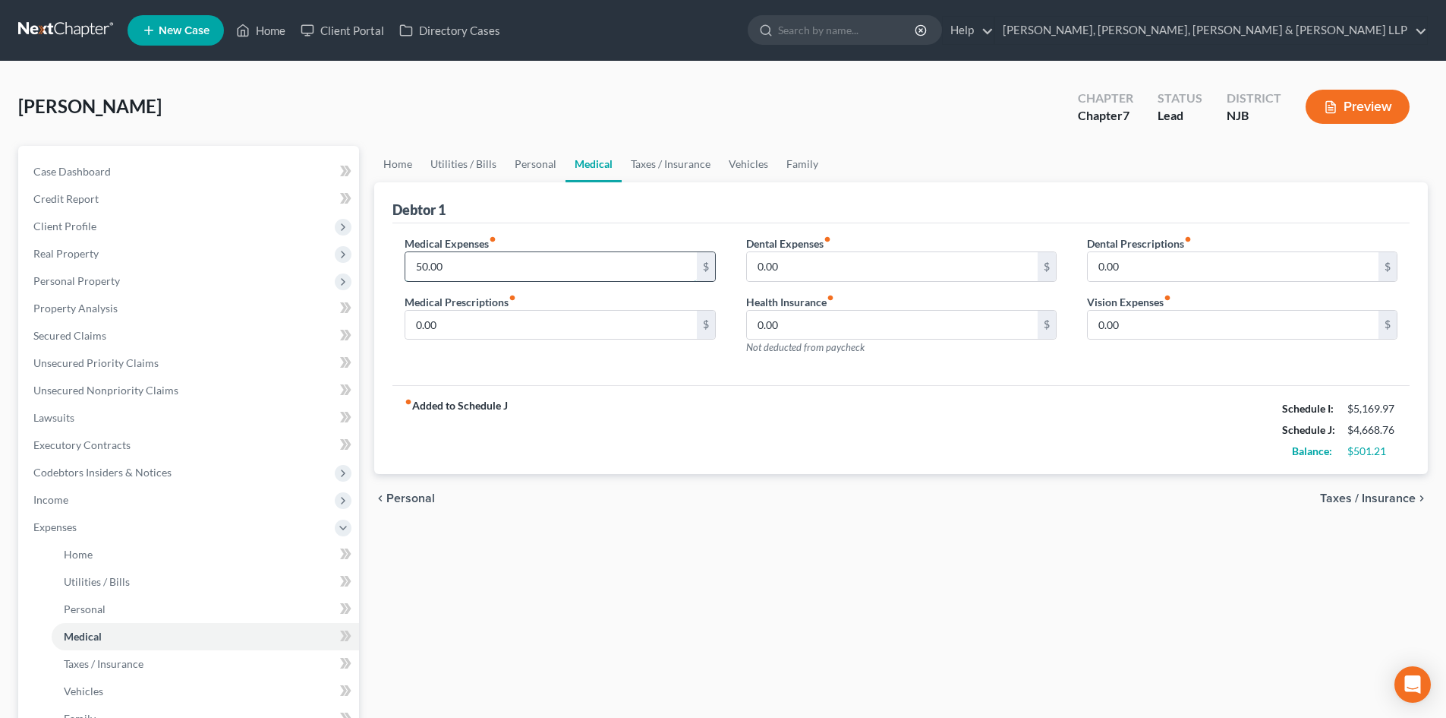
click at [468, 265] on input "50.00" at bounding box center [550, 266] width 291 height 29
type input "100"
click at [400, 178] on link "Home" at bounding box center [397, 164] width 47 height 36
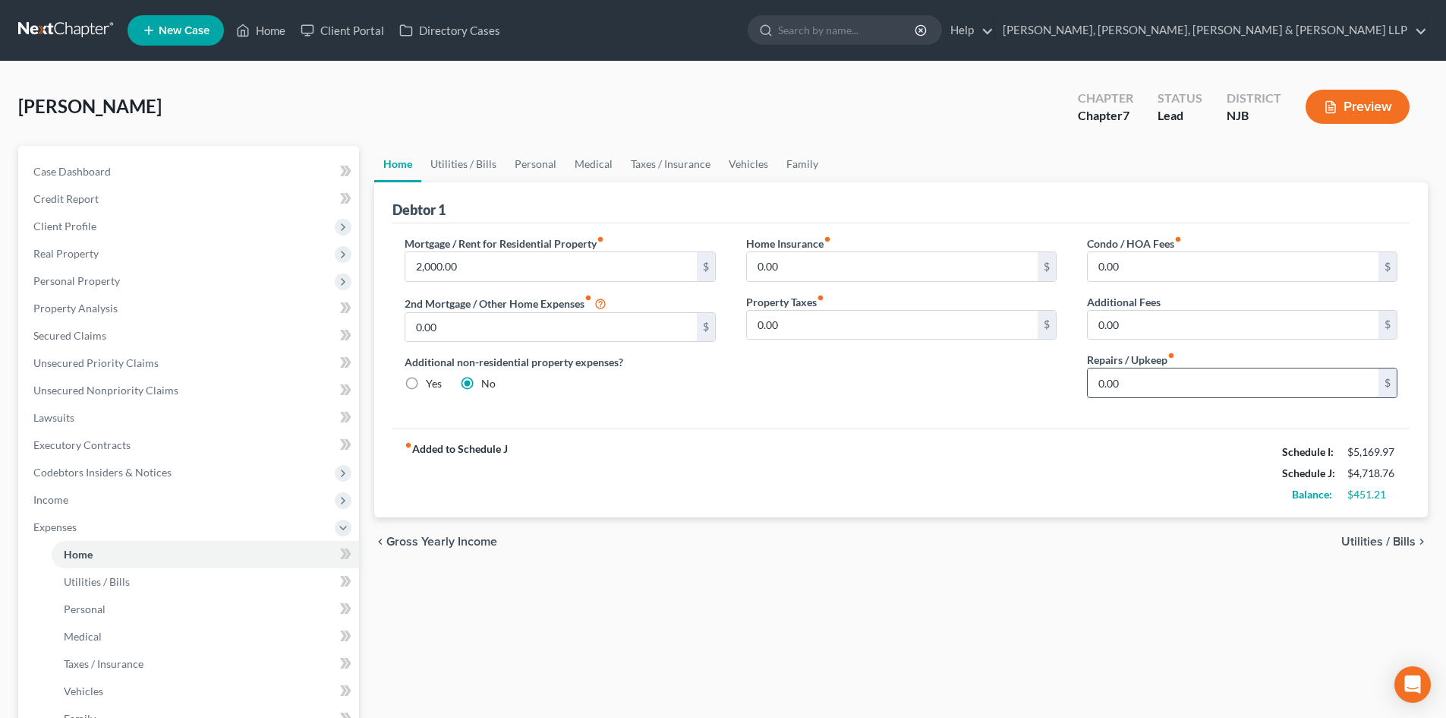
click at [1178, 381] on input "0.00" at bounding box center [1233, 382] width 291 height 29
type input "100"
click at [736, 162] on link "Vehicles" at bounding box center [749, 164] width 58 height 36
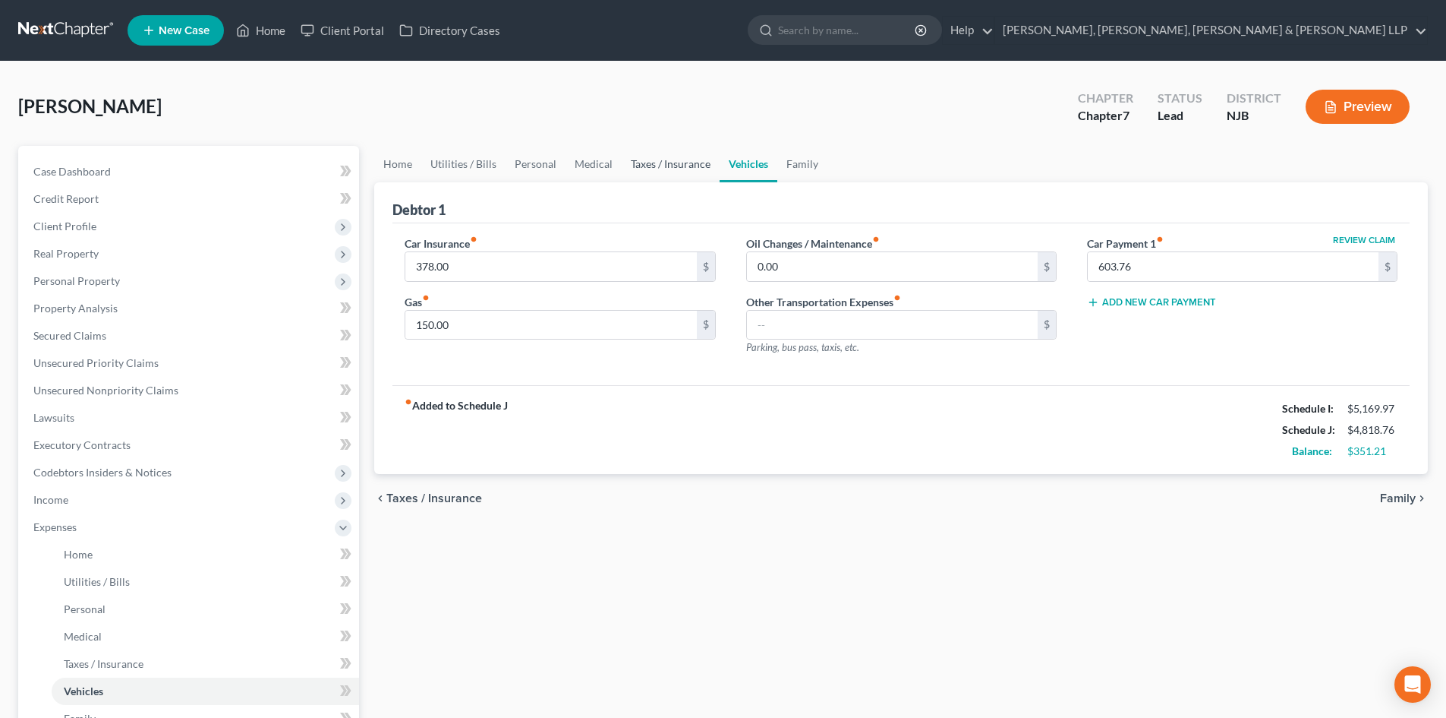
drag, startPoint x: 684, startPoint y: 157, endPoint x: 673, endPoint y: 158, distance: 11.4
click at [685, 157] on link "Taxes / Insurance" at bounding box center [671, 164] width 98 height 36
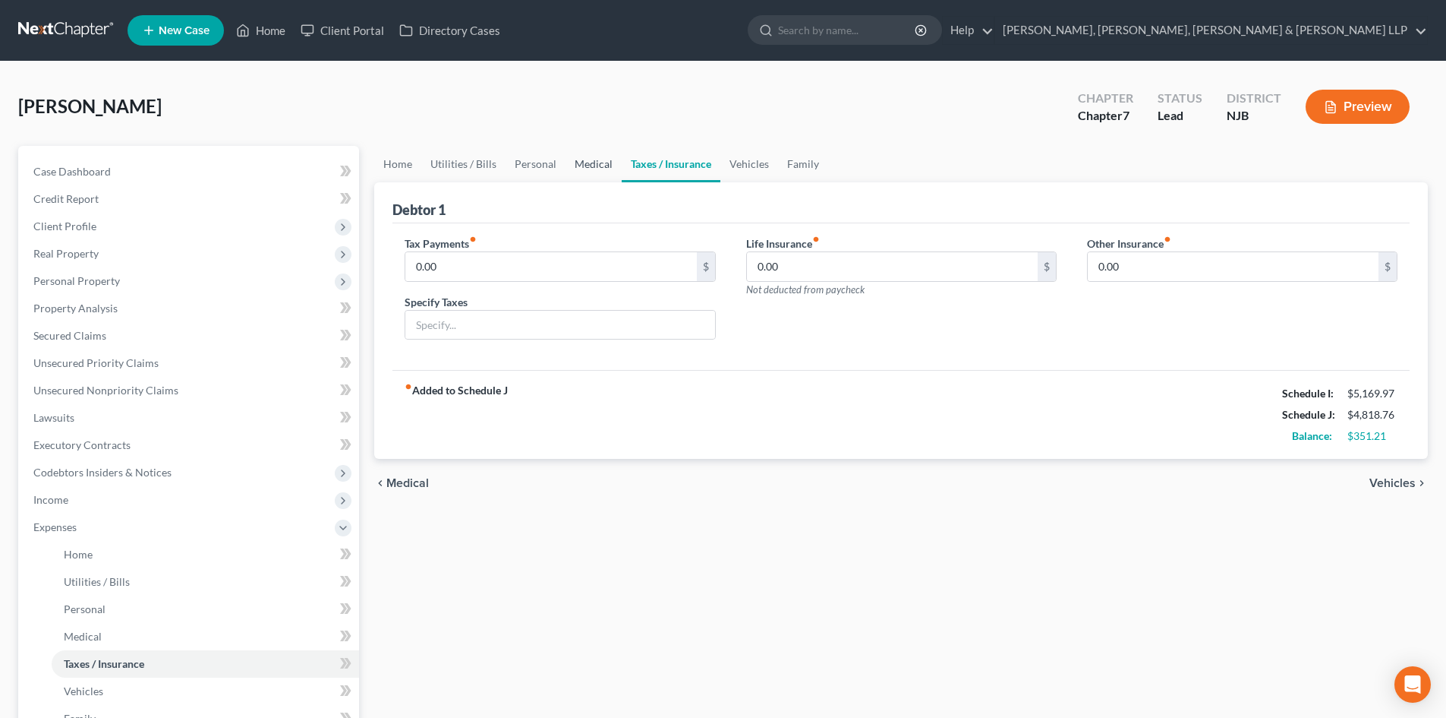
click at [603, 161] on link "Medical" at bounding box center [594, 164] width 56 height 36
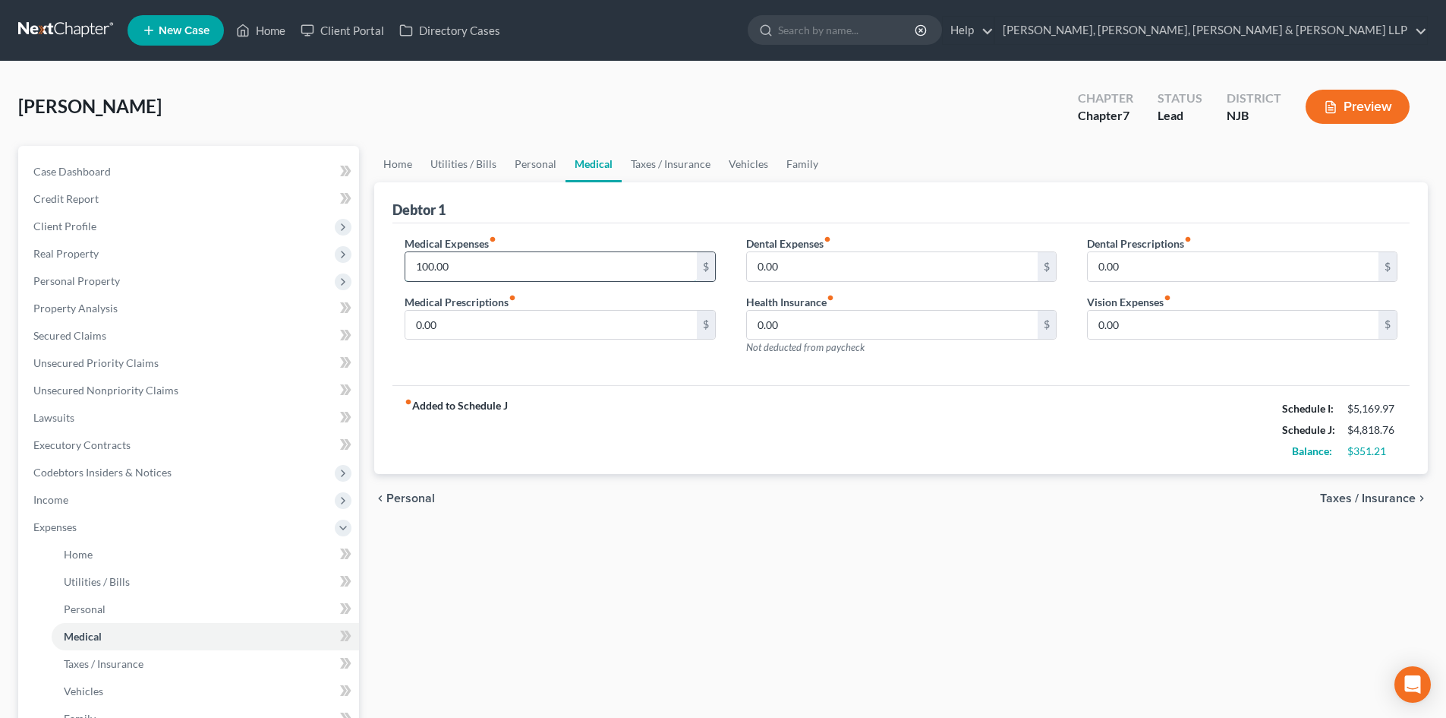
click at [510, 263] on input "100.00" at bounding box center [550, 266] width 291 height 29
type input "150"
click at [794, 169] on link "Family" at bounding box center [803, 164] width 50 height 36
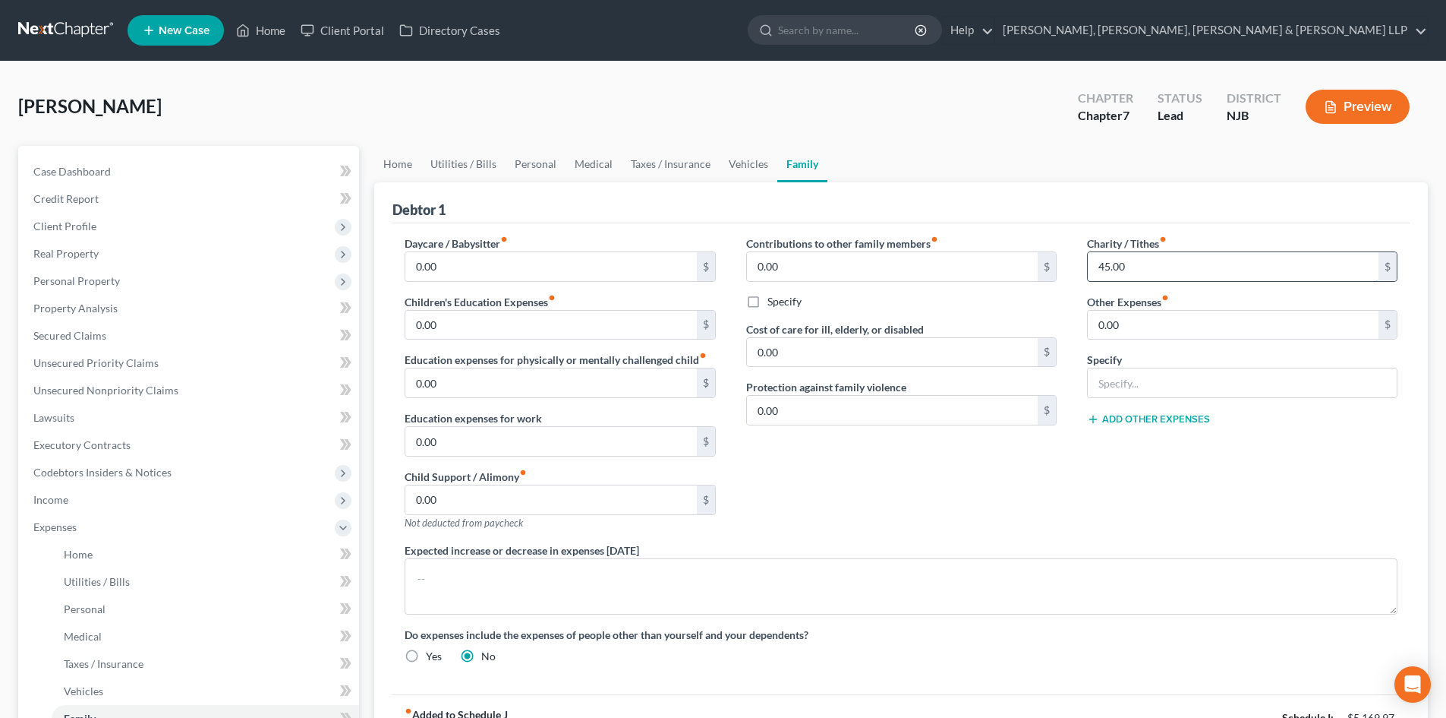
click at [1159, 280] on input "45.00" at bounding box center [1233, 266] width 291 height 29
type input "145"
click at [675, 166] on link "Taxes / Insurance" at bounding box center [671, 164] width 98 height 36
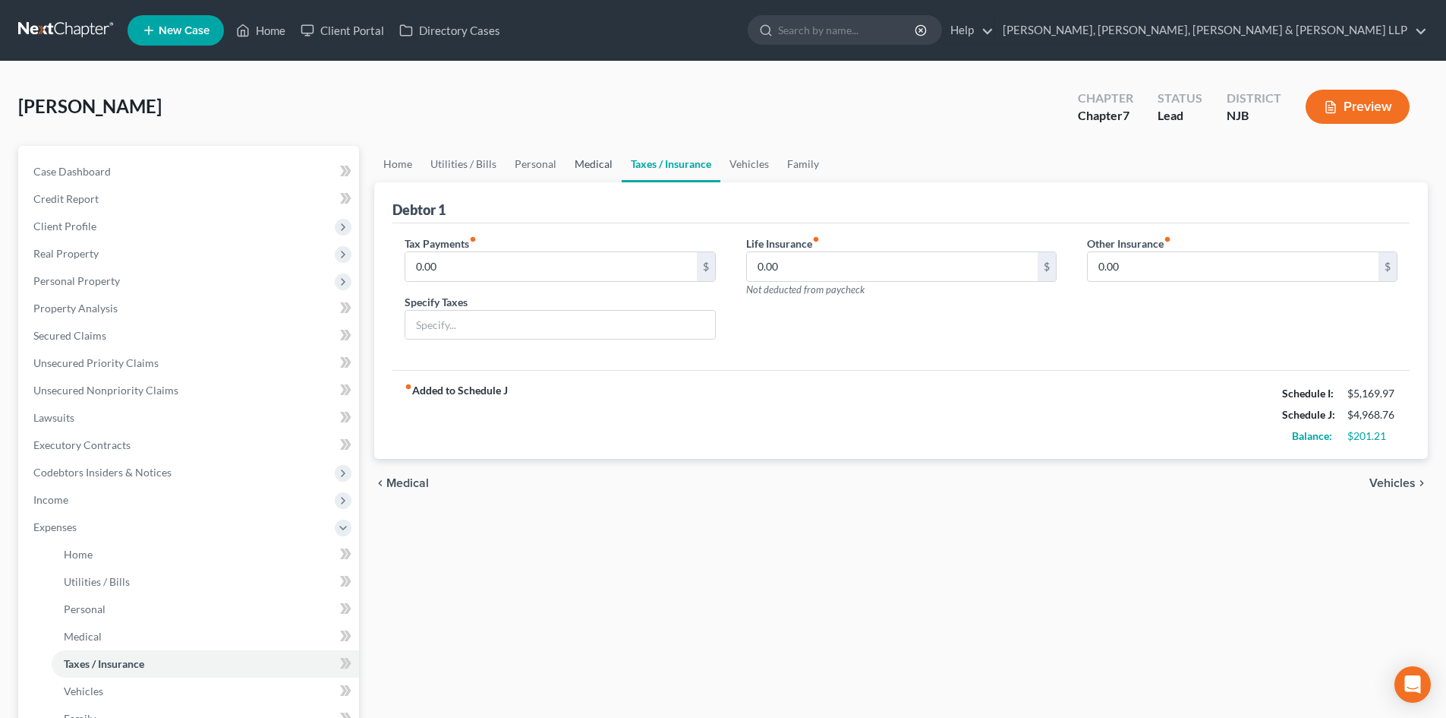
click at [607, 164] on link "Medical" at bounding box center [594, 164] width 56 height 36
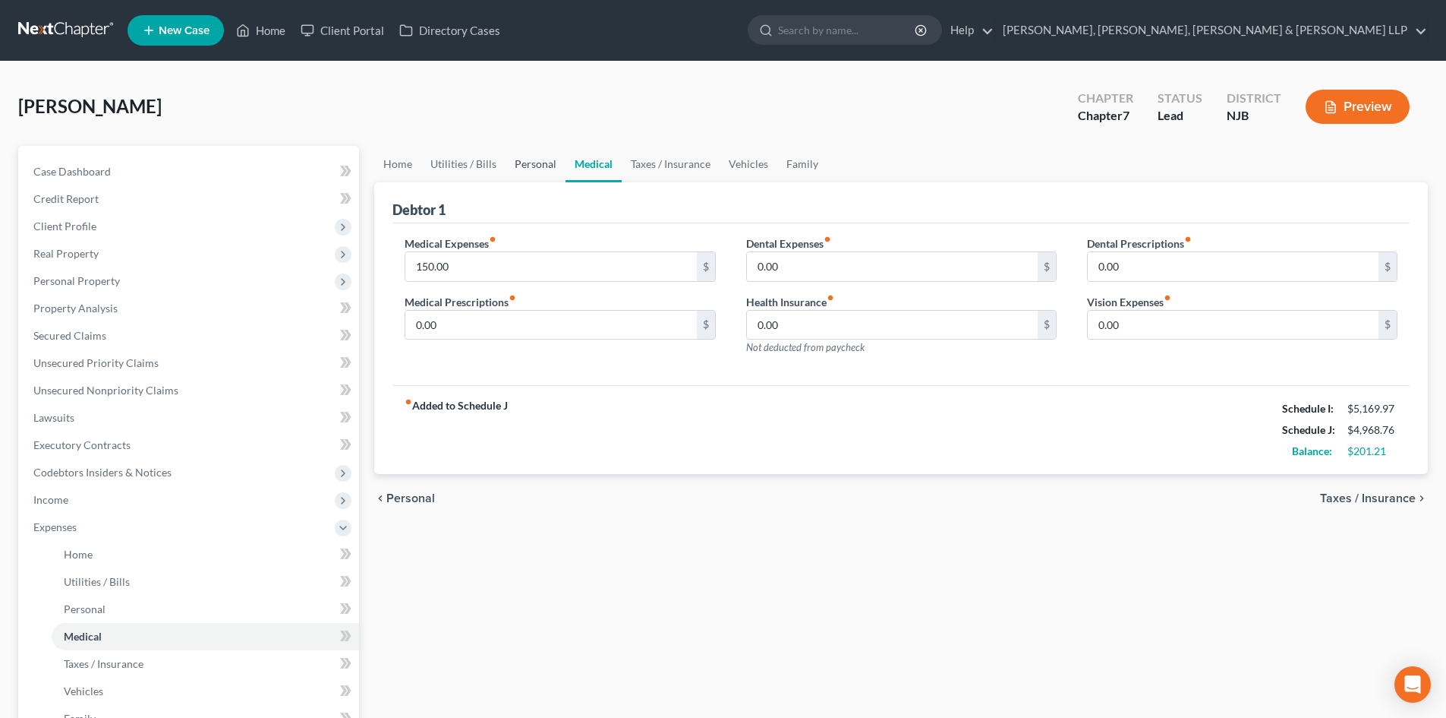
click at [547, 171] on link "Personal" at bounding box center [536, 164] width 60 height 36
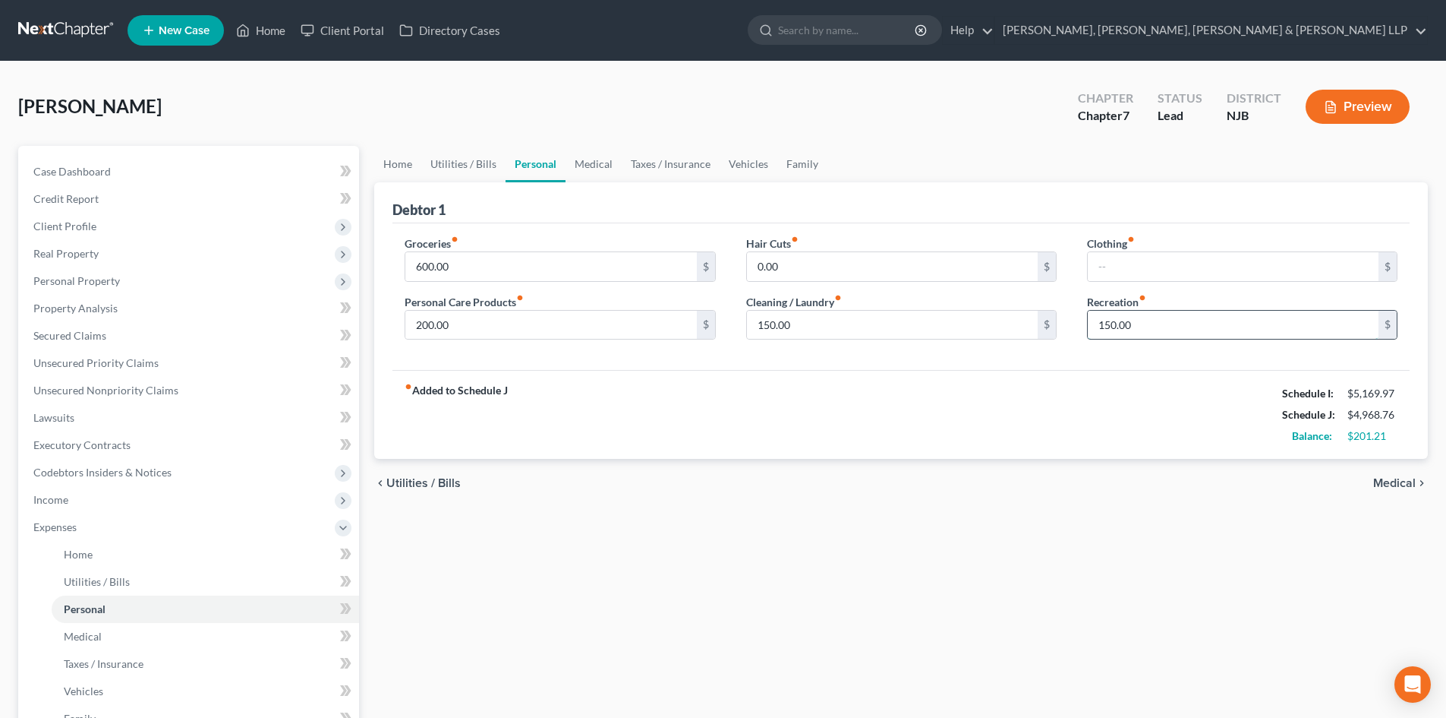
click at [1158, 329] on input "150.00" at bounding box center [1233, 325] width 291 height 29
type input "250"
click at [854, 333] on input "150.00" at bounding box center [892, 325] width 291 height 29
click at [756, 390] on div "fiber_manual_record Added to Schedule J Schedule I: $5,169.97 Schedule J: $5,16…" at bounding box center [901, 414] width 1017 height 89
click at [135, 222] on span "Client Profile" at bounding box center [190, 226] width 338 height 27
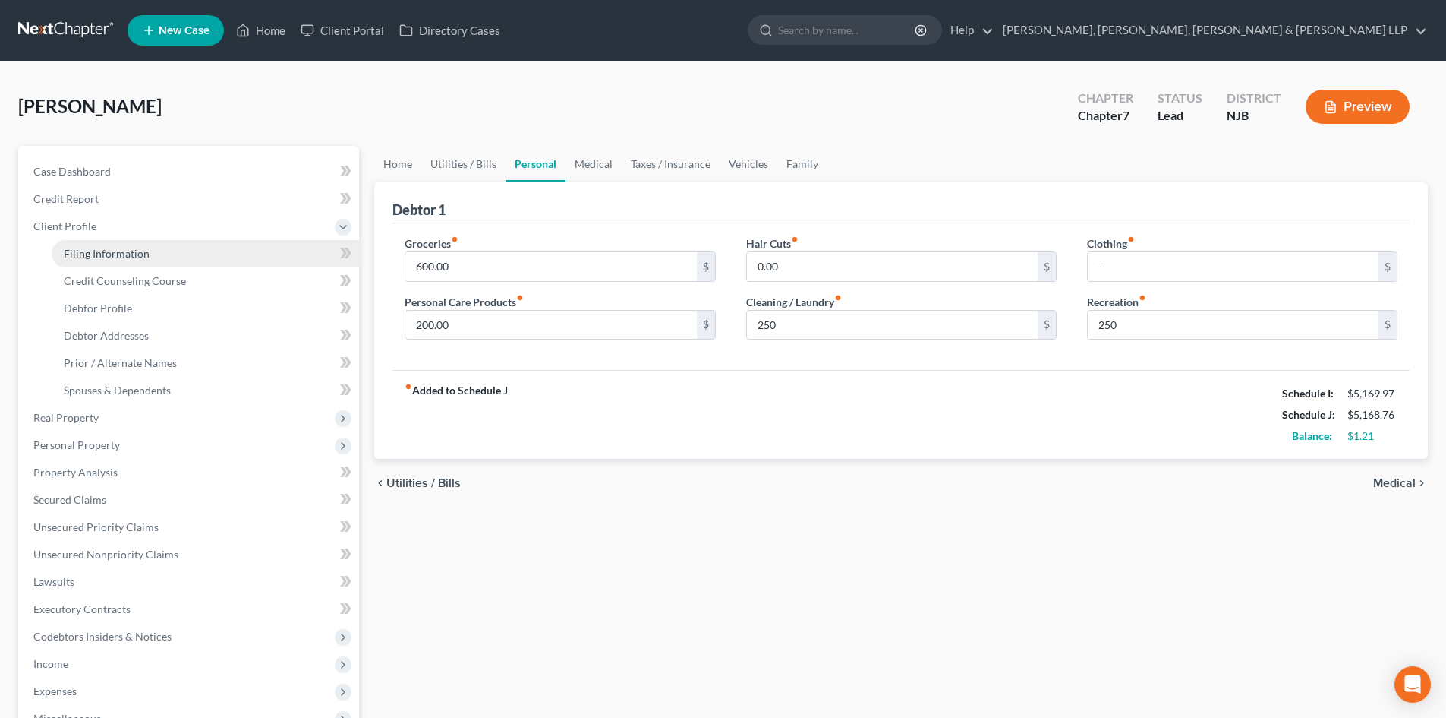
click at [136, 251] on span "Filing Information" at bounding box center [107, 253] width 86 height 13
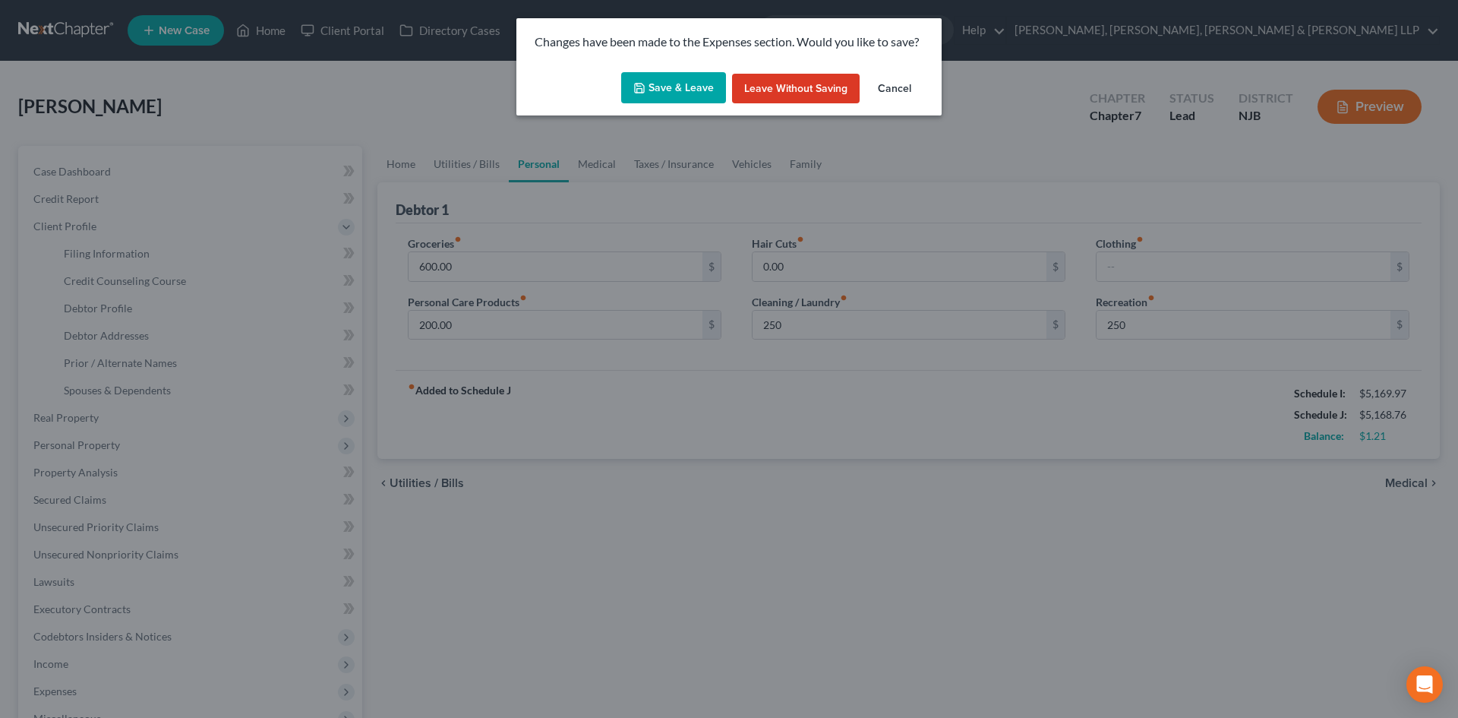
click at [677, 80] on button "Save & Leave" at bounding box center [673, 88] width 105 height 32
type input "250.00"
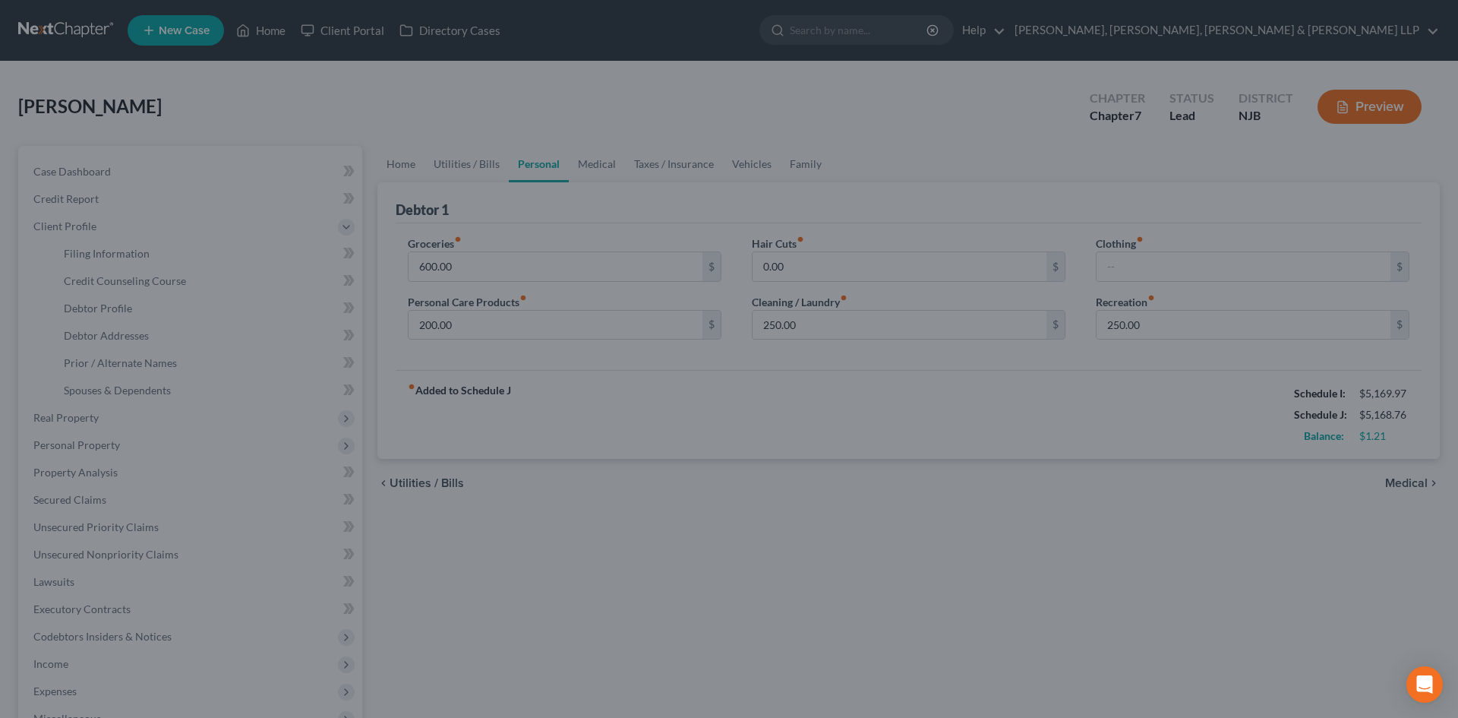
select select "1"
select select "0"
select select "51"
select select "8"
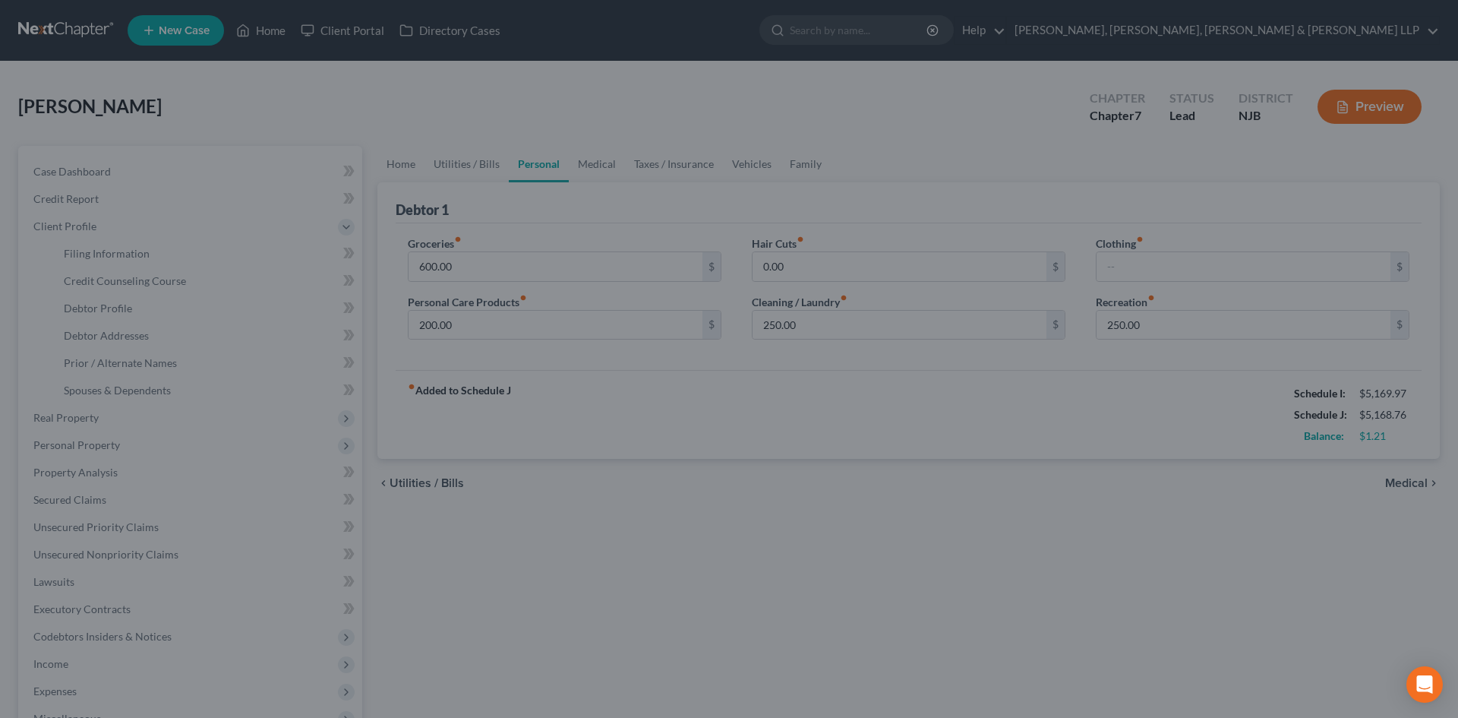
select select "0"
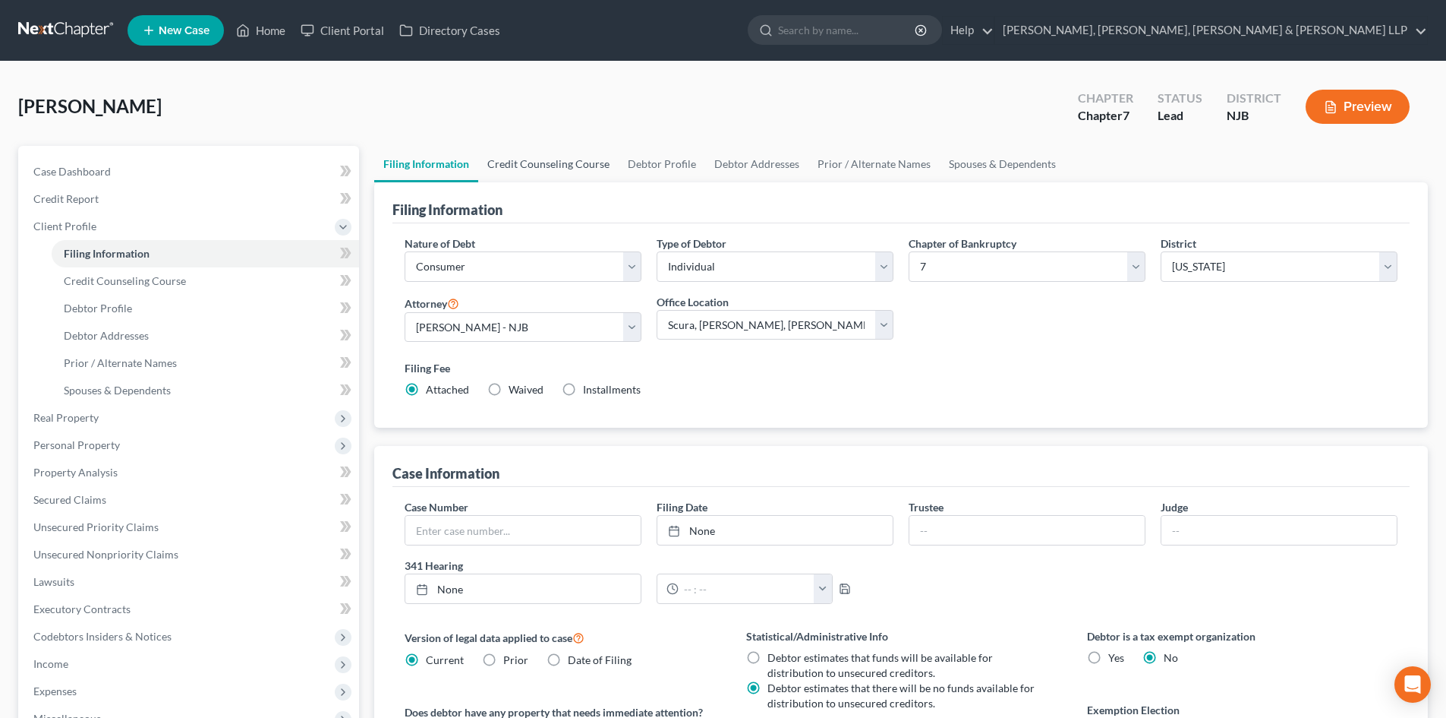
click at [554, 173] on link "Credit Counseling Course" at bounding box center [548, 164] width 140 height 36
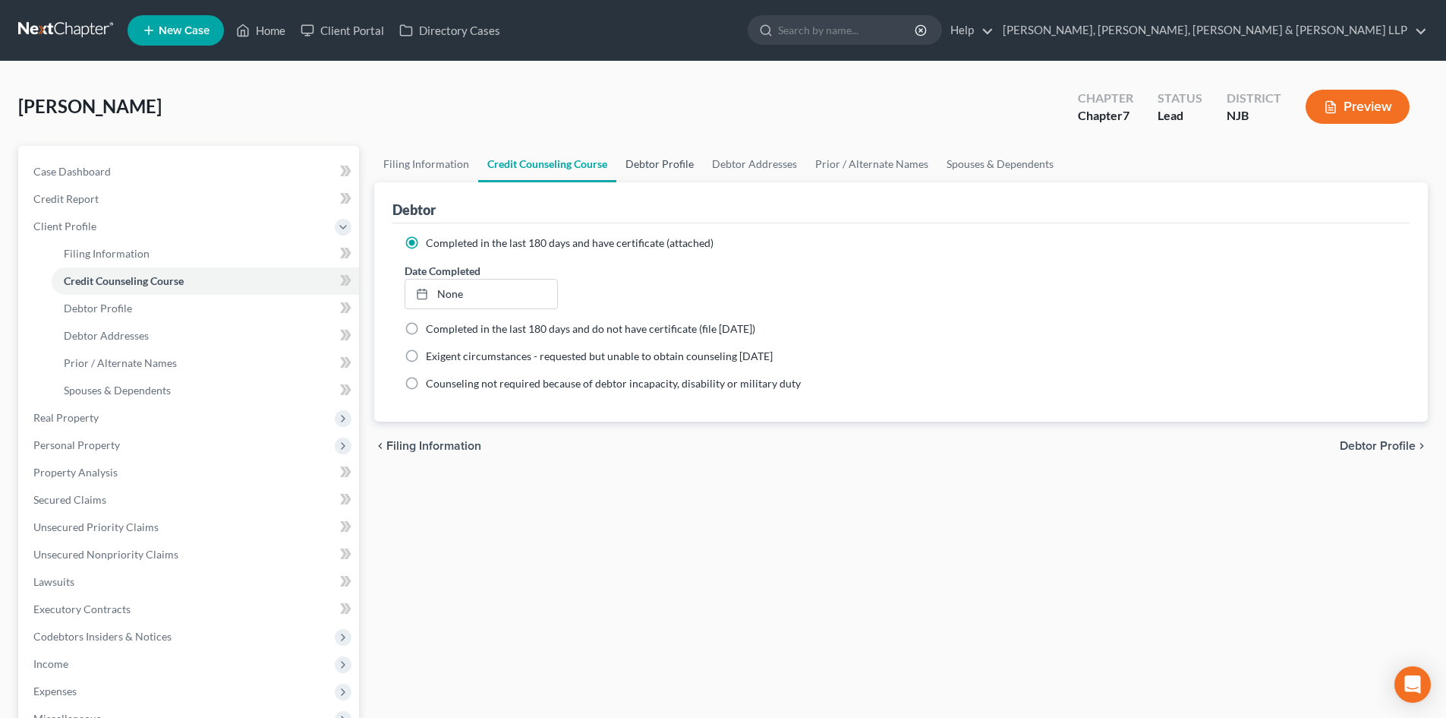
click at [643, 172] on link "Debtor Profile" at bounding box center [660, 164] width 87 height 36
select select "0"
select select "1"
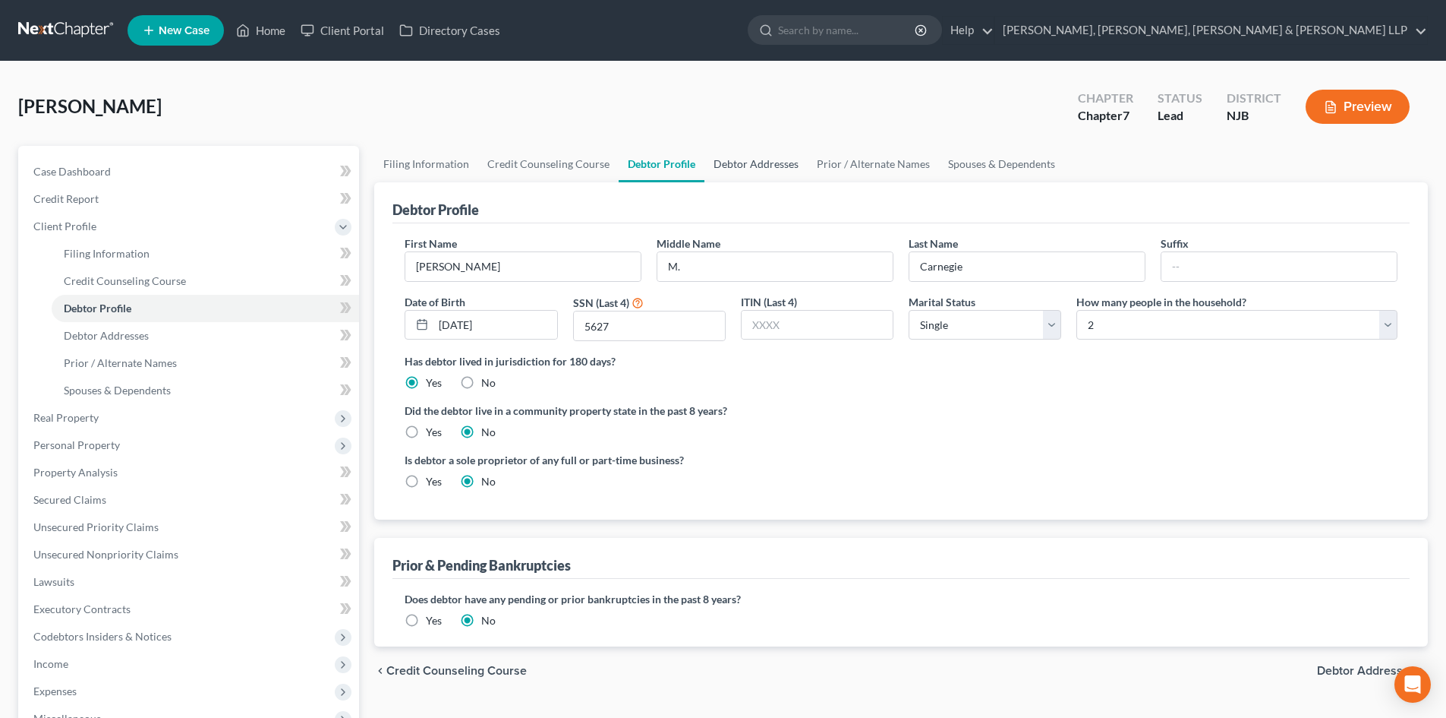
click at [709, 171] on link "Debtor Addresses" at bounding box center [756, 164] width 103 height 36
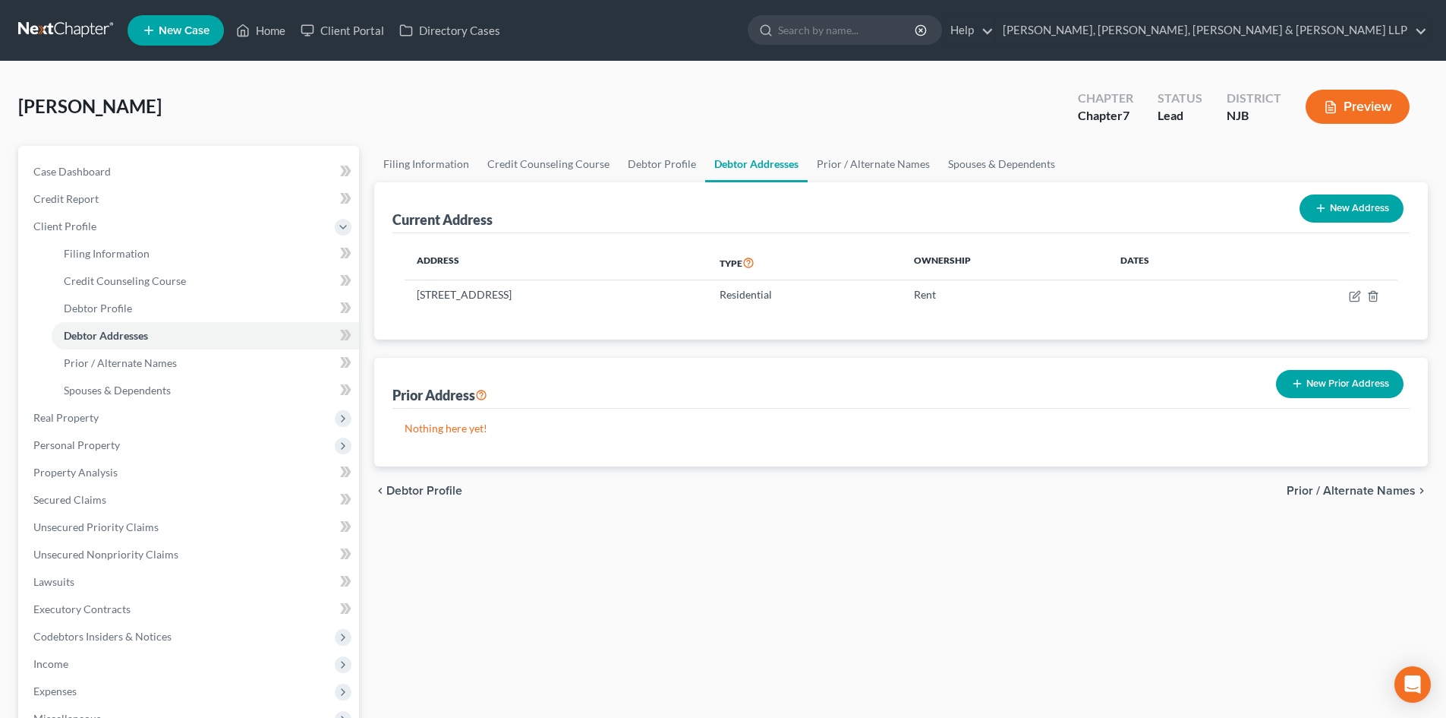
click at [1308, 387] on button "New Prior Address" at bounding box center [1340, 384] width 128 height 28
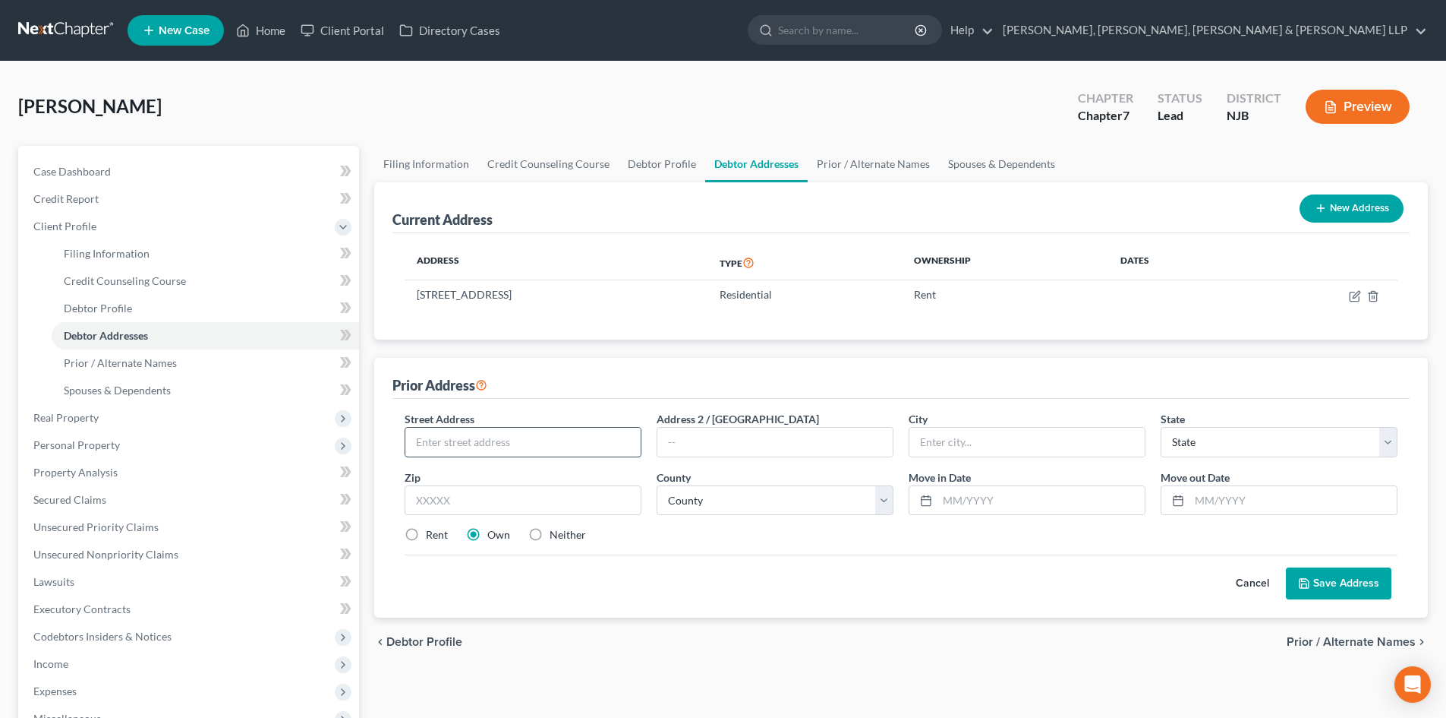
drag, startPoint x: 446, startPoint y: 440, endPoint x: 455, endPoint y: 437, distance: 9.6
click at [450, 440] on input "text" at bounding box center [522, 441] width 235 height 29
paste input "[STREET_ADDRESS]"
drag, startPoint x: 566, startPoint y: 446, endPoint x: 649, endPoint y: 454, distance: 83.1
click at [649, 454] on div "Street Address * [STREET_ADDRESS] Address 2 / [GEOGRAPHIC_DATA] * State * State…" at bounding box center [901, 483] width 1008 height 144
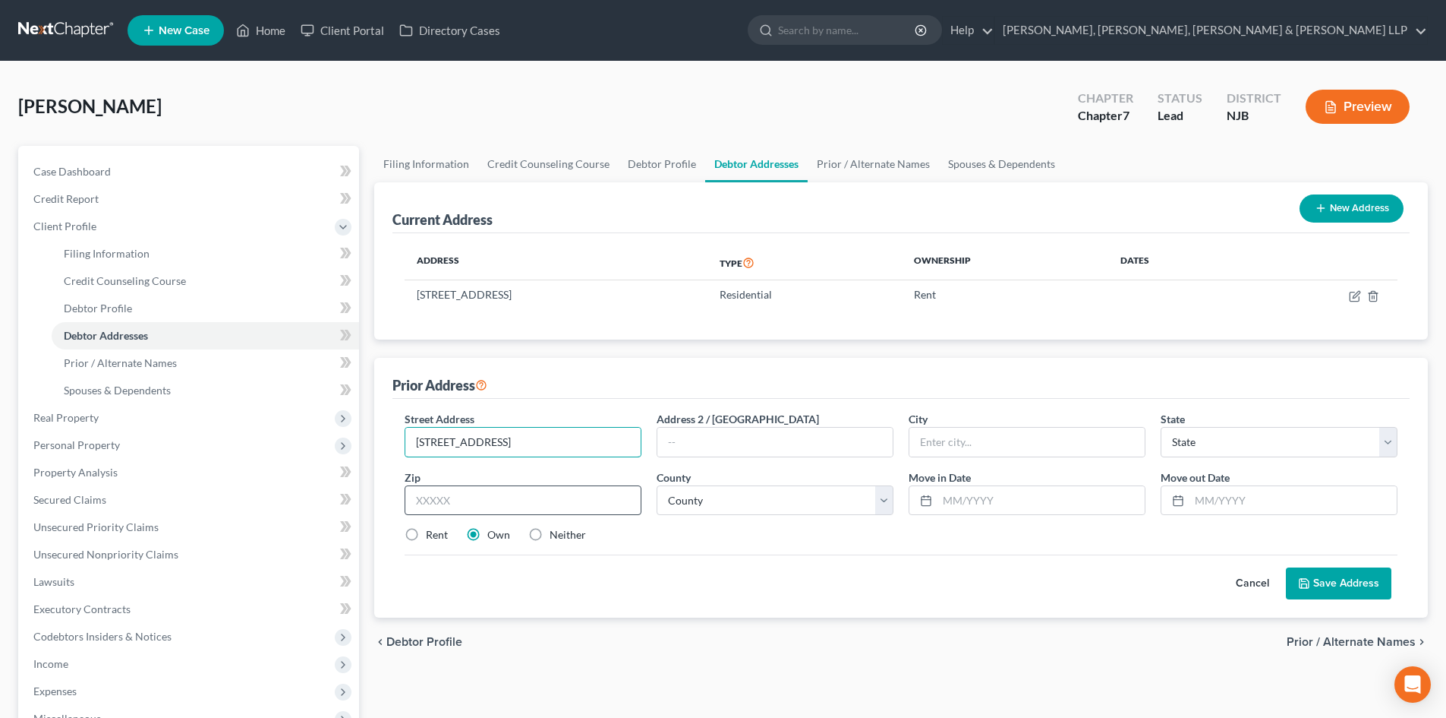
type input "[STREET_ADDRESS]"
drag, startPoint x: 436, startPoint y: 498, endPoint x: 446, endPoint y: 498, distance: 10.6
click at [436, 498] on input "text" at bounding box center [523, 500] width 237 height 30
paste input "07109"
type input "07109"
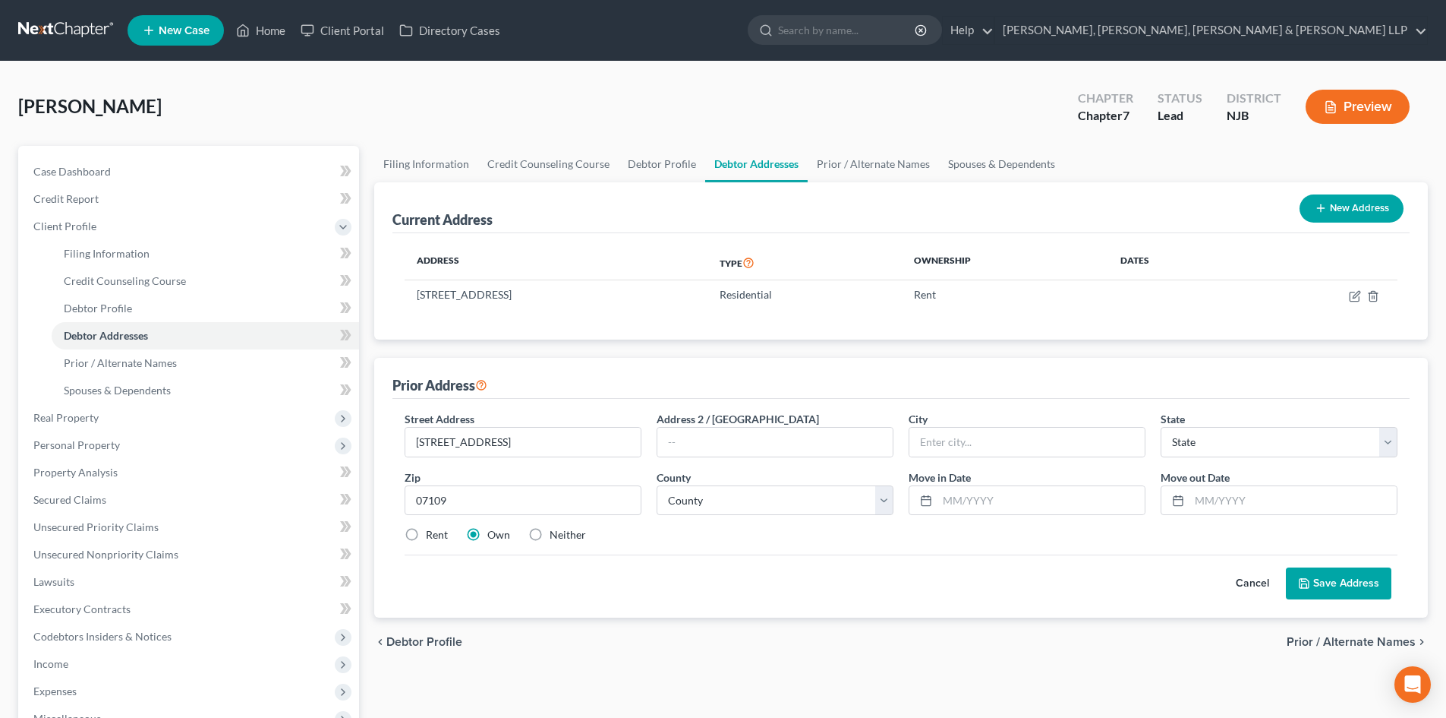
type input "[GEOGRAPHIC_DATA]"
select select "33"
drag, startPoint x: 427, startPoint y: 539, endPoint x: 450, endPoint y: 530, distance: 23.8
click at [432, 539] on label "Rent" at bounding box center [437, 534] width 22 height 15
click at [445, 532] on label "Rent" at bounding box center [437, 534] width 22 height 15
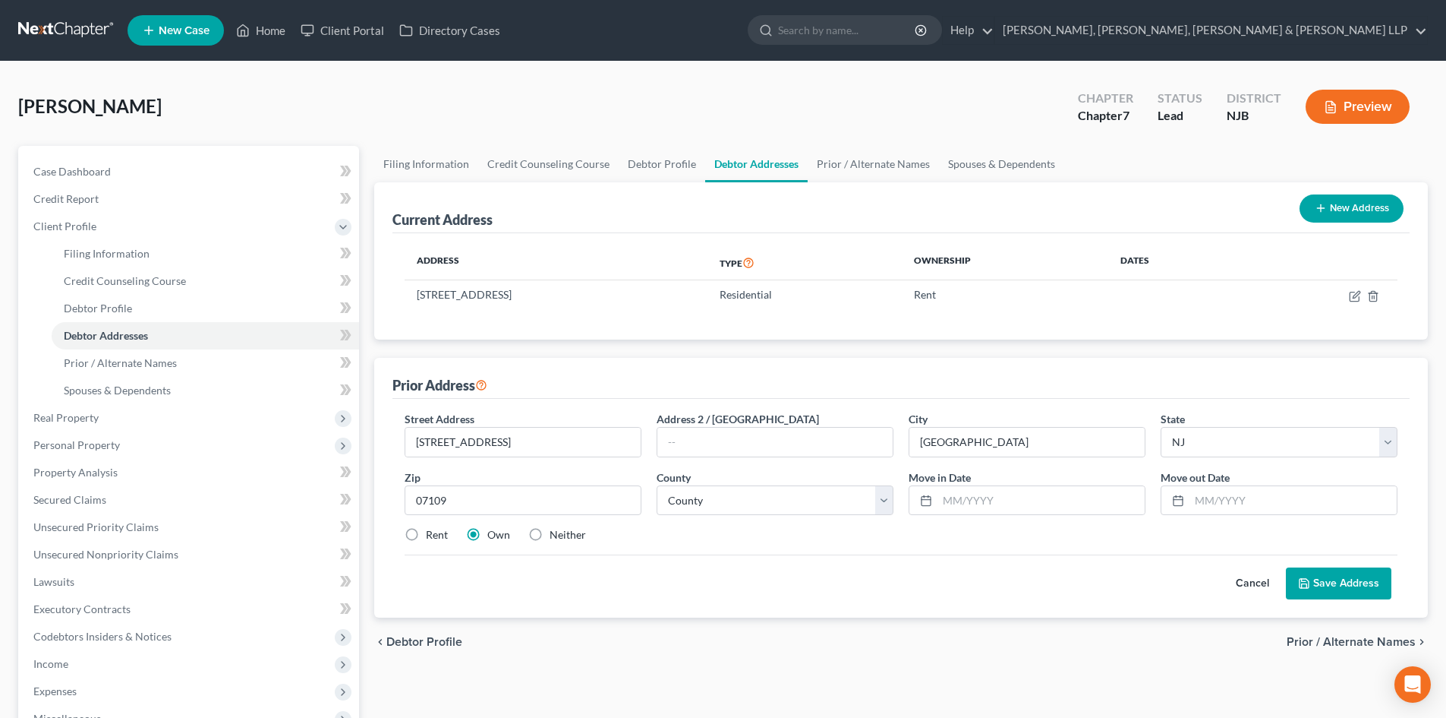
click at [442, 532] on input "Rent" at bounding box center [437, 532] width 10 height 10
radio input "true"
drag, startPoint x: 614, startPoint y: 446, endPoint x: 498, endPoint y: 459, distance: 116.1
click at [498, 459] on div "Street Address * [STREET_ADDRESS] Address 2 / [GEOGRAPHIC_DATA] * [GEOGRAPHIC_D…" at bounding box center [901, 483] width 1008 height 144
type input "[STREET_ADDRESS]"
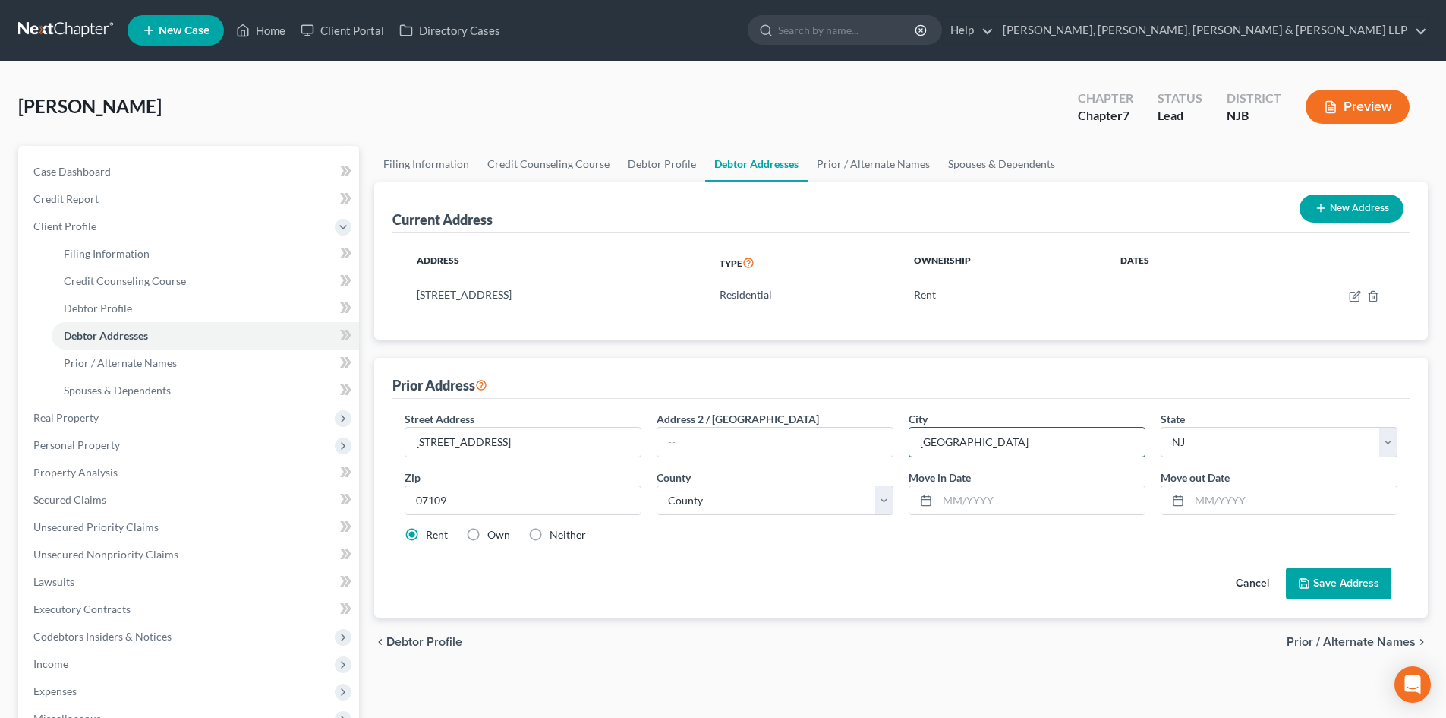
drag, startPoint x: 948, startPoint y: 438, endPoint x: 917, endPoint y: 439, distance: 30.4
click at [917, 439] on input "[GEOGRAPHIC_DATA]" at bounding box center [1027, 441] width 235 height 29
click at [691, 507] on select "County [GEOGRAPHIC_DATA] [GEOGRAPHIC_DATA] [GEOGRAPHIC_DATA] [GEOGRAPHIC_DATA] …" at bounding box center [775, 500] width 237 height 30
select select "6"
click at [657, 485] on select "County [GEOGRAPHIC_DATA] [GEOGRAPHIC_DATA] [GEOGRAPHIC_DATA] [GEOGRAPHIC_DATA] …" at bounding box center [775, 500] width 237 height 30
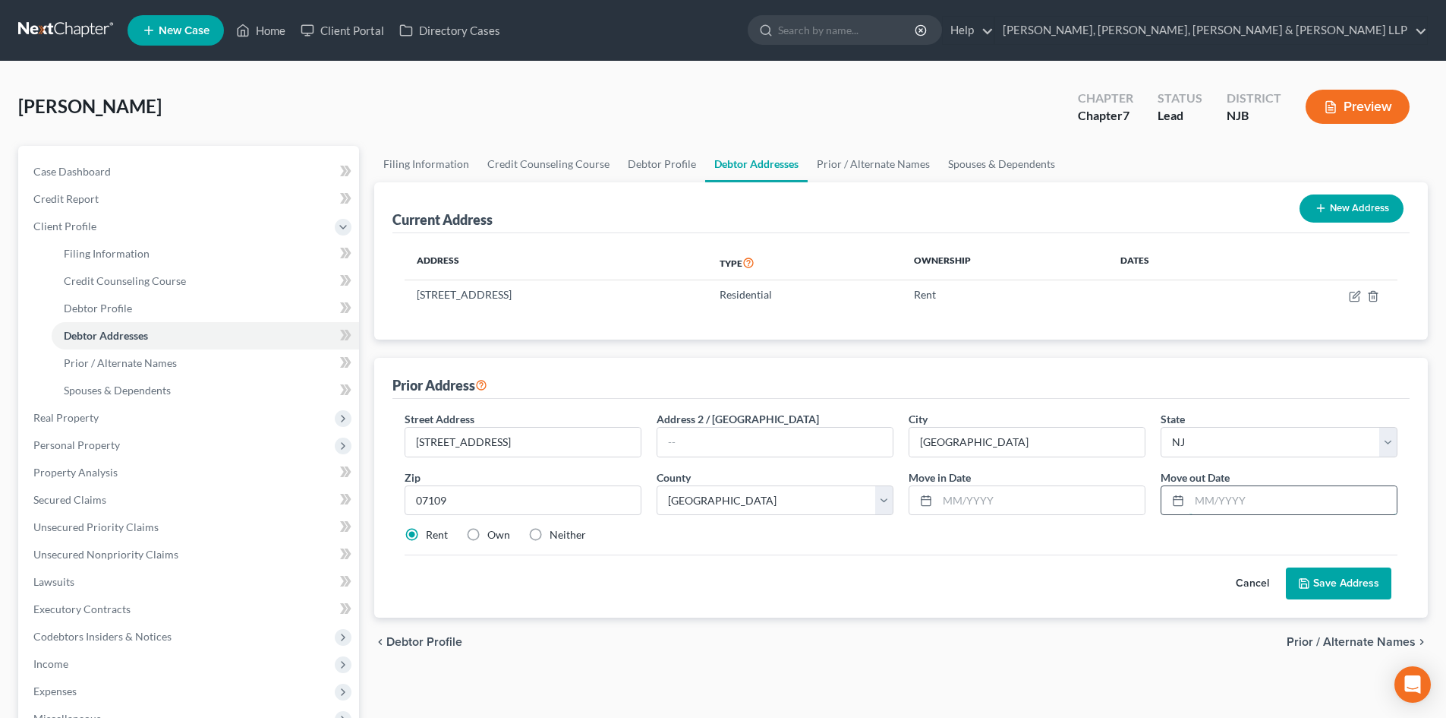
click at [1216, 507] on input "text" at bounding box center [1293, 500] width 207 height 29
type input "[DATE]"
click at [1025, 507] on input "text" at bounding box center [1041, 500] width 207 height 29
type input "[DATE]"
click at [1346, 563] on div "Cancel Save Address" at bounding box center [901, 576] width 993 height 45
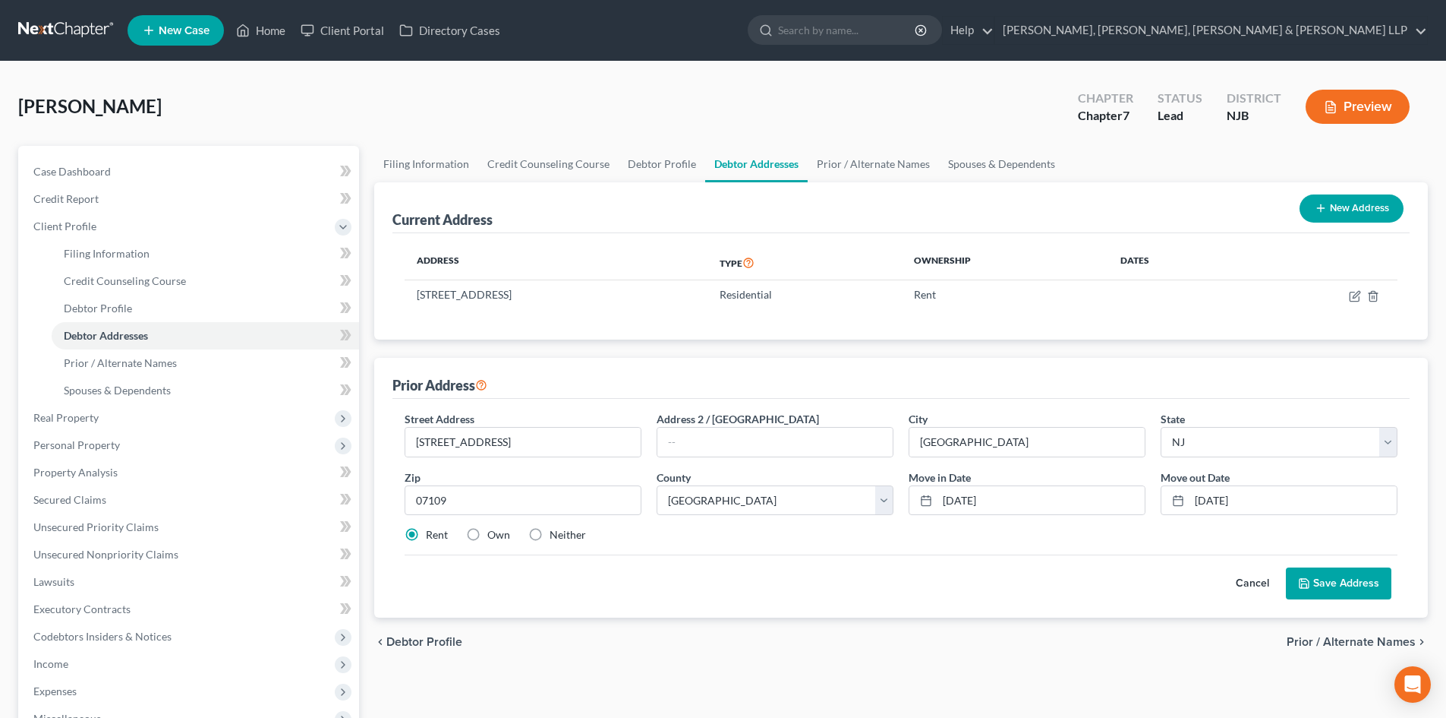
click at [1342, 587] on button "Save Address" at bounding box center [1339, 583] width 106 height 32
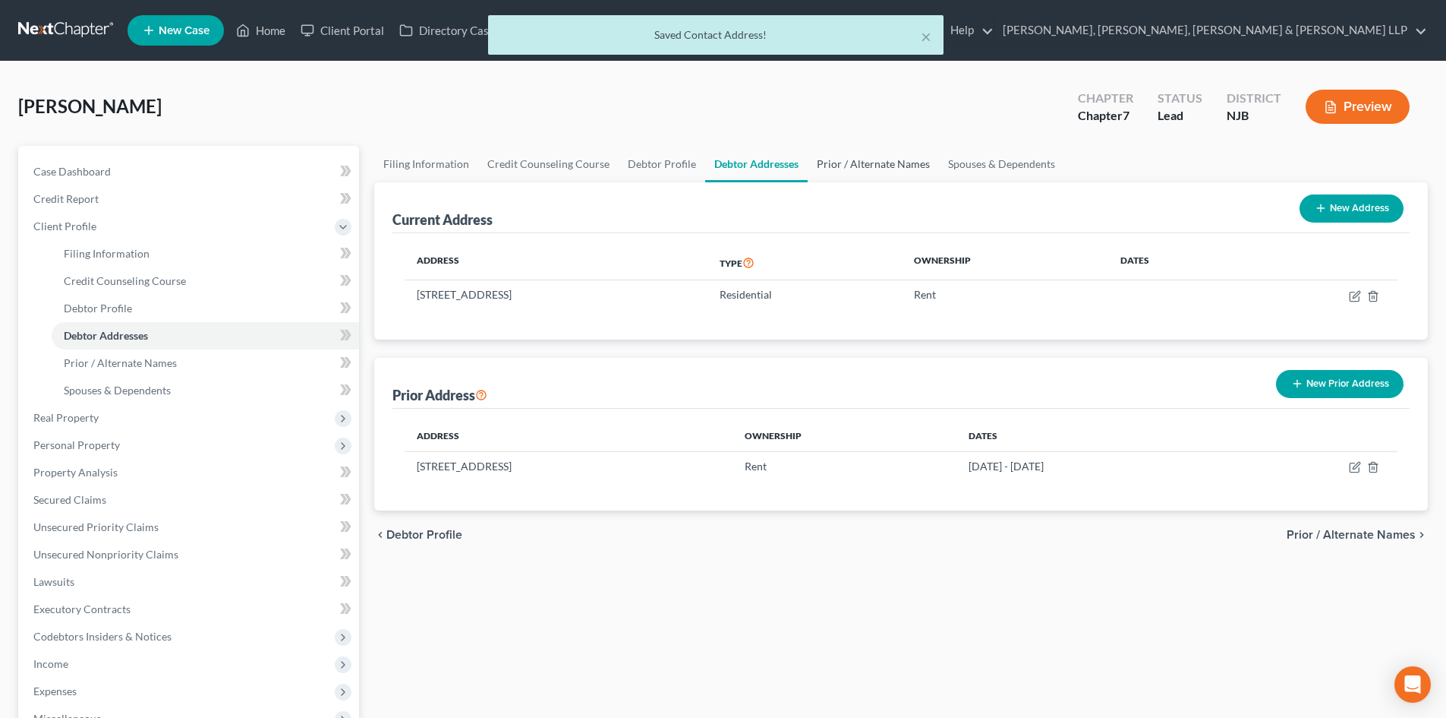
click at [873, 159] on link "Prior / Alternate Names" at bounding box center [873, 164] width 131 height 36
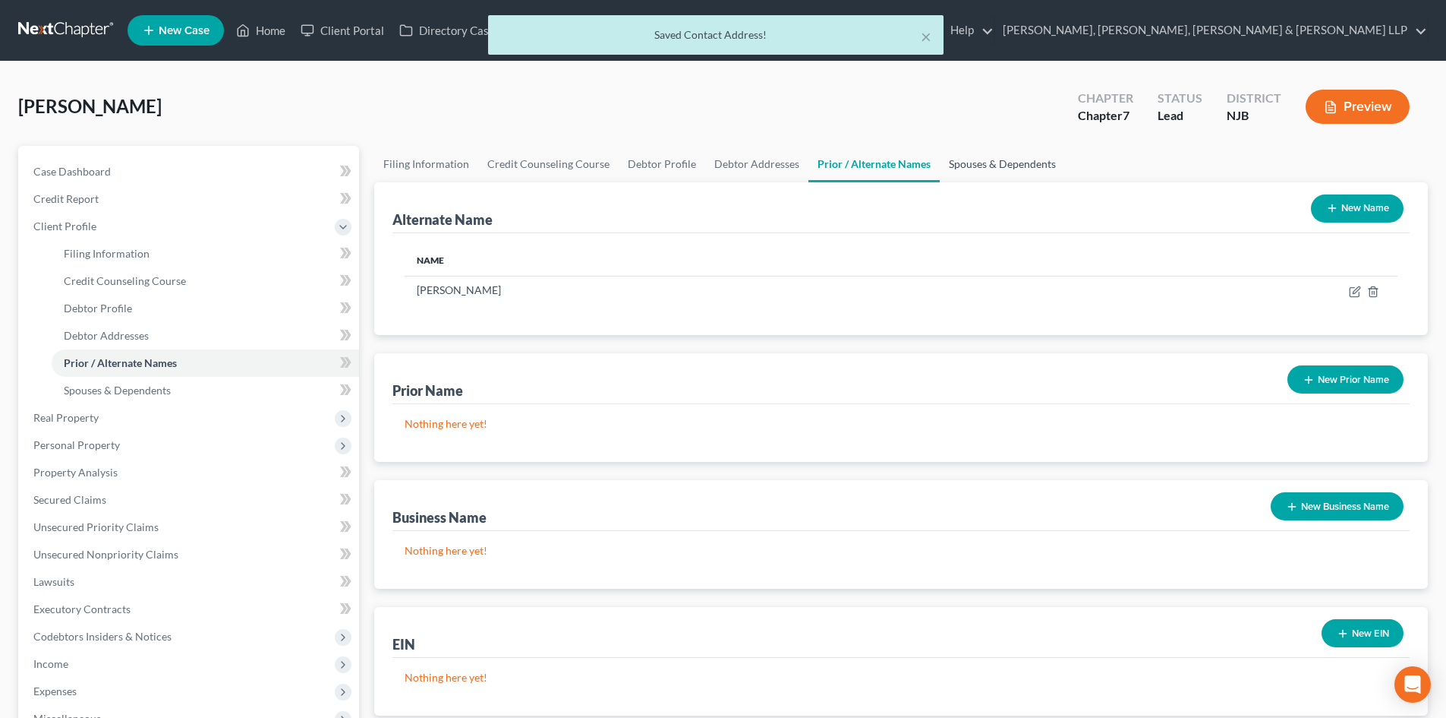
click at [966, 156] on link "Spouses & Dependents" at bounding box center [1002, 164] width 125 height 36
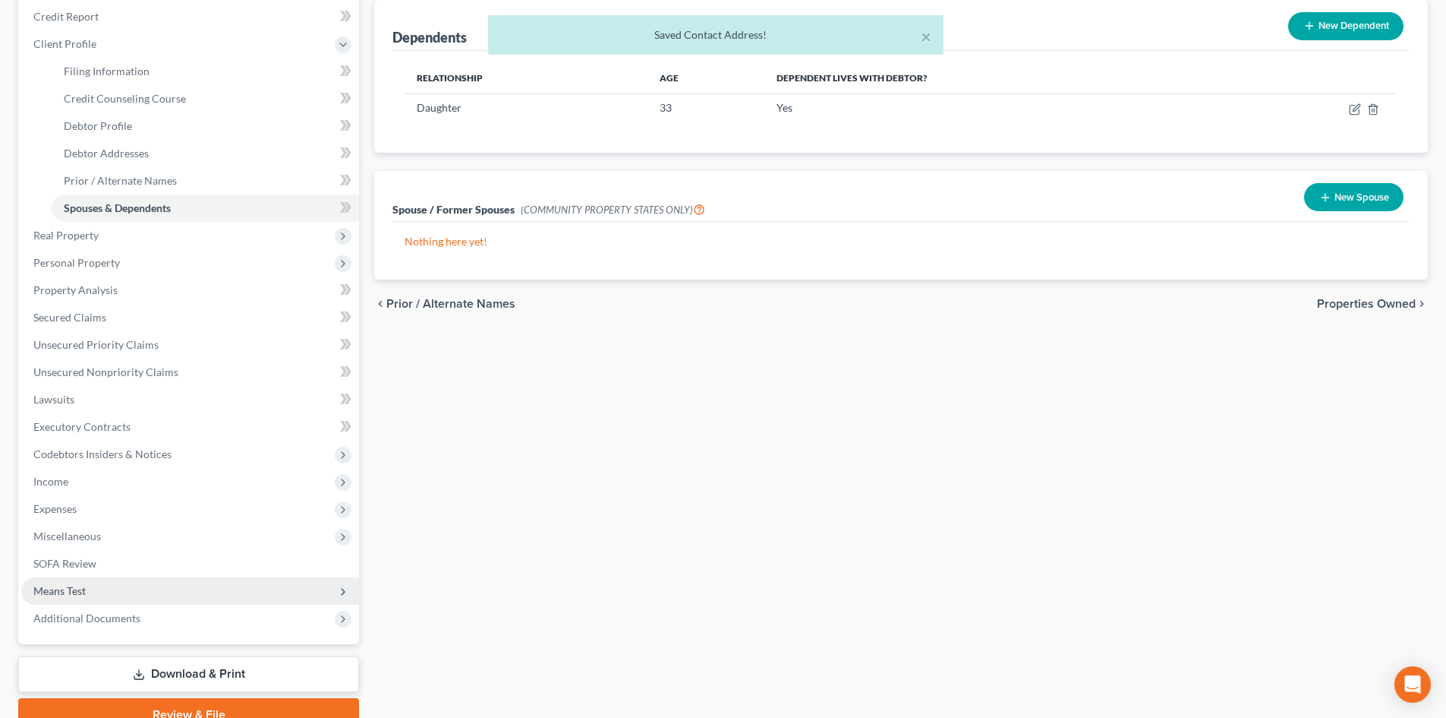
scroll to position [228, 0]
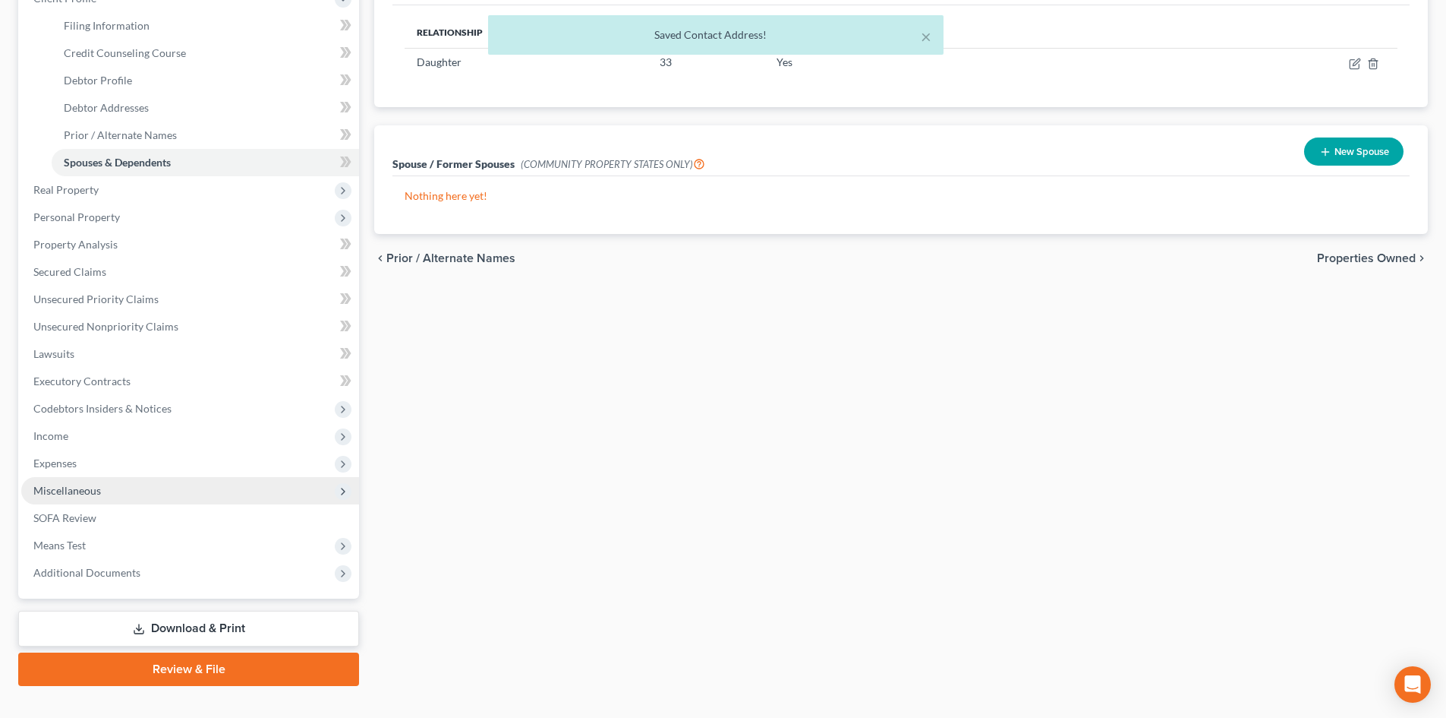
click at [88, 497] on span "Miscellaneous" at bounding box center [190, 490] width 338 height 27
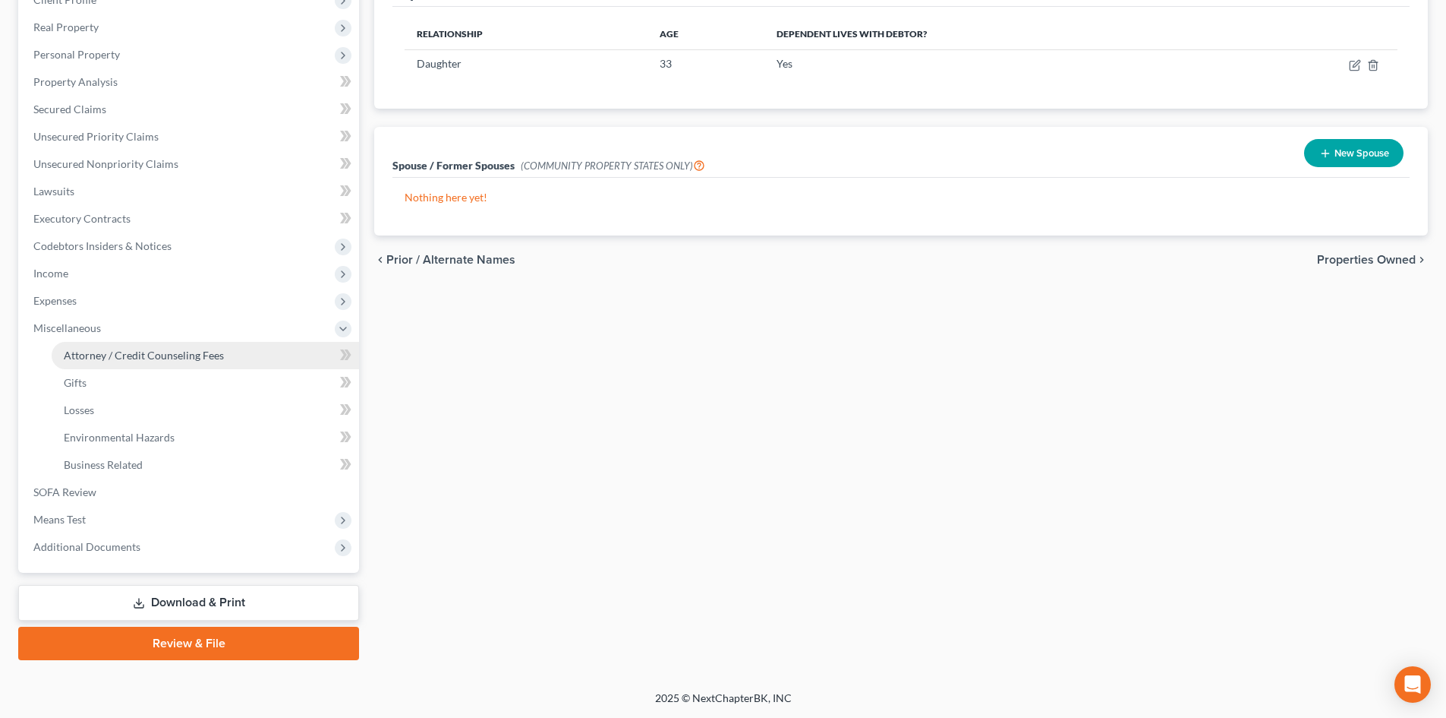
click at [128, 358] on span "Attorney / Credit Counseling Fees" at bounding box center [144, 355] width 160 height 13
select select "1"
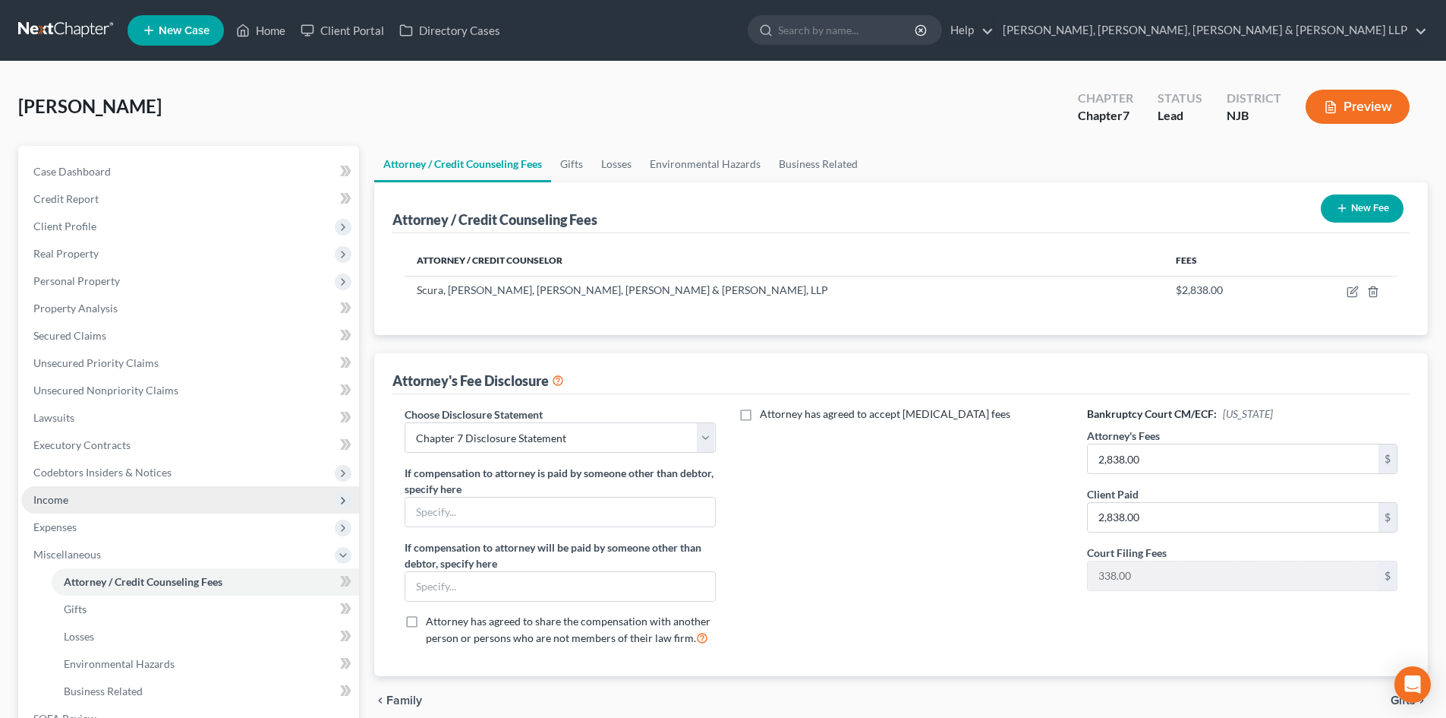
scroll to position [226, 0]
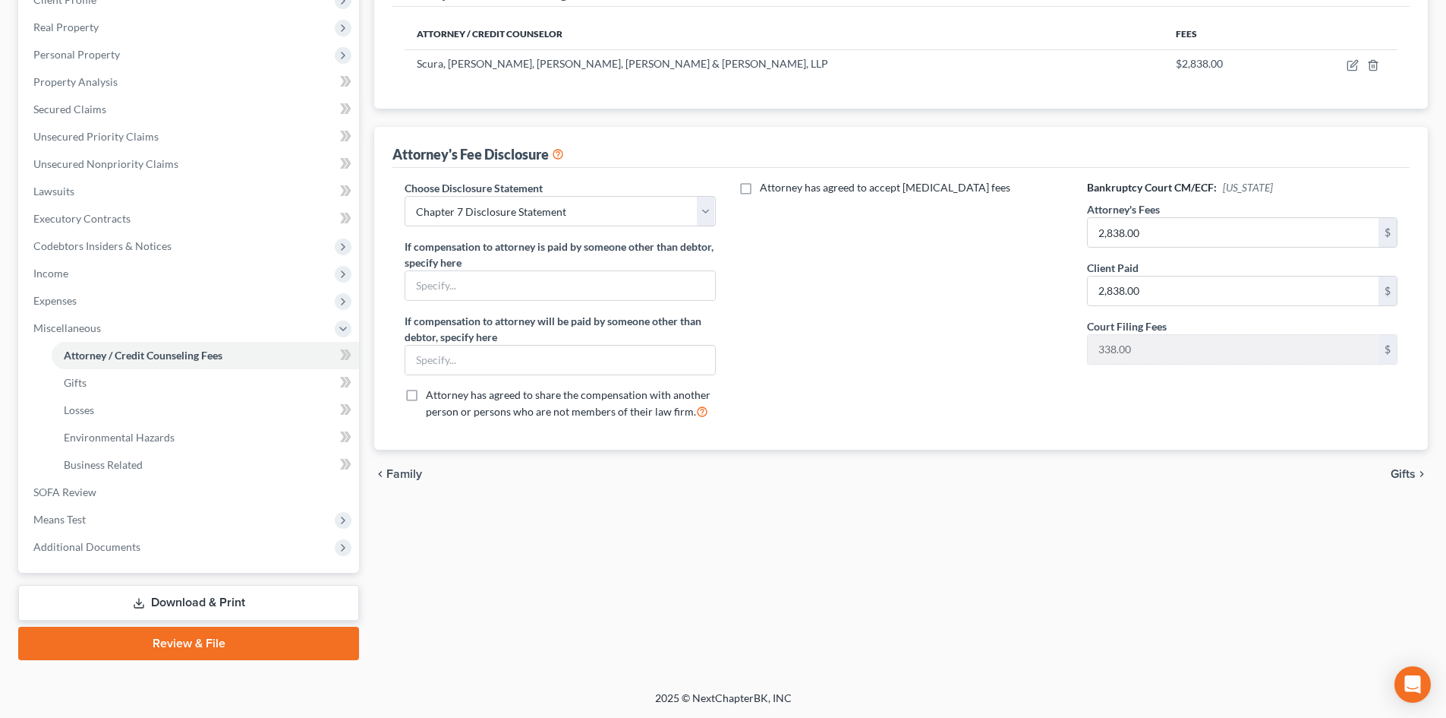
click at [244, 592] on link "Download & Print" at bounding box center [188, 603] width 341 height 36
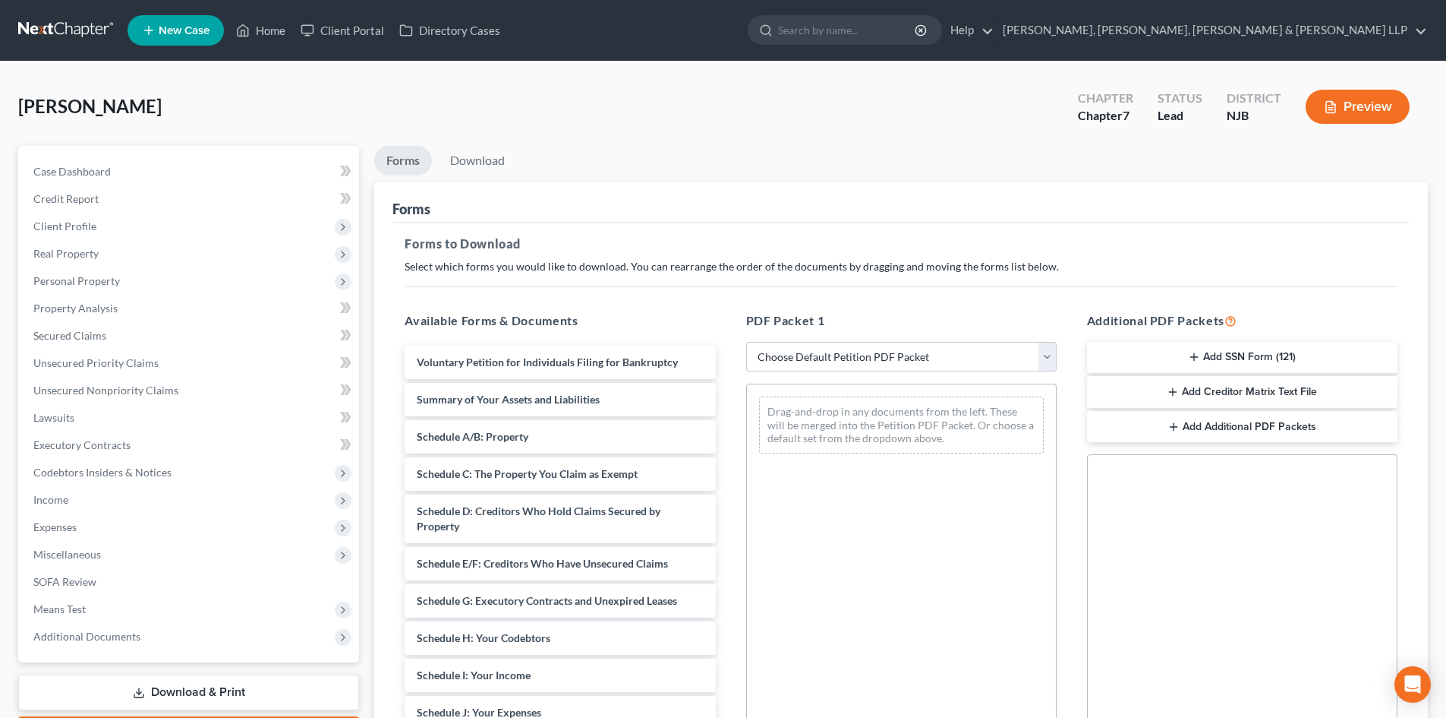
click at [836, 340] on div "PDF Packet 1 Choose Default Petition PDF Packet Complete Bankruptcy Petition (a…" at bounding box center [901, 556] width 341 height 515
drag, startPoint x: 830, startPoint y: 352, endPoint x: 828, endPoint y: 364, distance: 12.4
click at [830, 352] on select "Choose Default Petition PDF Packet Complete Bankruptcy Petition (all forms and …" at bounding box center [901, 357] width 311 height 30
select select "0"
click at [746, 342] on select "Choose Default Petition PDF Packet Complete Bankruptcy Petition (all forms and …" at bounding box center [901, 357] width 311 height 30
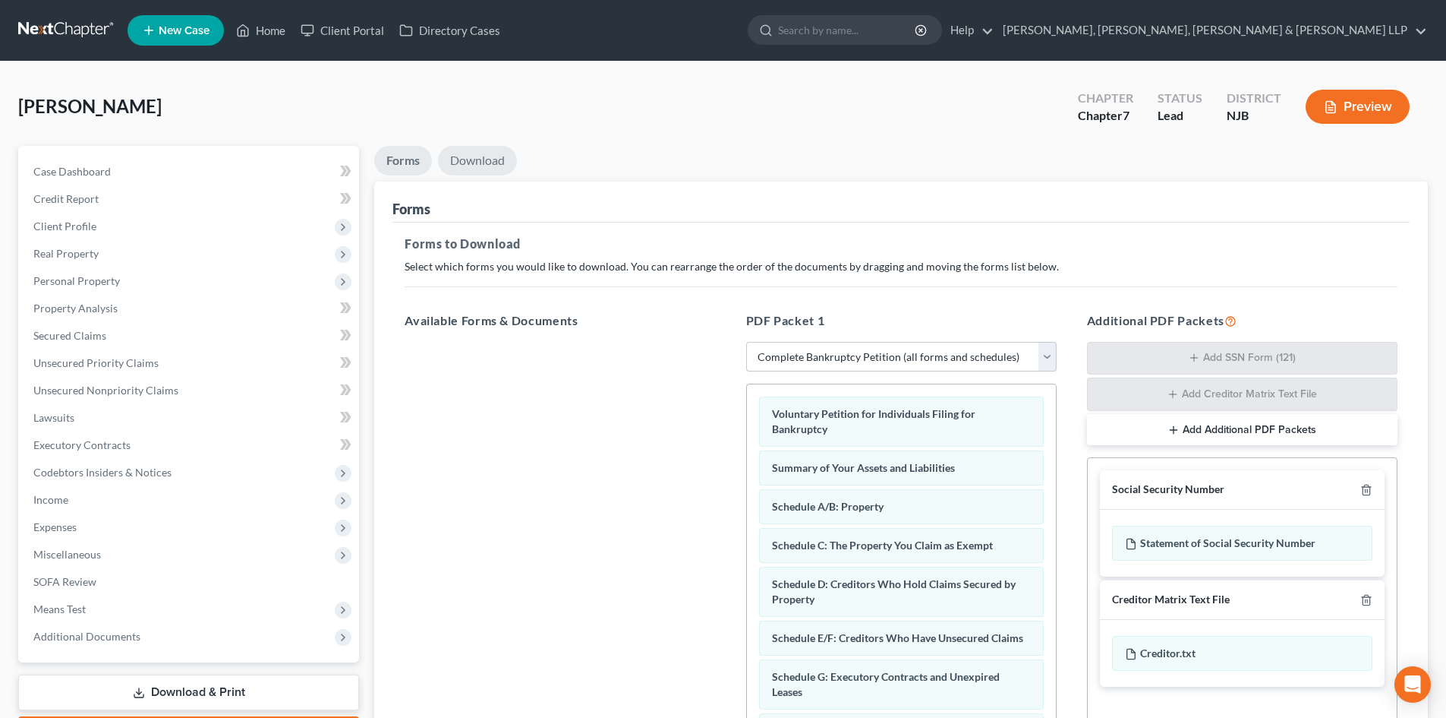
click at [484, 157] on link "Download" at bounding box center [477, 161] width 79 height 30
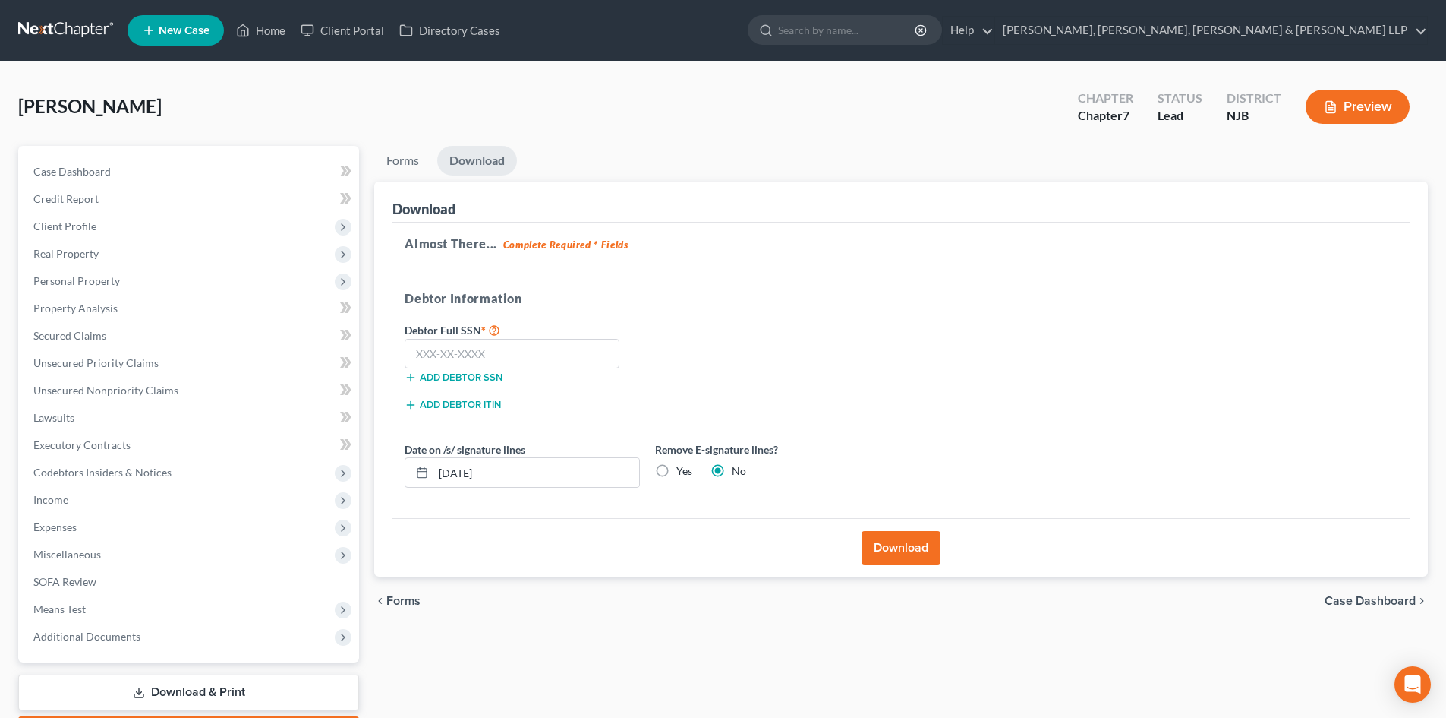
click at [677, 469] on label "Yes" at bounding box center [685, 470] width 16 height 15
click at [683, 469] on input "Yes" at bounding box center [688, 468] width 10 height 10
radio input "true"
radio input "false"
click at [528, 345] on input "text" at bounding box center [512, 354] width 215 height 30
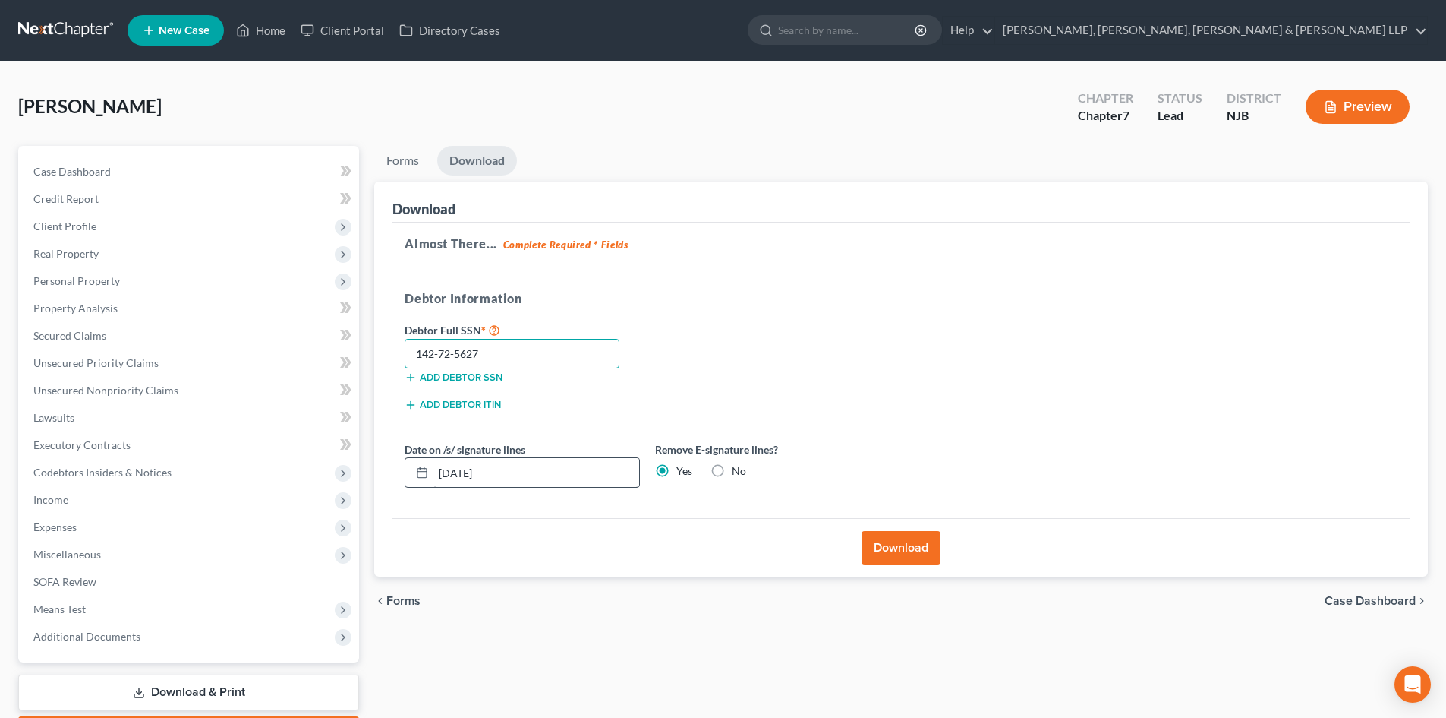
type input "142-72-5627"
click at [465, 473] on input "[DATE]" at bounding box center [537, 472] width 206 height 29
drag, startPoint x: 469, startPoint y: 478, endPoint x: 393, endPoint y: 479, distance: 76.7
click at [393, 479] on div "Almost There... Complete Required * Fields Debtor Information Debtor Full SSN *…" at bounding box center [901, 370] width 1017 height 296
type input "[DATE]"
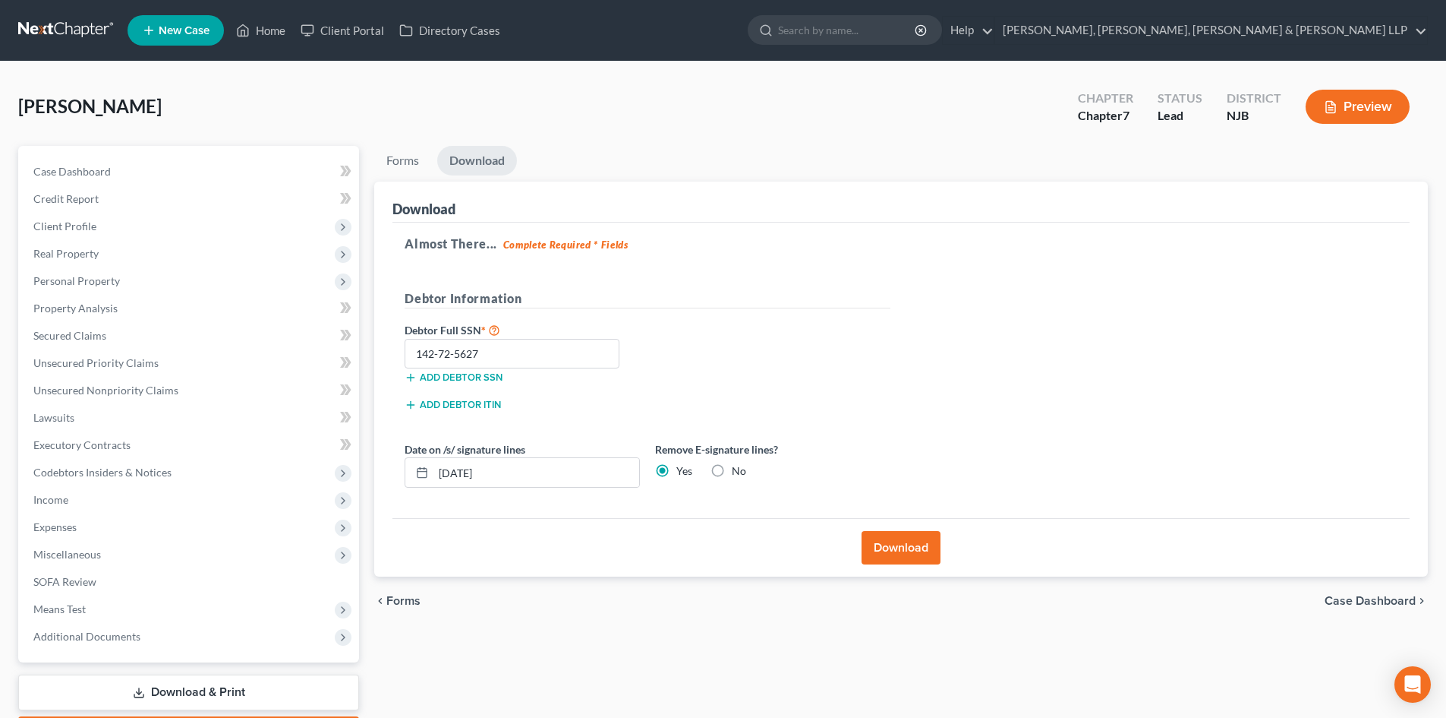
click at [876, 538] on button "Download" at bounding box center [901, 547] width 79 height 33
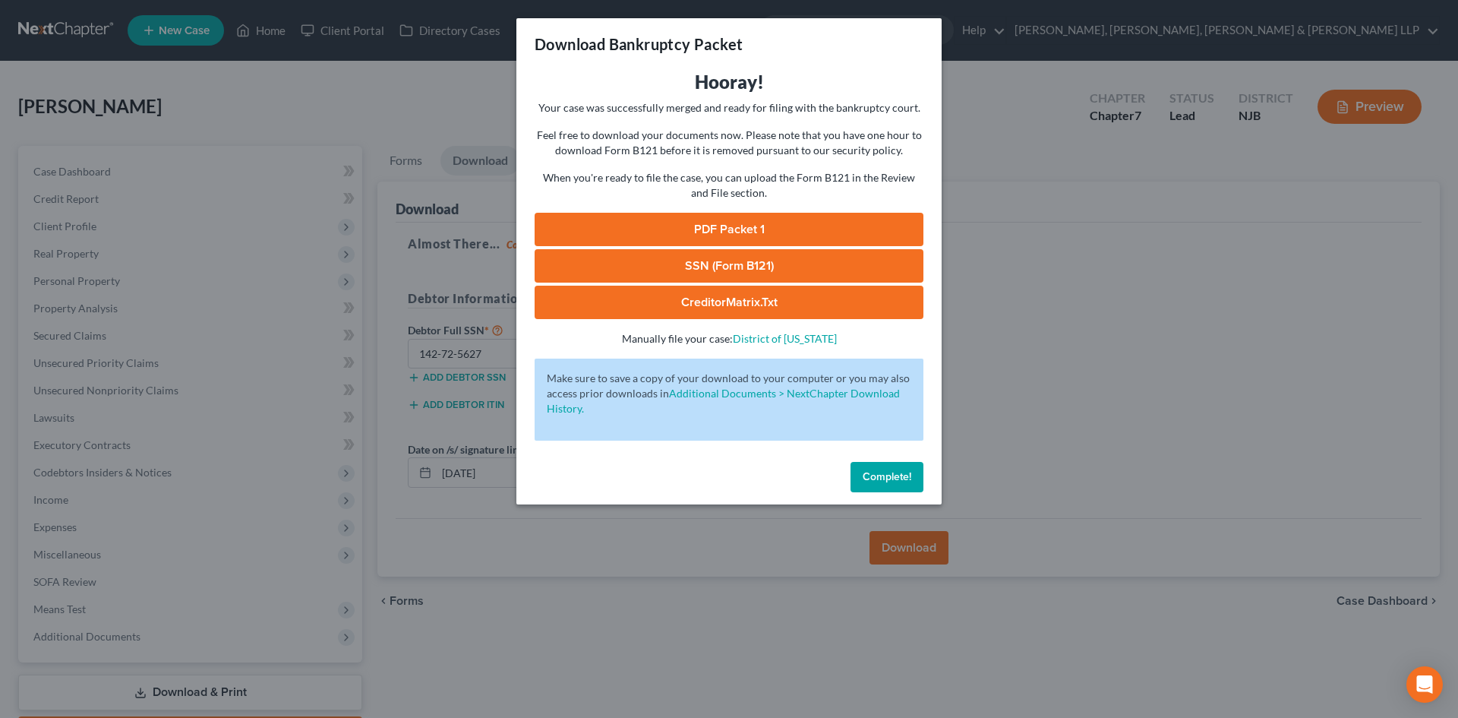
click at [830, 216] on link "PDF Packet 1" at bounding box center [729, 229] width 389 height 33
drag, startPoint x: 718, startPoint y: 260, endPoint x: 875, endPoint y: 244, distance: 158.0
click at [718, 261] on link "SSN (Form B121)" at bounding box center [729, 265] width 389 height 33
click at [358, 96] on div "Download Bankruptcy Packet Hooray! Your case was successfully merged and ready …" at bounding box center [729, 359] width 1458 height 718
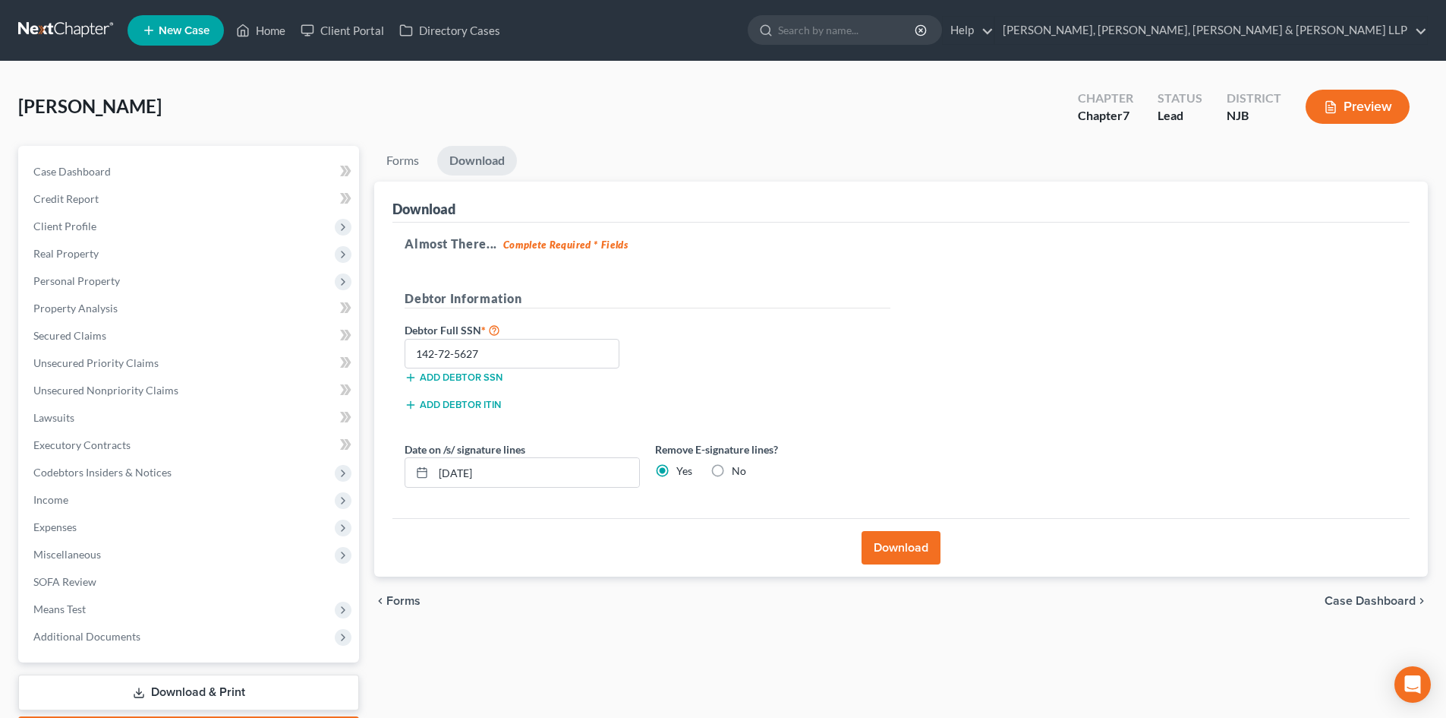
click at [98, 231] on span "Client Profile" at bounding box center [190, 226] width 338 height 27
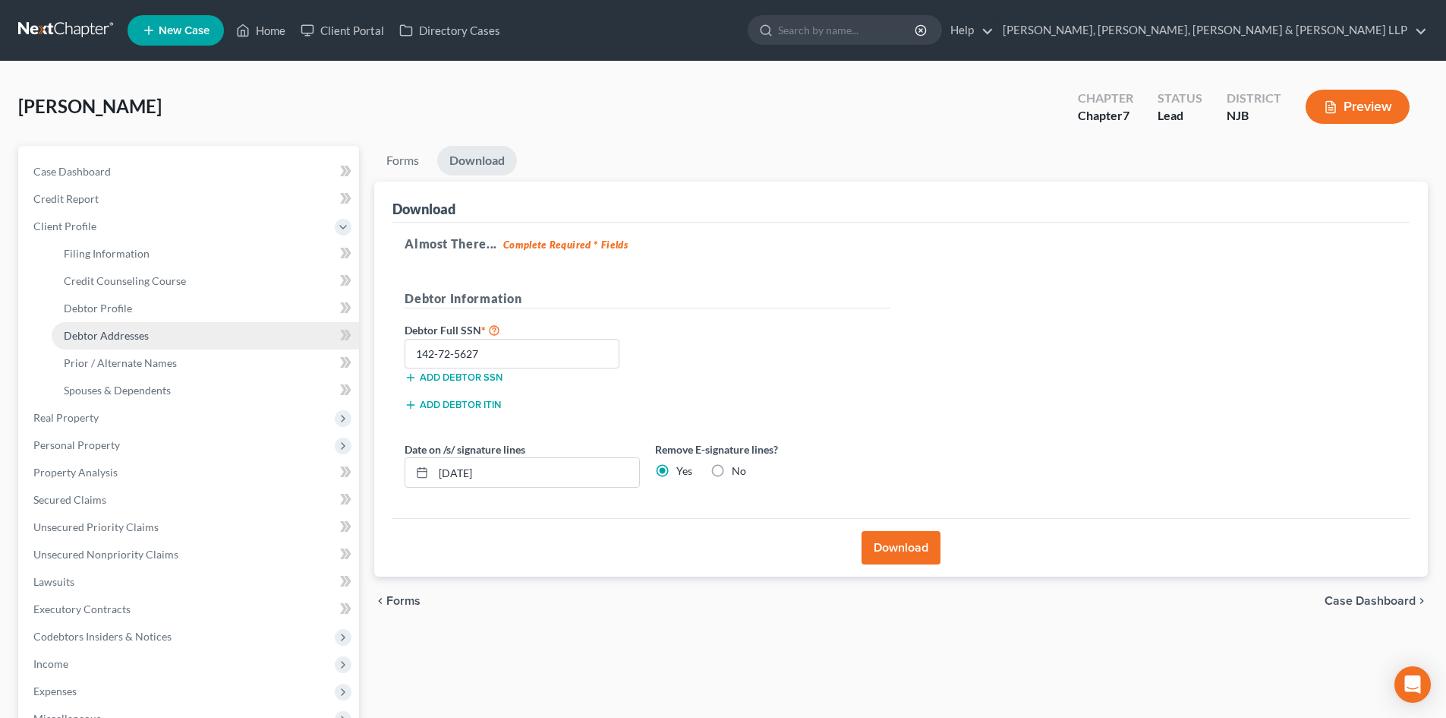
click at [108, 342] on link "Debtor Addresses" at bounding box center [206, 335] width 308 height 27
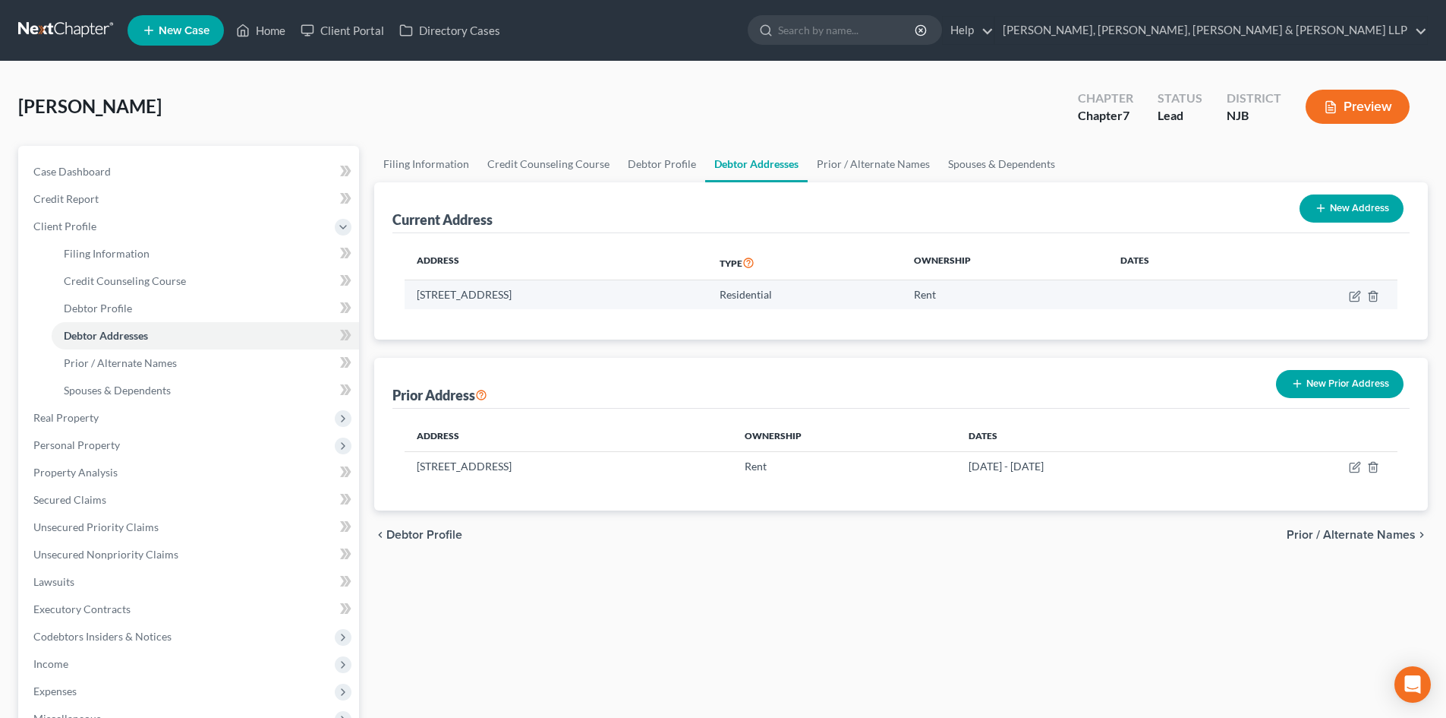
drag, startPoint x: 570, startPoint y: 298, endPoint x: 409, endPoint y: 302, distance: 161.8
click at [409, 302] on td "[STREET_ADDRESS]" at bounding box center [556, 294] width 303 height 29
copy td "[STREET_ADDRESS]"
click at [869, 169] on link "Prior / Alternate Names" at bounding box center [873, 164] width 131 height 36
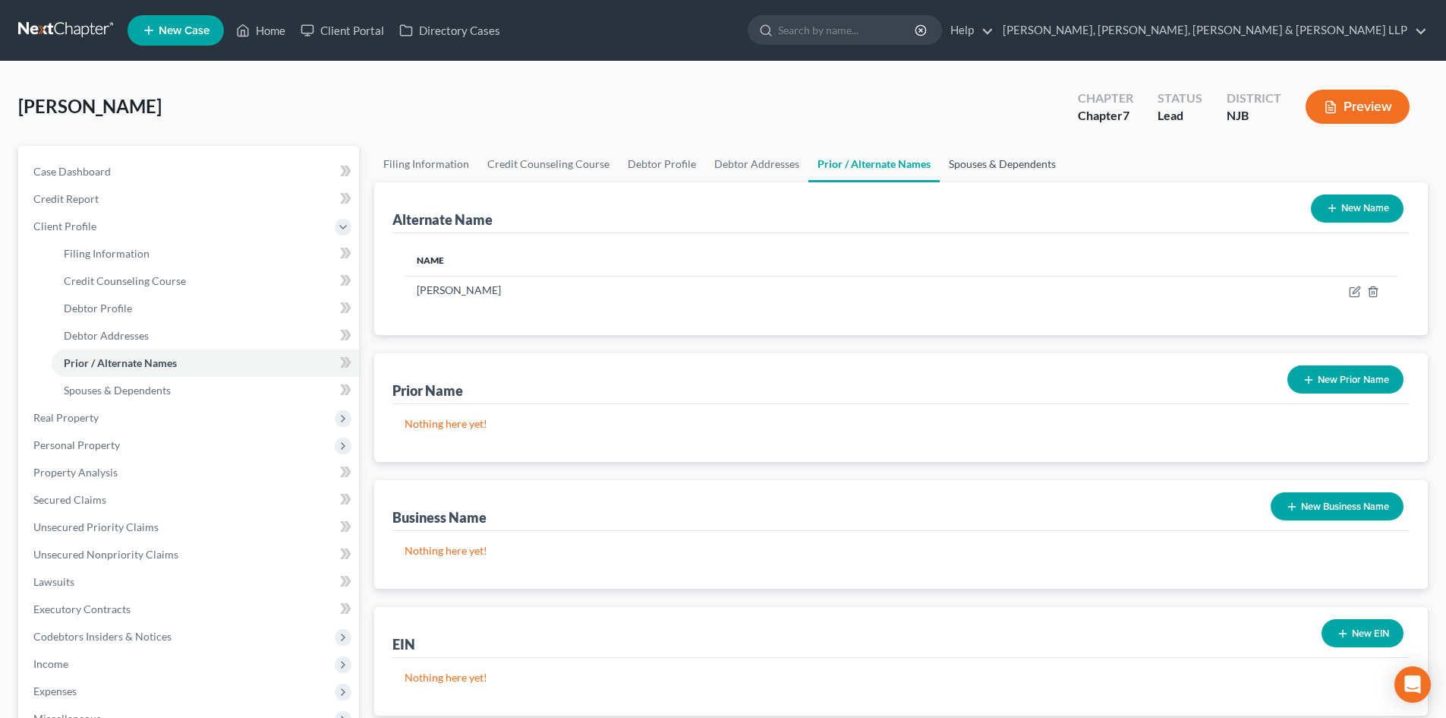
click at [989, 166] on link "Spouses & Dependents" at bounding box center [1002, 164] width 125 height 36
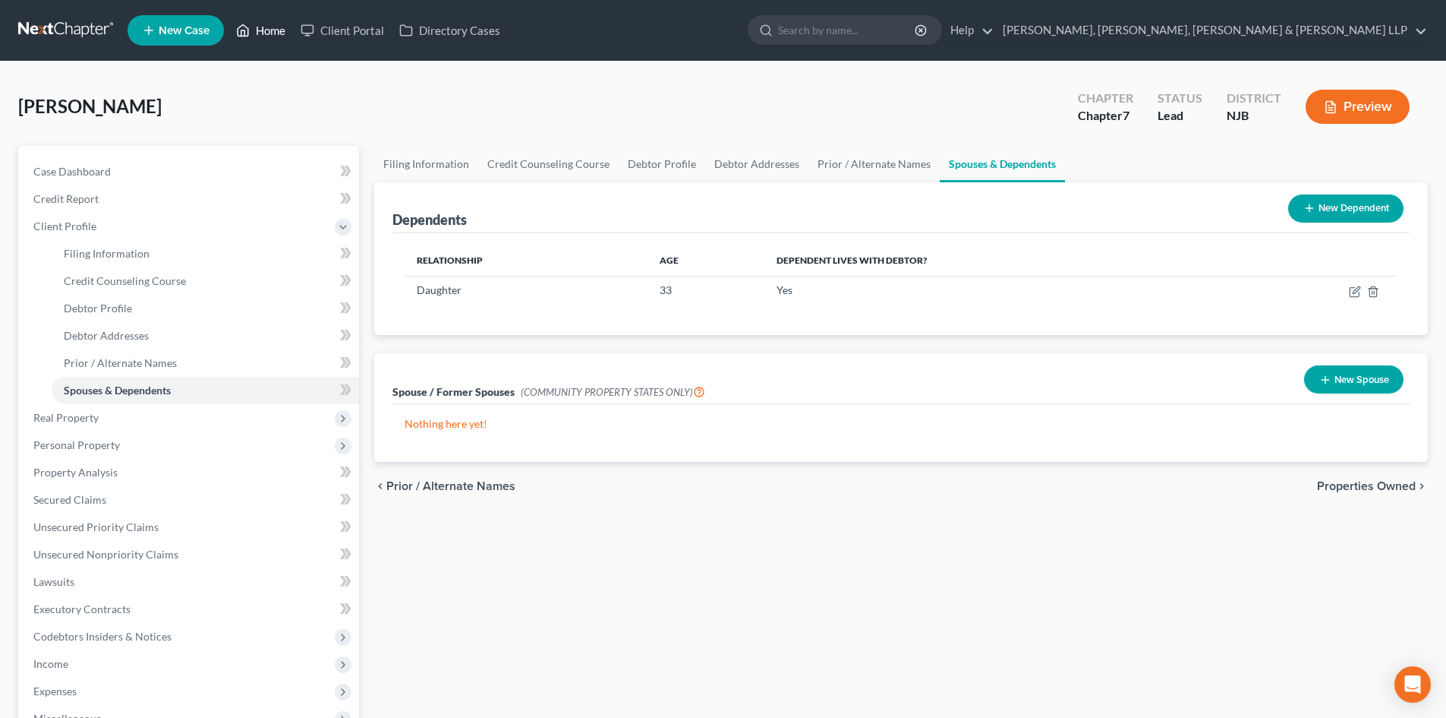
click at [269, 39] on link "Home" at bounding box center [261, 30] width 65 height 27
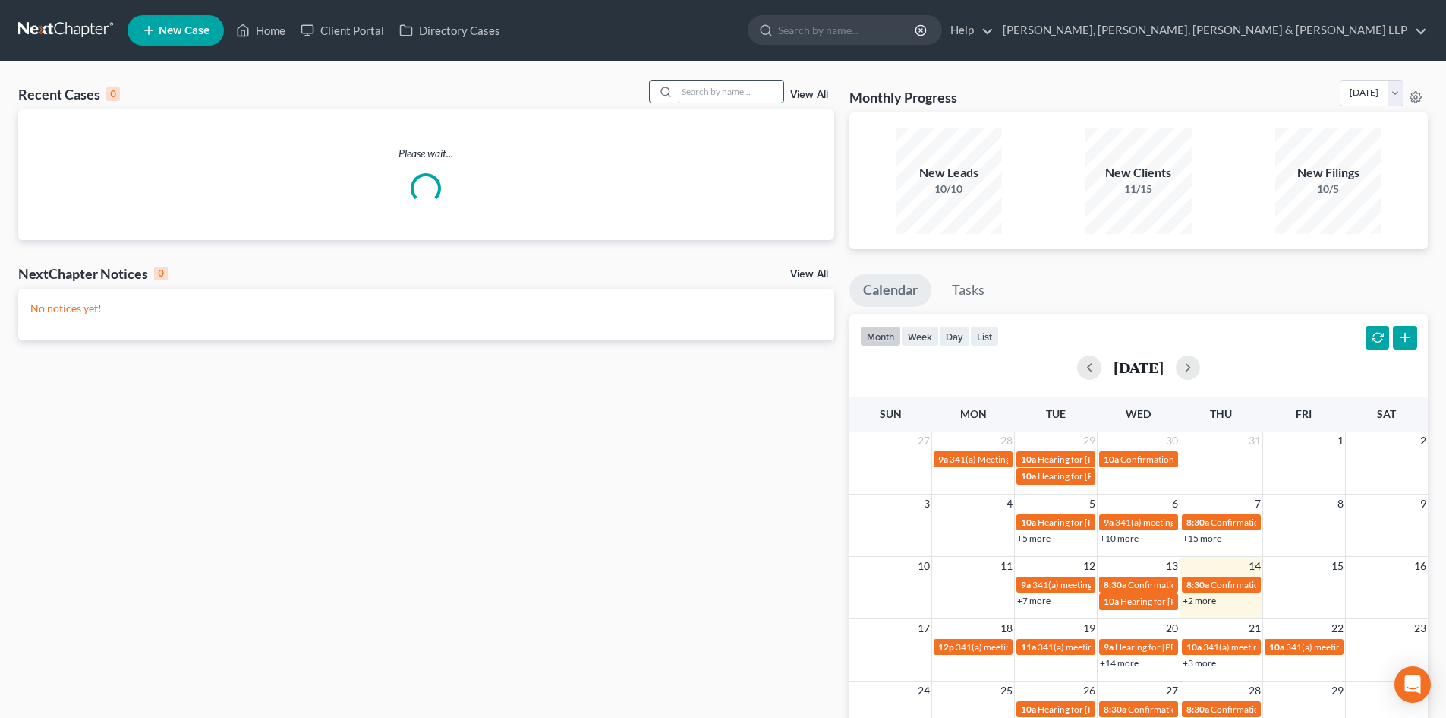
click at [734, 87] on input "search" at bounding box center [730, 91] width 106 height 22
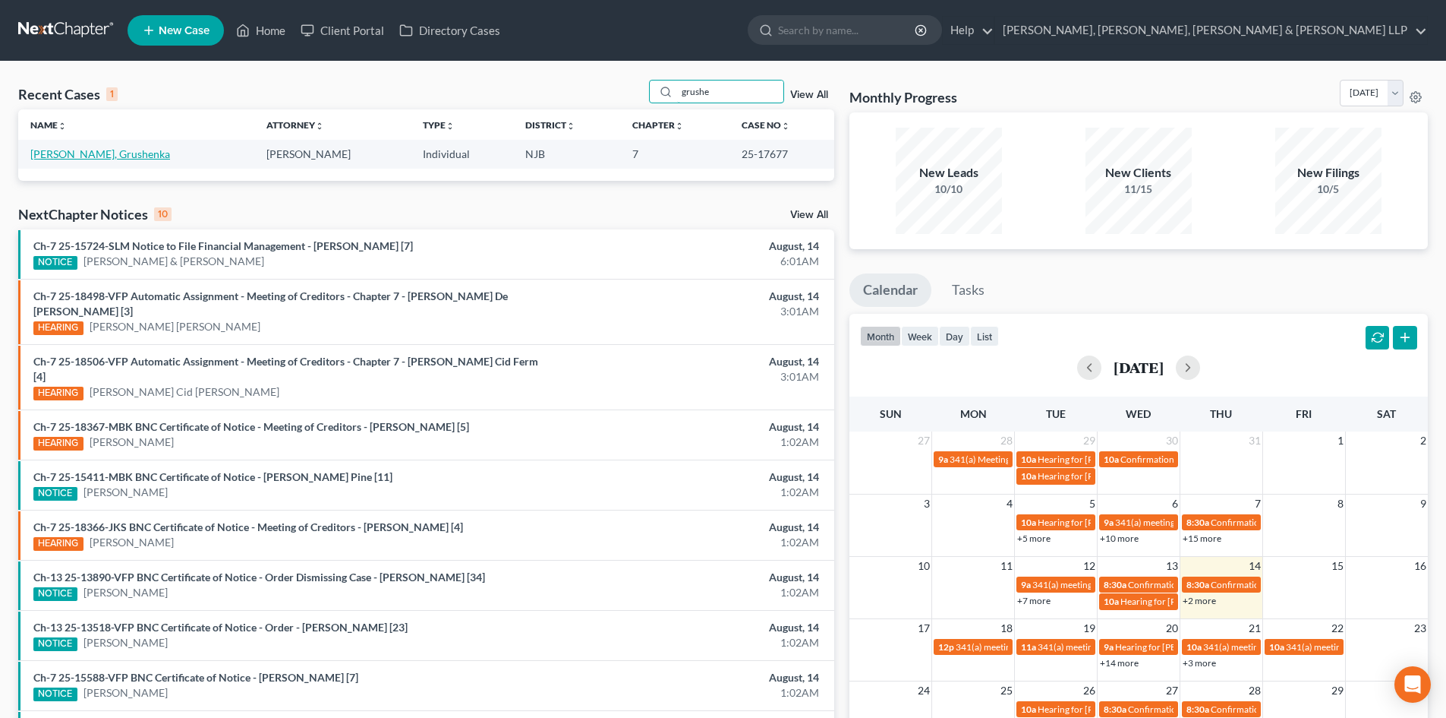
type input "grushe"
click at [135, 153] on link "[PERSON_NAME], Grushenka" at bounding box center [100, 153] width 140 height 13
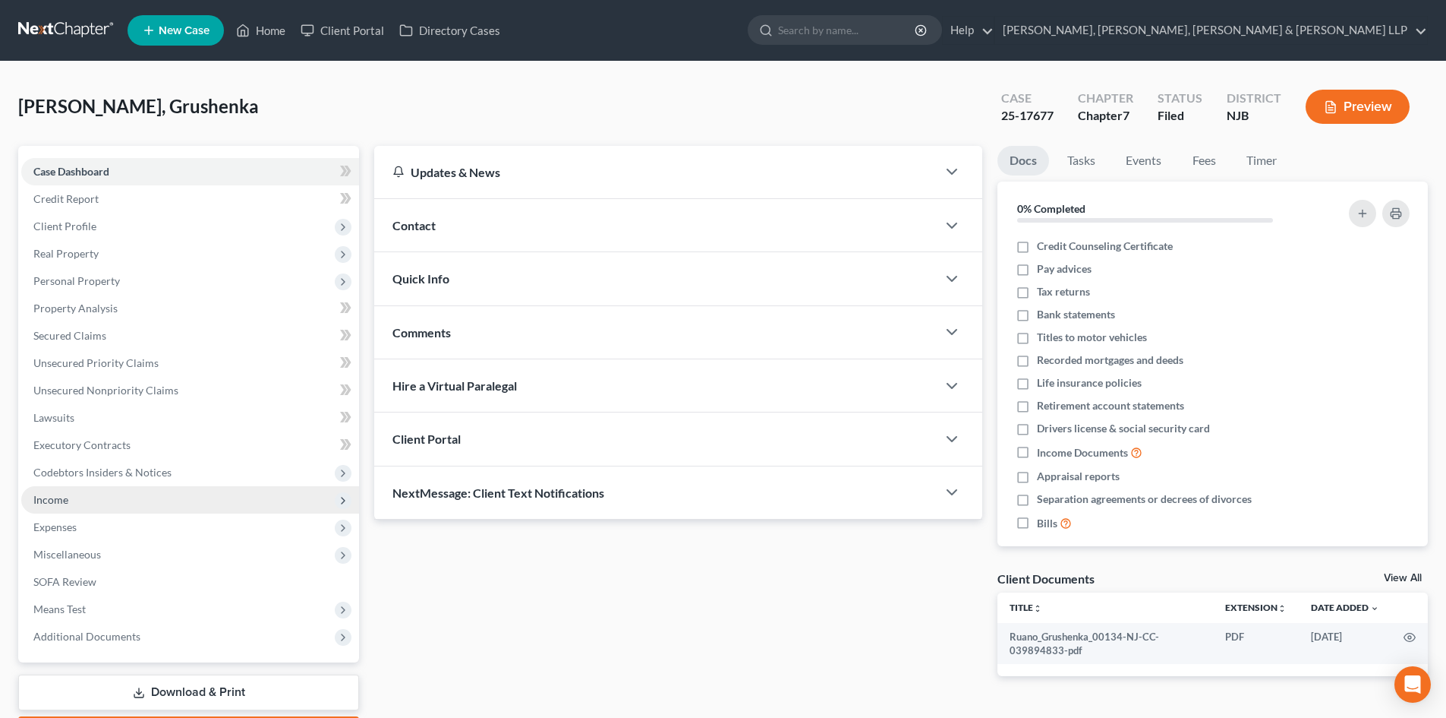
click at [68, 505] on span "Income" at bounding box center [190, 499] width 338 height 27
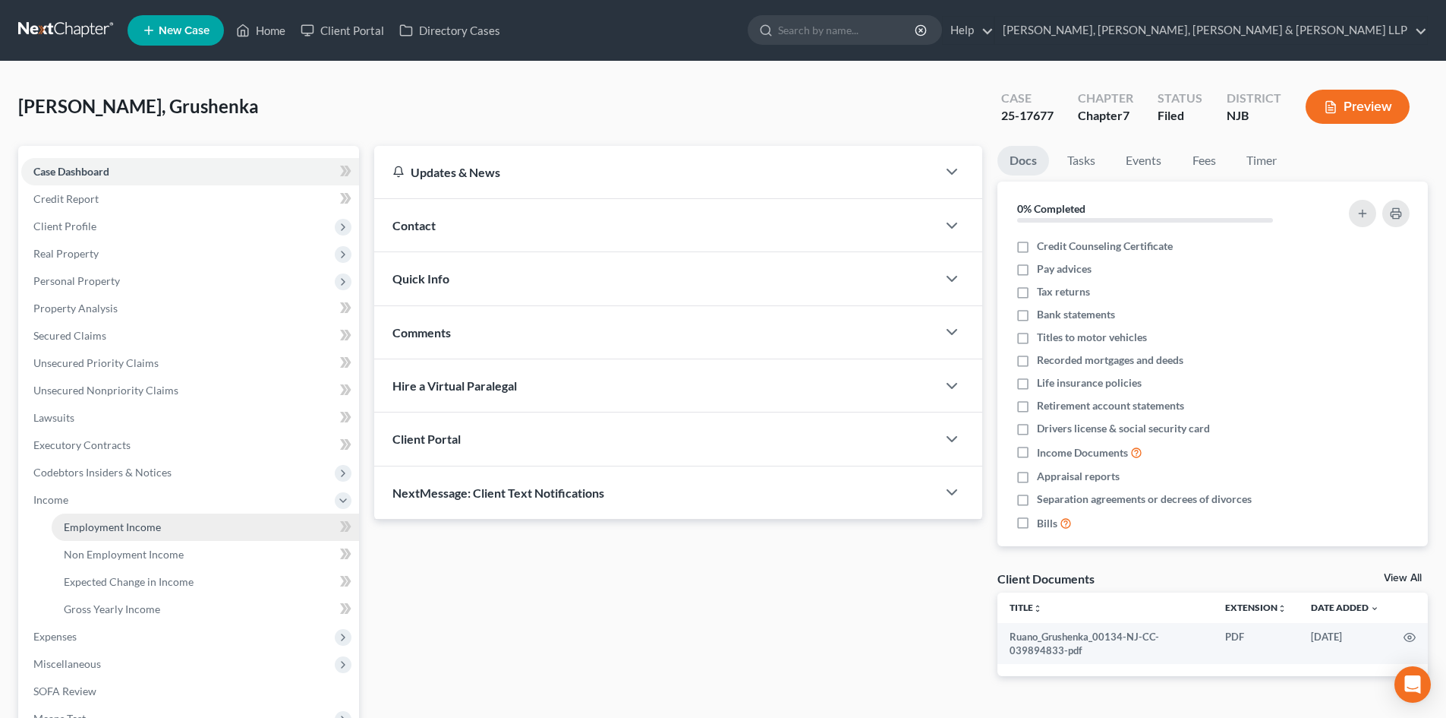
click at [109, 522] on span "Employment Income" at bounding box center [112, 526] width 97 height 13
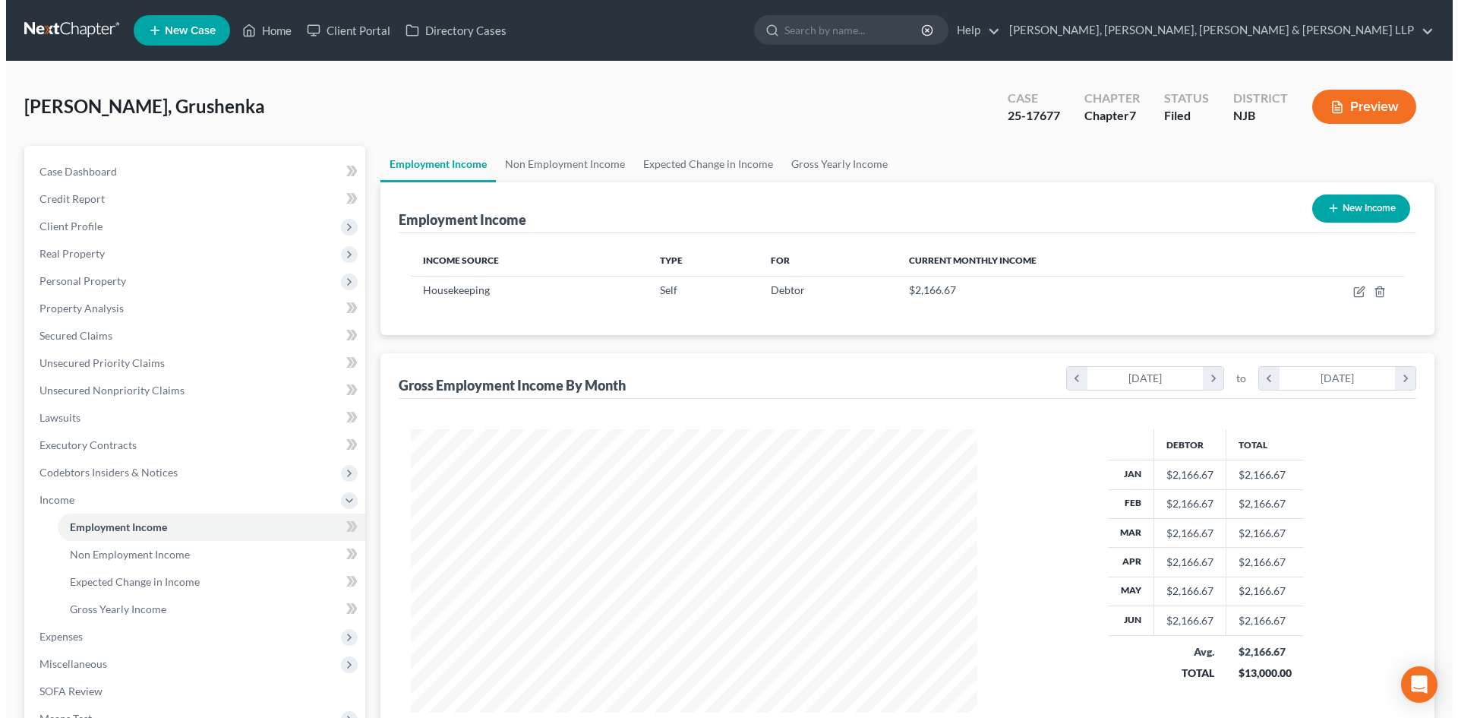
scroll to position [283, 597]
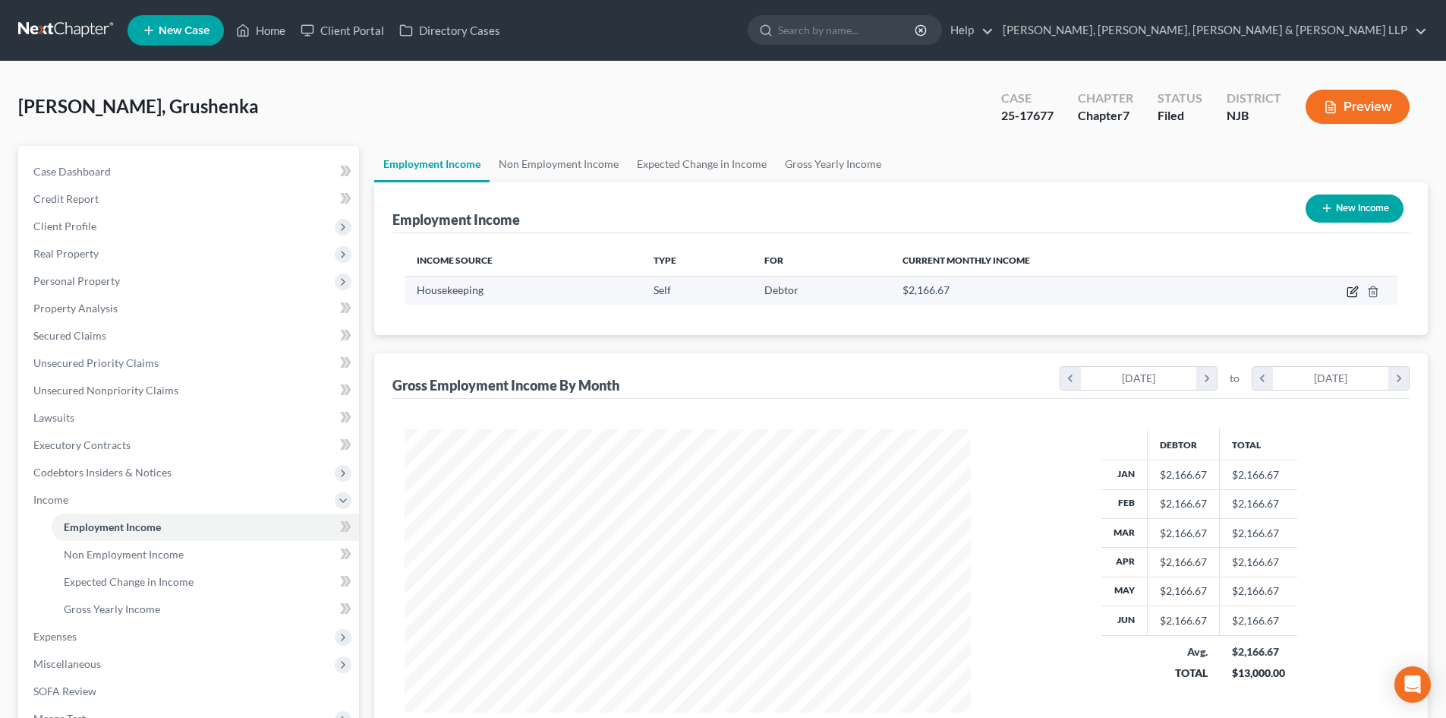
click at [1348, 290] on icon "button" at bounding box center [1352, 292] width 9 height 9
select select "1"
select select "3"
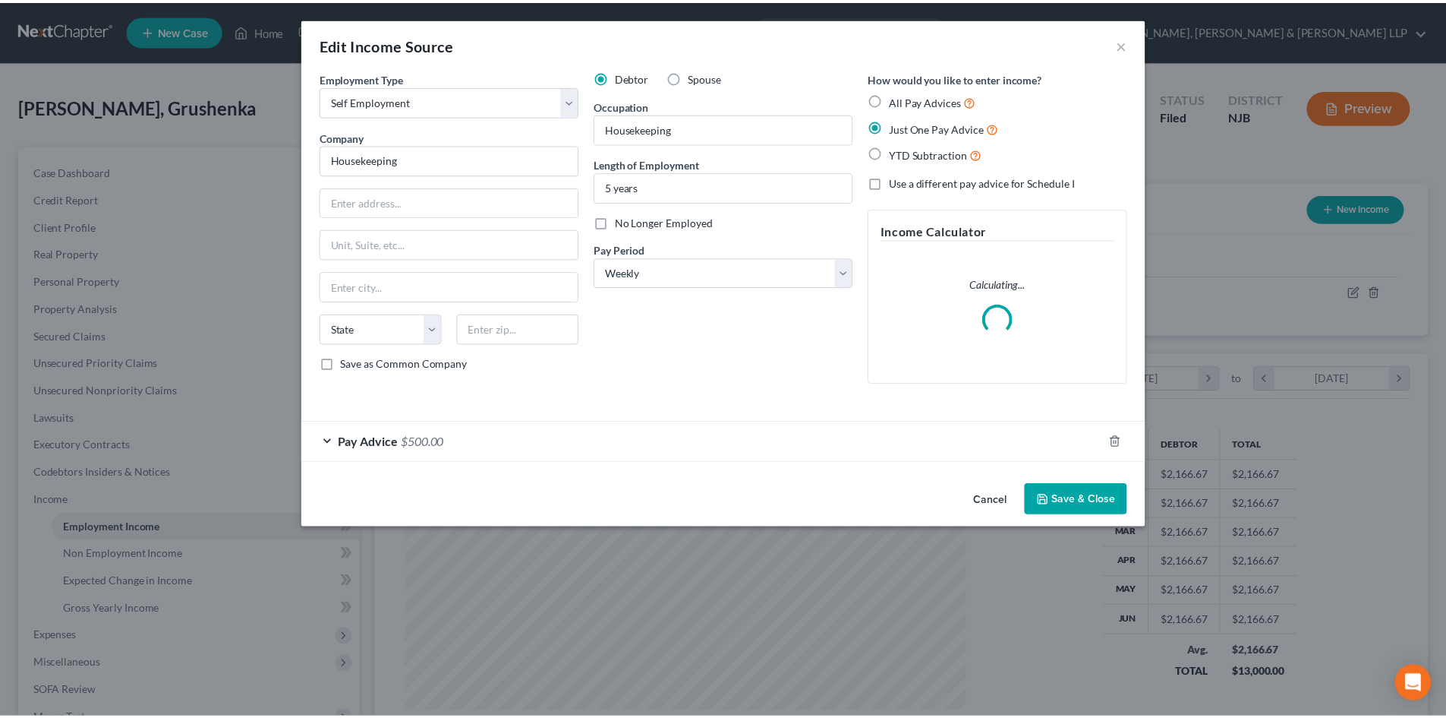
scroll to position [286, 602]
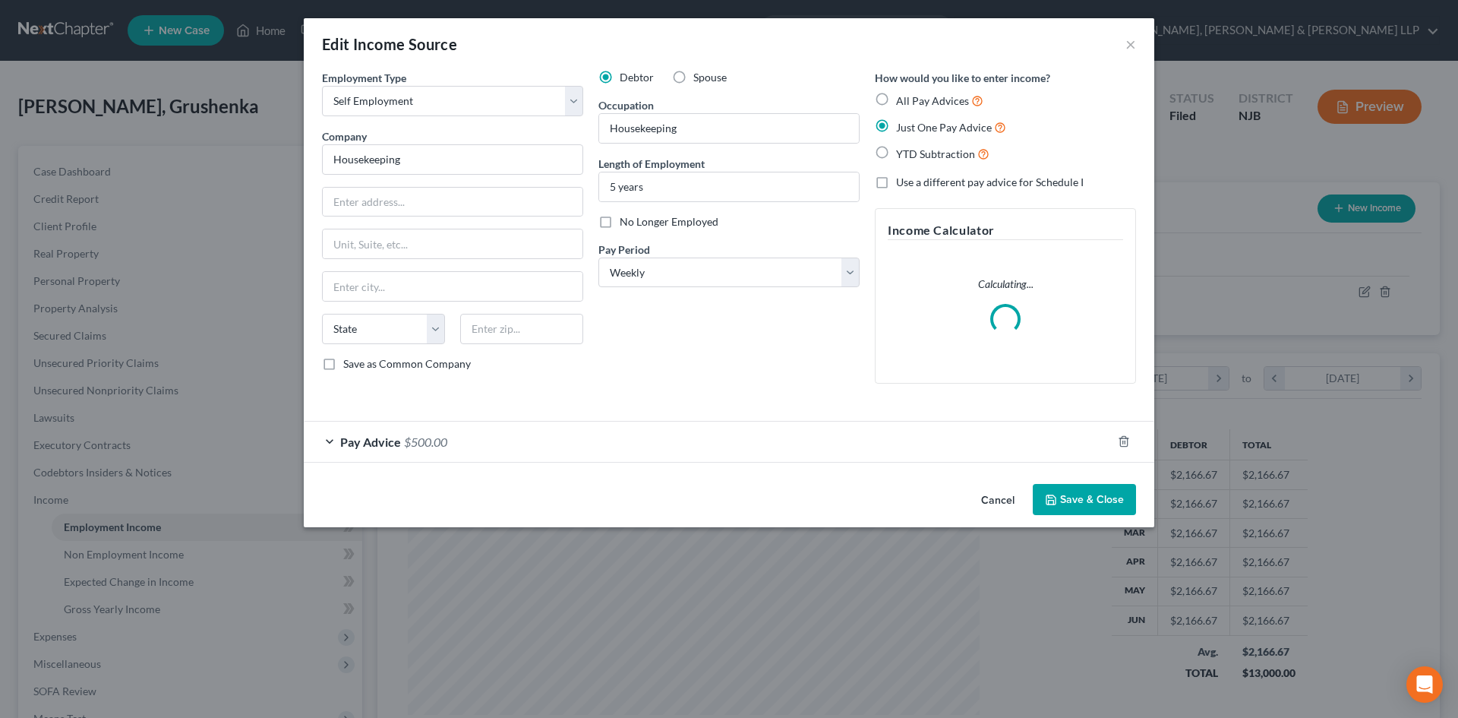
click at [1096, 503] on button "Save & Close" at bounding box center [1084, 500] width 103 height 32
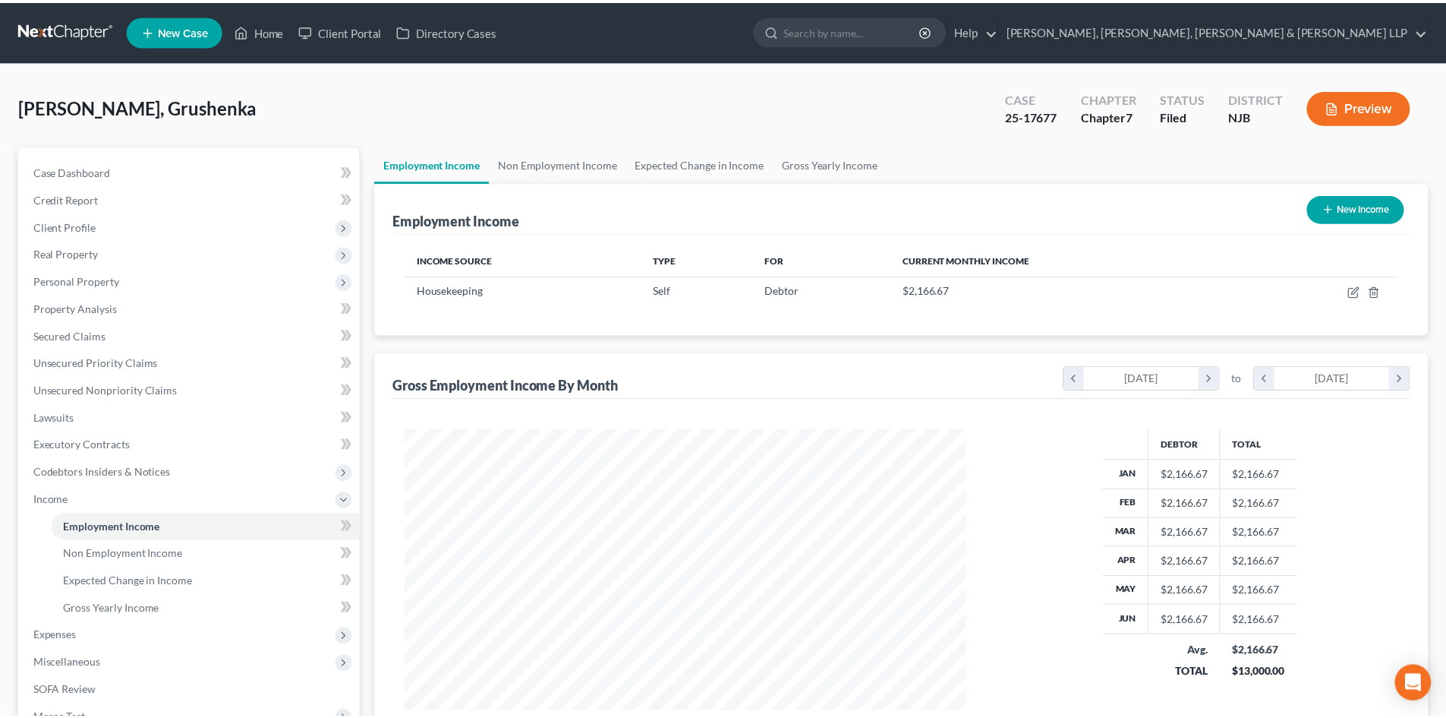
scroll to position [759032, 758718]
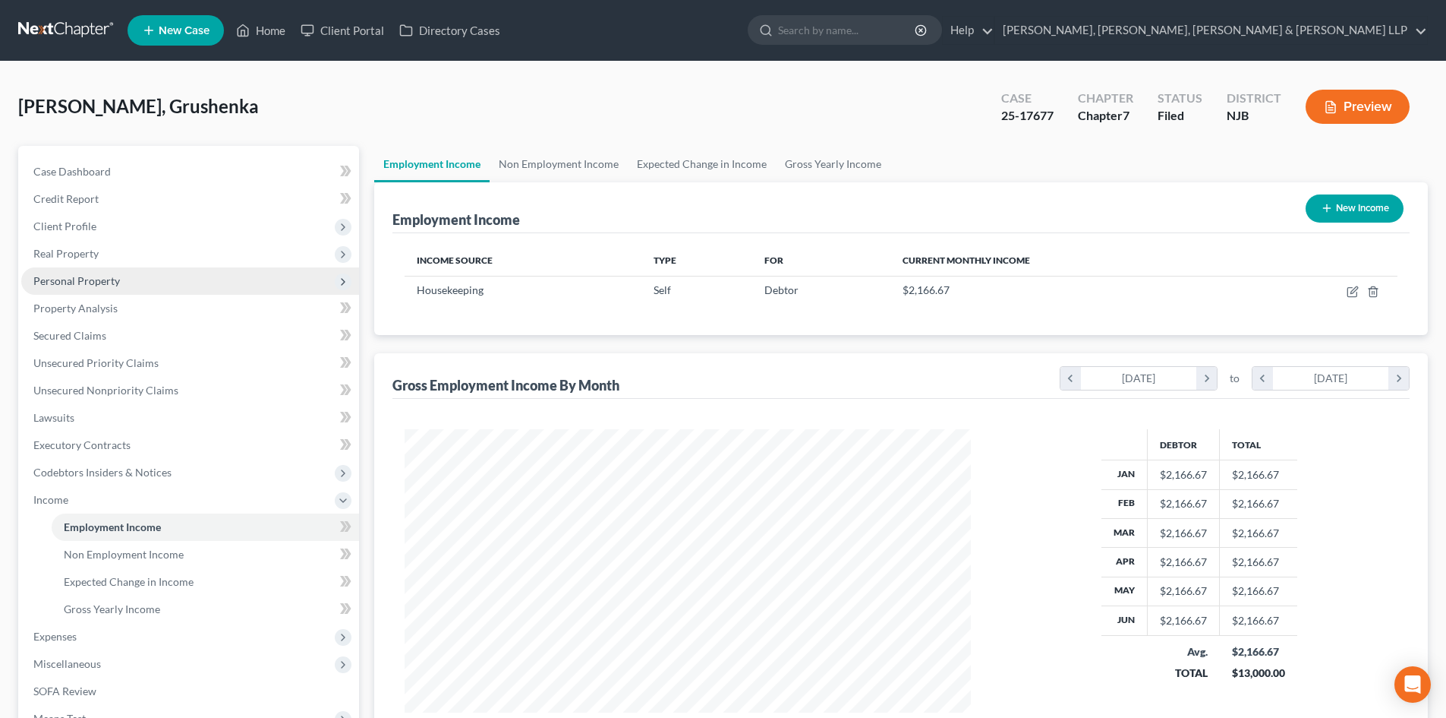
drag, startPoint x: 100, startPoint y: 277, endPoint x: 99, endPoint y: 292, distance: 14.4
click at [100, 278] on span "Personal Property" at bounding box center [76, 280] width 87 height 13
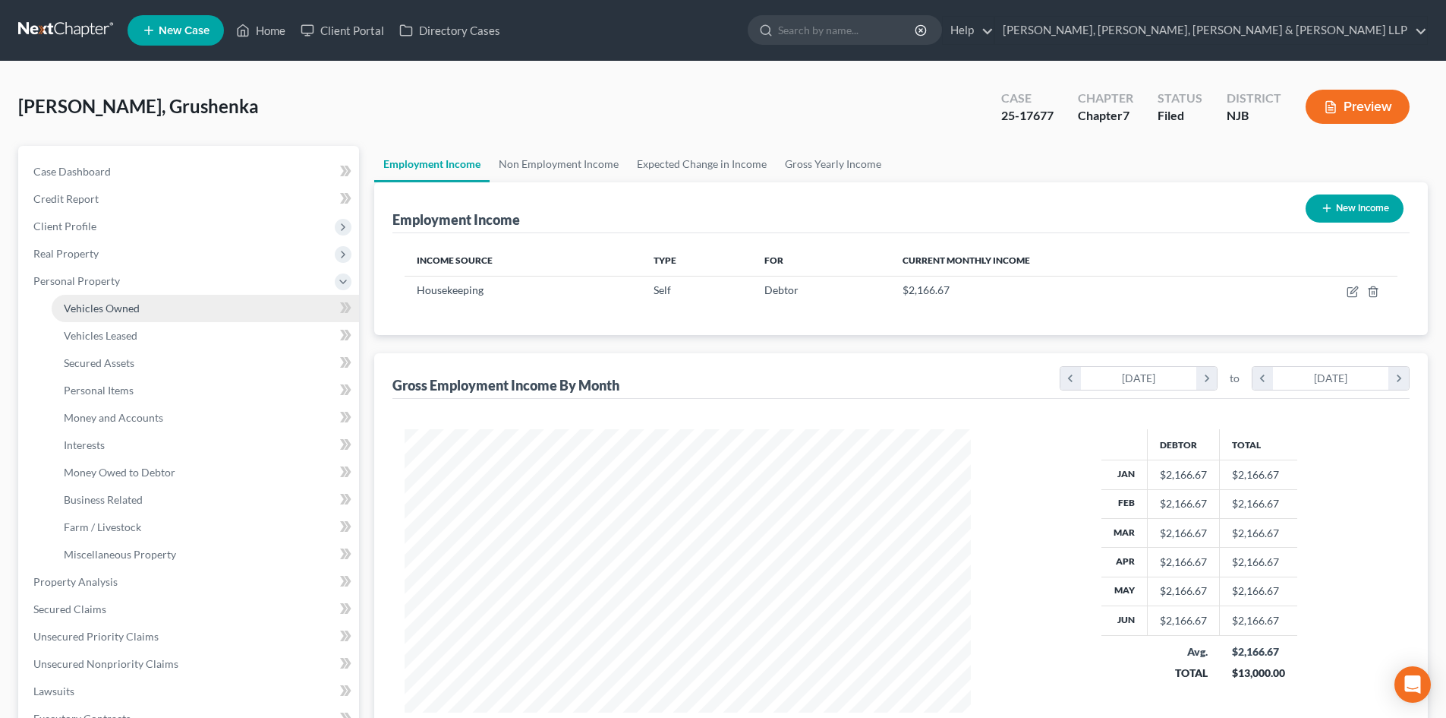
click at [102, 302] on span "Vehicles Owned" at bounding box center [102, 307] width 76 height 13
